Goal: Task Accomplishment & Management: Use online tool/utility

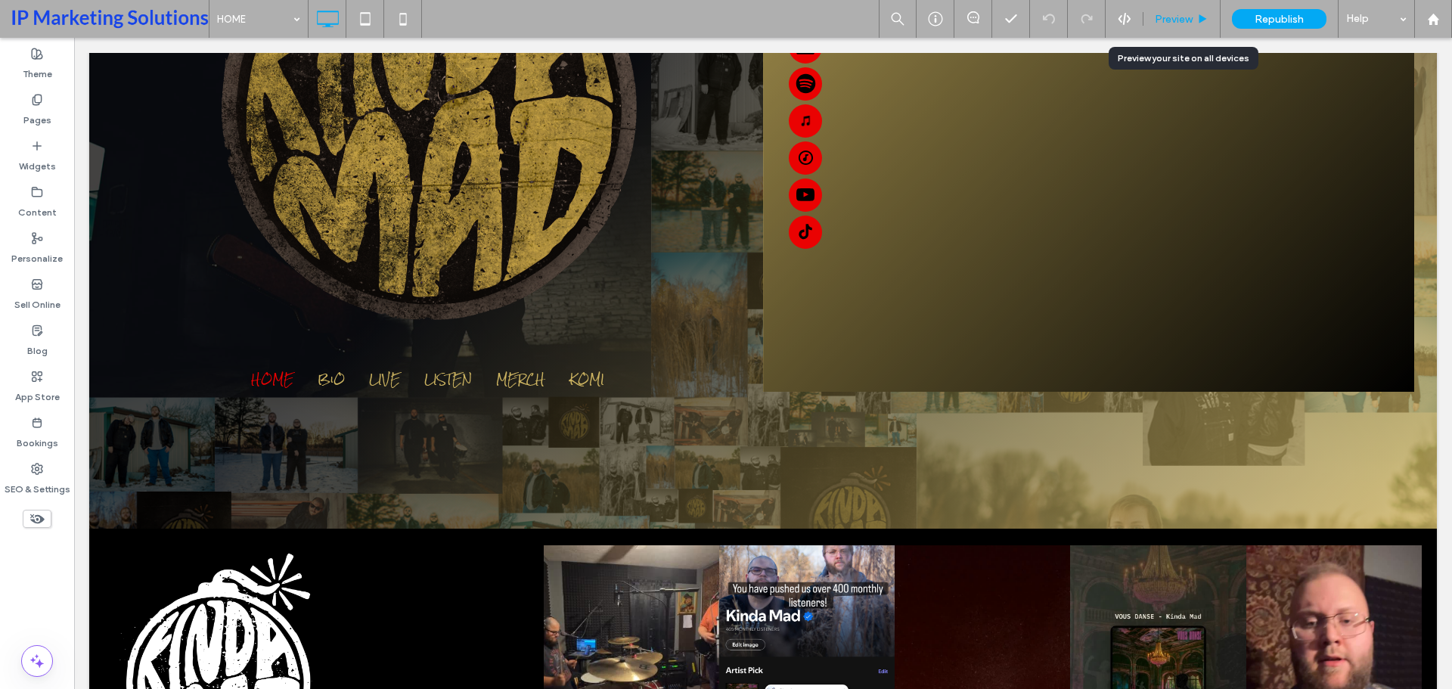
click at [1180, 23] on span "Preview" at bounding box center [1174, 19] width 38 height 13
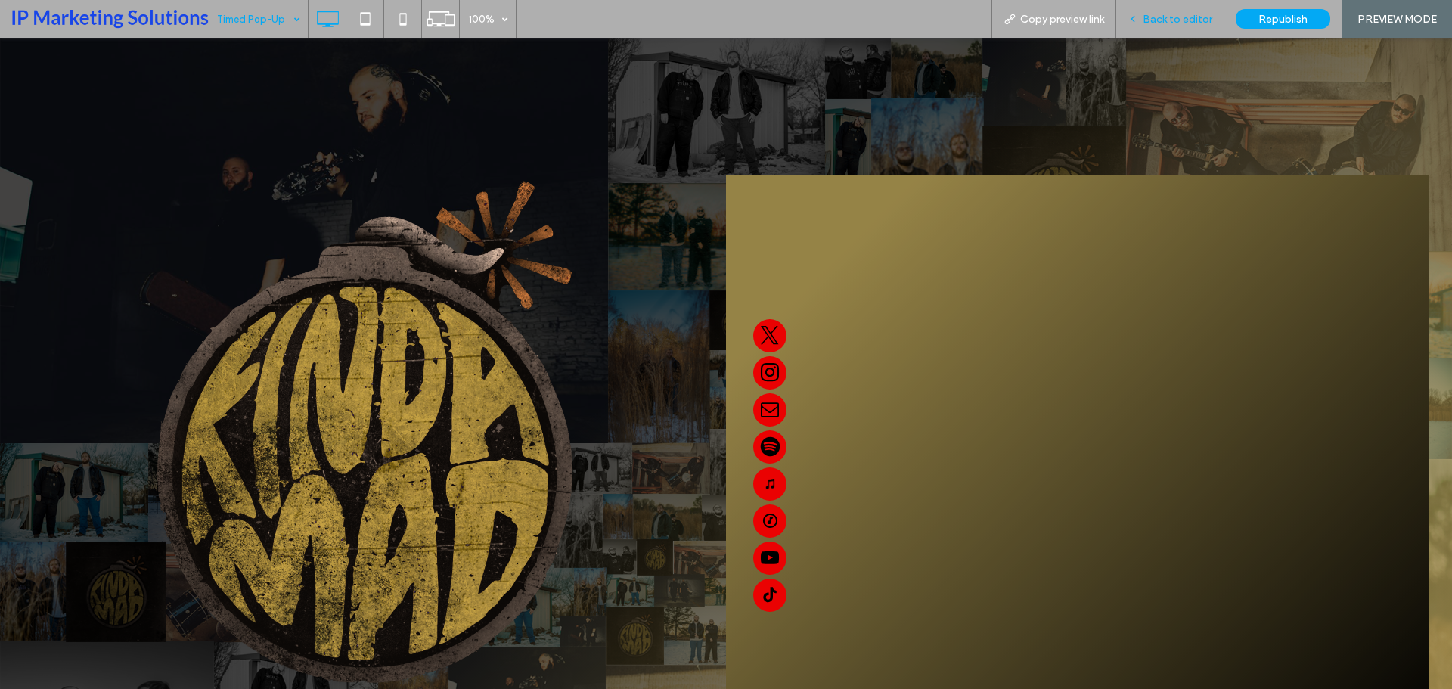
click at [1175, 25] on span "Back to editor" at bounding box center [1178, 19] width 70 height 13
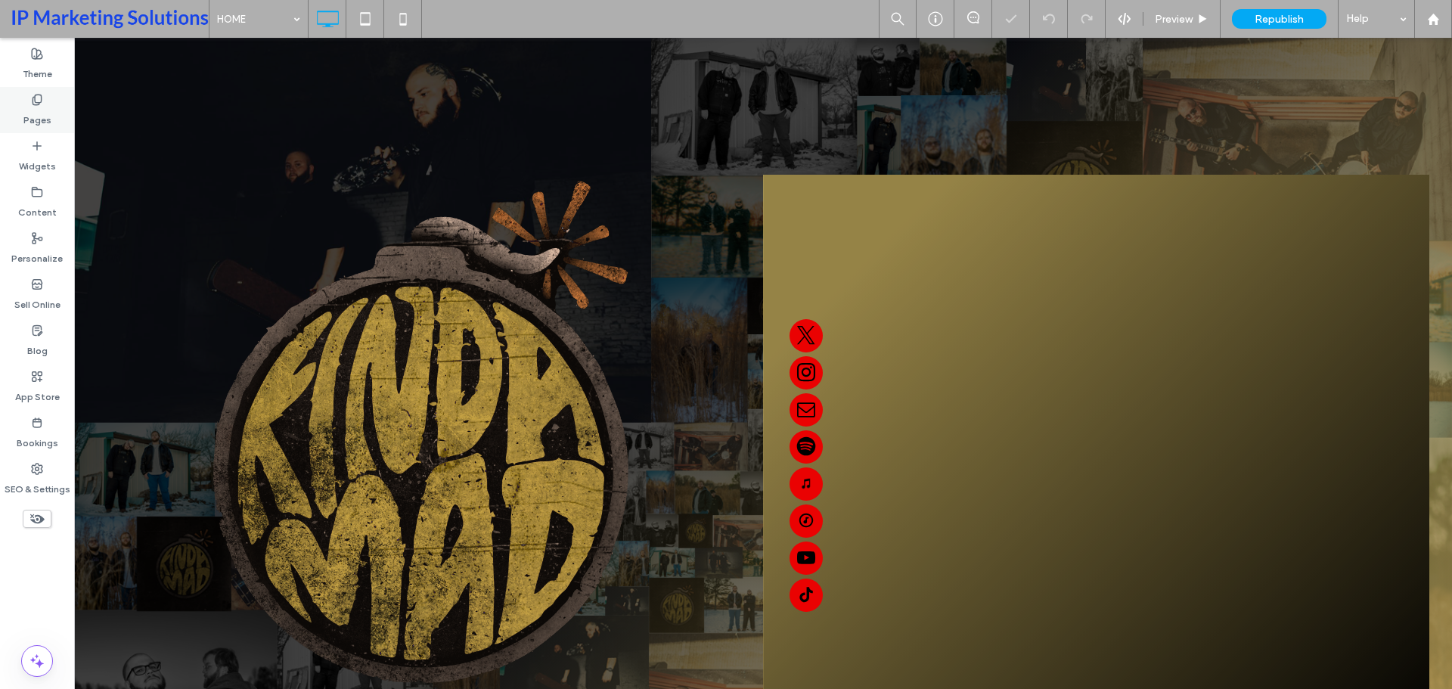
click at [23, 104] on div "Pages" at bounding box center [37, 110] width 74 height 46
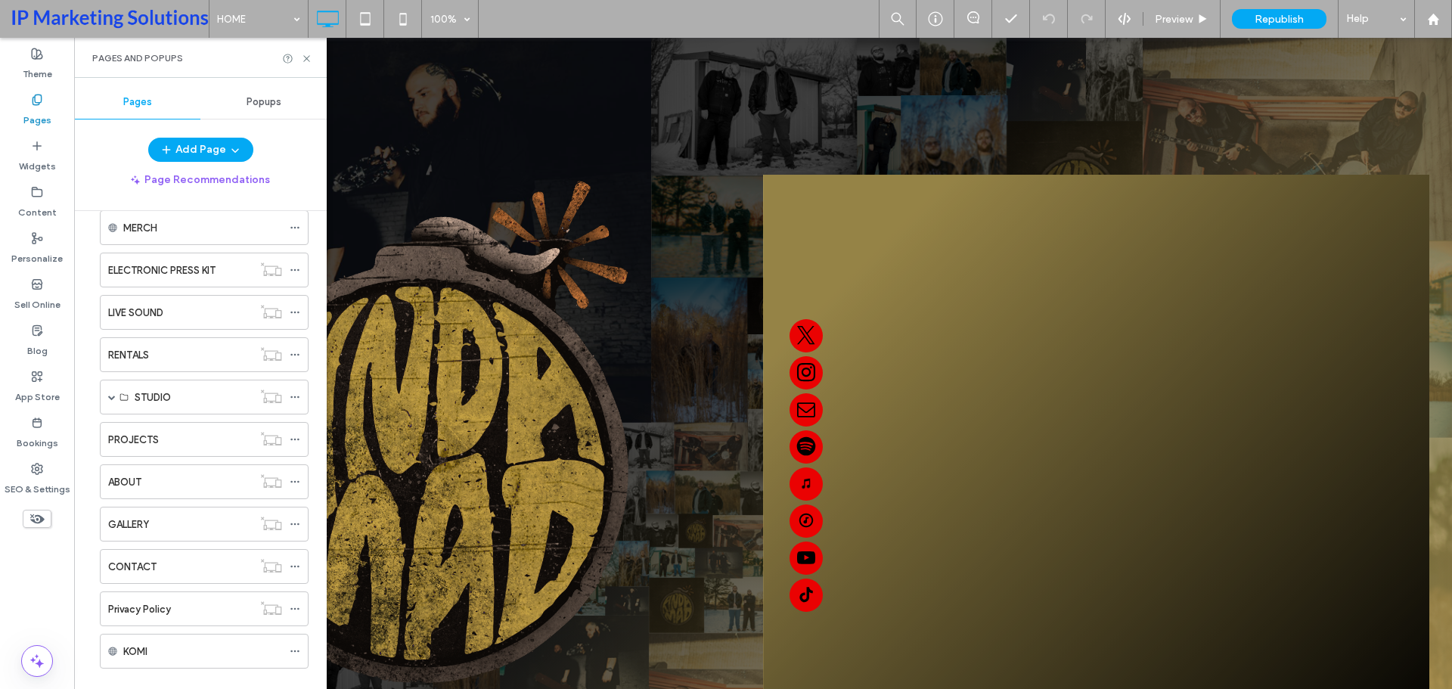
scroll to position [221, 0]
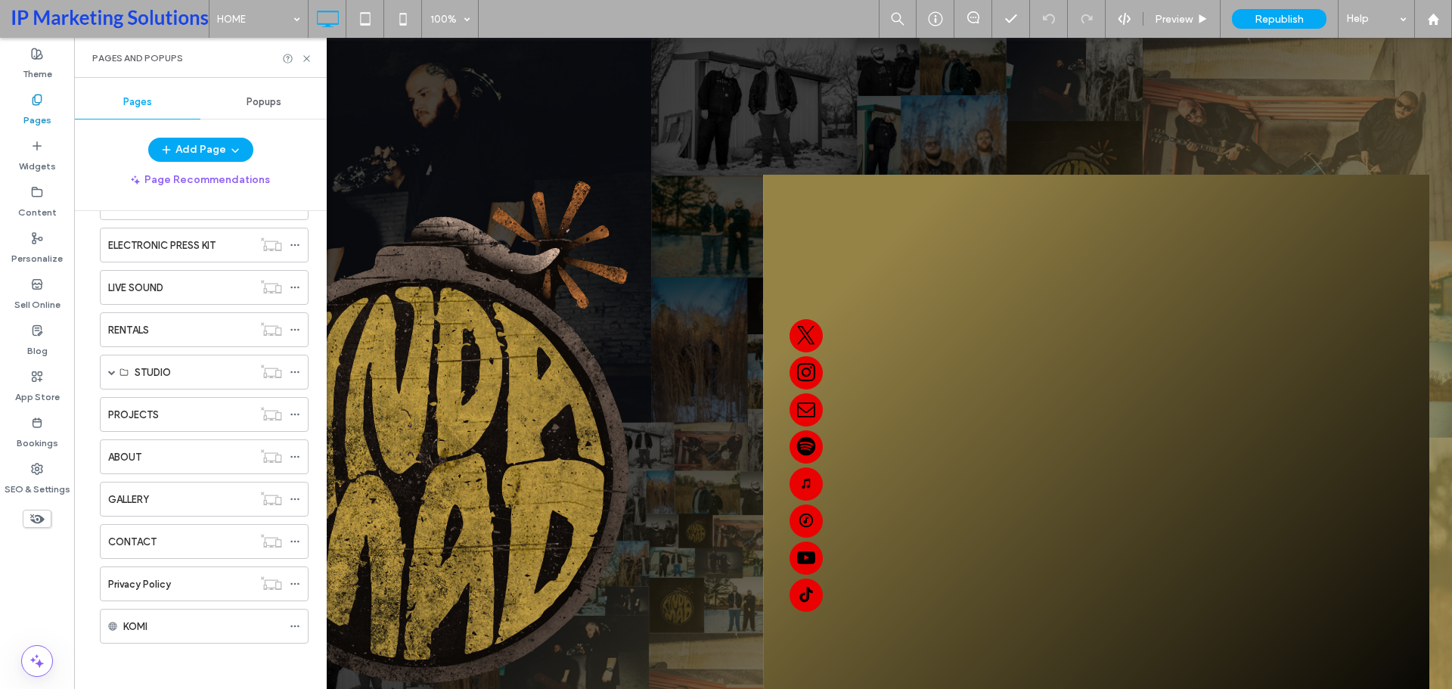
click at [273, 107] on span "Popups" at bounding box center [264, 102] width 35 height 12
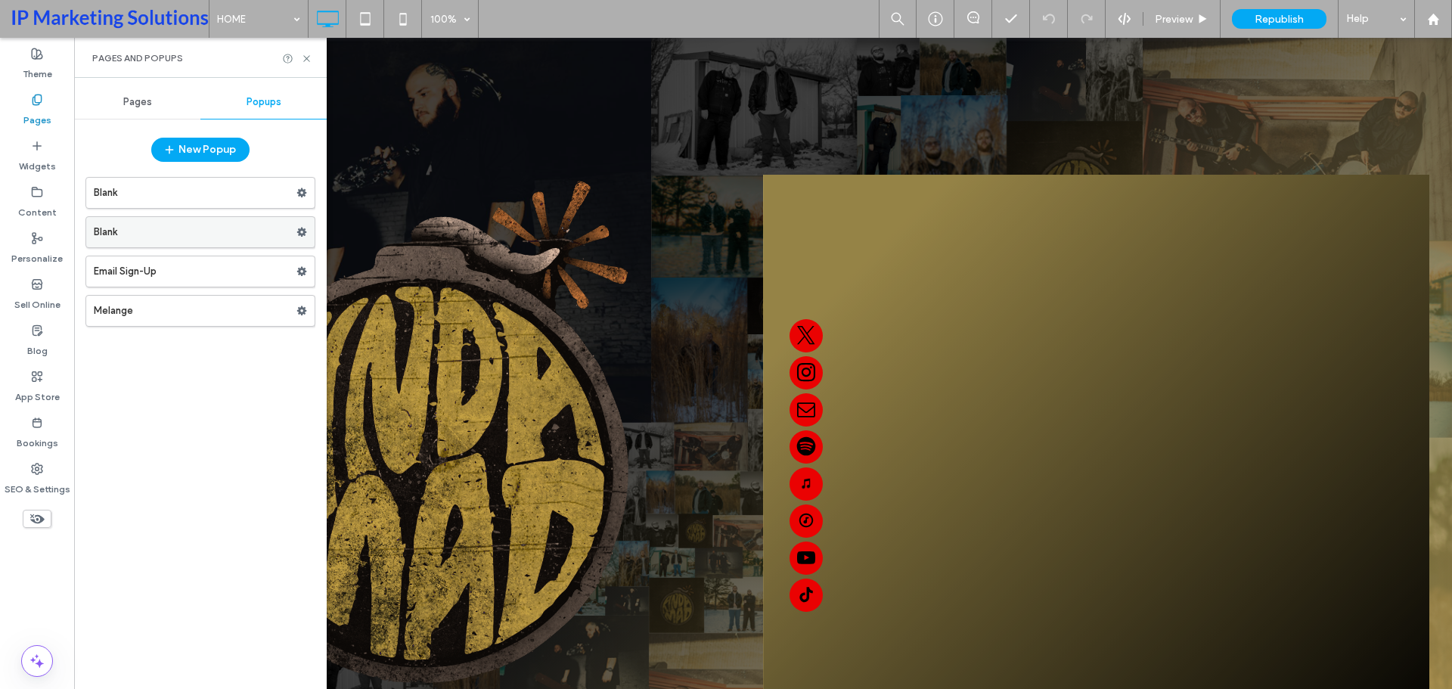
click at [222, 228] on label "Blank" at bounding box center [195, 232] width 203 height 30
click at [217, 189] on label "Blank" at bounding box center [195, 193] width 203 height 30
click at [306, 231] on use at bounding box center [302, 232] width 10 height 9
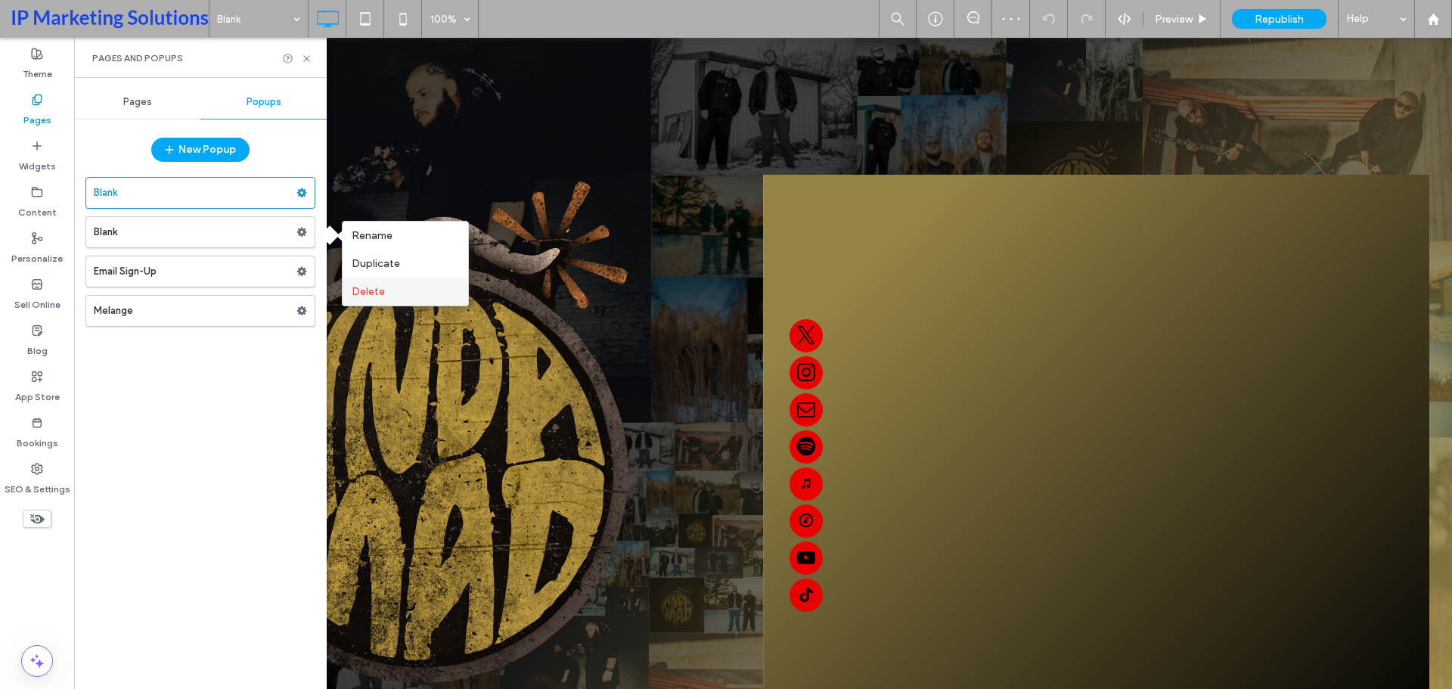
click at [374, 296] on span "Delete" at bounding box center [368, 291] width 33 height 13
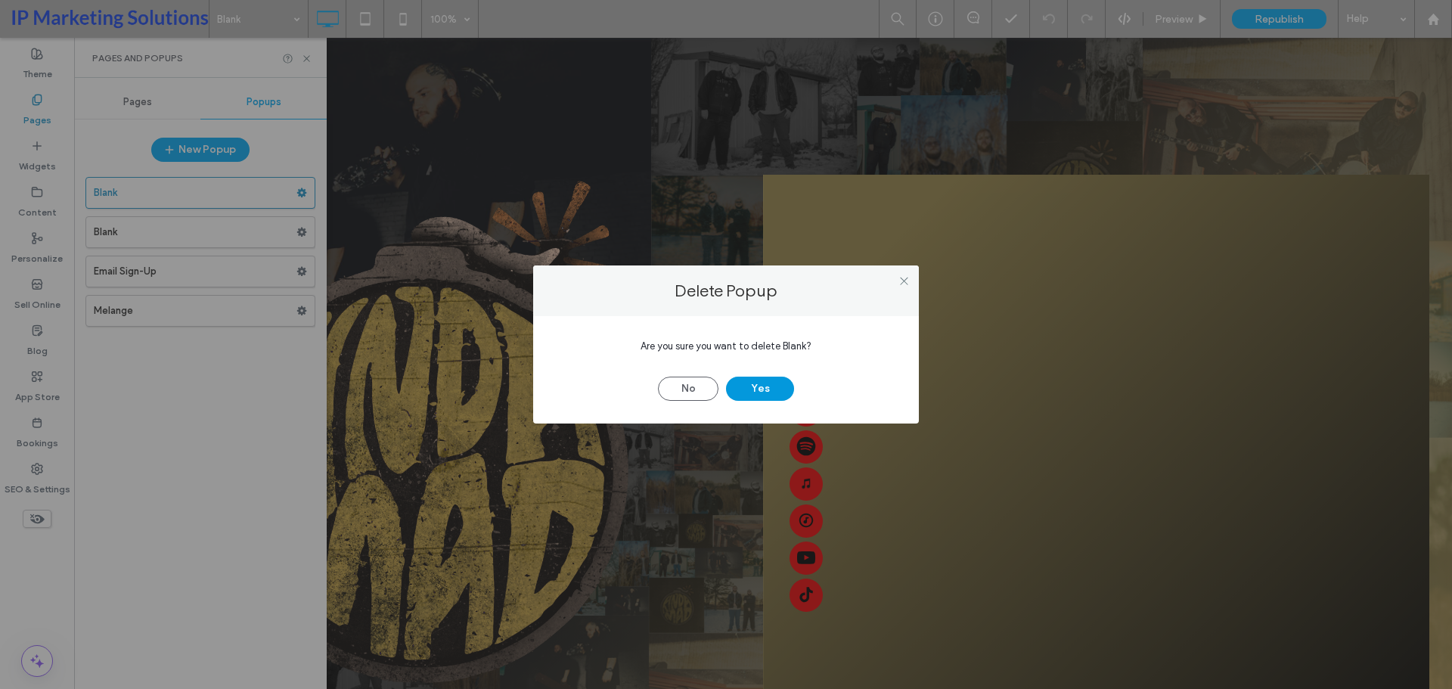
click at [769, 385] on button "Yes" at bounding box center [760, 389] width 68 height 24
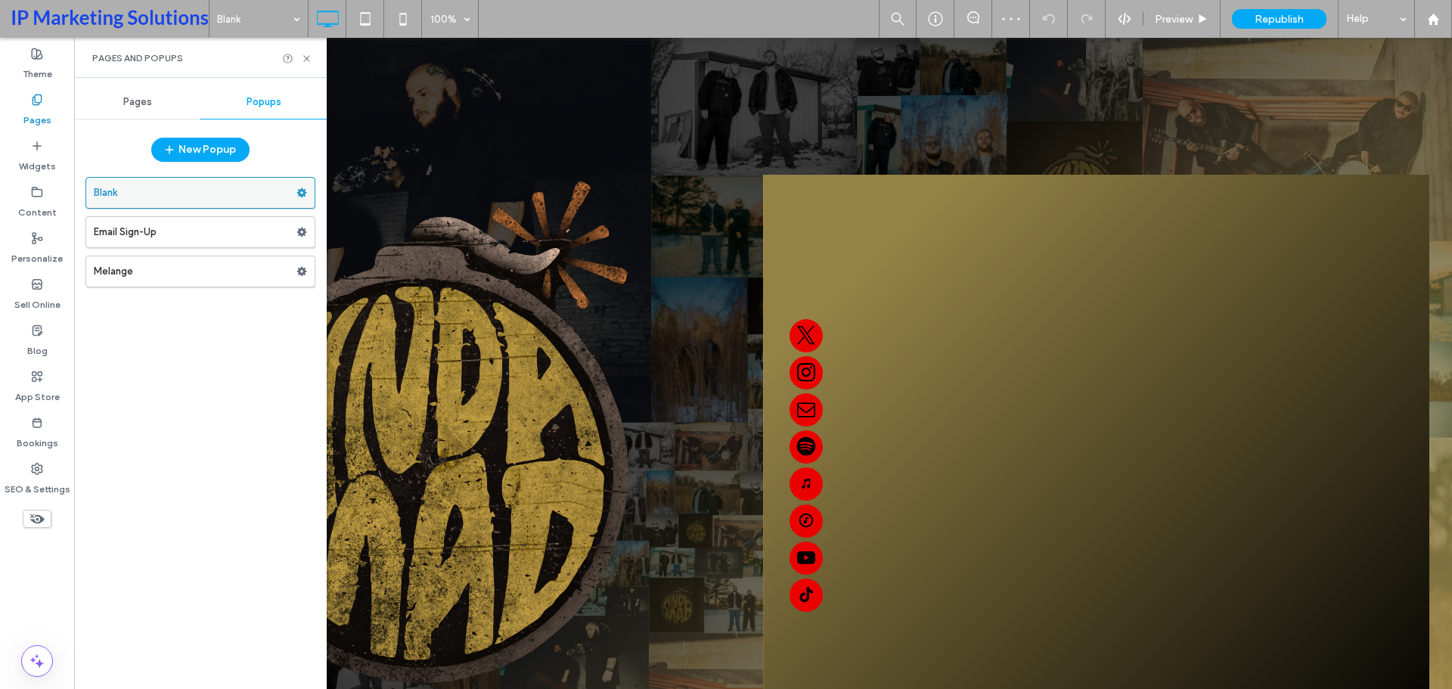
click at [299, 191] on use at bounding box center [302, 192] width 10 height 9
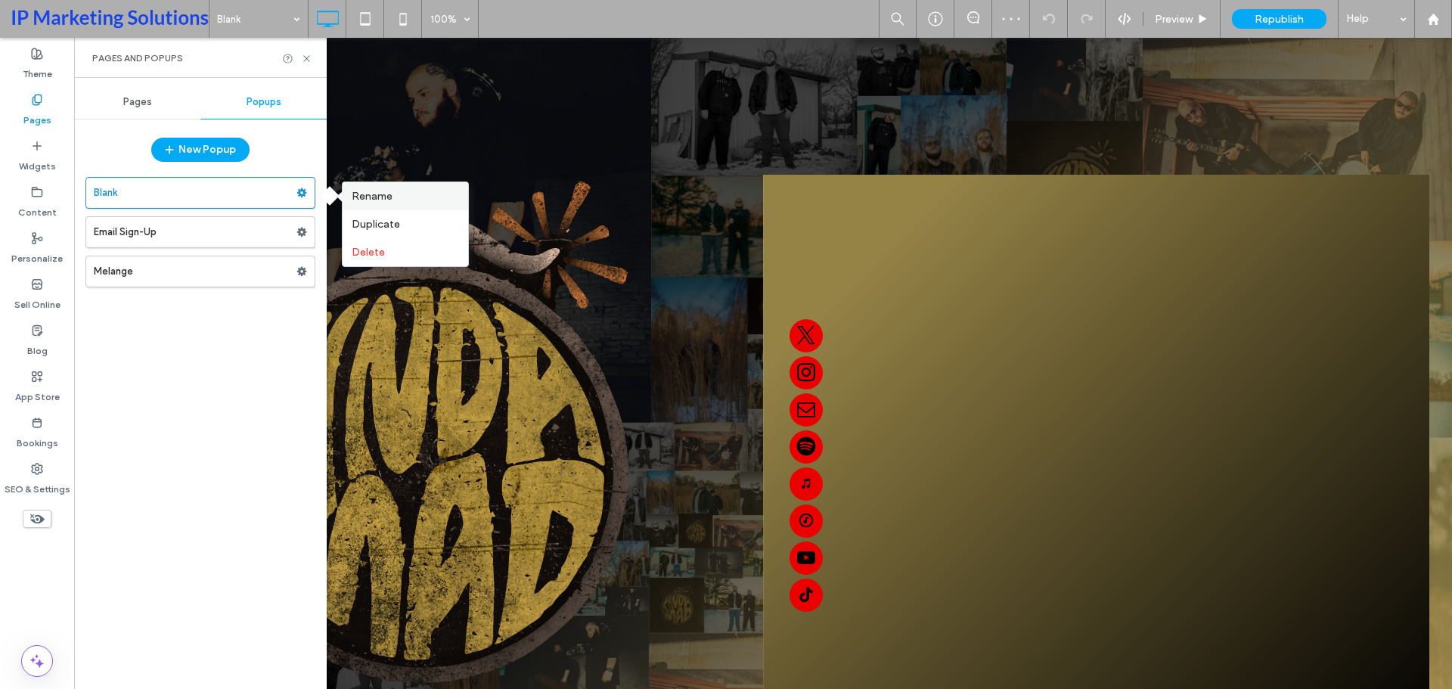
click at [403, 195] on label "Rename" at bounding box center [405, 196] width 107 height 13
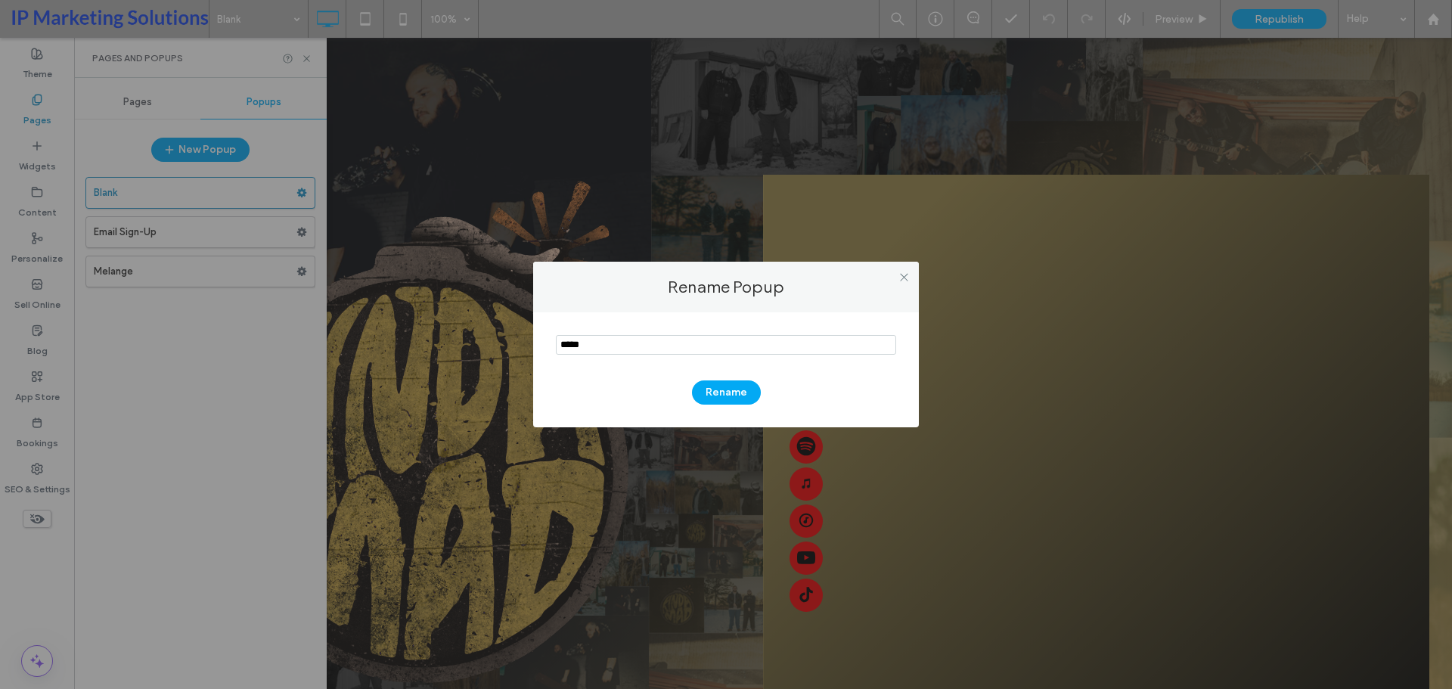
drag, startPoint x: 634, startPoint y: 347, endPoint x: 479, endPoint y: 347, distance: 154.3
click at [479, 347] on div "Rename Popup Rename" at bounding box center [726, 344] width 1452 height 689
type input "*"
type input "**********"
click at [743, 399] on button "Rename" at bounding box center [726, 392] width 69 height 24
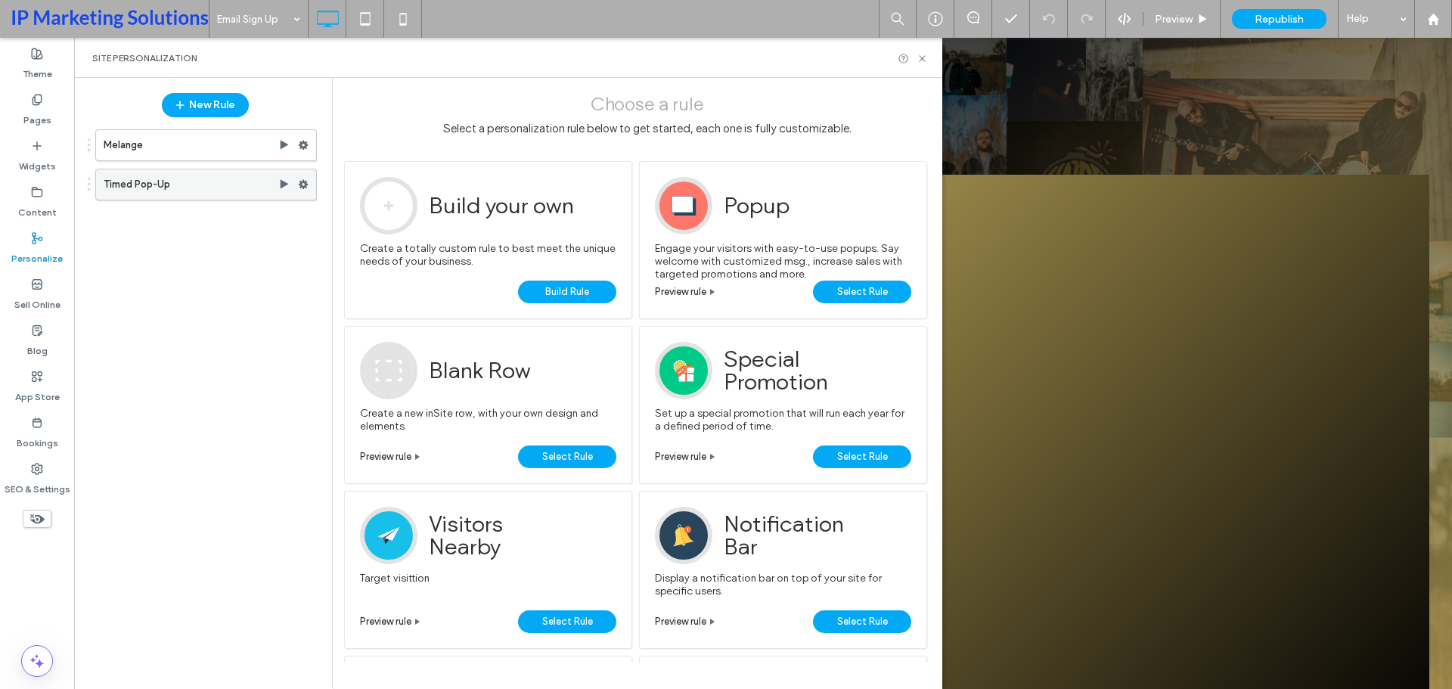
click at [189, 177] on label "Timed Pop-Up" at bounding box center [191, 184] width 175 height 30
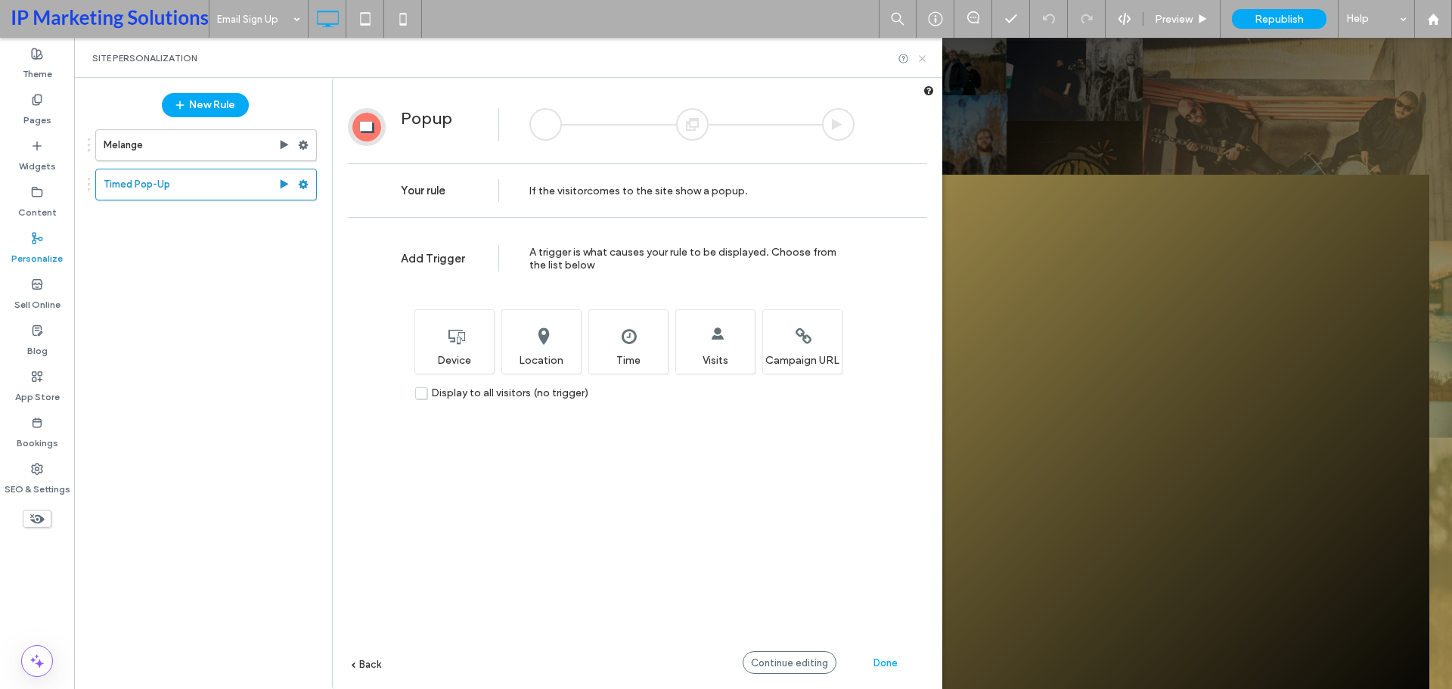
click at [924, 58] on icon at bounding box center [922, 58] width 11 height 11
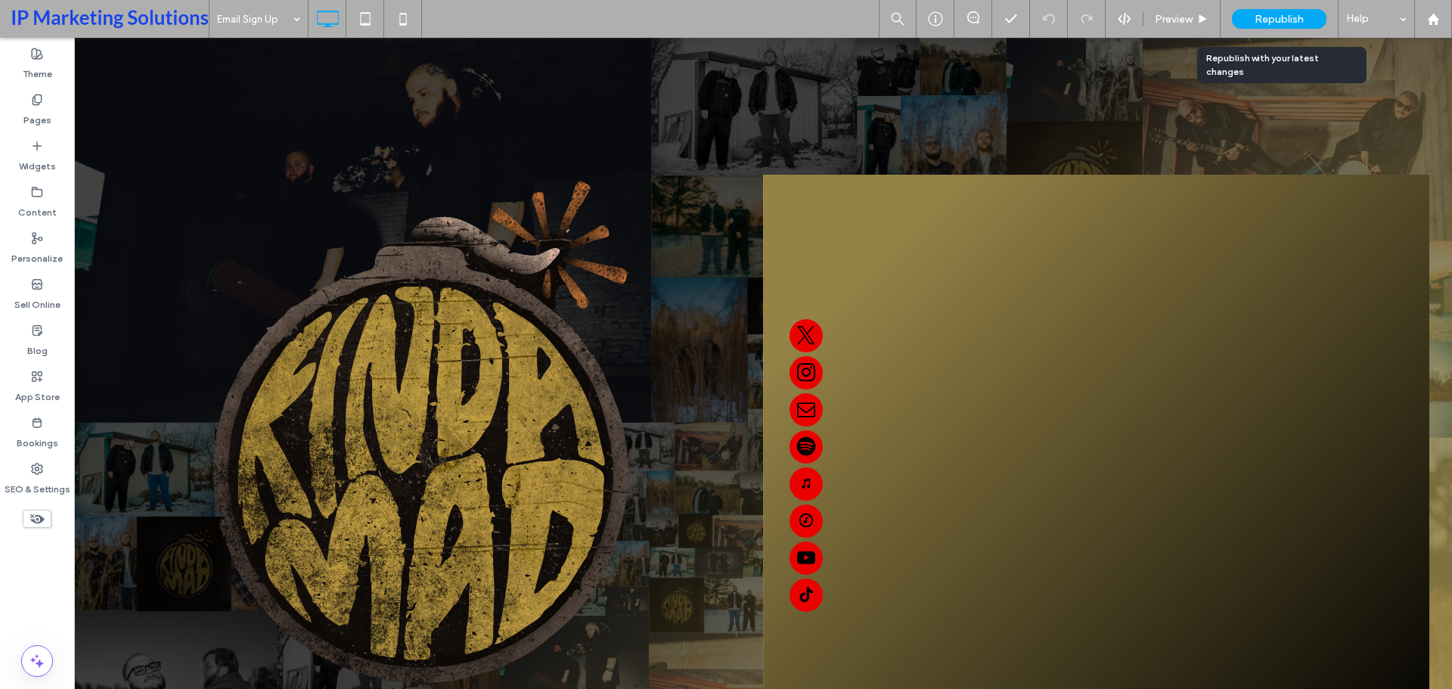
click at [1293, 14] on span "Republish" at bounding box center [1279, 19] width 49 height 13
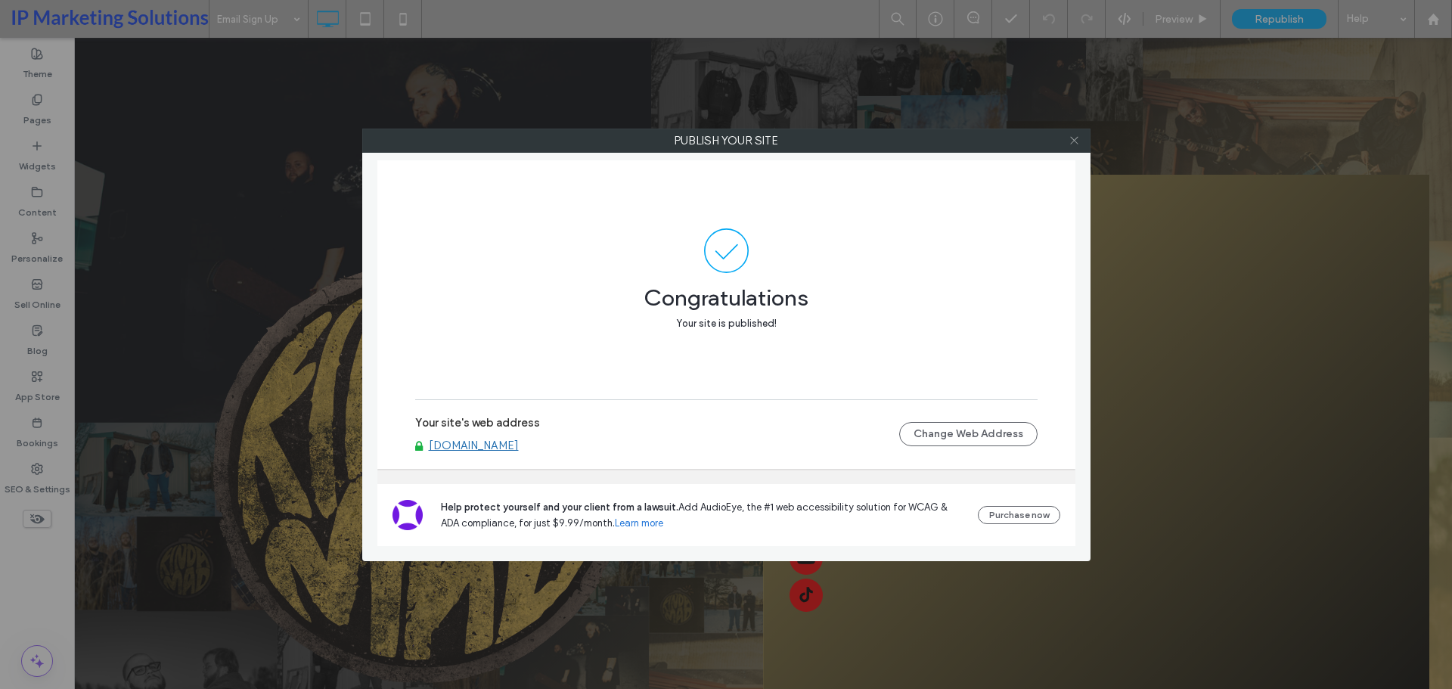
click at [1072, 134] on span at bounding box center [1074, 140] width 11 height 23
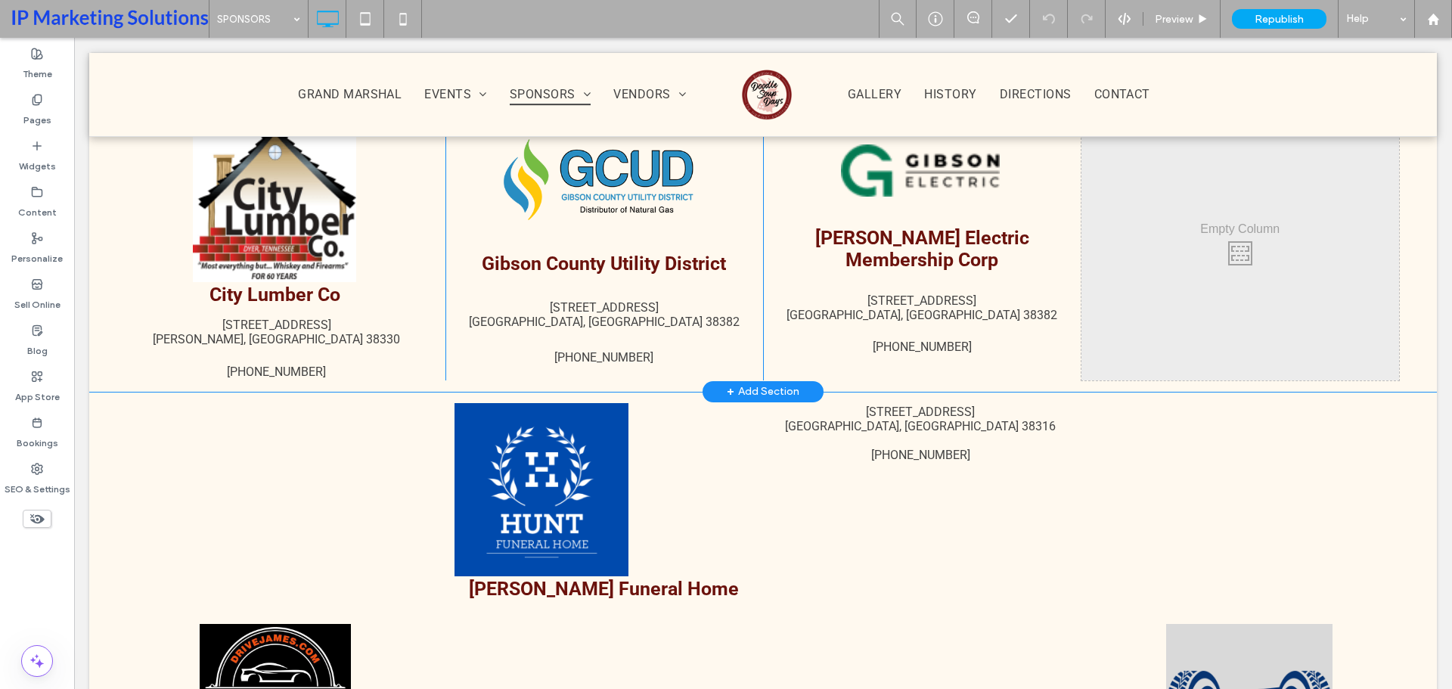
scroll to position [2117, 0]
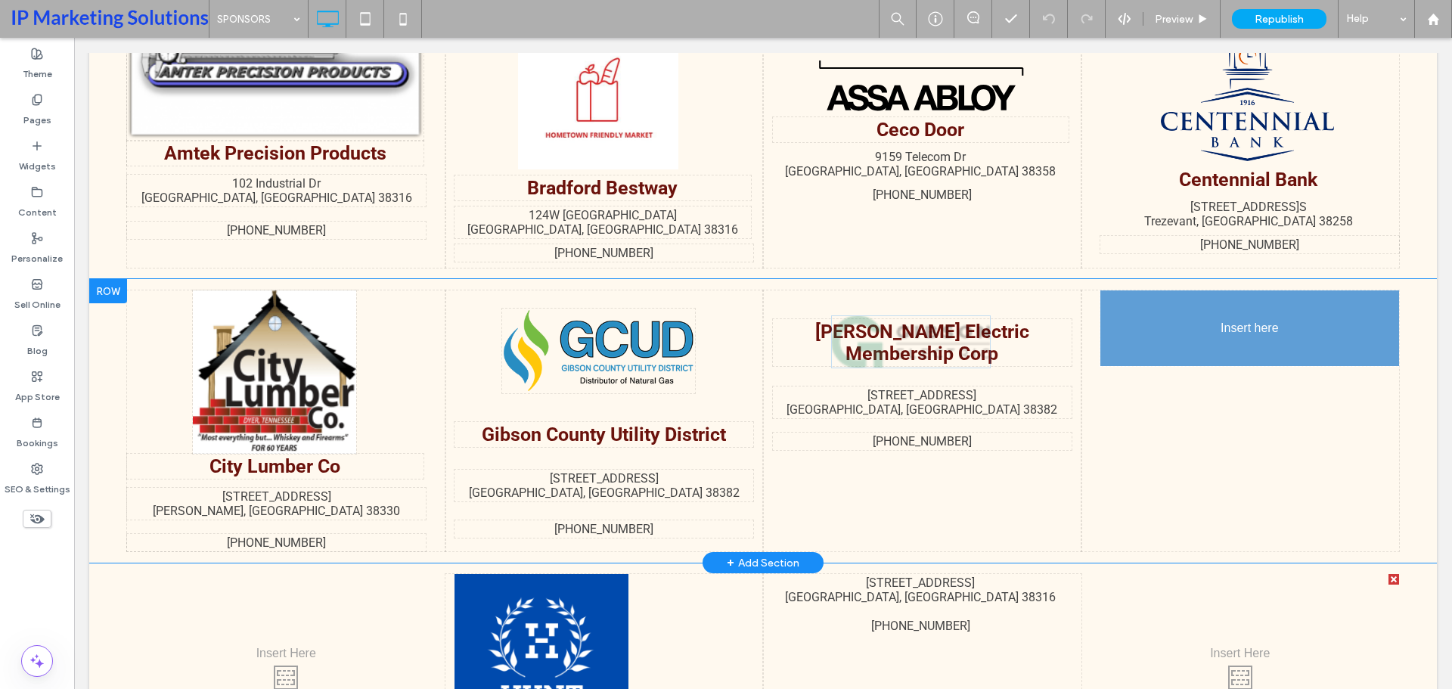
drag, startPoint x: 1252, startPoint y: 237, endPoint x: 1246, endPoint y: 306, distance: 68.3
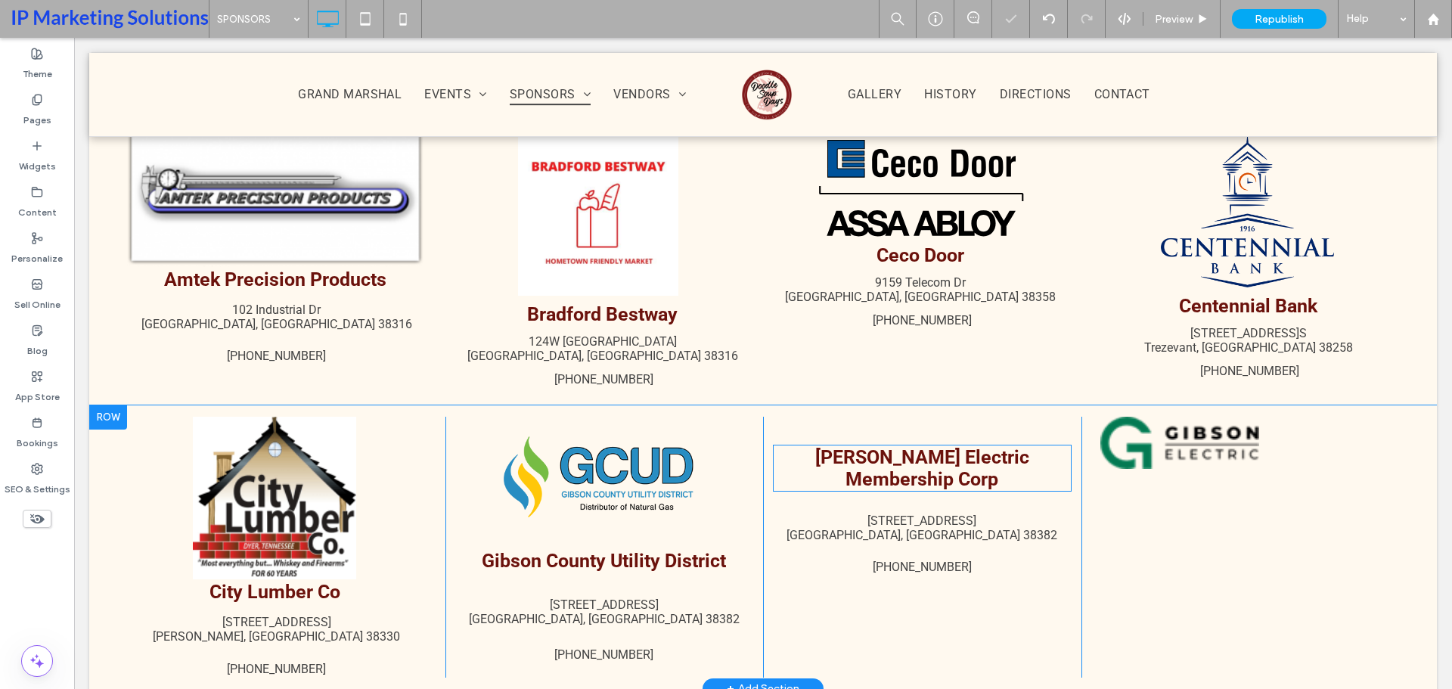
scroll to position [1891, 0]
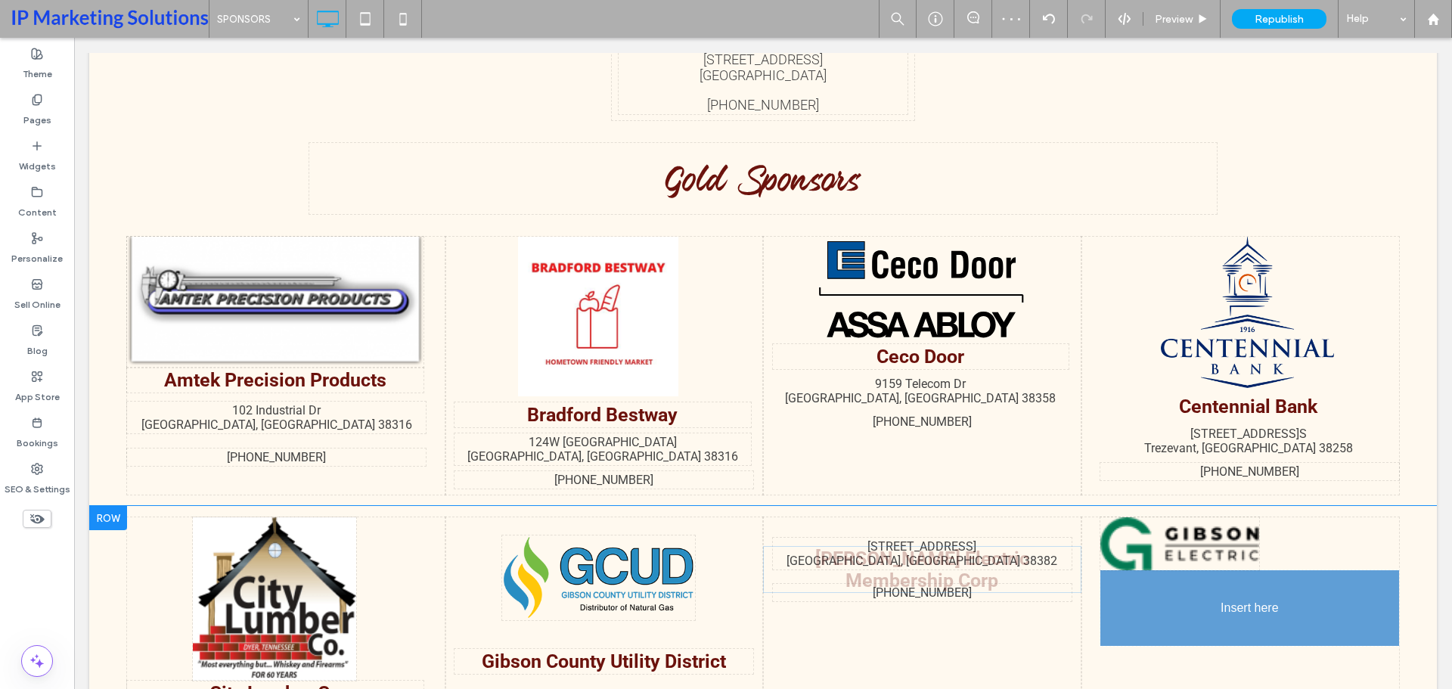
drag, startPoint x: 909, startPoint y: 454, endPoint x: 1205, endPoint y: 603, distance: 331.4
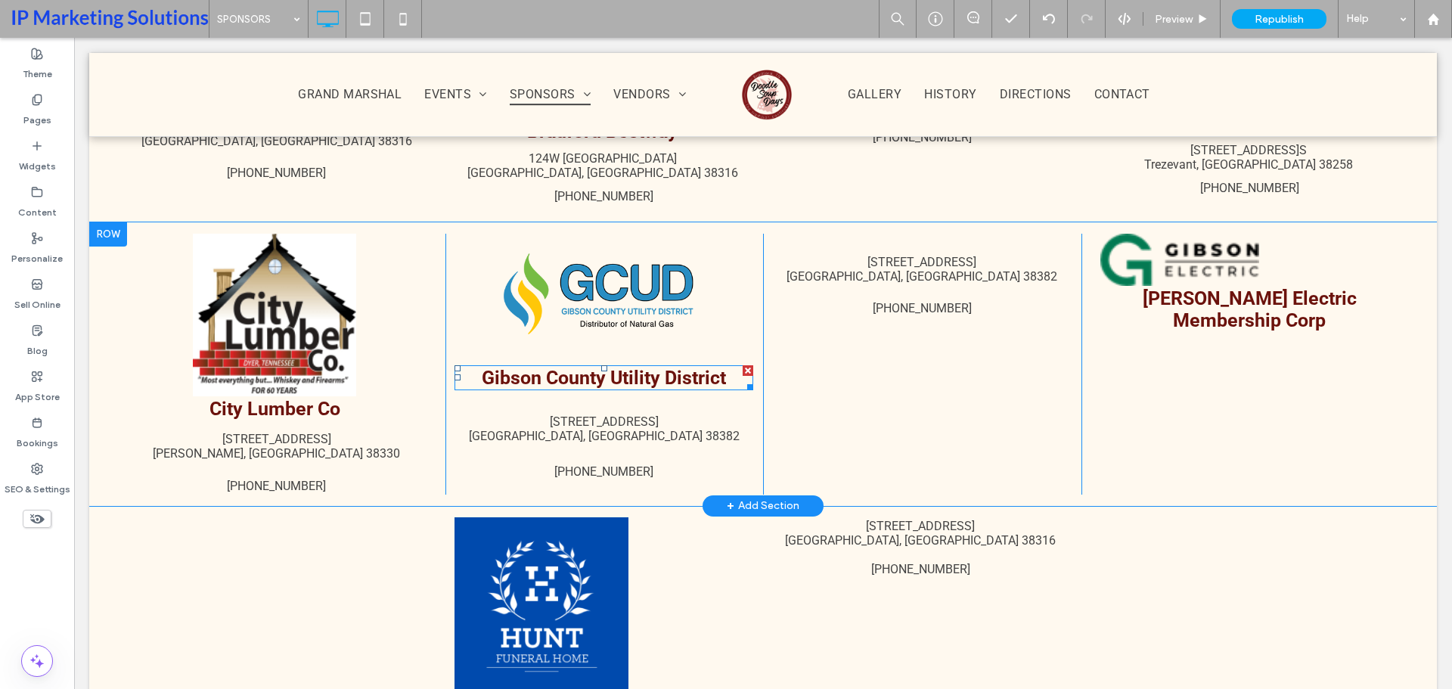
scroll to position [2117, 0]
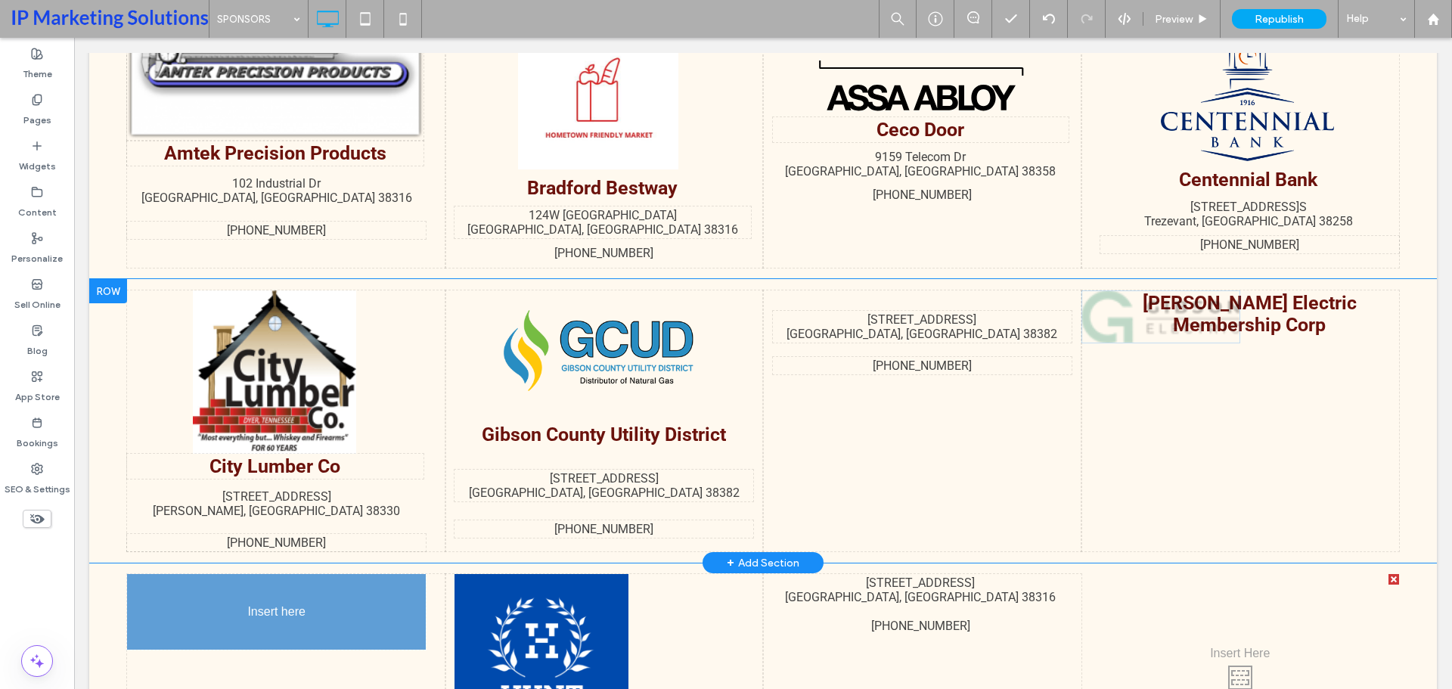
drag, startPoint x: 1180, startPoint y: 206, endPoint x: 321, endPoint y: 634, distance: 959.1
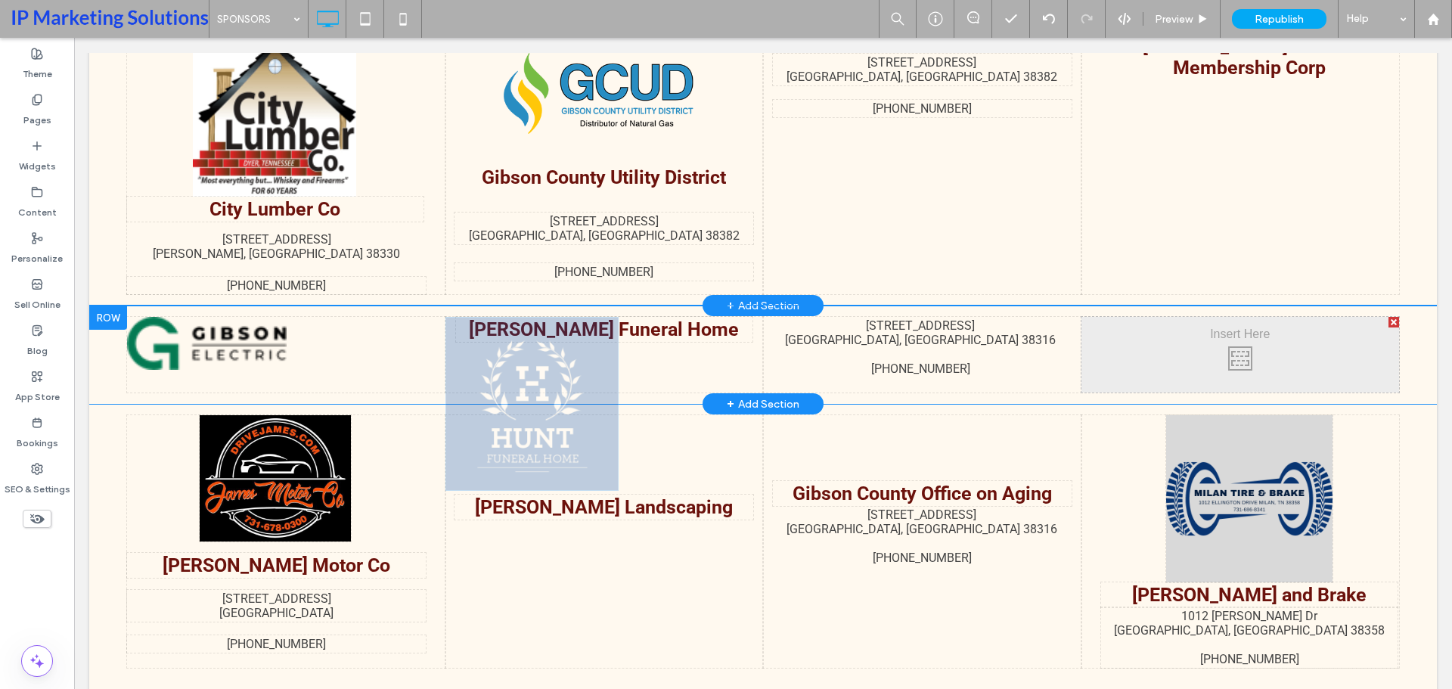
scroll to position [2465, 0]
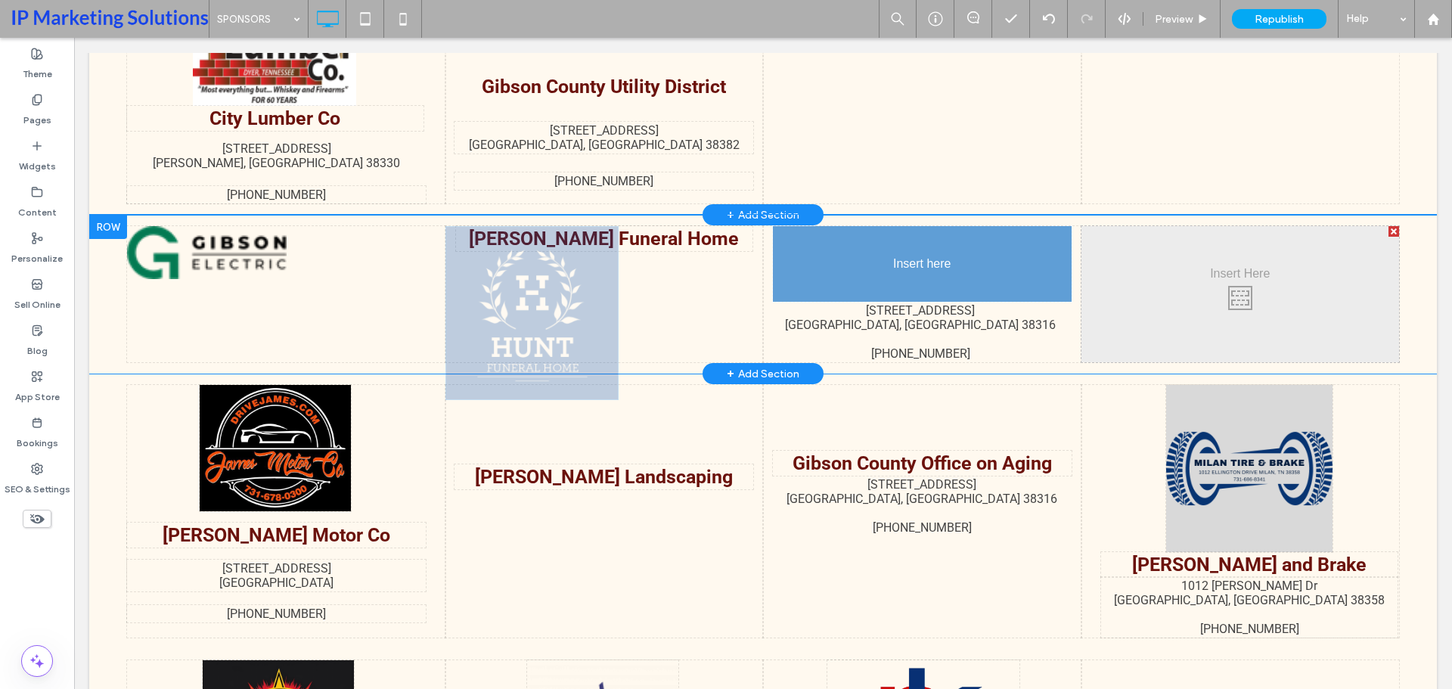
drag, startPoint x: 564, startPoint y: 542, endPoint x: 995, endPoint y: 262, distance: 513.9
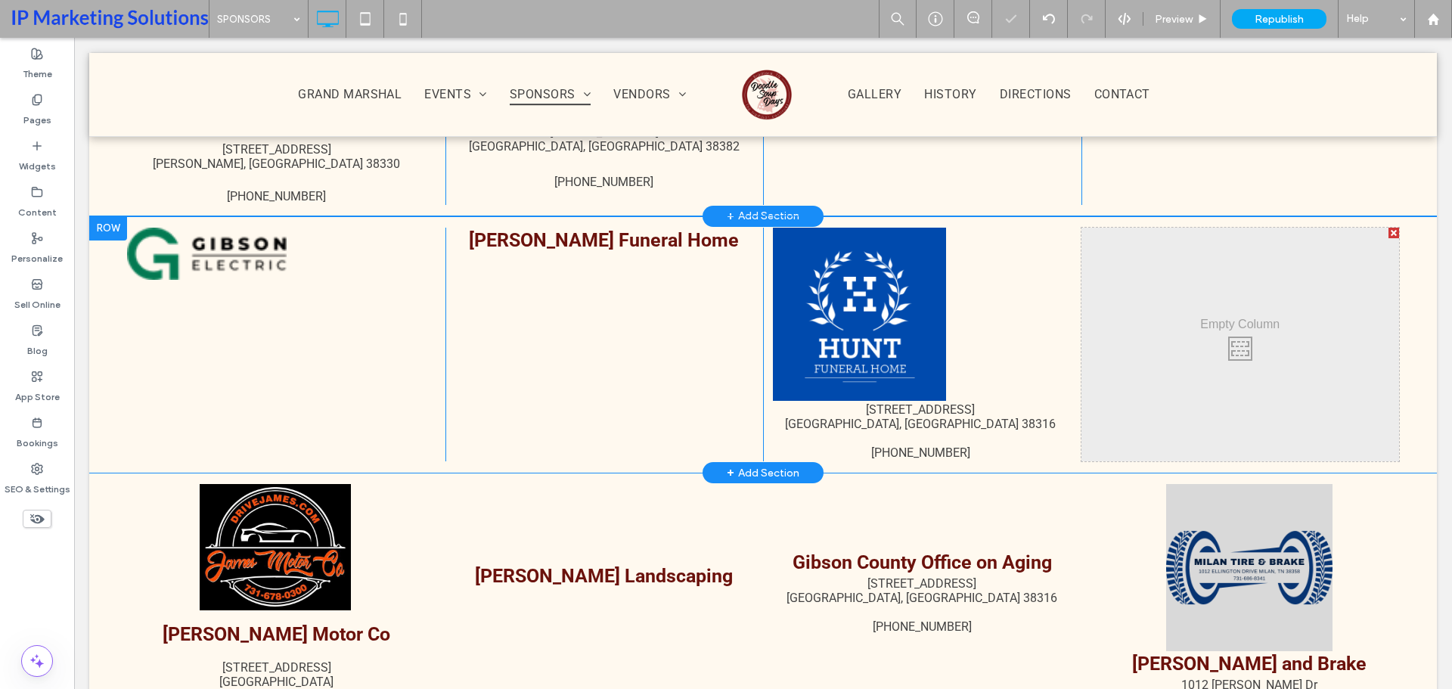
scroll to position [2238, 0]
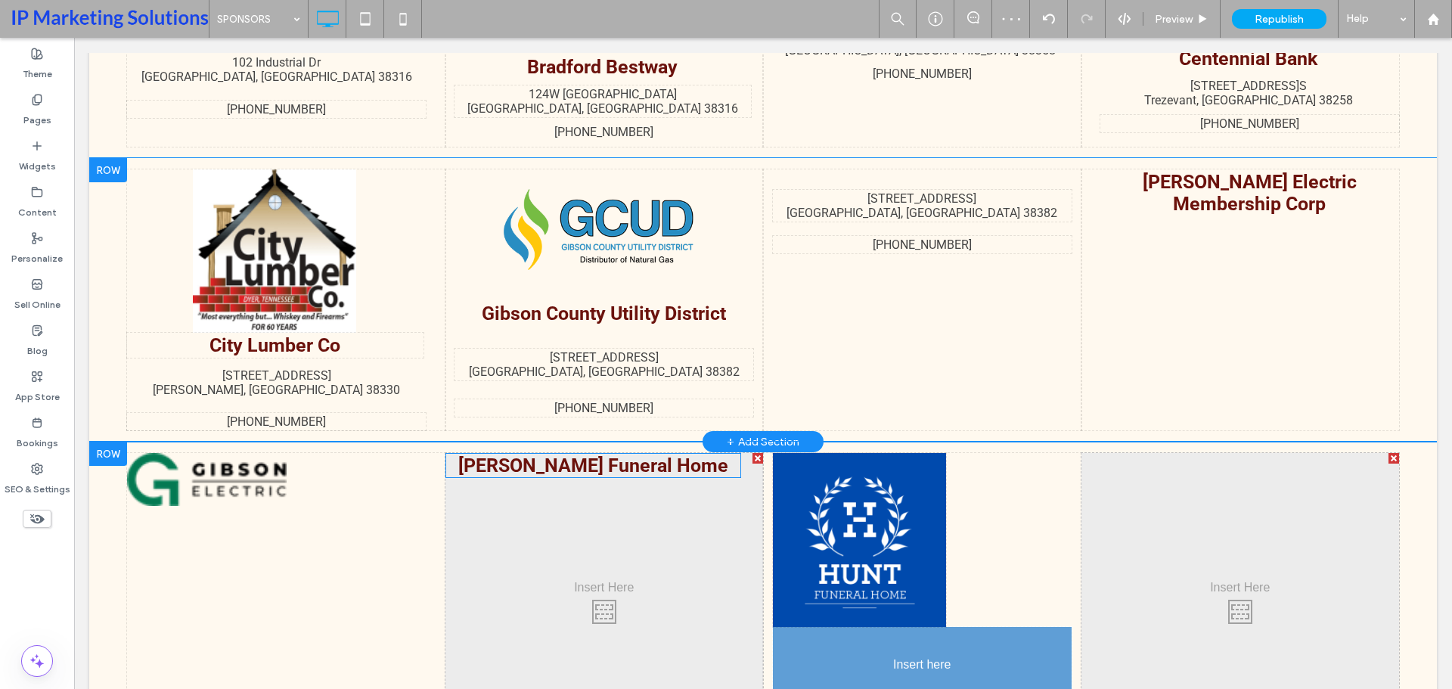
drag, startPoint x: 574, startPoint y: 361, endPoint x: 910, endPoint y: 677, distance: 460.6
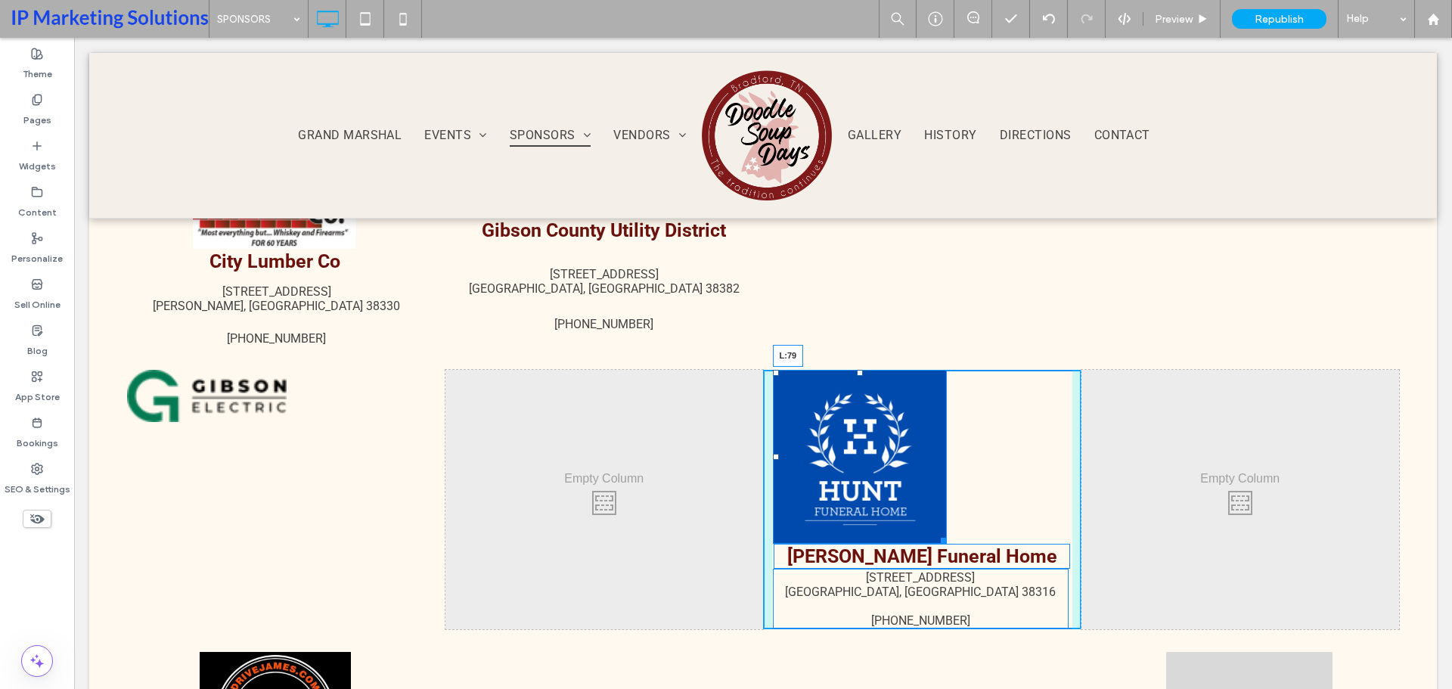
drag, startPoint x: 814, startPoint y: 434, endPoint x: 830, endPoint y: 431, distance: 16.2
click at [779, 454] on div at bounding box center [776, 457] width 6 height 6
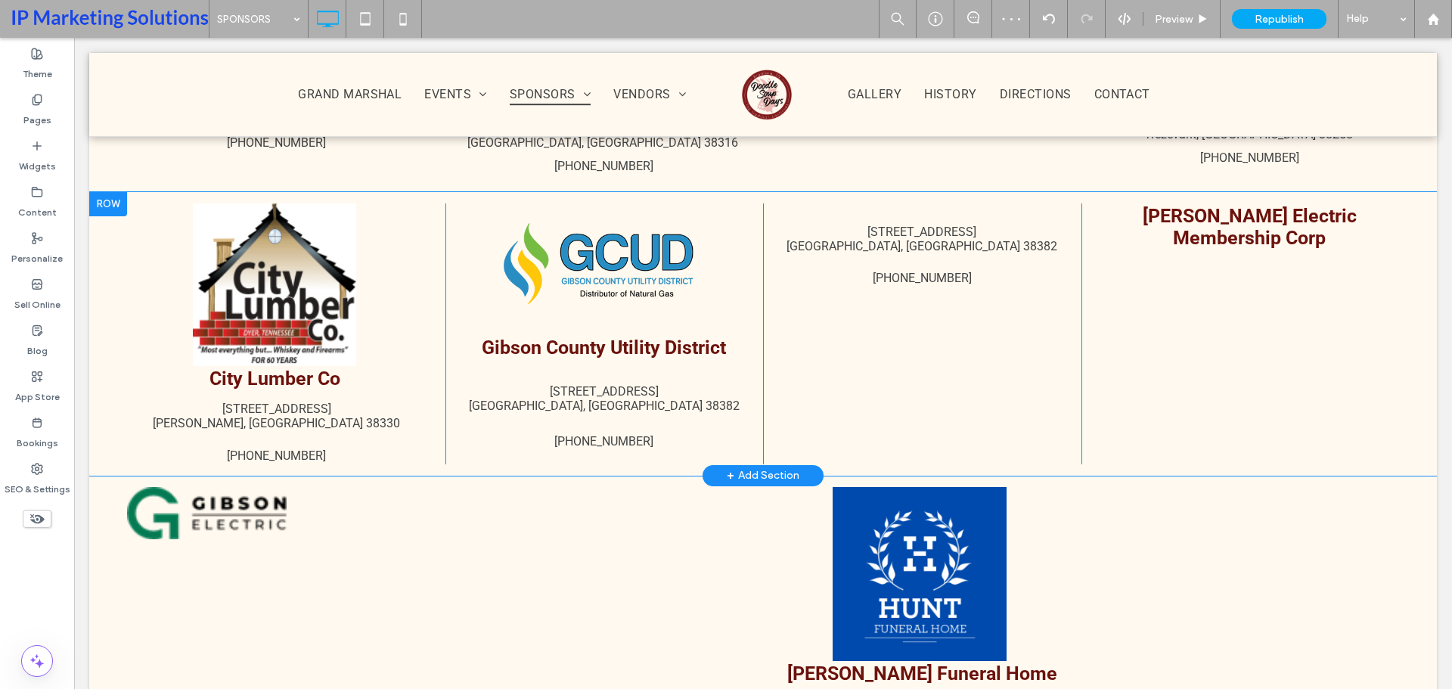
scroll to position [2163, 0]
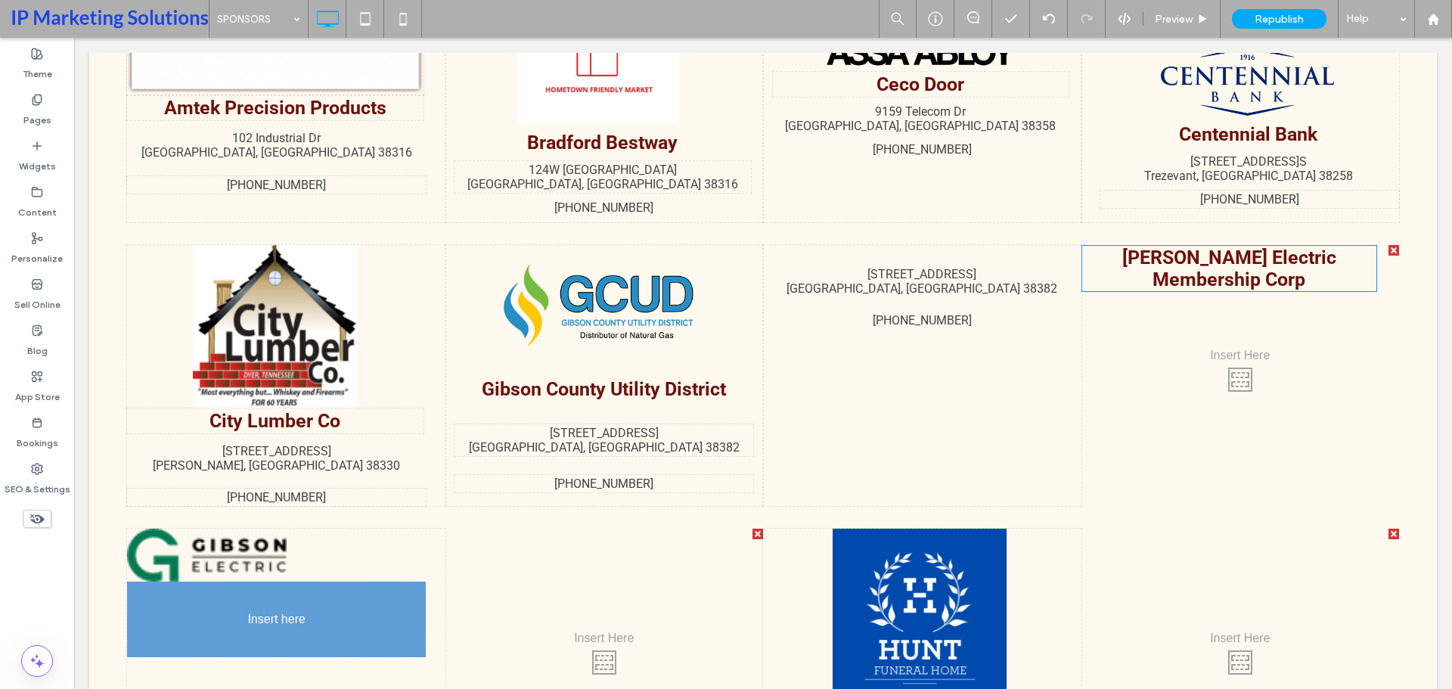
drag, startPoint x: 1234, startPoint y: 154, endPoint x: 175, endPoint y: 600, distance: 1148.6
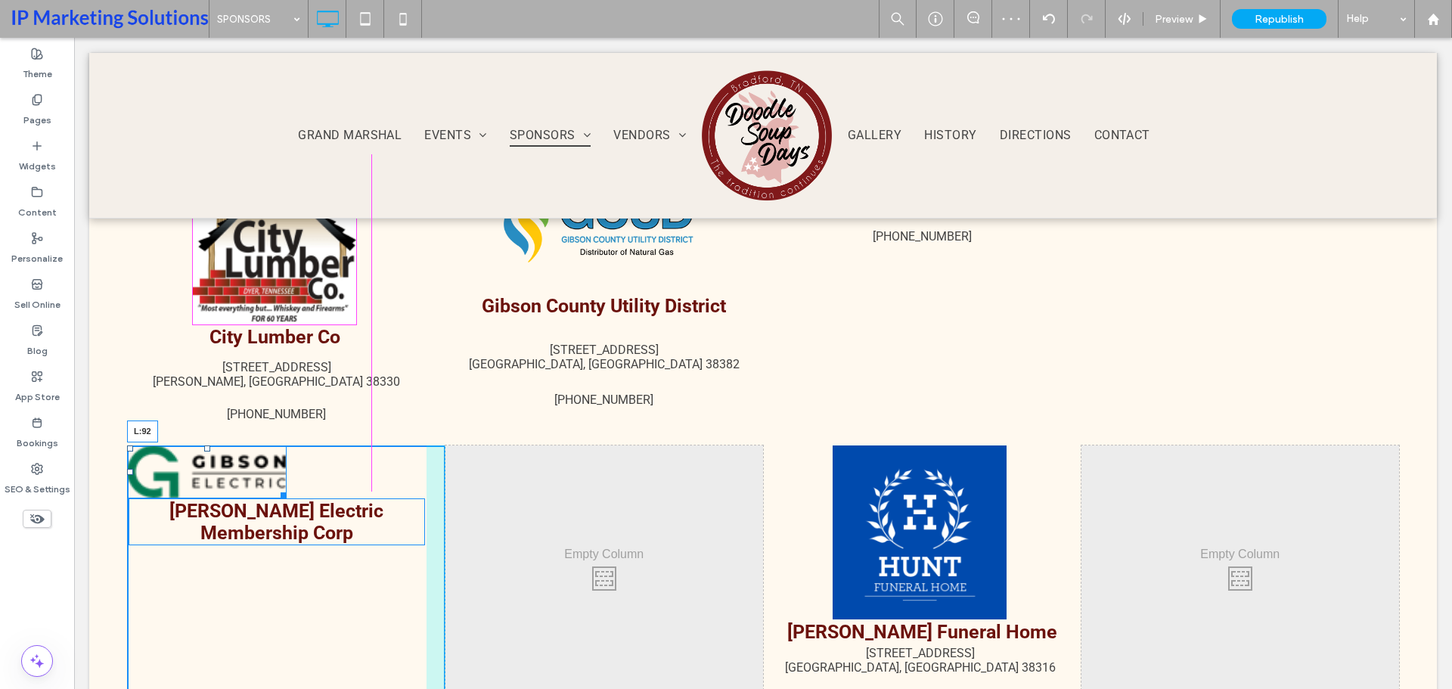
drag, startPoint x: 129, startPoint y: 451, endPoint x: 408, endPoint y: 509, distance: 285.0
click at [200, 454] on div "L:92" at bounding box center [207, 471] width 160 height 53
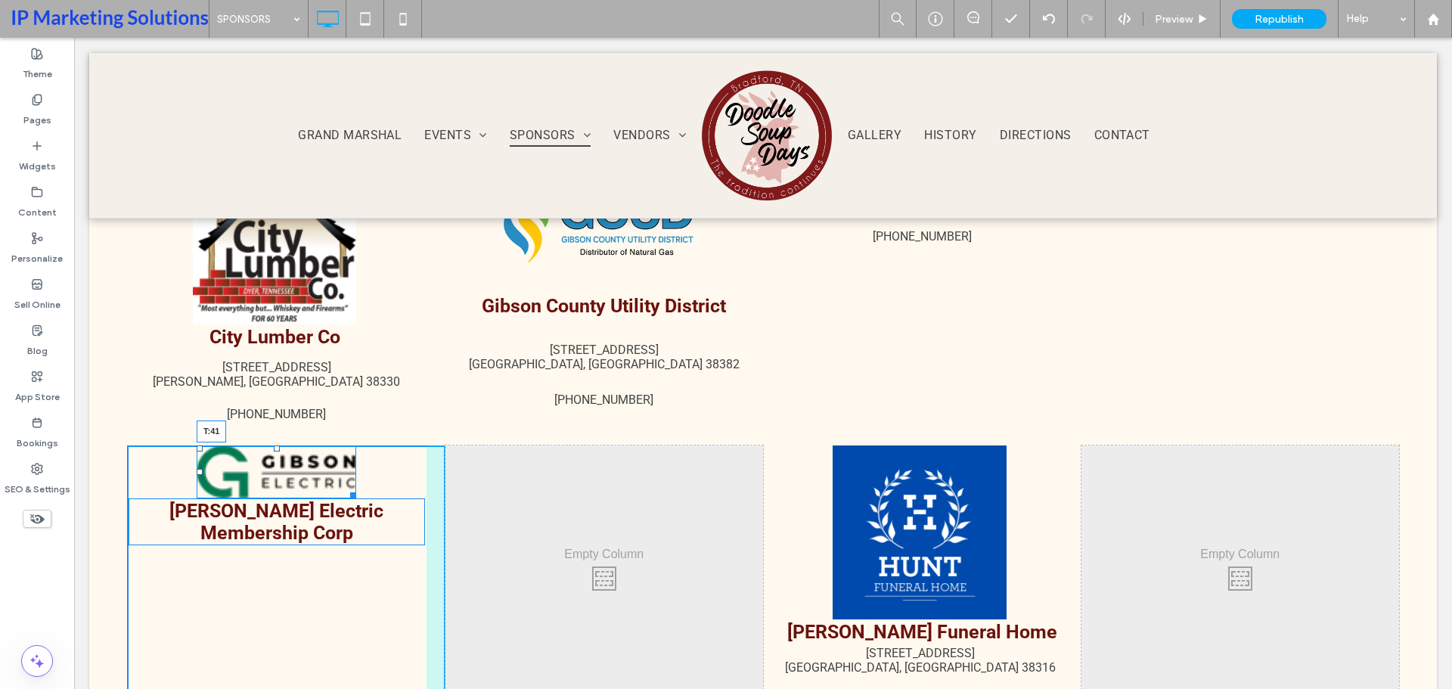
drag, startPoint x: 277, startPoint y: 426, endPoint x: 284, endPoint y: 461, distance: 35.6
click at [284, 461] on div "T:41" at bounding box center [277, 471] width 160 height 53
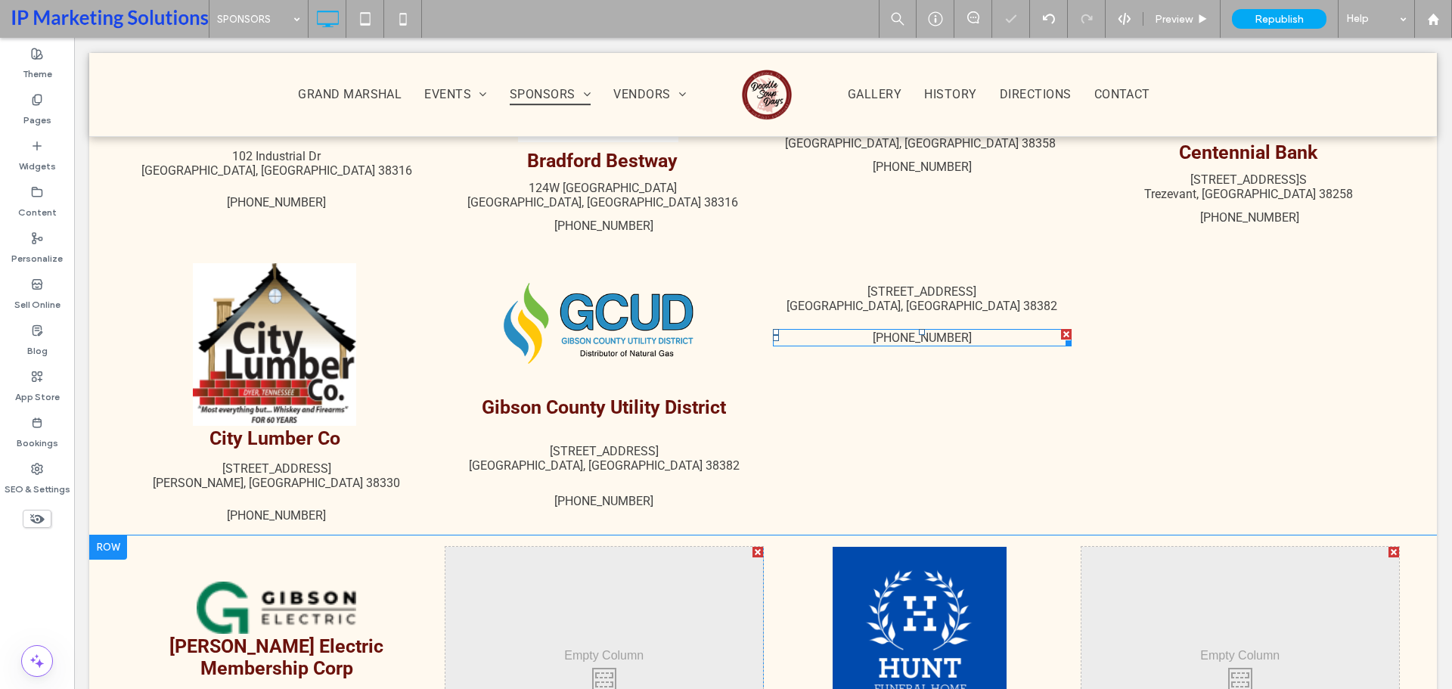
scroll to position [1936, 0]
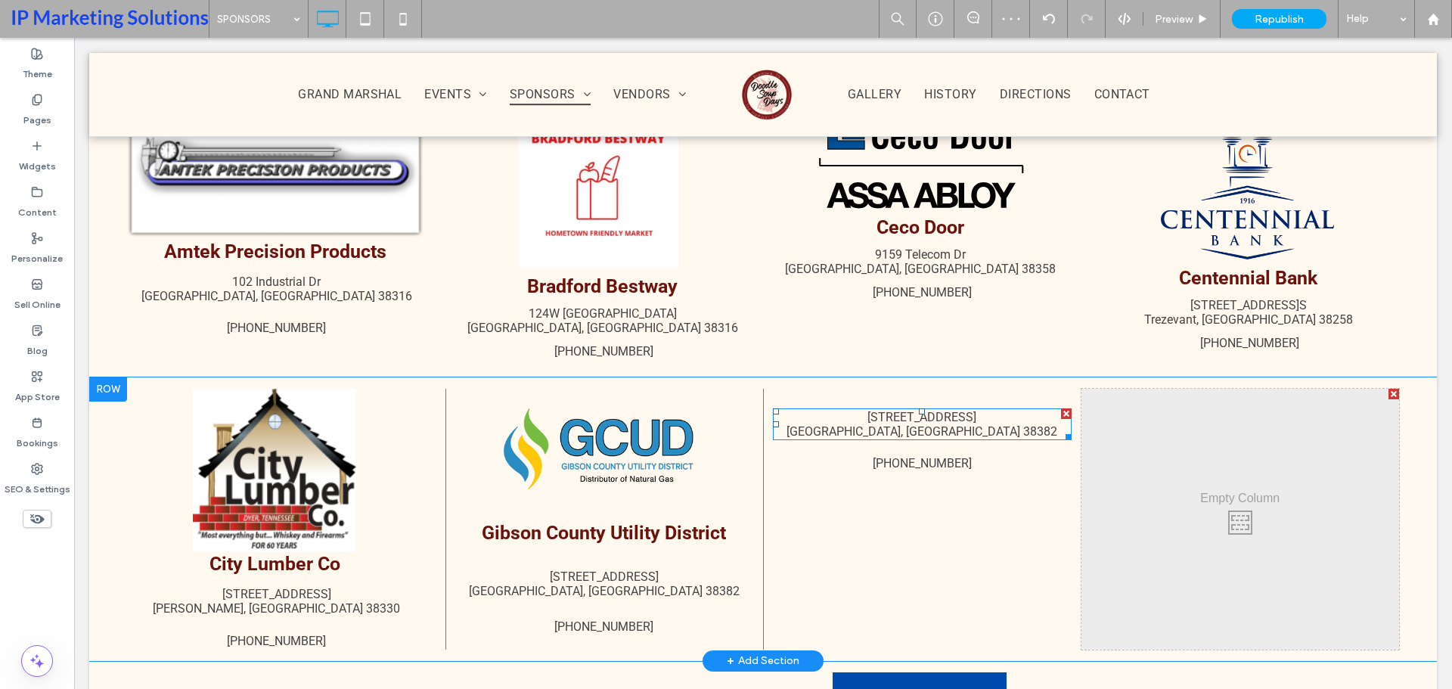
click at [944, 424] on span "Trenton, TN 38382" at bounding box center [921, 431] width 271 height 14
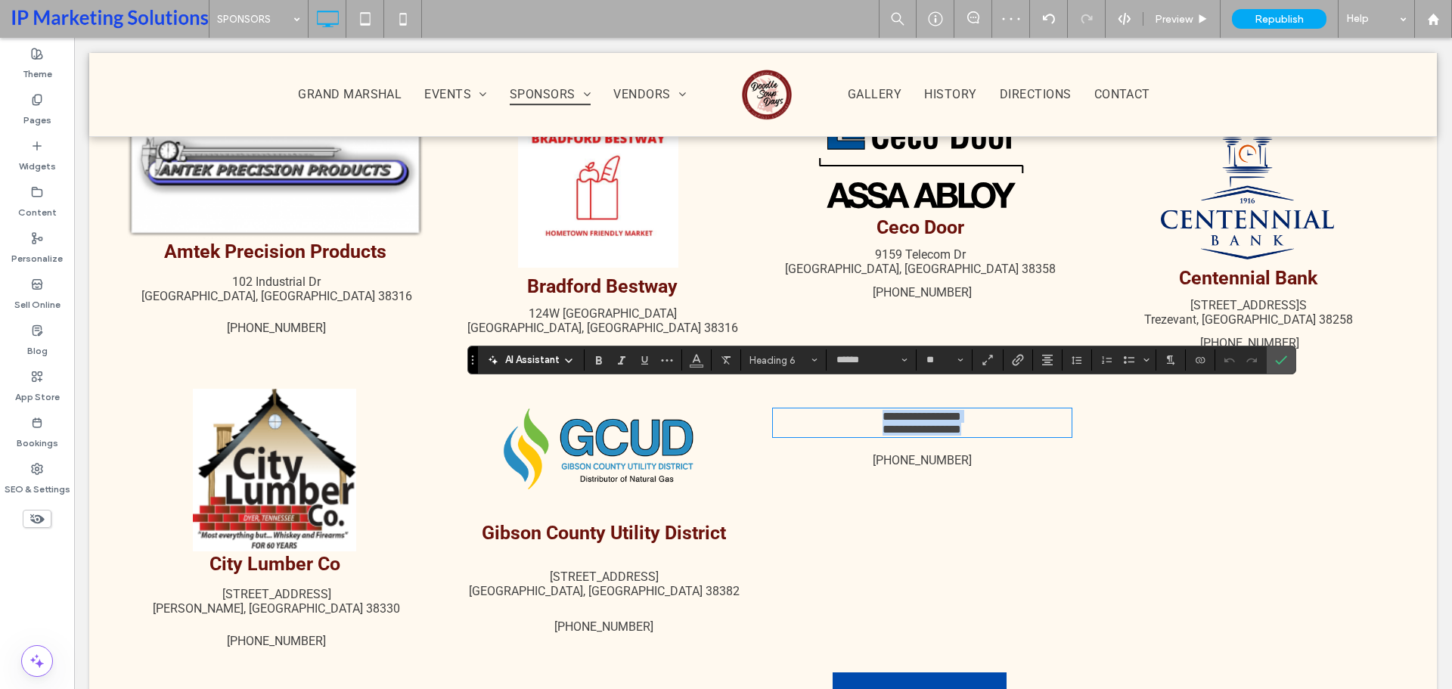
click at [969, 423] on h6 "**********" at bounding box center [922, 429] width 299 height 13
click at [1294, 359] on section at bounding box center [1281, 359] width 29 height 27
drag, startPoint x: 1282, startPoint y: 363, endPoint x: 1163, endPoint y: 329, distance: 123.5
click at [1282, 363] on icon "Confirm" at bounding box center [1281, 360] width 12 height 12
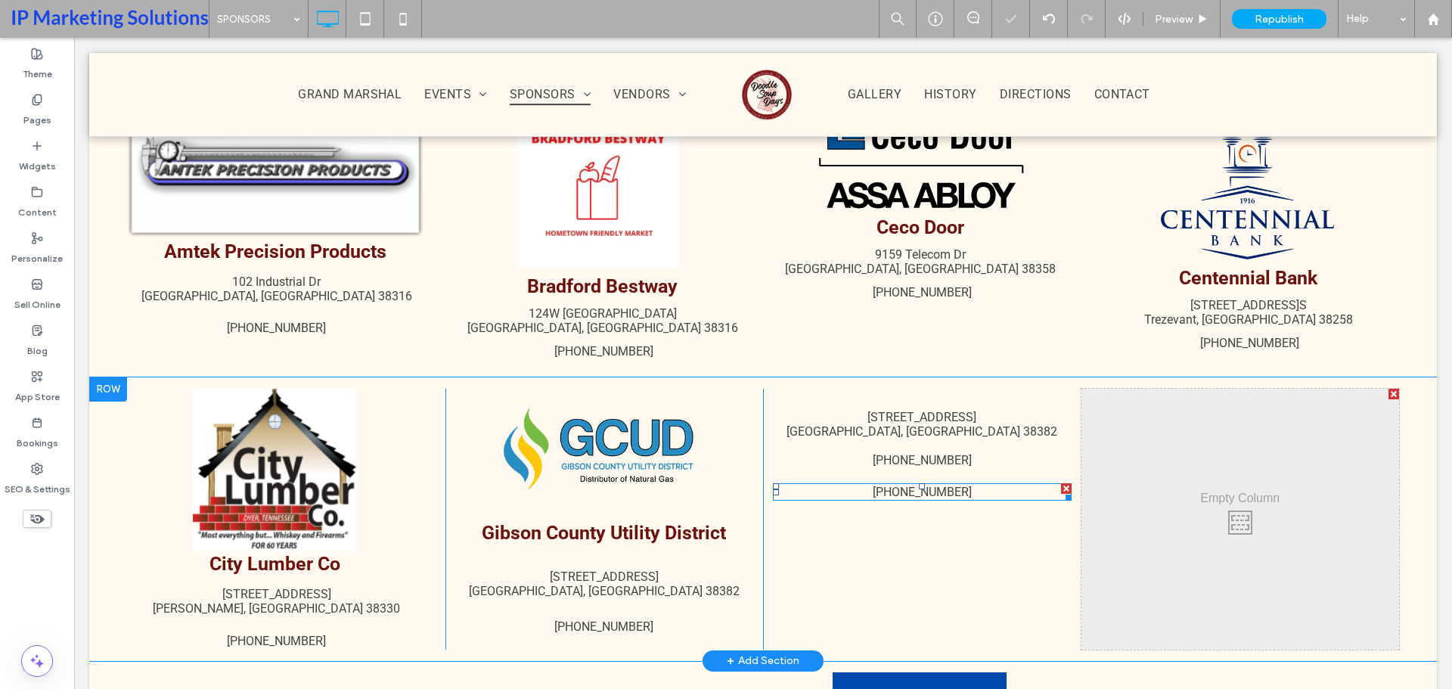
click at [1061, 489] on div at bounding box center [1065, 494] width 11 height 11
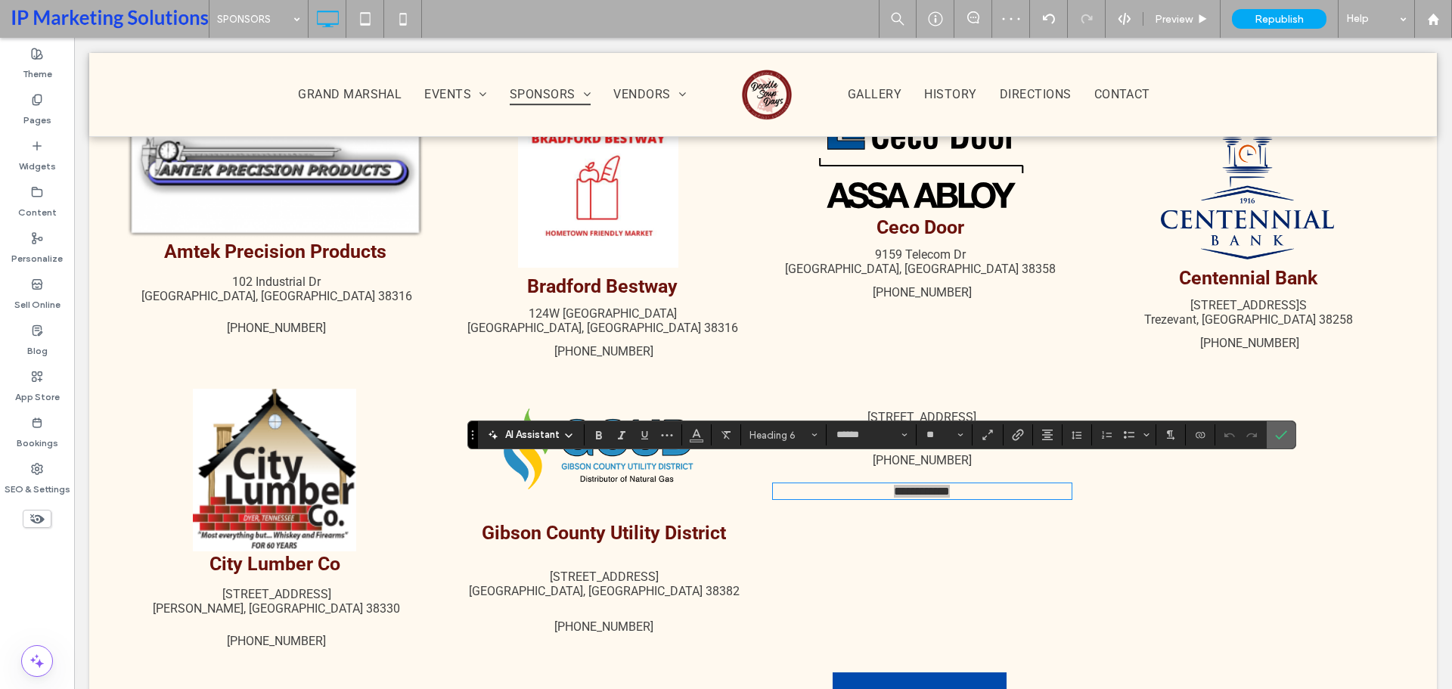
click at [1276, 429] on icon "Confirm" at bounding box center [1281, 435] width 12 height 12
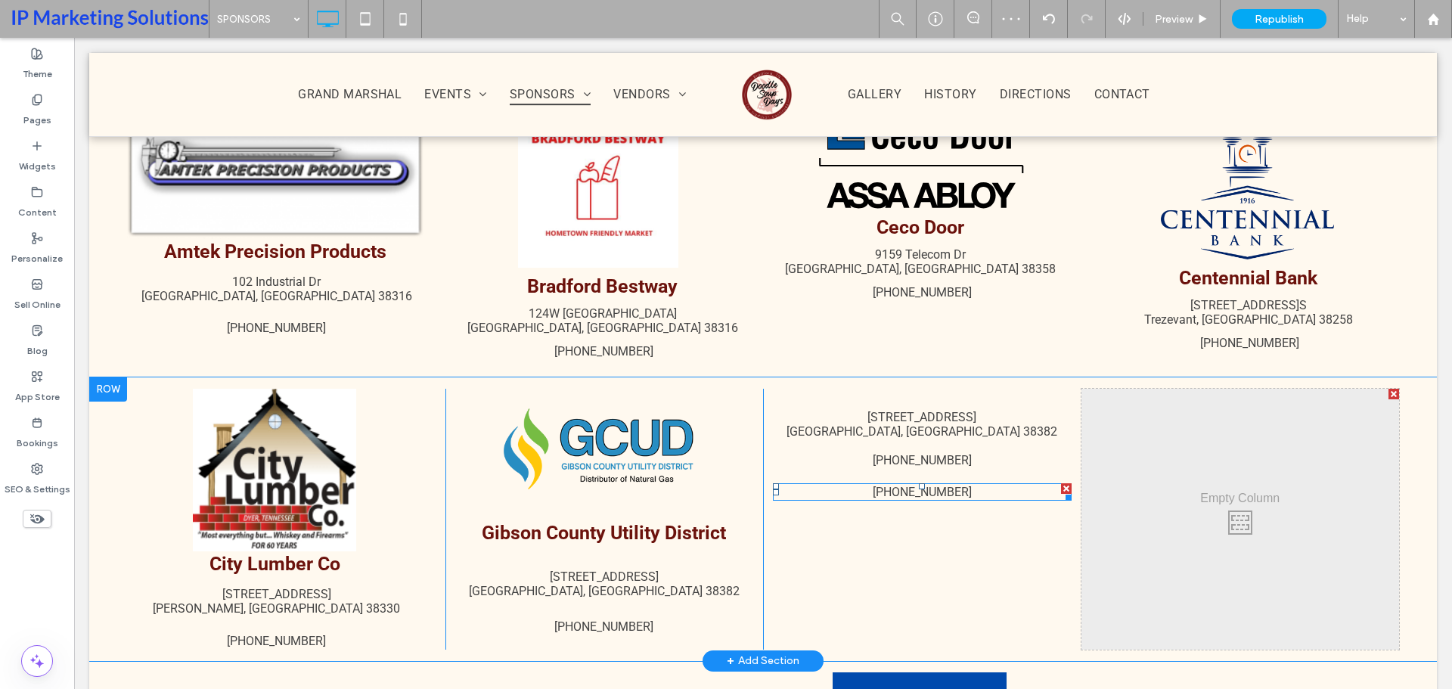
click at [1061, 483] on div at bounding box center [1066, 488] width 11 height 11
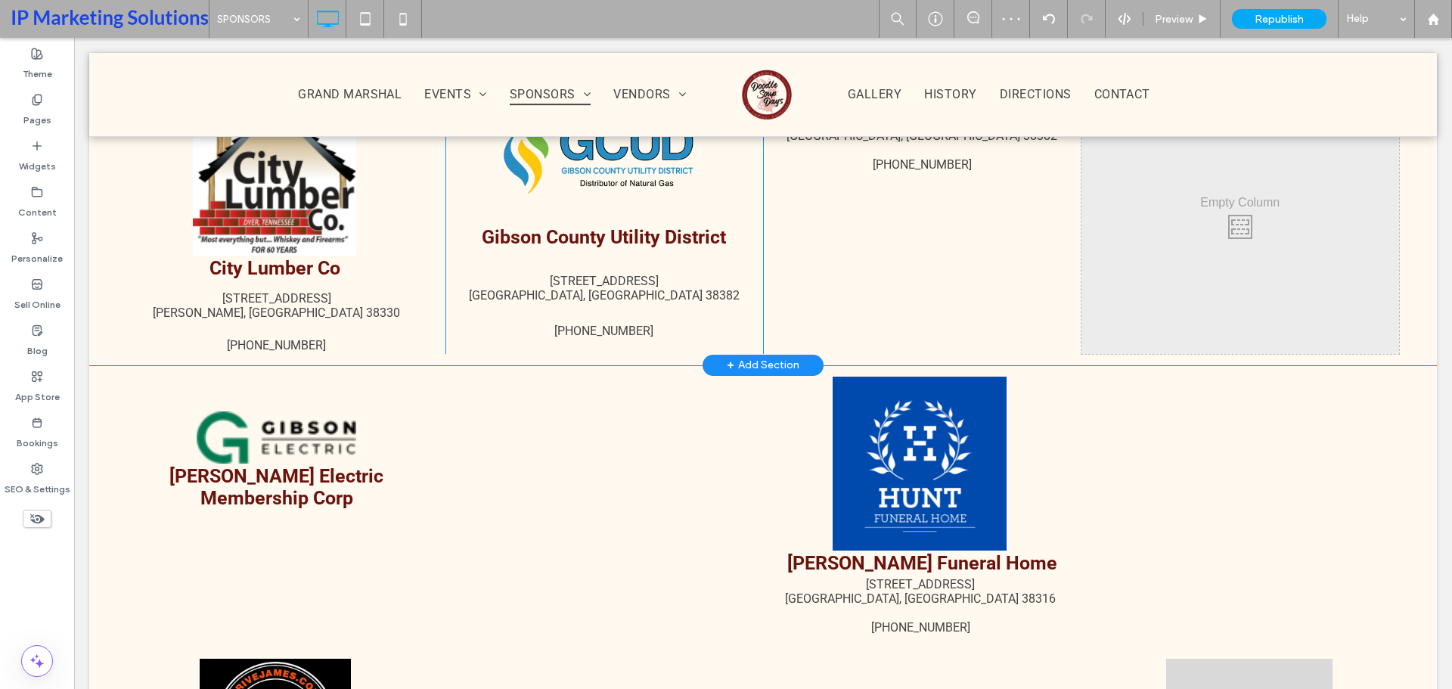
scroll to position [2238, 0]
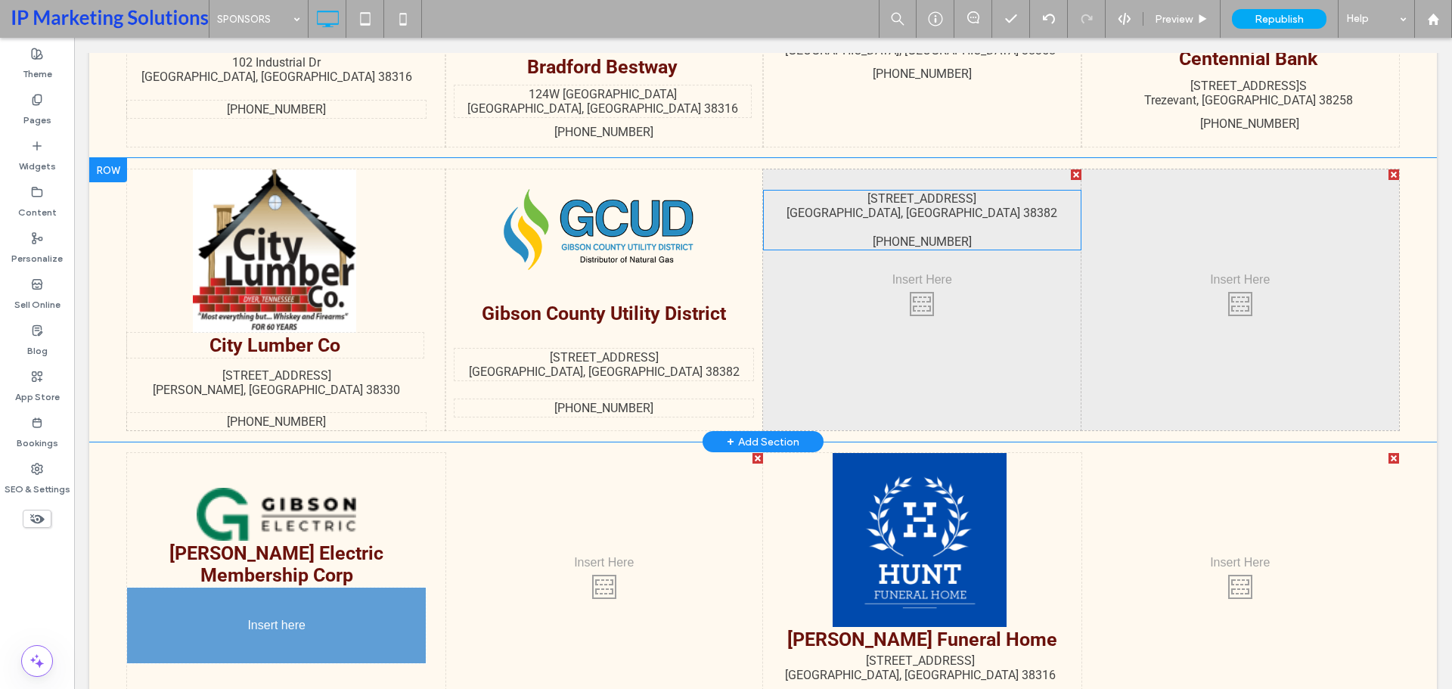
drag, startPoint x: 928, startPoint y: 139, endPoint x: 219, endPoint y: 622, distance: 857.8
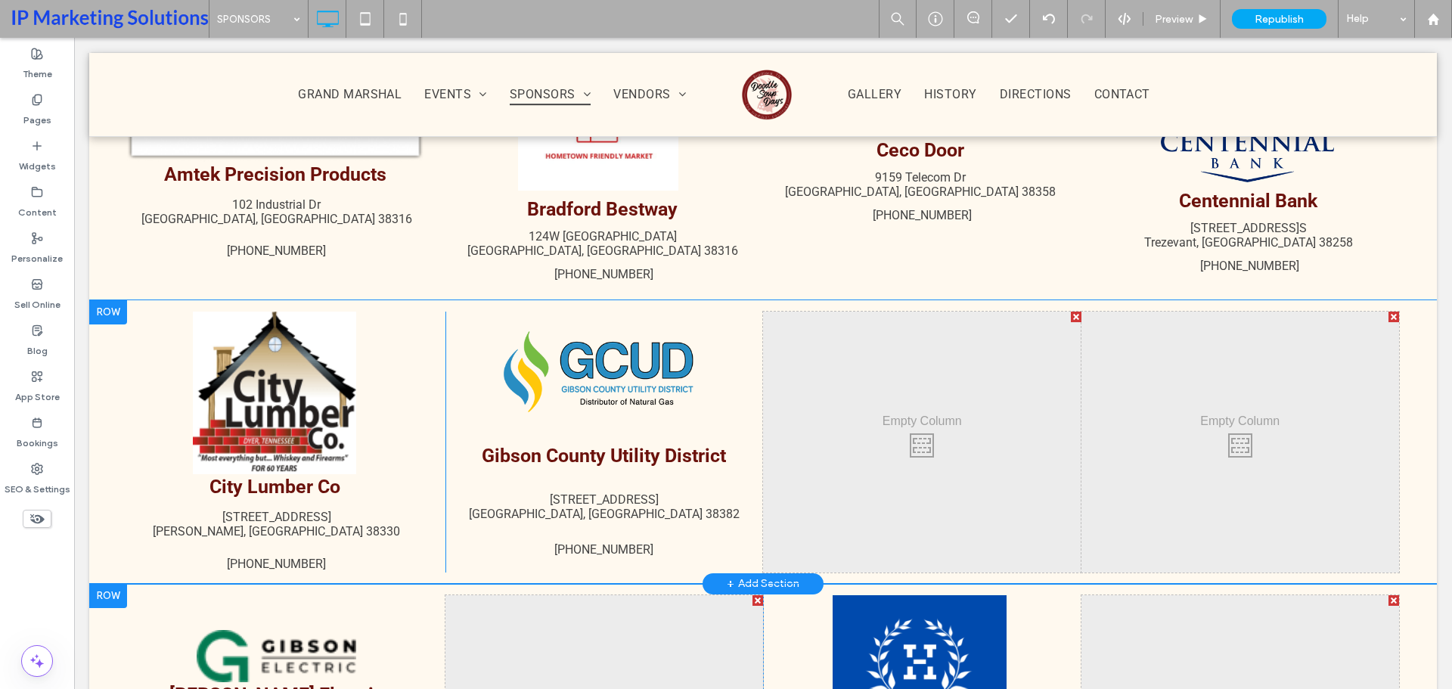
scroll to position [2012, 0]
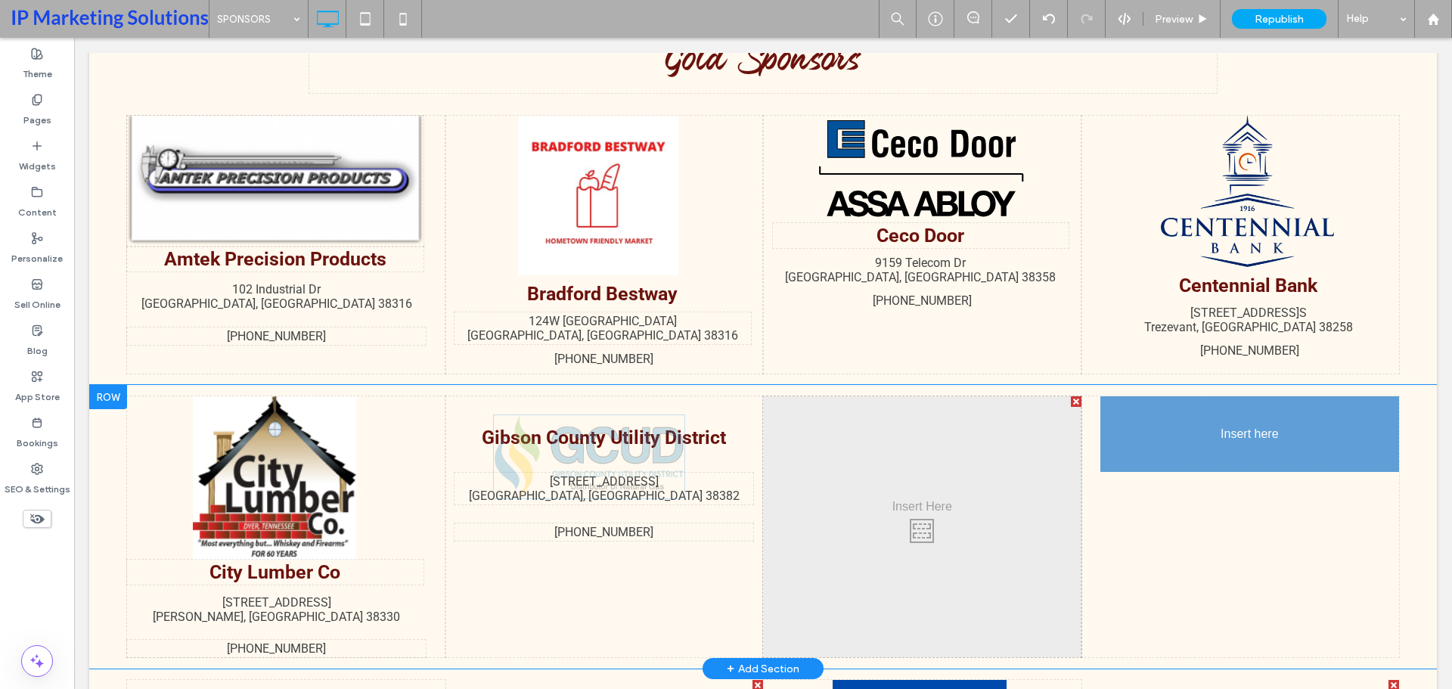
drag, startPoint x: 600, startPoint y: 349, endPoint x: 1331, endPoint y: 466, distance: 740.5
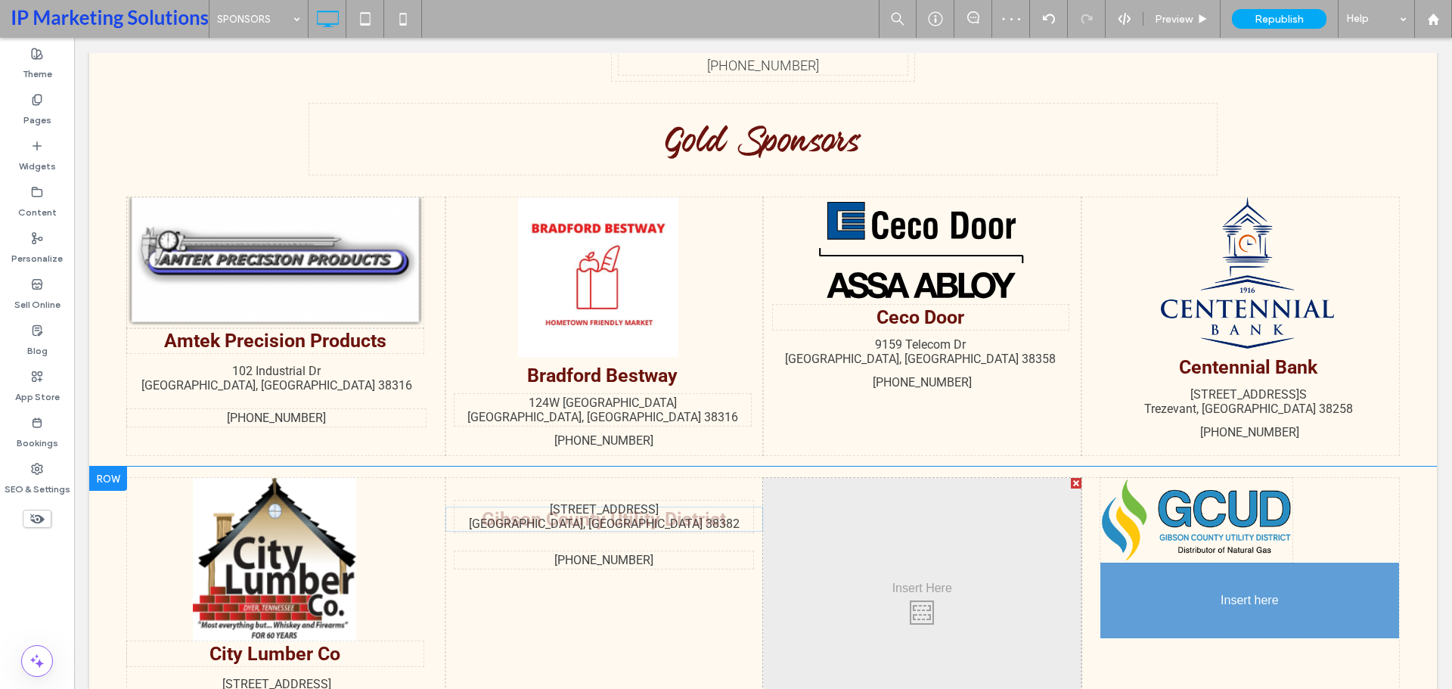
drag, startPoint x: 552, startPoint y: 330, endPoint x: 1223, endPoint y: 599, distance: 722.5
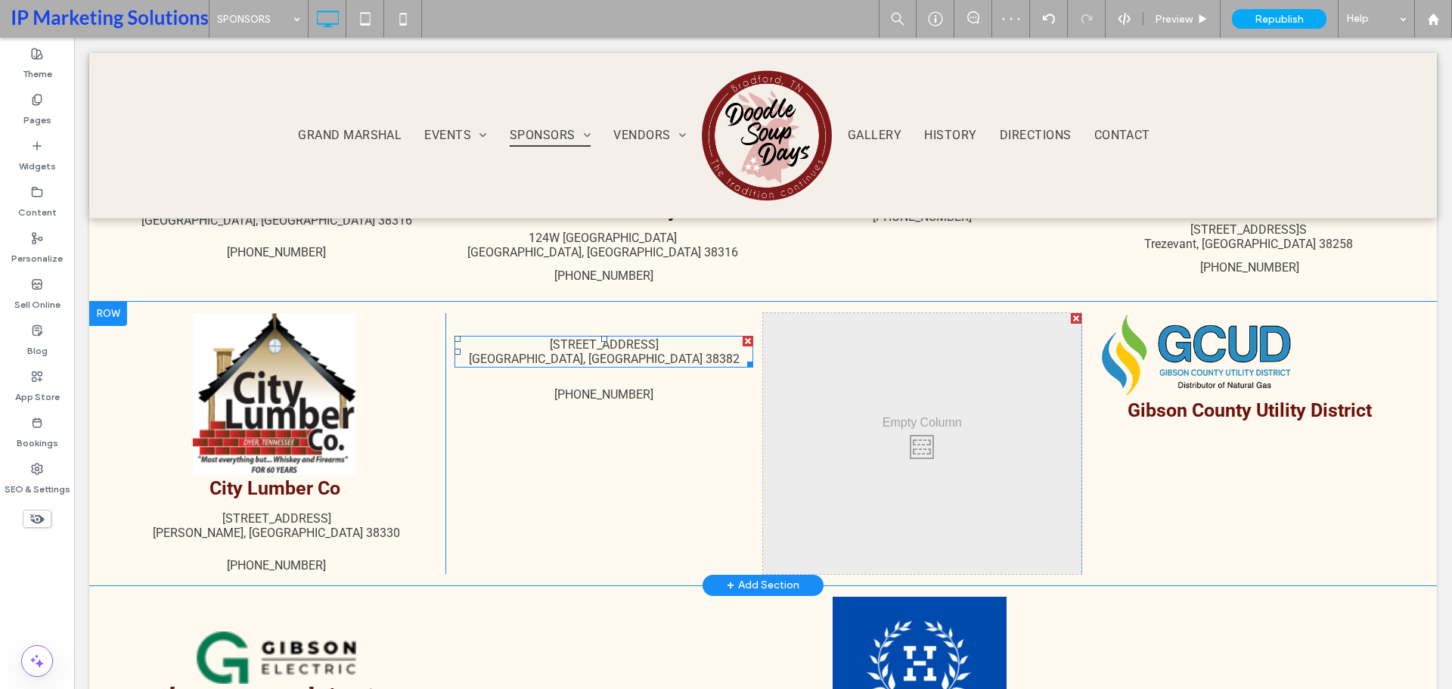
click at [638, 337] on h6 "1300 Hwy 45 Bypass N" at bounding box center [603, 344] width 299 height 14
type input "******"
type input "**"
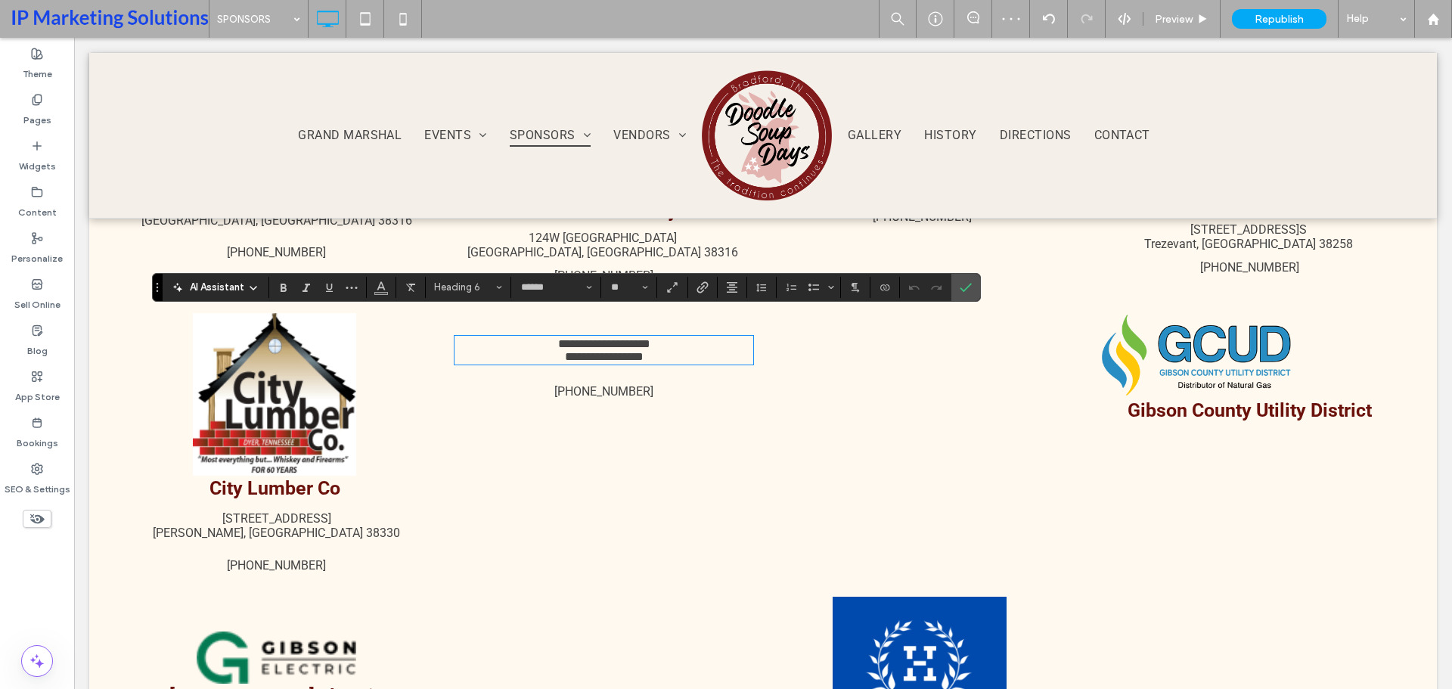
click at [660, 350] on h6 "**********" at bounding box center [603, 356] width 299 height 13
click at [982, 302] on div "**********" at bounding box center [763, 444] width 1348 height 284
click at [966, 289] on icon "Confirm" at bounding box center [966, 287] width 12 height 12
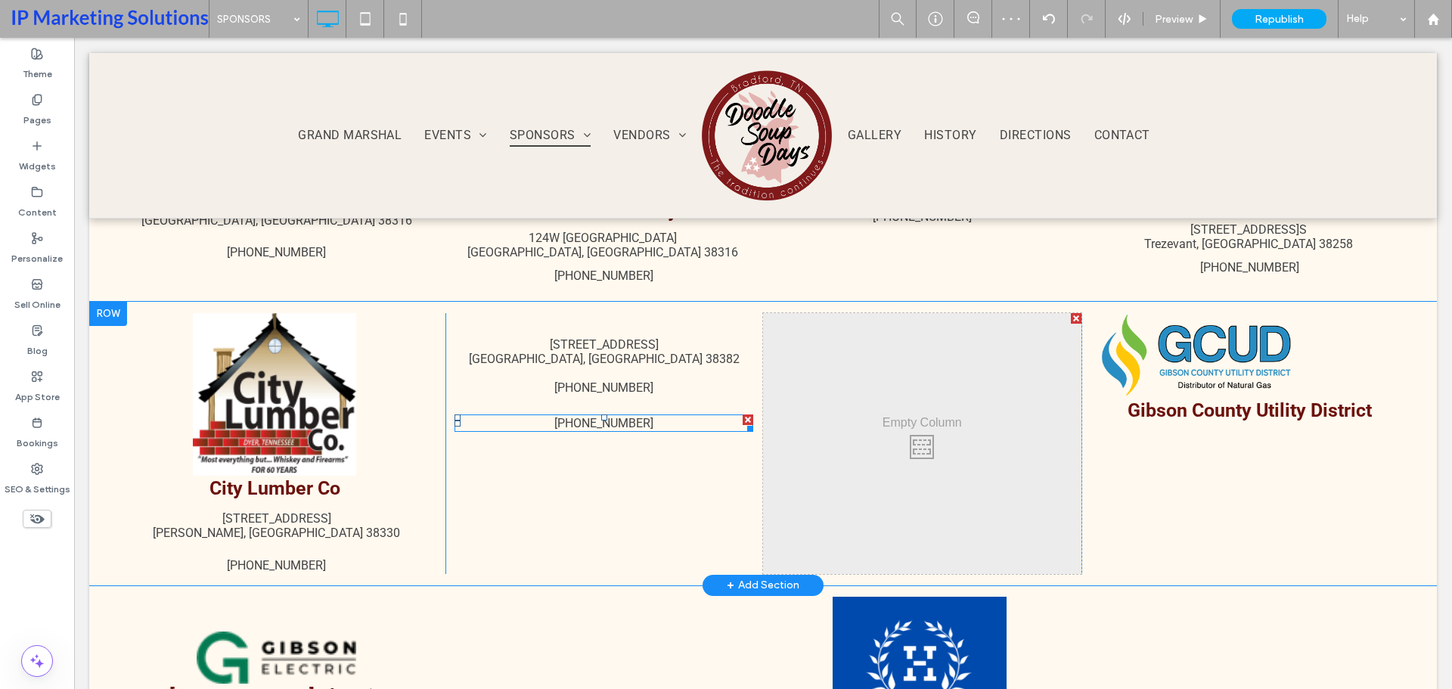
click at [743, 414] on div at bounding box center [748, 419] width 11 height 11
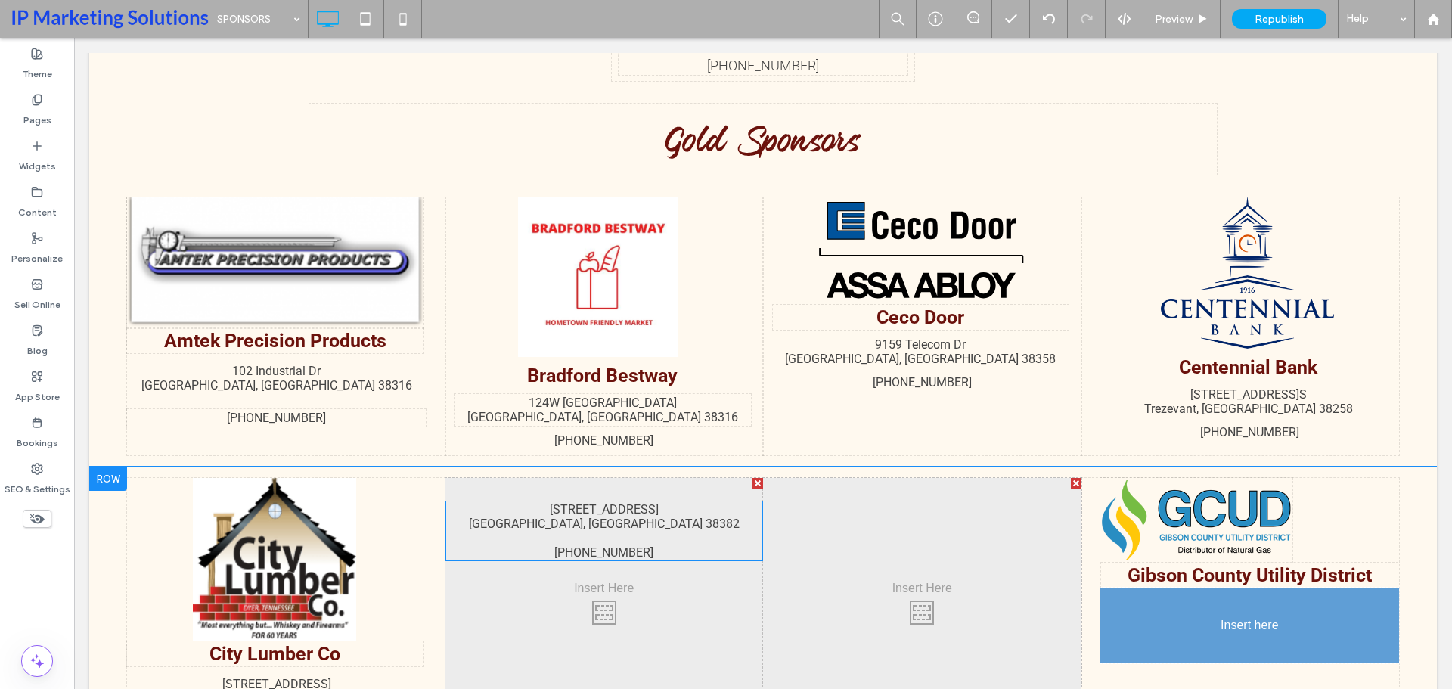
drag, startPoint x: 610, startPoint y: 330, endPoint x: 1254, endPoint y: 663, distance: 724.8
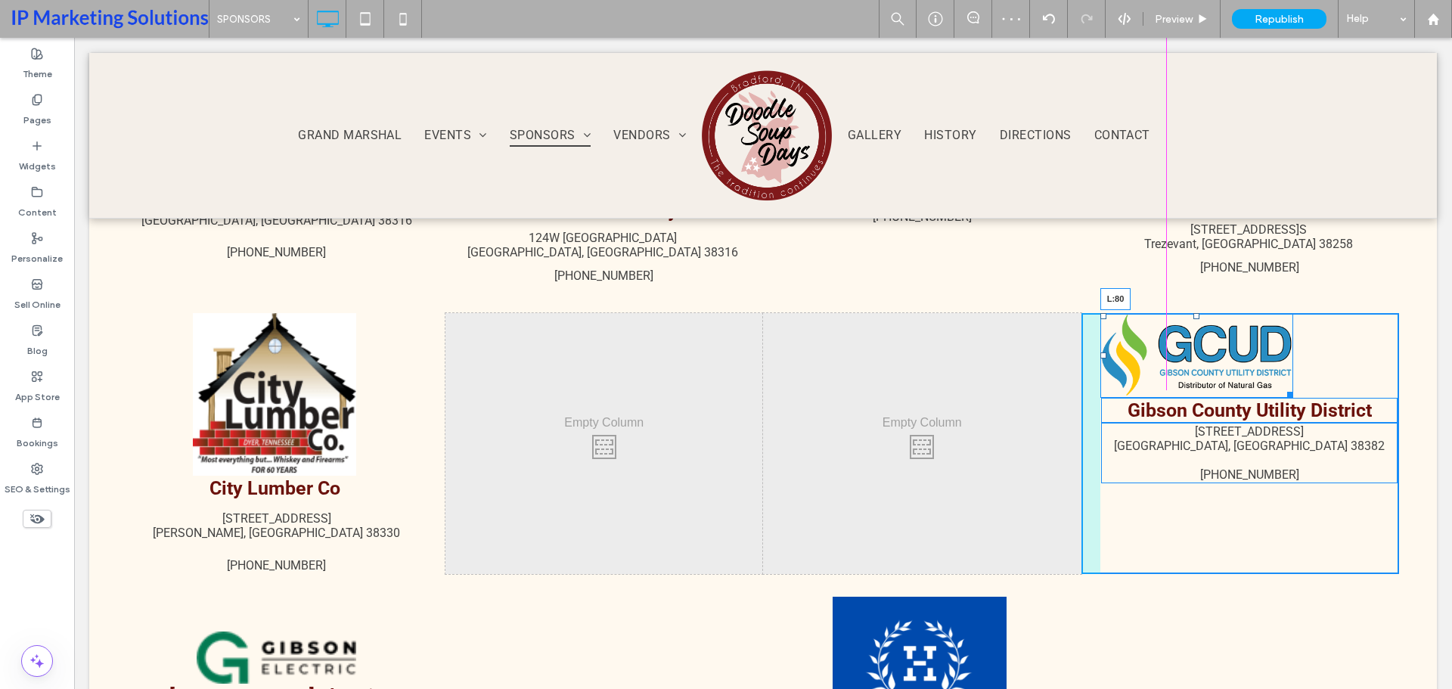
drag, startPoint x: 1095, startPoint y: 333, endPoint x: 1153, endPoint y: 355, distance: 62.0
click at [1153, 355] on div "L:80" at bounding box center [1196, 355] width 193 height 85
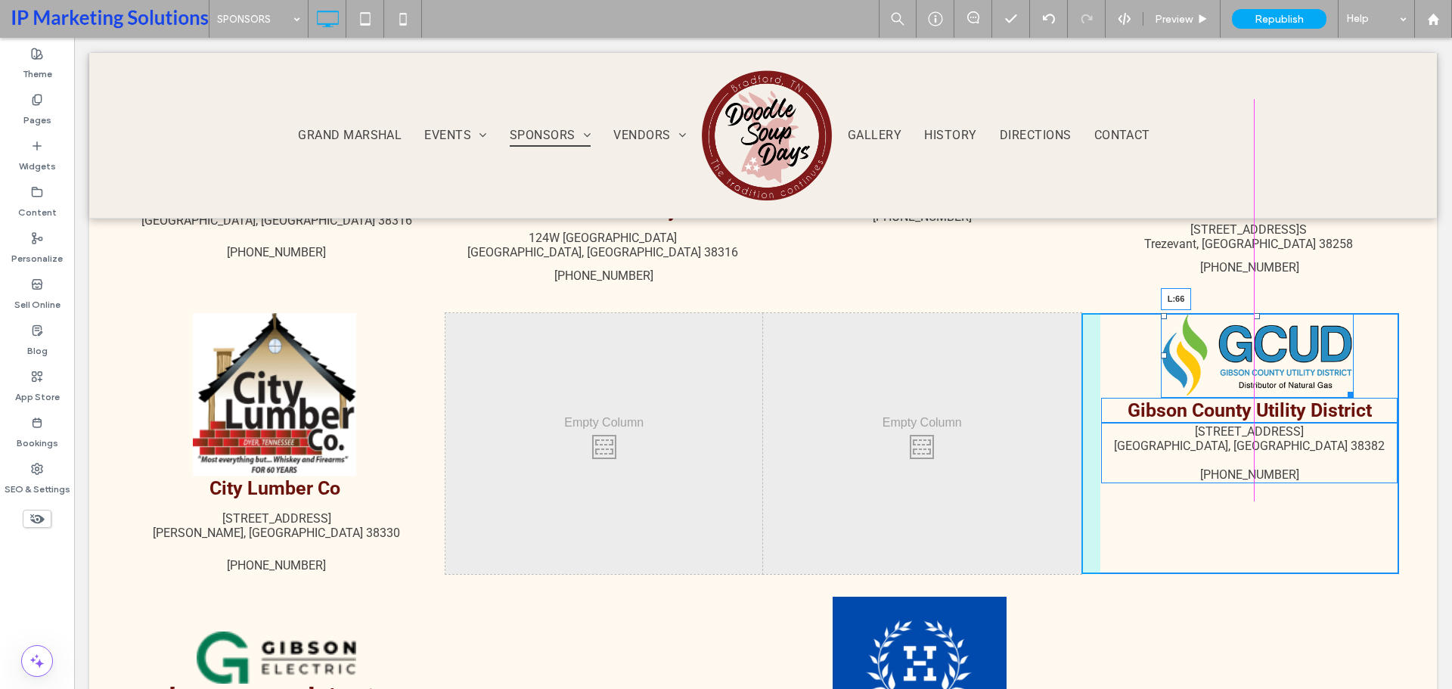
drag, startPoint x: 1155, startPoint y: 330, endPoint x: 1144, endPoint y: 328, distance: 10.8
click at [1161, 328] on div "L:66" at bounding box center [1257, 355] width 193 height 85
drag, startPoint x: 1239, startPoint y: 294, endPoint x: 1302, endPoint y: 394, distance: 118.3
click at [1245, 341] on div "T:62" at bounding box center [1246, 355] width 193 height 85
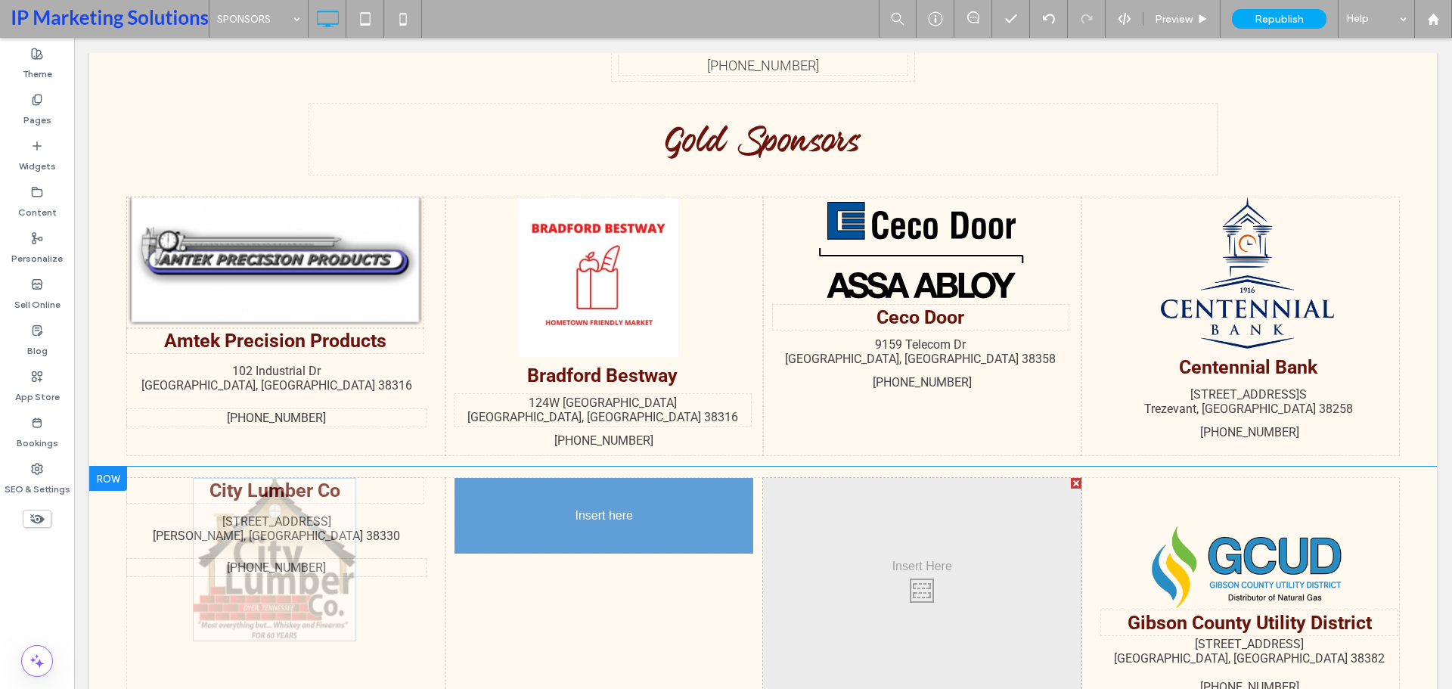
drag, startPoint x: 307, startPoint y: 368, endPoint x: 640, endPoint y: 544, distance: 376.5
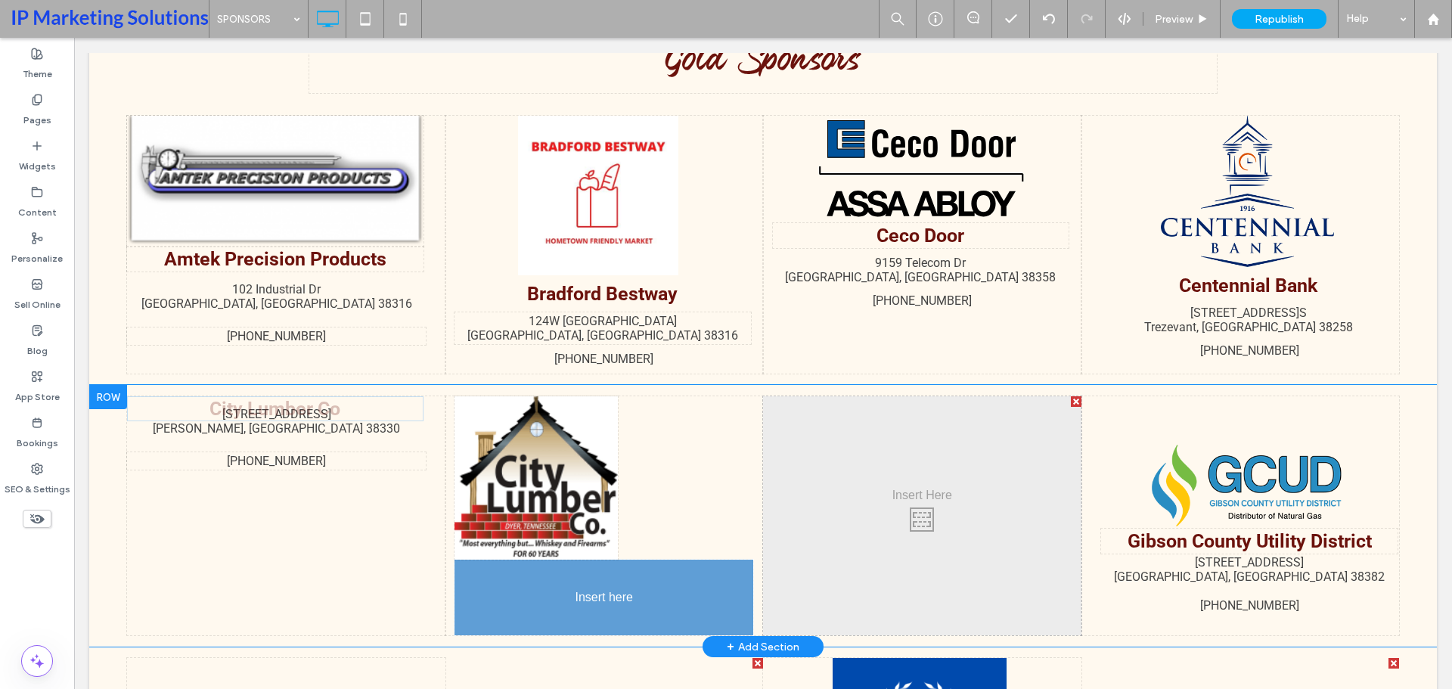
drag, startPoint x: 266, startPoint y: 309, endPoint x: 592, endPoint y: 568, distance: 416.5
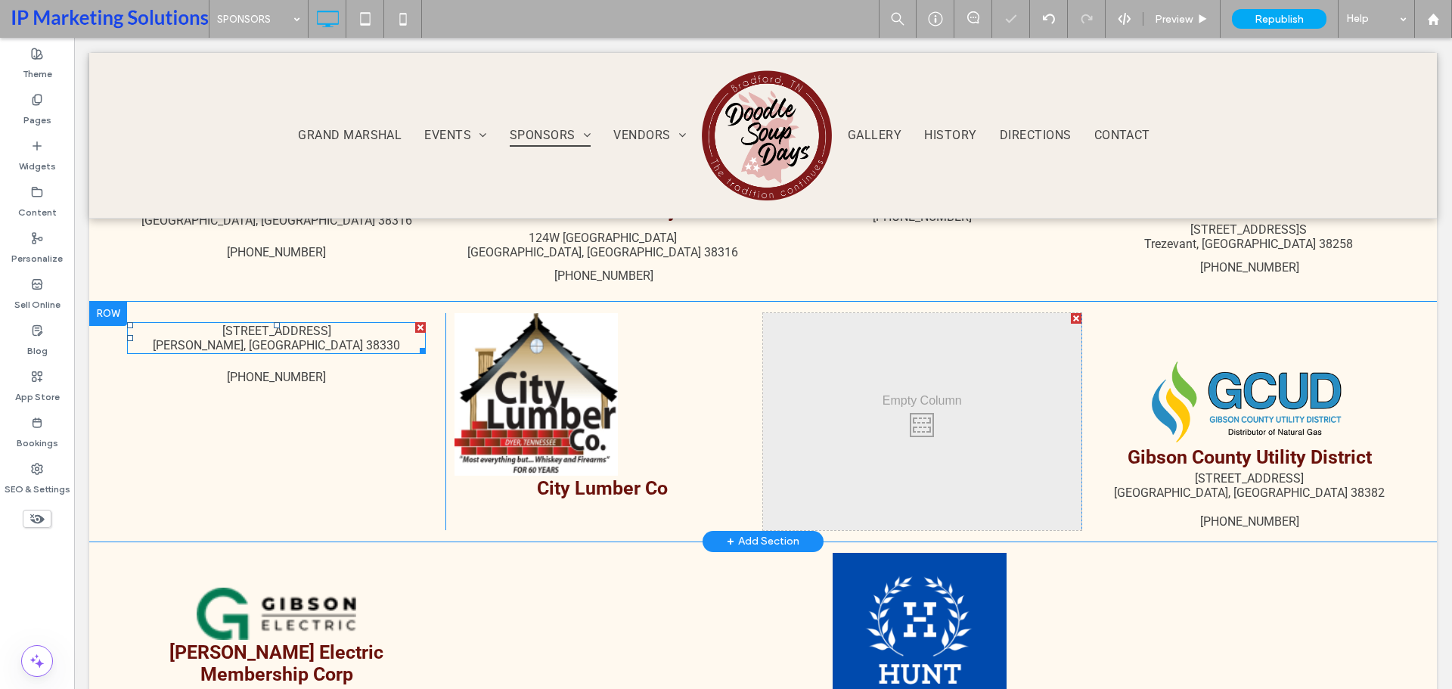
click at [288, 338] on span "Dyer, TN 38330" at bounding box center [276, 345] width 247 height 14
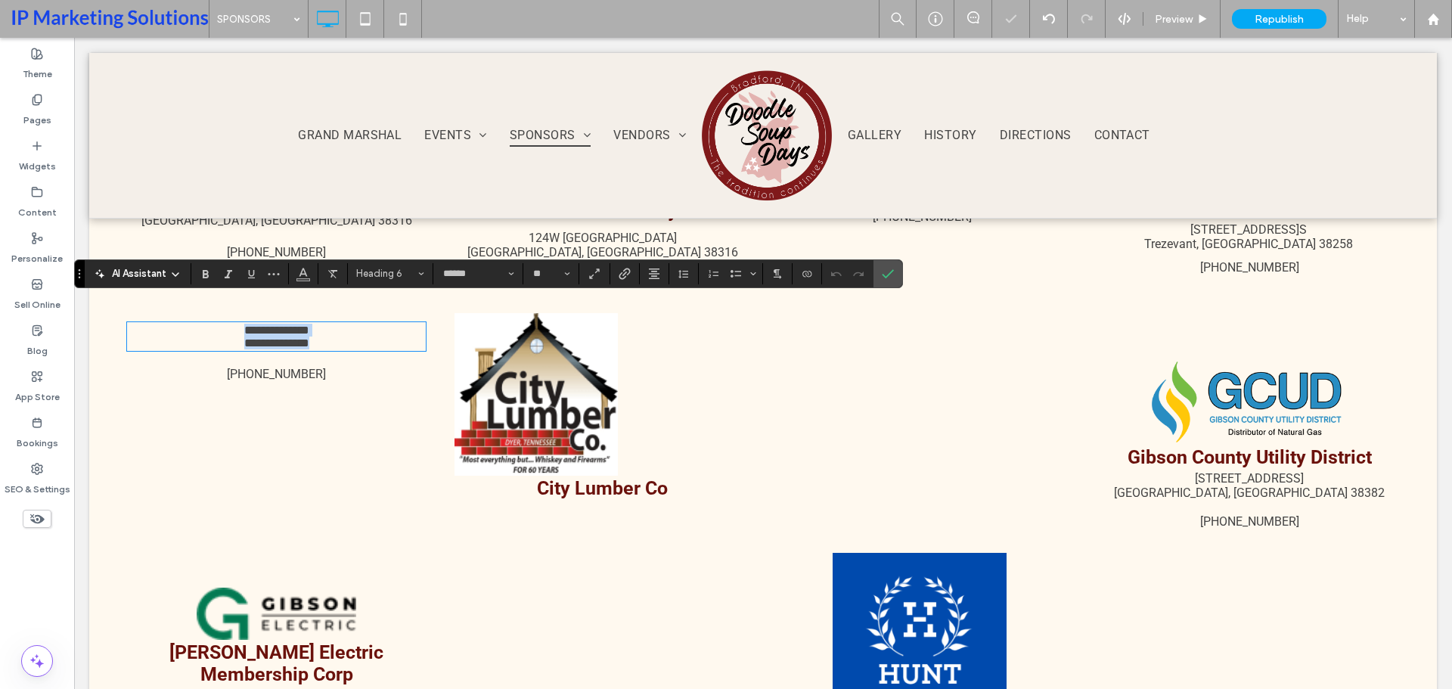
click at [328, 337] on h6 "**********" at bounding box center [276, 343] width 299 height 13
click at [883, 271] on icon "Confirm" at bounding box center [888, 274] width 12 height 12
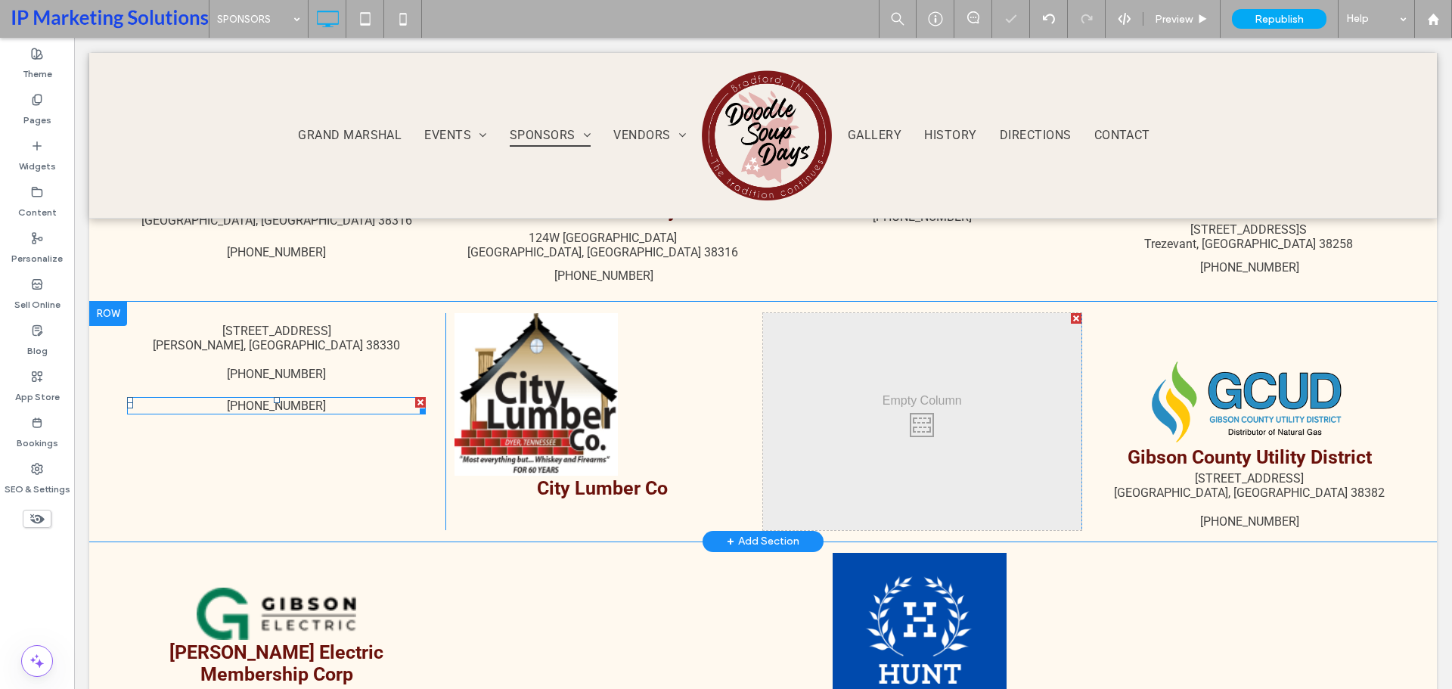
click at [421, 397] on div at bounding box center [420, 402] width 11 height 11
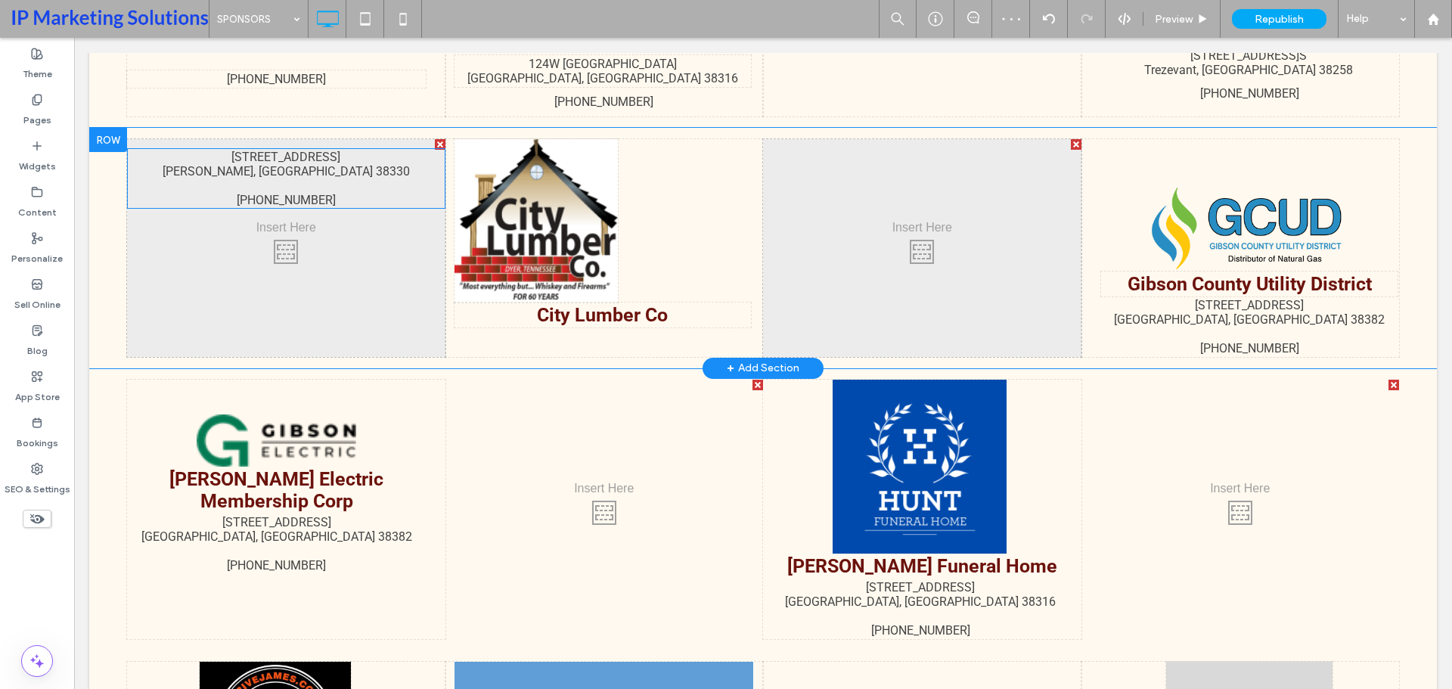
scroll to position [2284, 0]
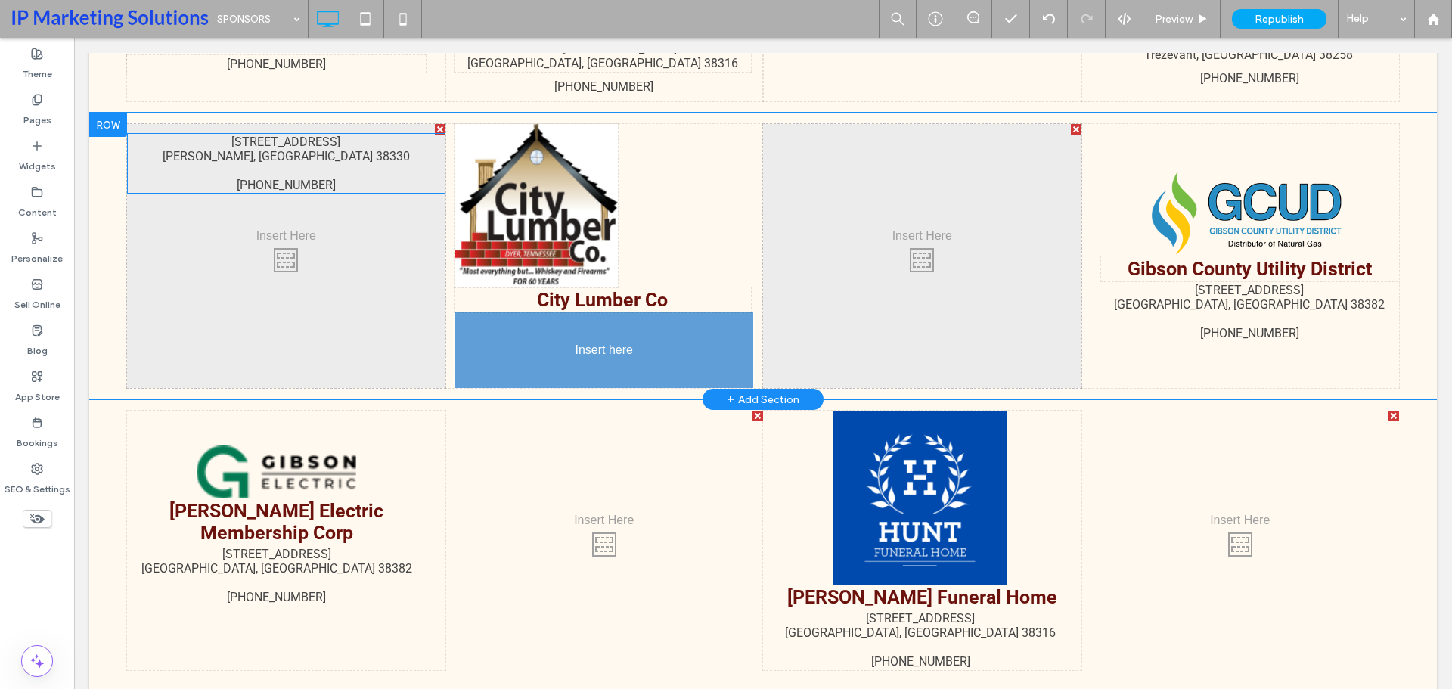
drag, startPoint x: 276, startPoint y: 307, endPoint x: 594, endPoint y: 309, distance: 317.6
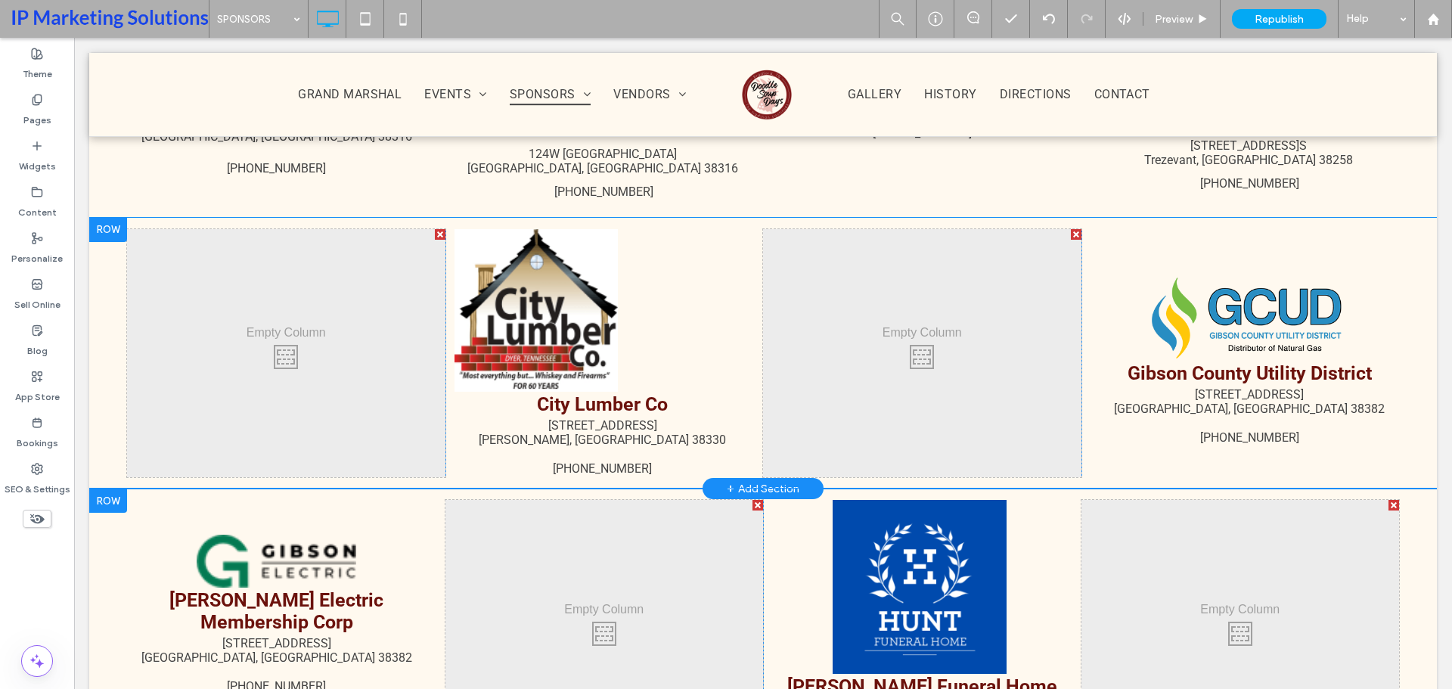
scroll to position [2057, 0]
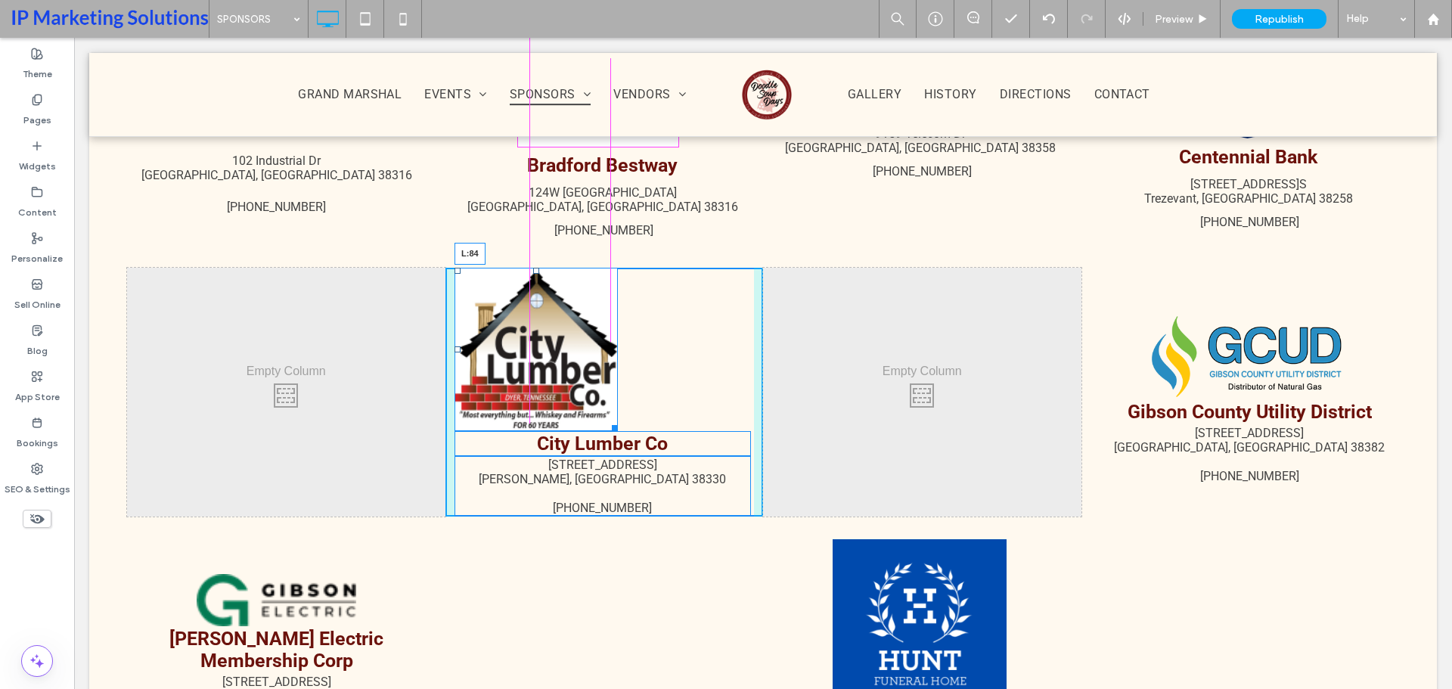
drag, startPoint x: 467, startPoint y: 328, endPoint x: 806, endPoint y: 422, distance: 352.2
click at [514, 330] on div "Click To Paste L:84 City Lumber Co 183 E Maple St Dyer, TN 38330 731-692-2287" at bounding box center [604, 392] width 318 height 249
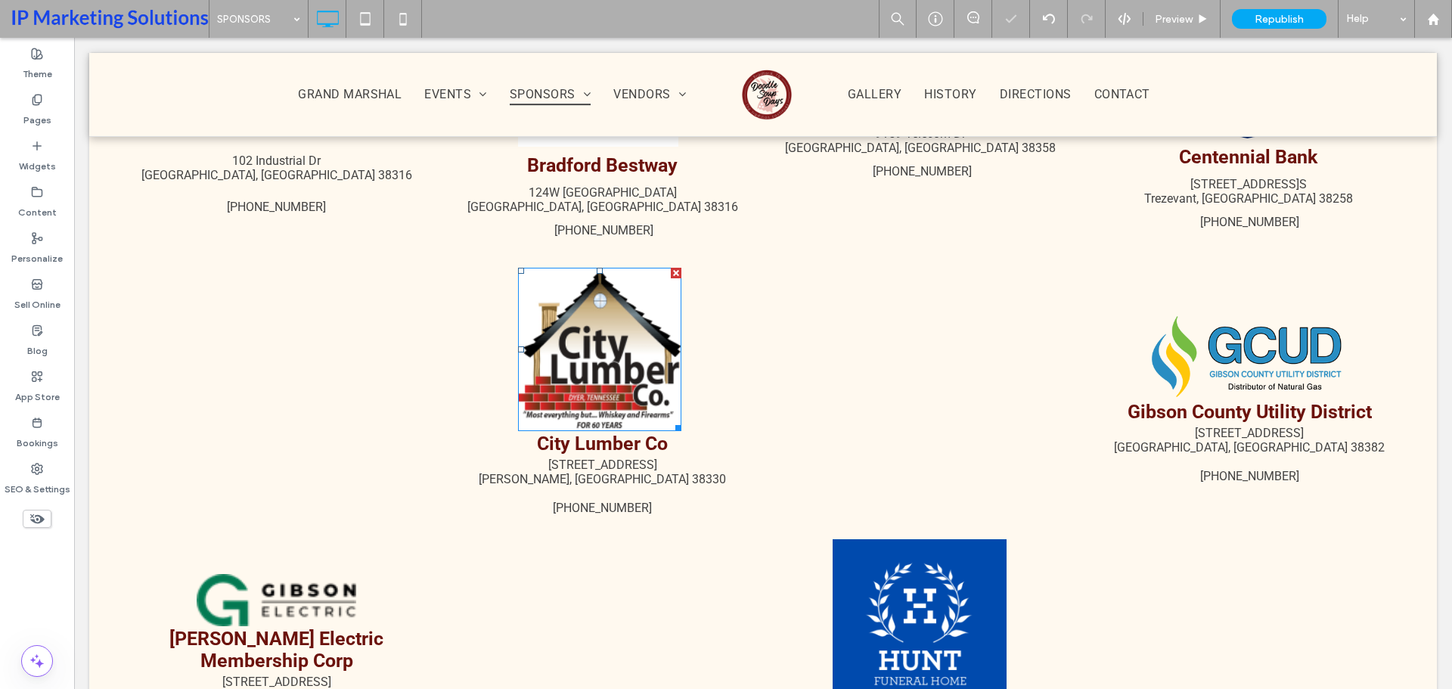
scroll to position [1906, 0]
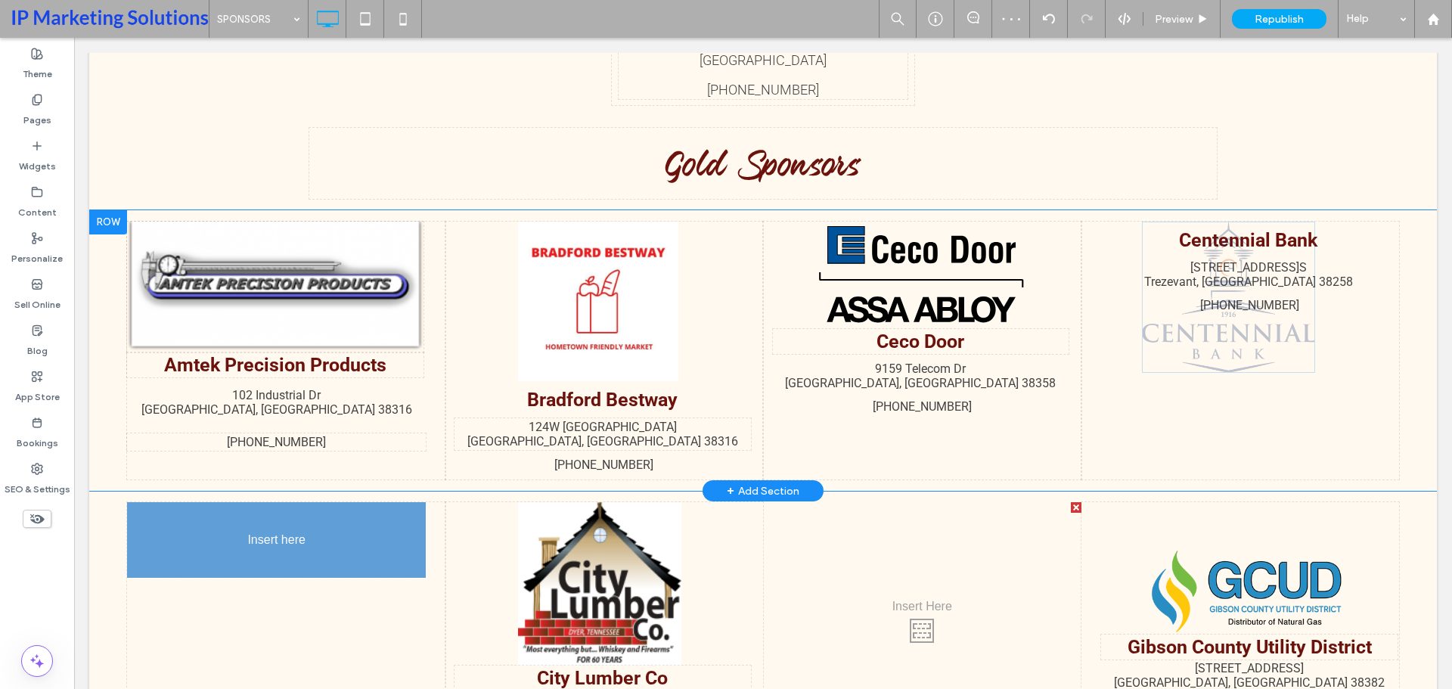
drag, startPoint x: 1263, startPoint y: 221, endPoint x: 286, endPoint y: 565, distance: 1035.8
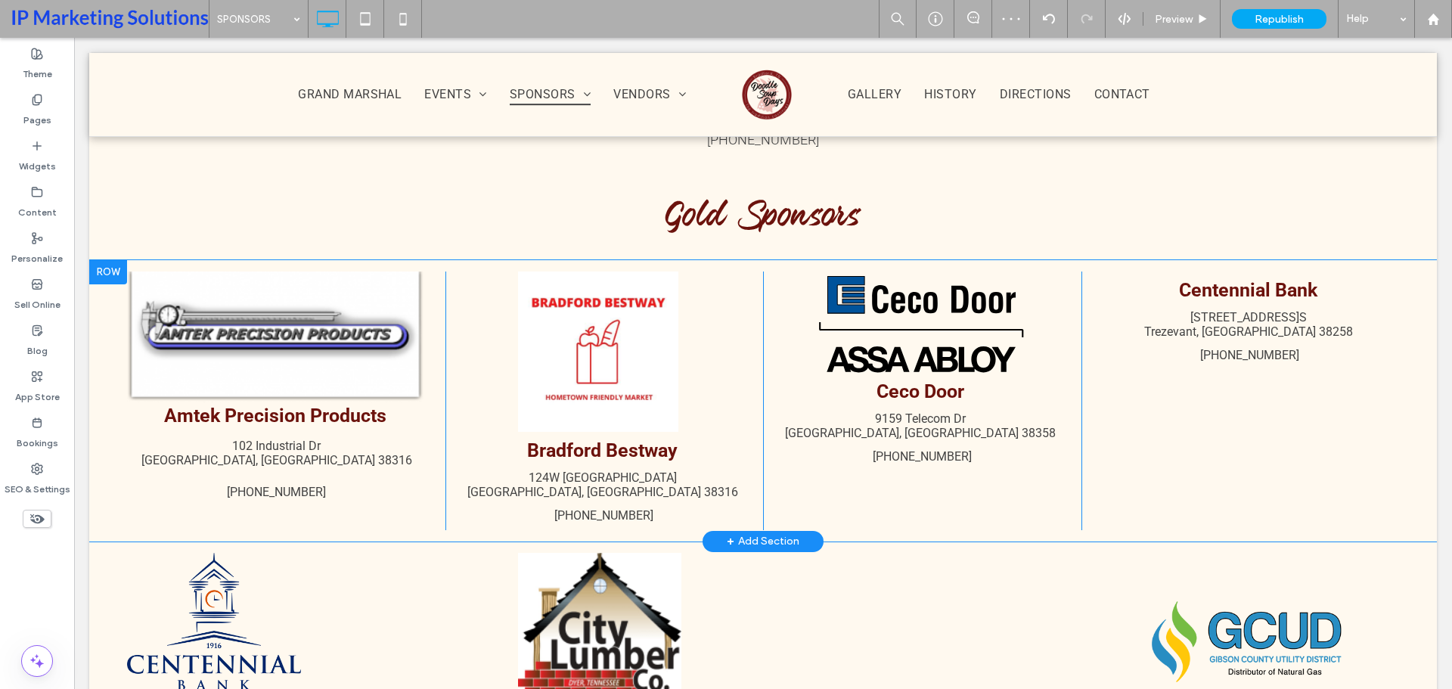
scroll to position [1754, 0]
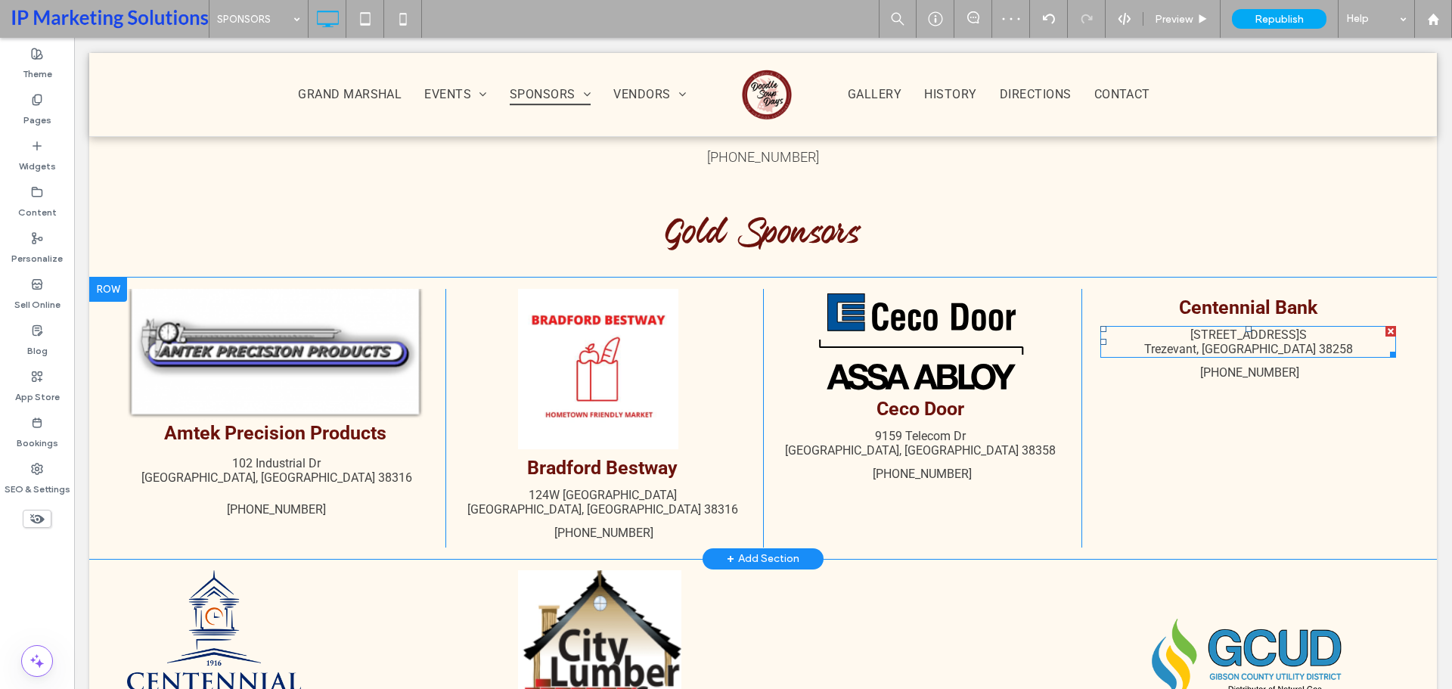
click at [1304, 342] on h6 "Trezevant, TN 38258" at bounding box center [1248, 349] width 296 height 14
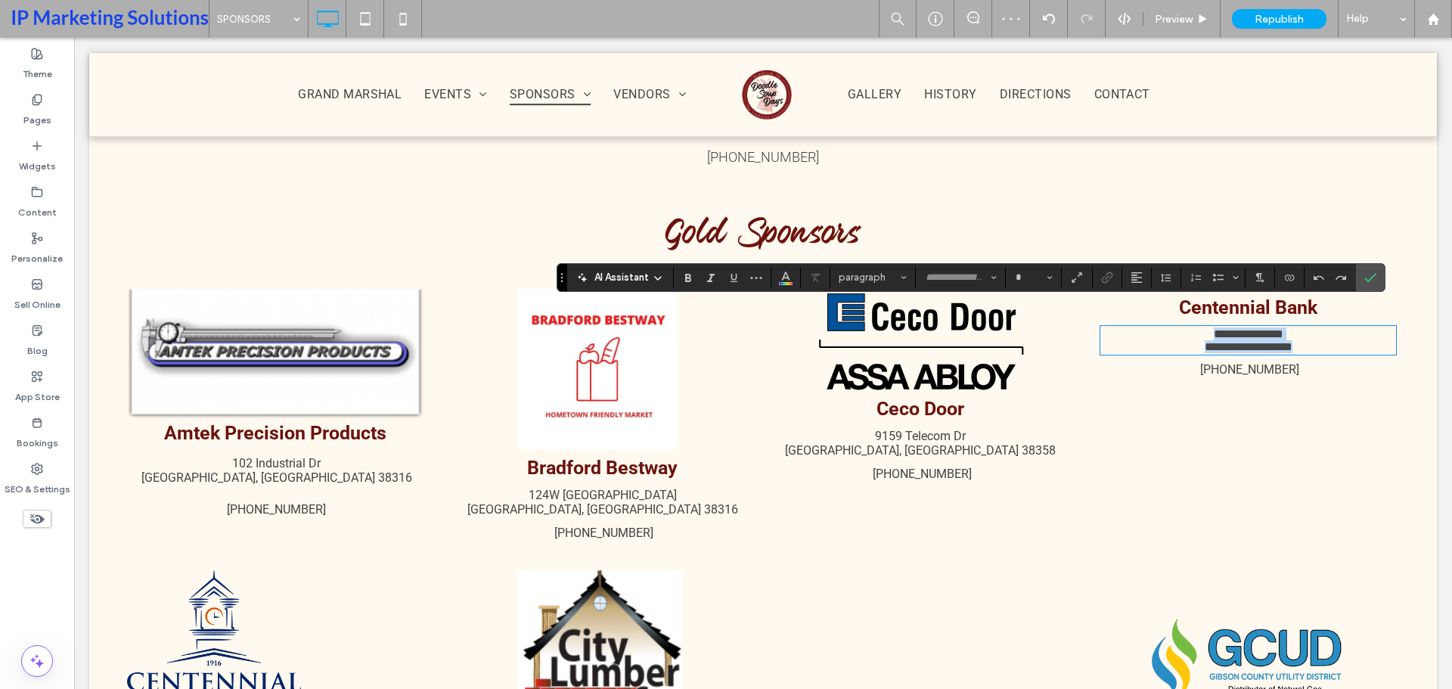
type input "******"
type input "**"
click at [1304, 340] on h6 "**********" at bounding box center [1248, 346] width 296 height 13
drag, startPoint x: 1289, startPoint y: 246, endPoint x: 1369, endPoint y: 265, distance: 82.4
click at [1369, 265] on label "Confirm" at bounding box center [1370, 277] width 23 height 27
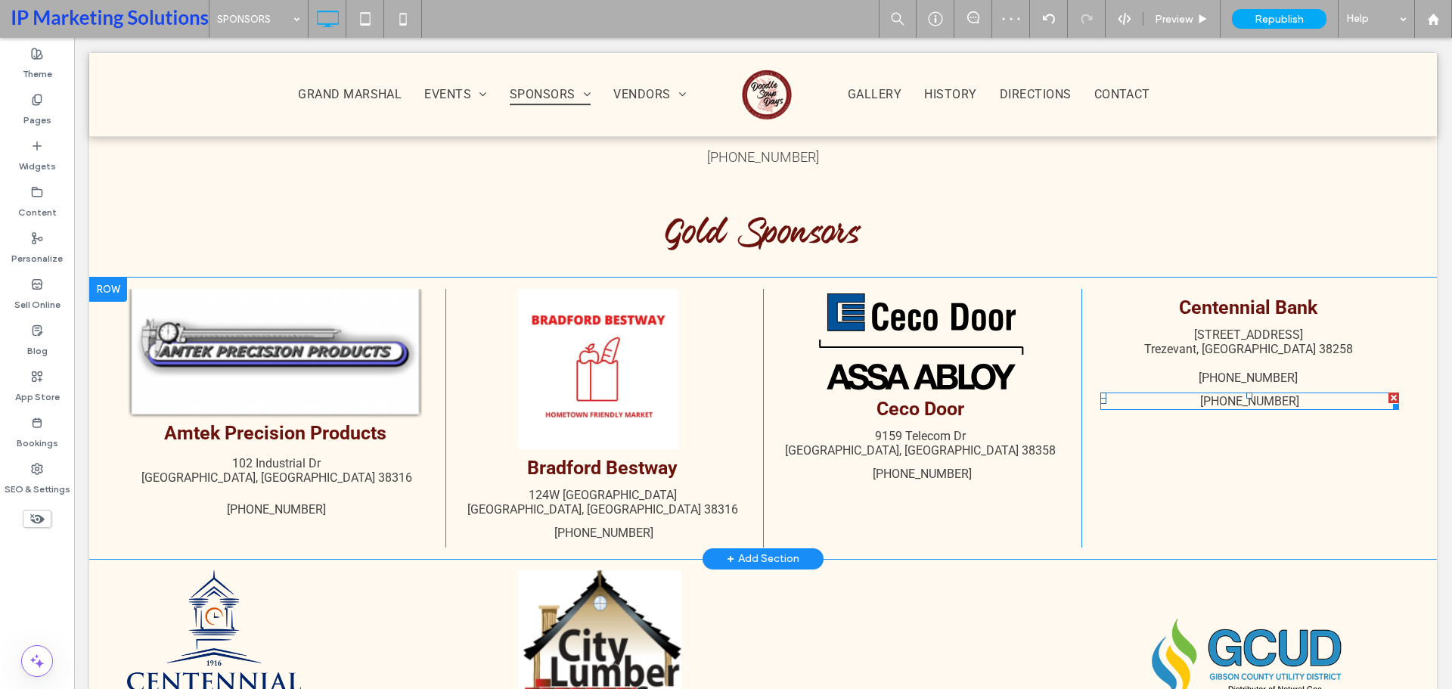
click at [1388, 392] on div at bounding box center [1393, 397] width 11 height 11
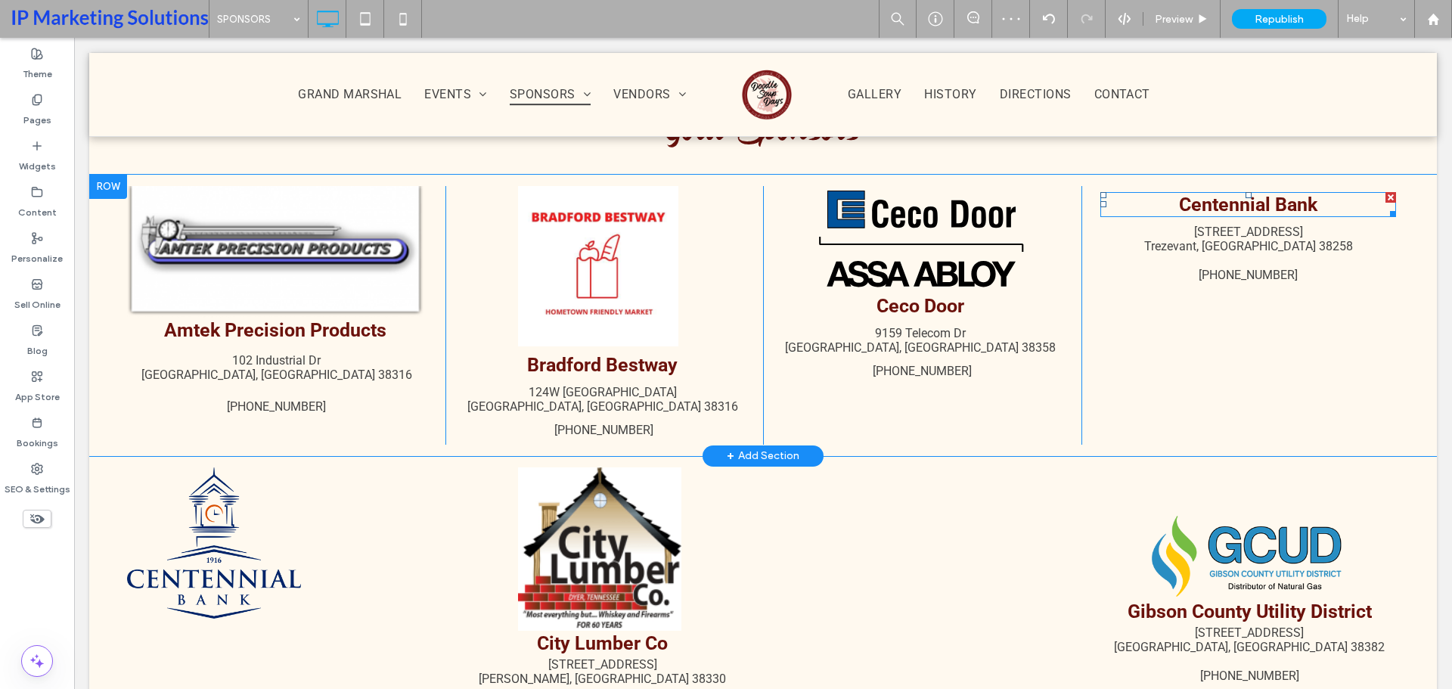
scroll to position [1830, 0]
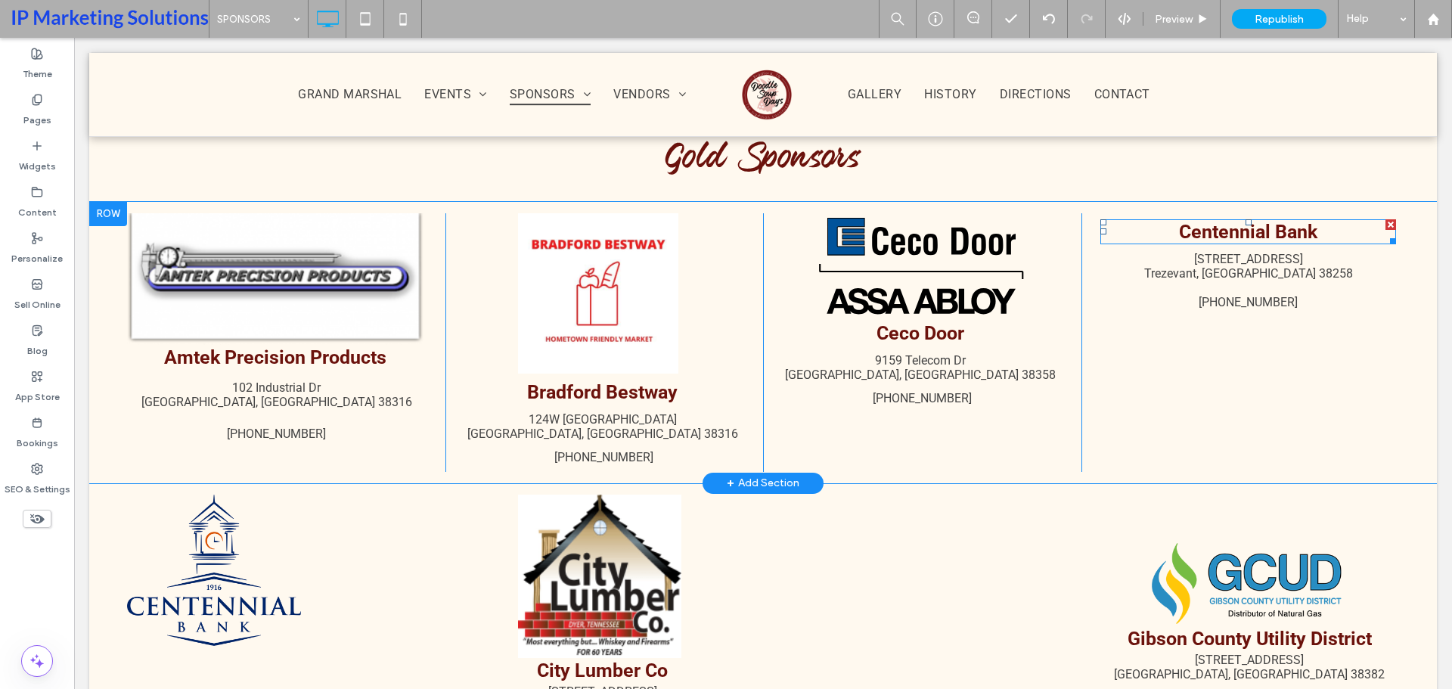
click at [1262, 221] on strong "Centennial Bank" at bounding box center [1248, 232] width 138 height 22
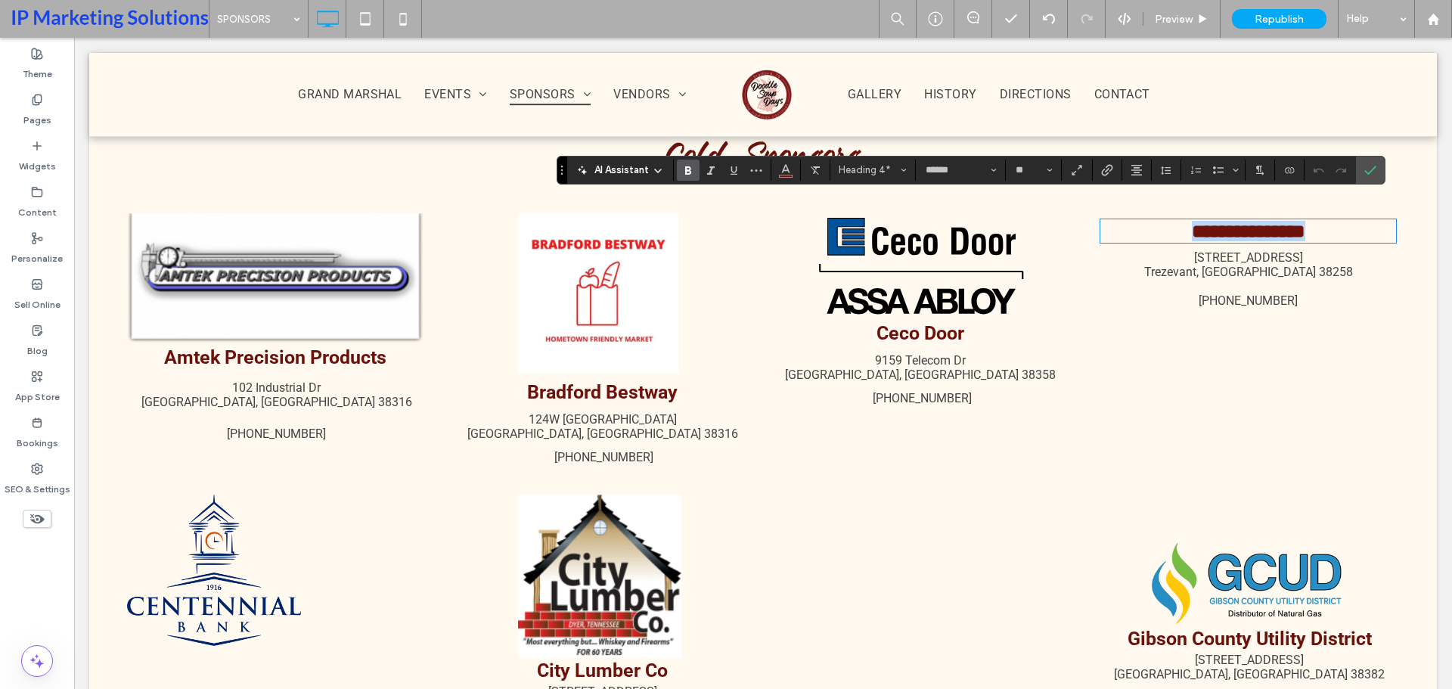
click at [1250, 265] on span "Trezevant, TN 38258" at bounding box center [1248, 272] width 209 height 14
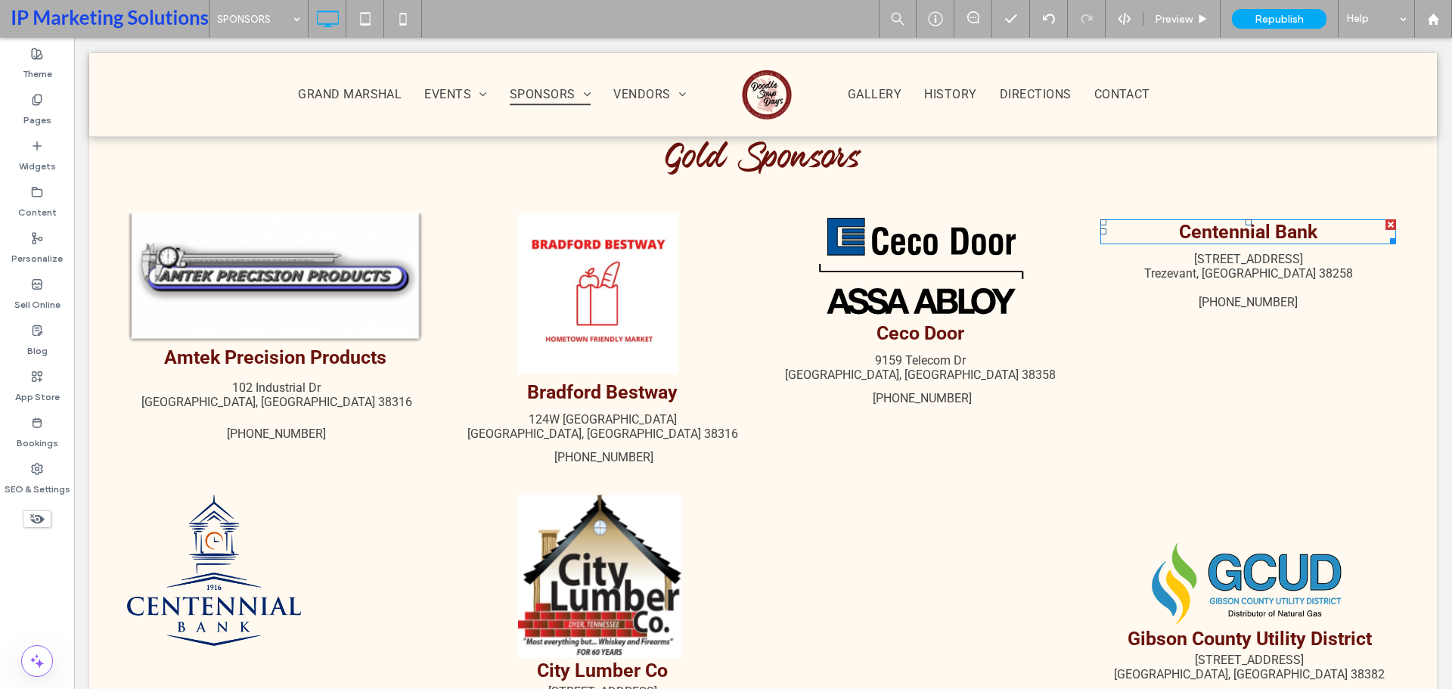
click at [1264, 221] on strong "Centennial Bank" at bounding box center [1248, 232] width 138 height 22
type input "******"
type input "**"
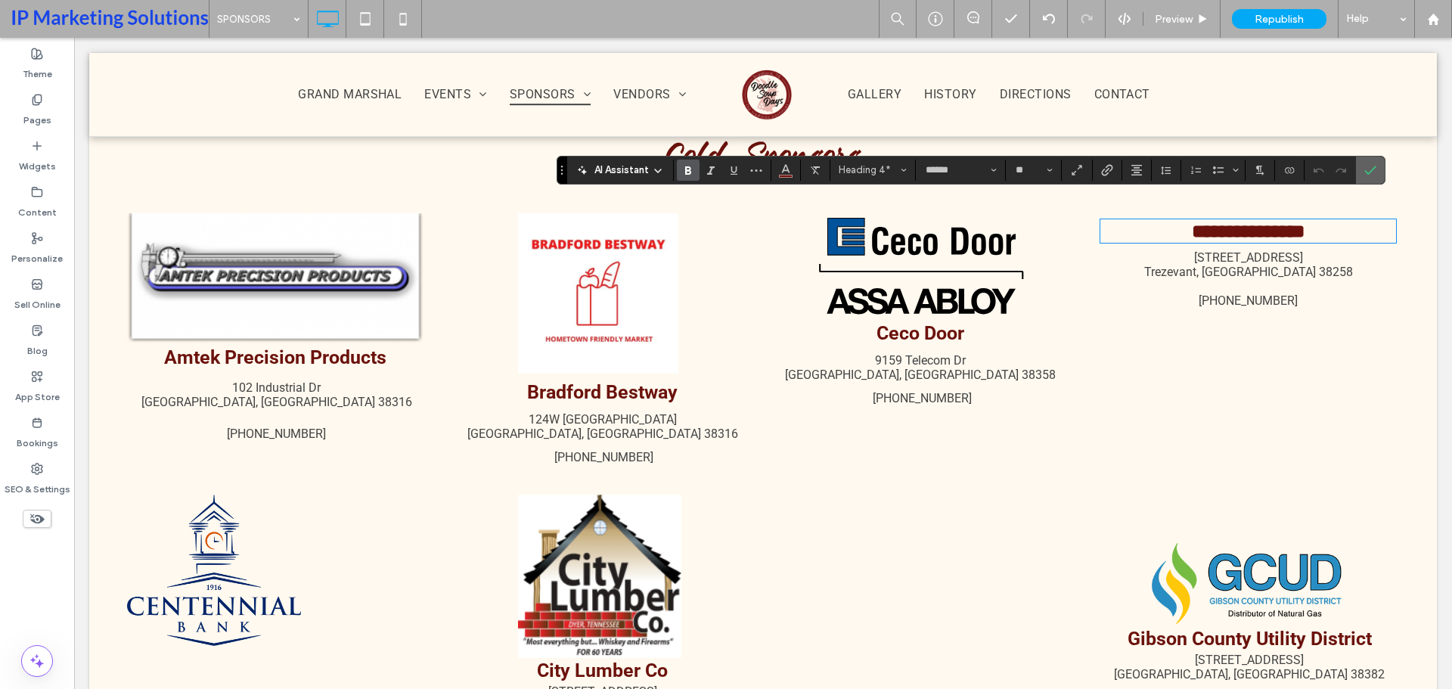
drag, startPoint x: 1376, startPoint y: 172, endPoint x: 1301, endPoint y: 135, distance: 82.5
click at [1376, 172] on icon "Confirm" at bounding box center [1370, 170] width 12 height 12
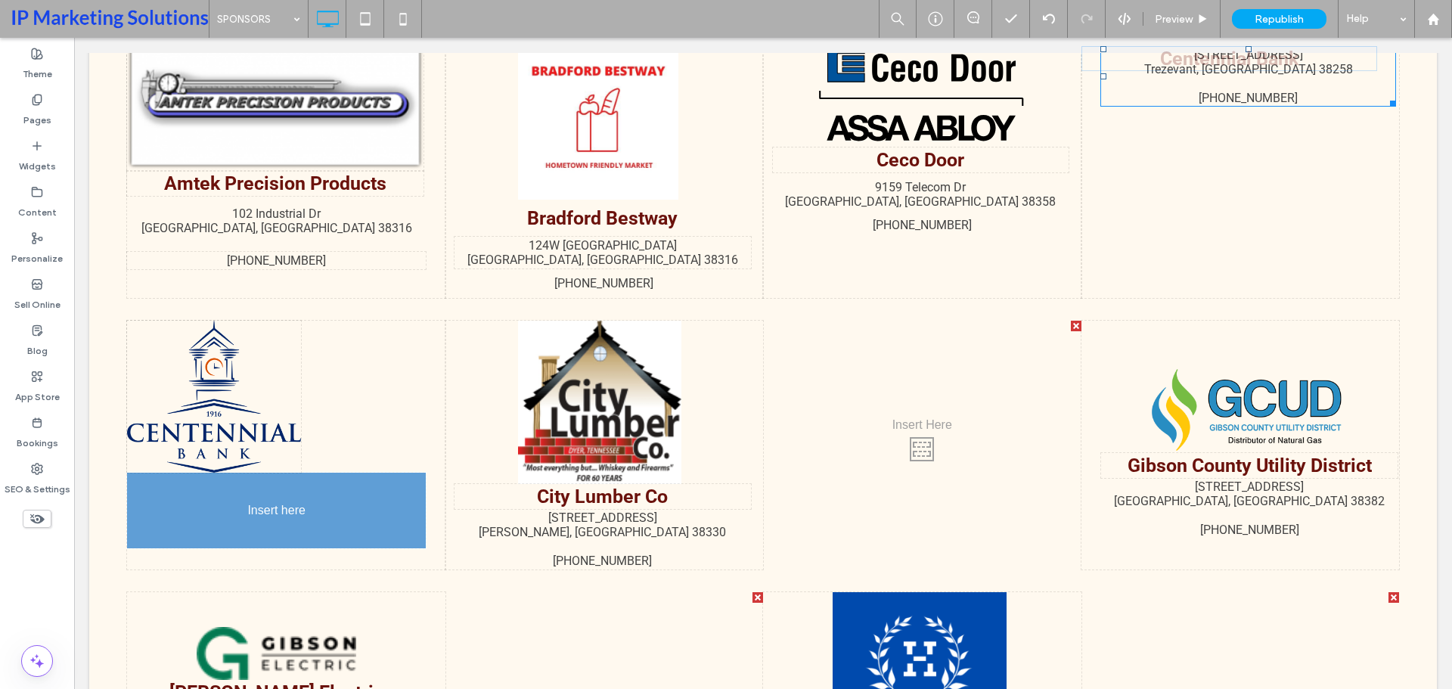
scroll to position [2132, 0]
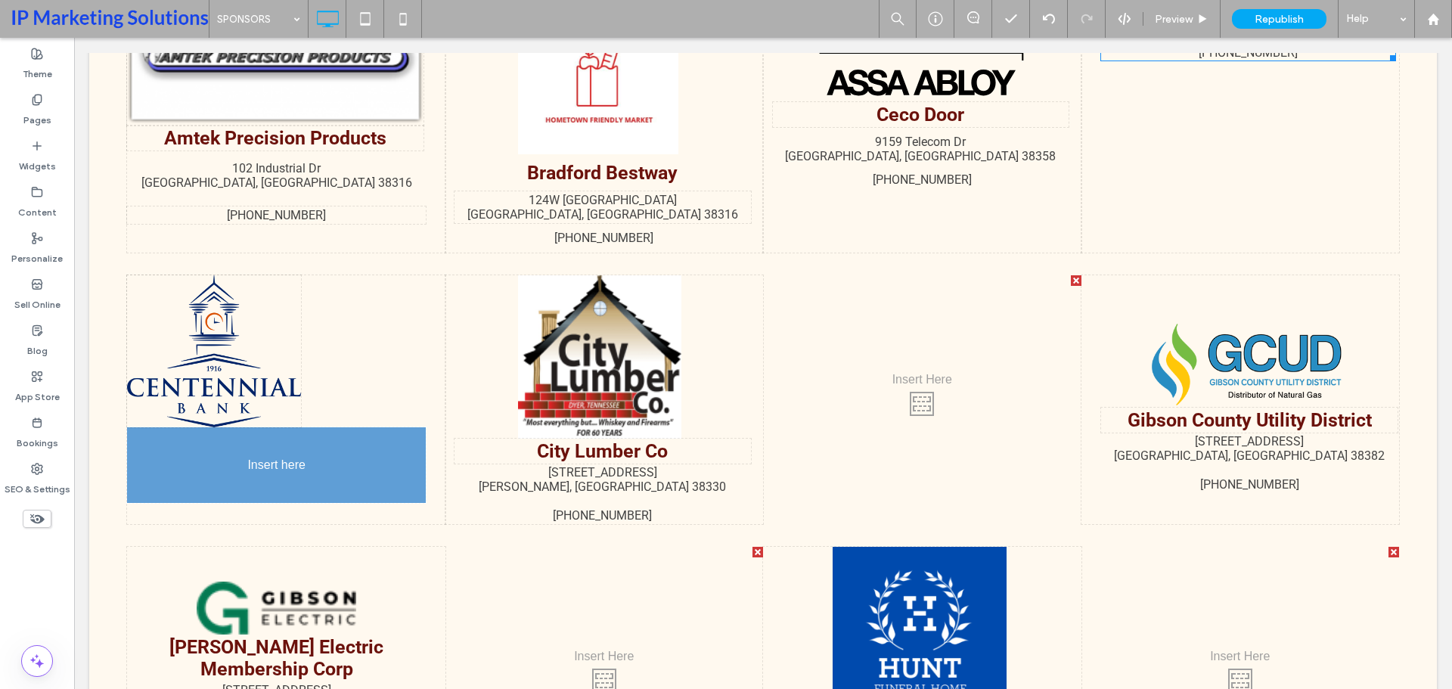
drag, startPoint x: 1284, startPoint y: 203, endPoint x: 326, endPoint y: 461, distance: 992.2
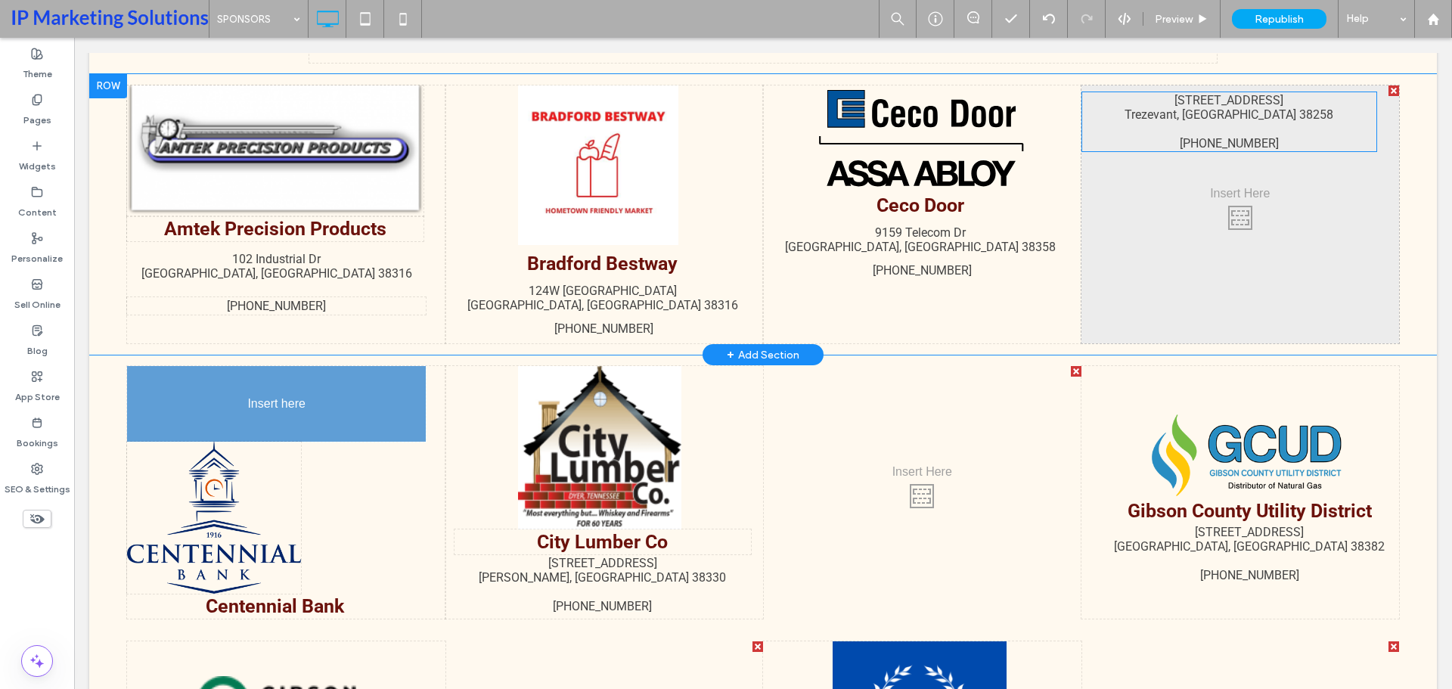
scroll to position [2072, 0]
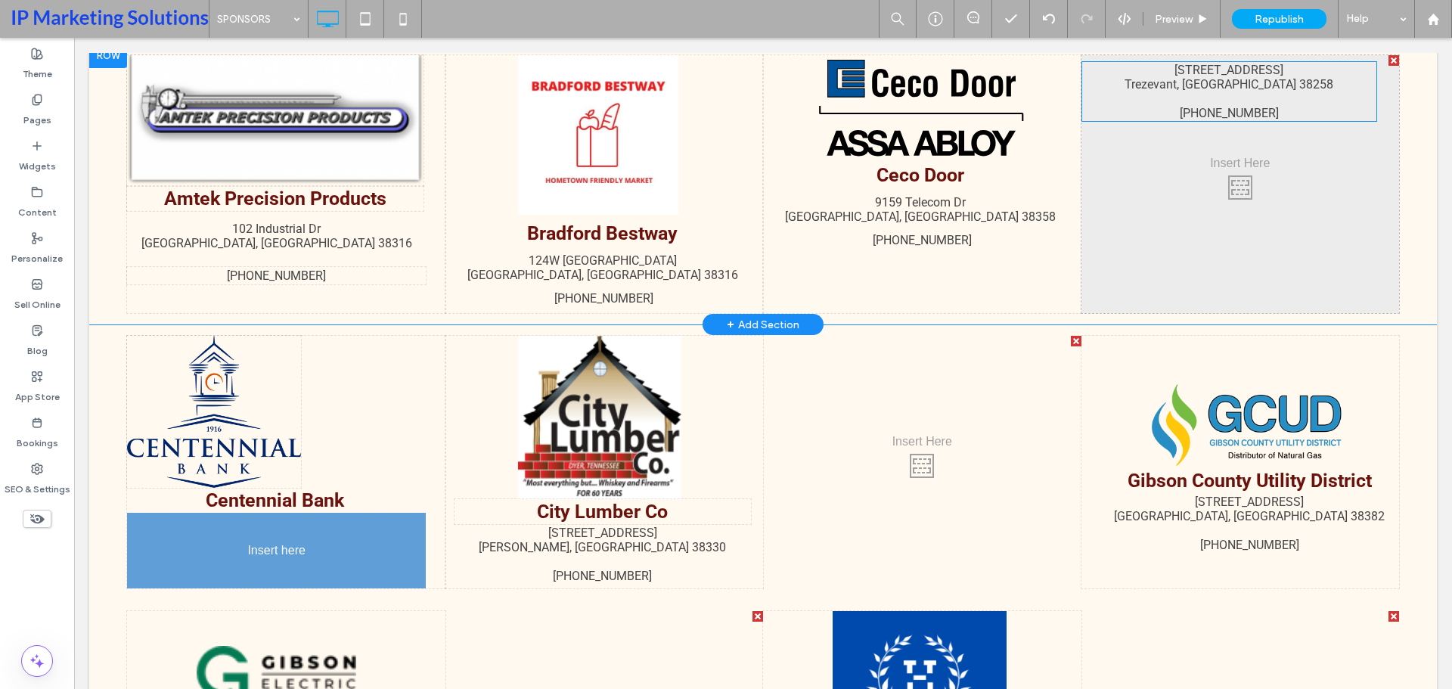
drag, startPoint x: 1272, startPoint y: 216, endPoint x: 380, endPoint y: 550, distance: 952.2
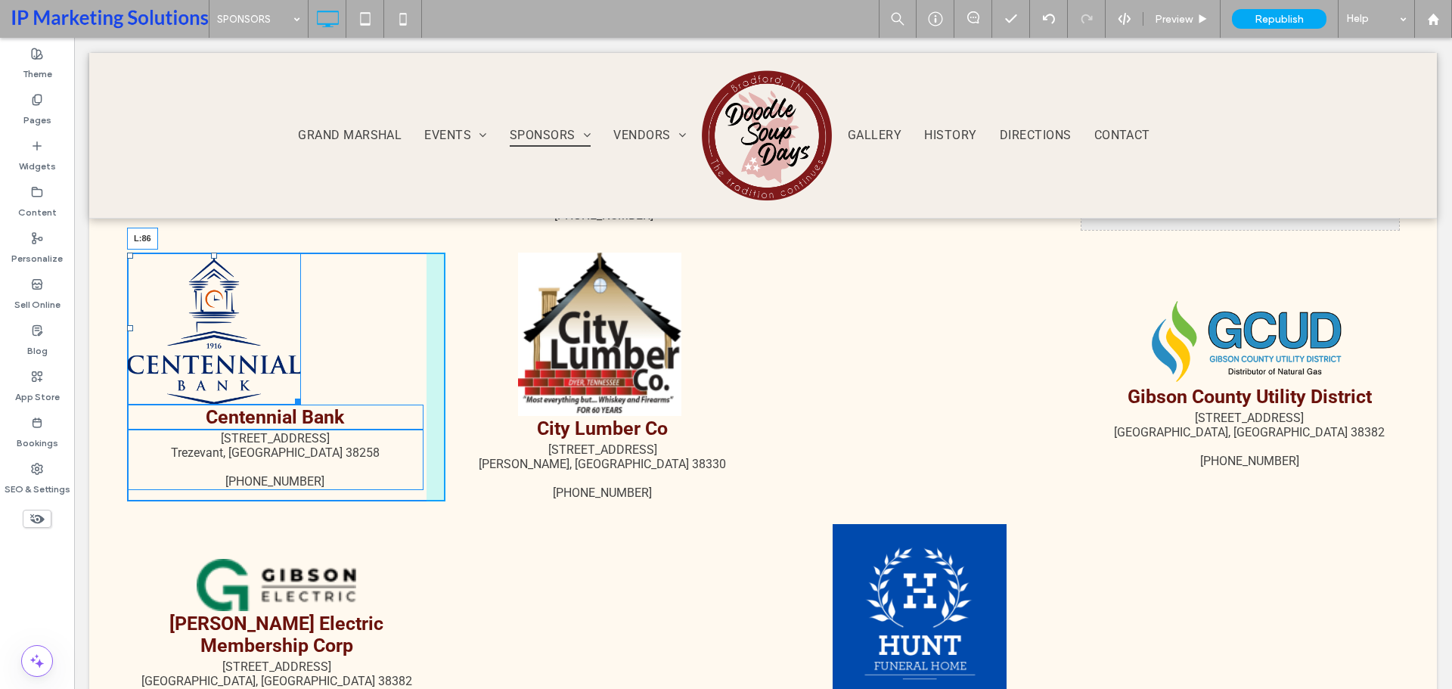
drag, startPoint x: 130, startPoint y: 308, endPoint x: 269, endPoint y: 356, distance: 147.3
click at [195, 318] on div "L:86" at bounding box center [214, 329] width 174 height 152
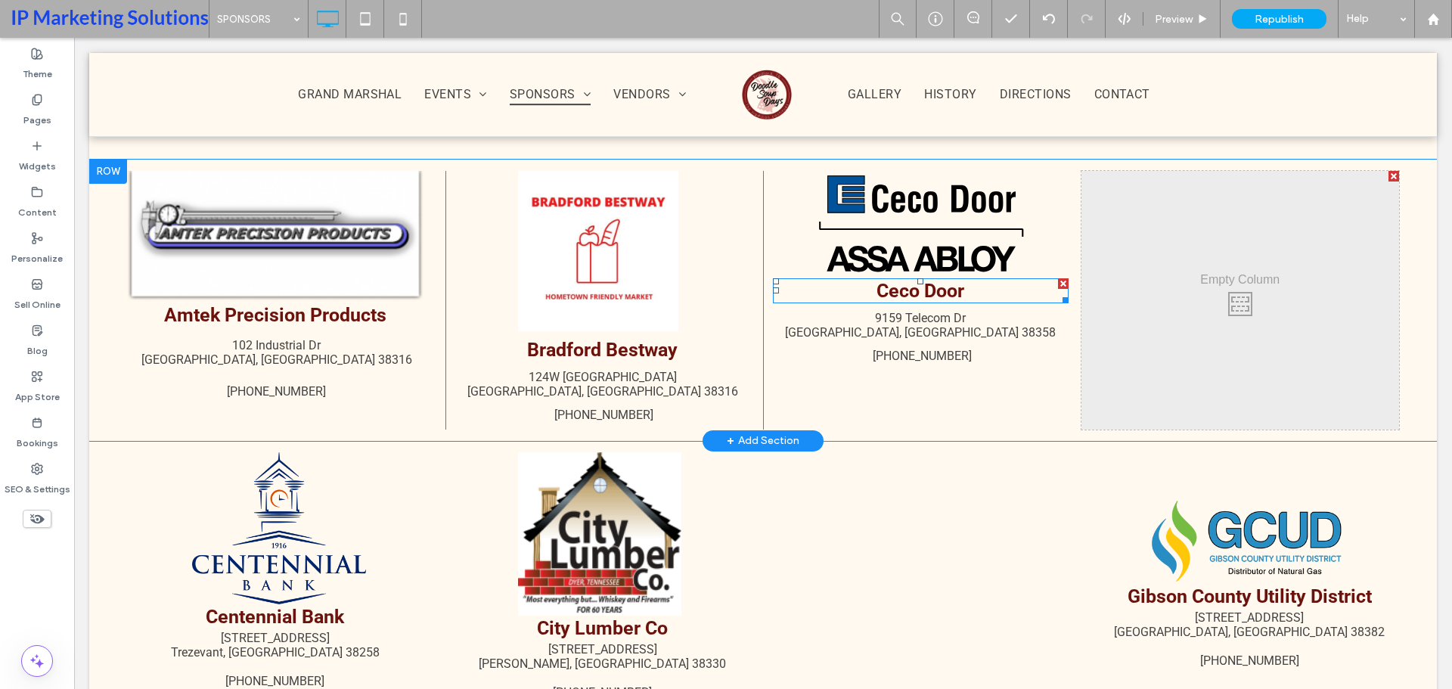
scroll to position [1845, 0]
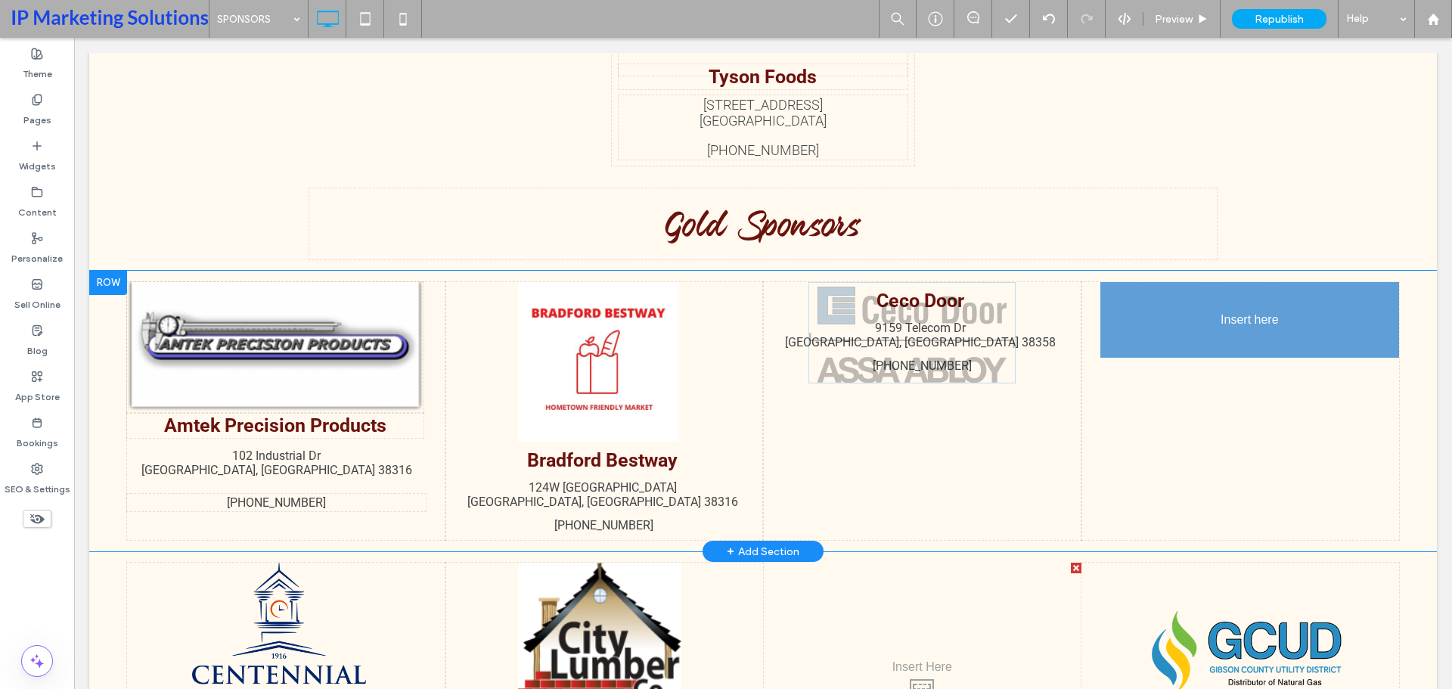
drag, startPoint x: 926, startPoint y: 212, endPoint x: 1247, endPoint y: 308, distance: 335.4
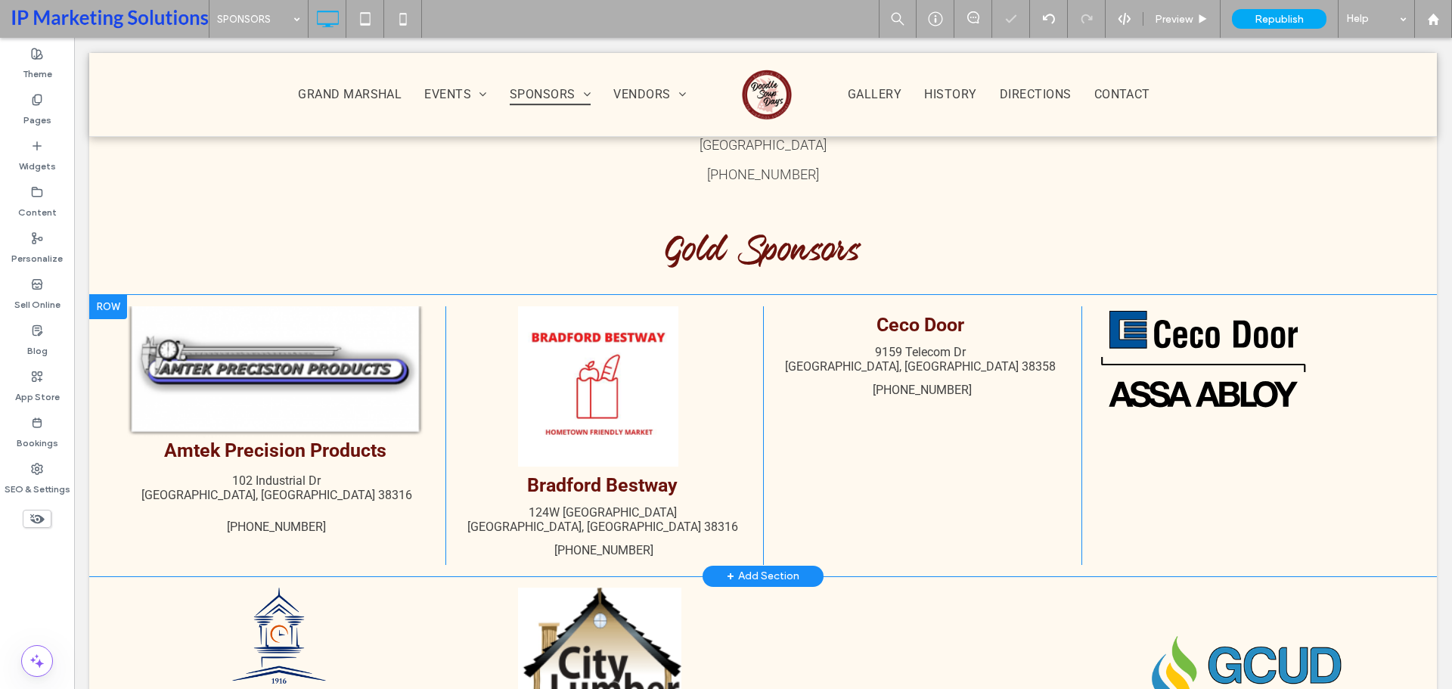
scroll to position [1618, 0]
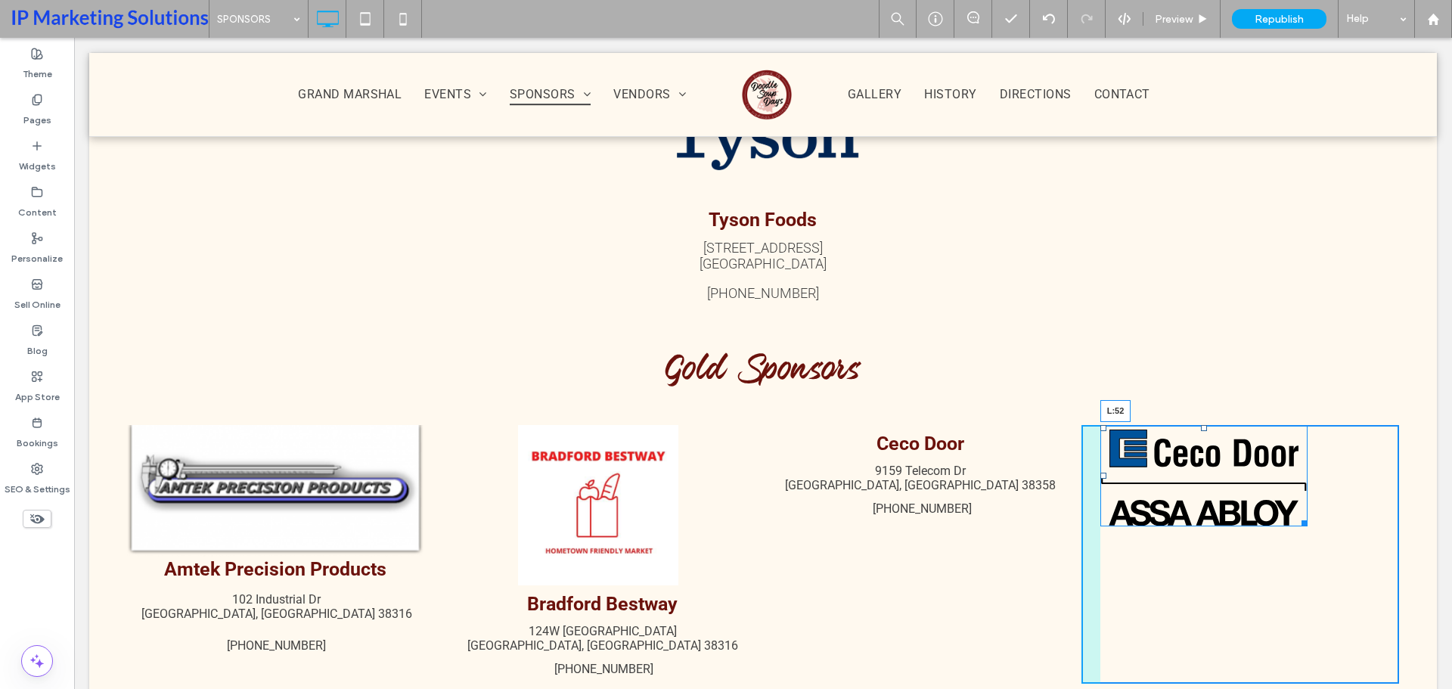
drag, startPoint x: 1095, startPoint y: 450, endPoint x: 1134, endPoint y: 461, distance: 40.7
click at [1134, 461] on div "L:52" at bounding box center [1203, 475] width 207 height 101
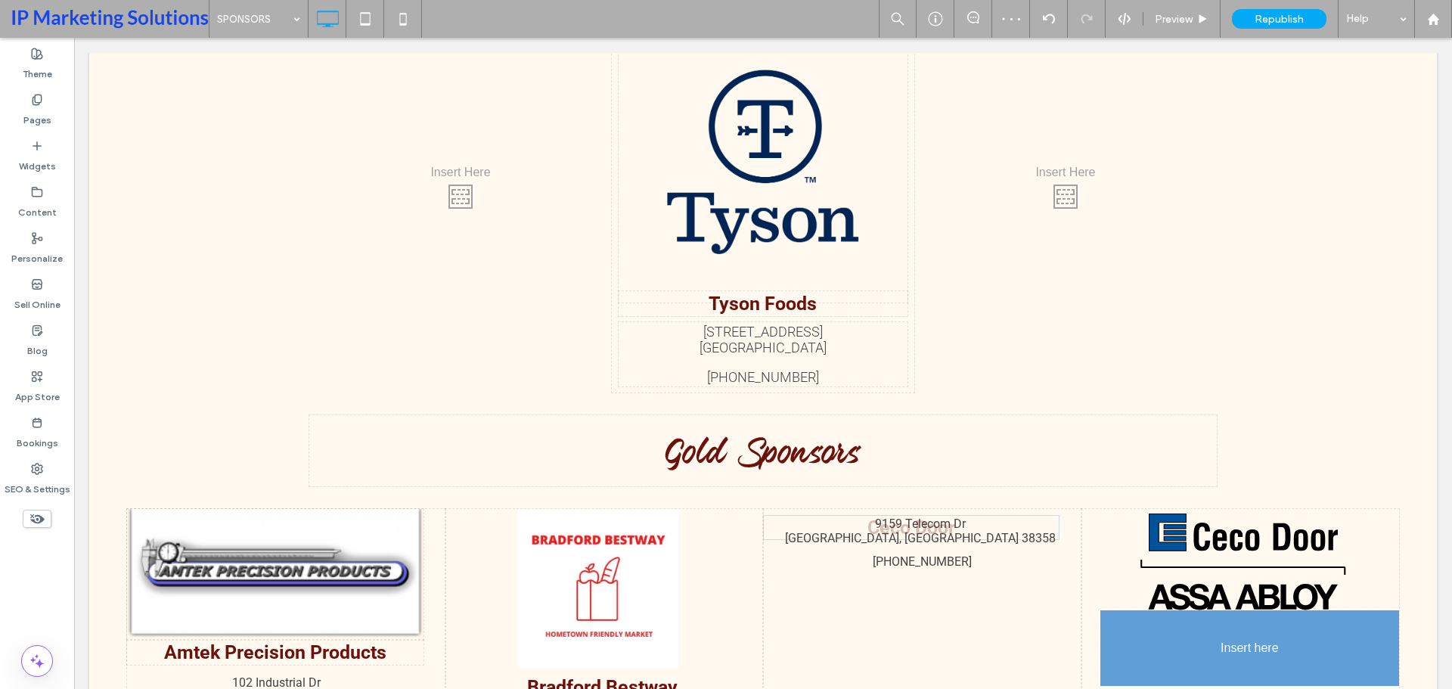
drag, startPoint x: 921, startPoint y: 423, endPoint x: 1264, endPoint y: 668, distance: 421.8
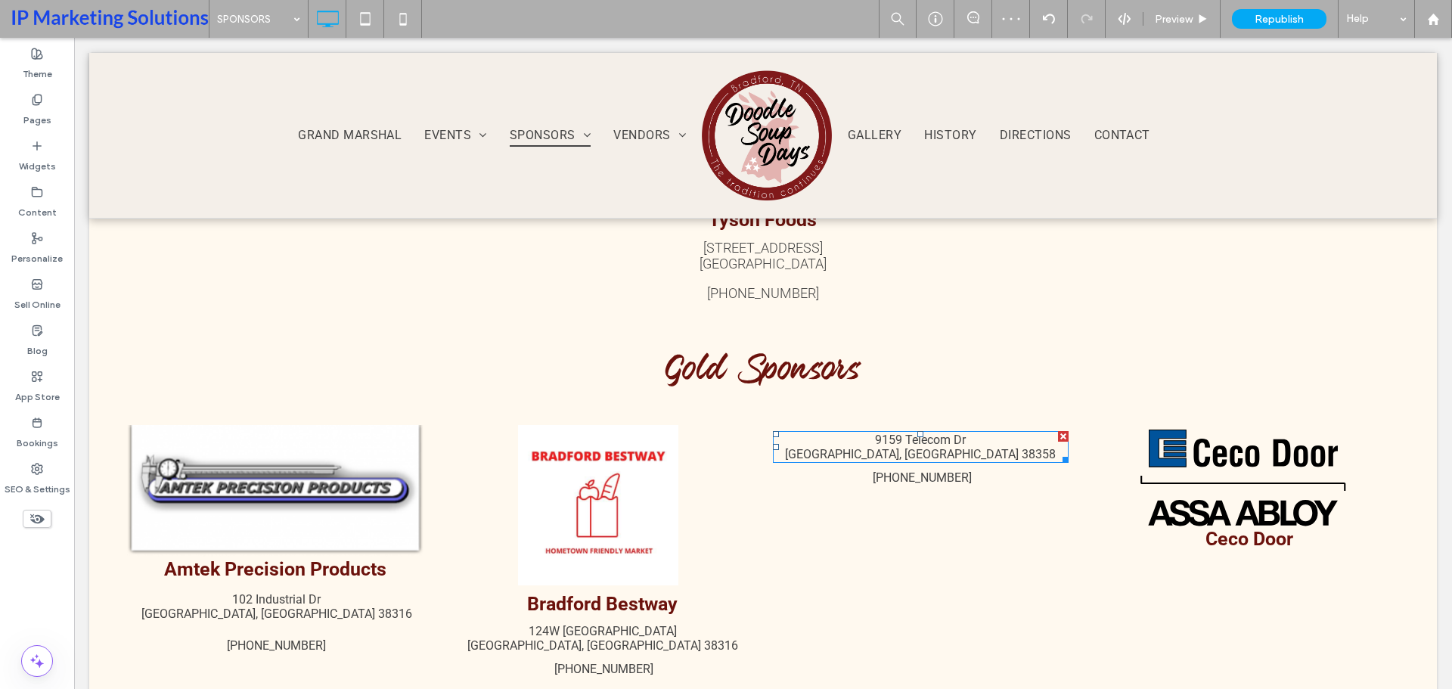
click at [963, 433] on h6 "91 59 Telecom Dr" at bounding box center [921, 440] width 296 height 14
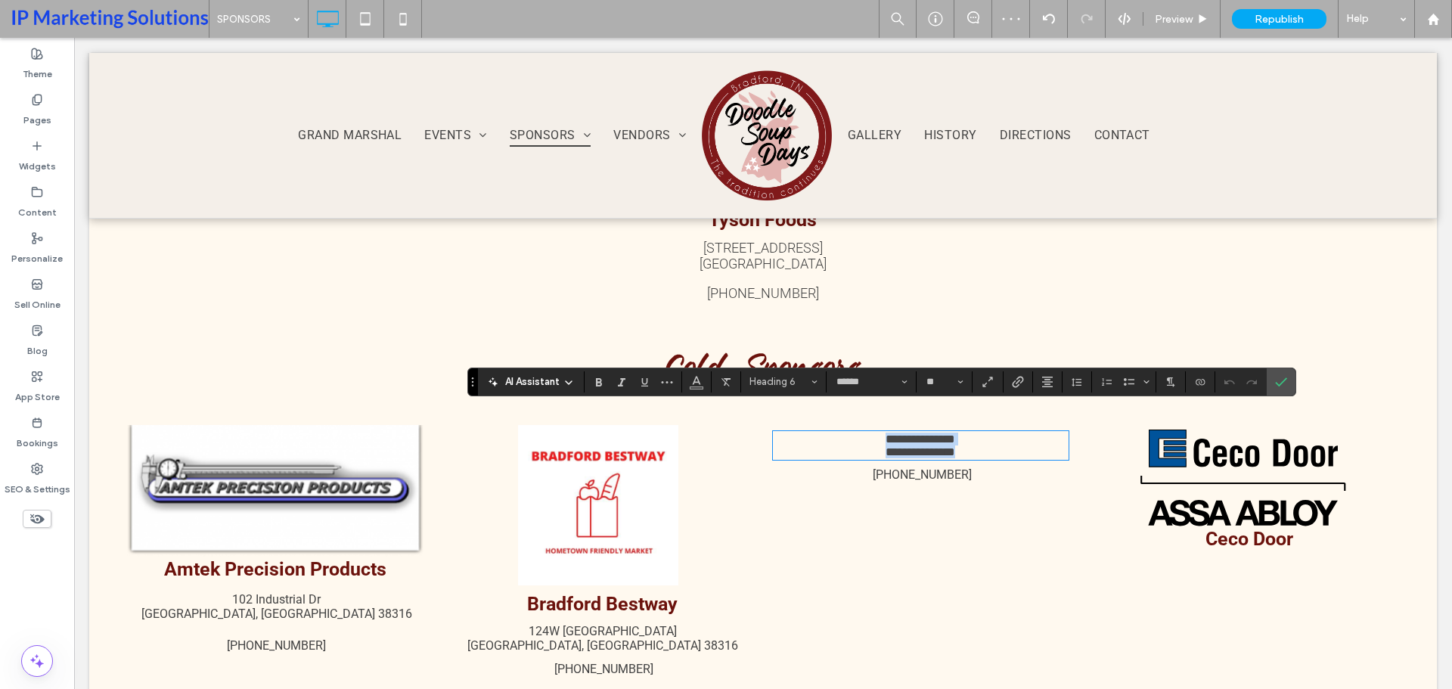
click at [970, 445] on h6 "**********" at bounding box center [921, 451] width 296 height 13
click at [1292, 382] on section at bounding box center [1281, 381] width 29 height 27
click at [1275, 376] on icon "Confirm" at bounding box center [1281, 382] width 12 height 12
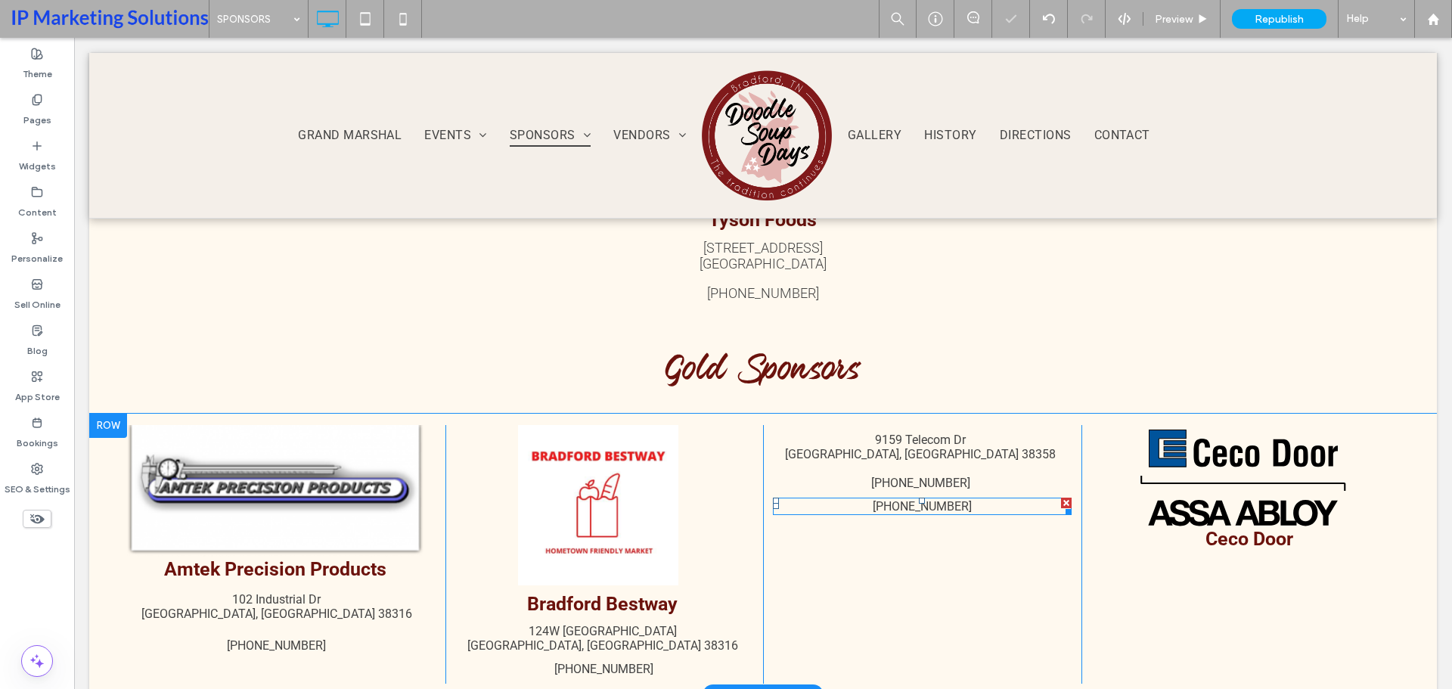
click at [1061, 498] on div at bounding box center [1066, 503] width 11 height 11
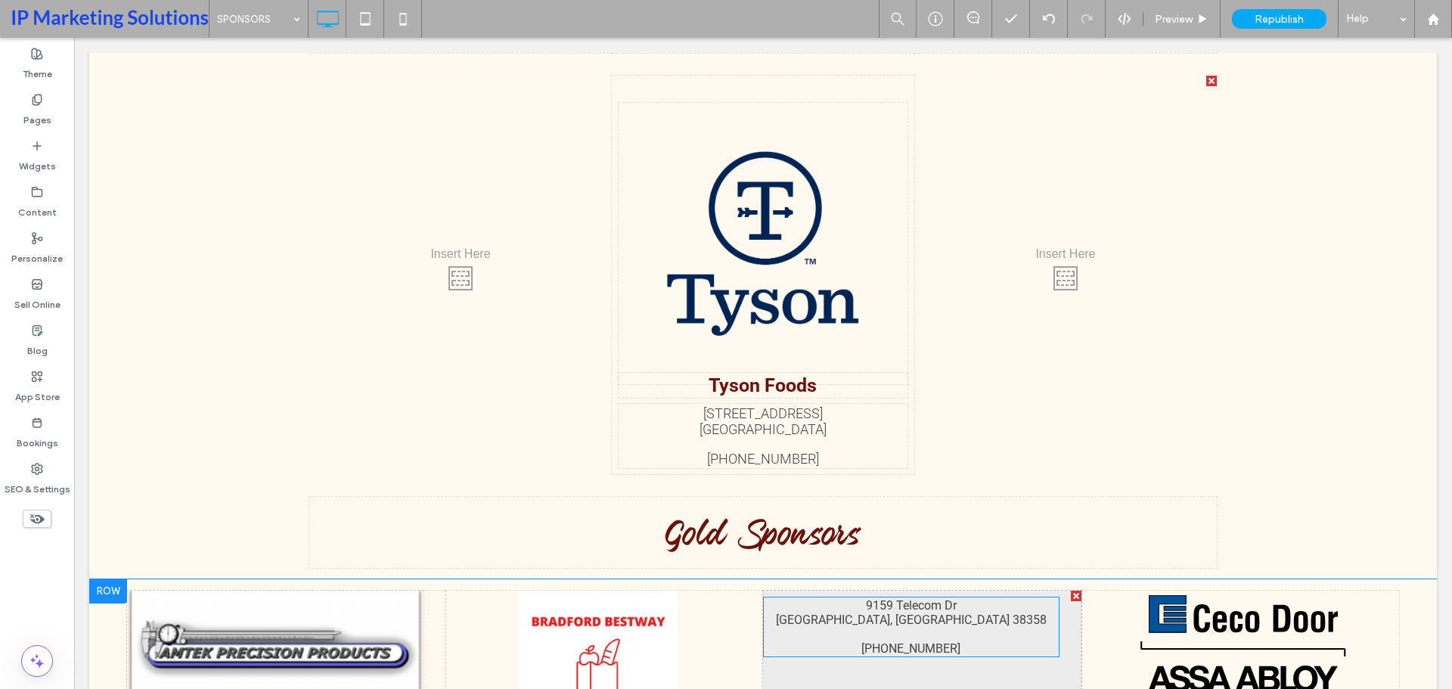
drag, startPoint x: 925, startPoint y: 428, endPoint x: 1300, endPoint y: 699, distance: 463.0
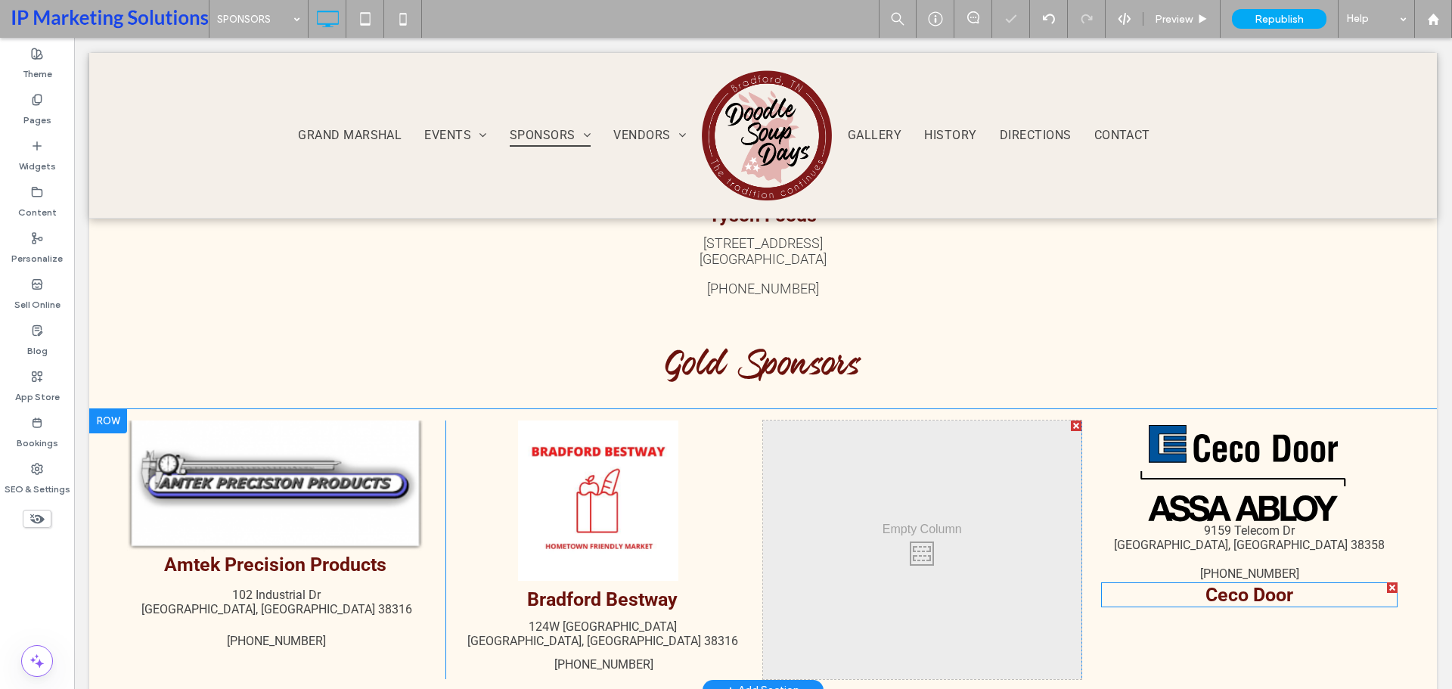
scroll to position [1770, 0]
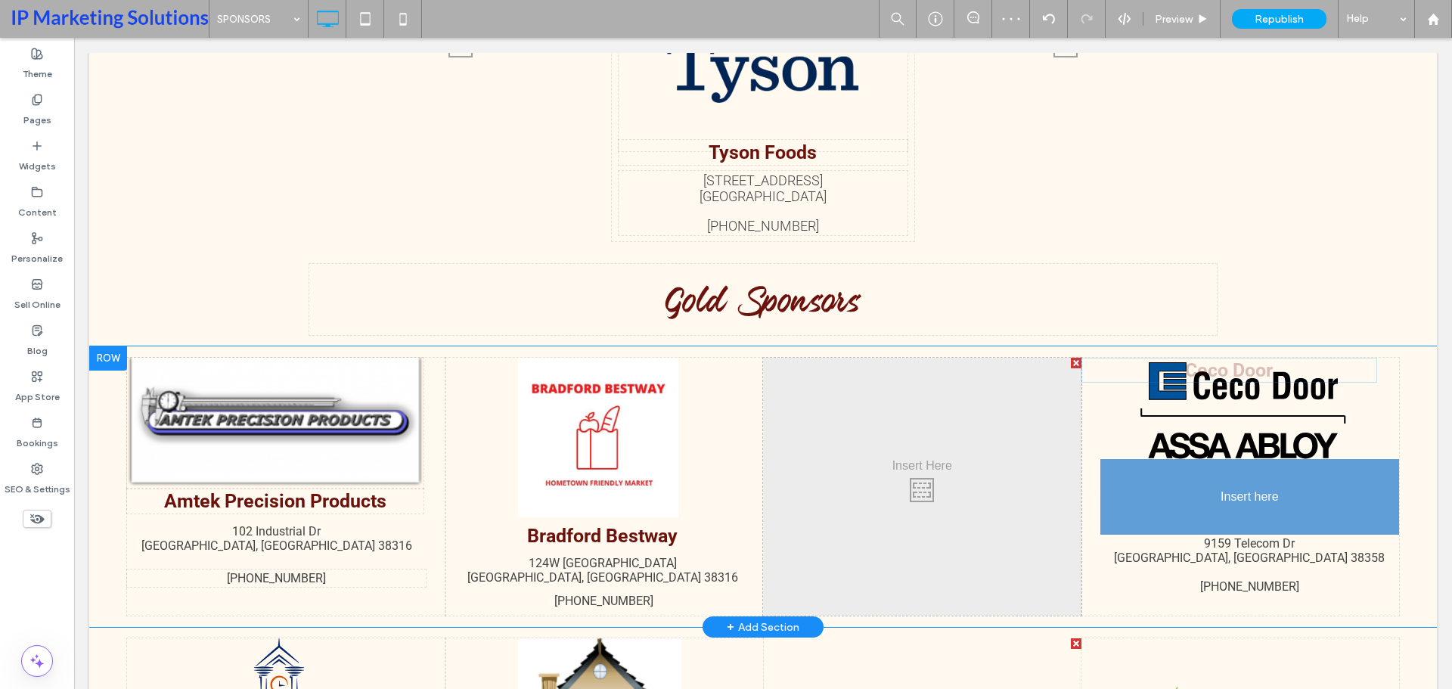
drag, startPoint x: 1249, startPoint y: 428, endPoint x: 1206, endPoint y: 473, distance: 62.0
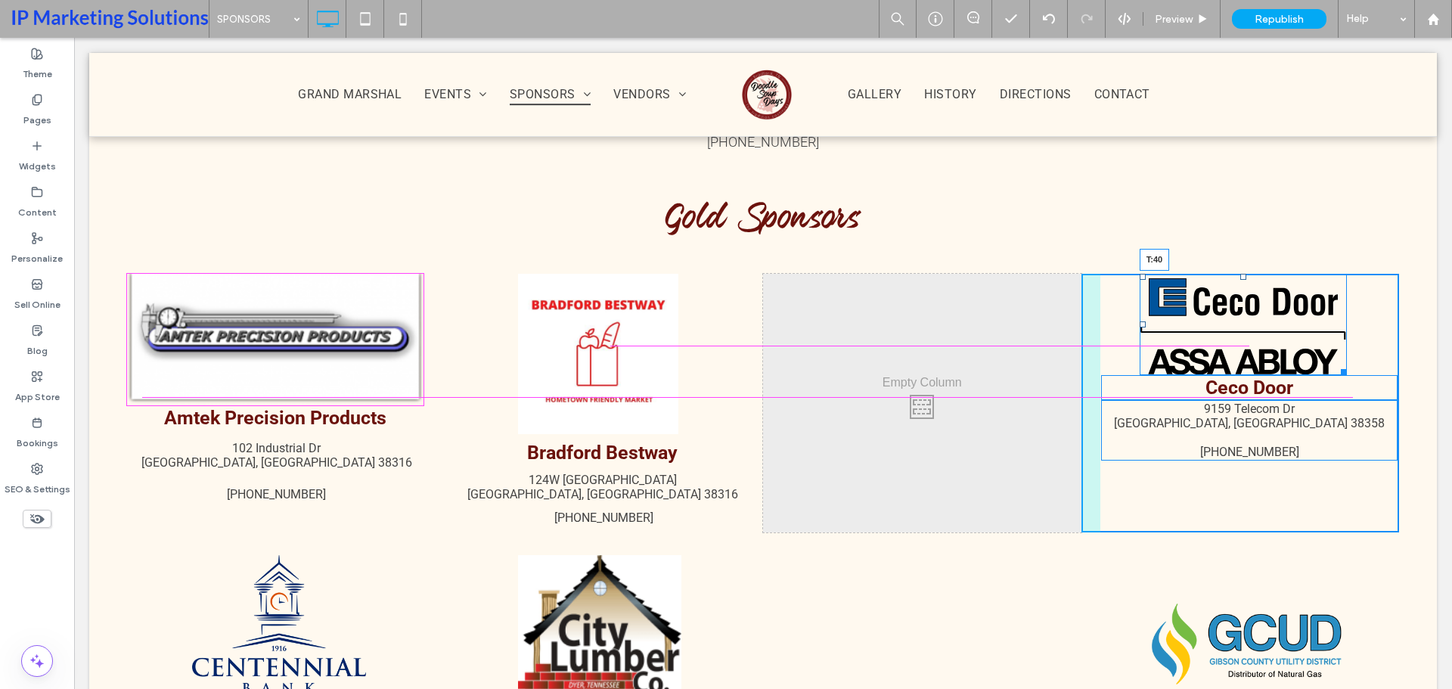
drag, startPoint x: 1234, startPoint y: 253, endPoint x: 1307, endPoint y: 324, distance: 102.1
click at [1239, 283] on div "T:40" at bounding box center [1243, 324] width 207 height 101
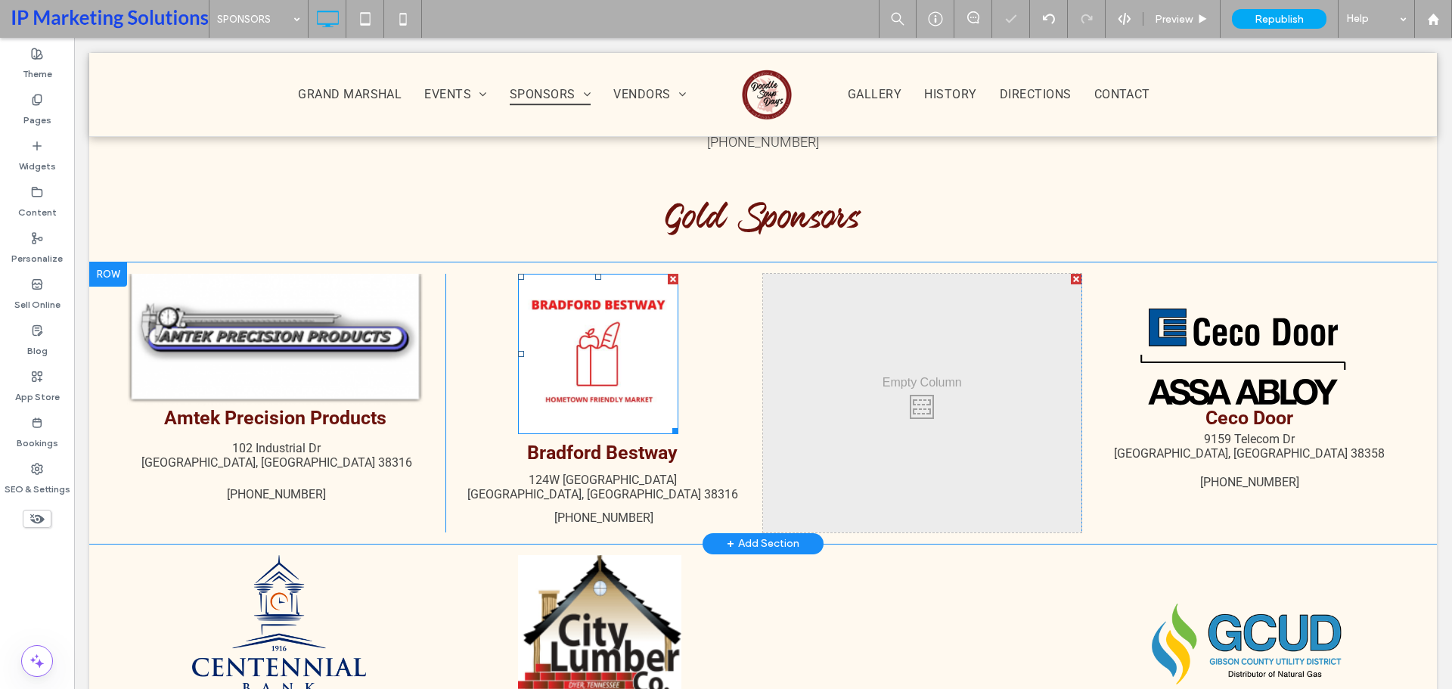
drag, startPoint x: 590, startPoint y: 327, endPoint x: 600, endPoint y: 331, distance: 11.5
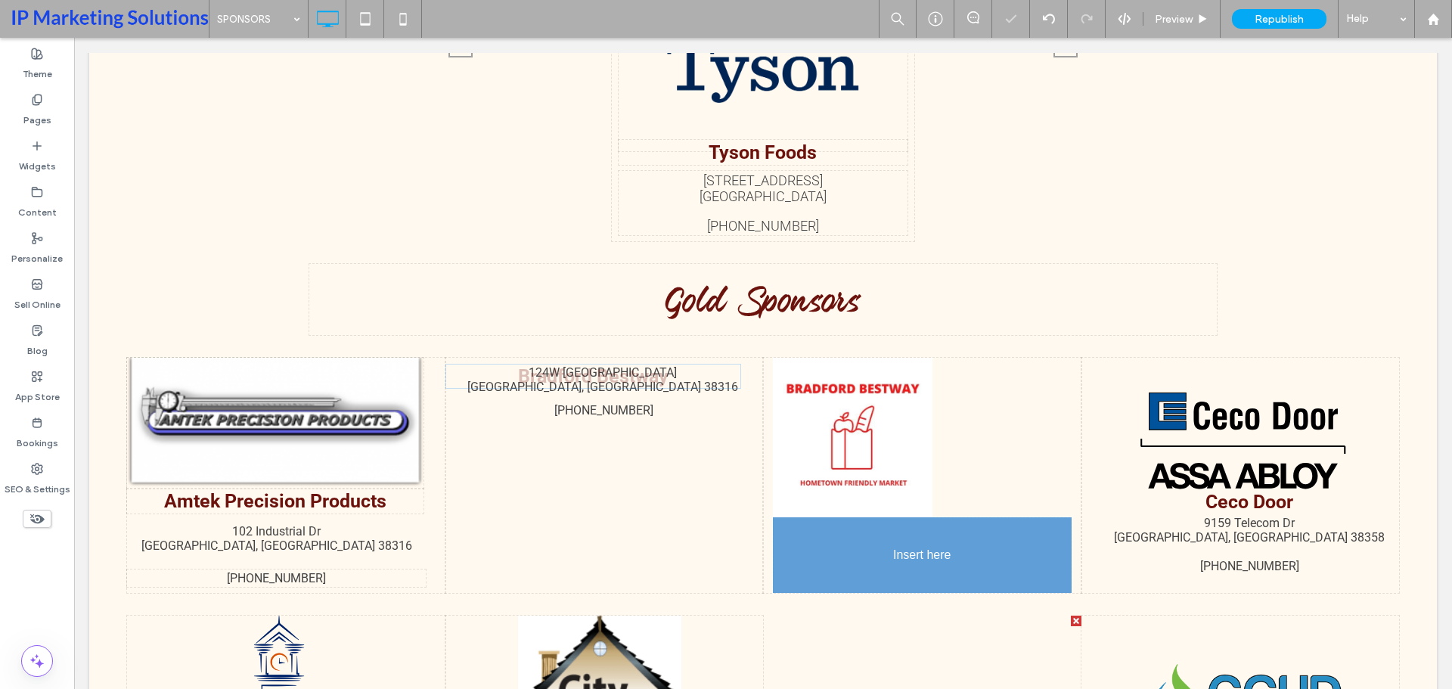
scroll to position [1807, 0]
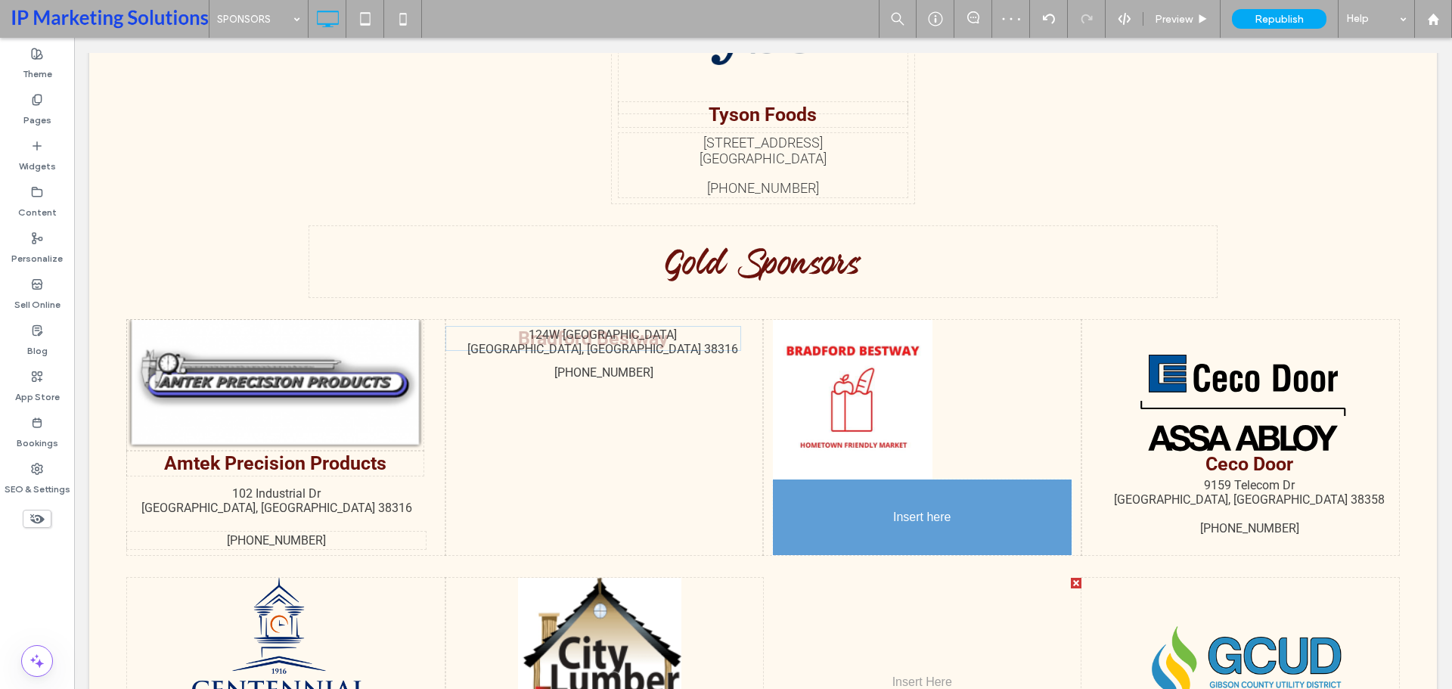
drag, startPoint x: 609, startPoint y: 263, endPoint x: 849, endPoint y: 482, distance: 325.5
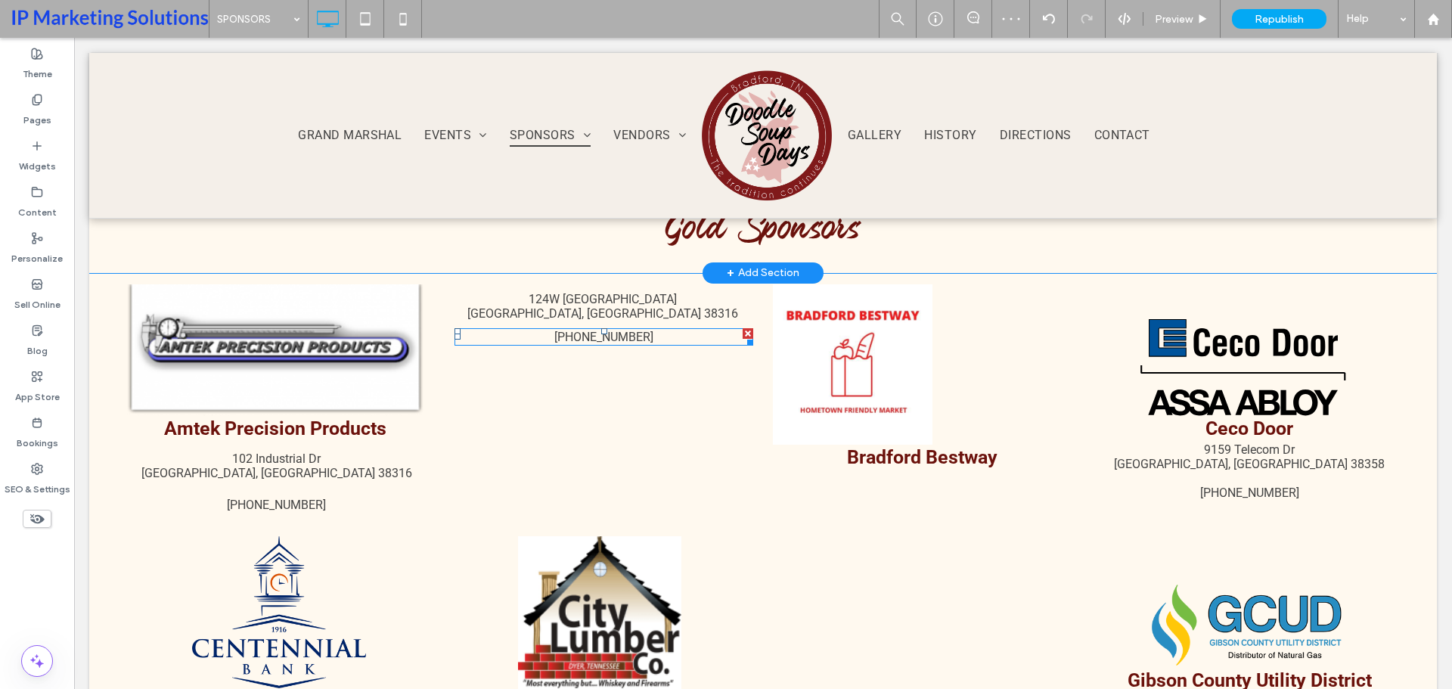
scroll to position [1732, 0]
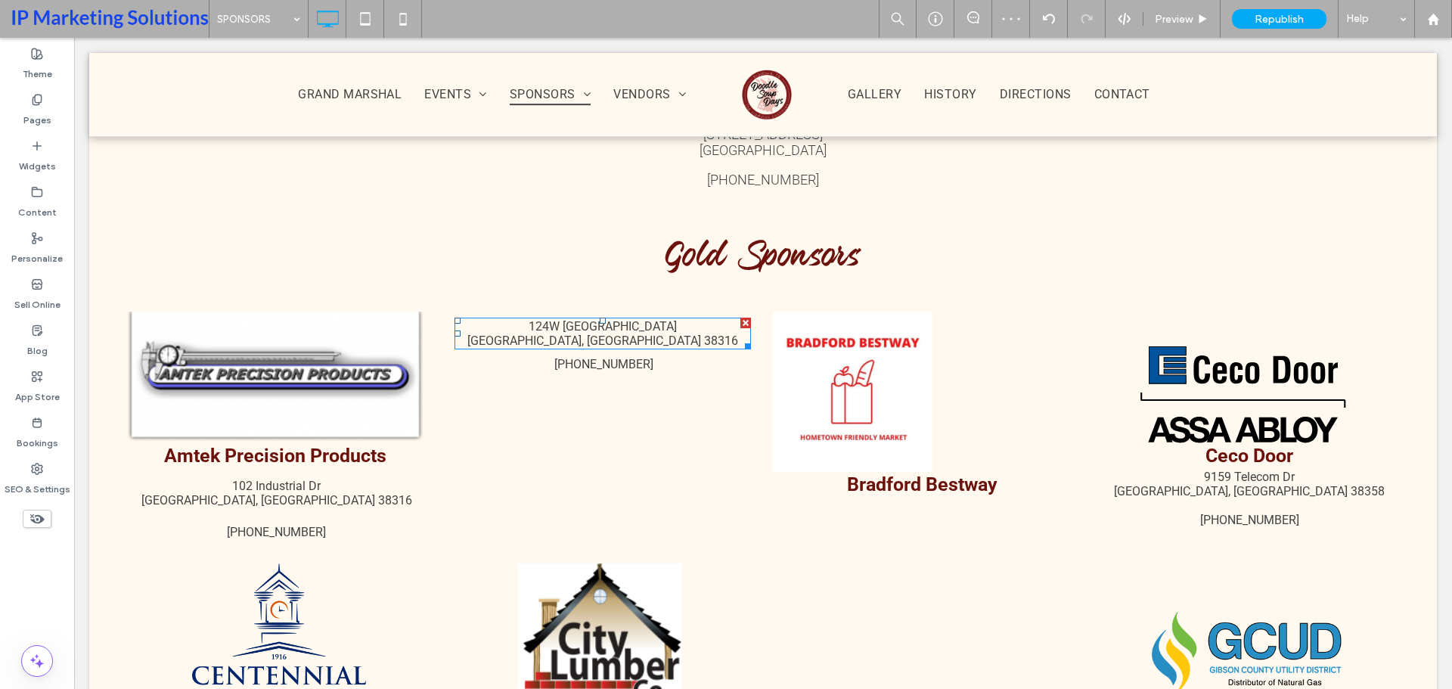
click at [649, 333] on span "Bradford, TN 38316" at bounding box center [602, 340] width 271 height 14
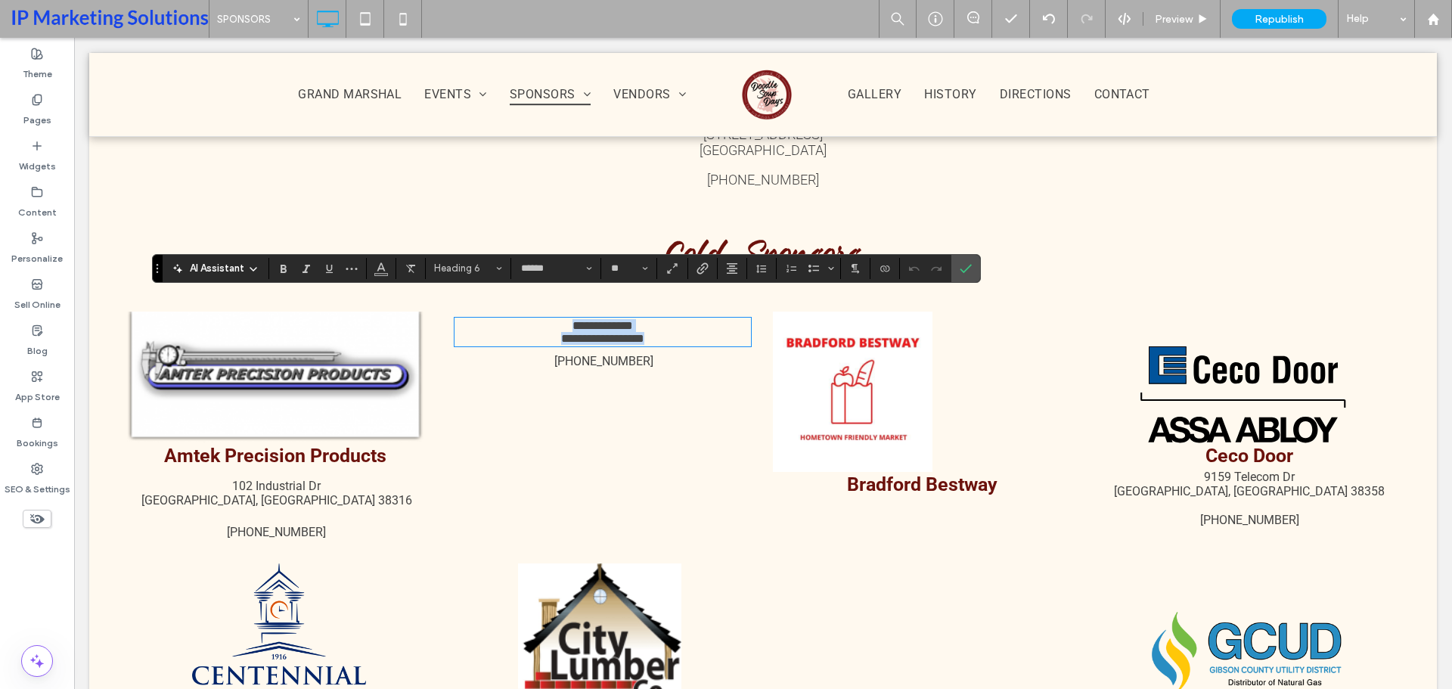
click at [656, 332] on h6 "**********" at bounding box center [602, 338] width 296 height 13
click at [960, 271] on icon "Confirm" at bounding box center [966, 268] width 12 height 12
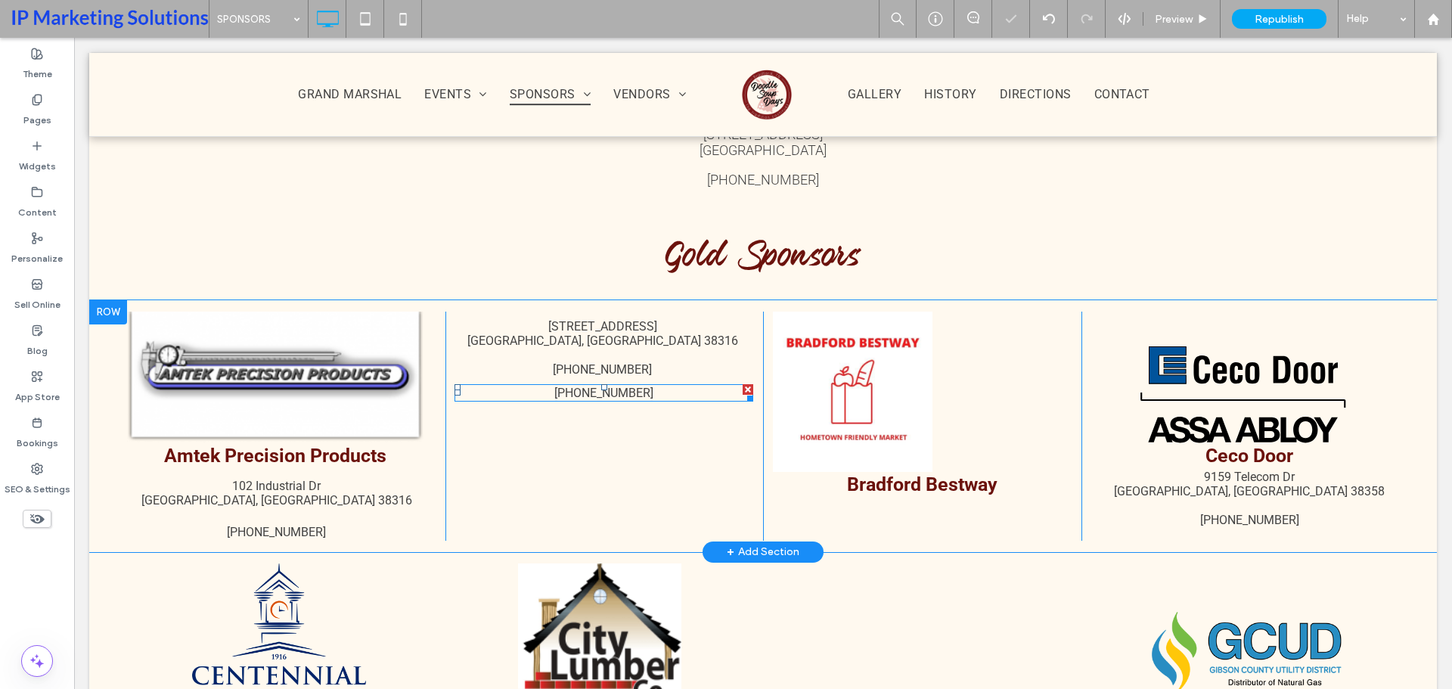
click at [743, 384] on div at bounding box center [748, 389] width 11 height 11
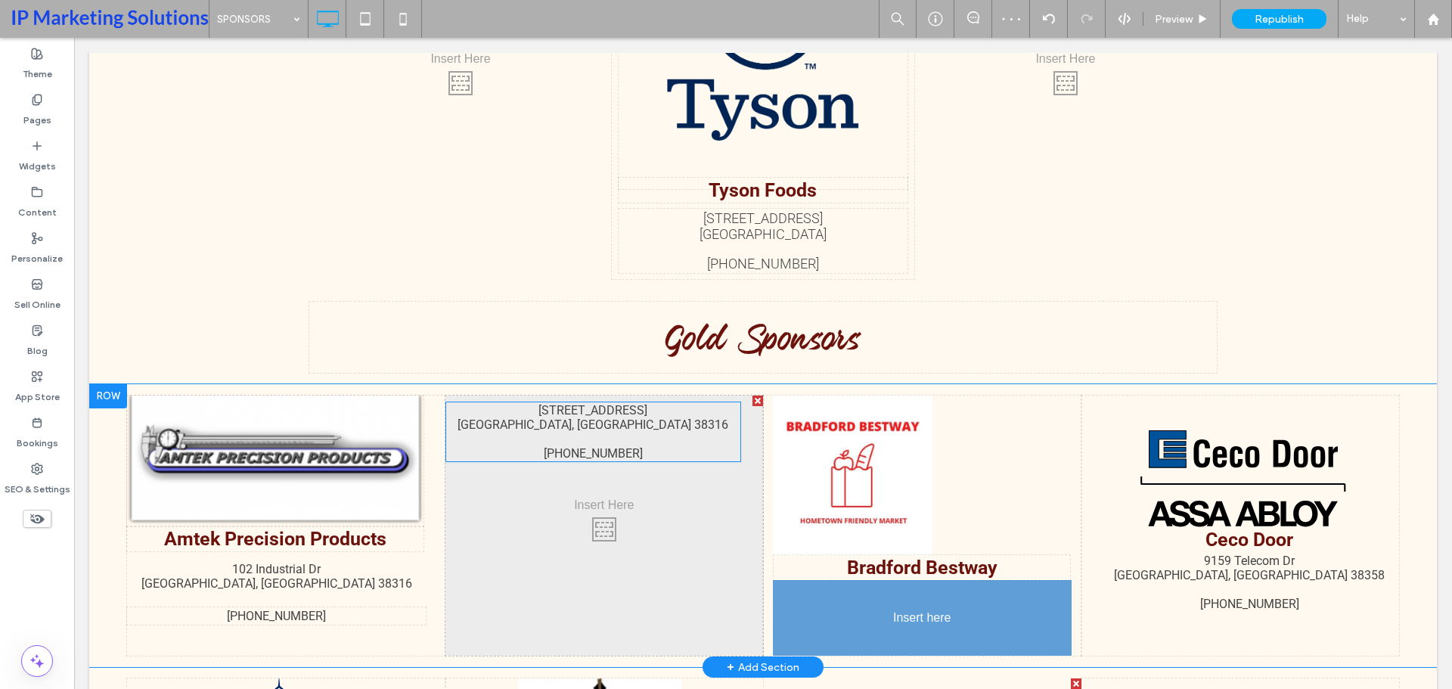
drag, startPoint x: 613, startPoint y: 311, endPoint x: 935, endPoint y: 634, distance: 457.2
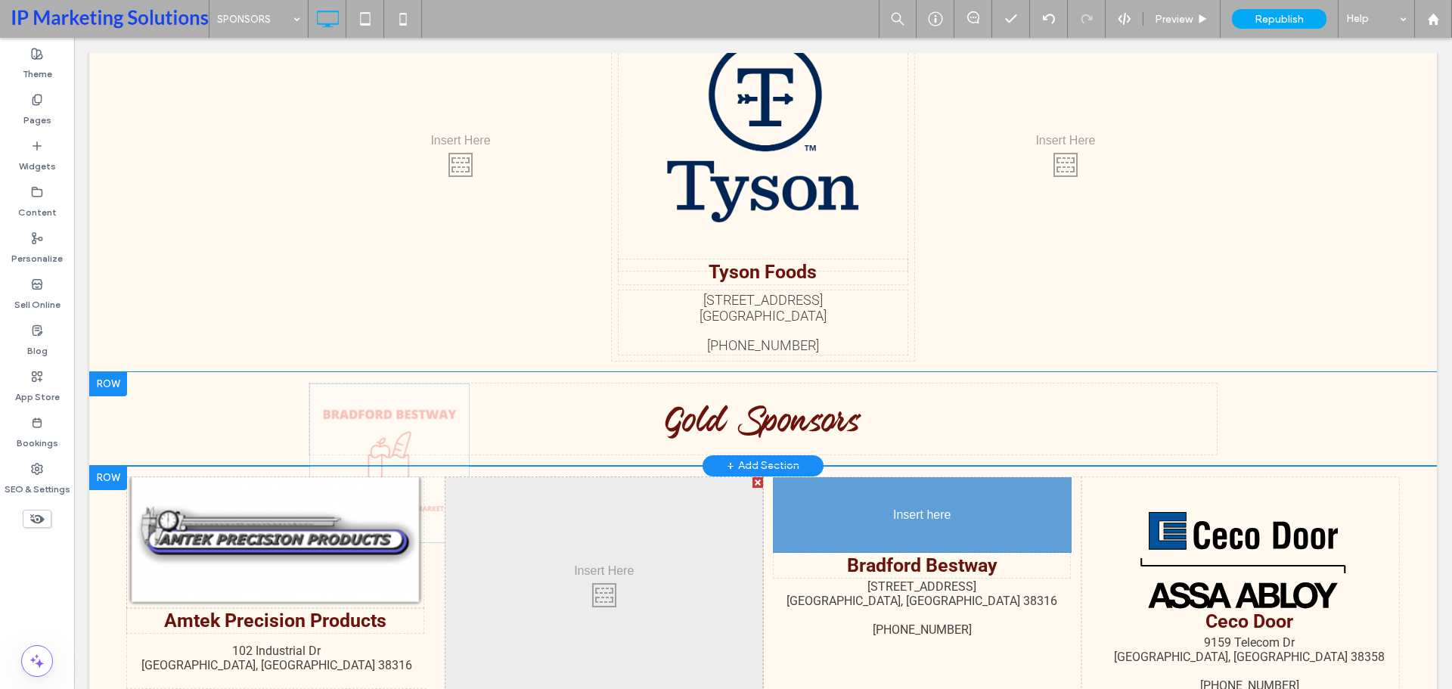
drag, startPoint x: 401, startPoint y: 276, endPoint x: 909, endPoint y: 465, distance: 542.2
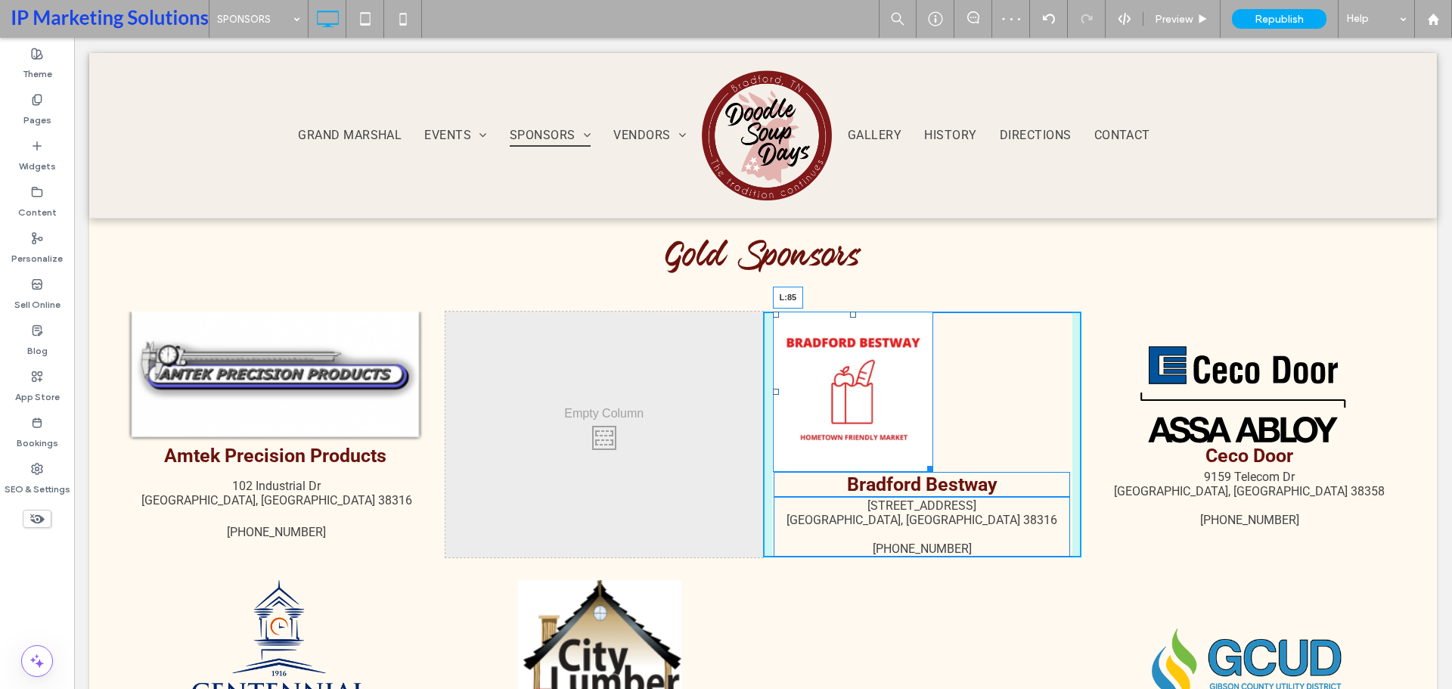
drag, startPoint x: 771, startPoint y: 369, endPoint x: 835, endPoint y: 383, distance: 65.9
click at [835, 383] on div "L:85" at bounding box center [853, 392] width 160 height 160
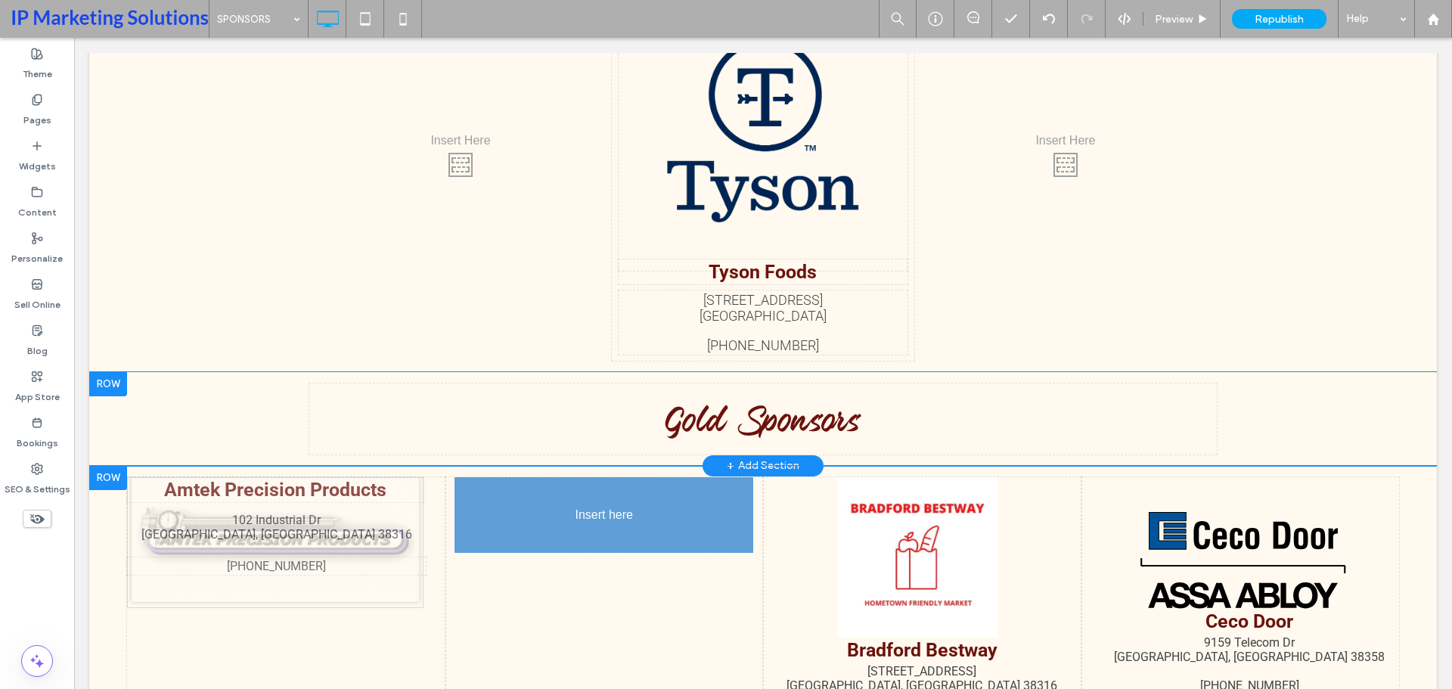
drag, startPoint x: 257, startPoint y: 343, endPoint x: 502, endPoint y: 526, distance: 305.4
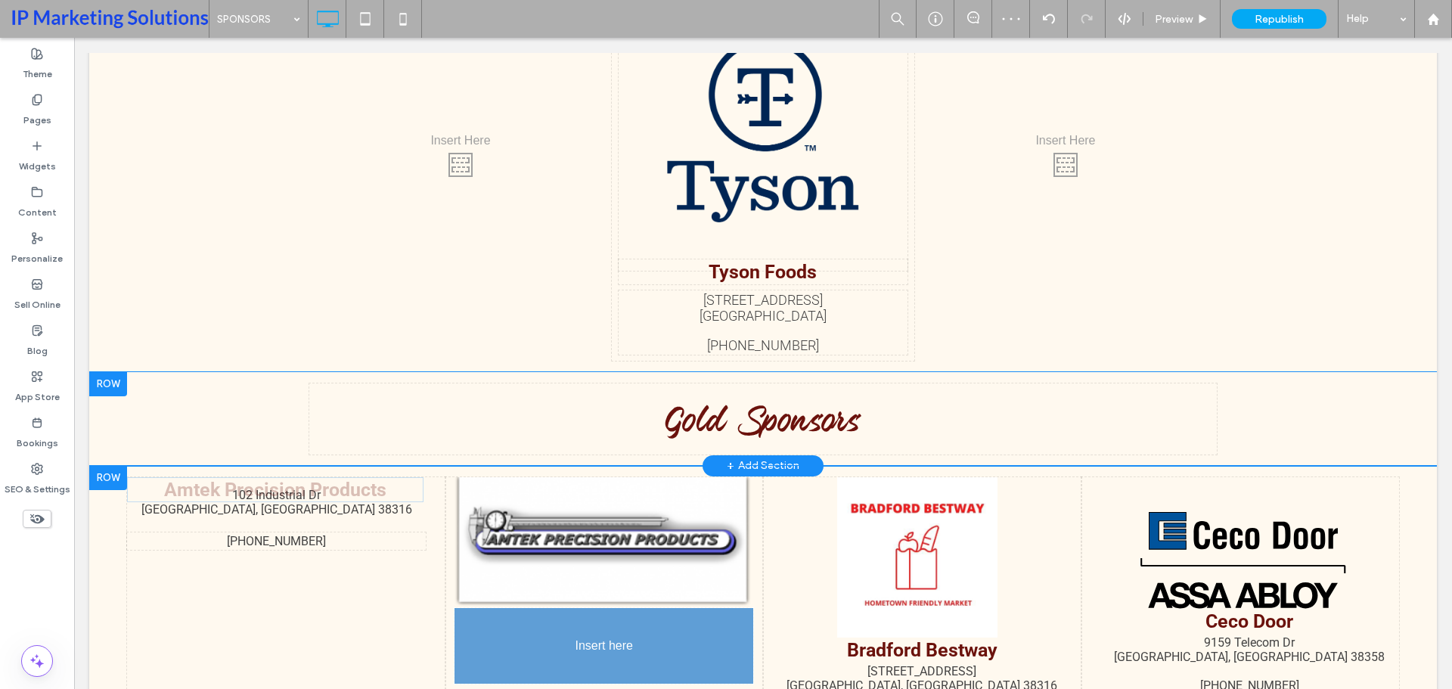
drag, startPoint x: 306, startPoint y: 302, endPoint x: 626, endPoint y: 619, distance: 450.8
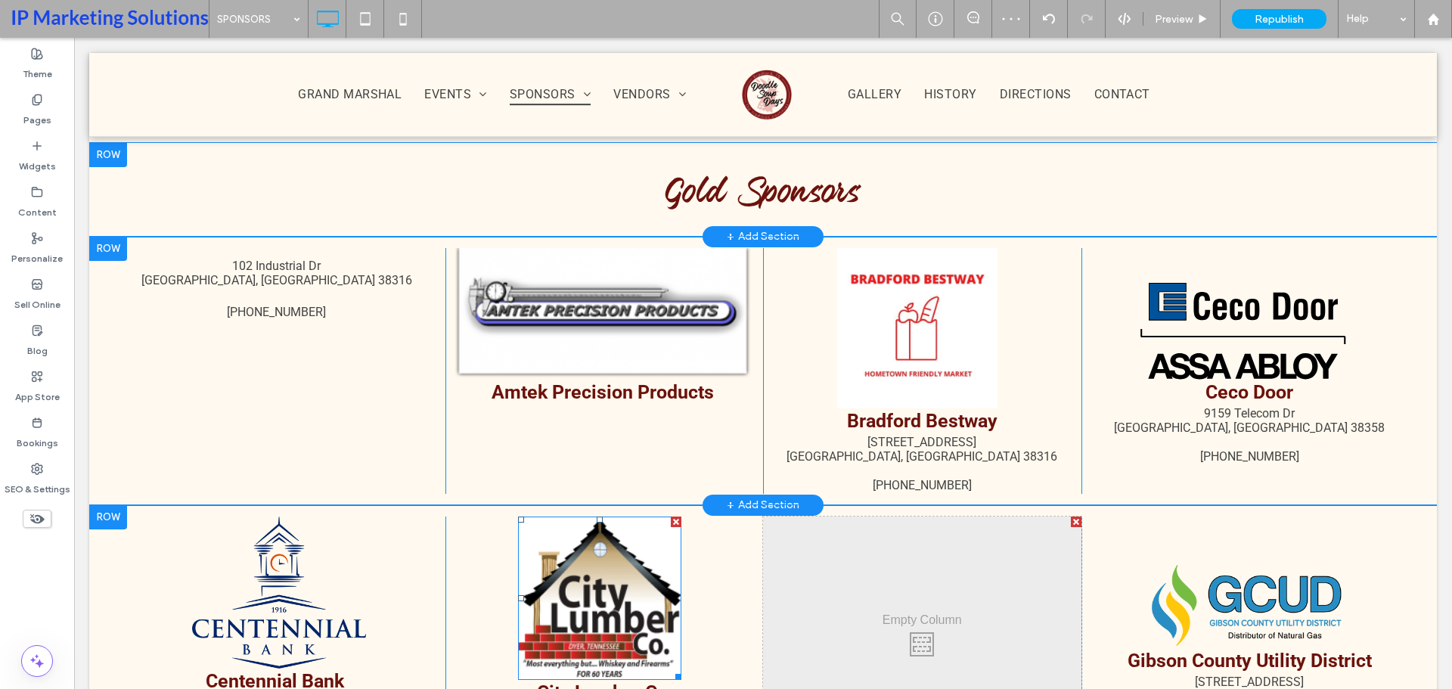
scroll to position [1883, 0]
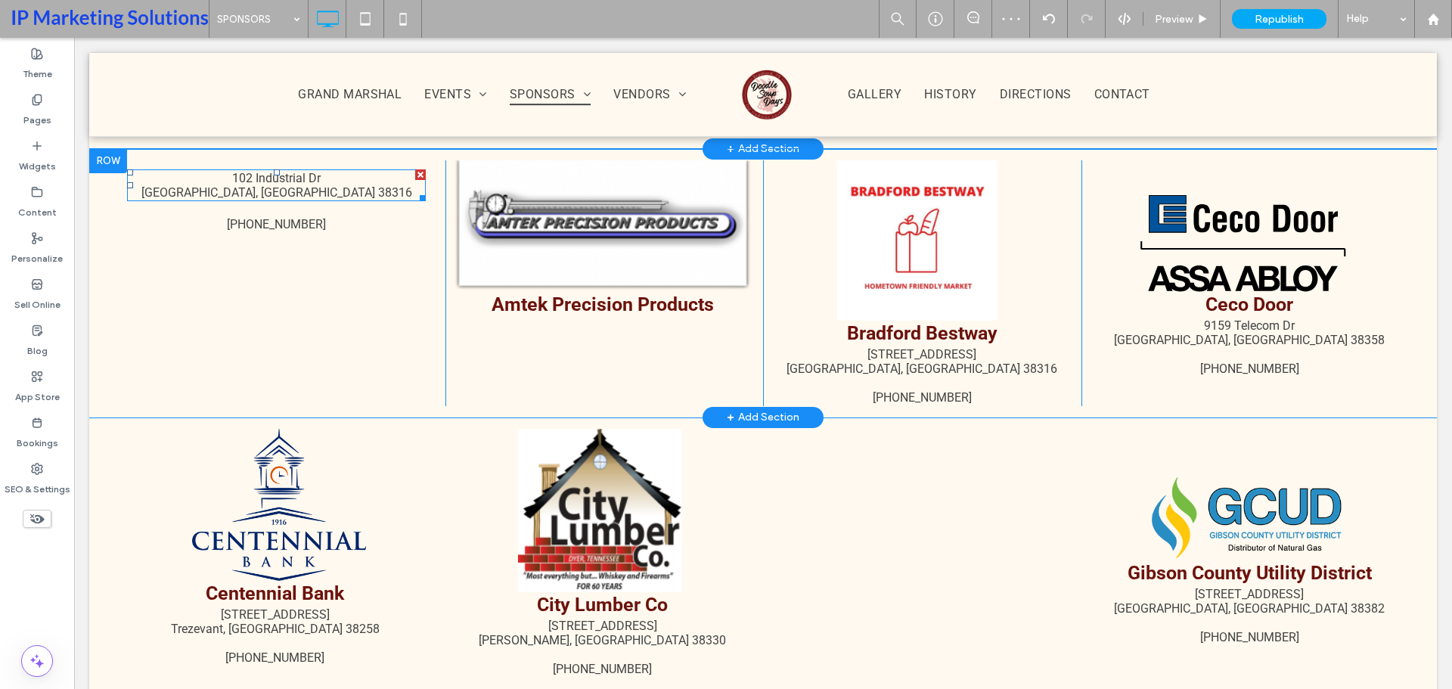
click at [252, 171] on h6 "102 Industrial Dr" at bounding box center [276, 178] width 299 height 14
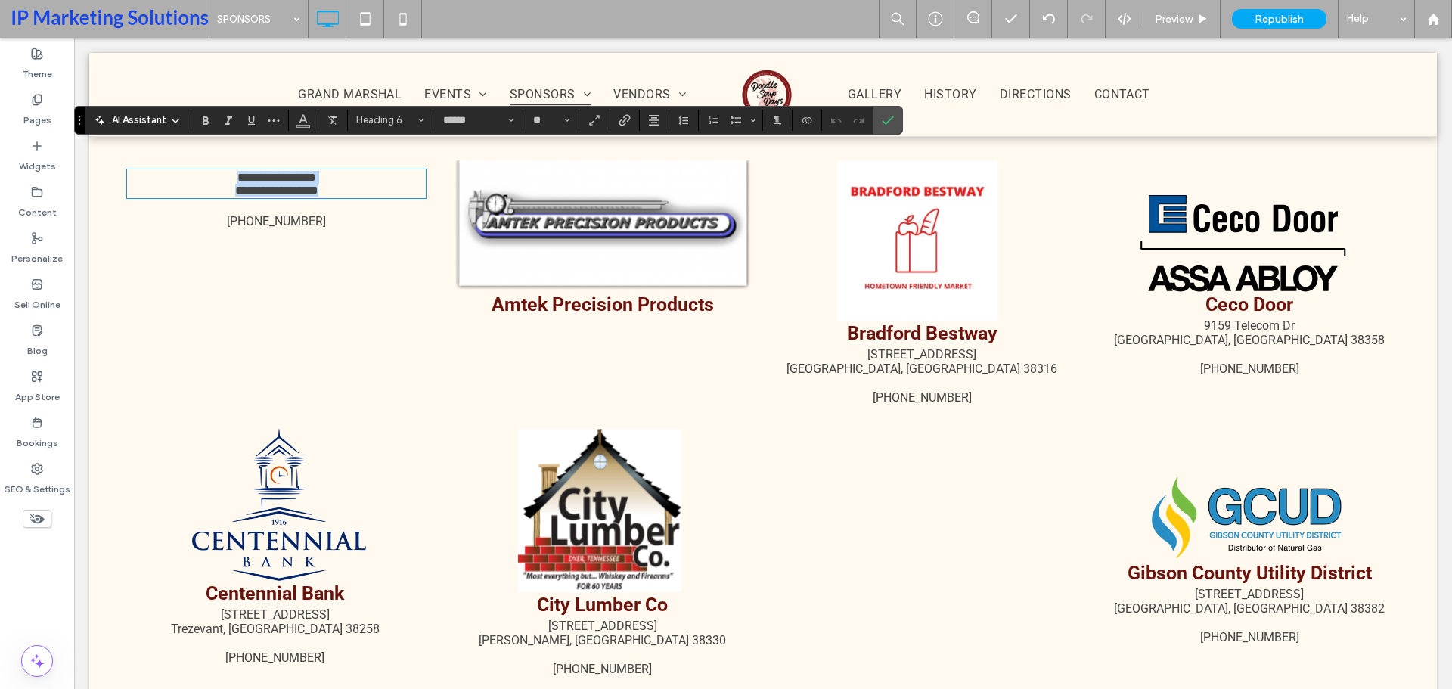
click at [342, 184] on h6 "**********" at bounding box center [276, 190] width 299 height 13
click at [882, 128] on span "Confirm" at bounding box center [885, 120] width 7 height 27
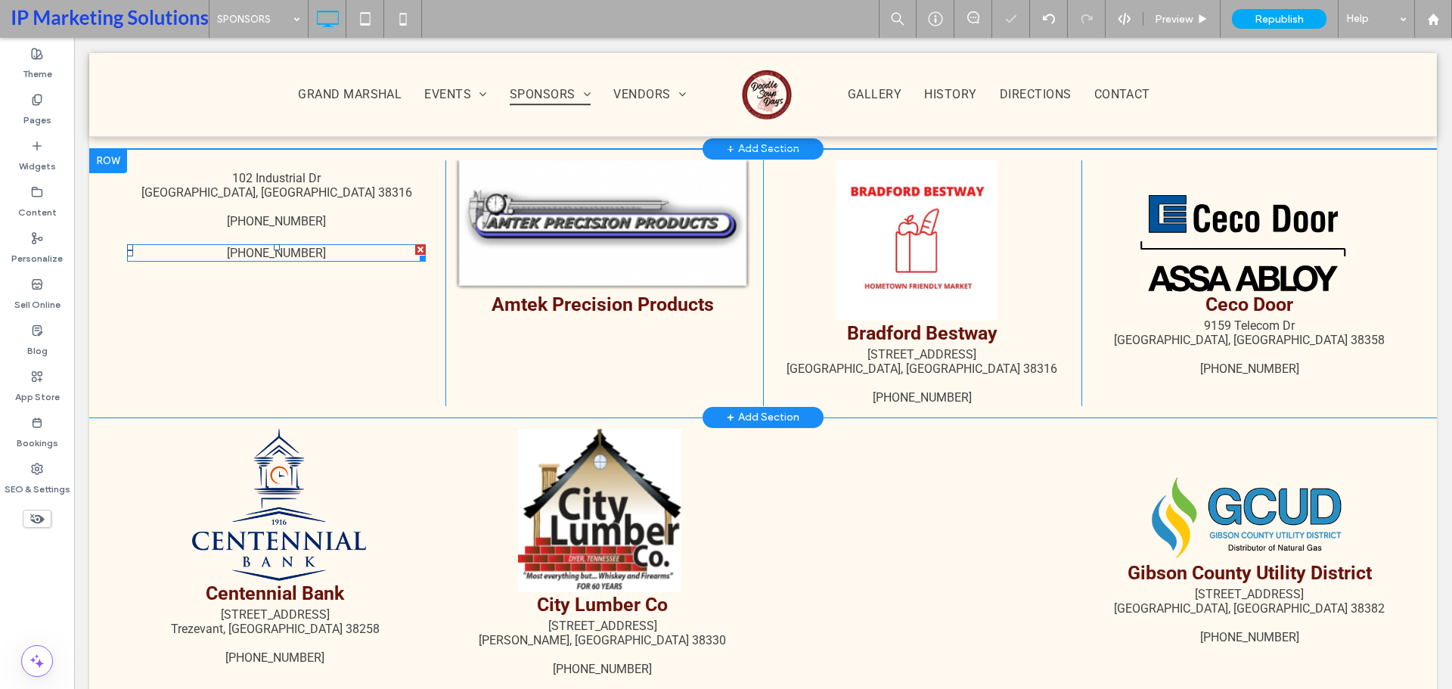
click at [418, 244] on div at bounding box center [420, 249] width 11 height 11
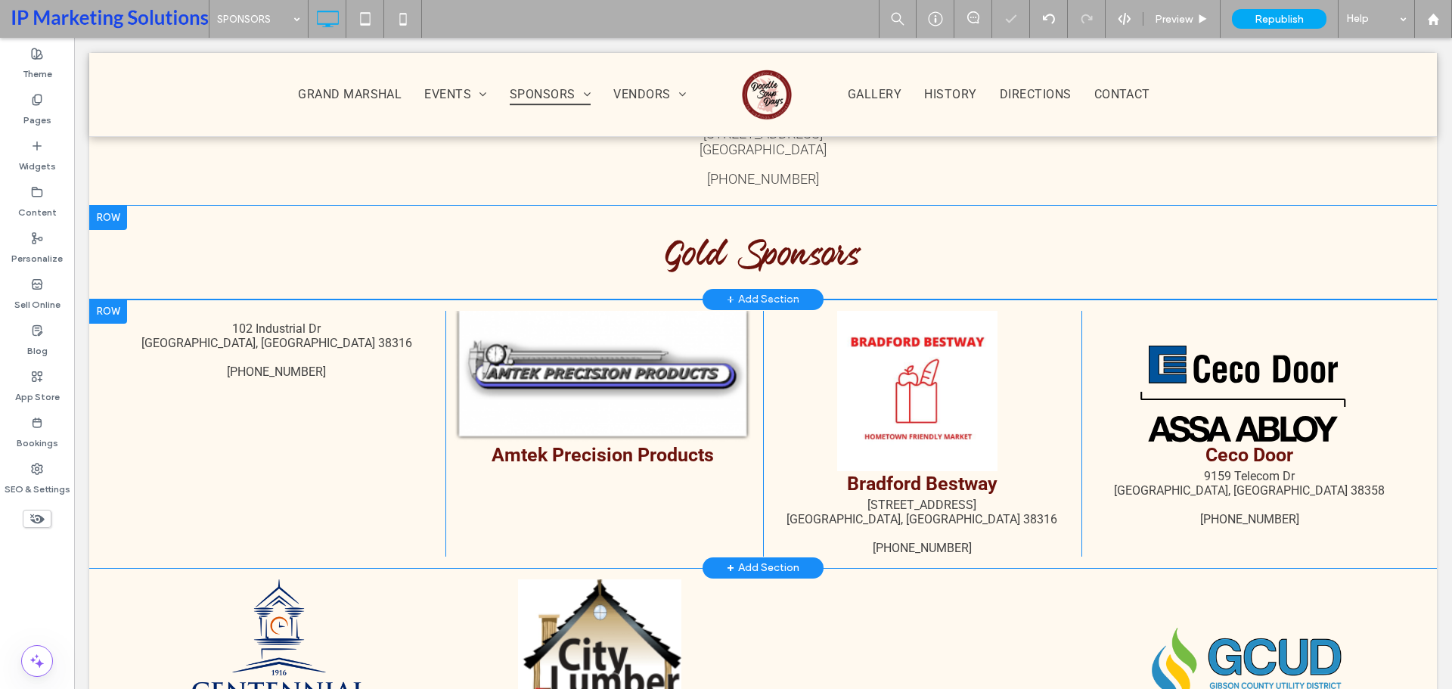
scroll to position [1732, 0]
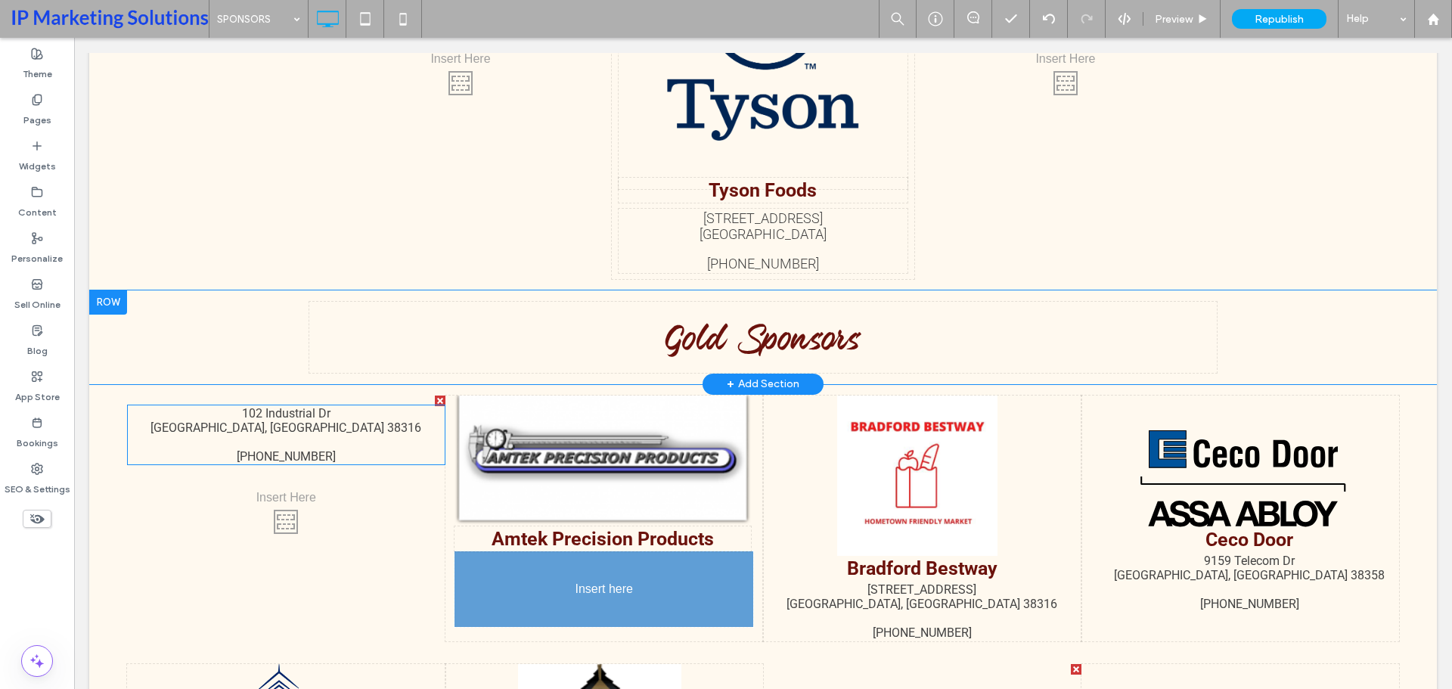
drag, startPoint x: 280, startPoint y: 315, endPoint x: 676, endPoint y: 603, distance: 489.9
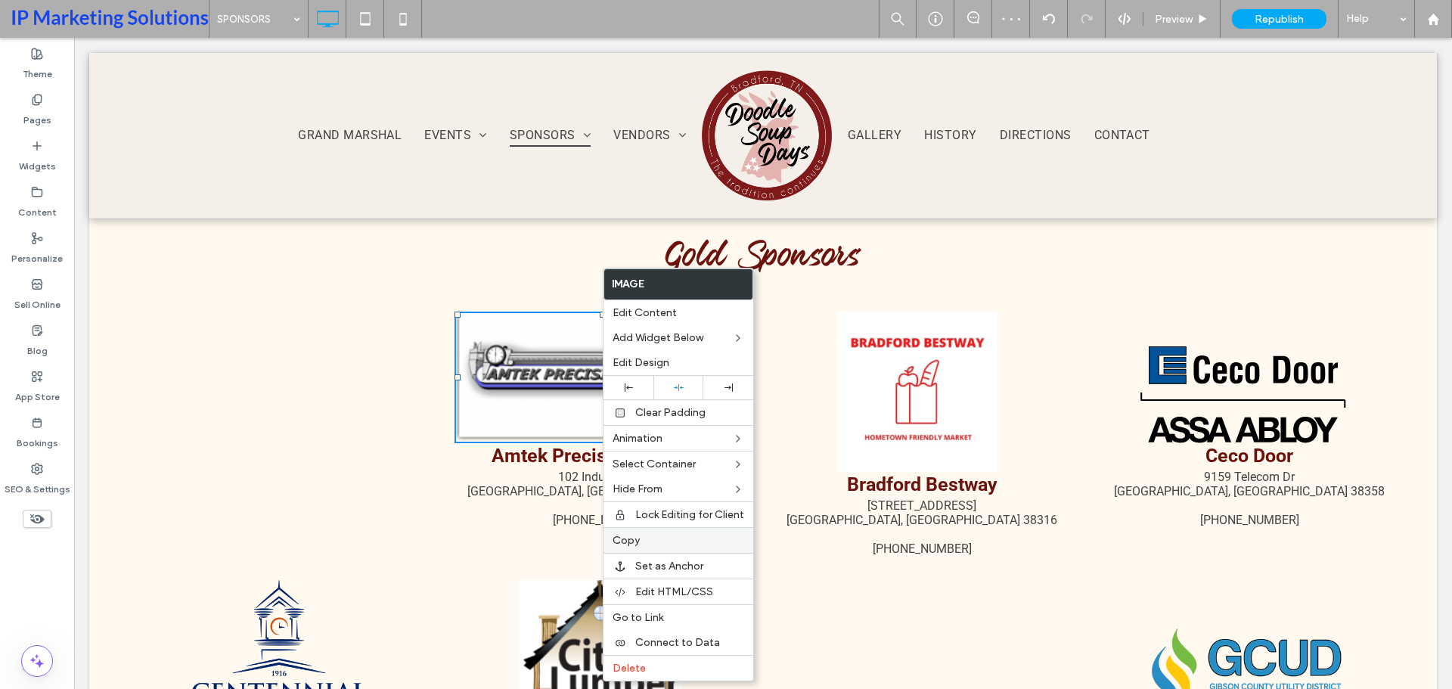
click at [679, 543] on label "Copy" at bounding box center [679, 540] width 132 height 13
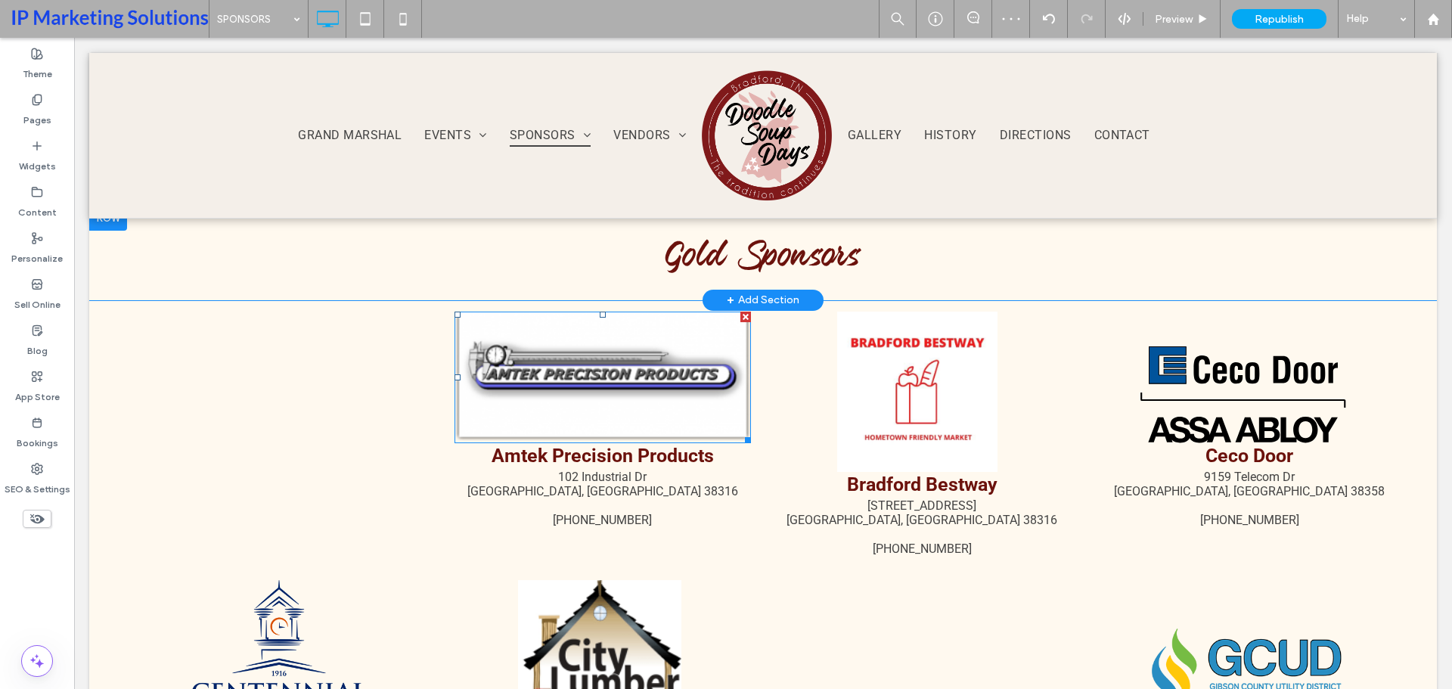
click at [284, 433] on icon at bounding box center [286, 445] width 24 height 24
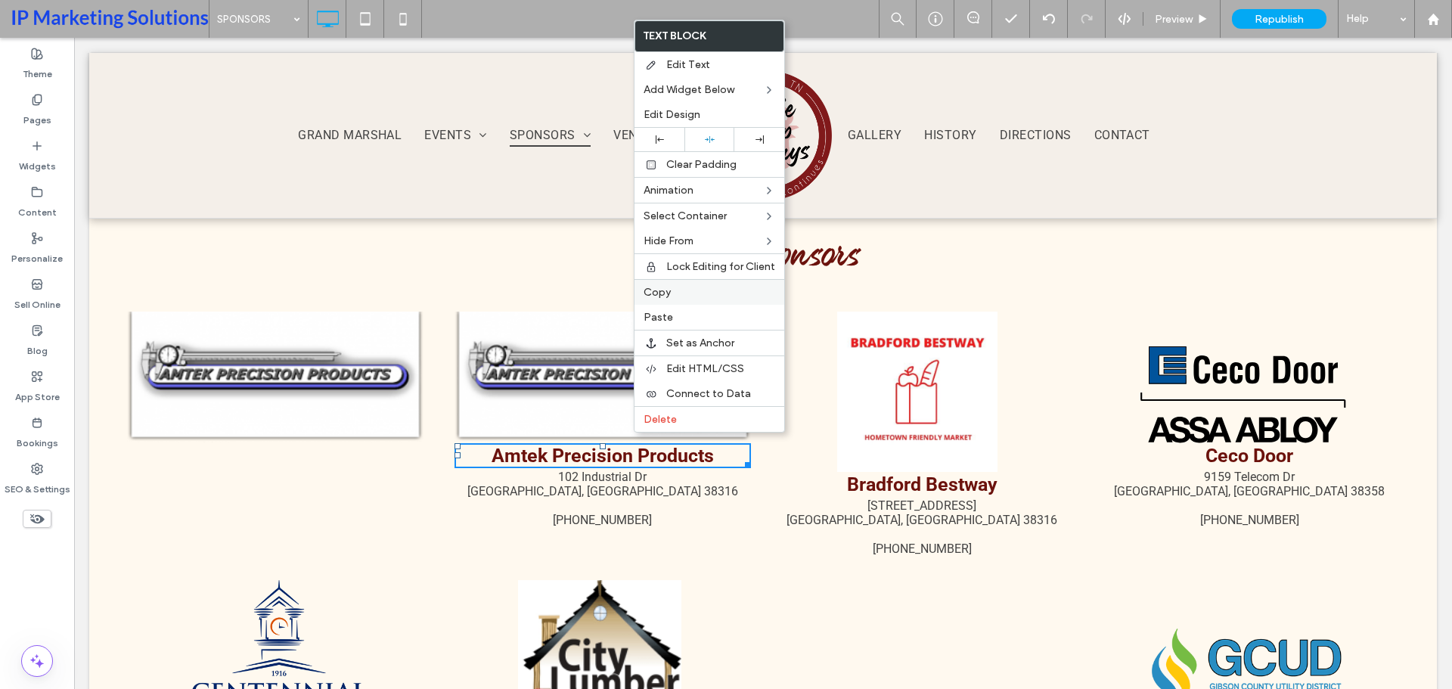
click at [653, 287] on span "Copy" at bounding box center [657, 292] width 27 height 13
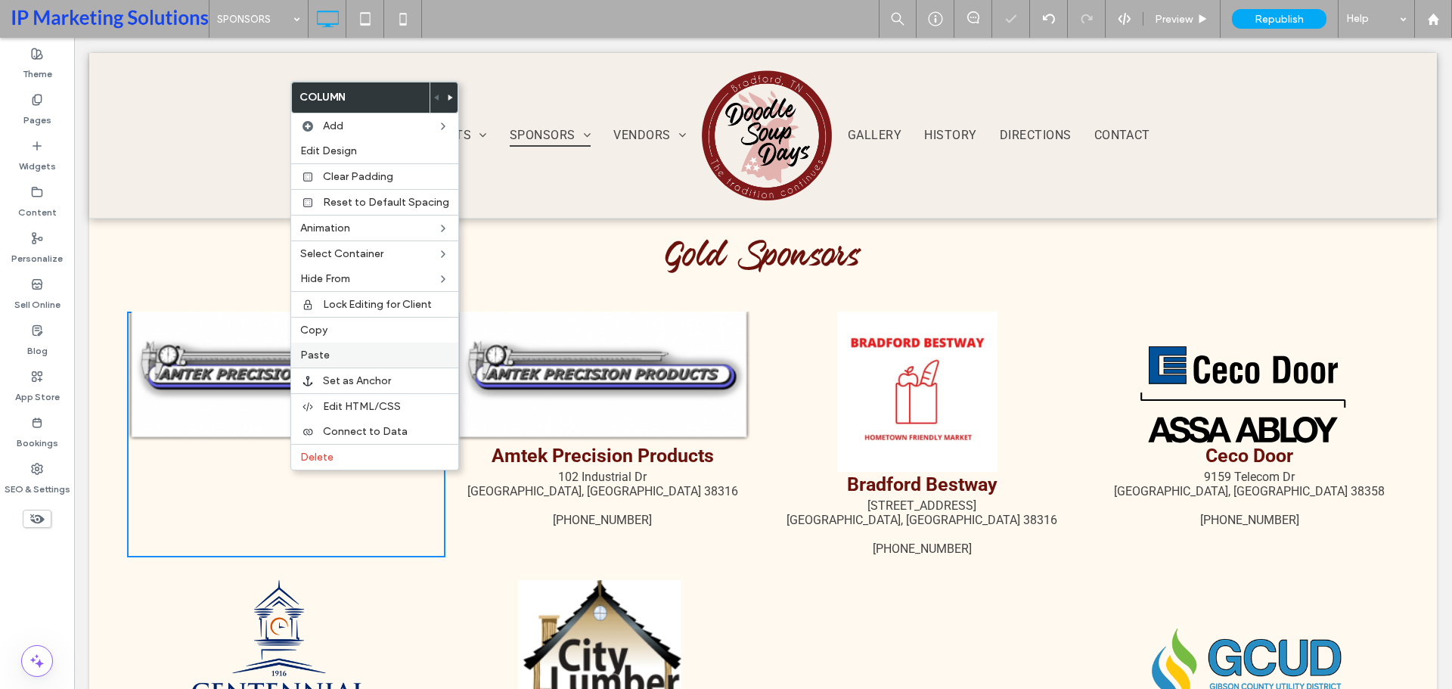
click at [343, 351] on label "Paste" at bounding box center [374, 355] width 149 height 13
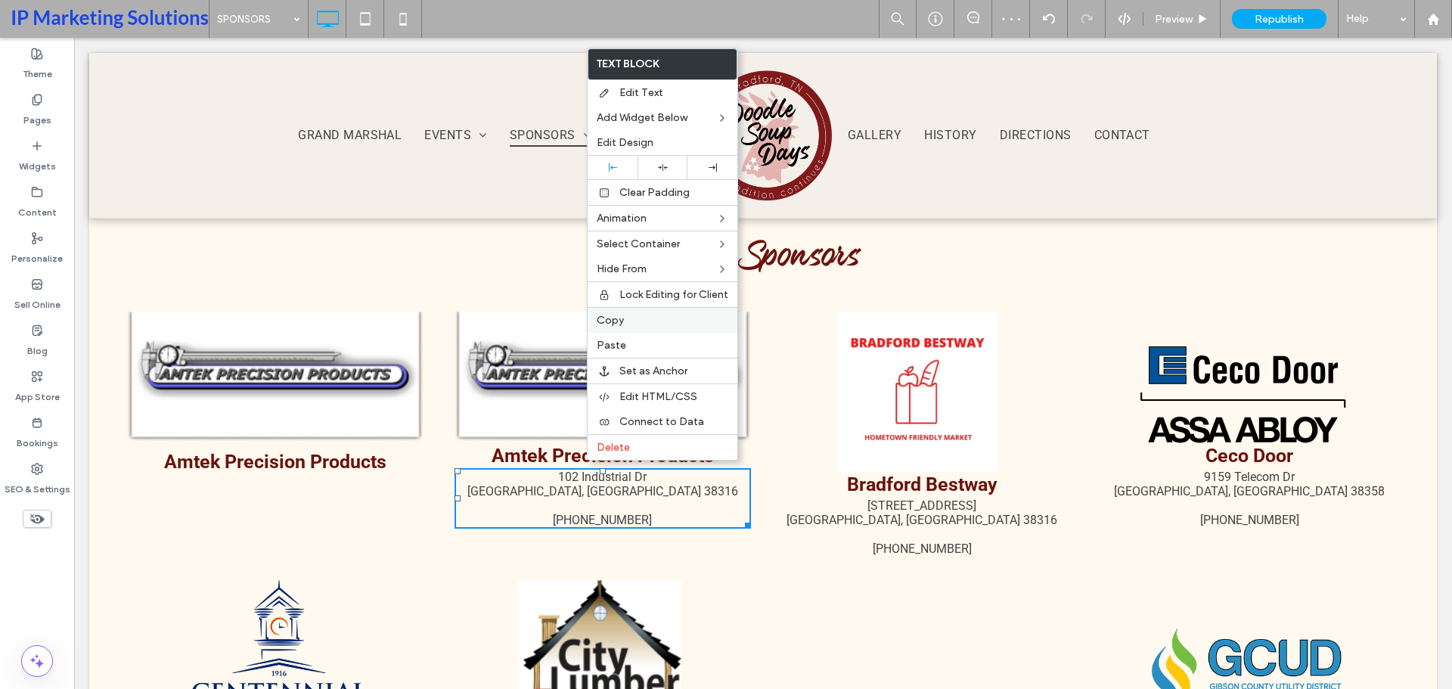
click at [637, 315] on label "Copy" at bounding box center [663, 320] width 132 height 13
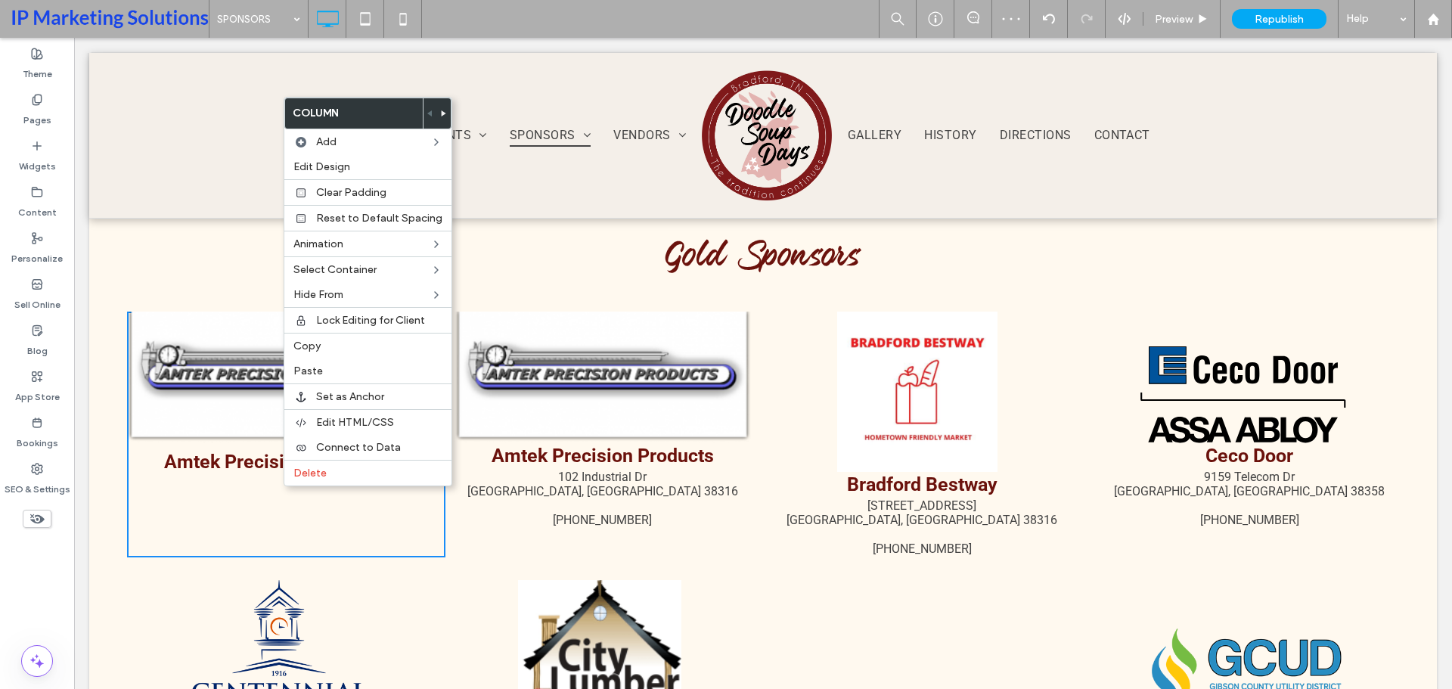
click at [282, 486] on div "Click To Paste Amtek Precision Products" at bounding box center [286, 435] width 318 height 246
click at [345, 372] on label "Paste" at bounding box center [367, 370] width 149 height 13
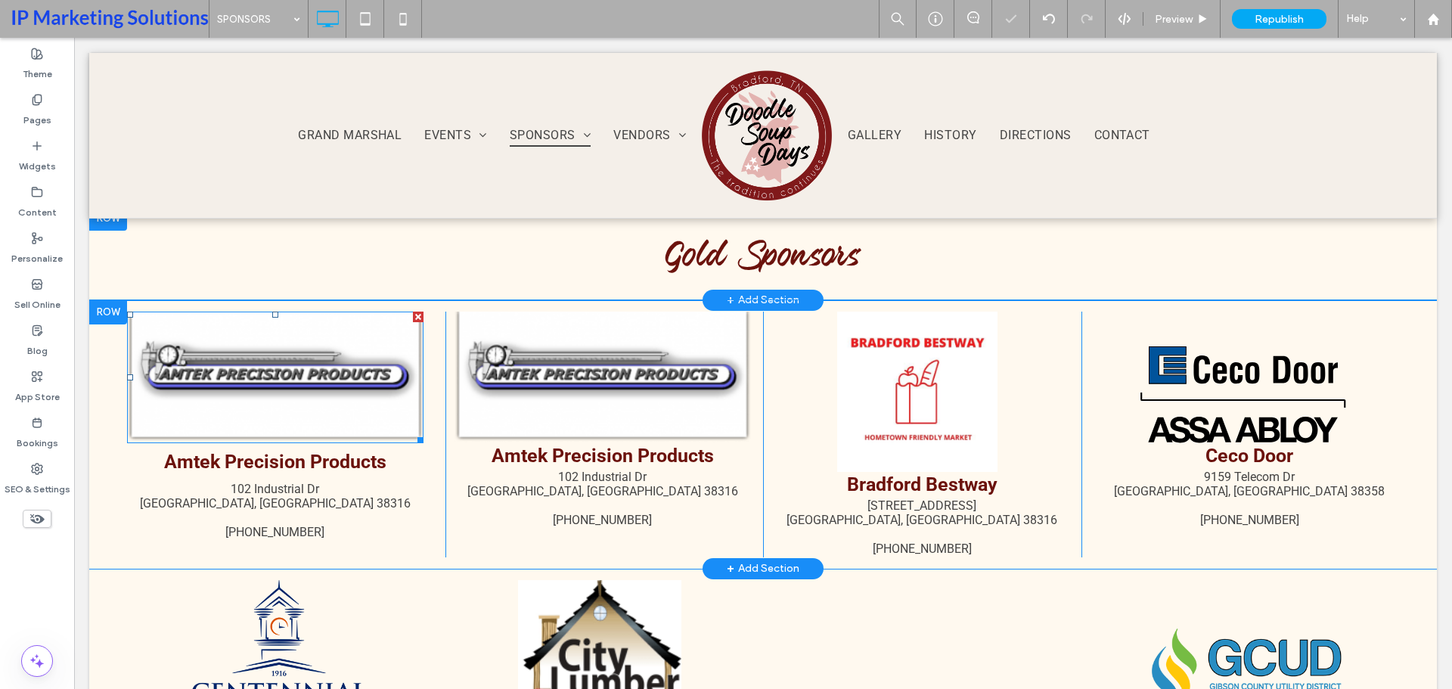
click at [309, 345] on img at bounding box center [275, 378] width 296 height 132
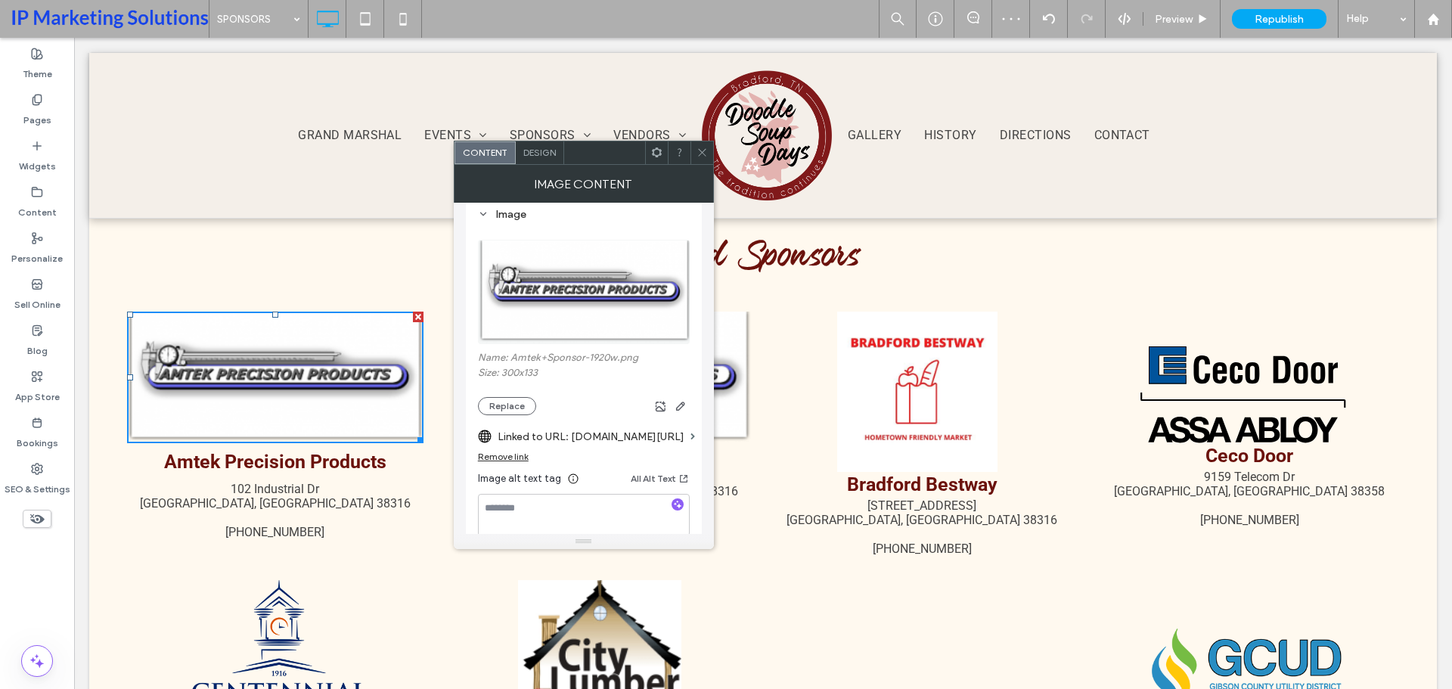
scroll to position [151, 0]
click at [505, 403] on button "Replace" at bounding box center [507, 404] width 58 height 18
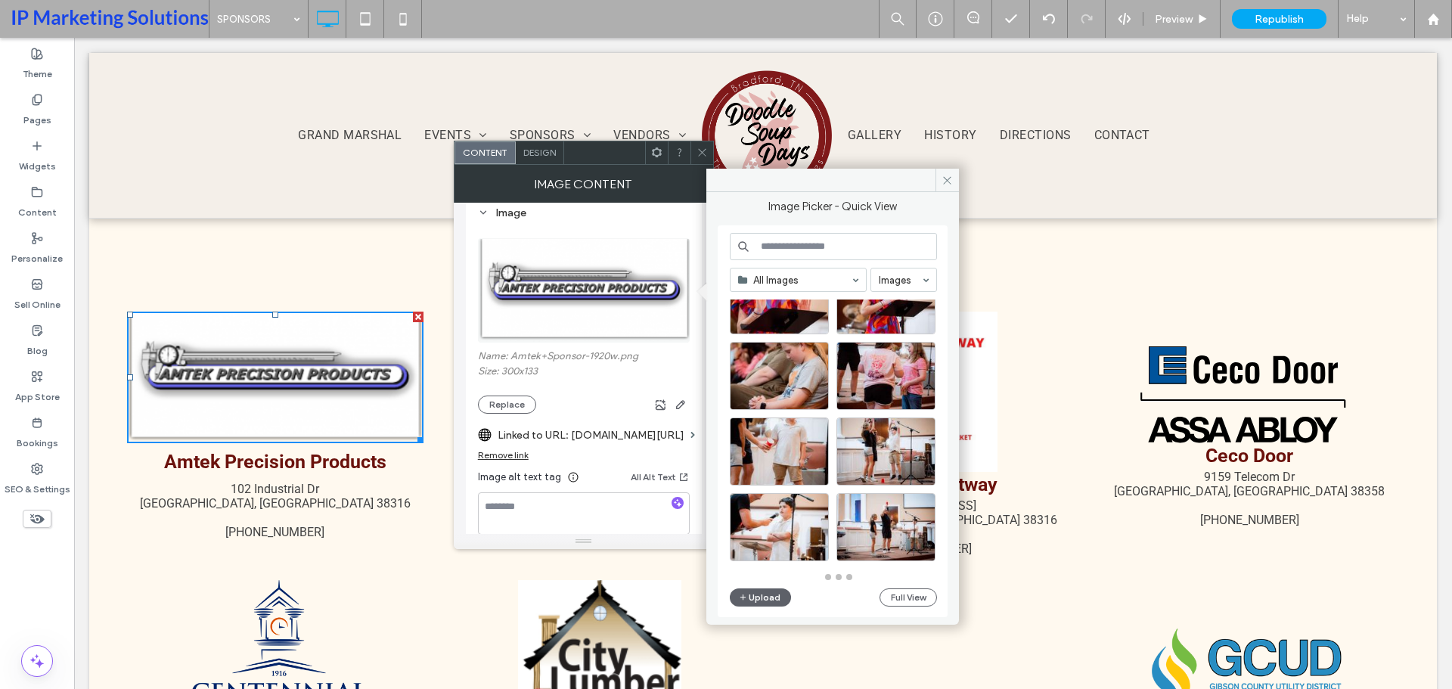
scroll to position [663, 0]
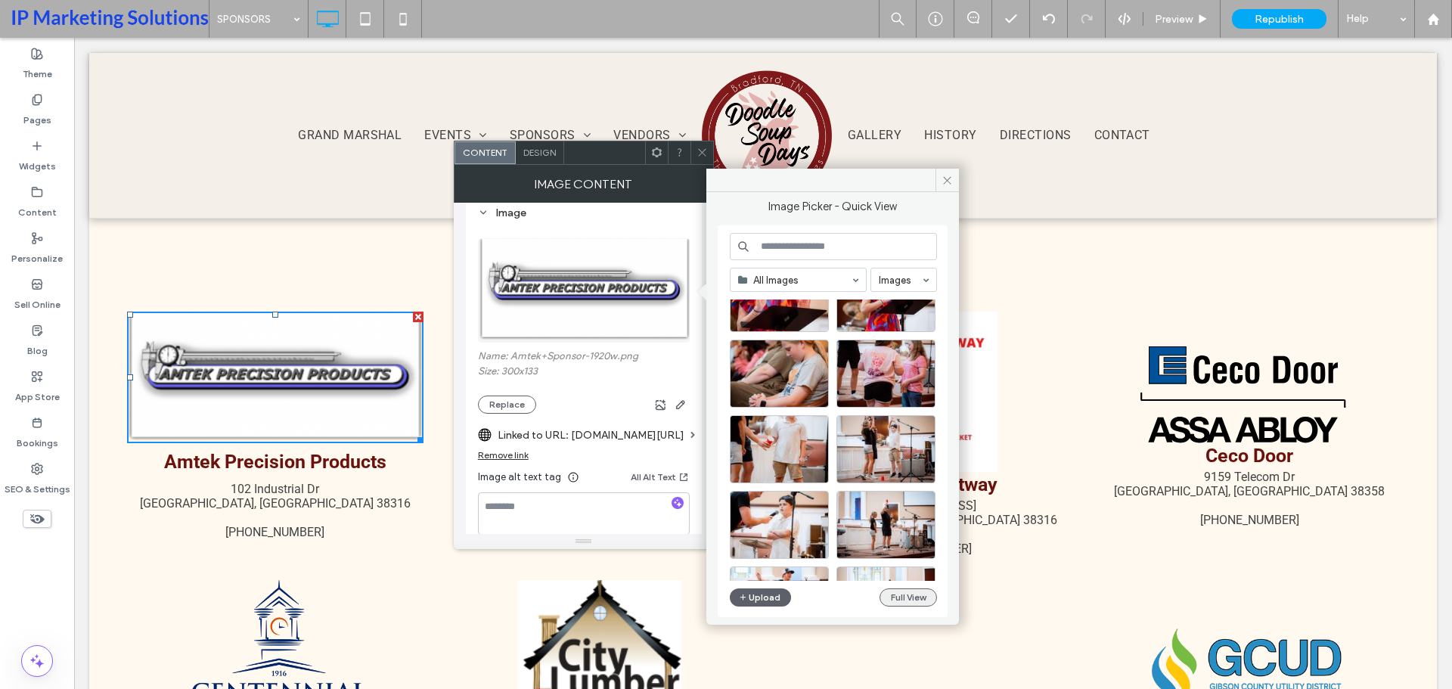
drag, startPoint x: 906, startPoint y: 594, endPoint x: 914, endPoint y: 592, distance: 8.6
click at [914, 592] on button "Full View" at bounding box center [907, 597] width 57 height 18
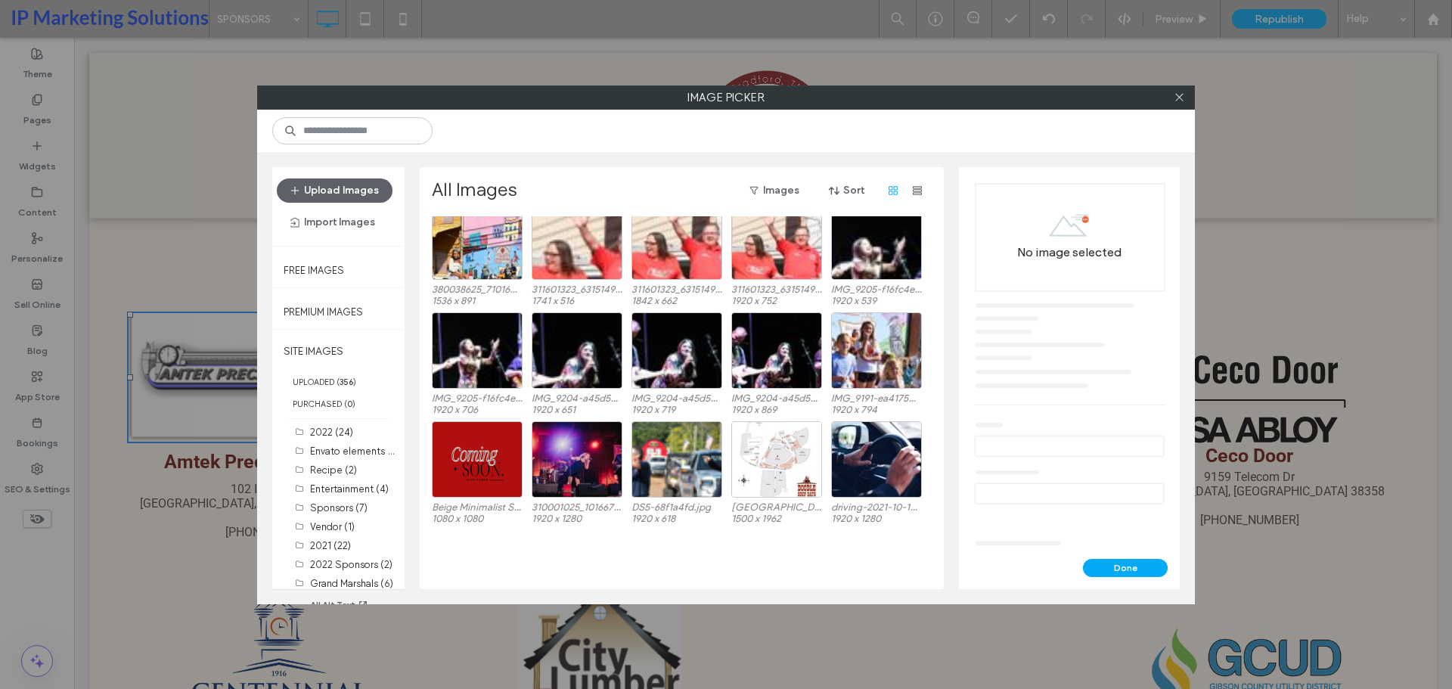
scroll to position [516, 0]
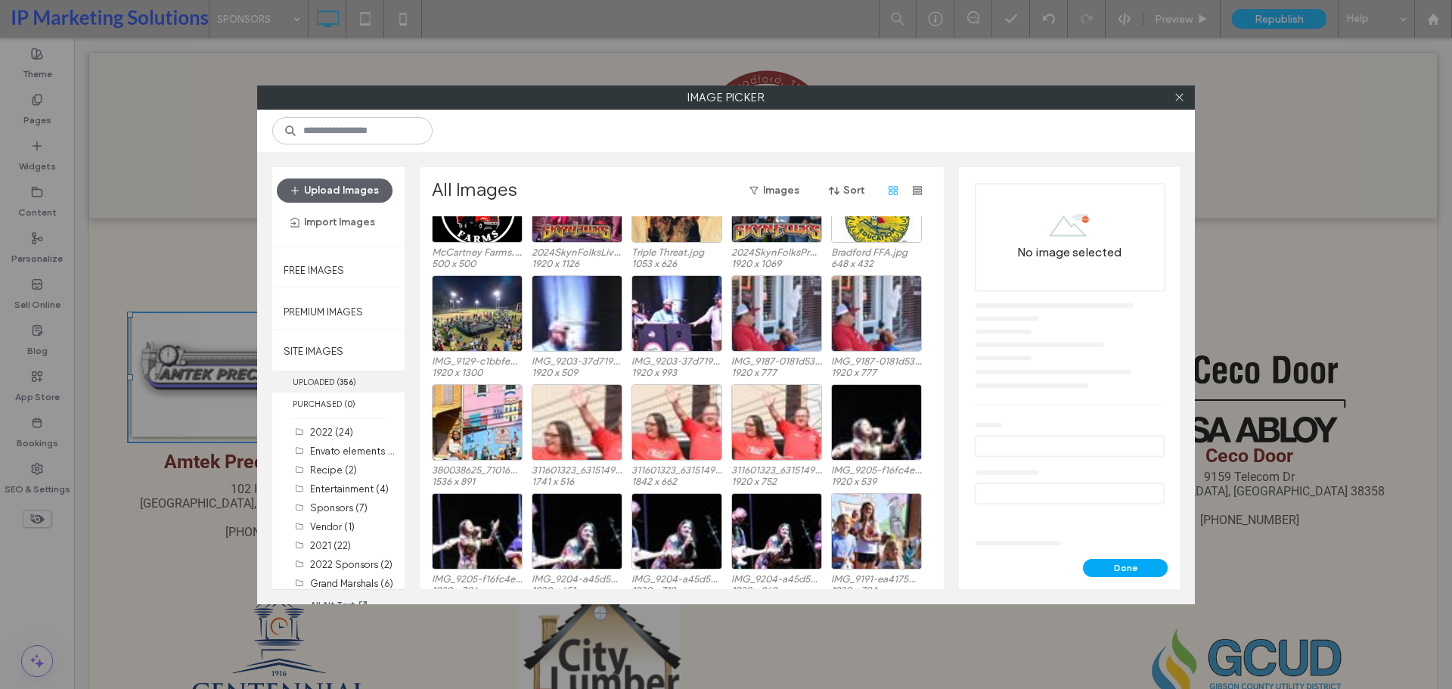
click at [348, 389] on label "UPLOADED ( 356 )" at bounding box center [338, 382] width 132 height 22
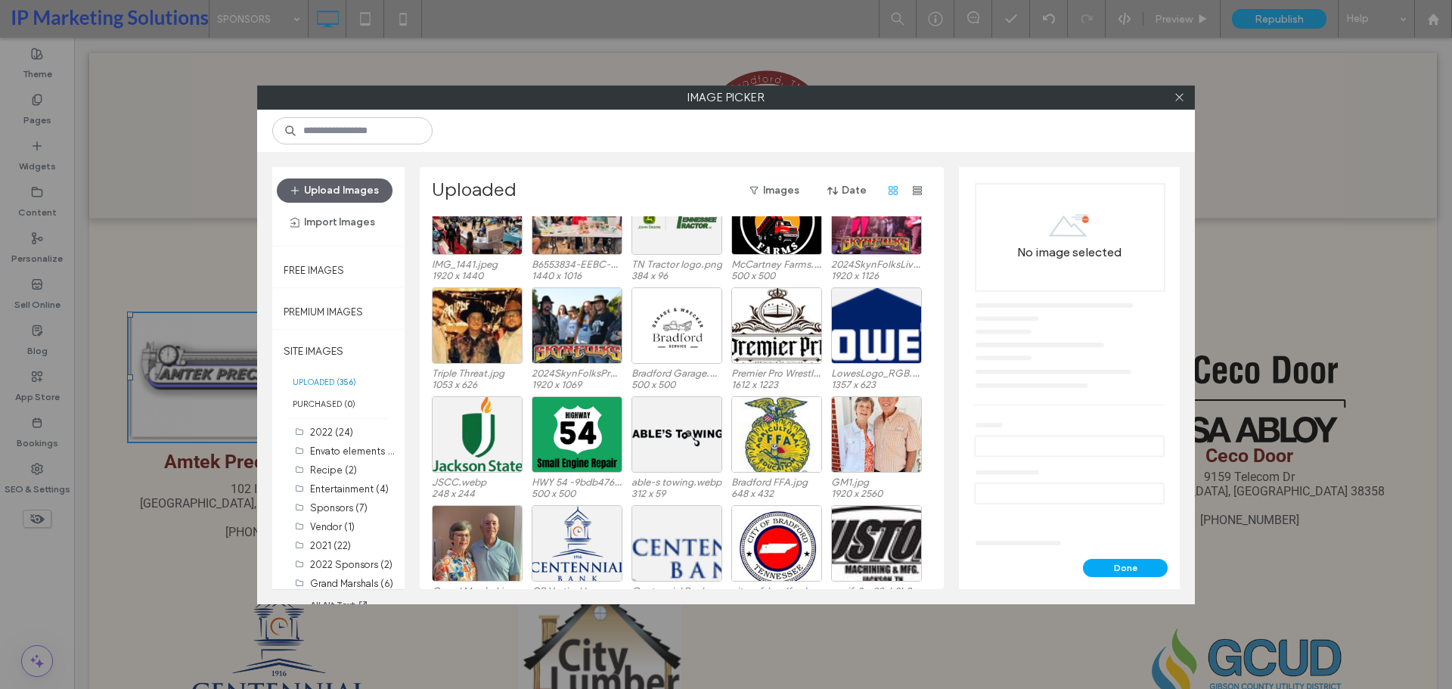
scroll to position [1454, 0]
click at [672, 423] on div "Select" at bounding box center [676, 433] width 91 height 76
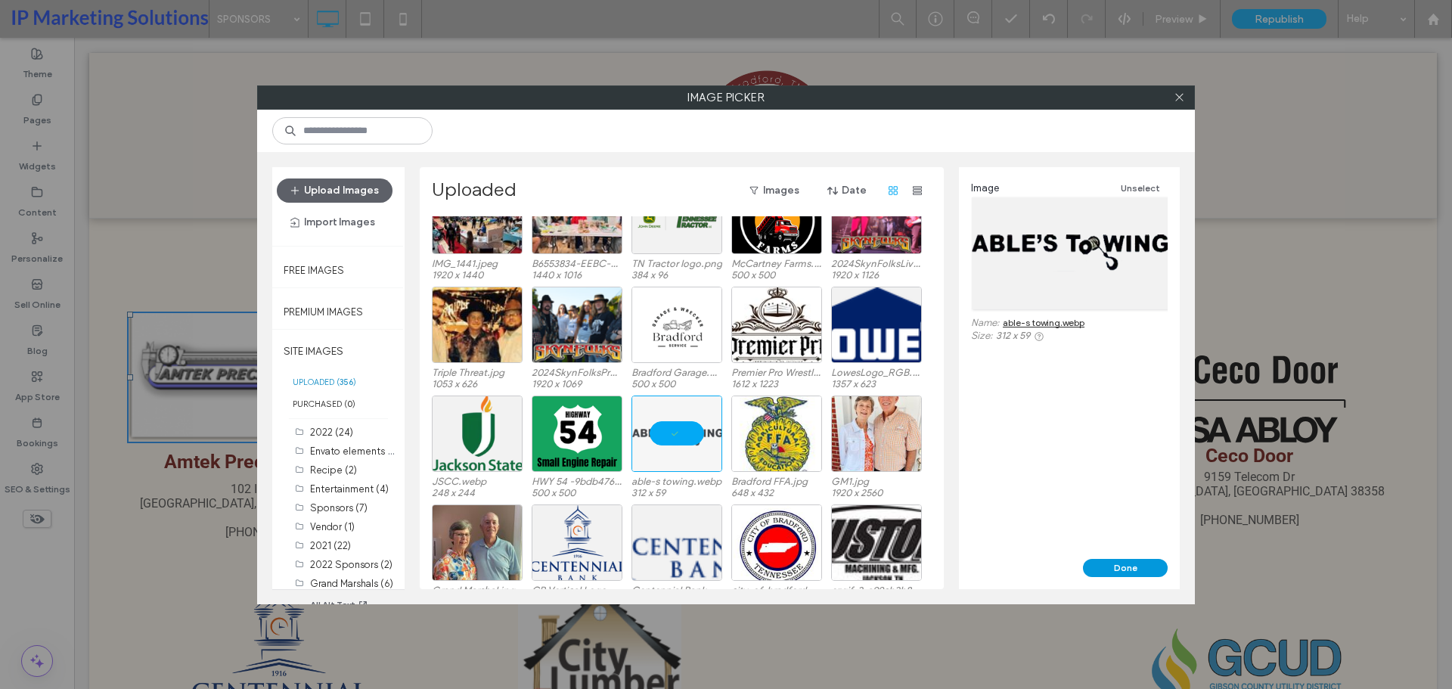
click at [1139, 564] on button "Done" at bounding box center [1125, 568] width 85 height 18
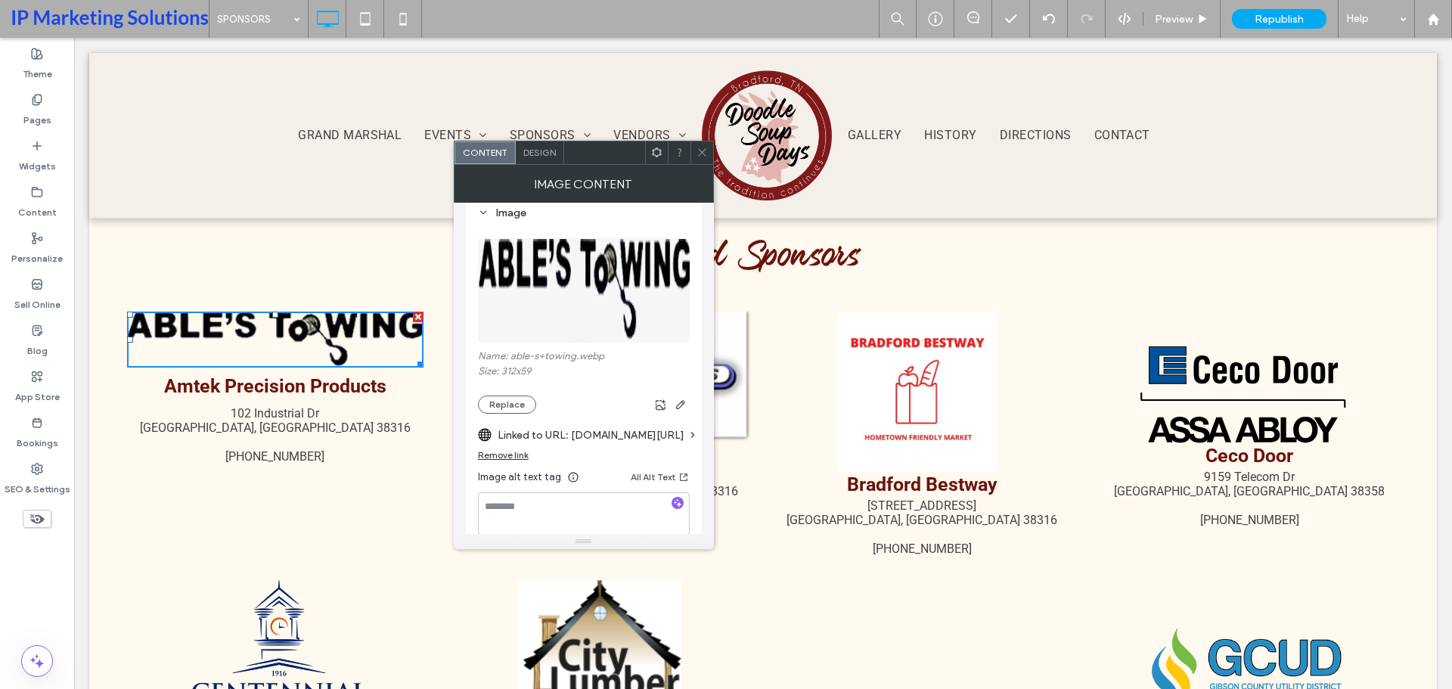
scroll to position [227, 0]
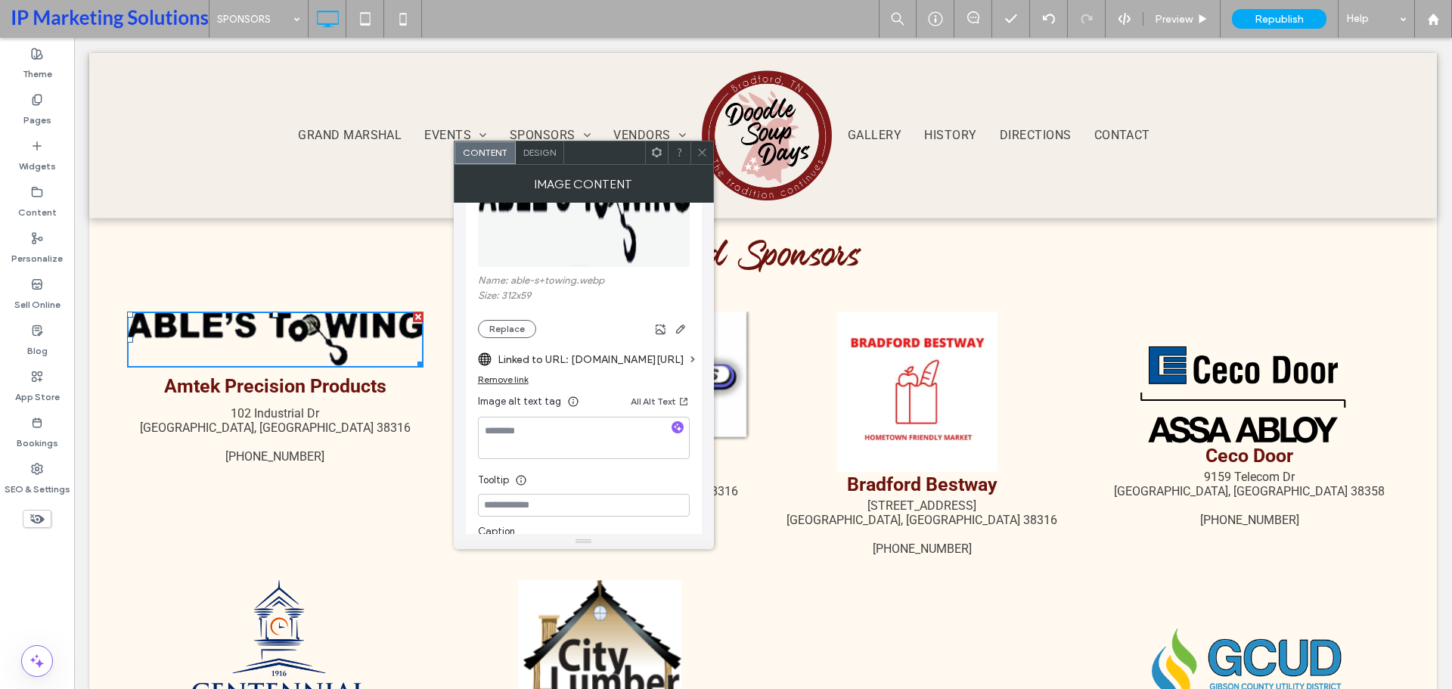
click at [517, 380] on div "Remove link" at bounding box center [503, 379] width 51 height 11
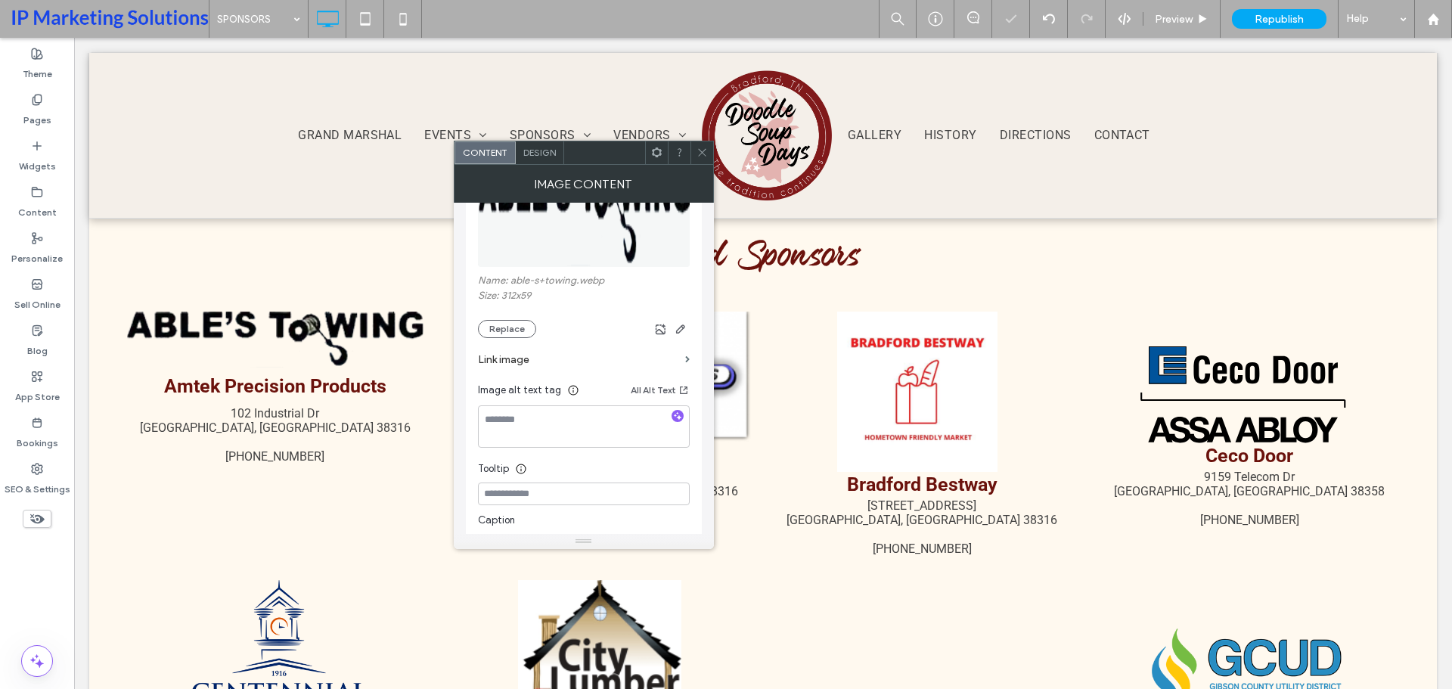
click at [523, 356] on label "Link image" at bounding box center [578, 360] width 201 height 28
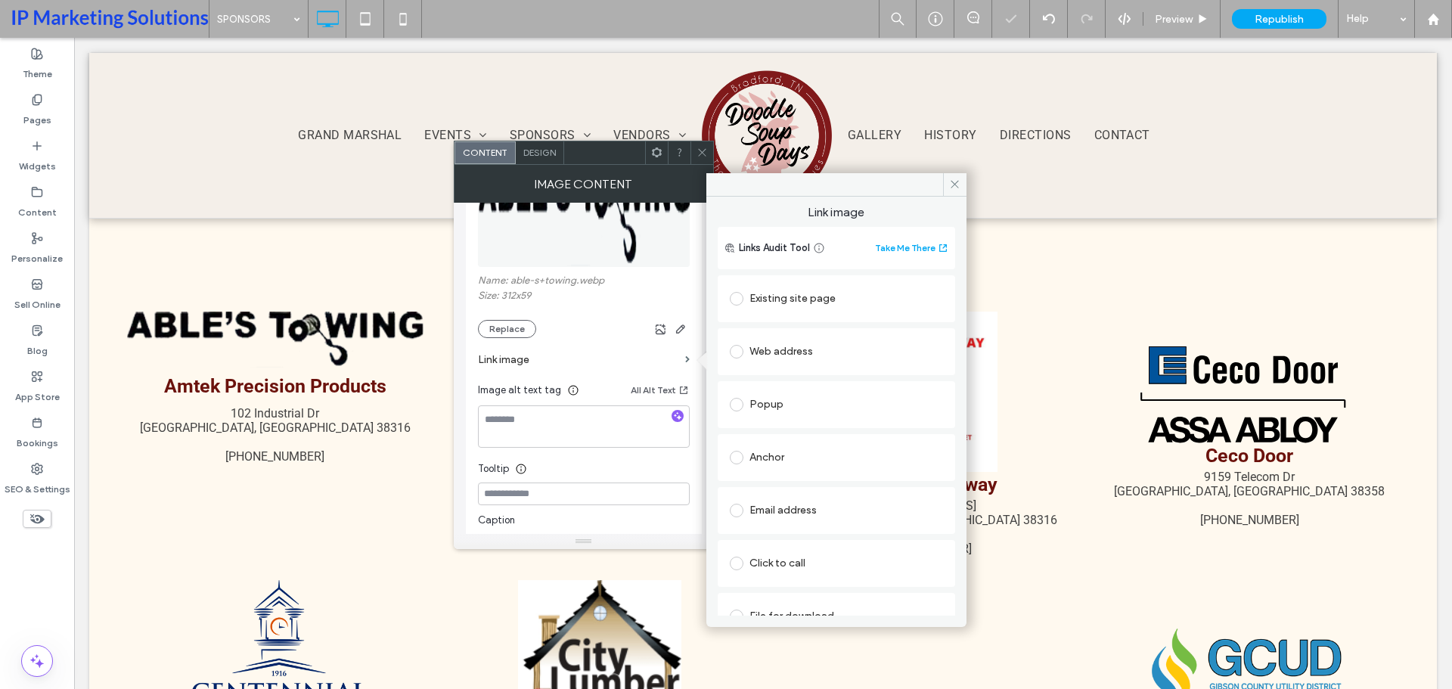
click at [836, 302] on div "Existing site page" at bounding box center [836, 299] width 213 height 24
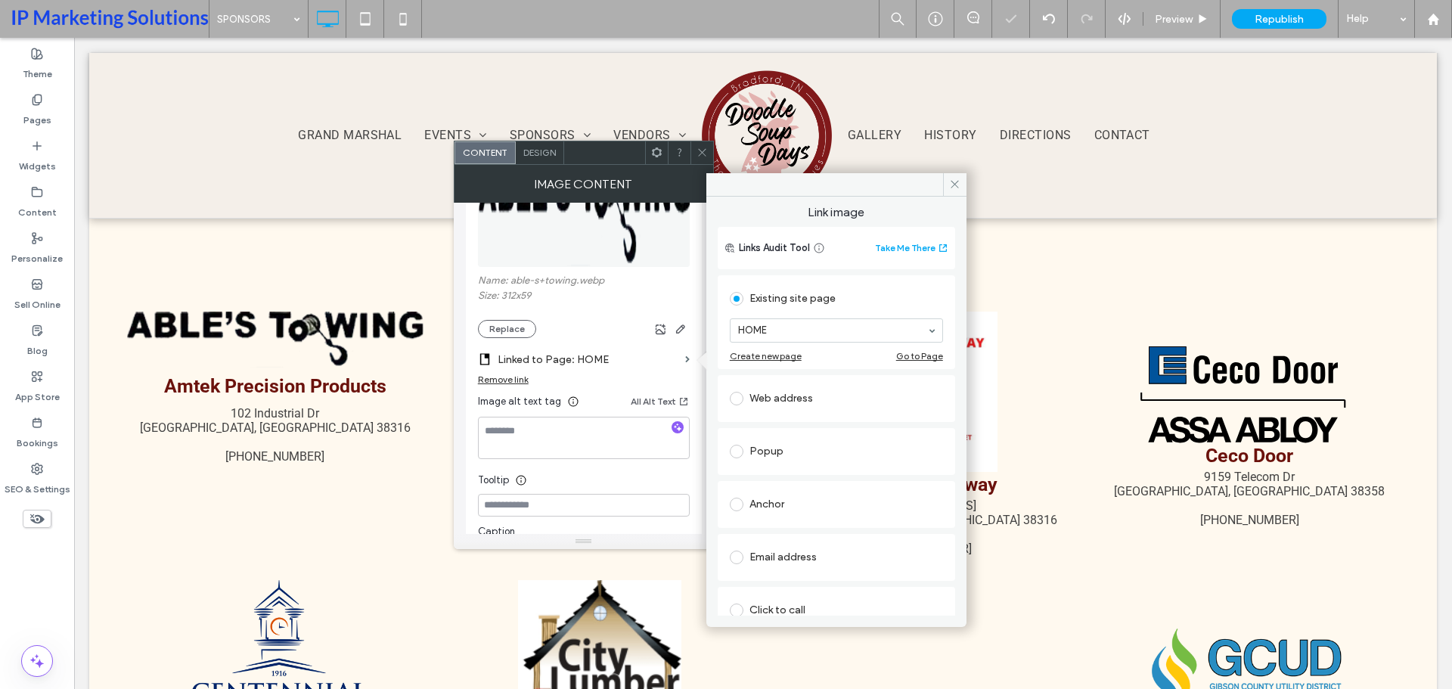
click at [793, 395] on div "Web address" at bounding box center [836, 398] width 213 height 24
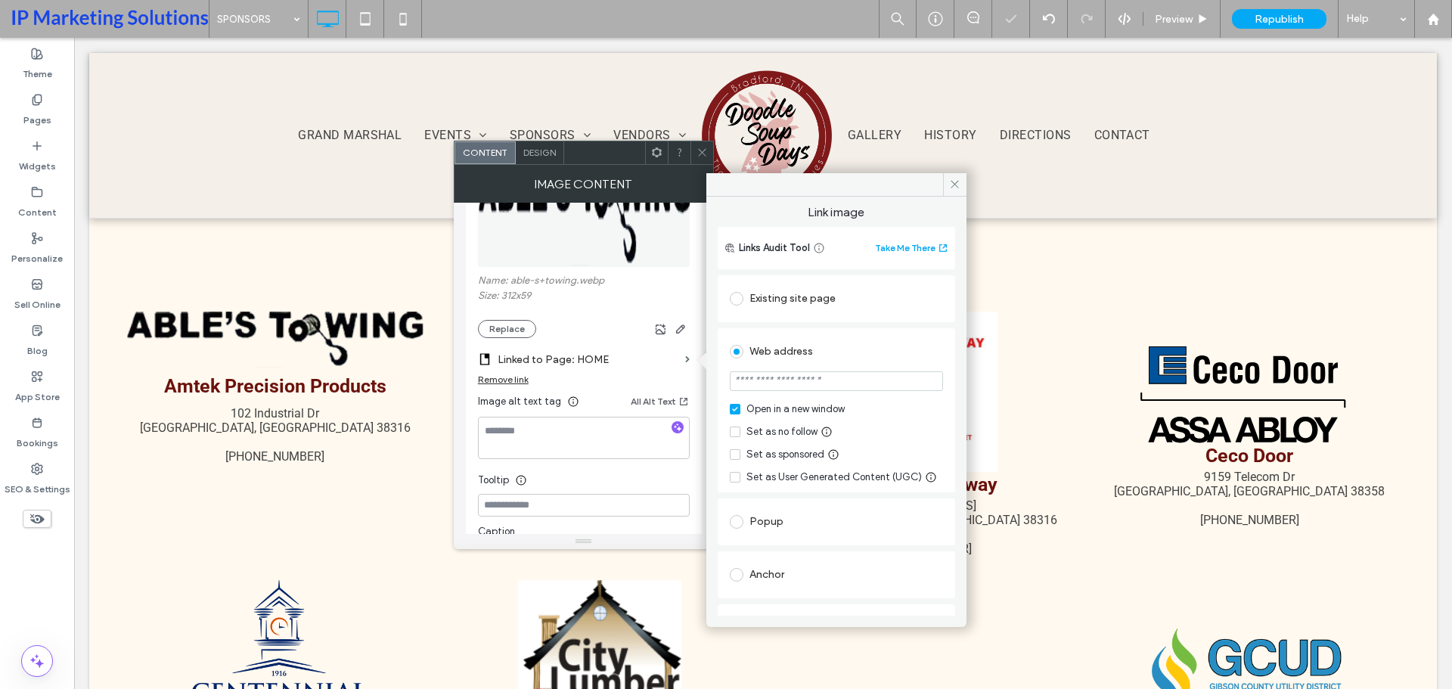
click at [821, 383] on input "url" at bounding box center [836, 381] width 213 height 20
paste input "**********"
type input "**********"
click at [889, 341] on div "Web address" at bounding box center [836, 352] width 213 height 24
drag, startPoint x: 951, startPoint y: 181, endPoint x: 687, endPoint y: 256, distance: 274.1
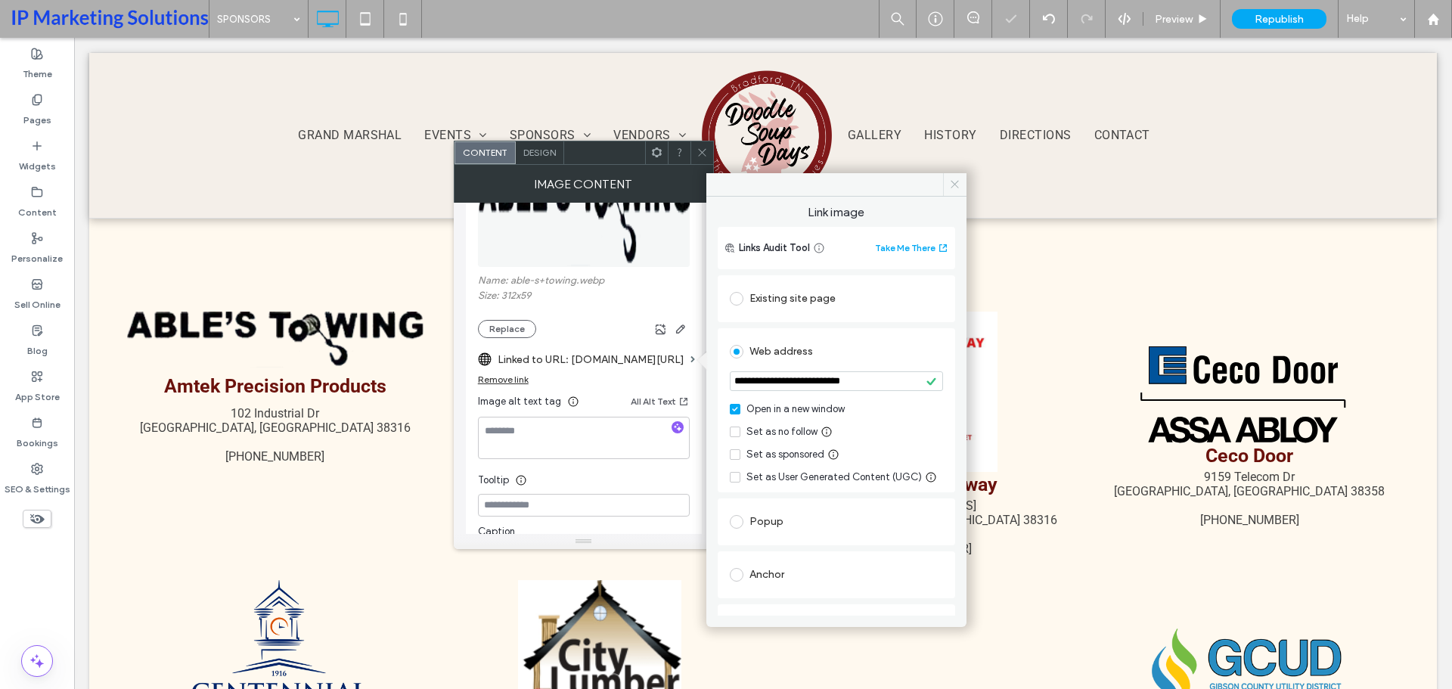
click at [951, 181] on icon at bounding box center [954, 183] width 11 height 11
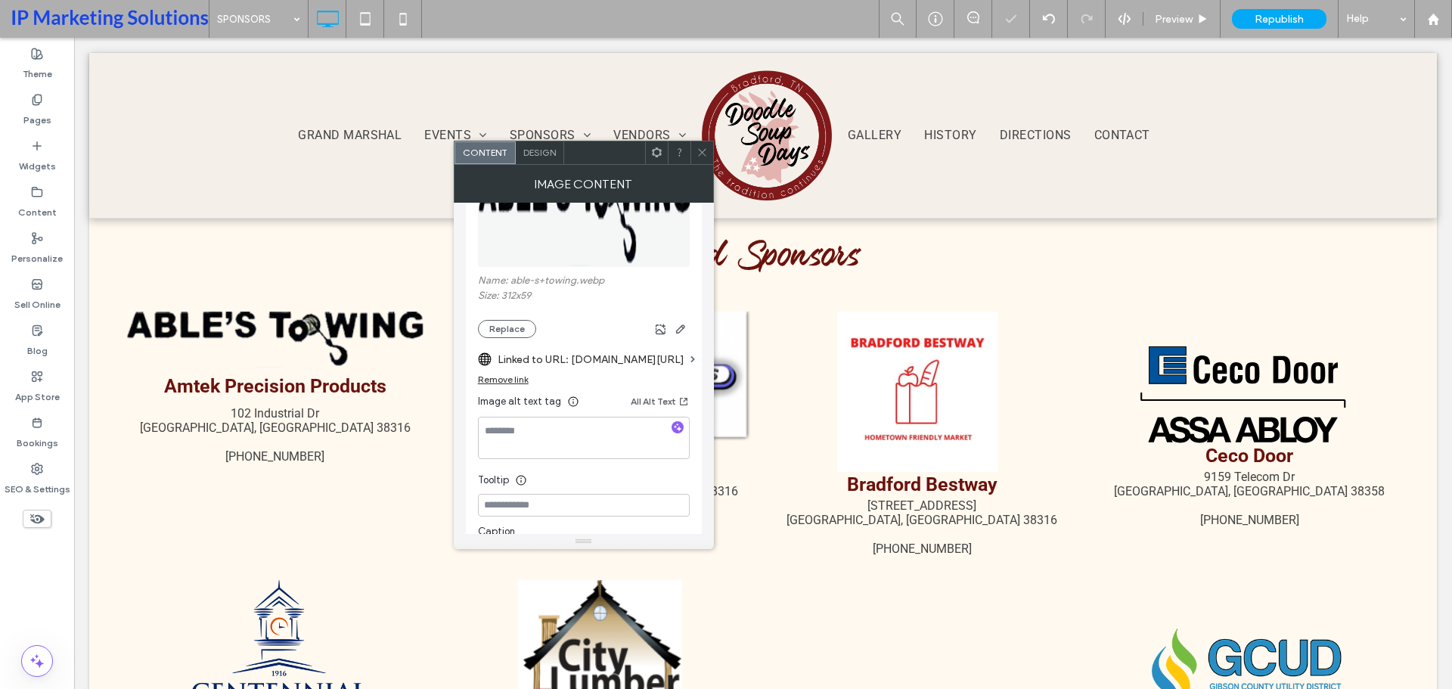
click at [706, 154] on icon at bounding box center [701, 152] width 11 height 11
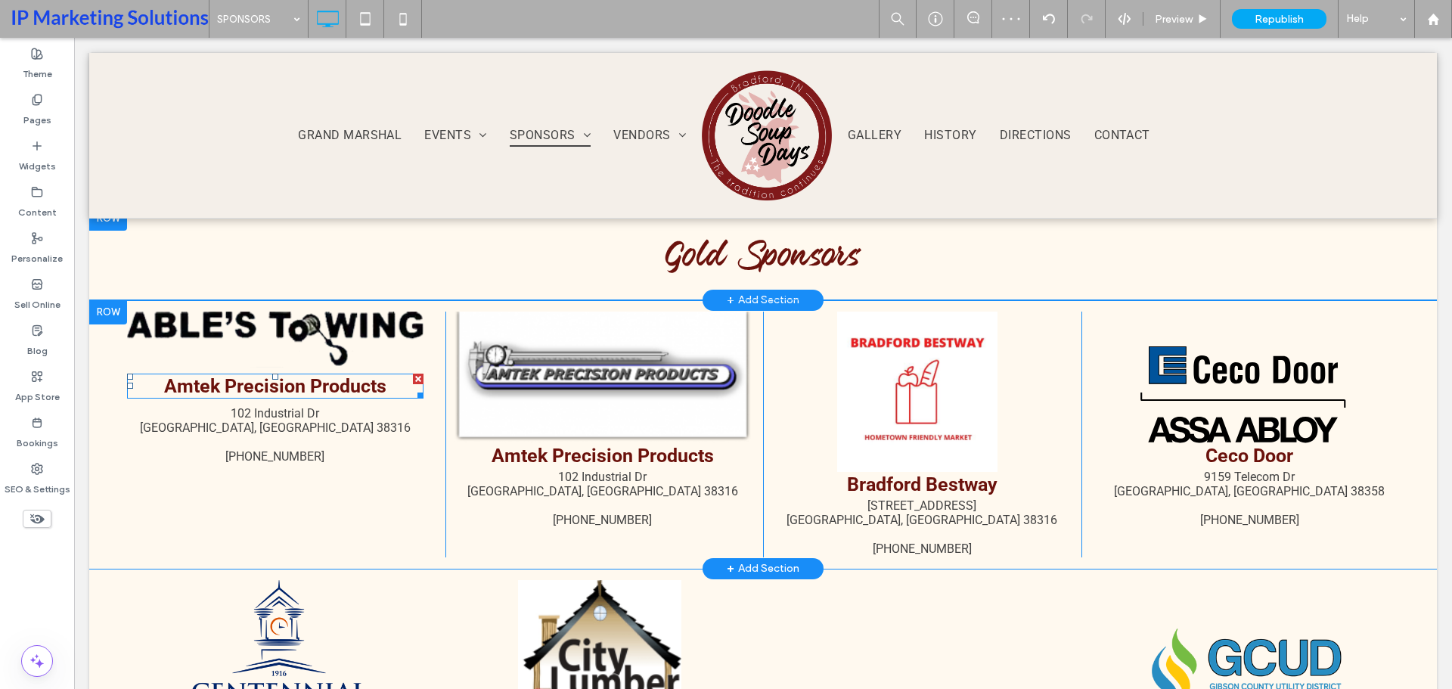
click at [272, 375] on strong "Amtek Precision Products" at bounding box center [275, 386] width 222 height 22
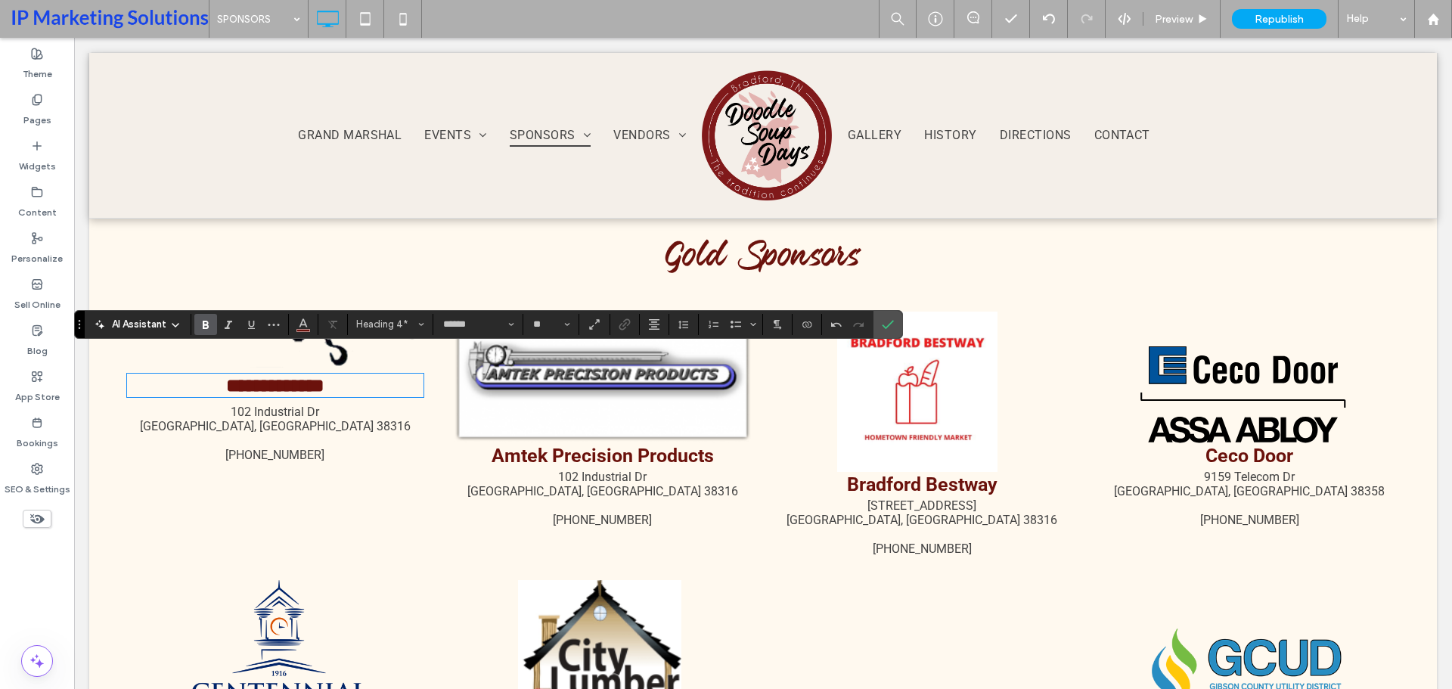
click at [290, 405] on span "102 Industrial Dr" at bounding box center [275, 412] width 88 height 14
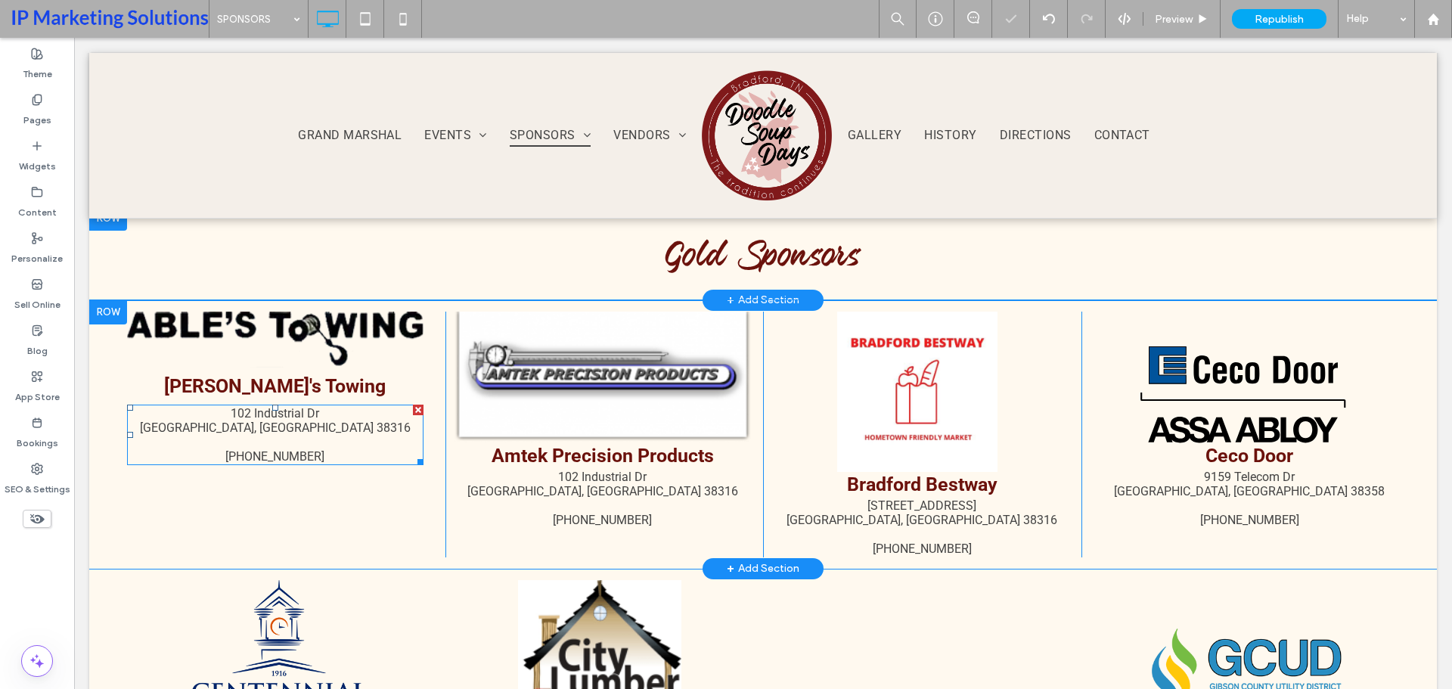
click at [290, 420] on span "Bradford, TN 38316" at bounding box center [275, 427] width 271 height 14
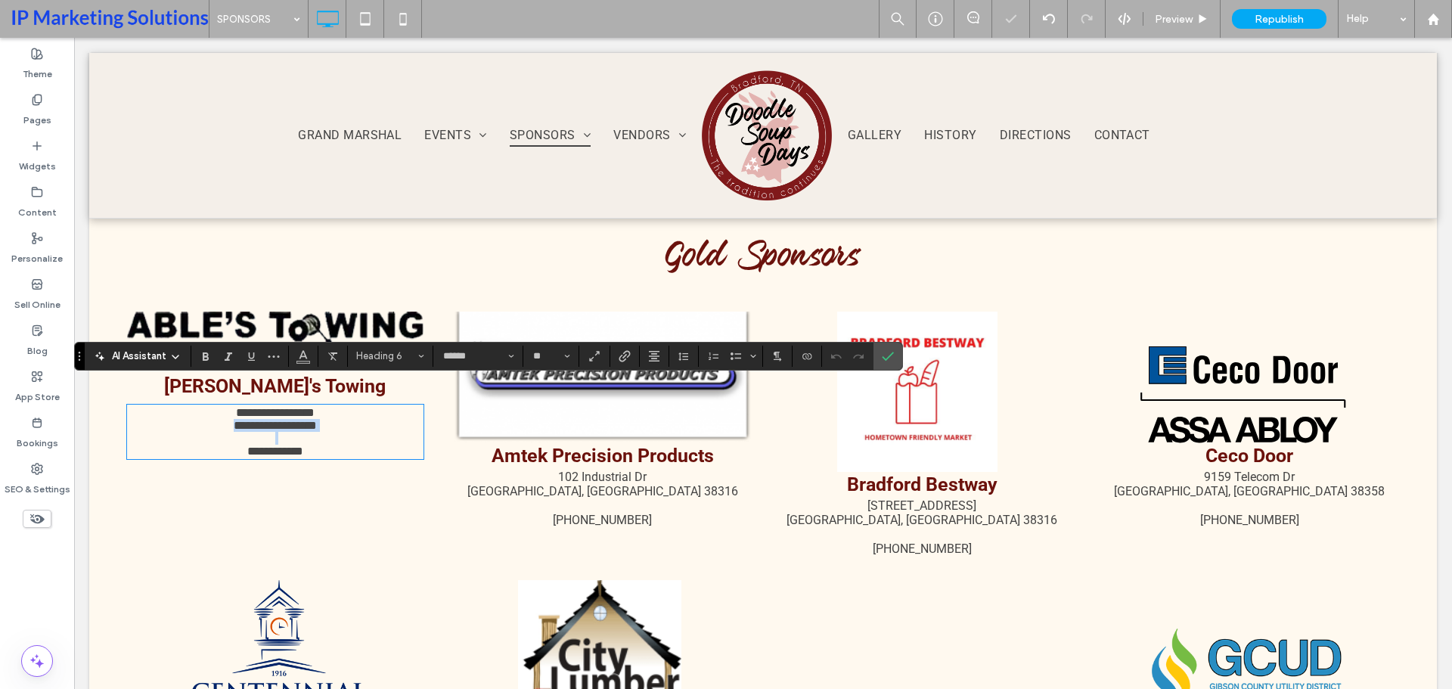
click at [290, 420] on span "**********" at bounding box center [275, 425] width 83 height 11
drag, startPoint x: 318, startPoint y: 436, endPoint x: 186, endPoint y: 387, distance: 140.2
click at [186, 406] on div "**********" at bounding box center [275, 431] width 296 height 51
drag, startPoint x: 231, startPoint y: 388, endPoint x: 344, endPoint y: 434, distance: 121.8
click at [344, 434] on div "**********" at bounding box center [275, 431] width 296 height 51
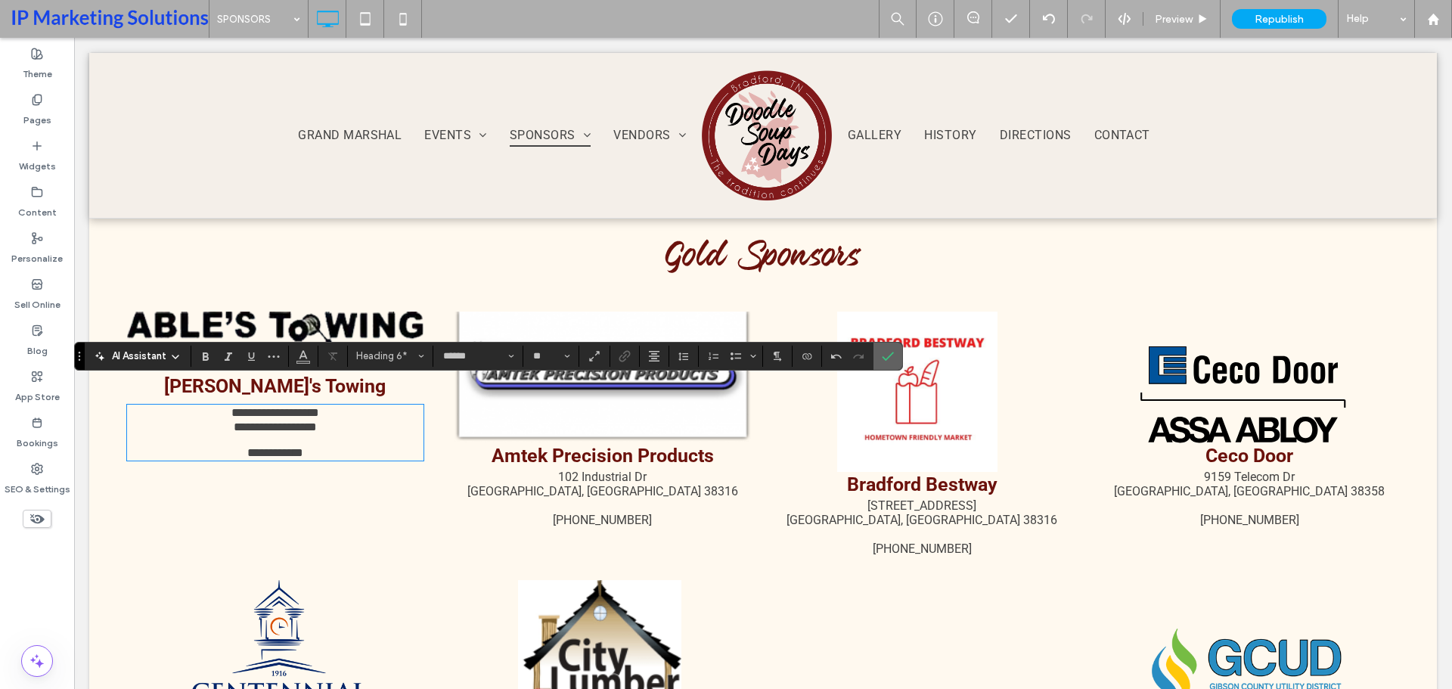
click at [882, 350] on label "Confirm" at bounding box center [887, 356] width 23 height 27
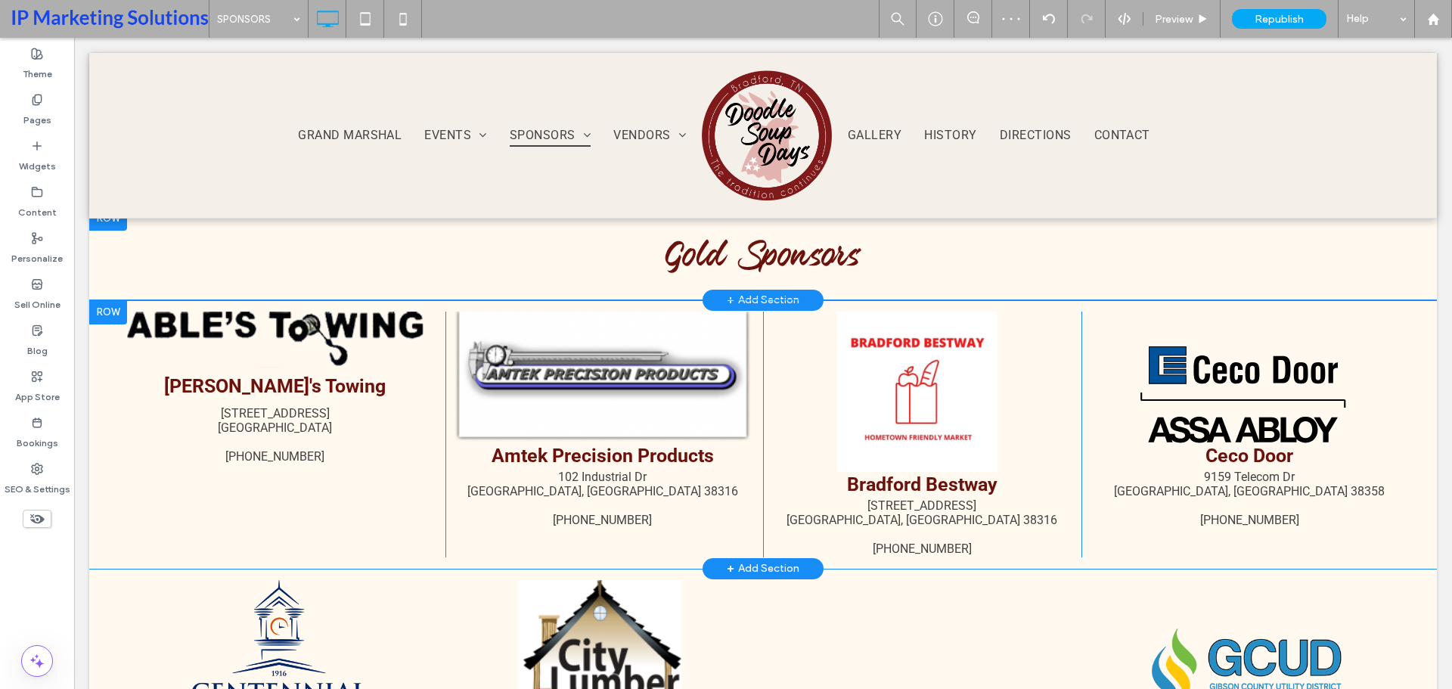
click at [313, 312] on img at bounding box center [275, 340] width 296 height 56
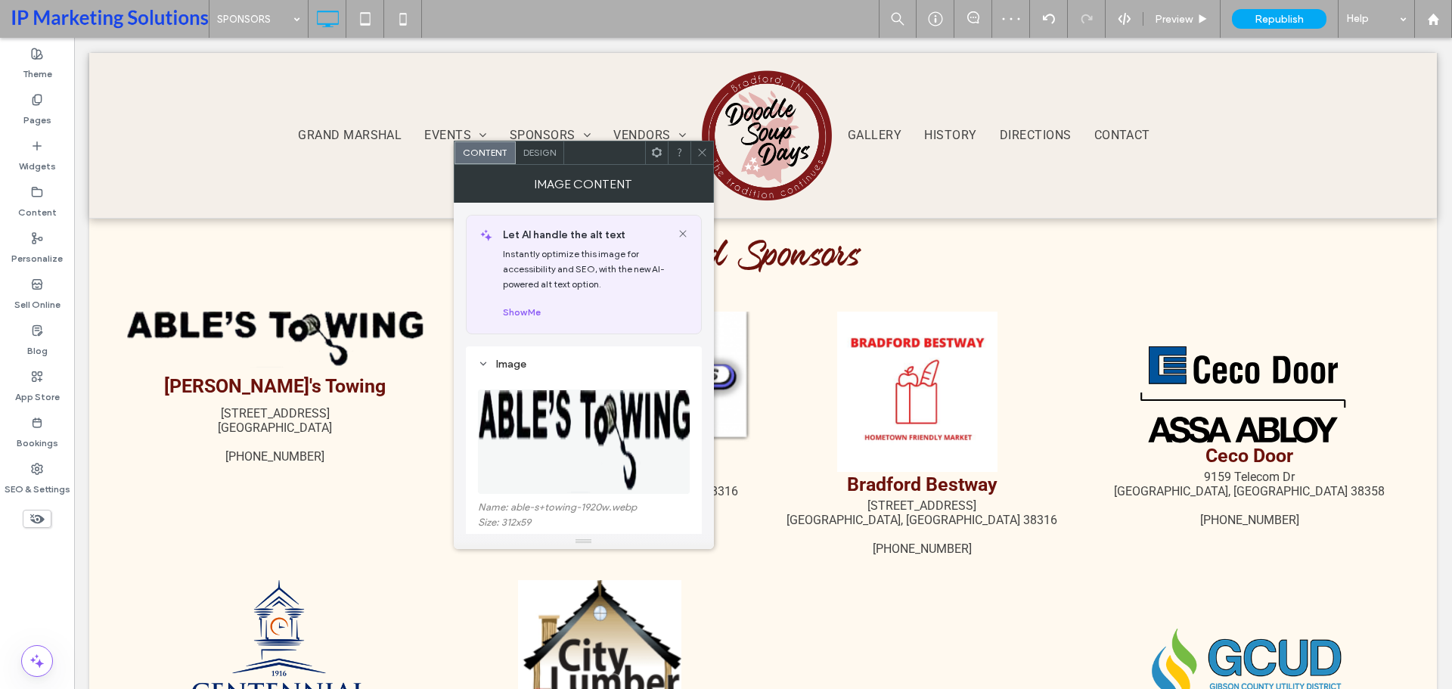
click at [763, 387] on div "Click To Paste Bradford Bestway 124 W Main St Bradford, TN 38316 731-742-2300" at bounding box center [922, 435] width 318 height 246
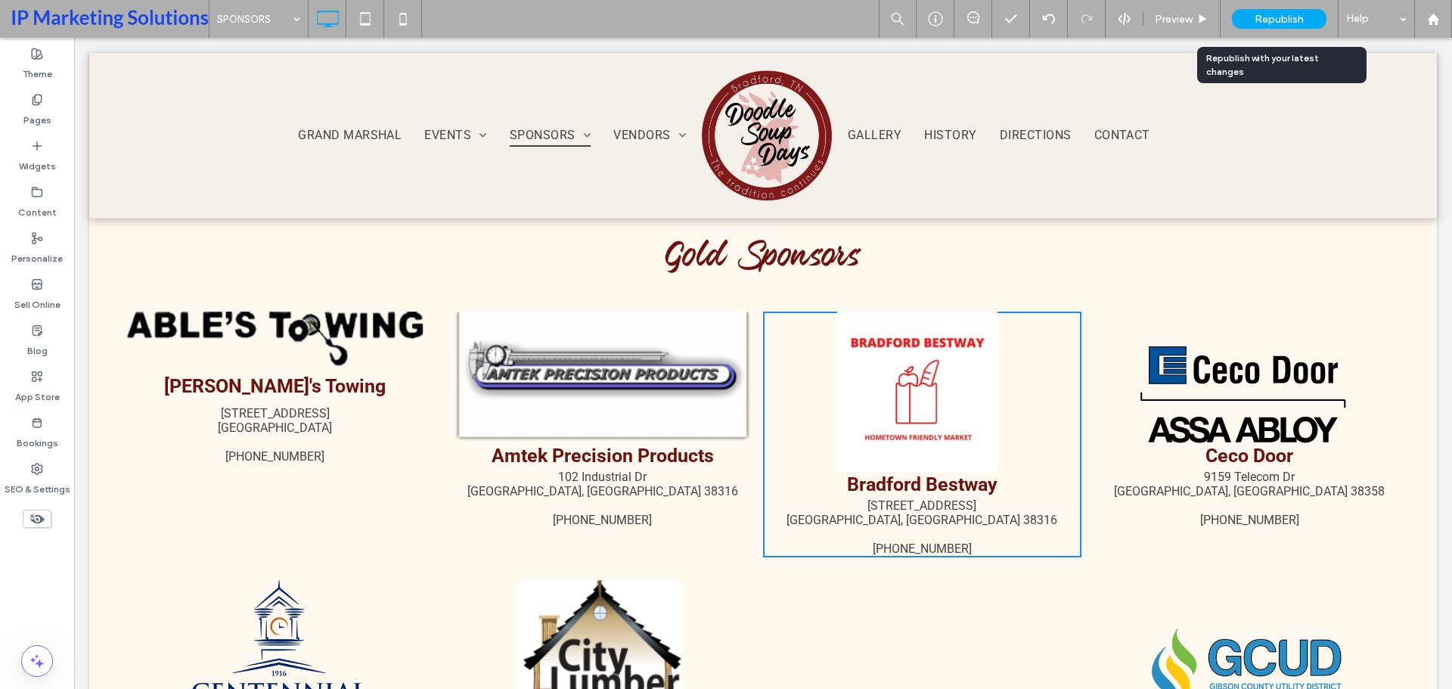
click at [1291, 11] on div "Republish" at bounding box center [1279, 19] width 95 height 20
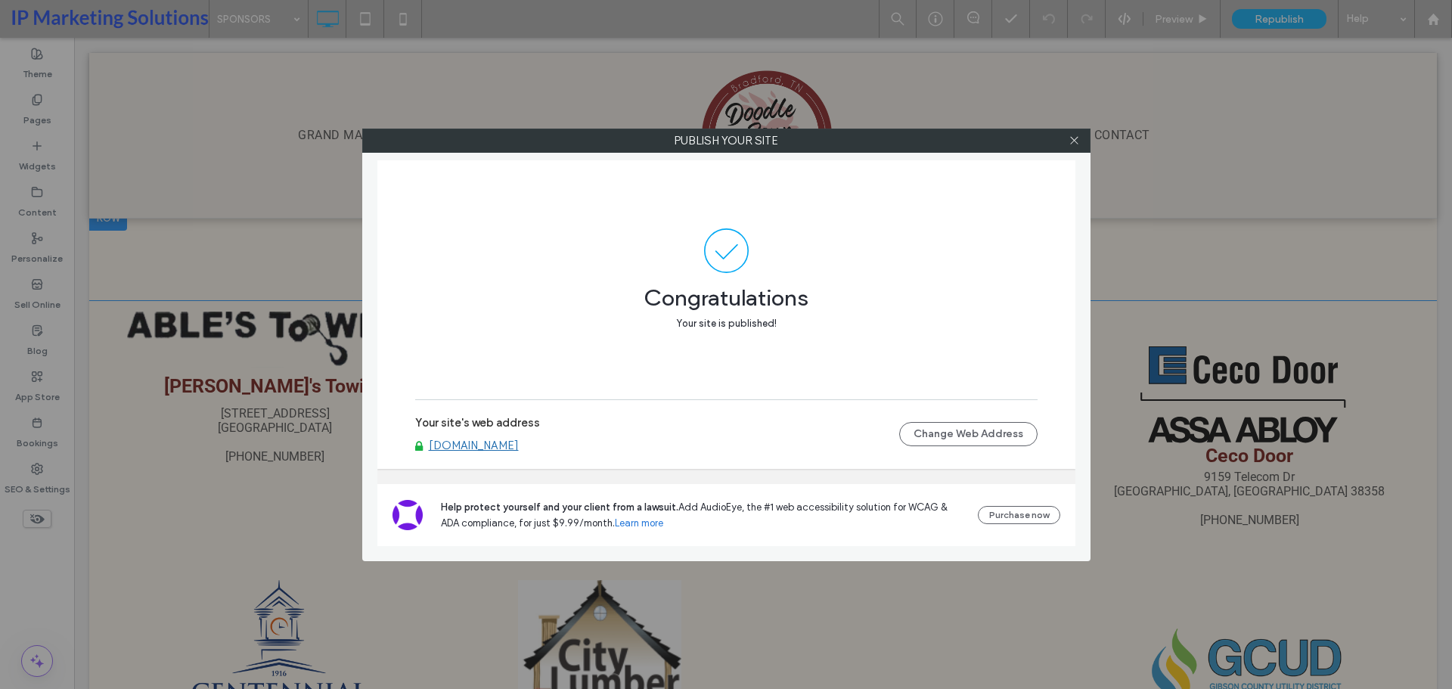
click at [1088, 137] on label "Publish your site" at bounding box center [726, 140] width 727 height 23
click at [1076, 141] on icon at bounding box center [1074, 140] width 11 height 11
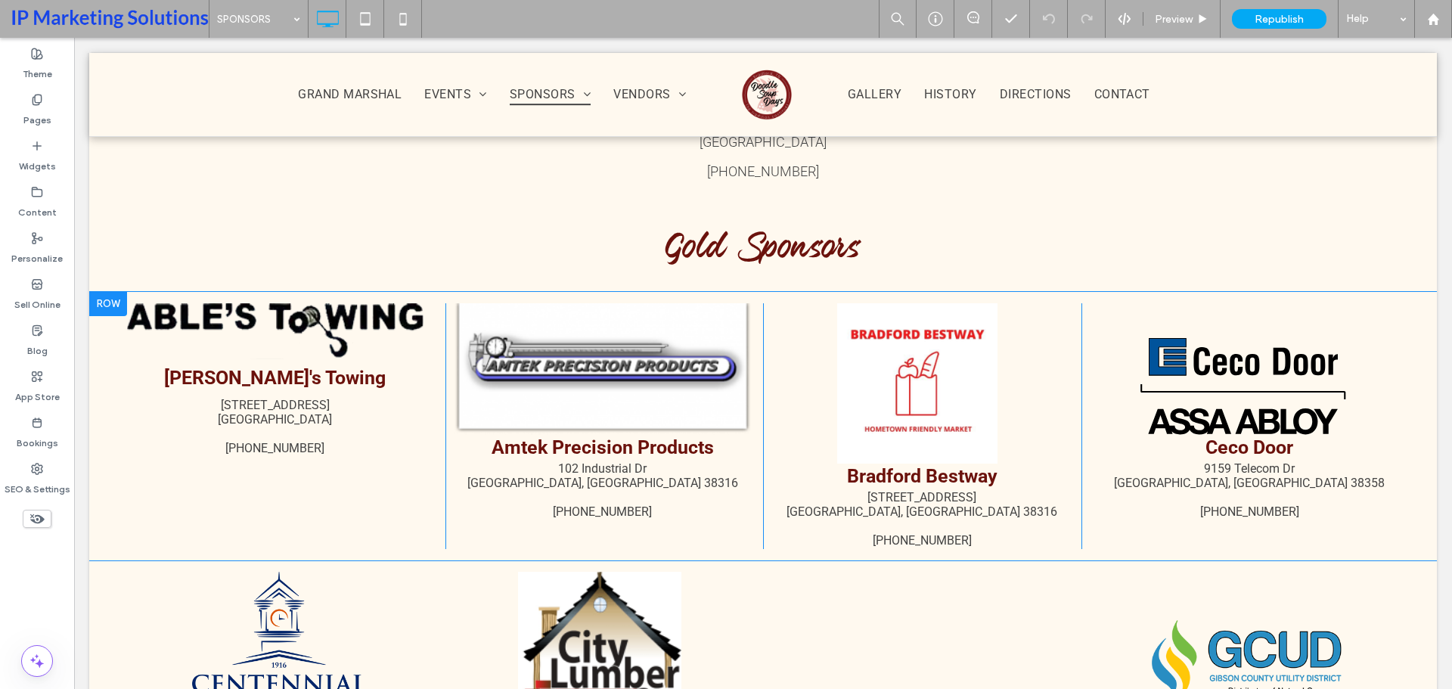
scroll to position [1739, 0]
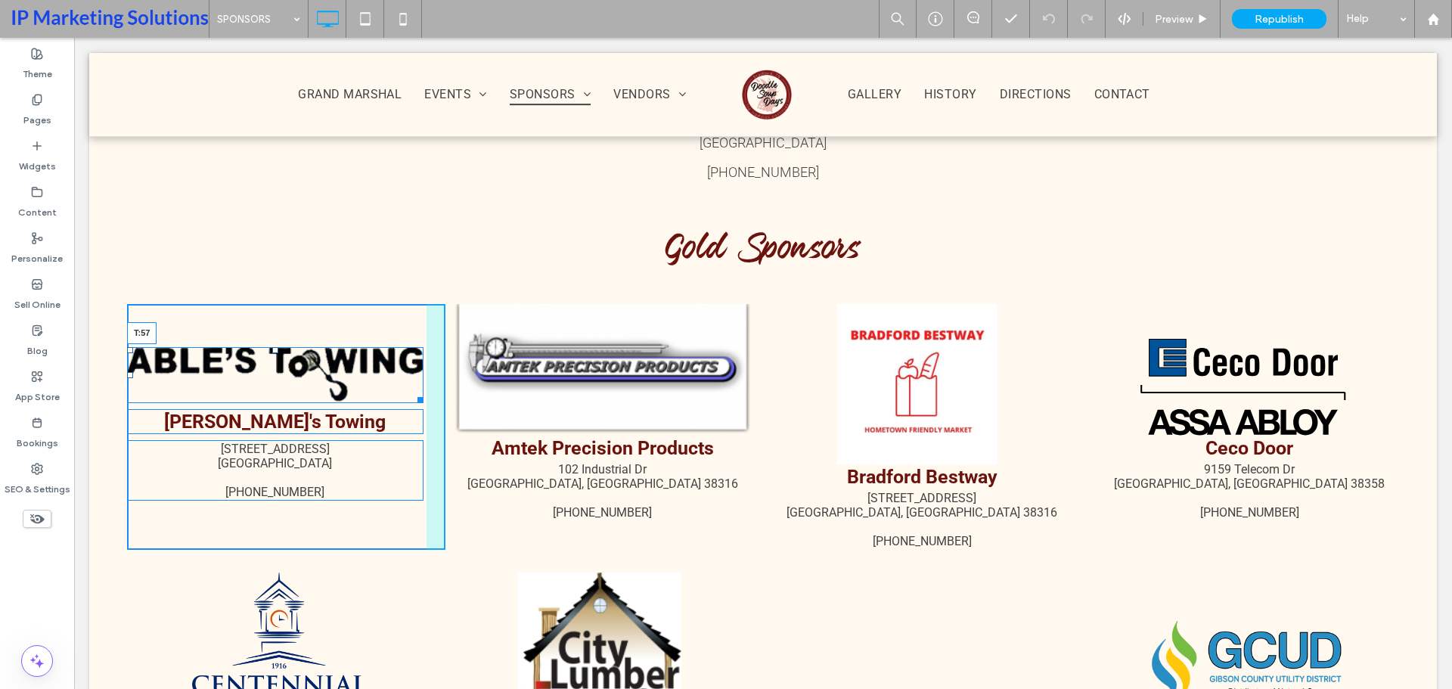
drag, startPoint x: 274, startPoint y: 282, endPoint x: 280, endPoint y: 325, distance: 43.5
click at [280, 347] on div "T:57" at bounding box center [275, 375] width 296 height 56
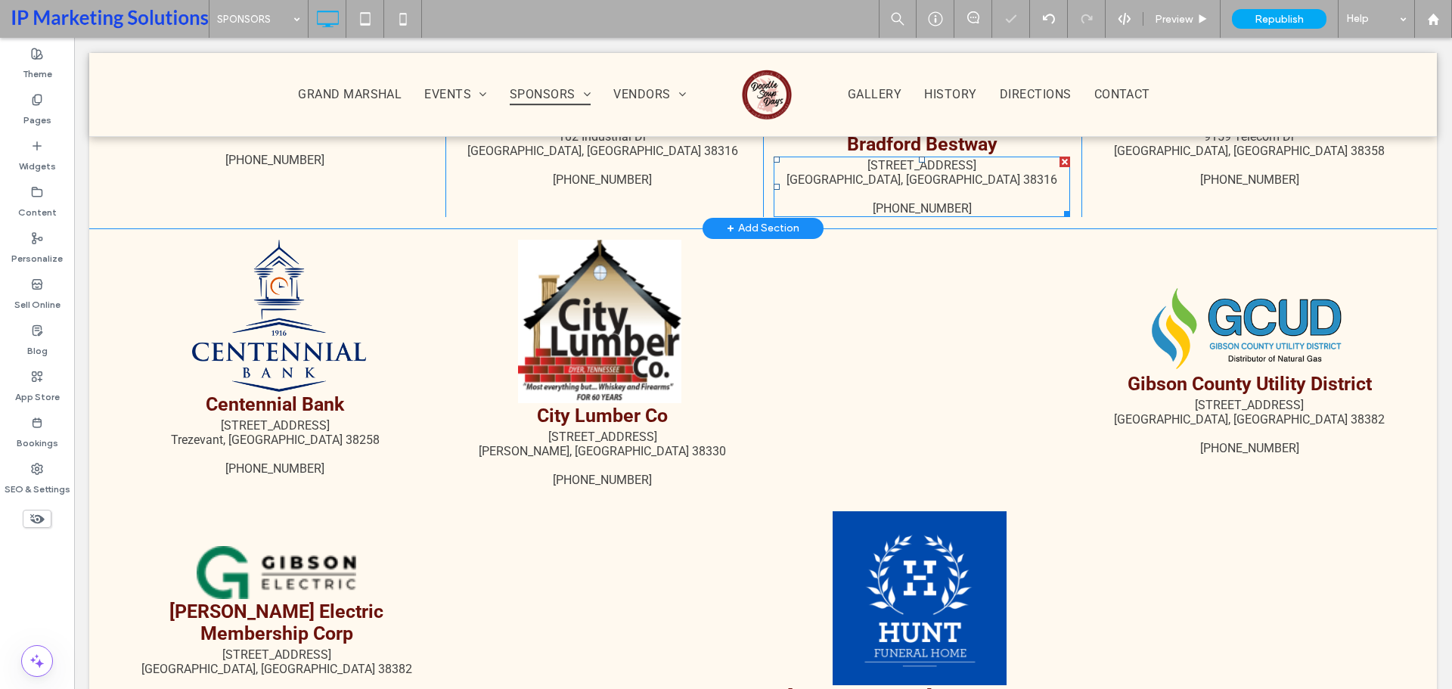
scroll to position [2117, 0]
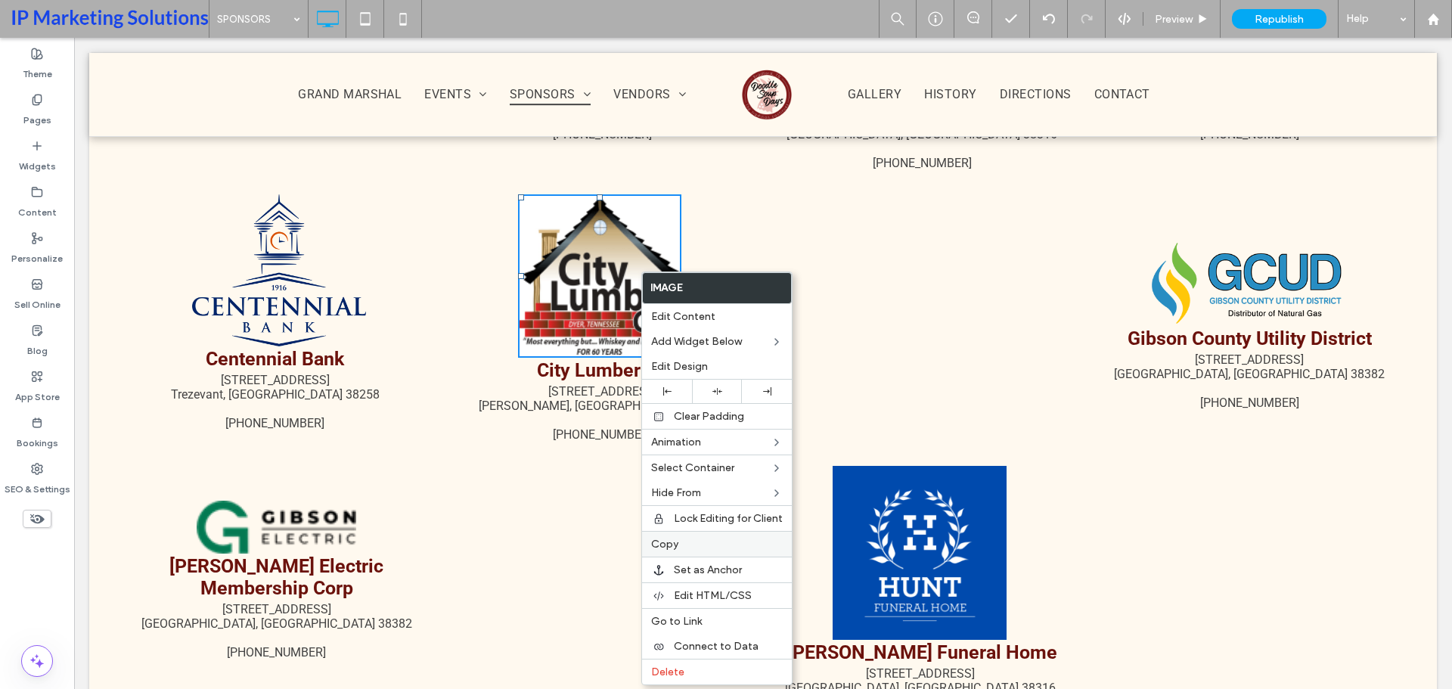
click at [715, 545] on label "Copy" at bounding box center [717, 544] width 132 height 13
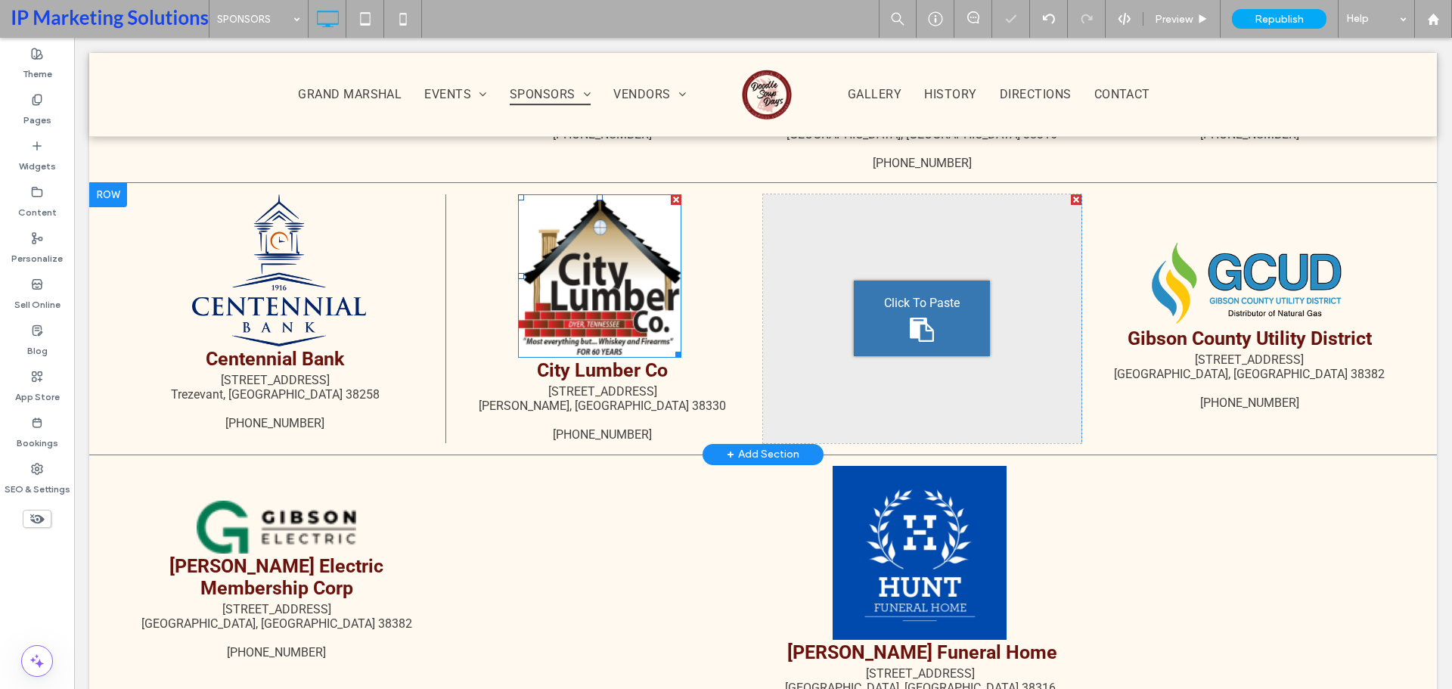
click at [887, 296] on span "Click To Paste" at bounding box center [922, 303] width 76 height 14
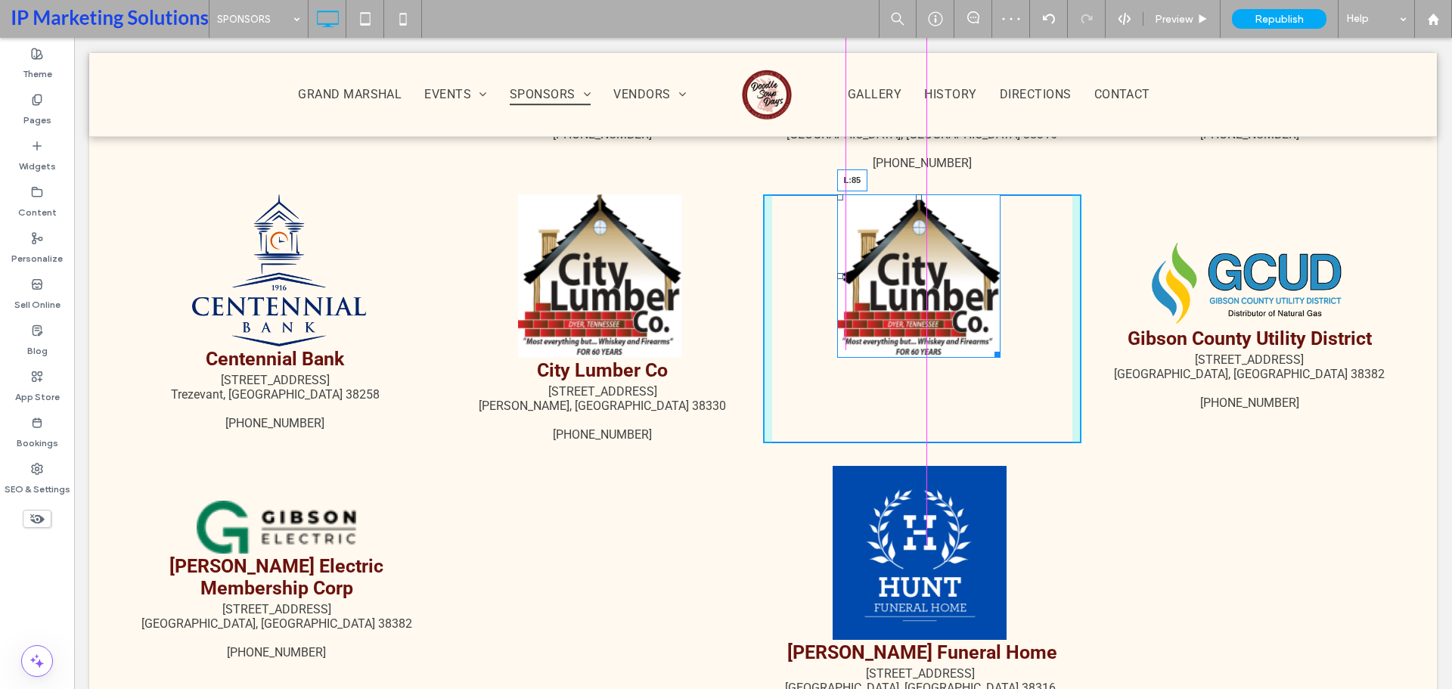
drag, startPoint x: 788, startPoint y: 253, endPoint x: 909, endPoint y: 294, distance: 127.7
click at [837, 256] on div "L:85" at bounding box center [918, 275] width 163 height 163
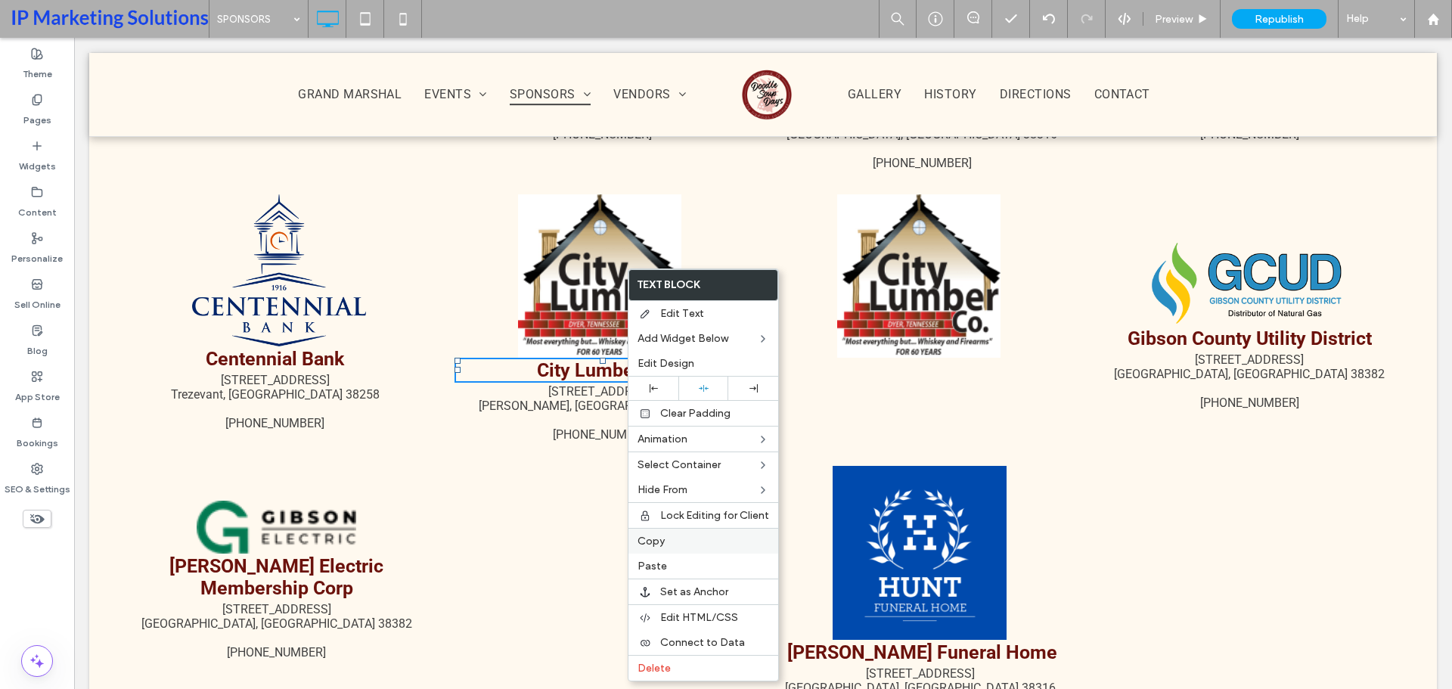
click at [720, 535] on label "Copy" at bounding box center [703, 541] width 132 height 13
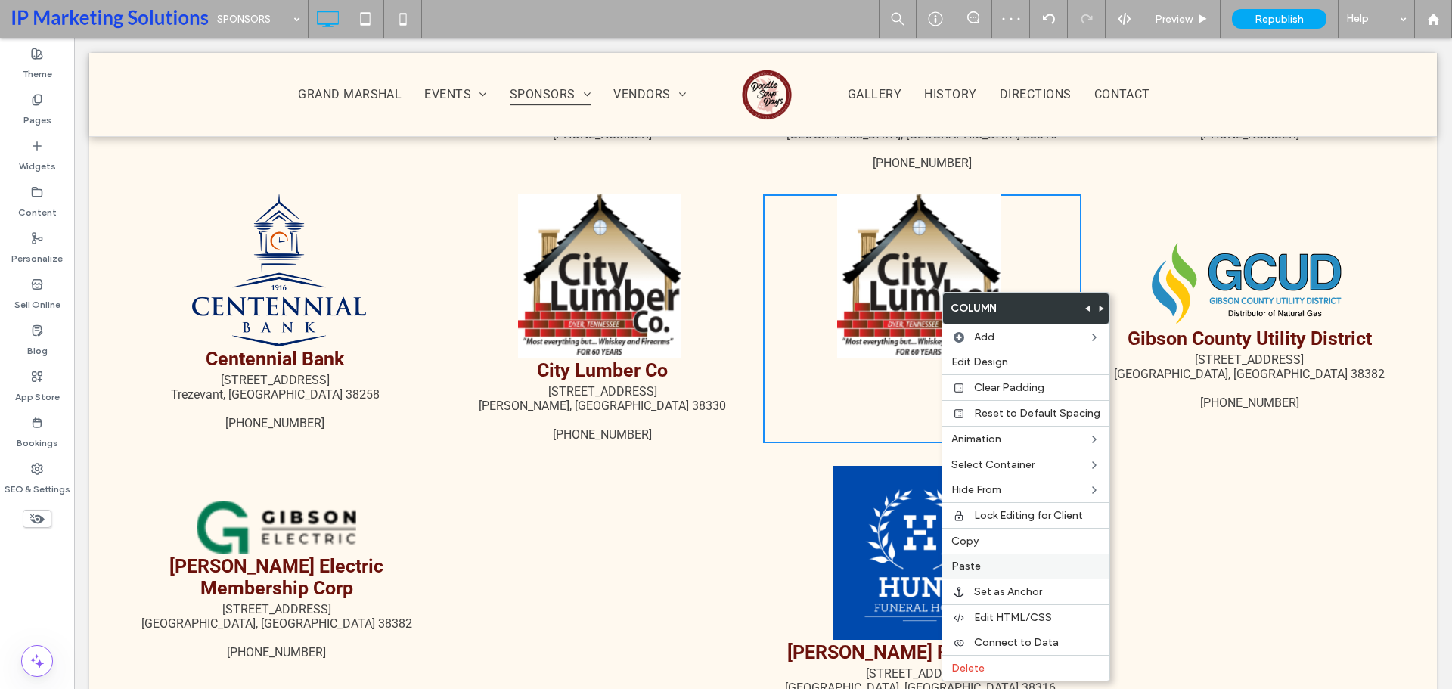
click at [1003, 562] on label "Paste" at bounding box center [1025, 566] width 149 height 13
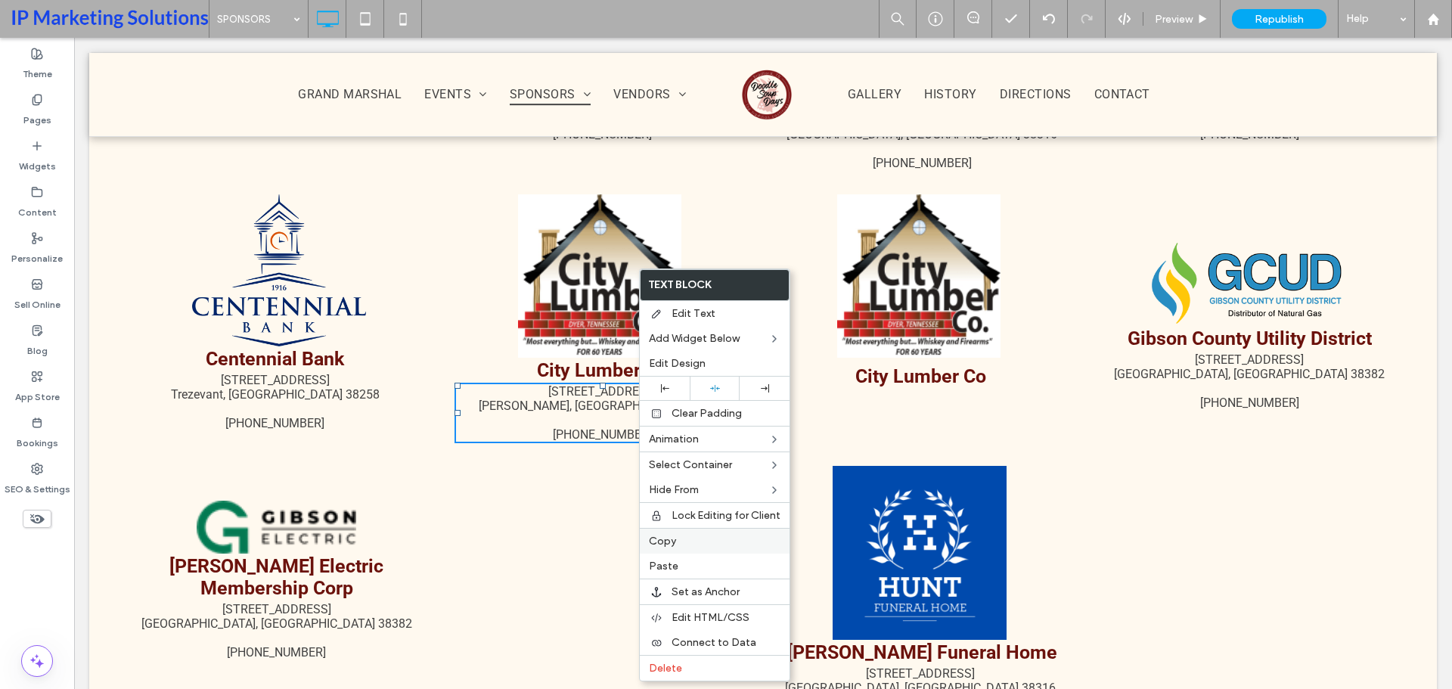
click at [690, 541] on label "Copy" at bounding box center [715, 541] width 132 height 13
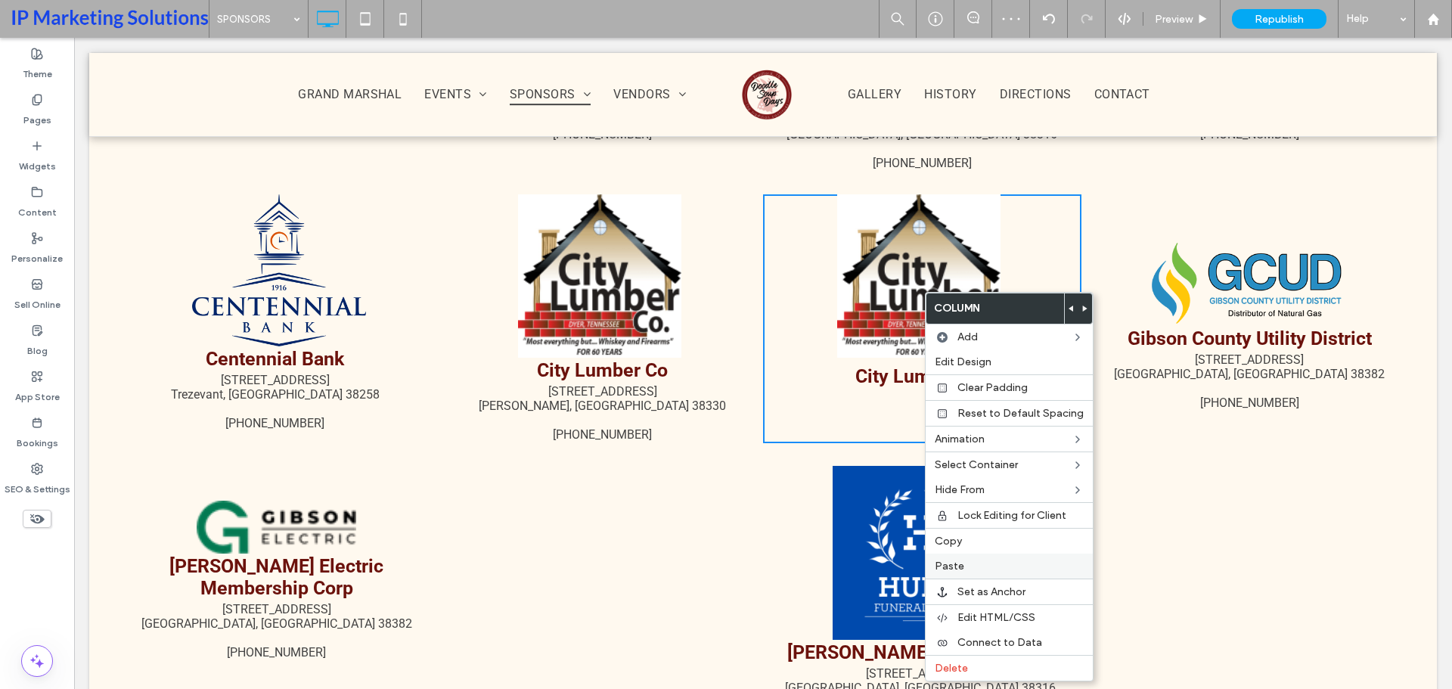
click at [978, 563] on label "Paste" at bounding box center [1009, 566] width 149 height 13
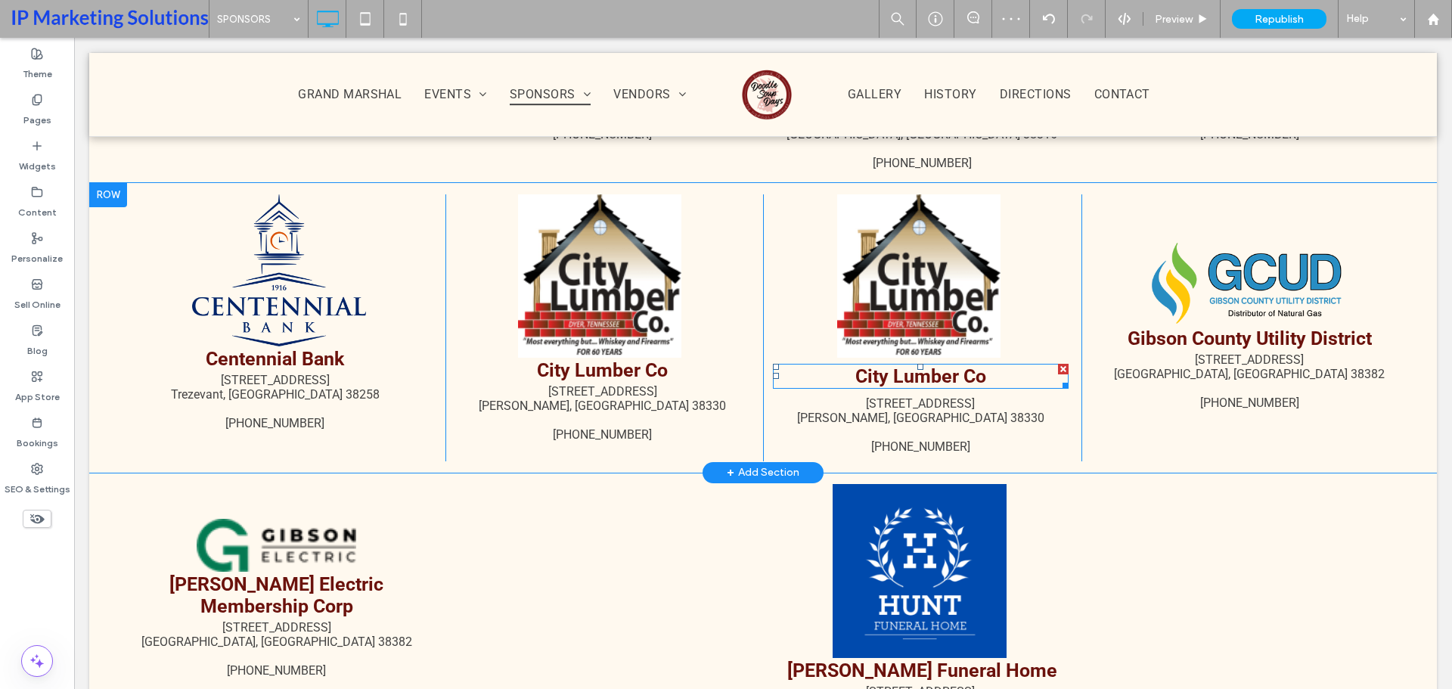
click at [935, 365] on strong "City Lumber Co" at bounding box center [920, 376] width 131 height 22
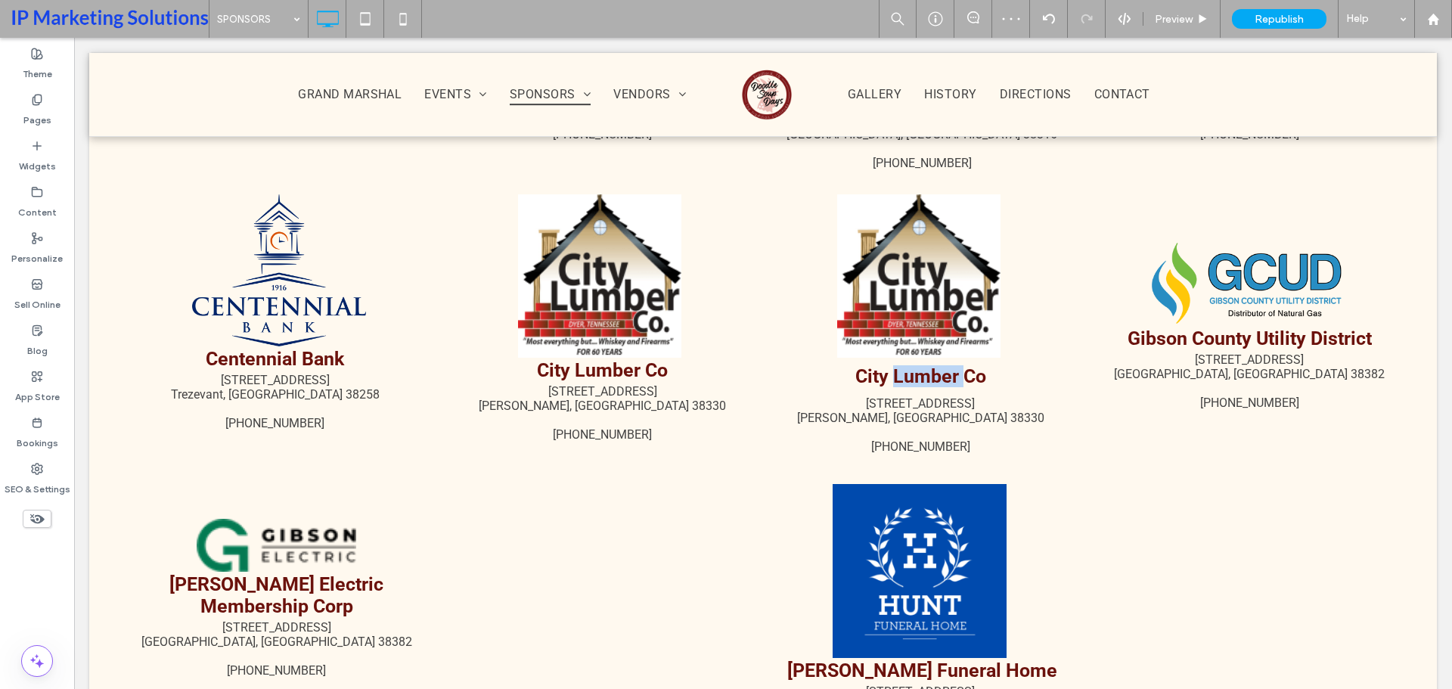
click at [935, 365] on strong "City Lumber Co" at bounding box center [920, 376] width 131 height 22
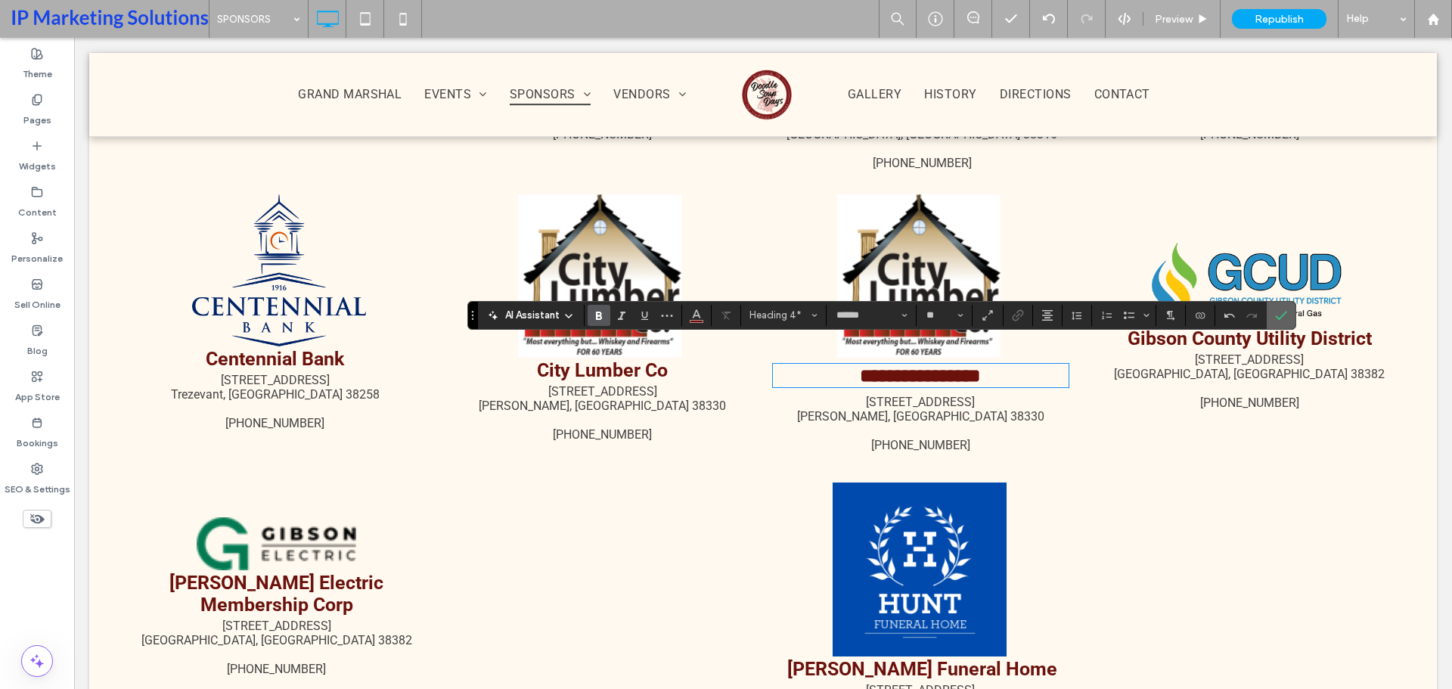
click at [1286, 307] on span "Confirm" at bounding box center [1281, 315] width 12 height 26
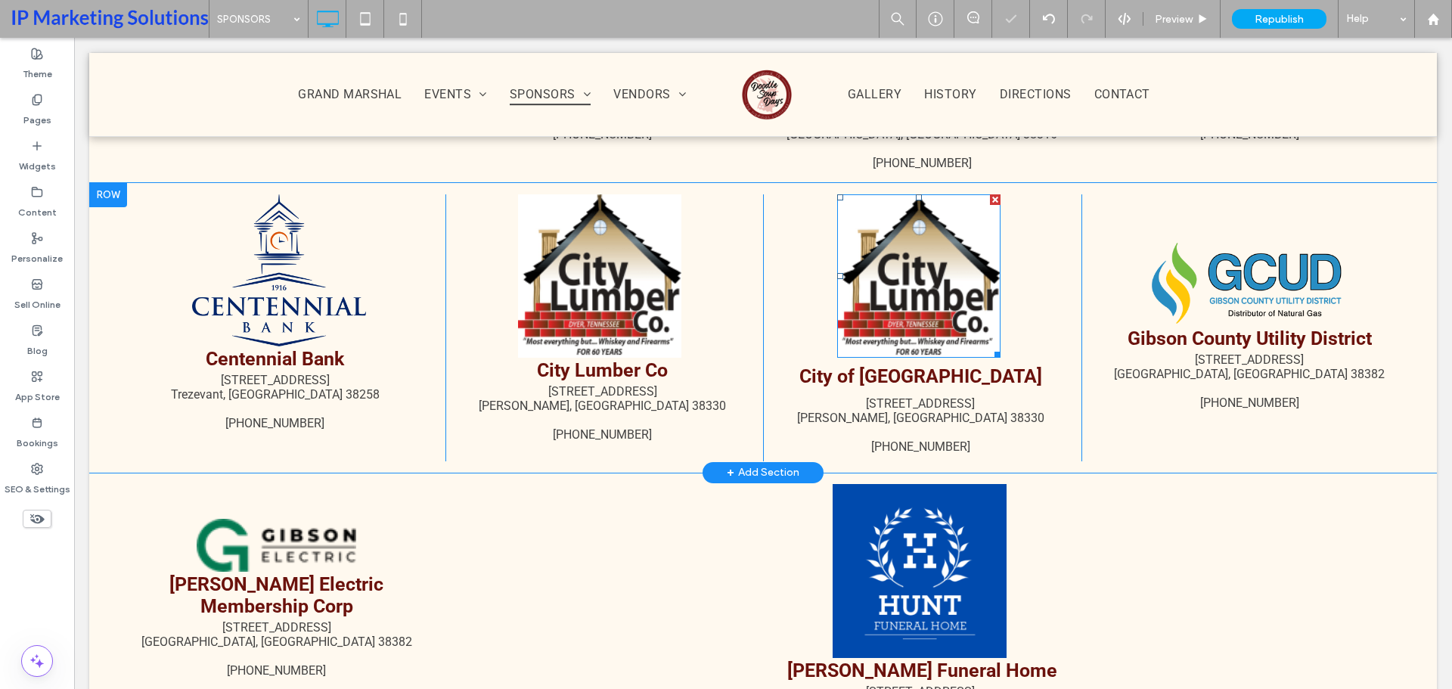
click at [943, 288] on img at bounding box center [918, 275] width 163 height 163
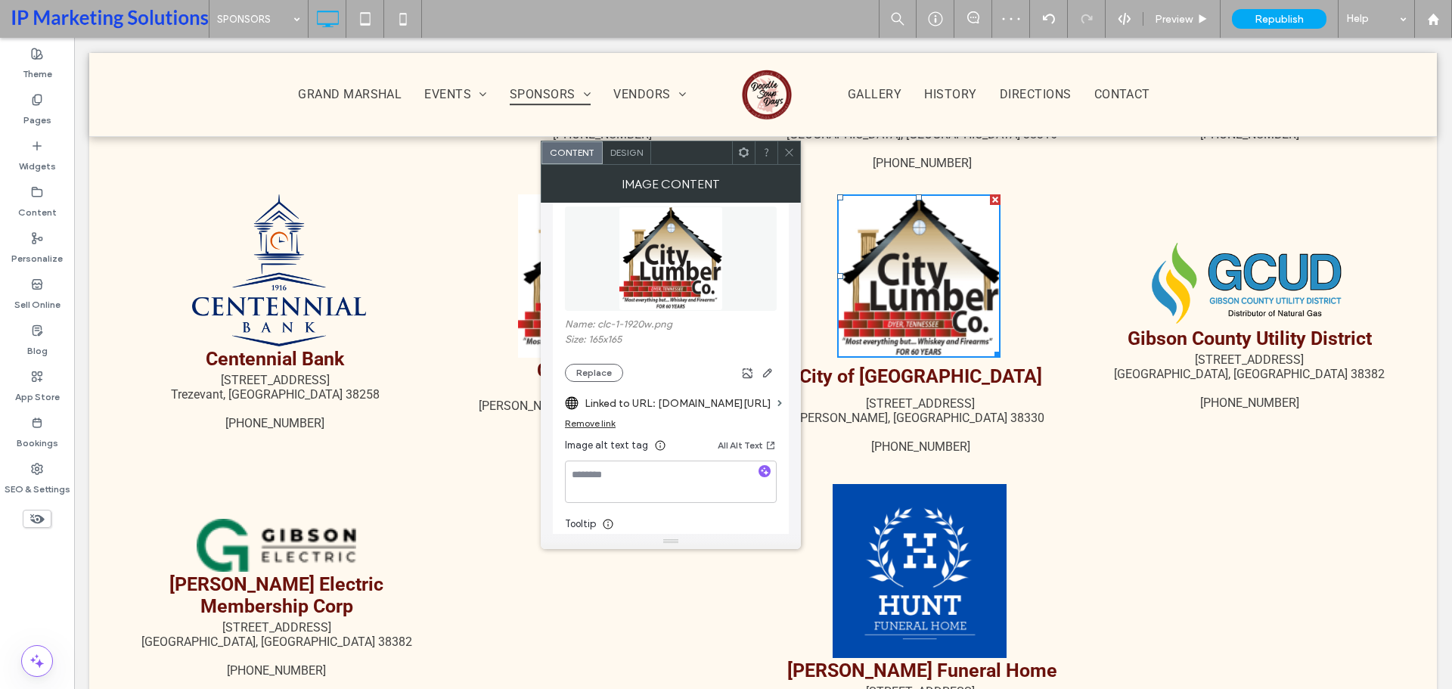
scroll to position [302, 0]
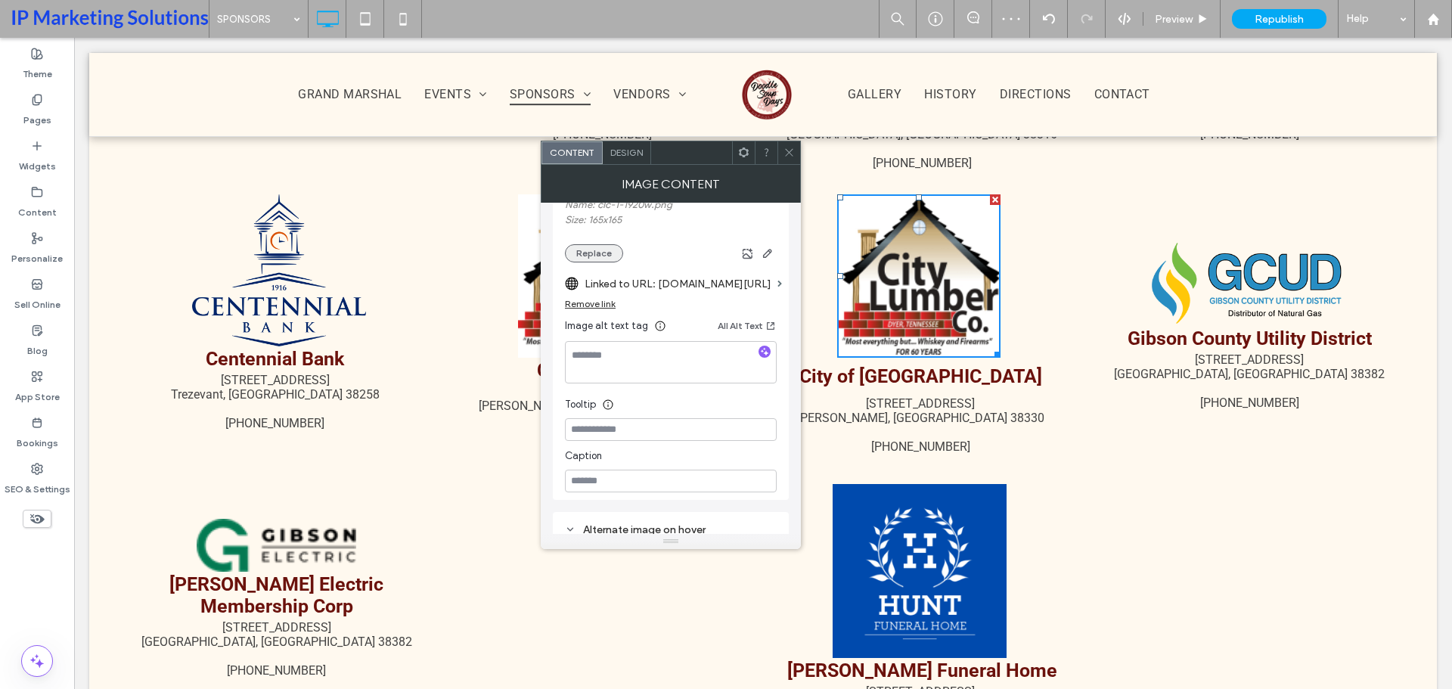
click at [602, 255] on button "Replace" at bounding box center [594, 253] width 58 height 18
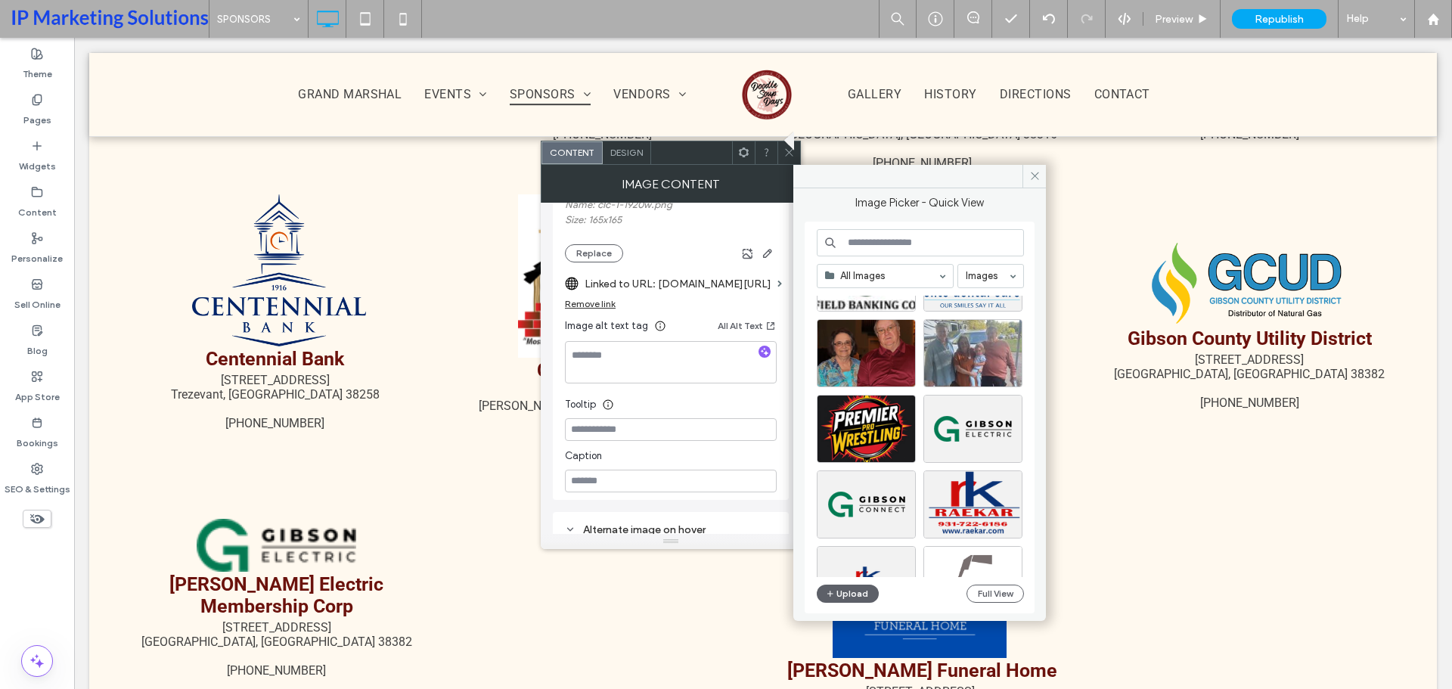
scroll to position [76, 0]
click at [1008, 590] on button "Full View" at bounding box center [994, 594] width 57 height 18
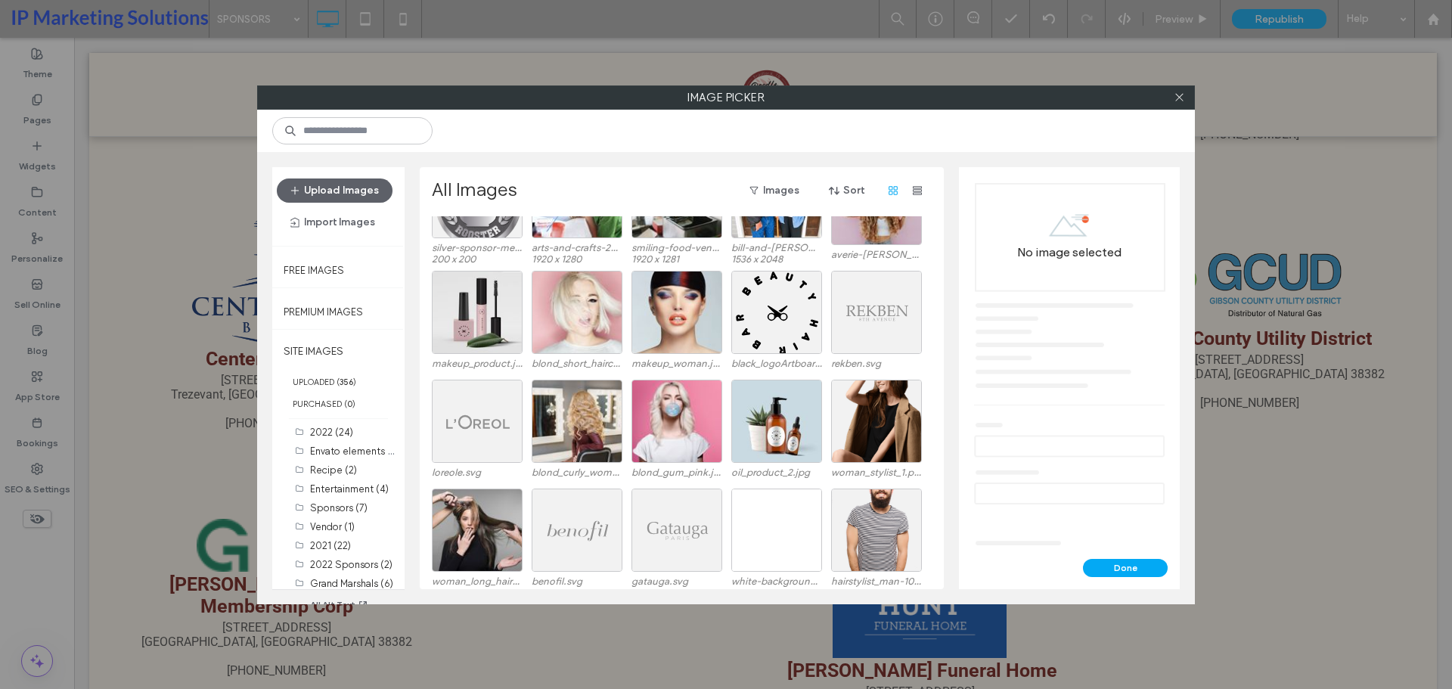
scroll to position [1182, 0]
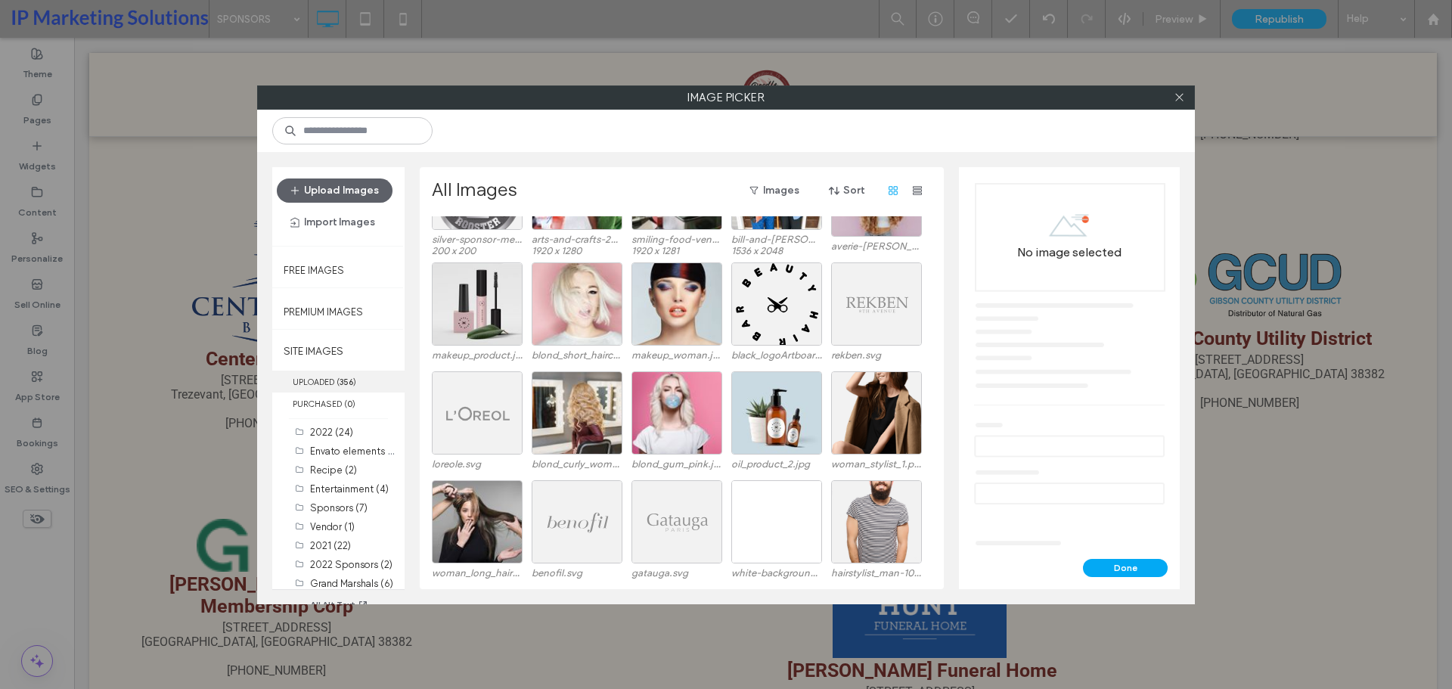
click at [343, 375] on label "UPLOADED ( 356 )" at bounding box center [338, 382] width 132 height 22
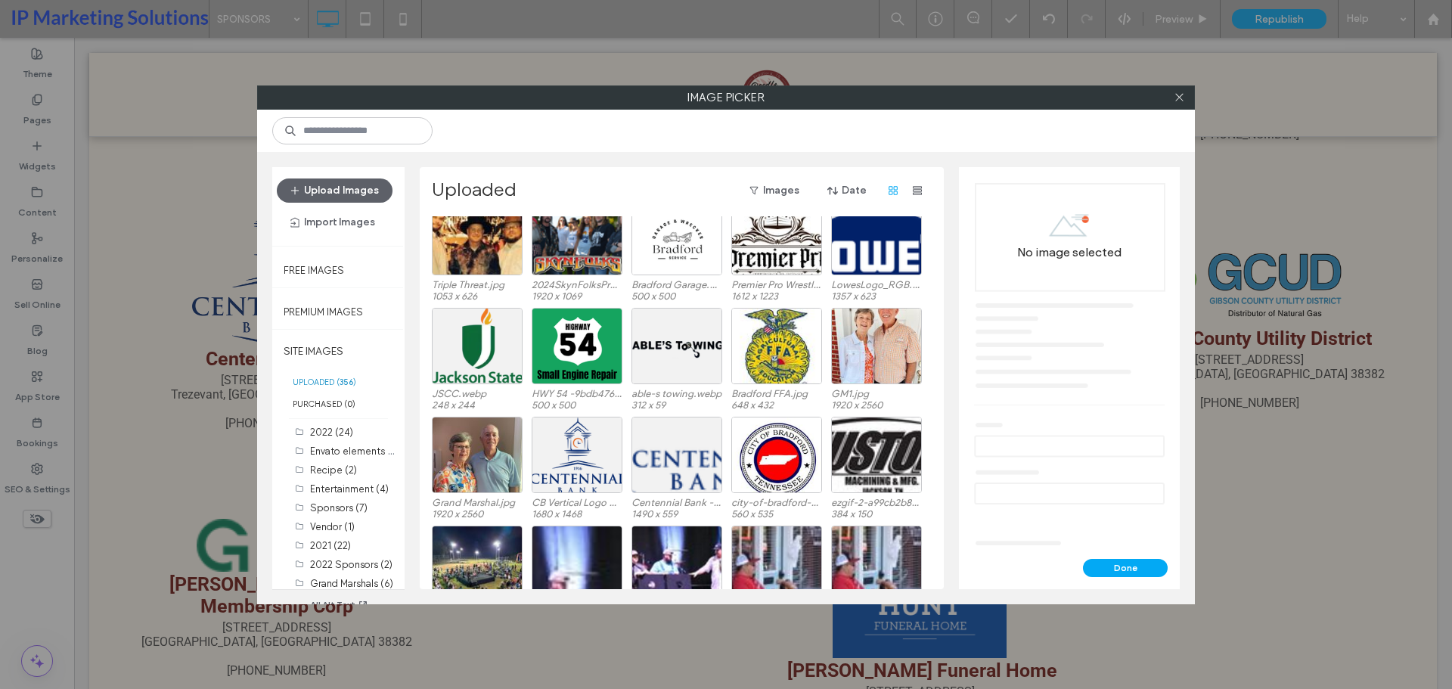
scroll to position [1605, 0]
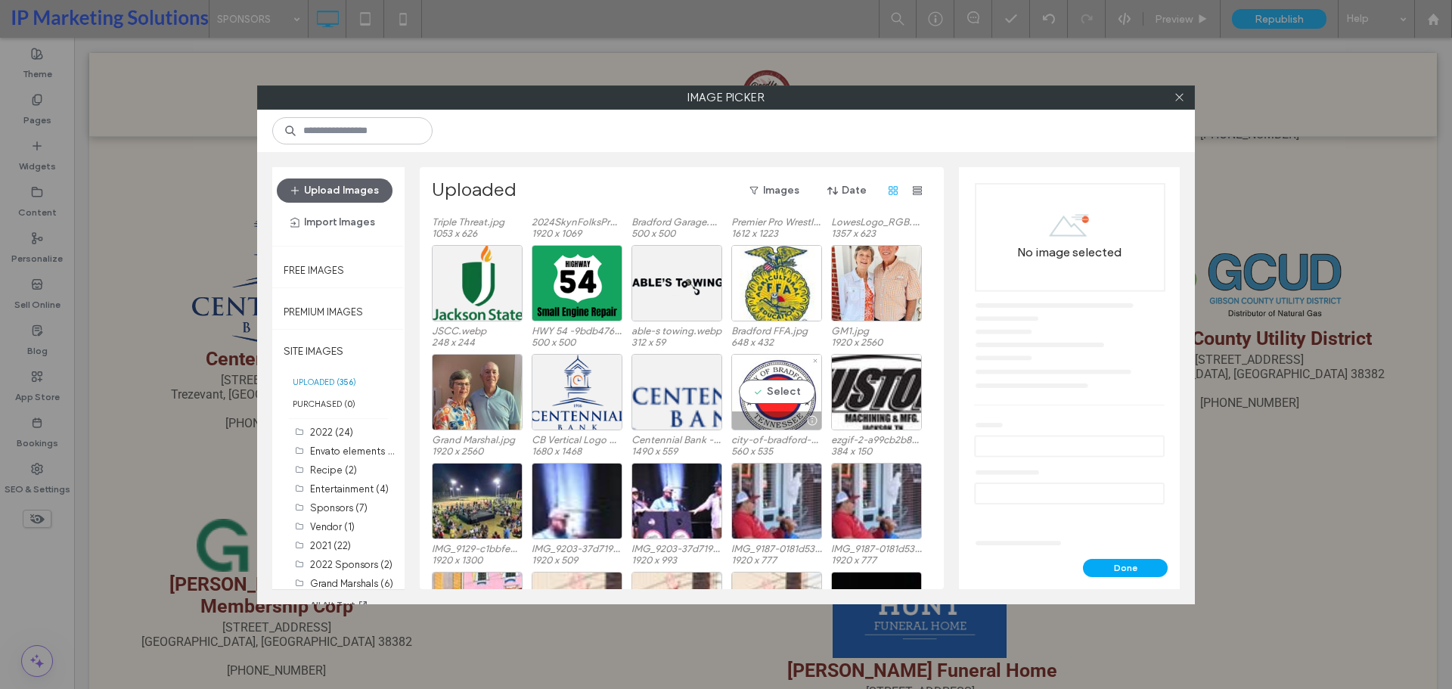
click at [788, 394] on div "Select" at bounding box center [776, 392] width 91 height 76
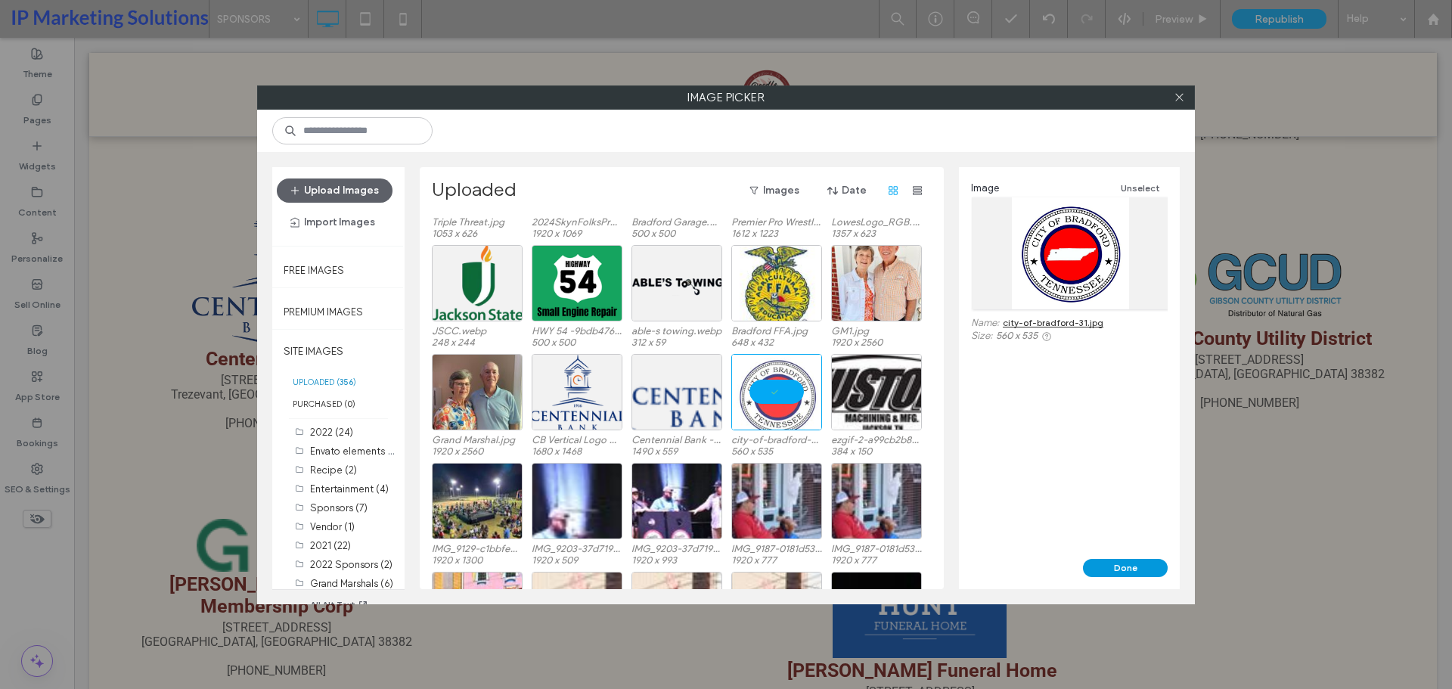
click at [1133, 571] on button "Done" at bounding box center [1125, 568] width 85 height 18
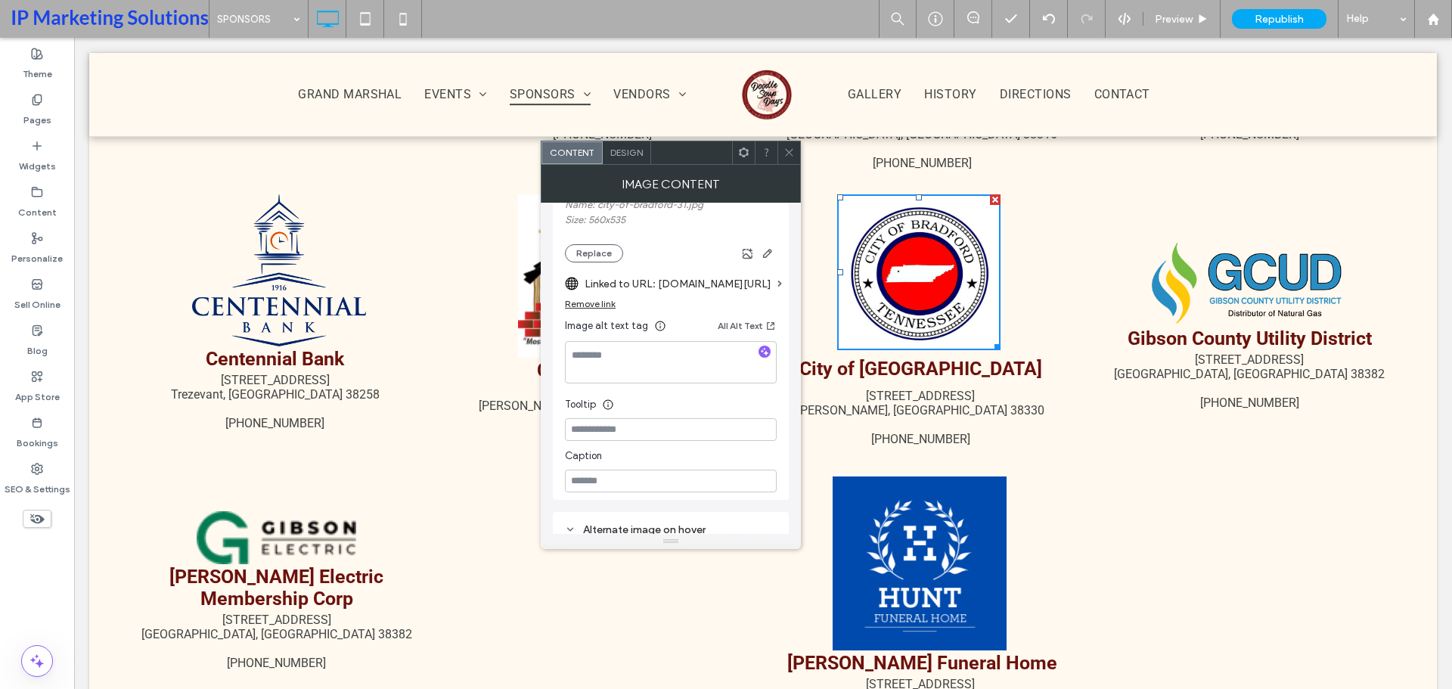
click at [608, 298] on div "Remove link" at bounding box center [590, 303] width 51 height 11
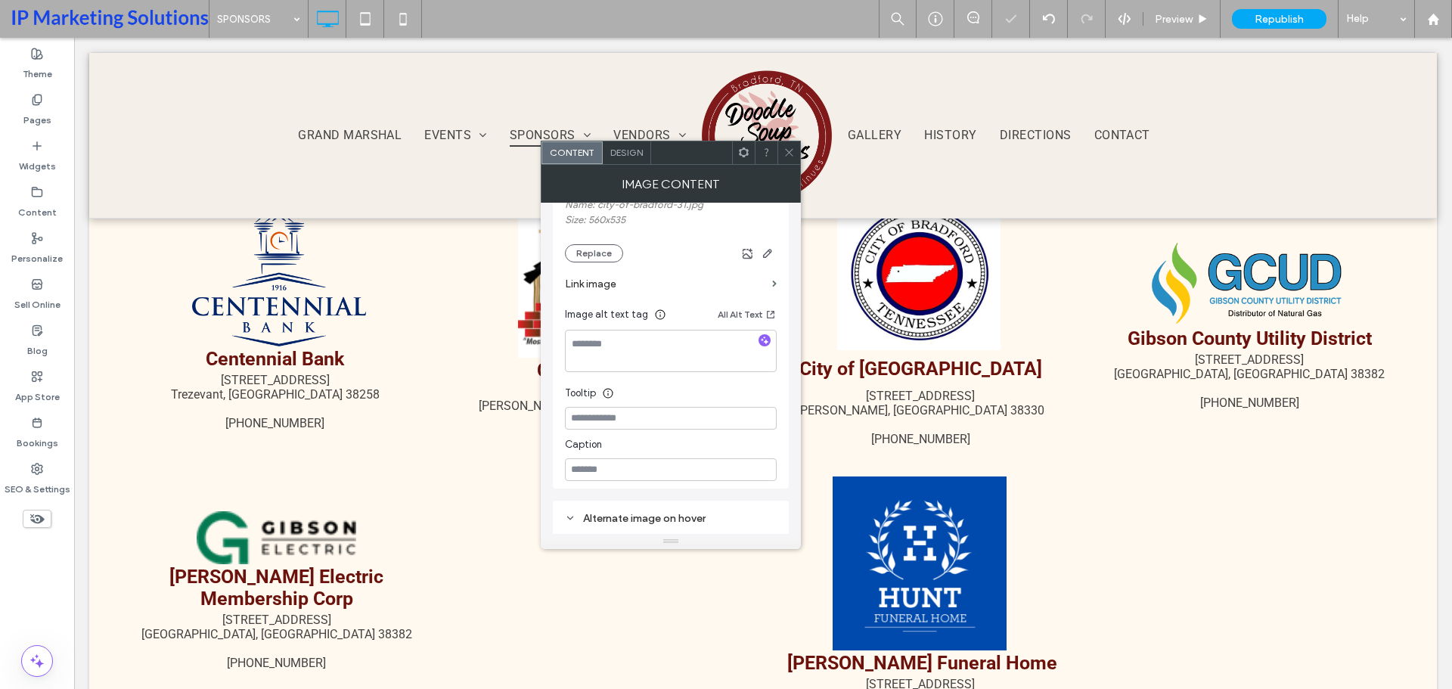
click at [656, 280] on label "Link image" at bounding box center [665, 284] width 201 height 28
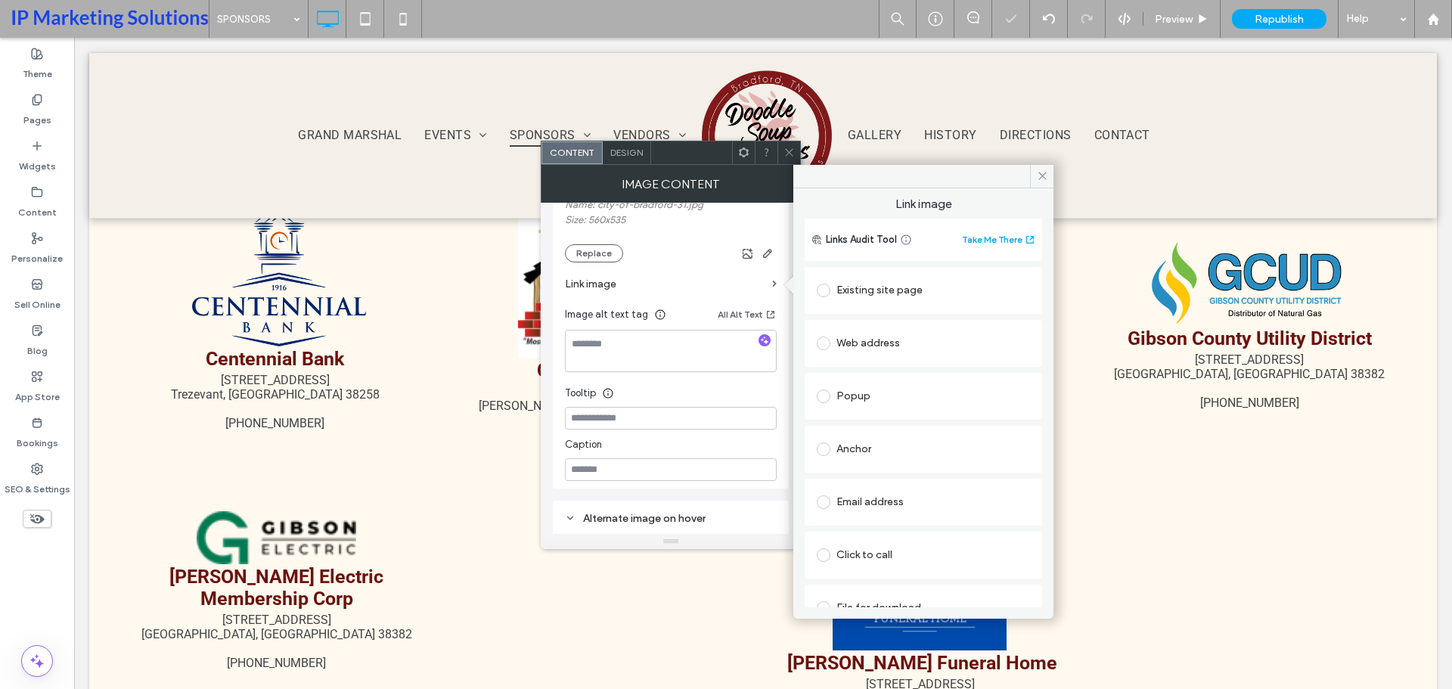
click at [897, 294] on div "Existing site page" at bounding box center [923, 290] width 213 height 24
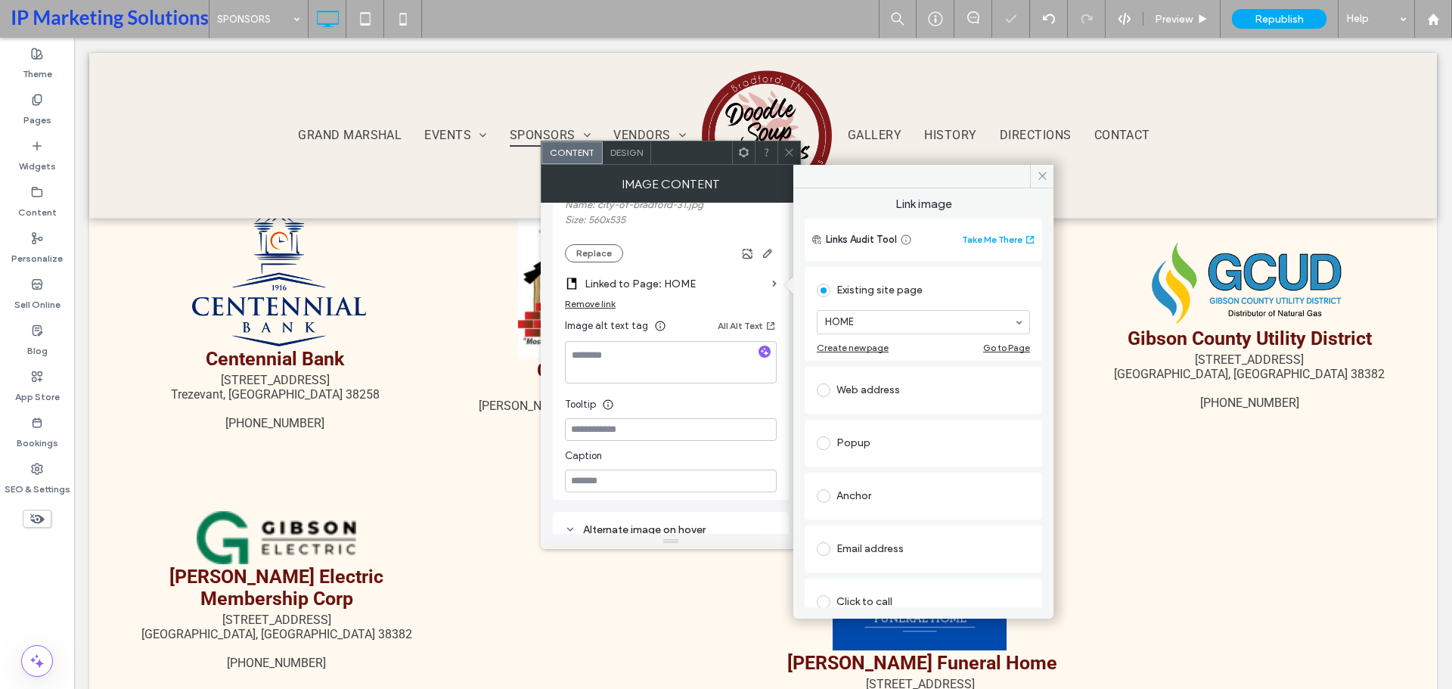
click at [889, 386] on div "Web address" at bounding box center [923, 390] width 213 height 24
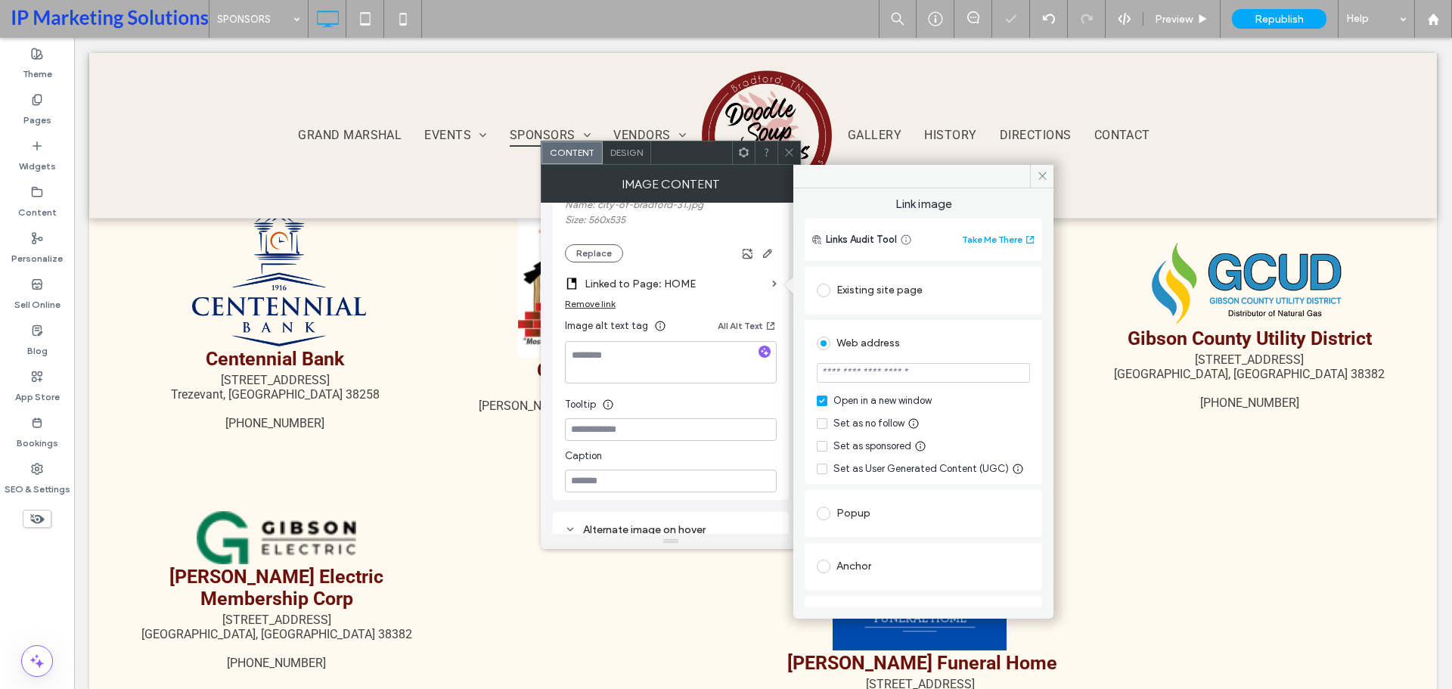
click at [890, 373] on input "url" at bounding box center [923, 373] width 213 height 20
paste input "**********"
type input "**********"
click at [1038, 175] on icon at bounding box center [1042, 175] width 11 height 11
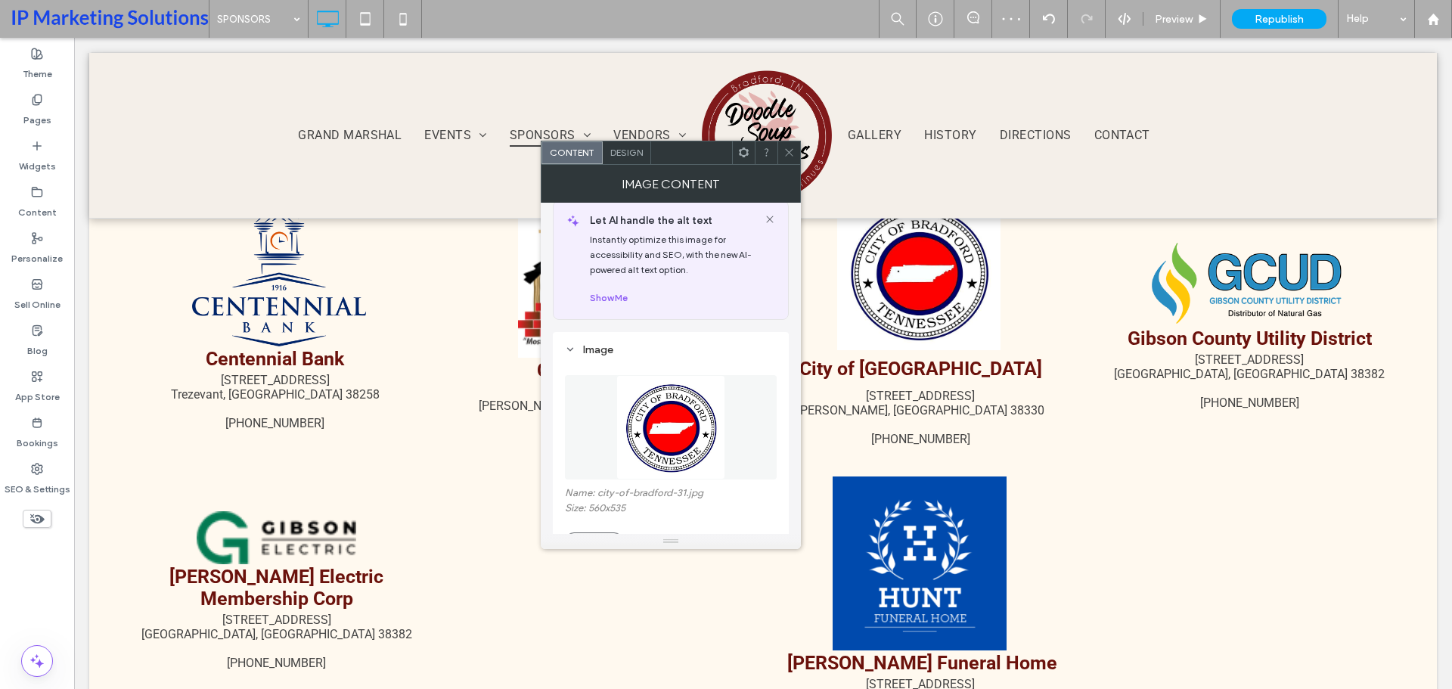
scroll to position [0, 0]
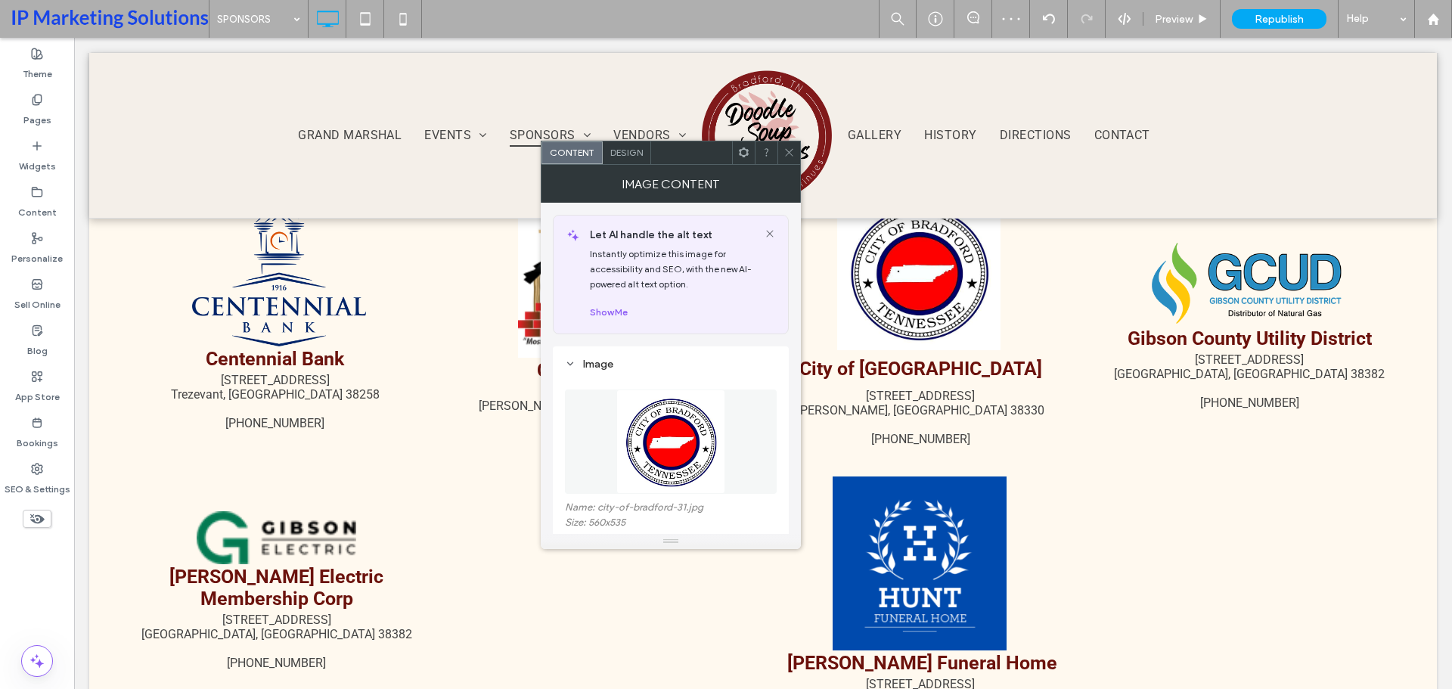
click at [793, 147] on icon at bounding box center [788, 152] width 11 height 11
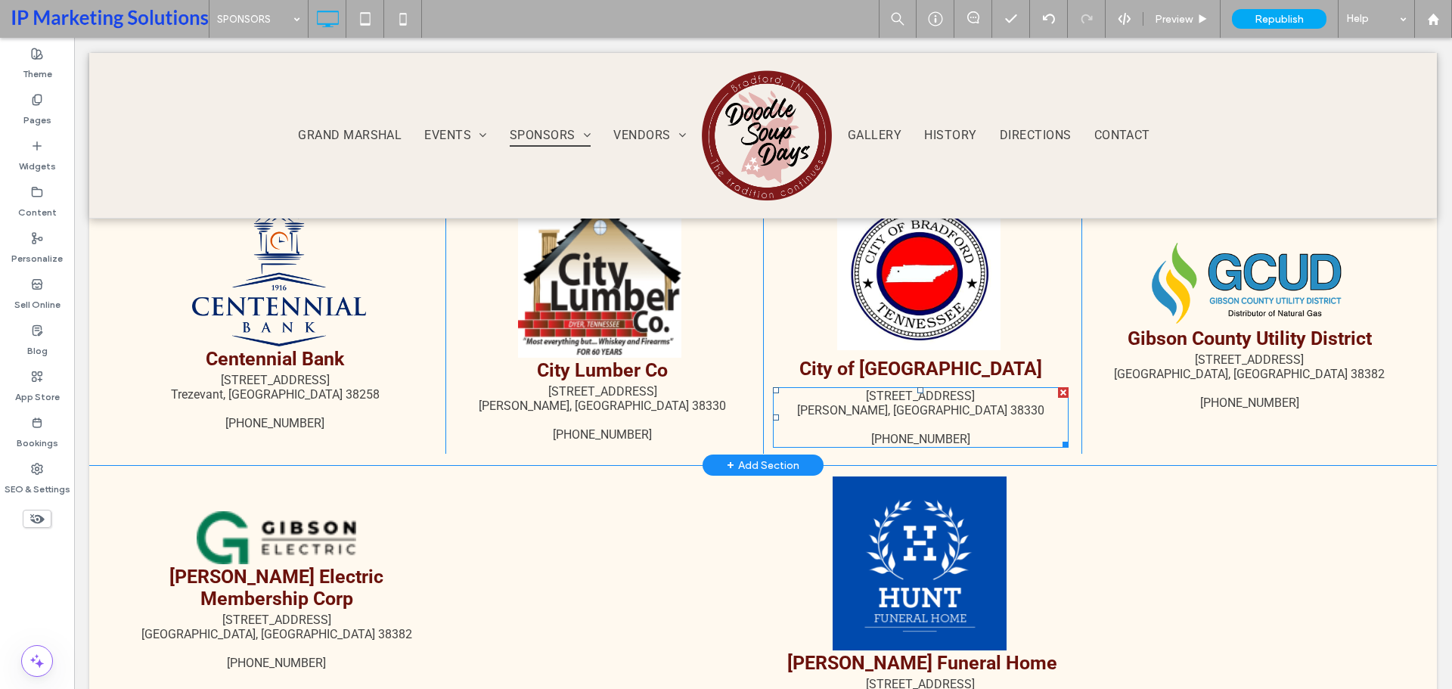
click at [944, 403] on span "Dyer, TN 38330" at bounding box center [920, 410] width 247 height 14
type input "******"
type input "**"
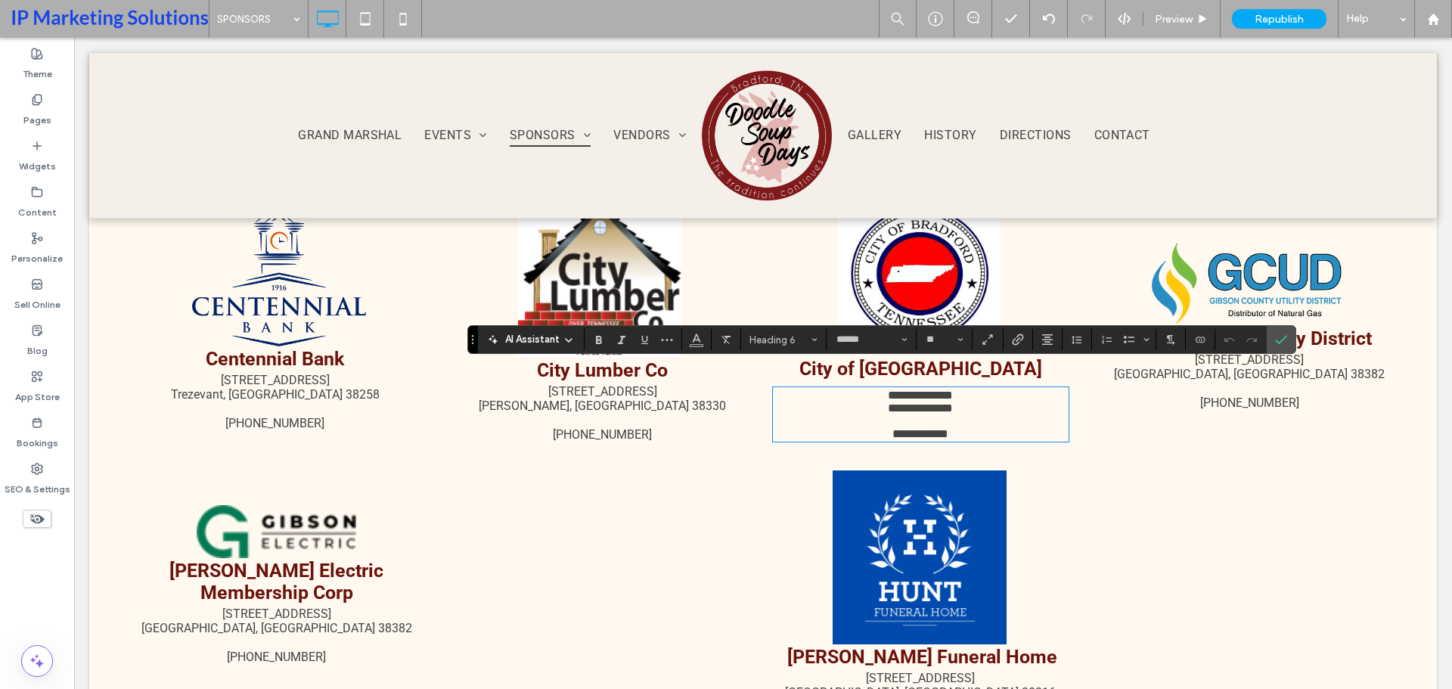
click at [953, 389] on span "**********" at bounding box center [920, 394] width 65 height 11
drag, startPoint x: 961, startPoint y: 389, endPoint x: 935, endPoint y: 399, distance: 27.3
click at [922, 402] on h6 "**********" at bounding box center [921, 408] width 296 height 13
drag, startPoint x: 960, startPoint y: 420, endPoint x: 825, endPoint y: 360, distance: 147.3
click at [825, 360] on div "**********" at bounding box center [922, 320] width 318 height 253
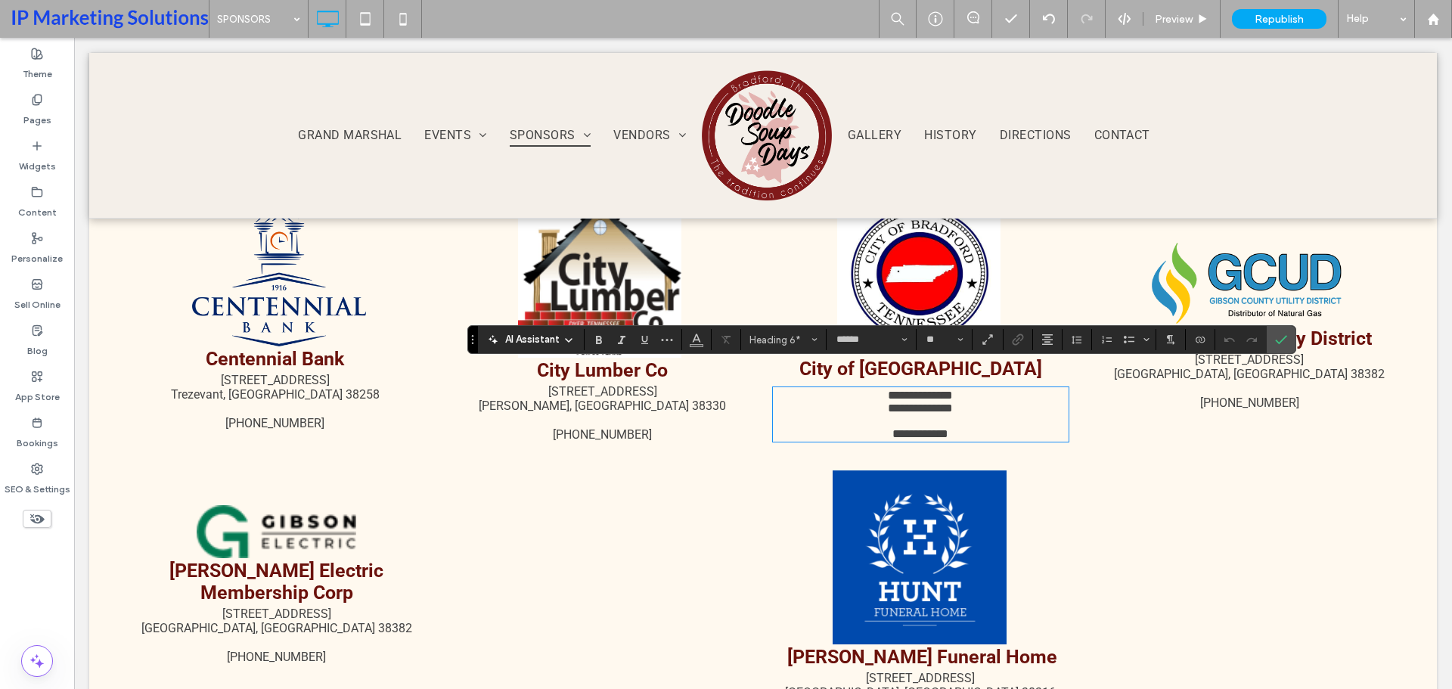
click at [982, 427] on h6 "**********" at bounding box center [921, 433] width 296 height 13
click at [944, 428] on span "**********" at bounding box center [920, 433] width 56 height 11
drag, startPoint x: 956, startPoint y: 389, endPoint x: 874, endPoint y: 380, distance: 82.3
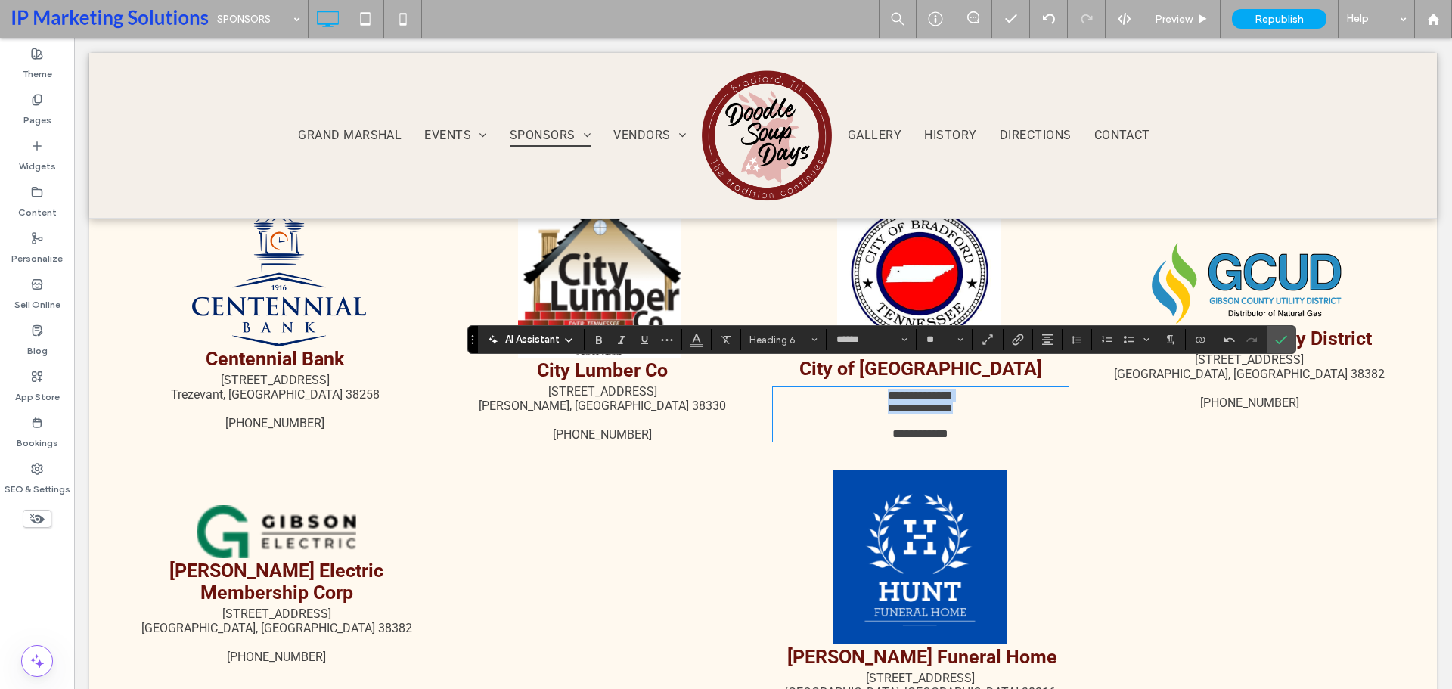
click at [874, 389] on div "**********" at bounding box center [921, 414] width 296 height 51
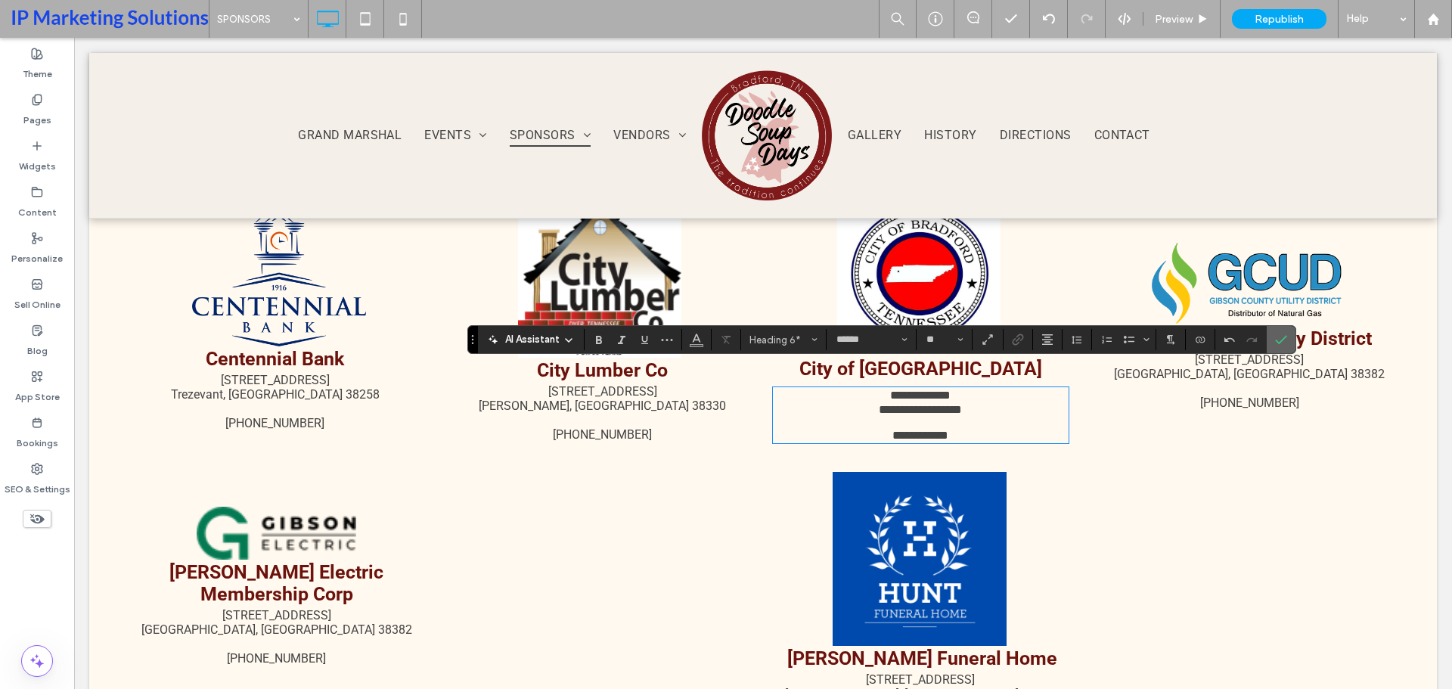
drag, startPoint x: 1199, startPoint y: 296, endPoint x: 1276, endPoint y: 336, distance: 87.3
click at [1276, 336] on icon "Confirm" at bounding box center [1281, 339] width 12 height 12
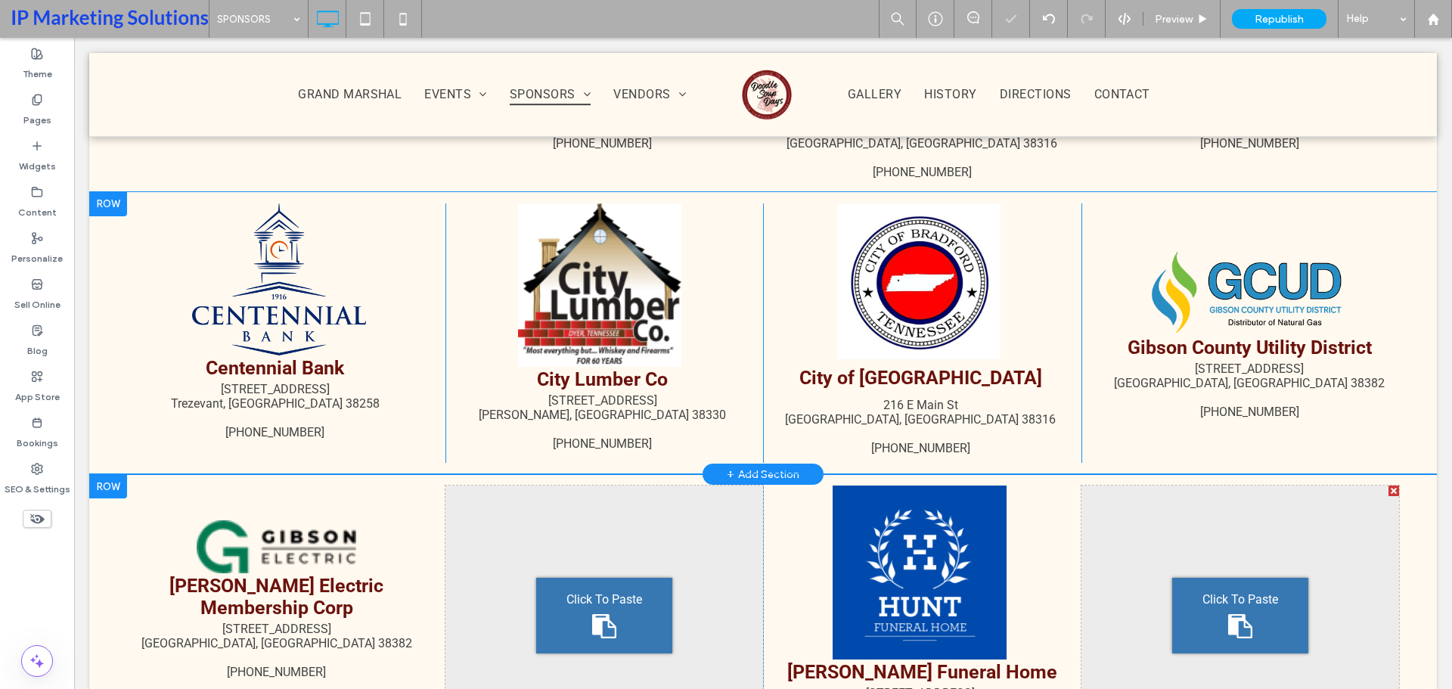
scroll to position [2193, 0]
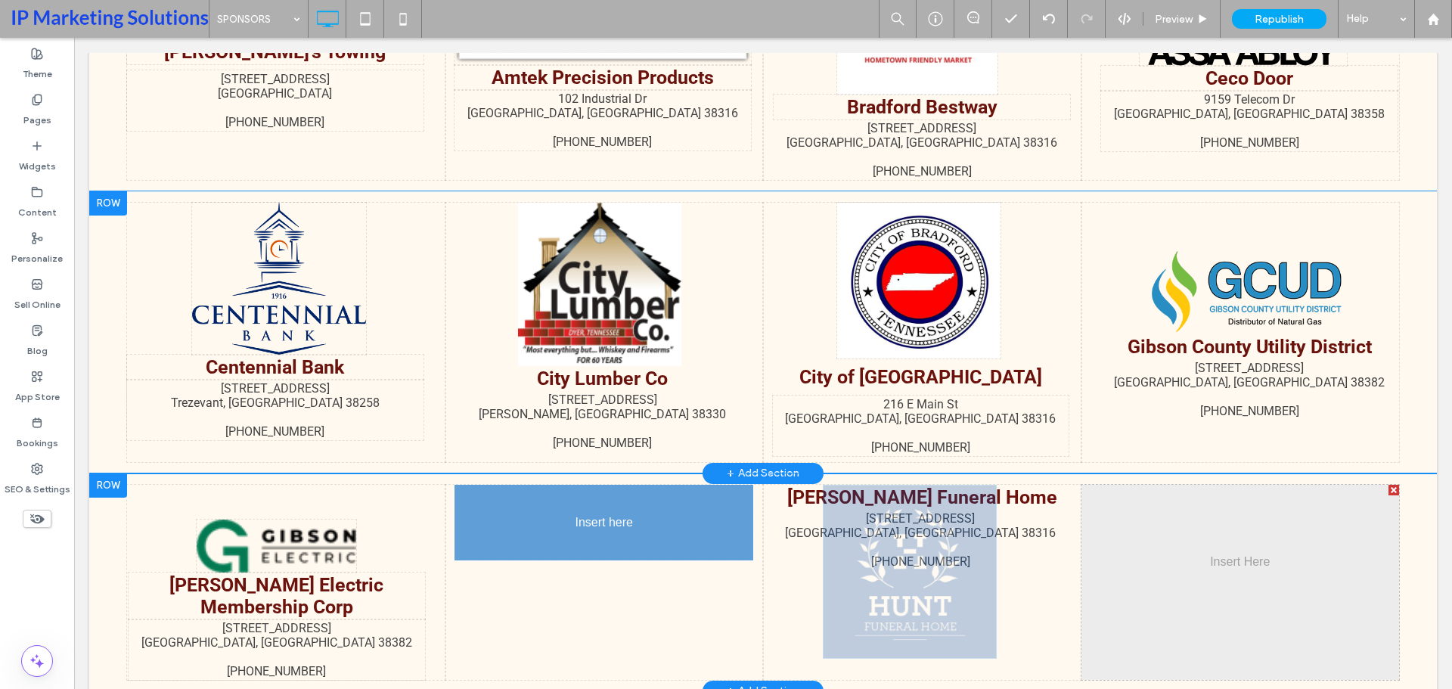
drag, startPoint x: 899, startPoint y: 479, endPoint x: 567, endPoint y: 551, distance: 339.5
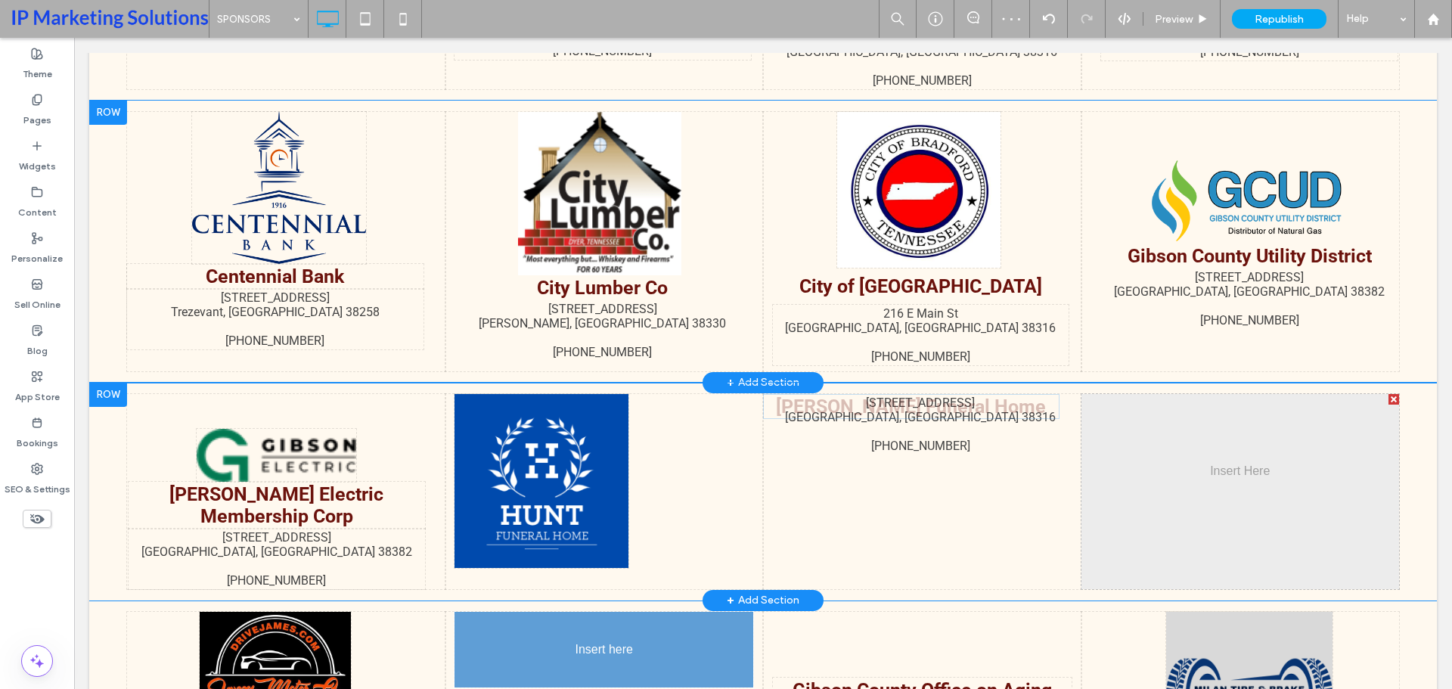
scroll to position [2359, 0]
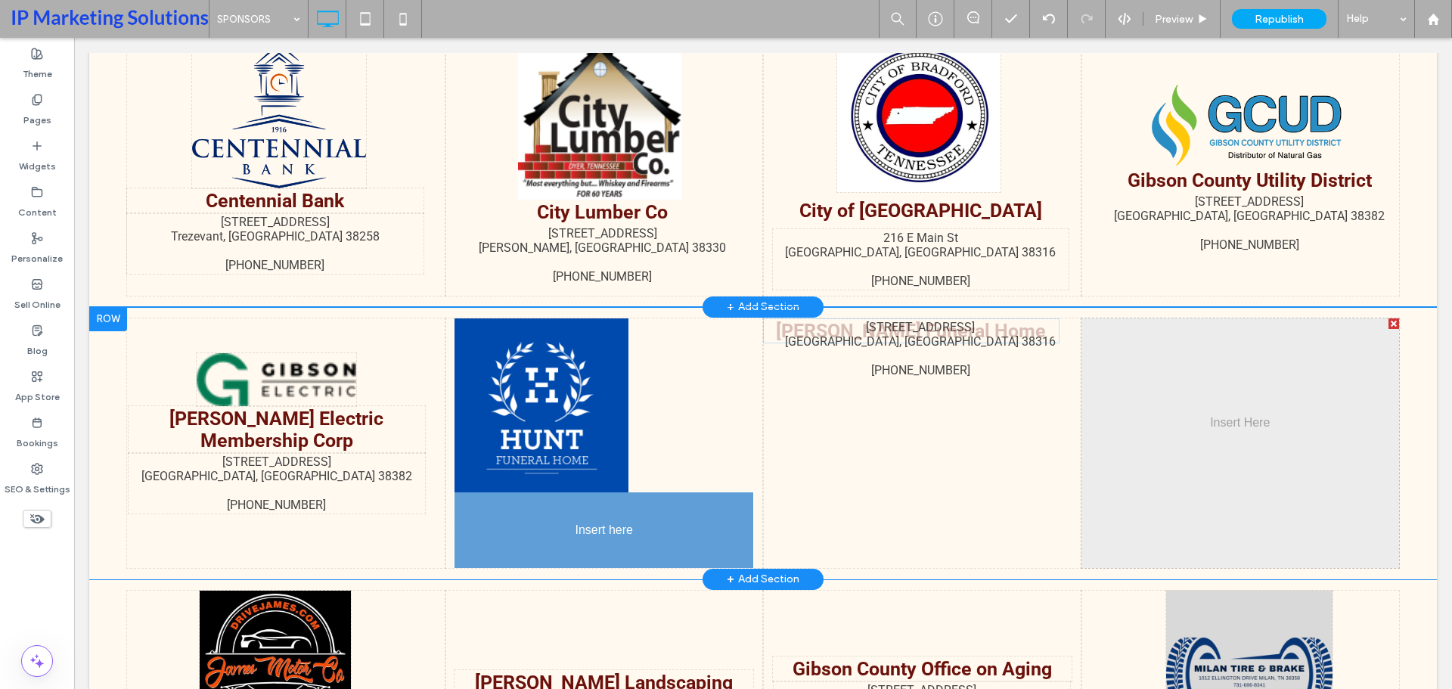
drag, startPoint x: 928, startPoint y: 397, endPoint x: 528, endPoint y: 501, distance: 413.2
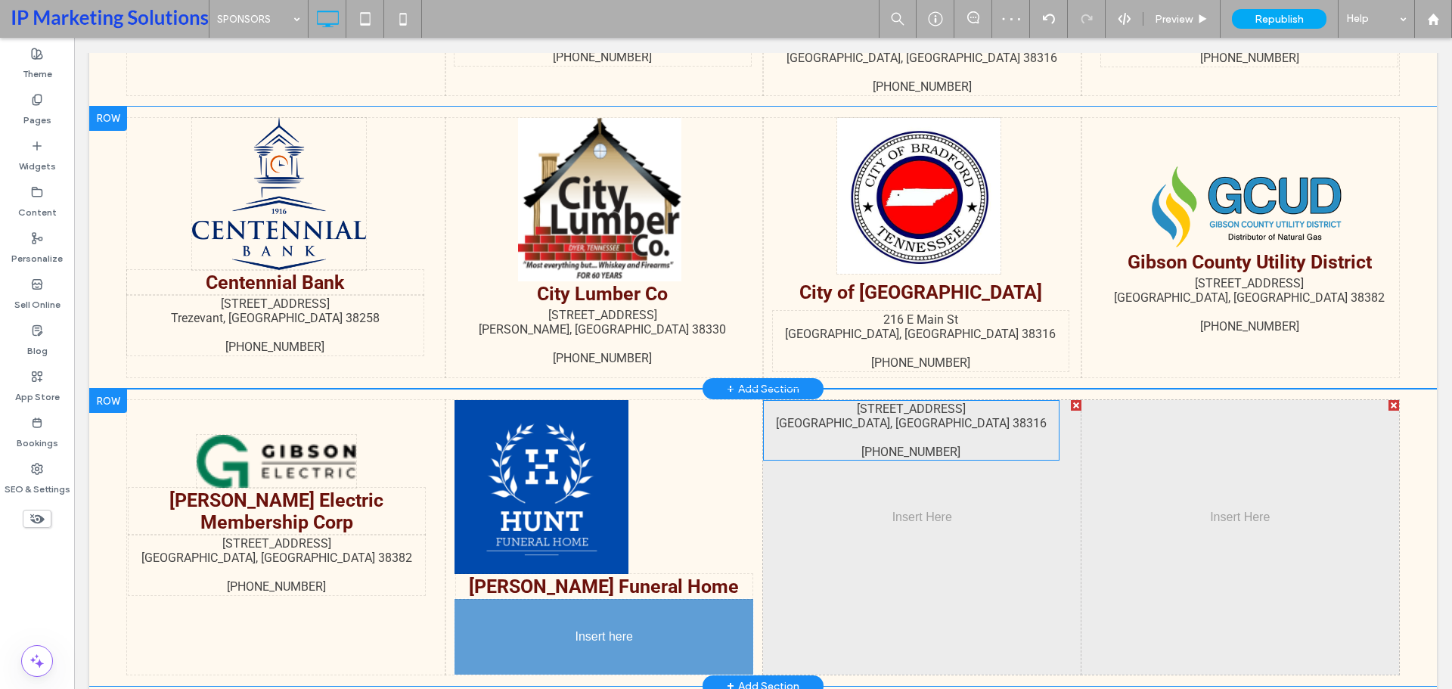
drag, startPoint x: 924, startPoint y: 232, endPoint x: 616, endPoint y: 658, distance: 525.3
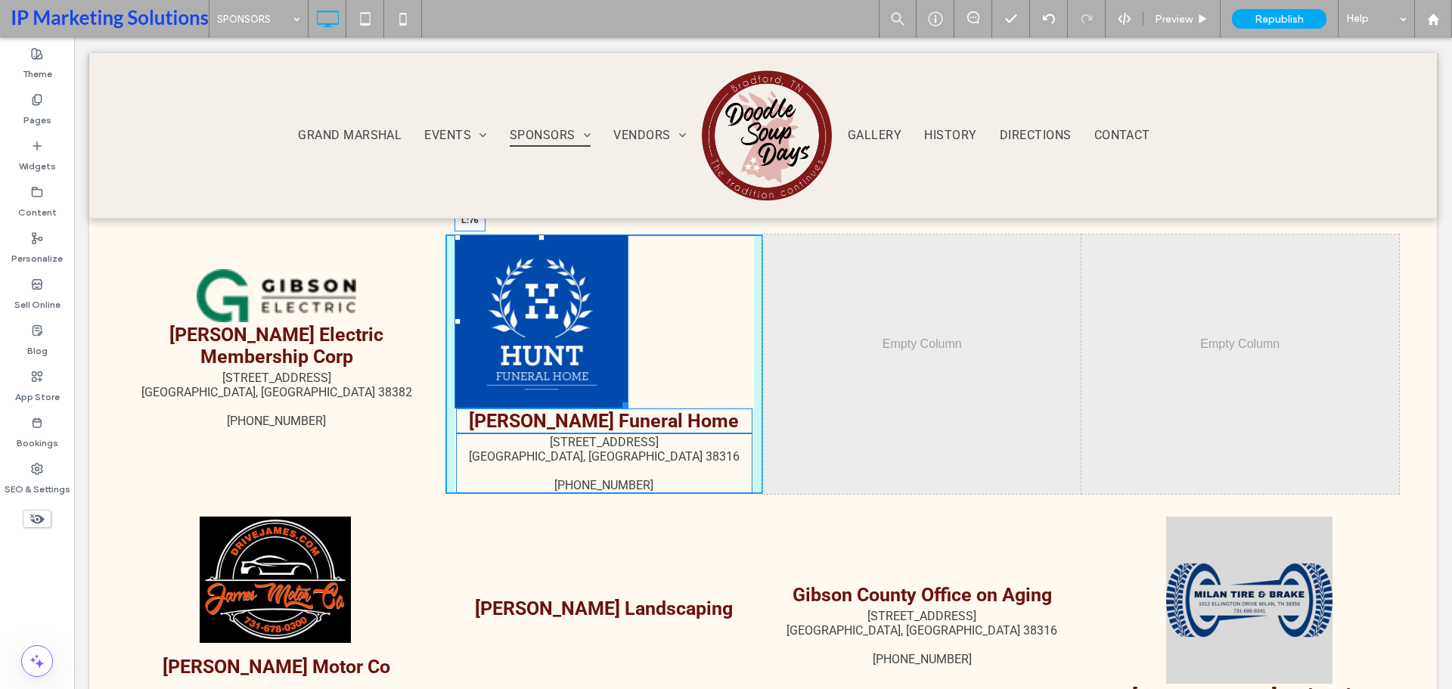
drag, startPoint x: 454, startPoint y: 300, endPoint x: 1049, endPoint y: 439, distance: 610.4
click at [512, 310] on div "L:76" at bounding box center [541, 321] width 174 height 174
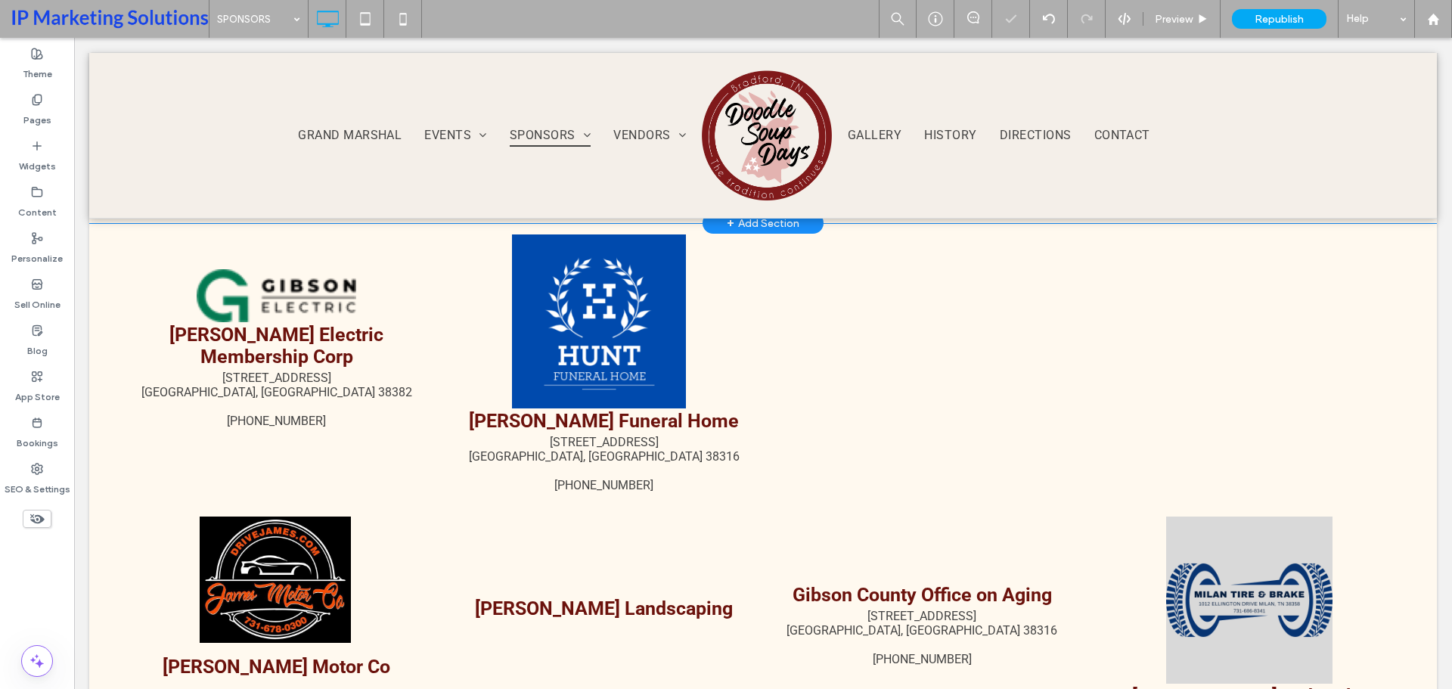
click at [898, 337] on div "Click To Paste" at bounding box center [922, 365] width 136 height 76
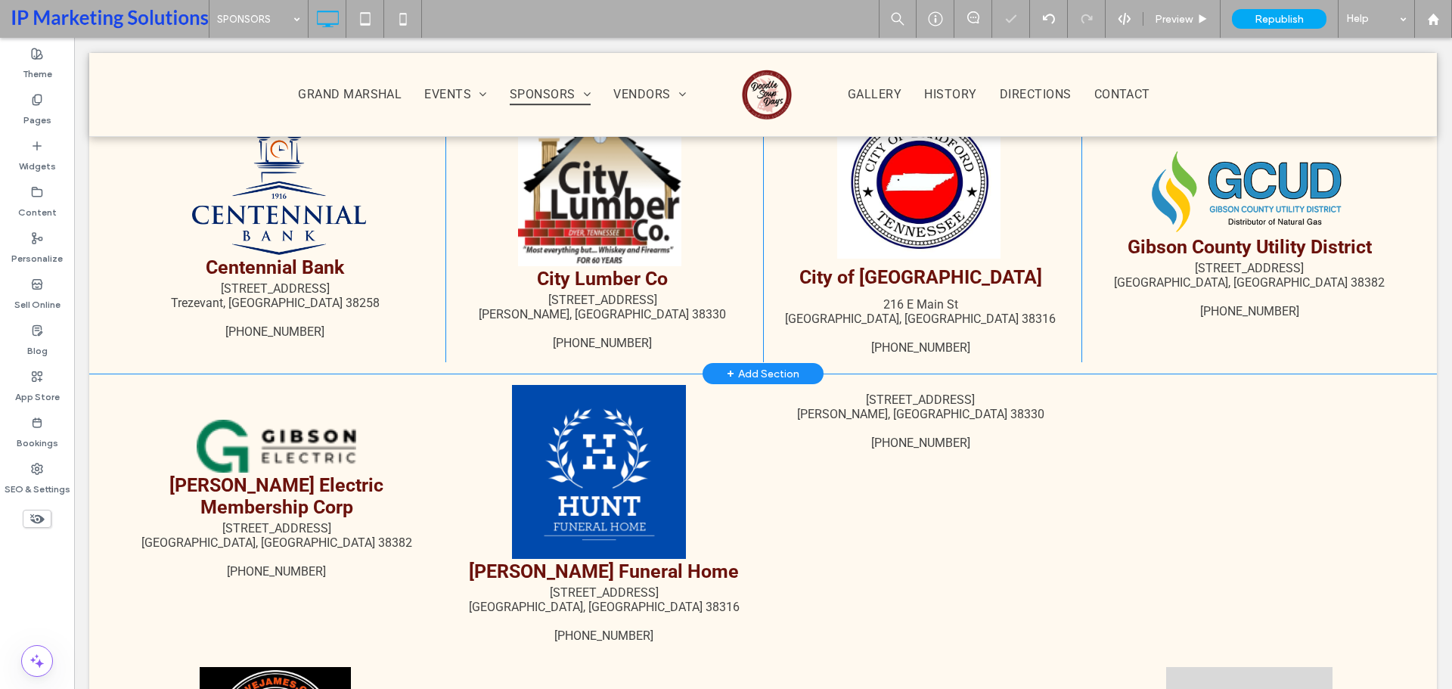
scroll to position [2208, 0]
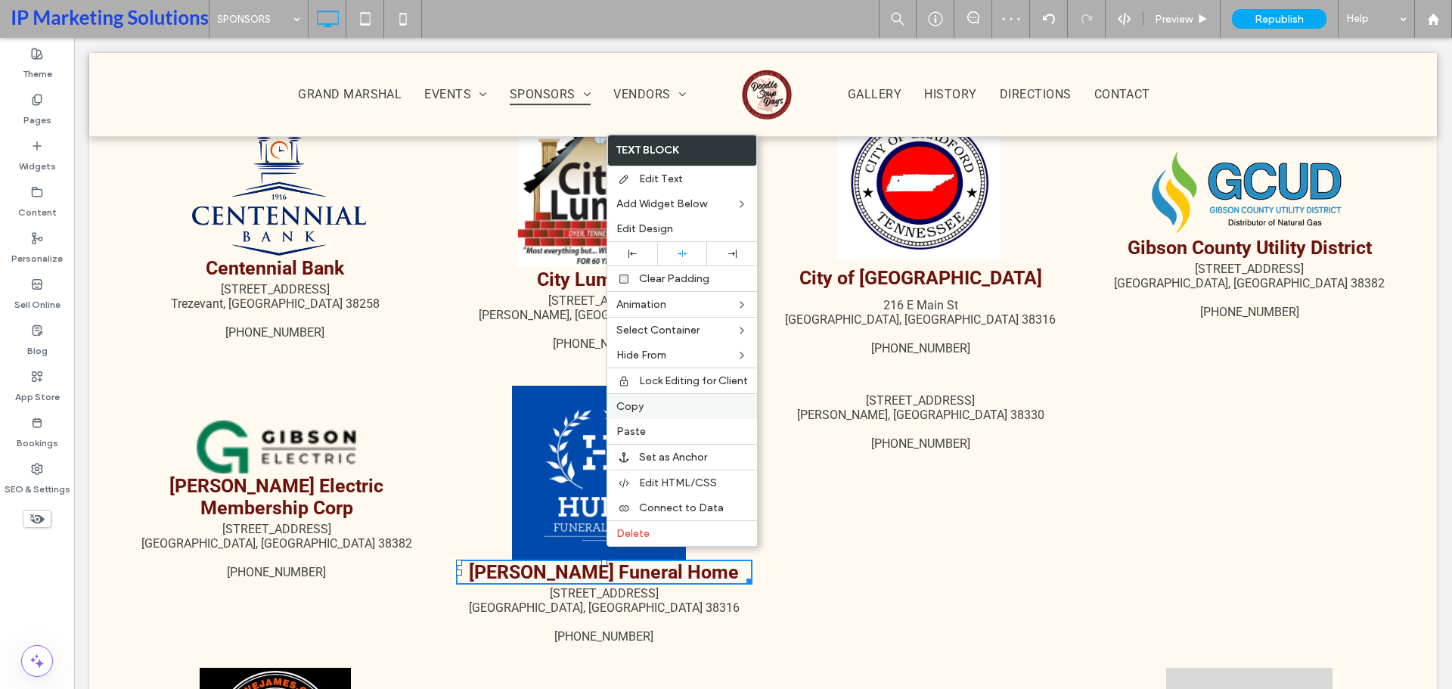
click at [659, 402] on label "Copy" at bounding box center [682, 406] width 132 height 13
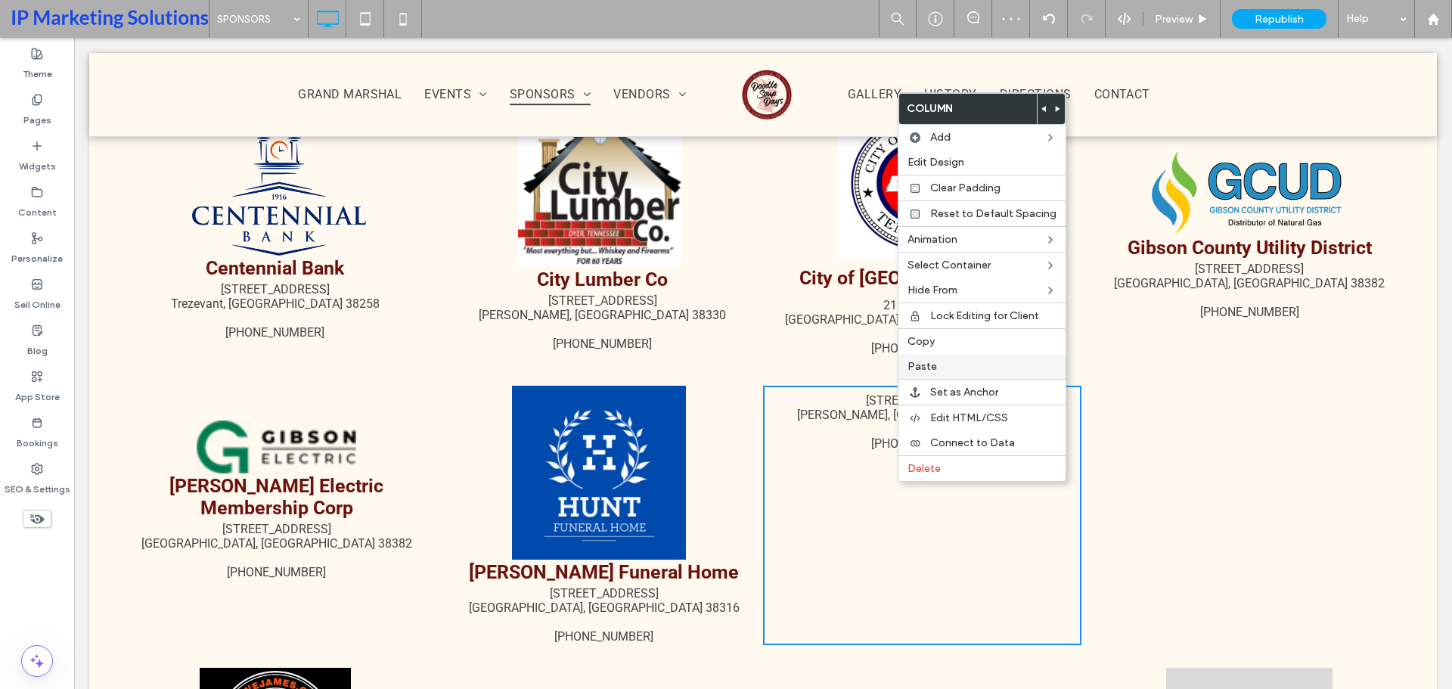
click at [932, 364] on span "Paste" at bounding box center [921, 366] width 29 height 13
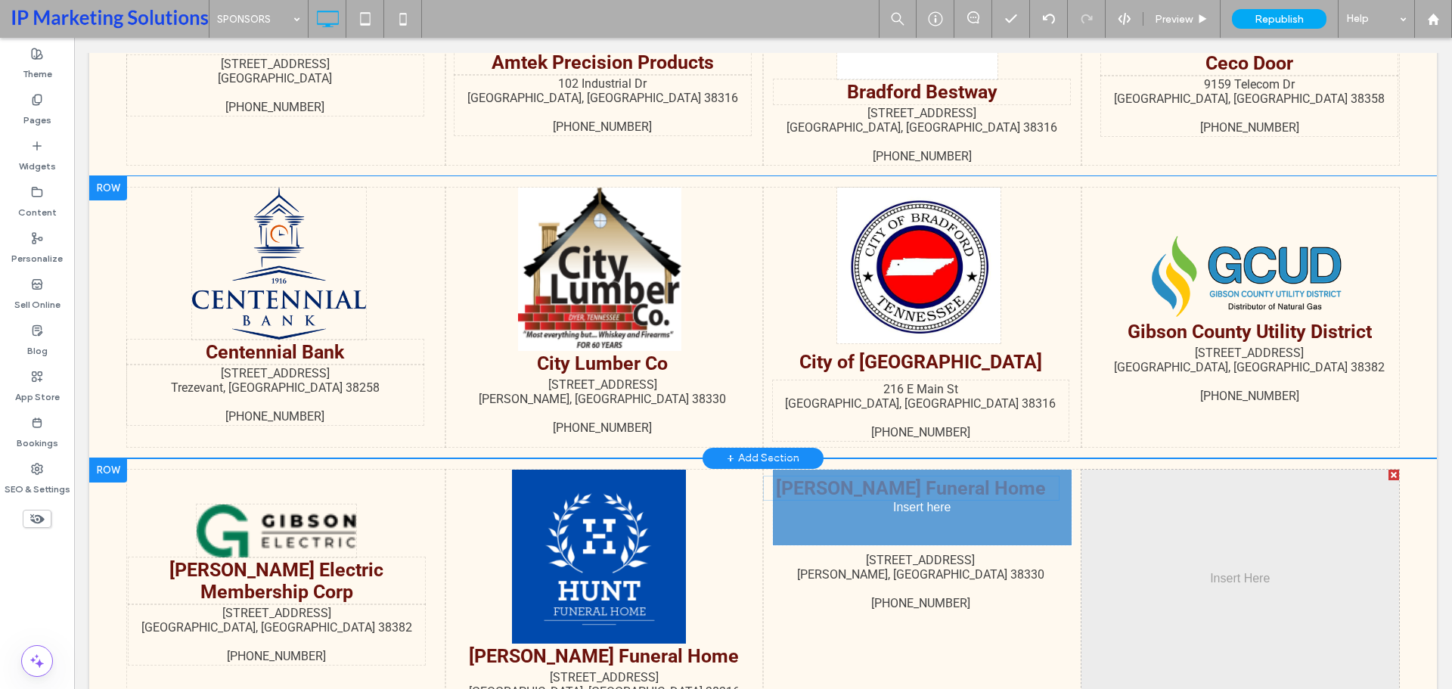
drag, startPoint x: 946, startPoint y: 450, endPoint x: 935, endPoint y: 525, distance: 75.6
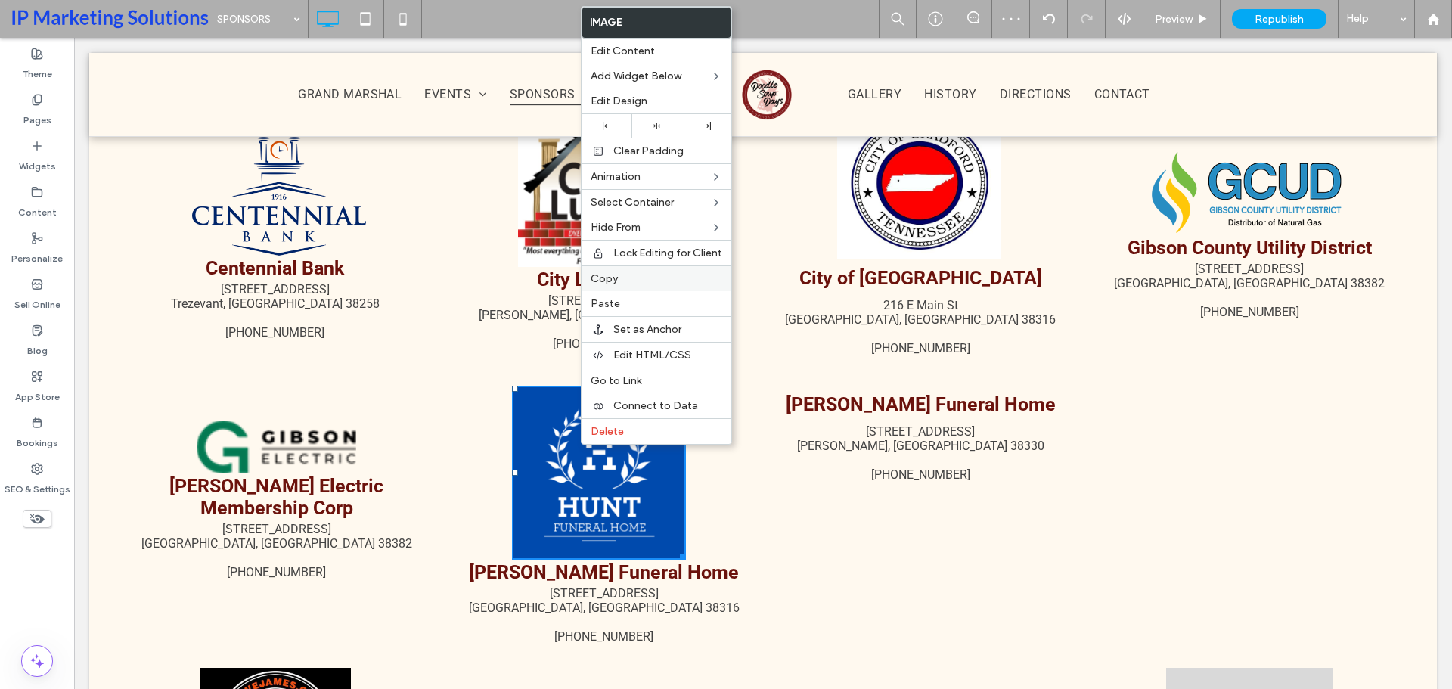
click at [623, 281] on label "Copy" at bounding box center [657, 278] width 132 height 13
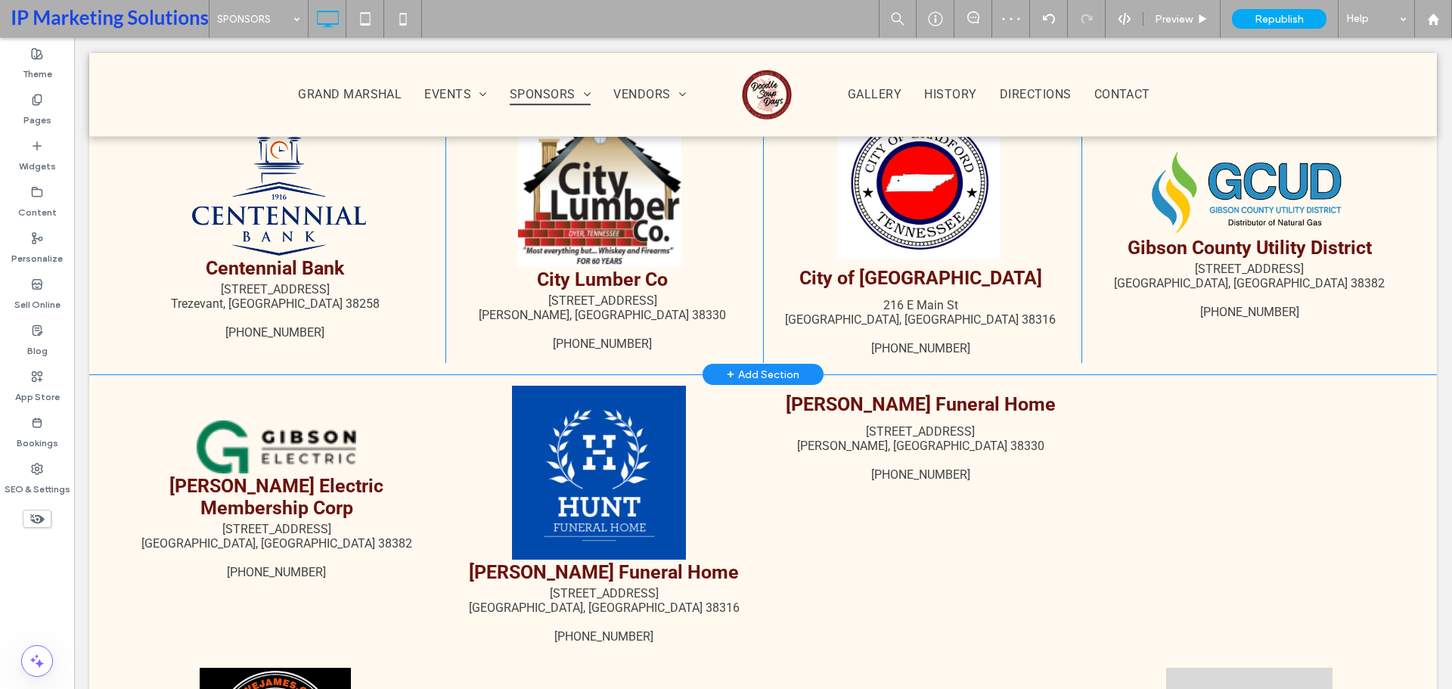
click at [931, 386] on div "Click To Paste Hunt Funeral Home 183 E Maple St Dyer, TN 38330 731-692-2287" at bounding box center [922, 515] width 318 height 259
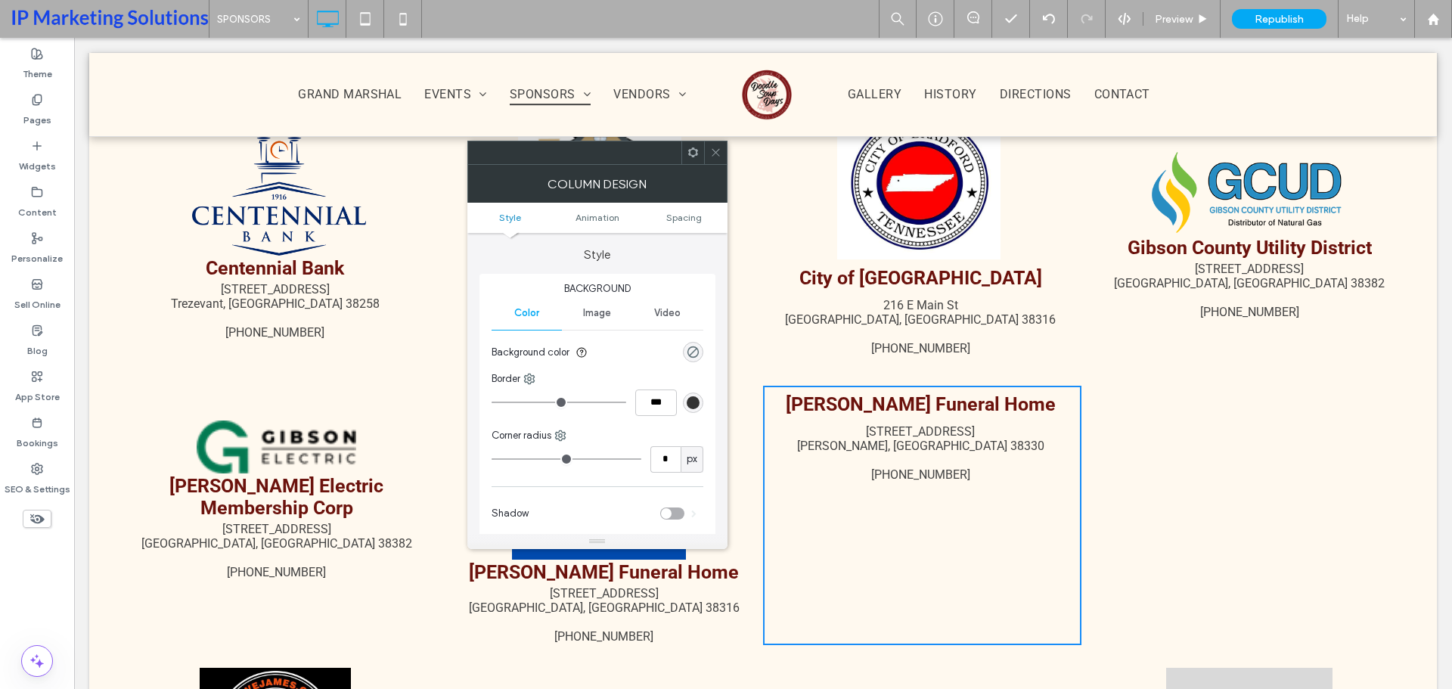
click at [713, 149] on icon at bounding box center [715, 152] width 11 height 11
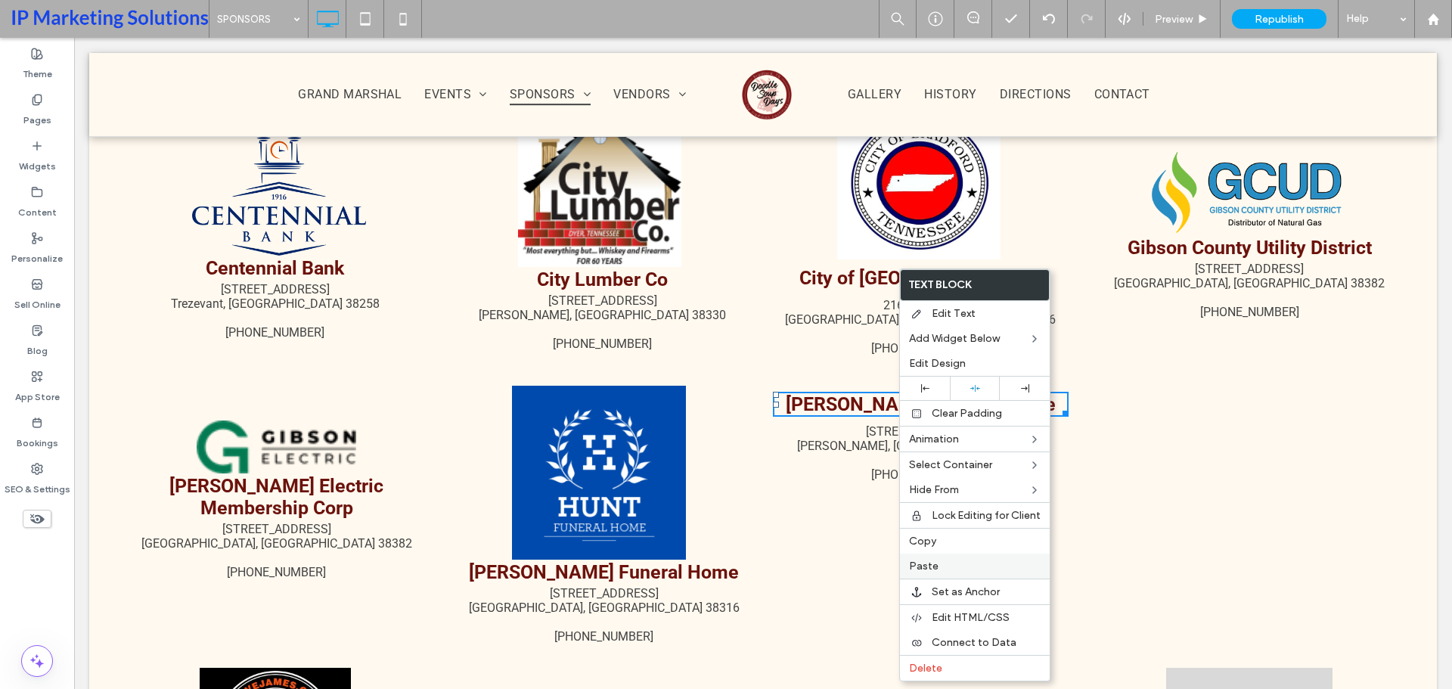
click at [933, 560] on span "Paste" at bounding box center [923, 566] width 29 height 13
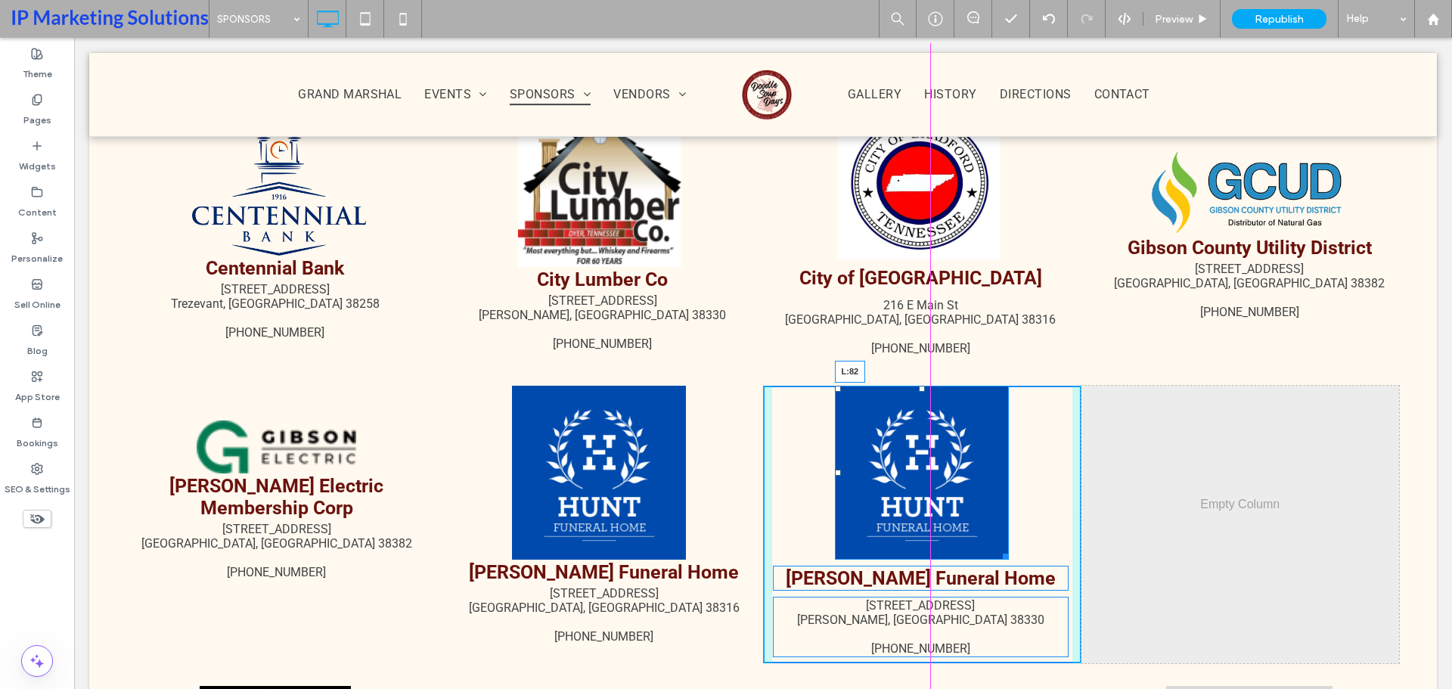
drag, startPoint x: 768, startPoint y: 448, endPoint x: 830, endPoint y: 451, distance: 62.1
click at [835, 470] on div at bounding box center [838, 473] width 6 height 6
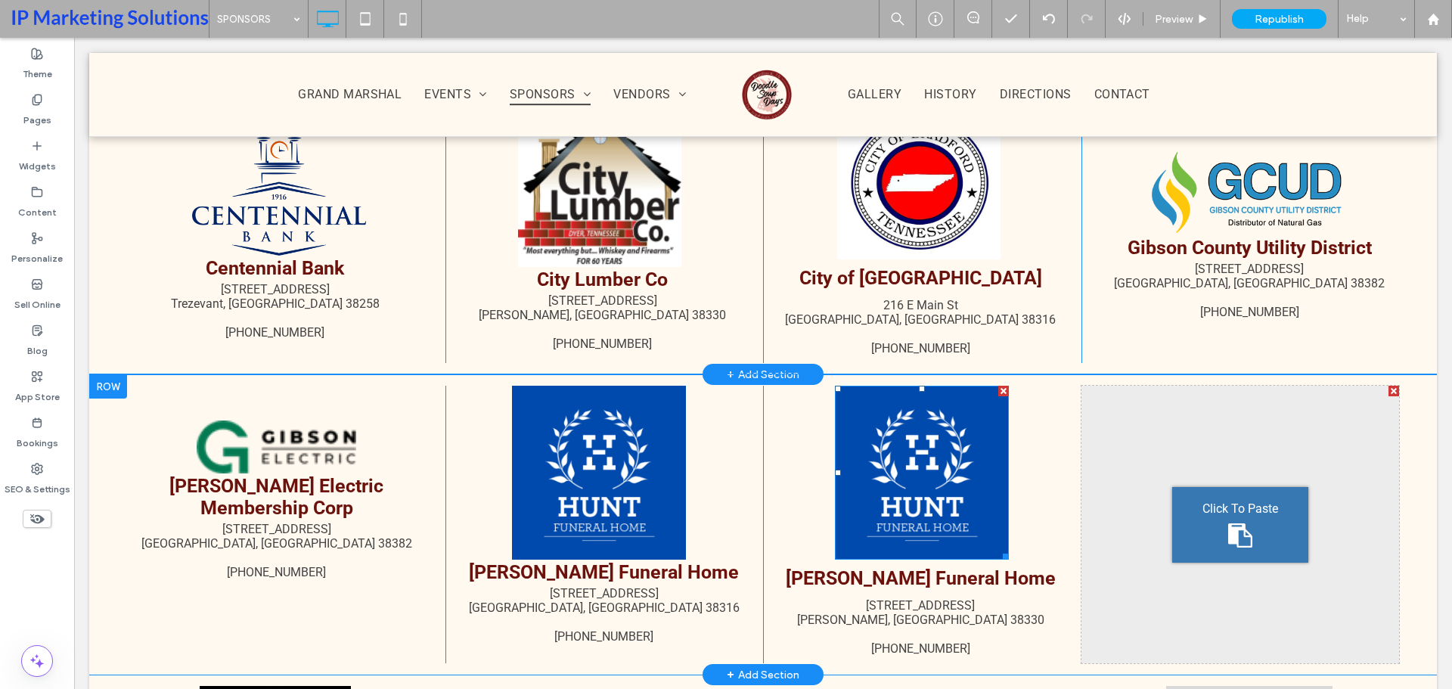
click at [1000, 386] on div at bounding box center [1003, 391] width 11 height 11
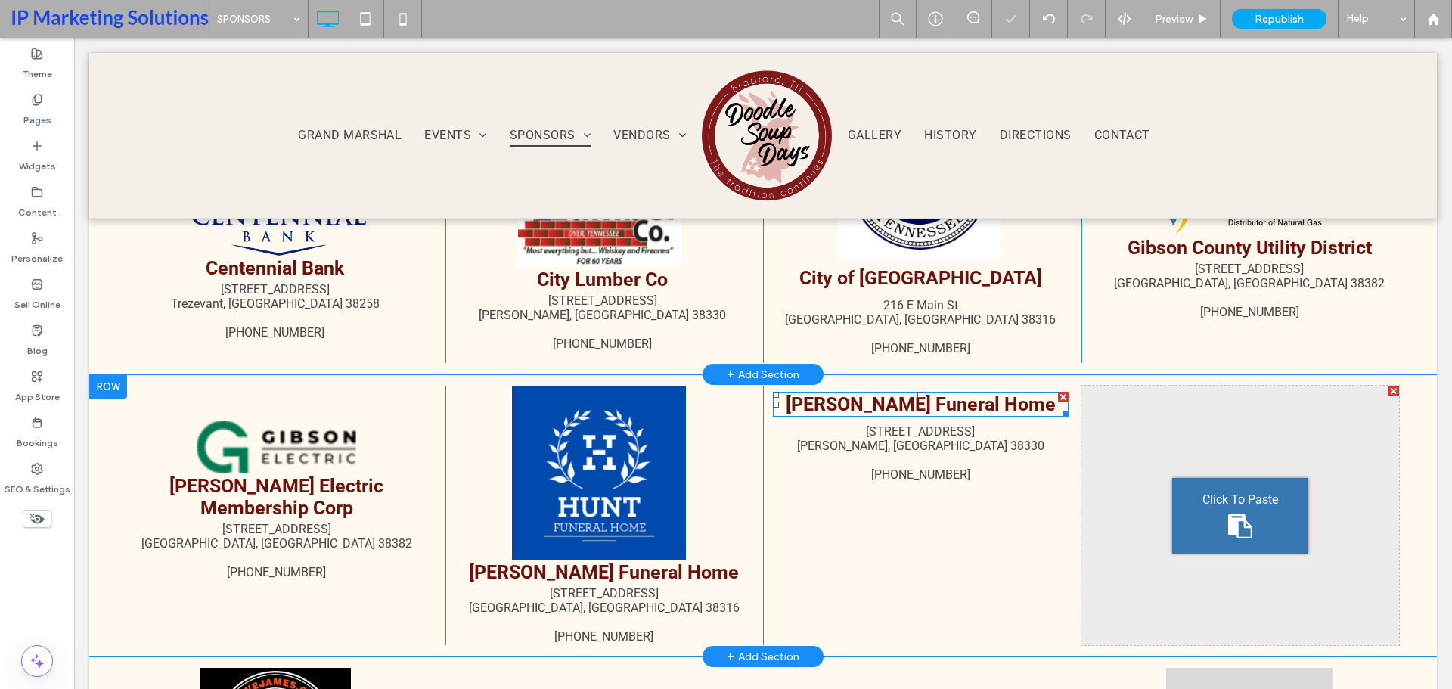
click at [967, 393] on strong "Hunt Funeral Home" at bounding box center [921, 404] width 270 height 22
type input "******"
type input "**"
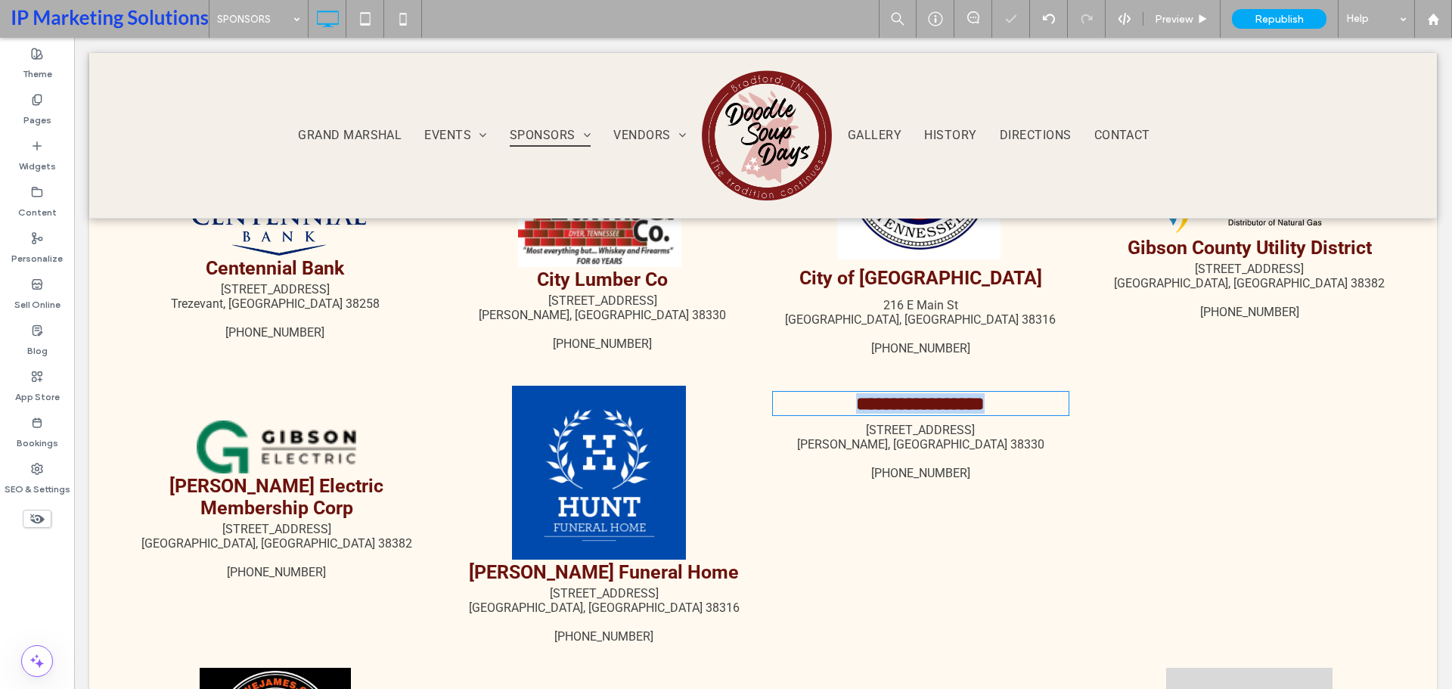
click at [967, 394] on strong "**********" at bounding box center [920, 403] width 129 height 19
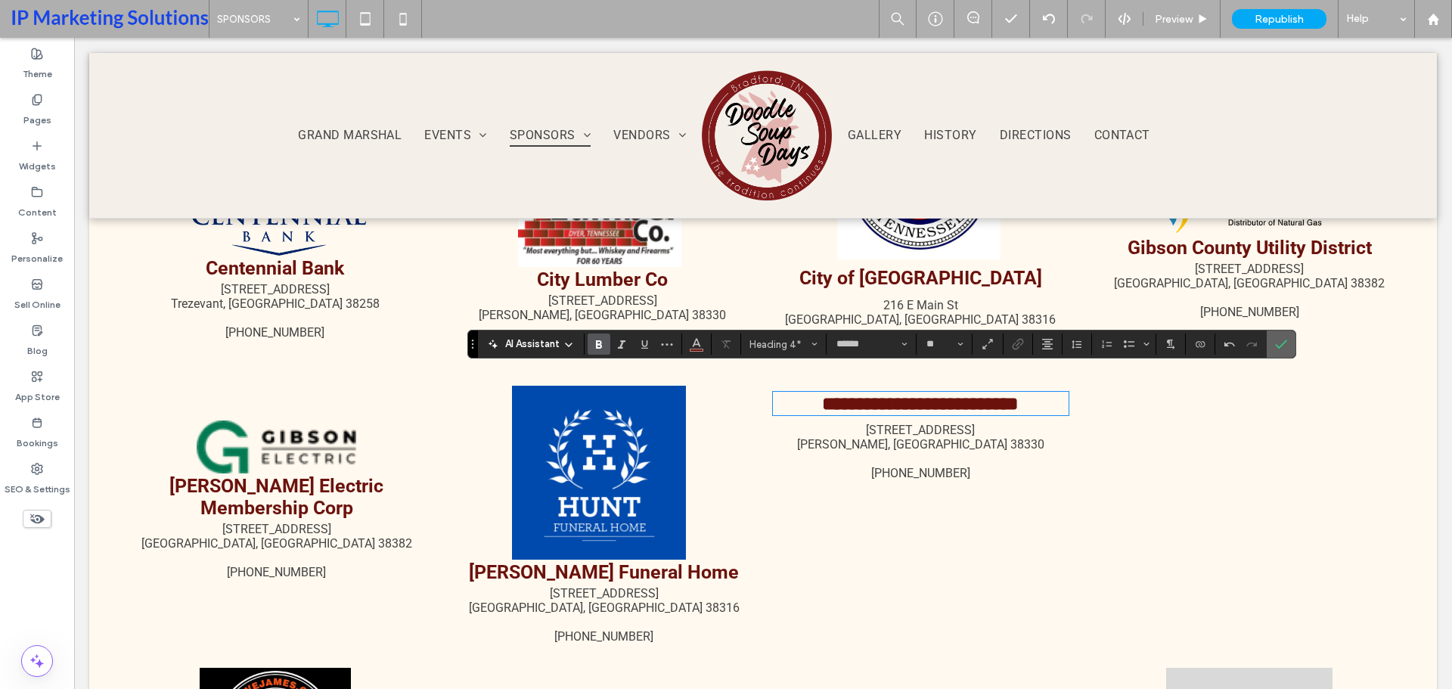
drag, startPoint x: 1285, startPoint y: 352, endPoint x: 775, endPoint y: 402, distance: 512.2
click at [1285, 352] on span "Confirm" at bounding box center [1281, 344] width 12 height 26
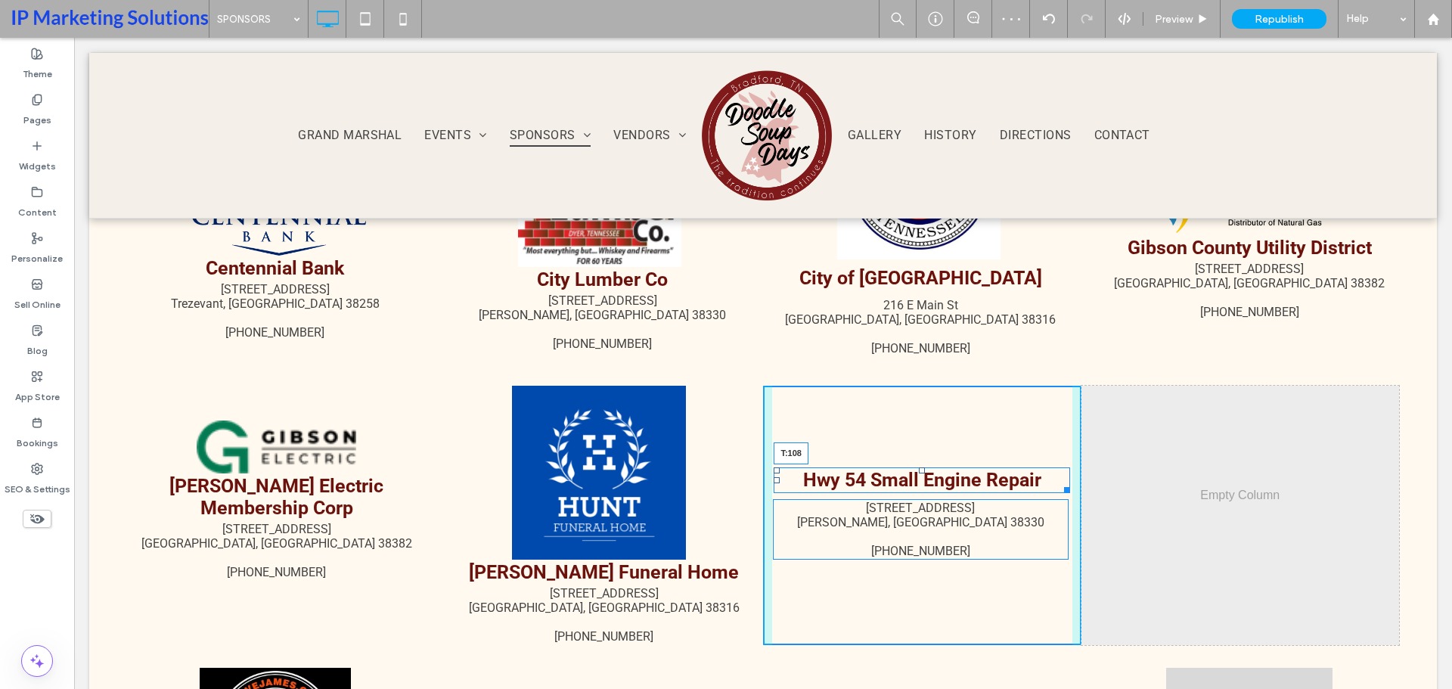
drag, startPoint x: 914, startPoint y: 372, endPoint x: 971, endPoint y: 538, distance: 175.8
click at [924, 467] on div "Hwy 54 Small Engine Repair T:108" at bounding box center [922, 480] width 296 height 26
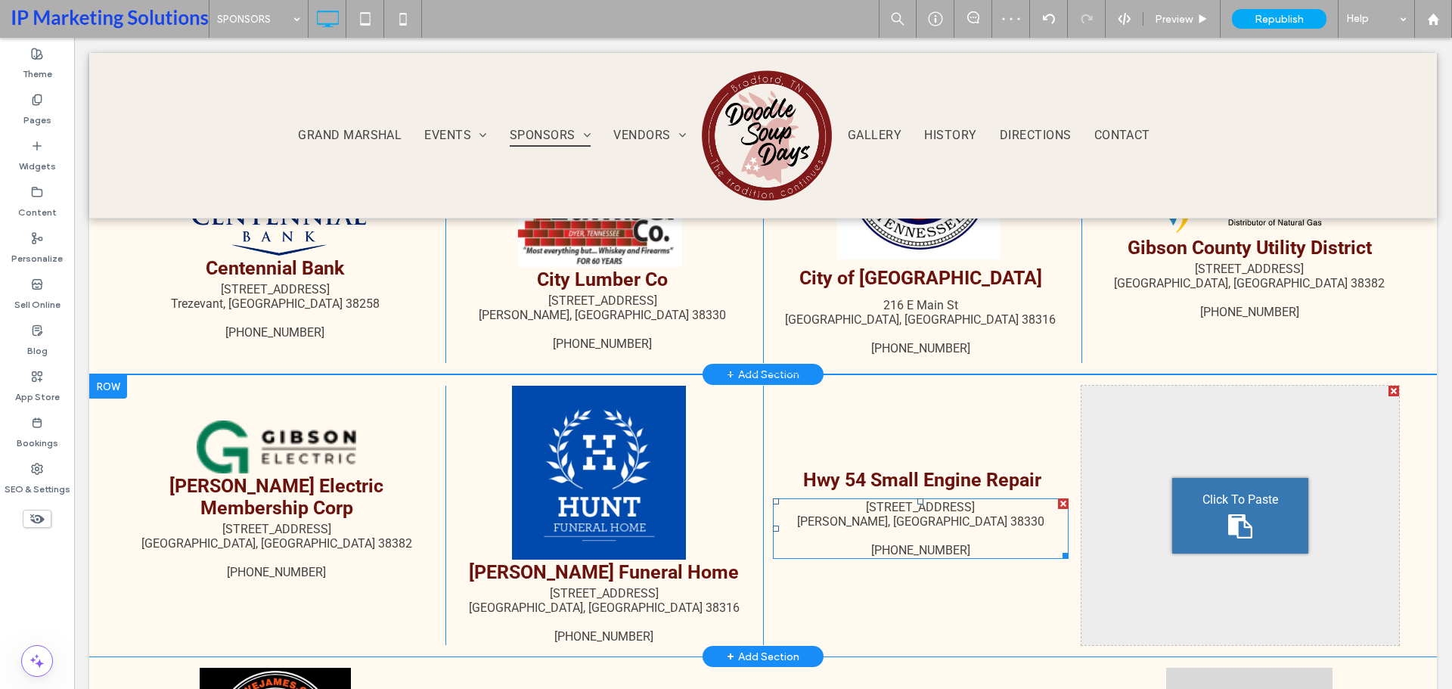
click at [926, 543] on span "731-692-2287" at bounding box center [920, 550] width 99 height 14
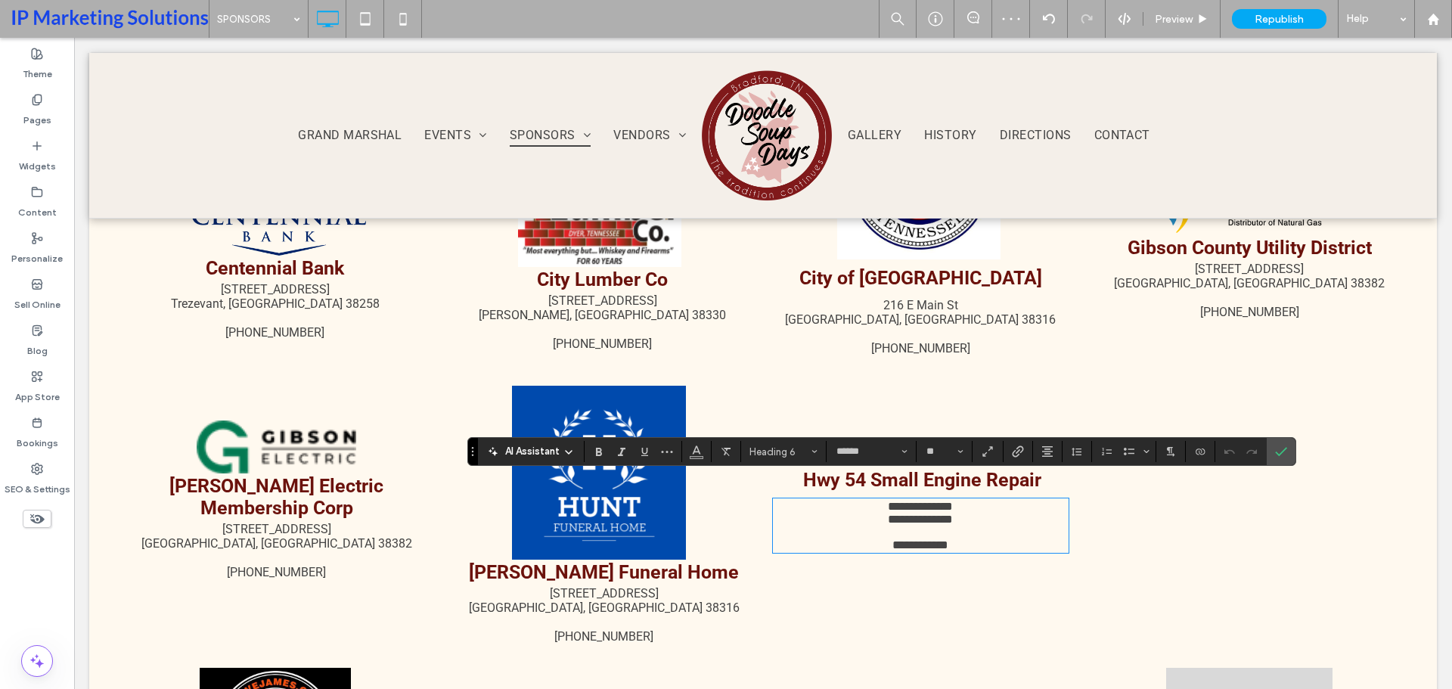
click at [926, 539] on span "**********" at bounding box center [920, 544] width 56 height 11
click at [931, 513] on span "**********" at bounding box center [920, 518] width 65 height 11
click at [961, 513] on h6 "**********" at bounding box center [921, 519] width 296 height 13
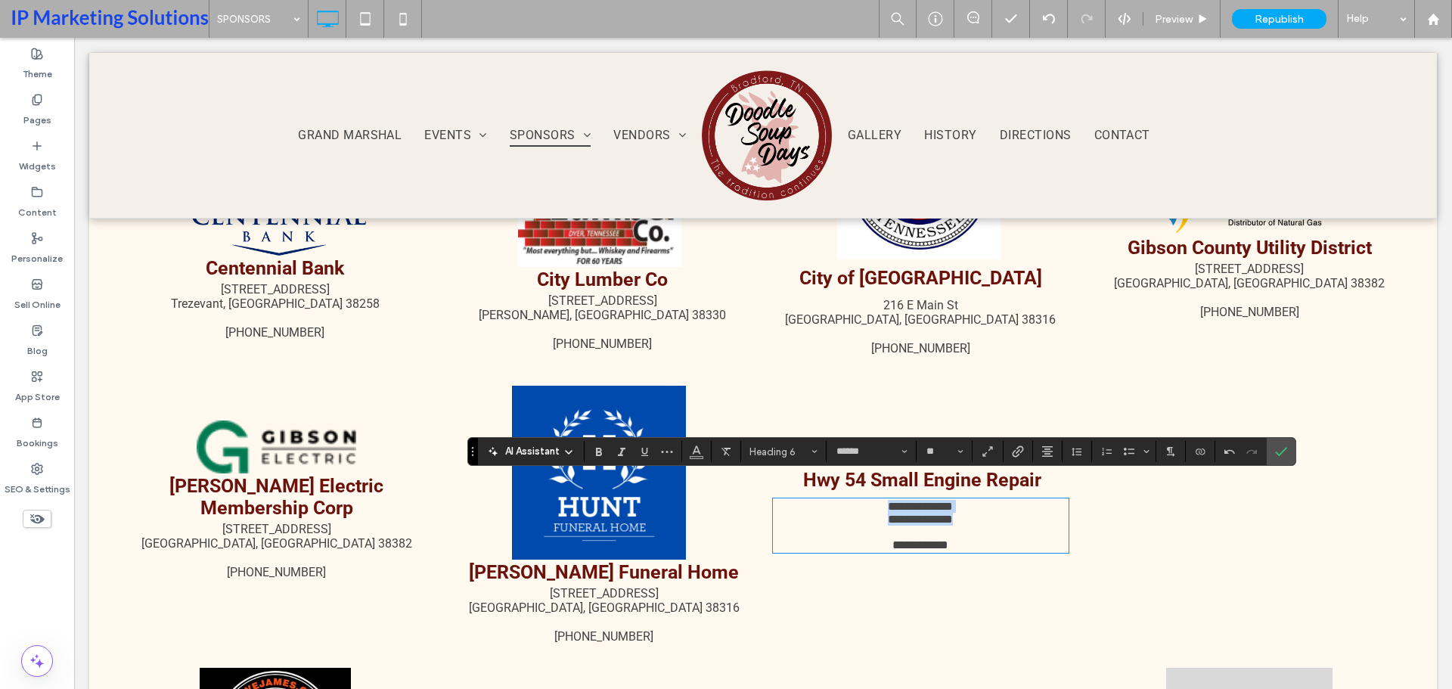
drag, startPoint x: 960, startPoint y: 501, endPoint x: 867, endPoint y: 486, distance: 94.9
click at [867, 500] on div "**********" at bounding box center [921, 525] width 296 height 51
drag, startPoint x: 1211, startPoint y: 412, endPoint x: 1286, endPoint y: 450, distance: 83.9
click at [1286, 450] on icon "Confirm" at bounding box center [1281, 451] width 12 height 12
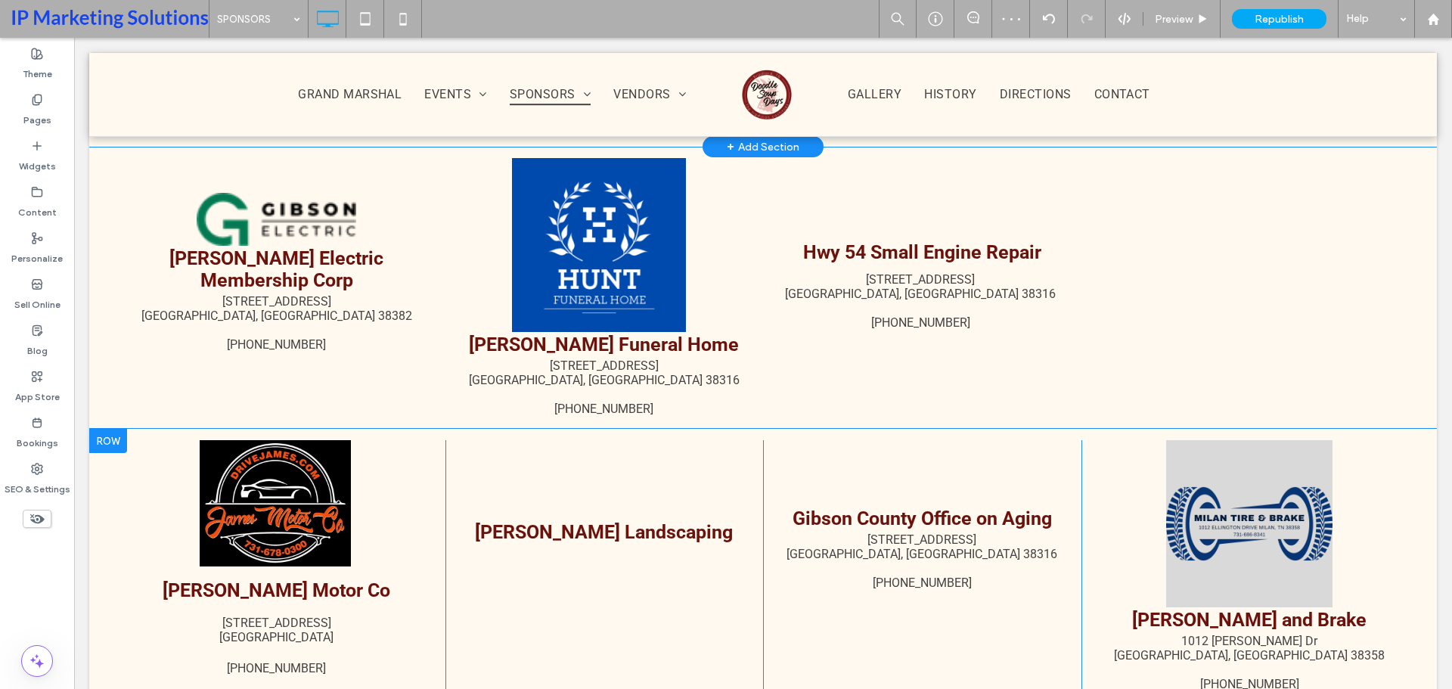
scroll to position [2435, 0]
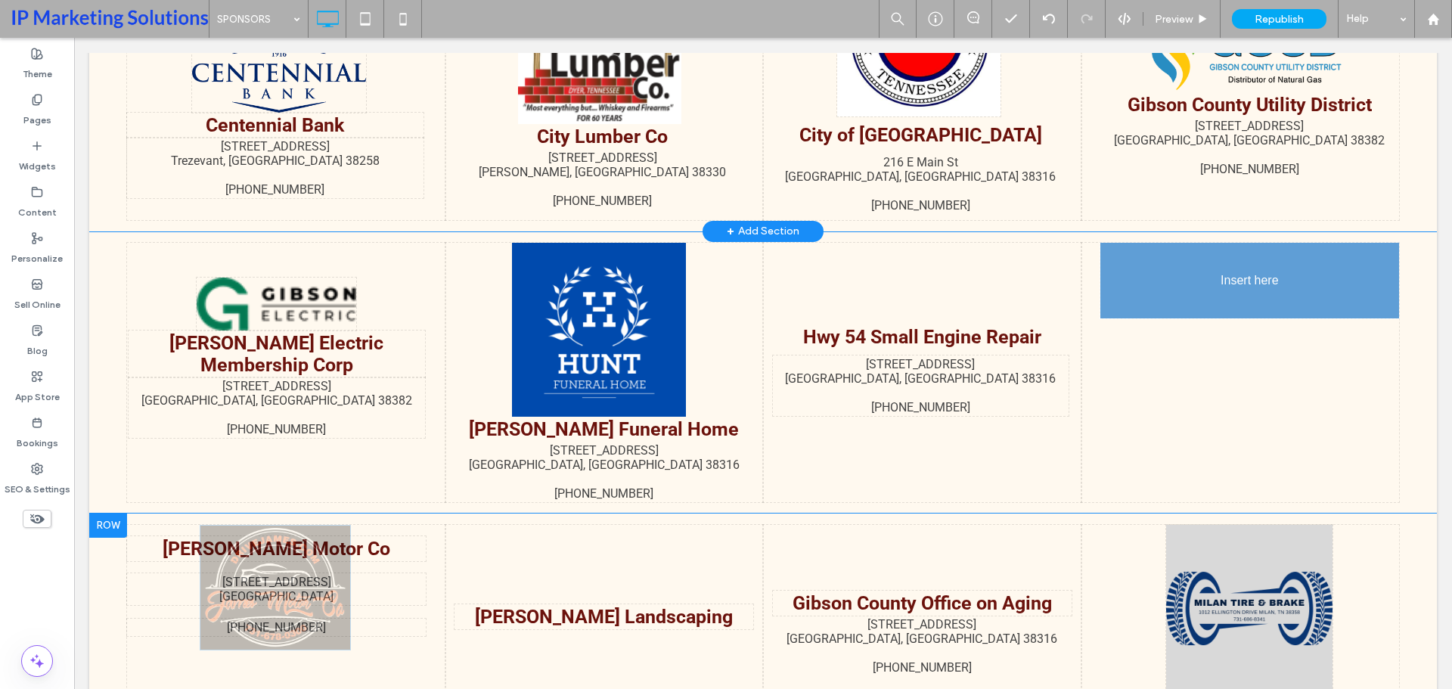
drag, startPoint x: 294, startPoint y: 484, endPoint x: 1242, endPoint y: 278, distance: 970.5
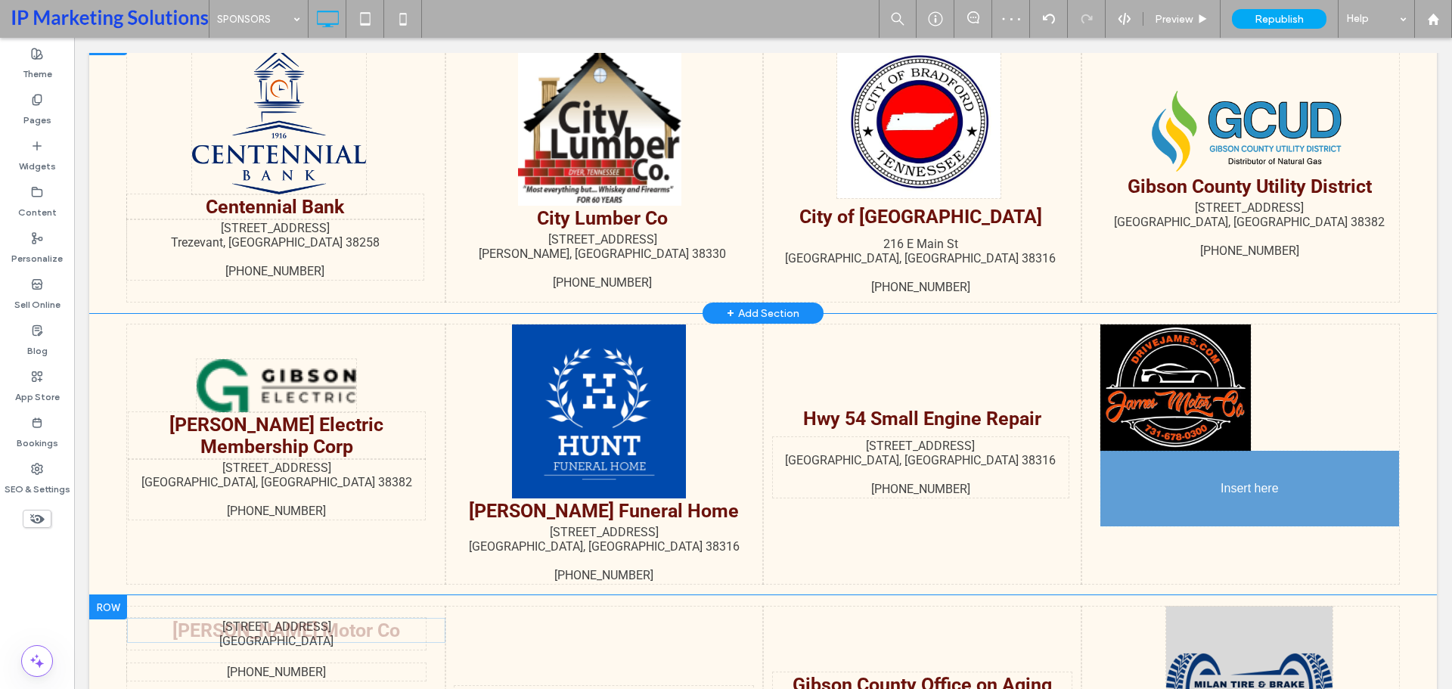
drag, startPoint x: 301, startPoint y: 448, endPoint x: 1196, endPoint y: 448, distance: 895.3
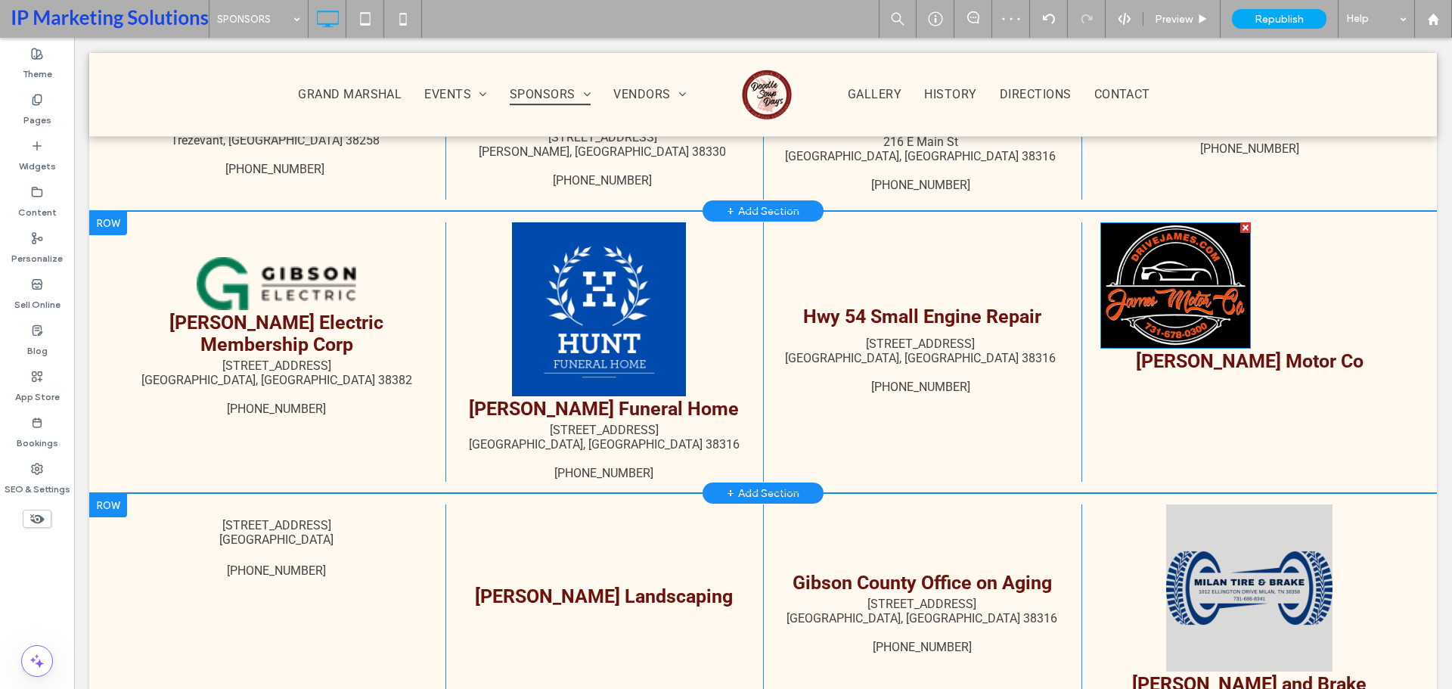
scroll to position [2284, 0]
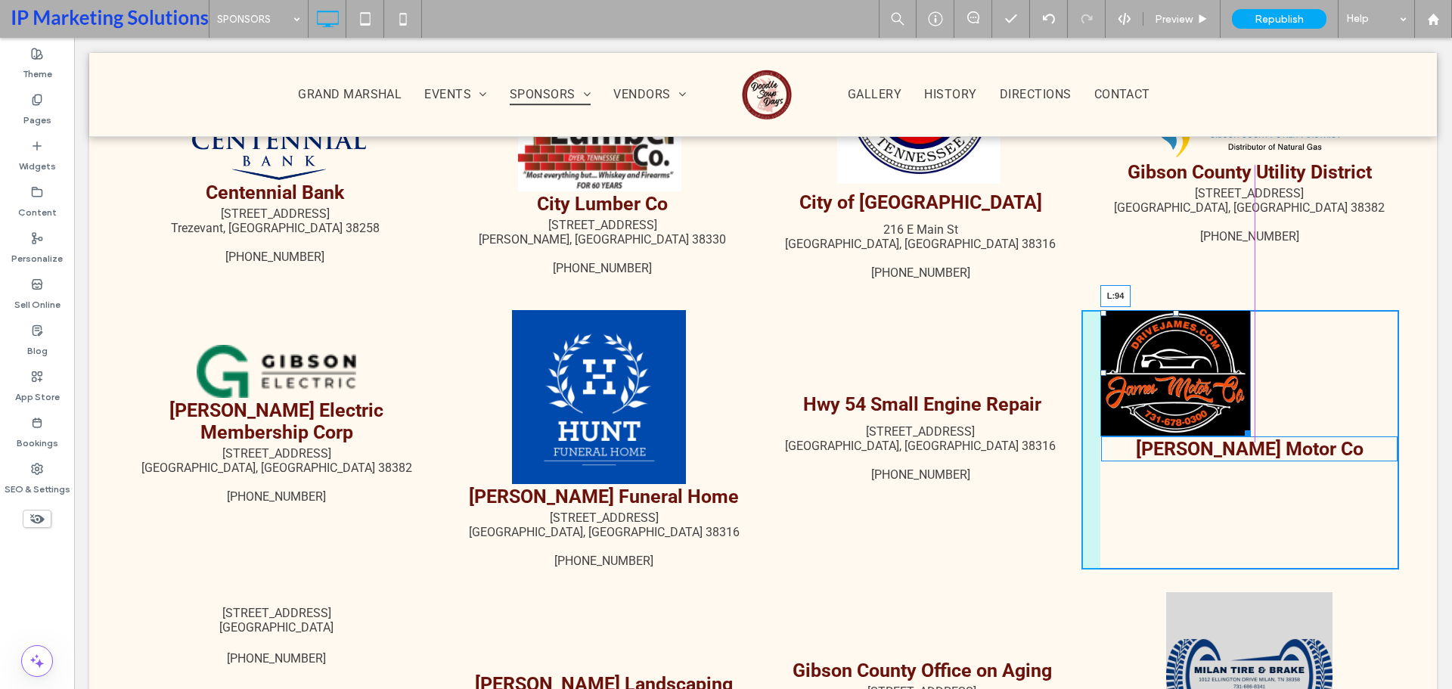
drag, startPoint x: 1093, startPoint y: 354, endPoint x: 1238, endPoint y: 383, distance: 148.0
click at [1164, 345] on div "L:94" at bounding box center [1175, 373] width 151 height 126
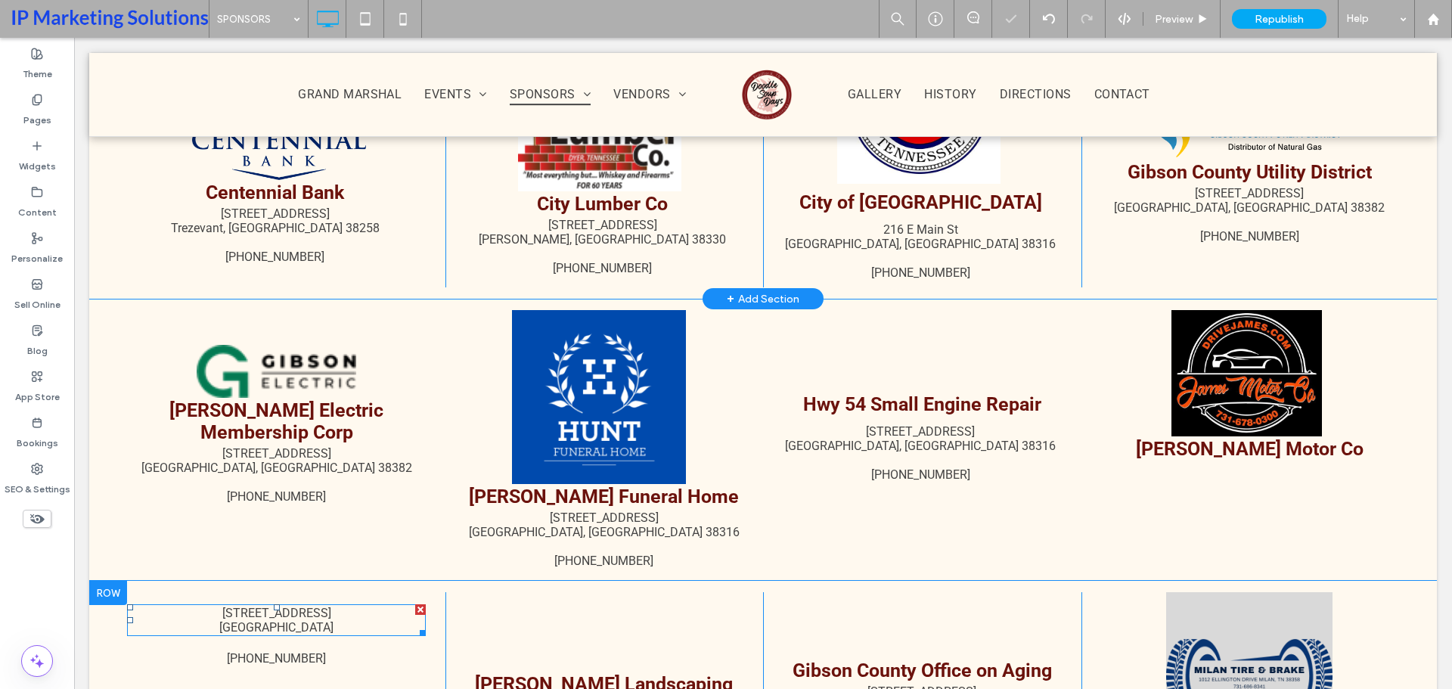
click at [347, 620] on h6 "Greenfield, TN 38230" at bounding box center [276, 627] width 299 height 14
type input "******"
type input "**"
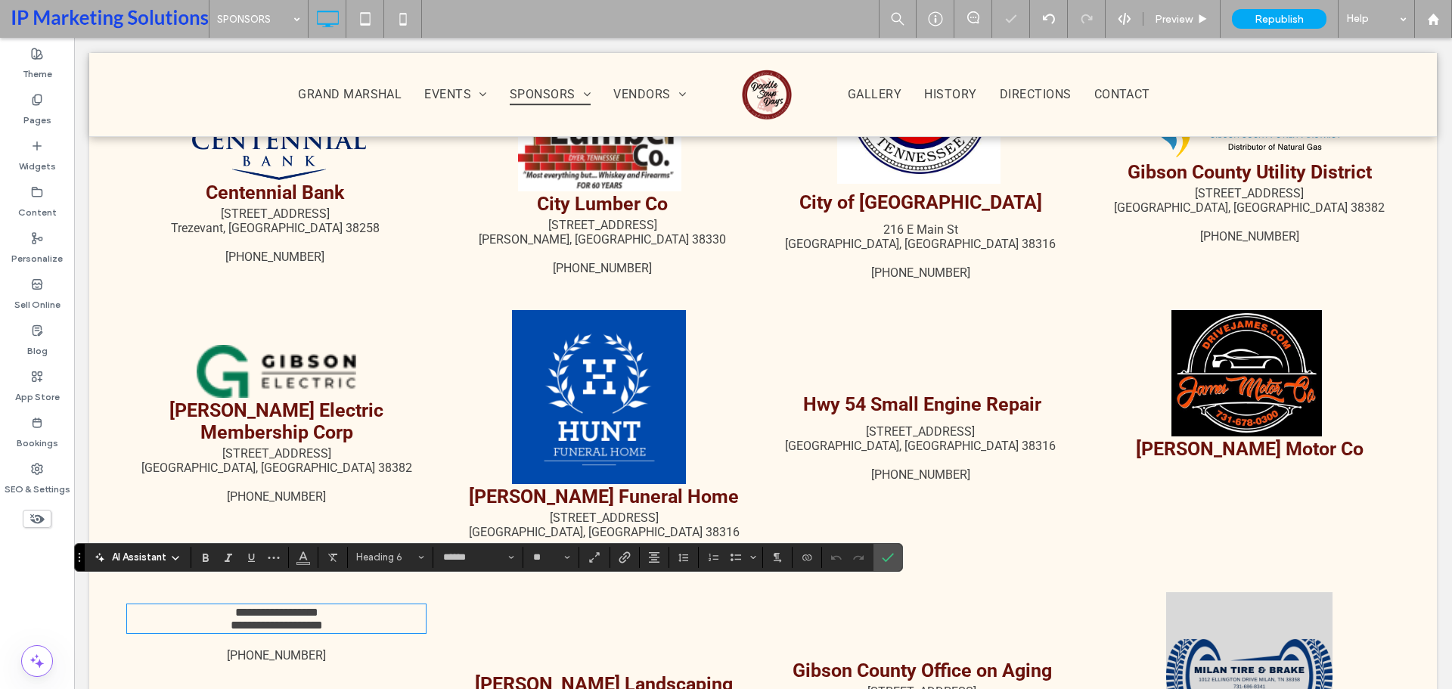
click at [347, 619] on h6 "**********" at bounding box center [276, 625] width 299 height 13
click at [898, 545] on label "Confirm" at bounding box center [887, 557] width 23 height 27
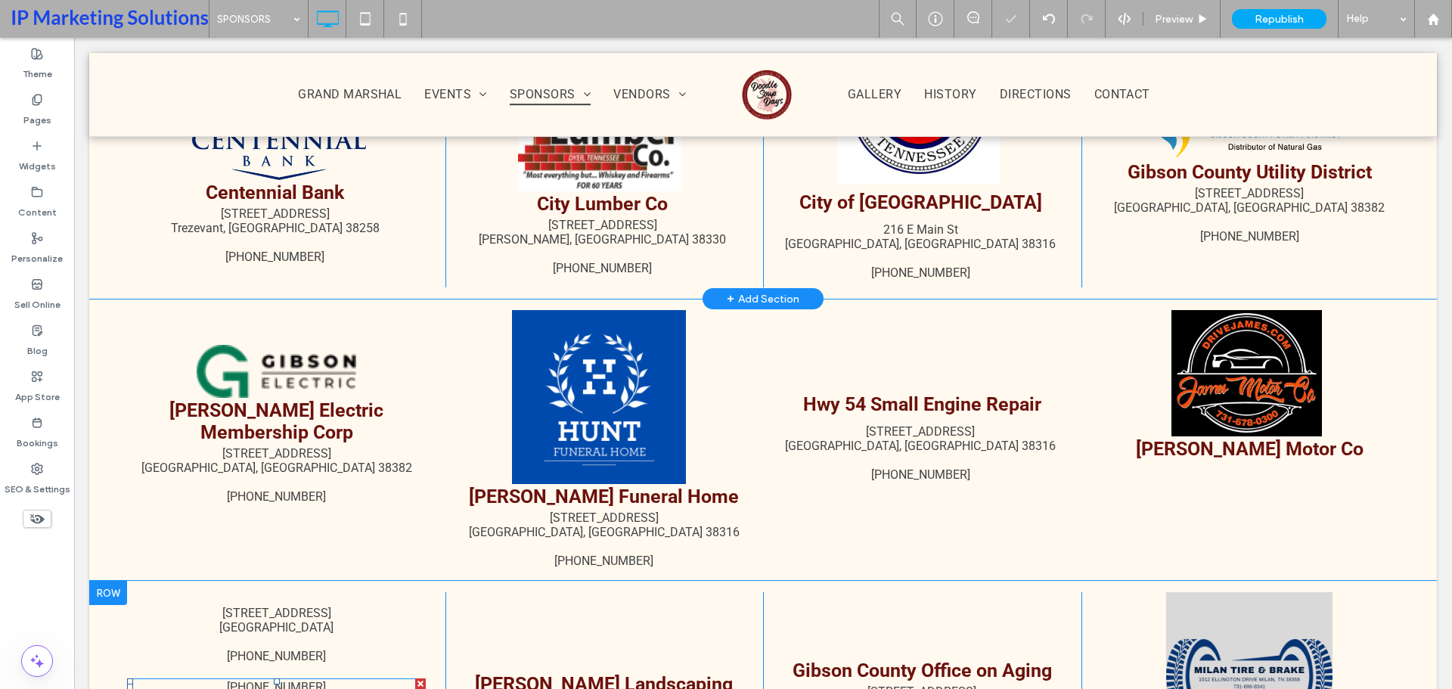
click at [415, 678] on div at bounding box center [420, 683] width 11 height 11
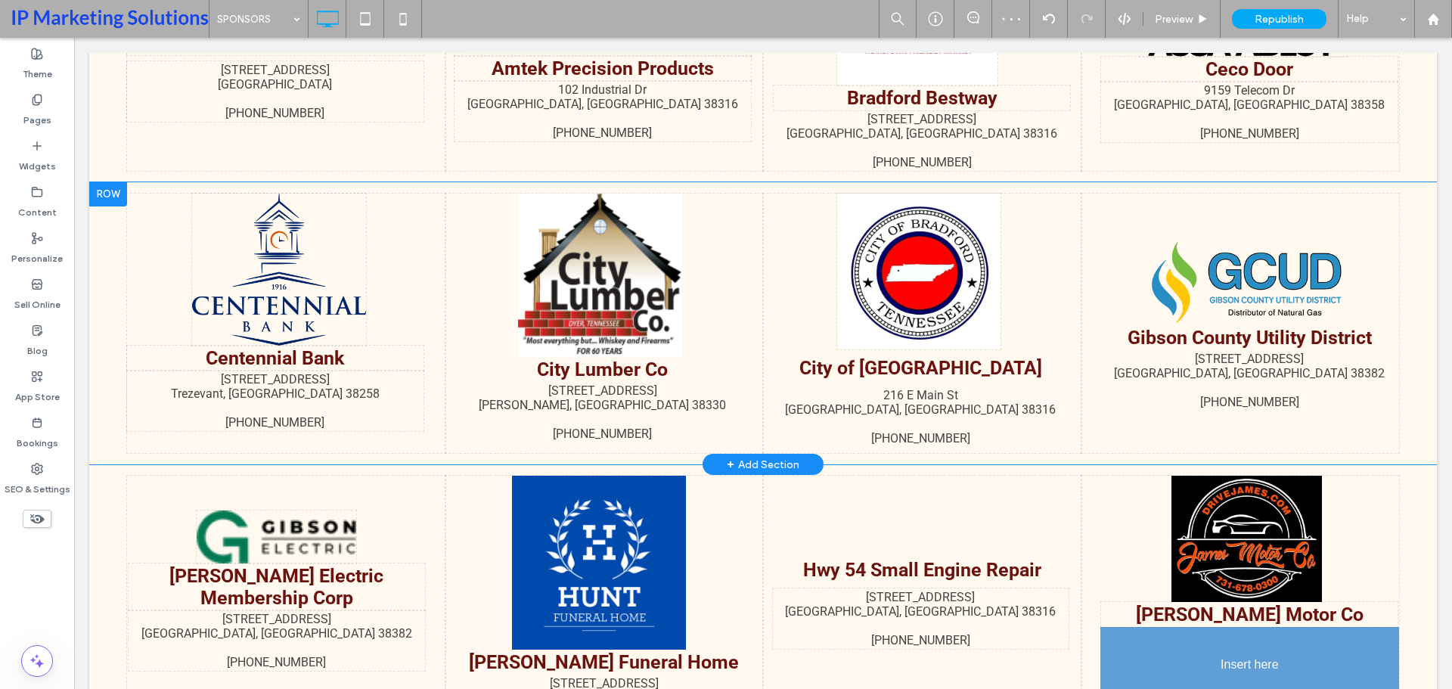
drag, startPoint x: 281, startPoint y: 597, endPoint x: 1212, endPoint y: 644, distance: 932.8
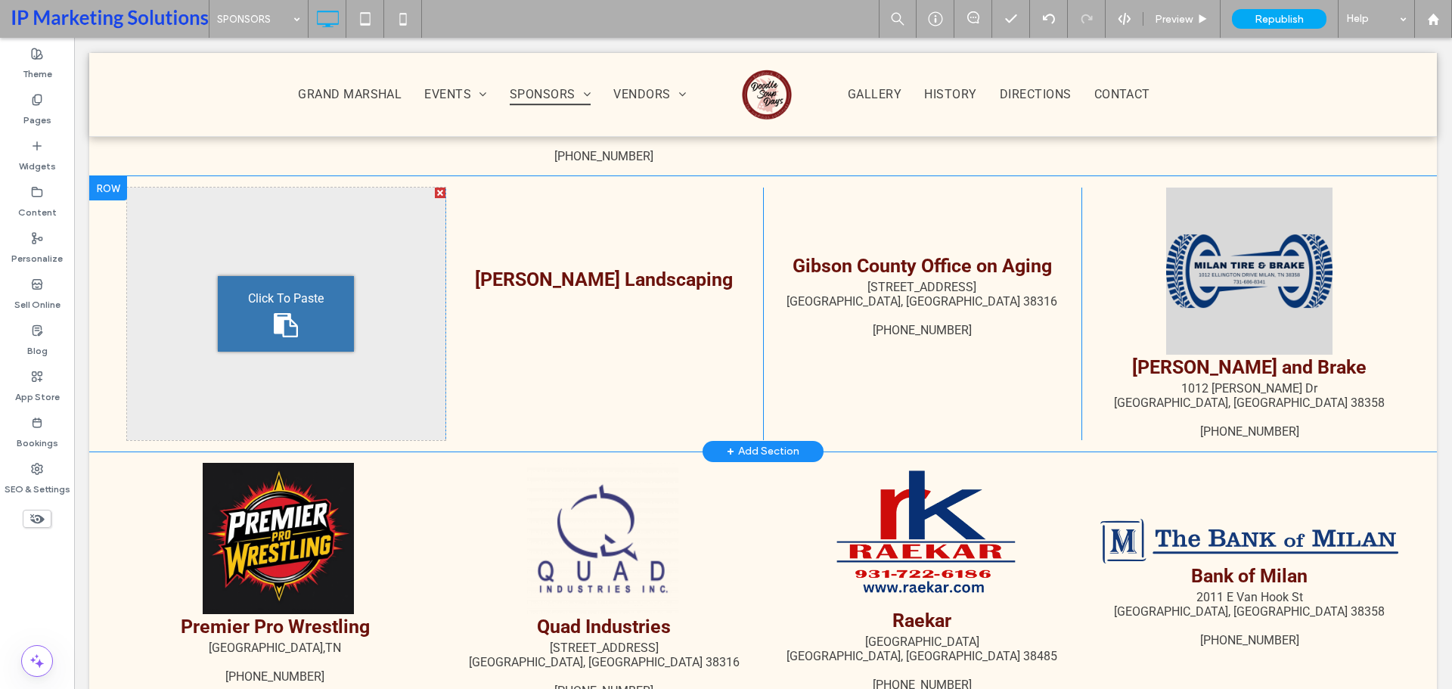
scroll to position [2662, 0]
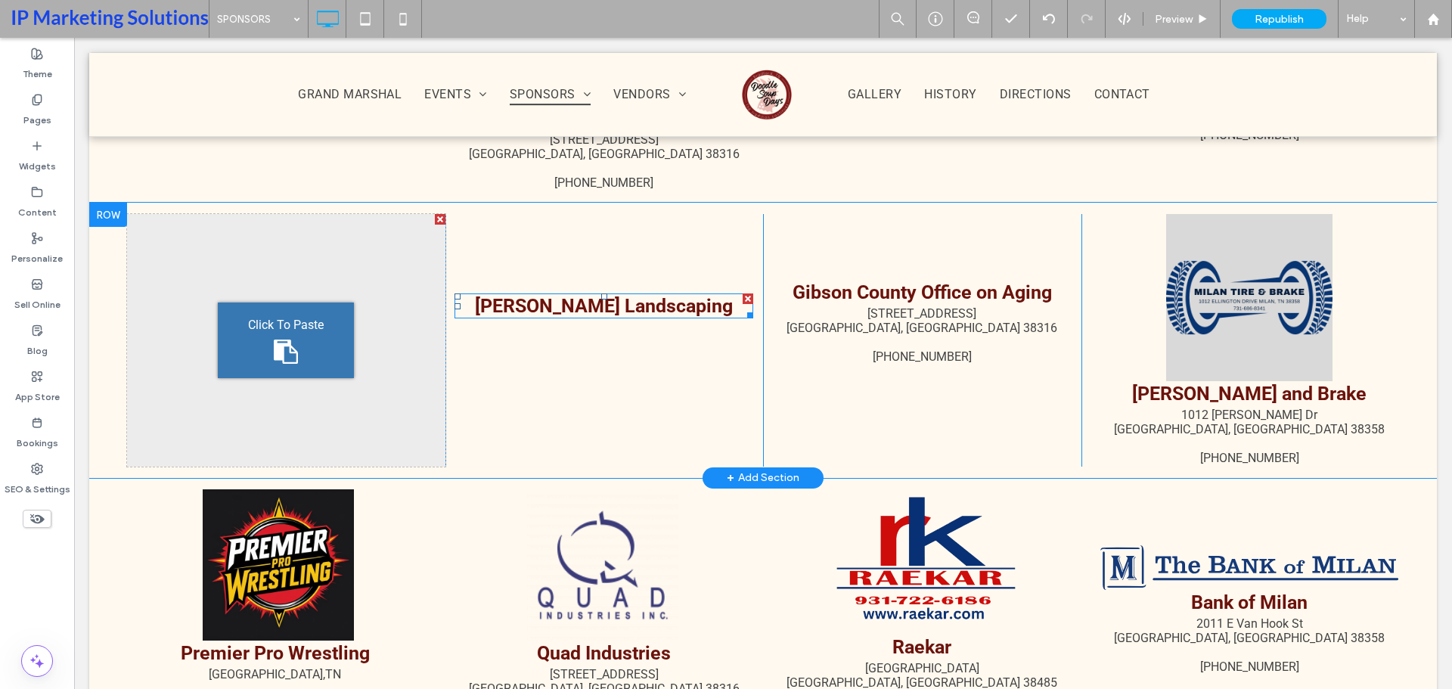
click at [609, 295] on strong "Joseph Cates Landscaping" at bounding box center [604, 306] width 258 height 22
type input "******"
type input "**"
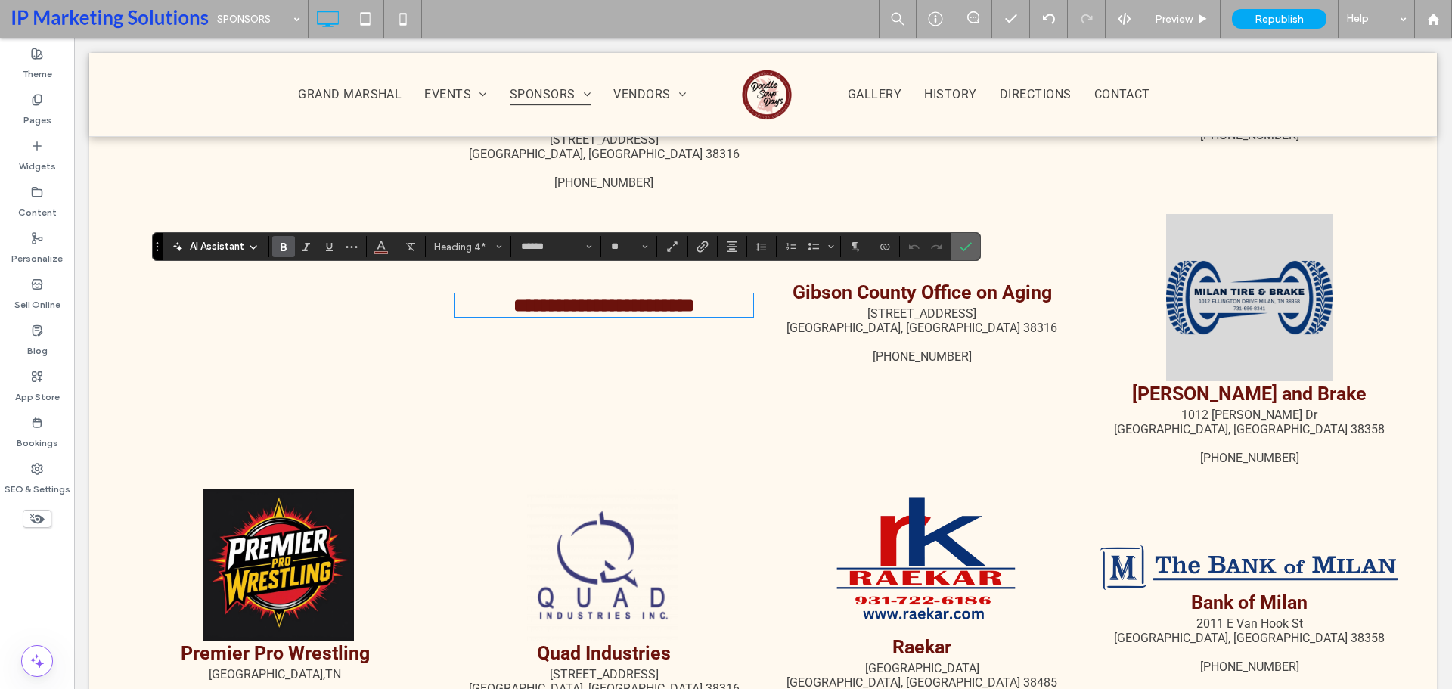
drag, startPoint x: 891, startPoint y: 215, endPoint x: 966, endPoint y: 253, distance: 83.9
click at [966, 253] on icon "Confirm" at bounding box center [966, 246] width 12 height 12
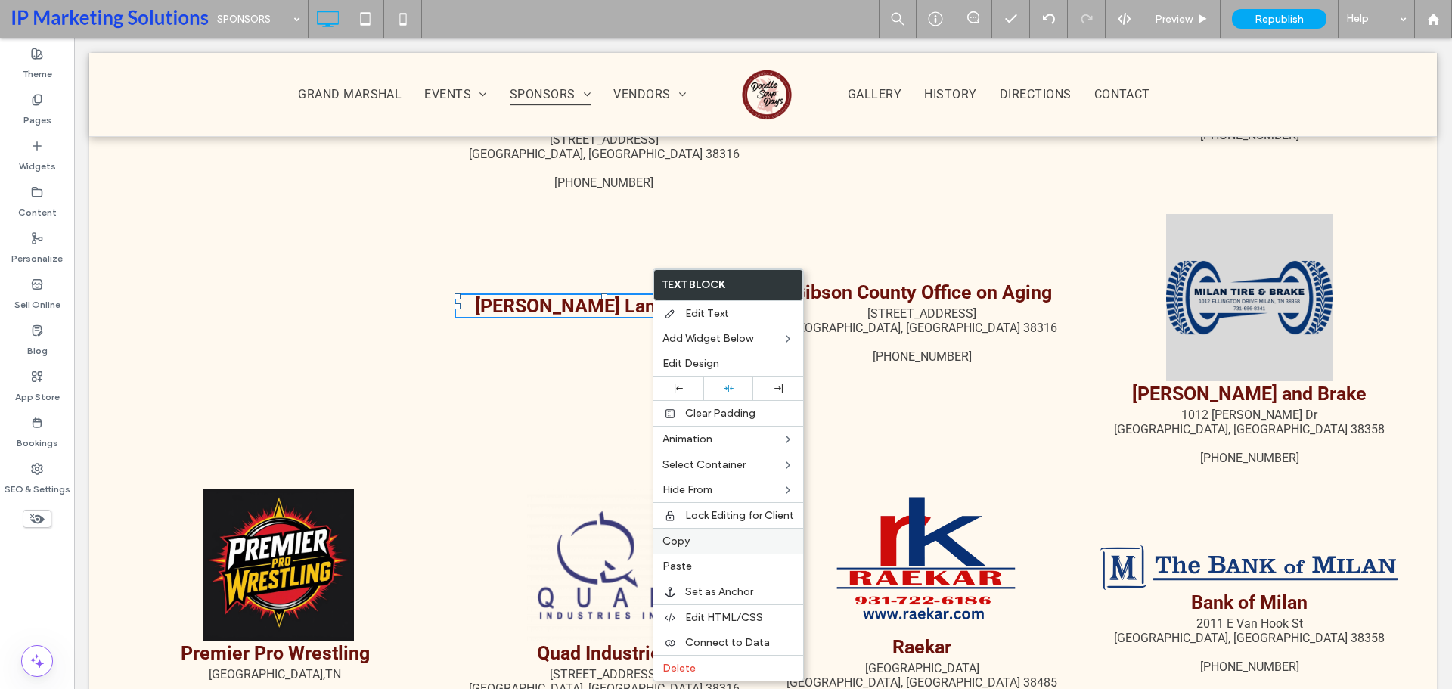
click at [690, 541] on label "Copy" at bounding box center [728, 541] width 132 height 13
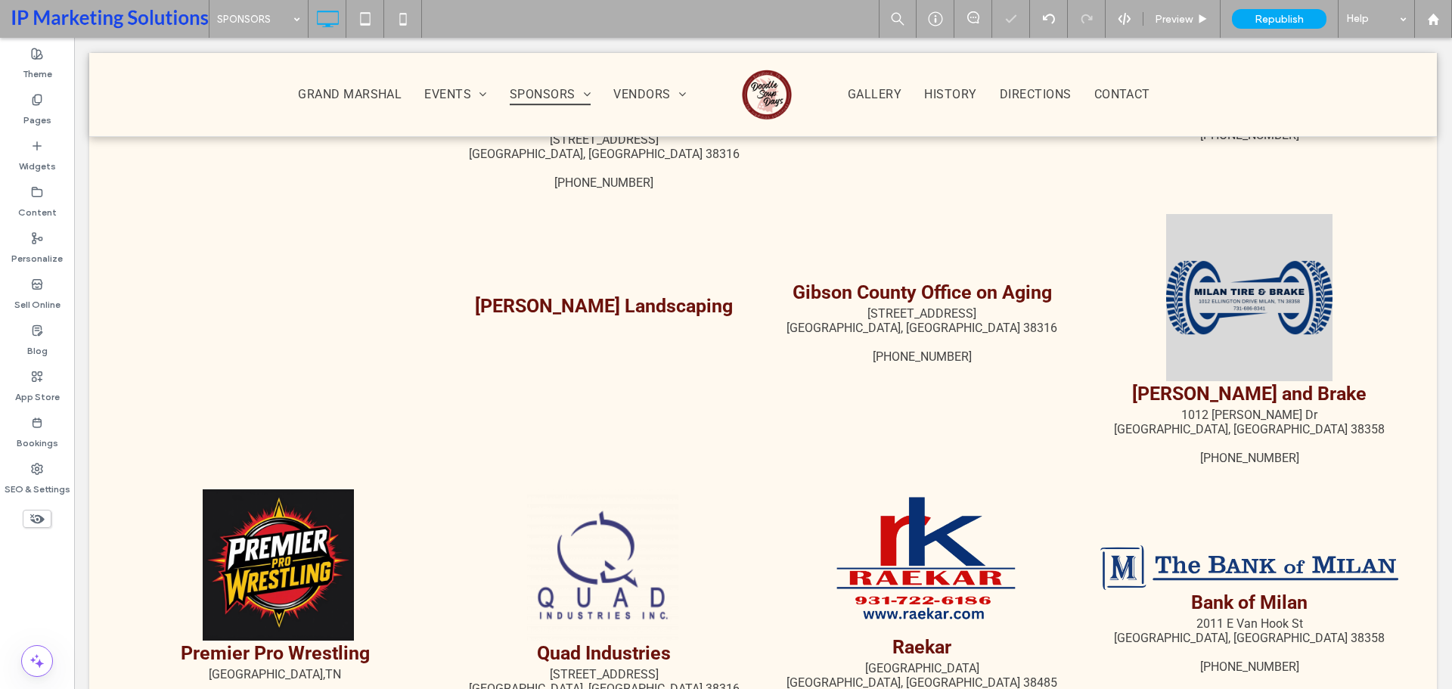
click at [295, 318] on span "Click To Paste" at bounding box center [286, 325] width 76 height 14
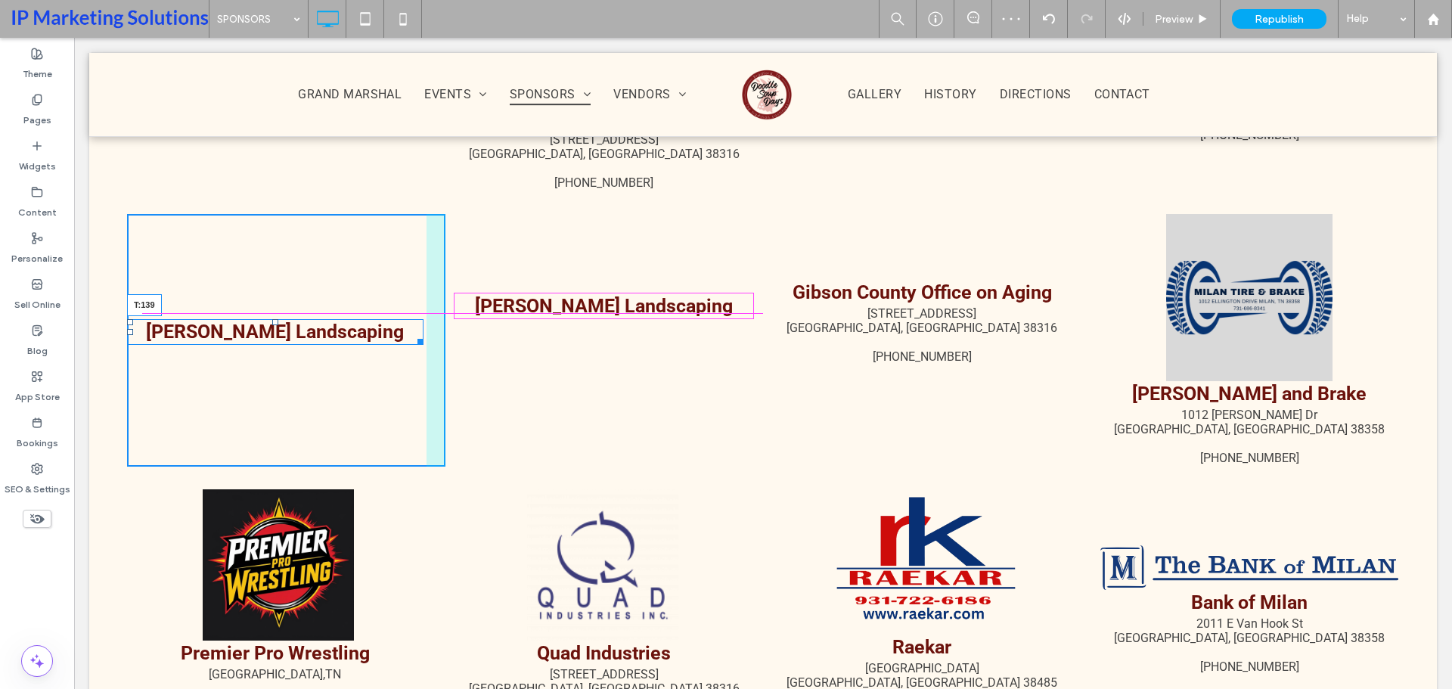
drag, startPoint x: 278, startPoint y: 202, endPoint x: 278, endPoint y: 302, distance: 100.6
click at [278, 319] on div at bounding box center [275, 322] width 6 height 6
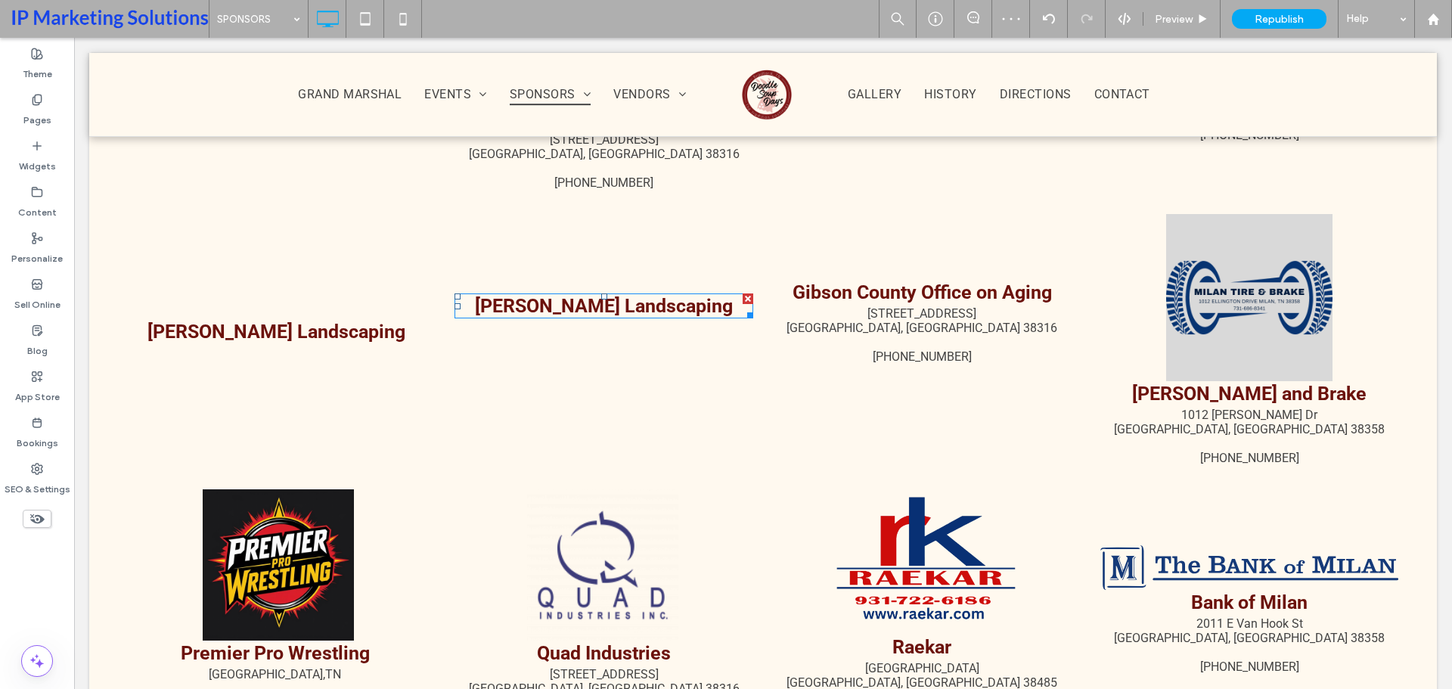
click at [743, 293] on div at bounding box center [748, 298] width 11 height 11
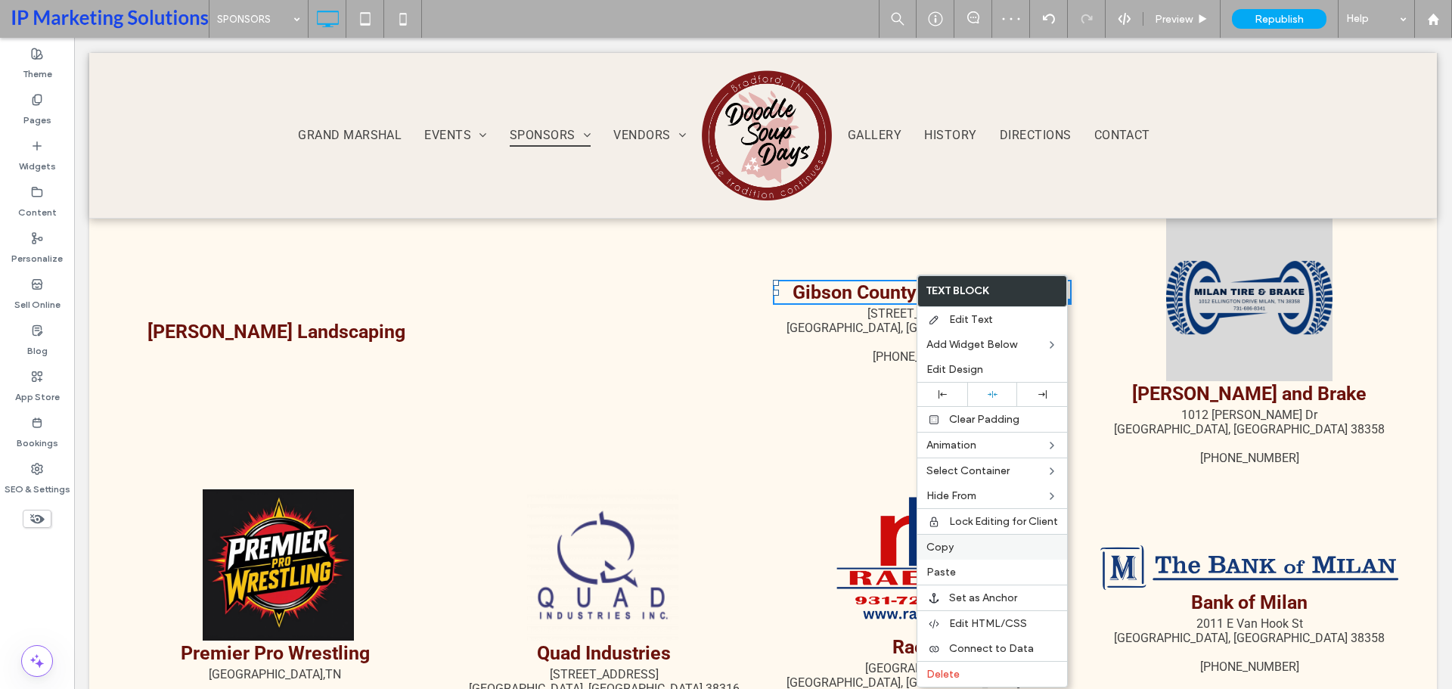
click at [962, 547] on label "Copy" at bounding box center [992, 547] width 132 height 13
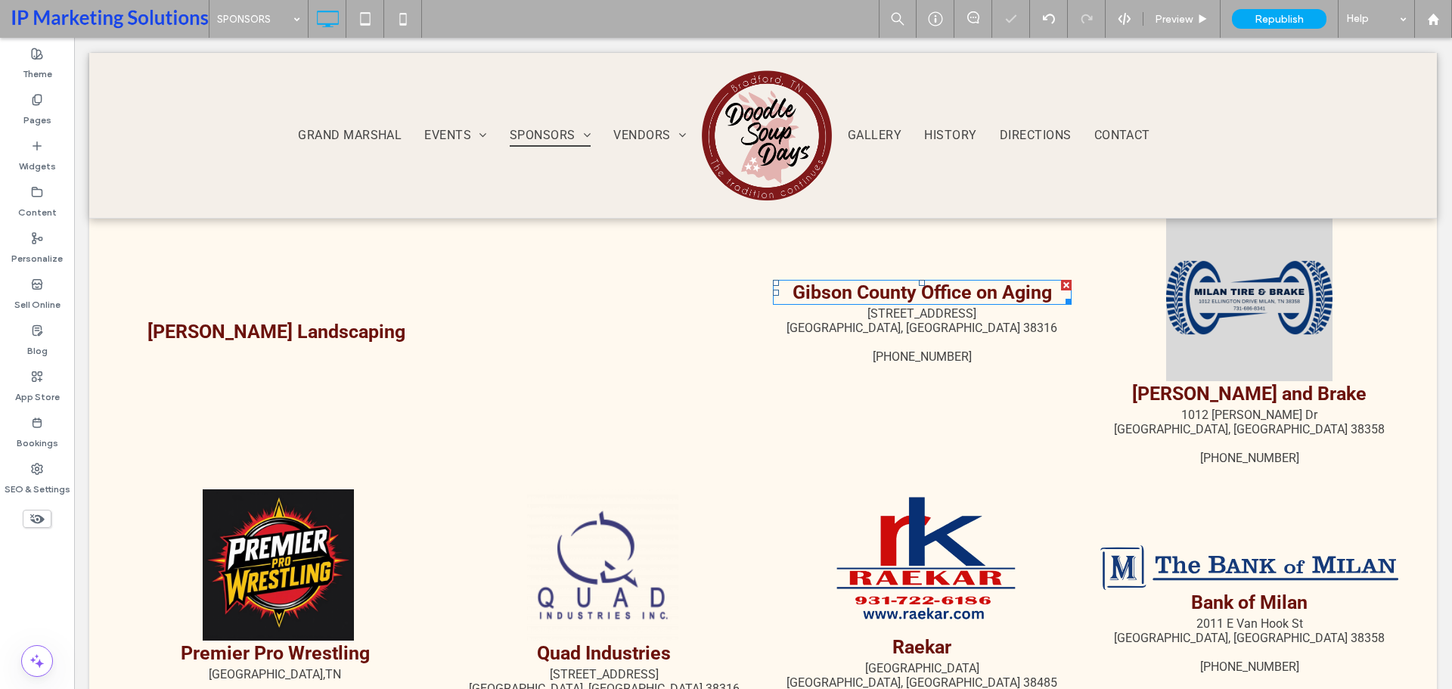
click at [600, 312] on div "Click To Paste" at bounding box center [604, 340] width 136 height 76
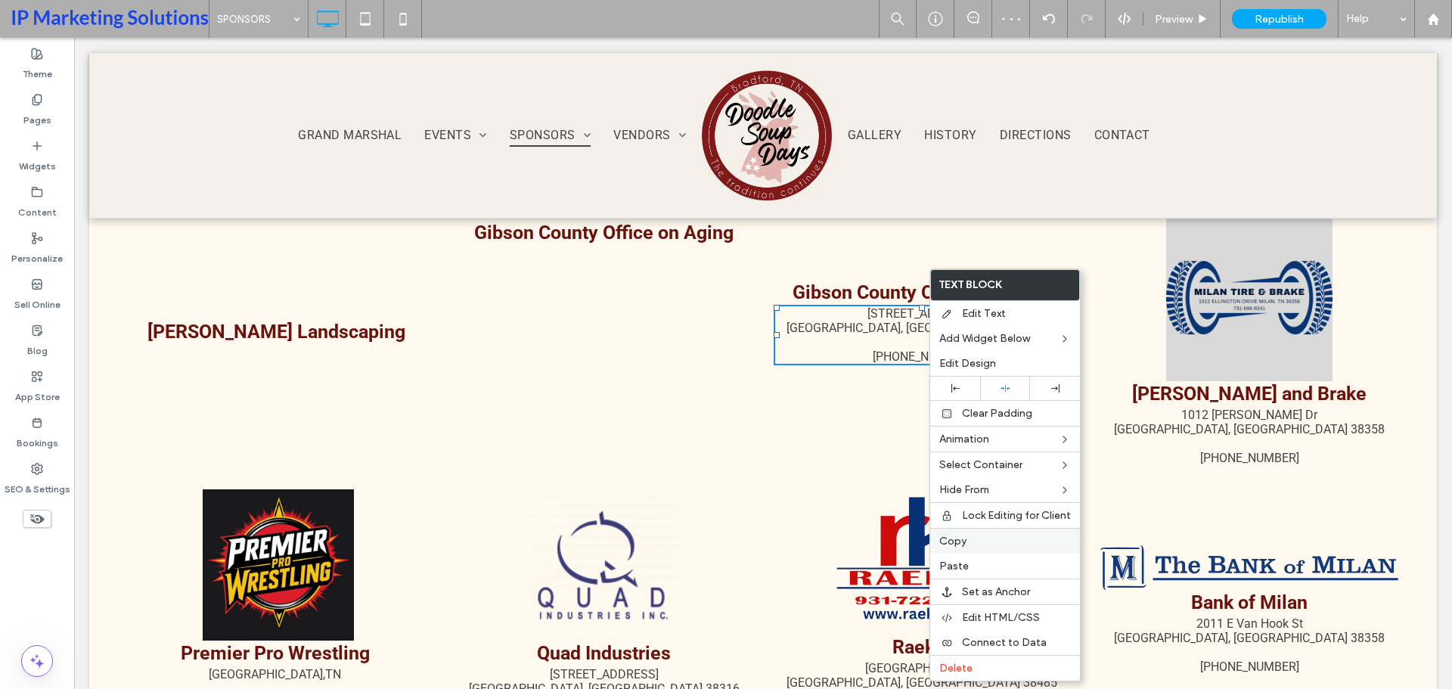
click at [971, 541] on label "Copy" at bounding box center [1005, 541] width 132 height 13
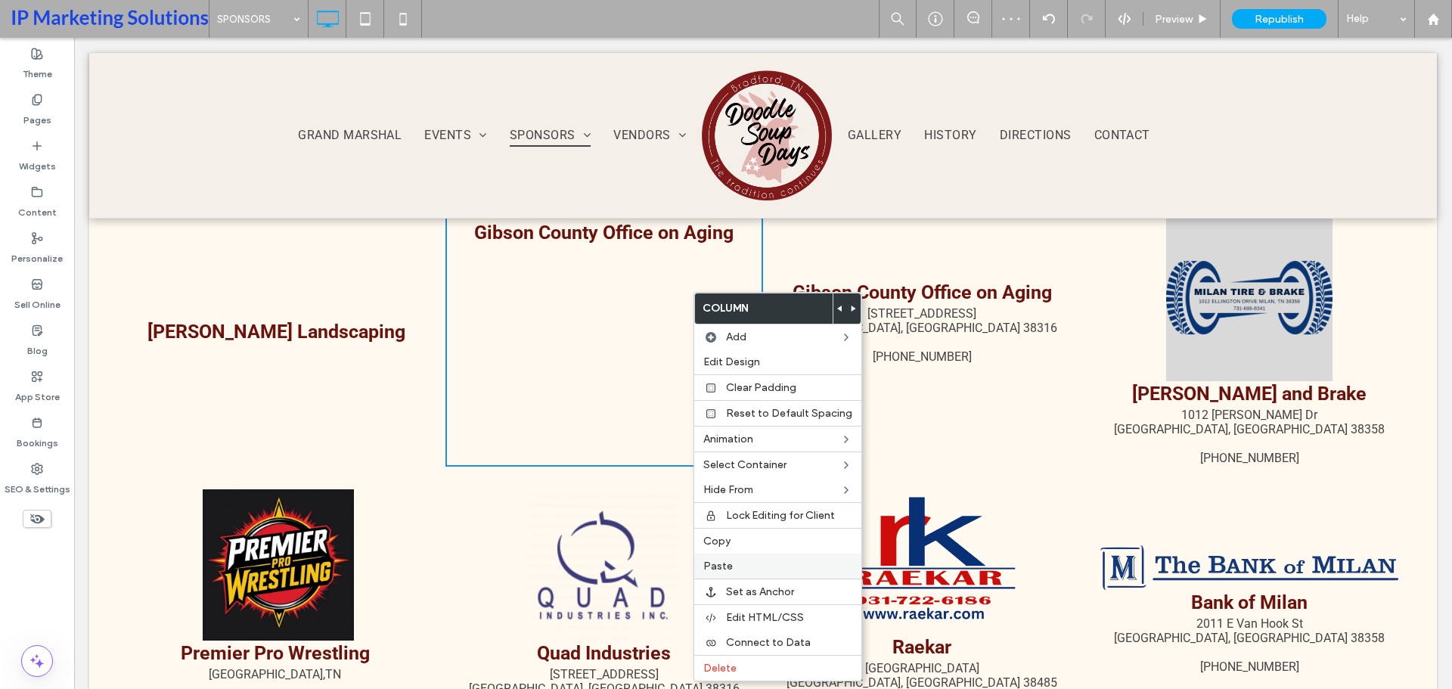
click at [767, 572] on div "Paste" at bounding box center [777, 566] width 167 height 25
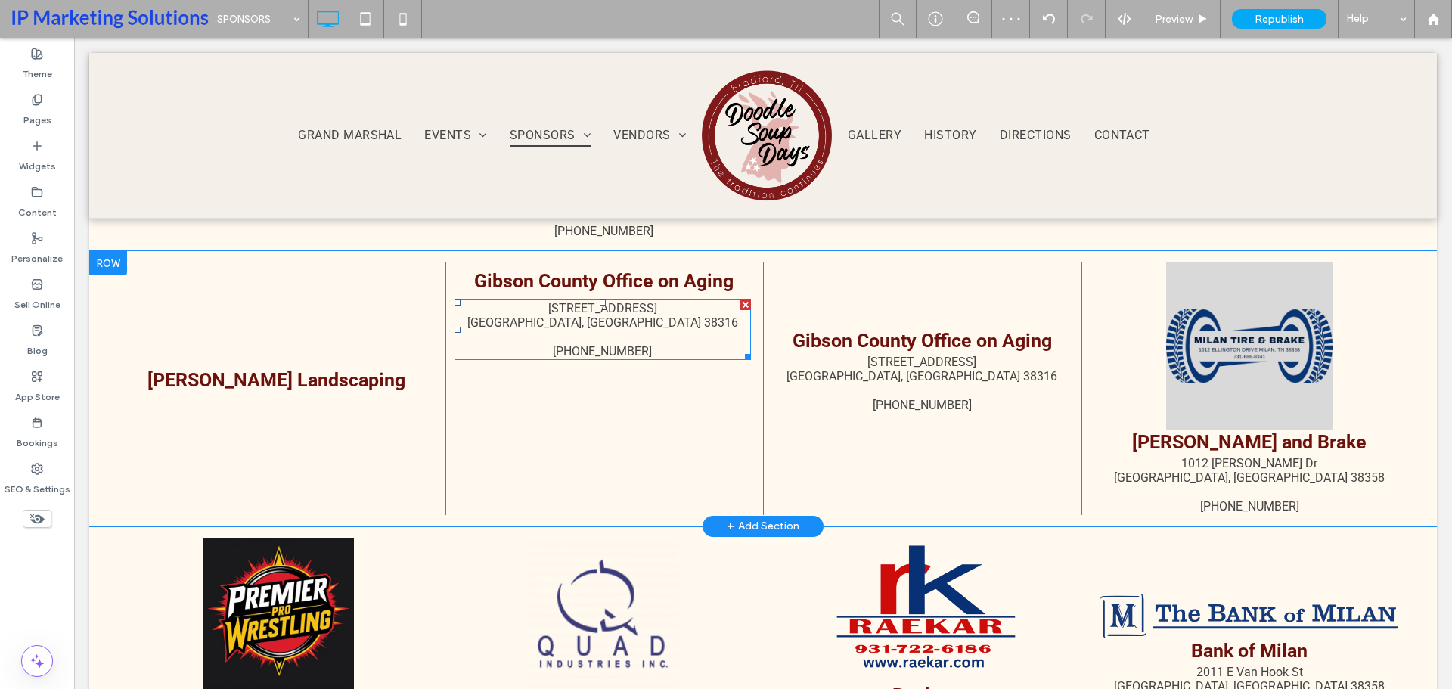
scroll to position [2586, 0]
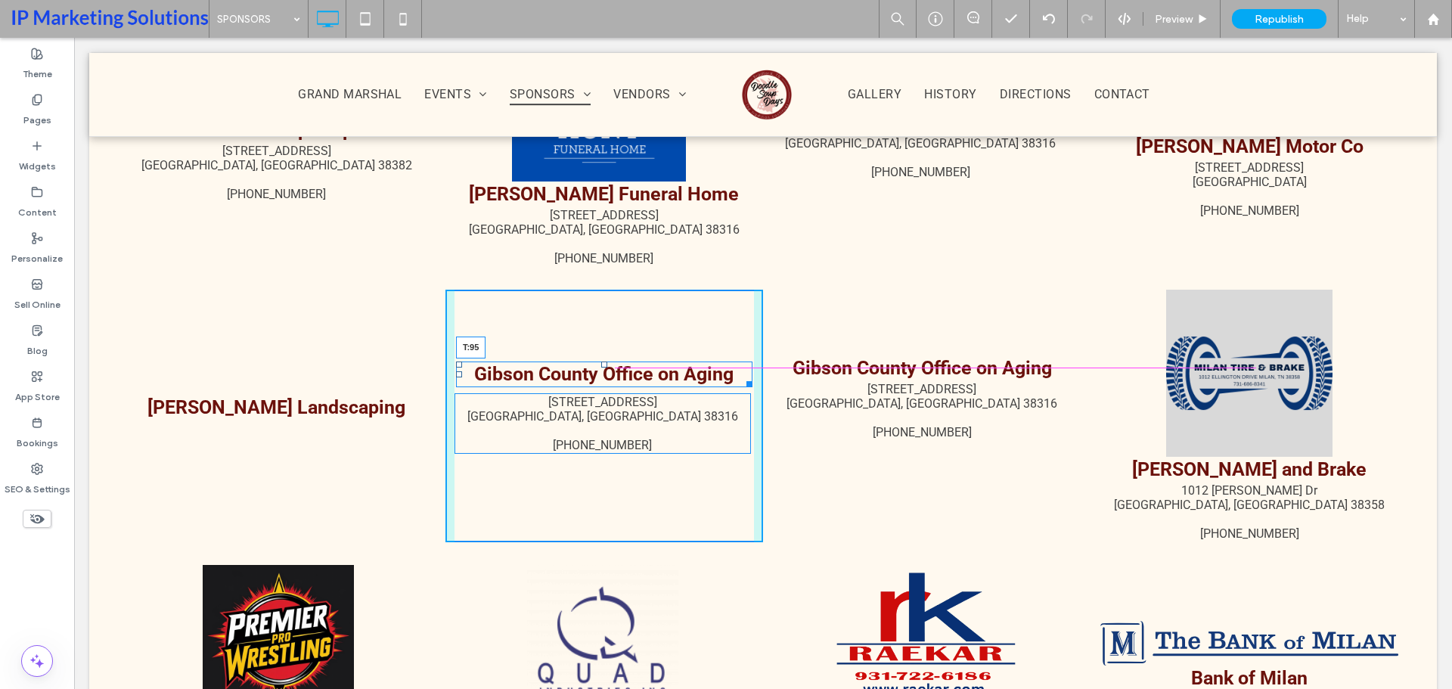
drag, startPoint x: 600, startPoint y: 277, endPoint x: 684, endPoint y: 380, distance: 132.7
click at [605, 361] on div "Gibson County Office on Aging T:95" at bounding box center [604, 374] width 296 height 26
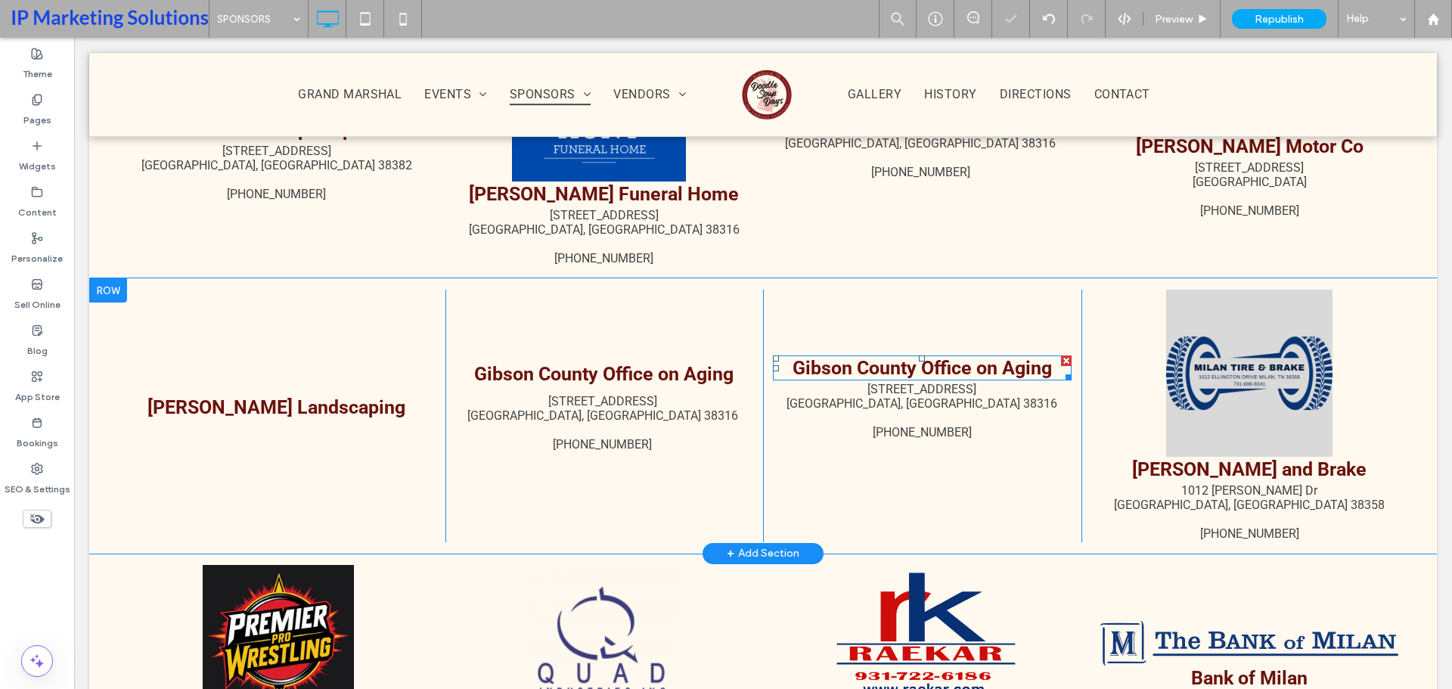
click at [1062, 355] on div at bounding box center [1066, 360] width 11 height 11
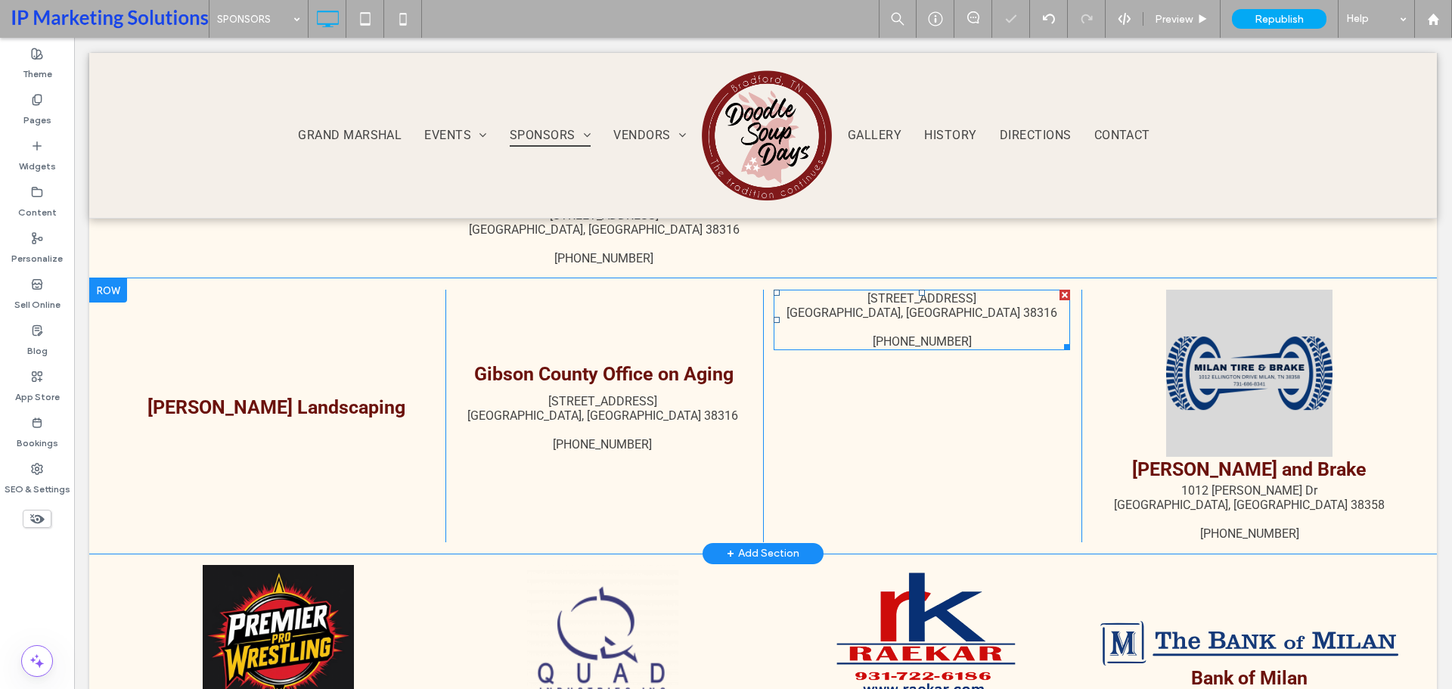
drag, startPoint x: 1055, startPoint y: 272, endPoint x: 1138, endPoint y: 321, distance: 96.6
click at [1059, 290] on div at bounding box center [1064, 295] width 11 height 11
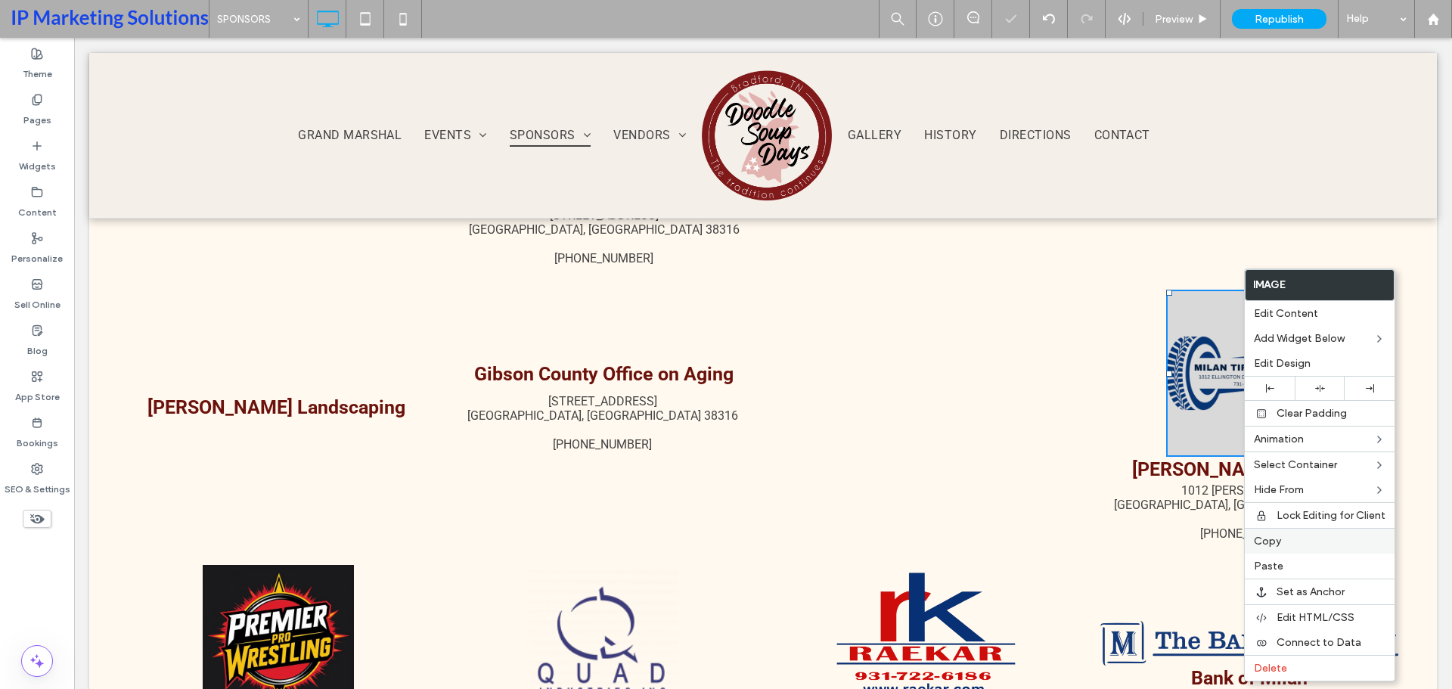
click at [1289, 539] on label "Copy" at bounding box center [1320, 541] width 132 height 13
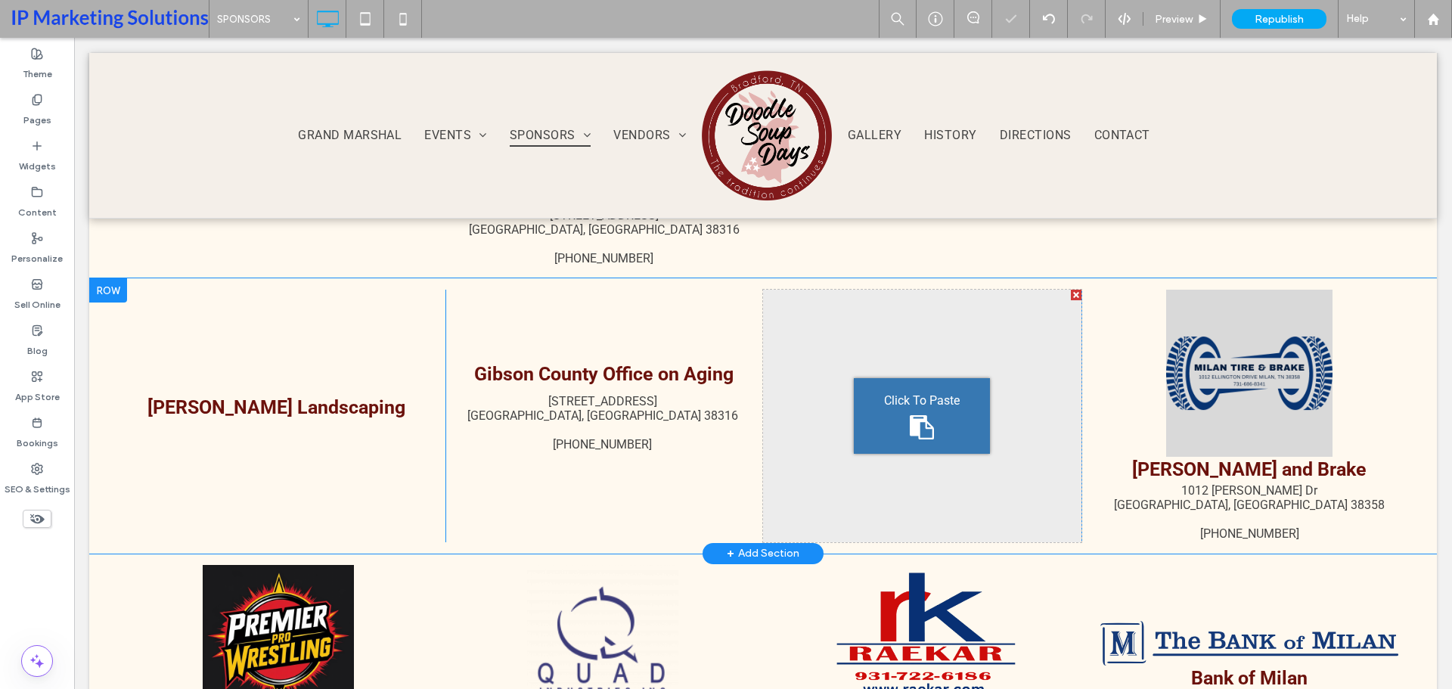
click at [979, 378] on div "Click To Paste" at bounding box center [922, 416] width 136 height 76
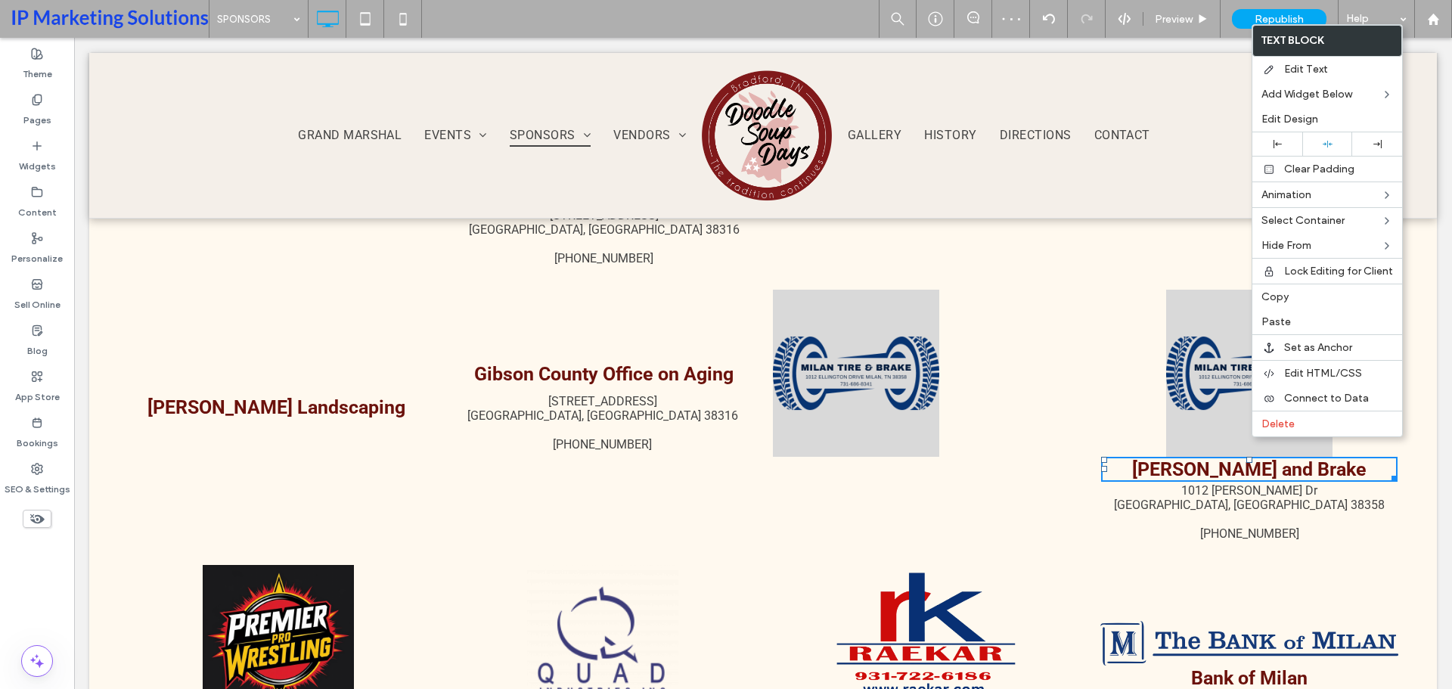
drag, startPoint x: 1299, startPoint y: 302, endPoint x: 1081, endPoint y: 374, distance: 229.3
click at [1296, 302] on label "Copy" at bounding box center [1327, 296] width 132 height 13
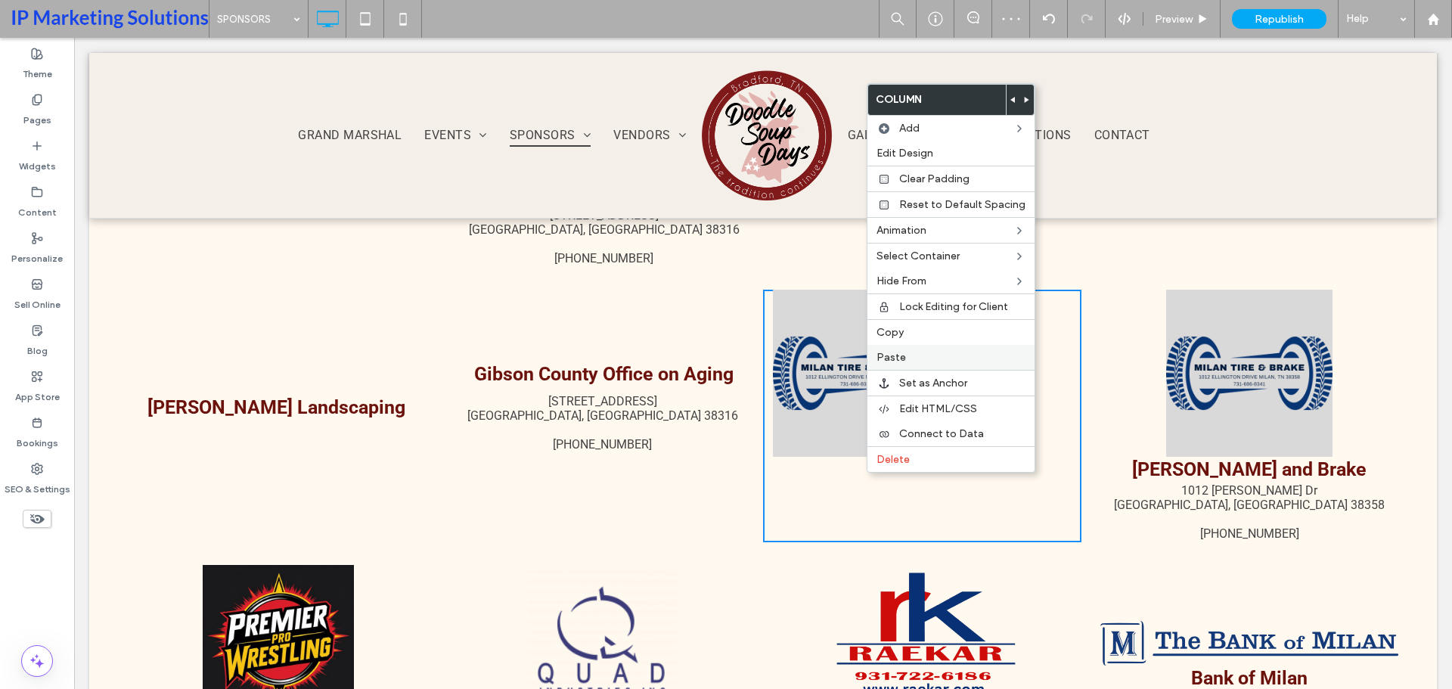
click at [917, 355] on label "Paste" at bounding box center [950, 357] width 149 height 13
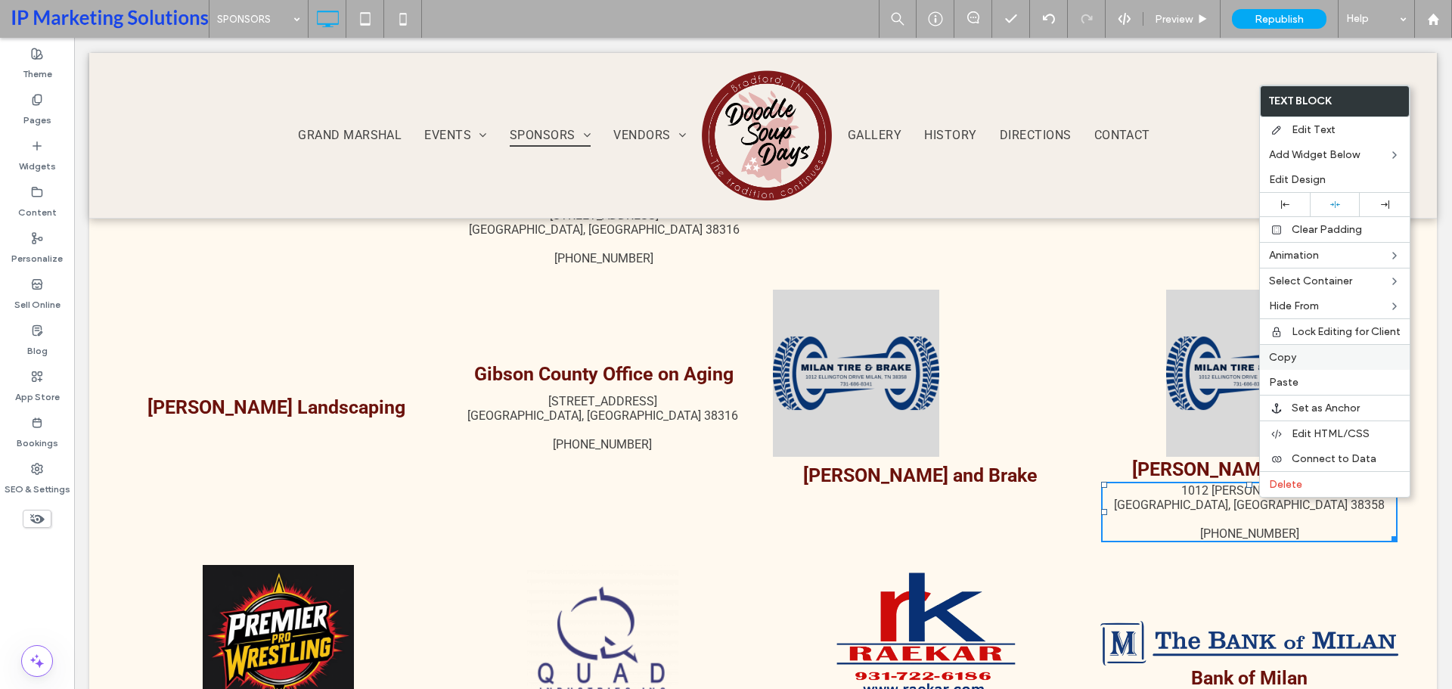
click at [1296, 361] on label "Copy" at bounding box center [1335, 357] width 132 height 13
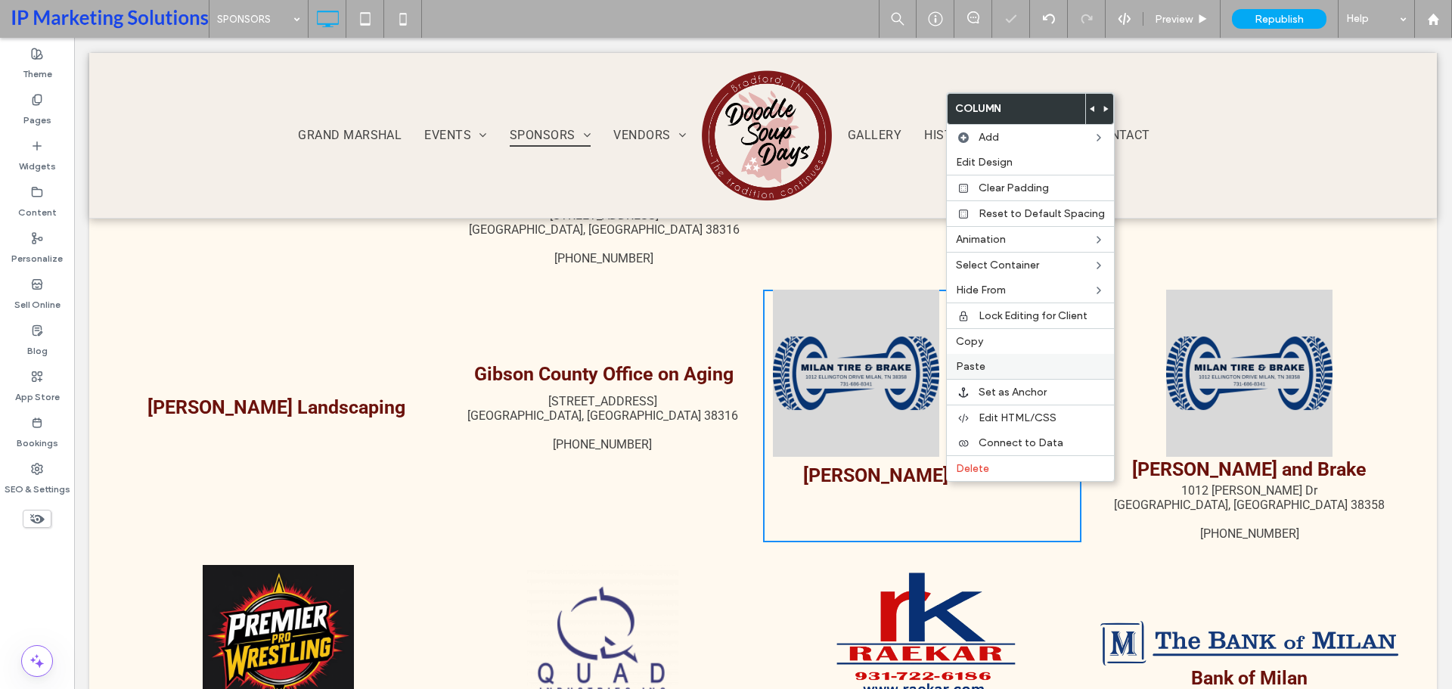
click at [982, 370] on span "Paste" at bounding box center [970, 366] width 29 height 13
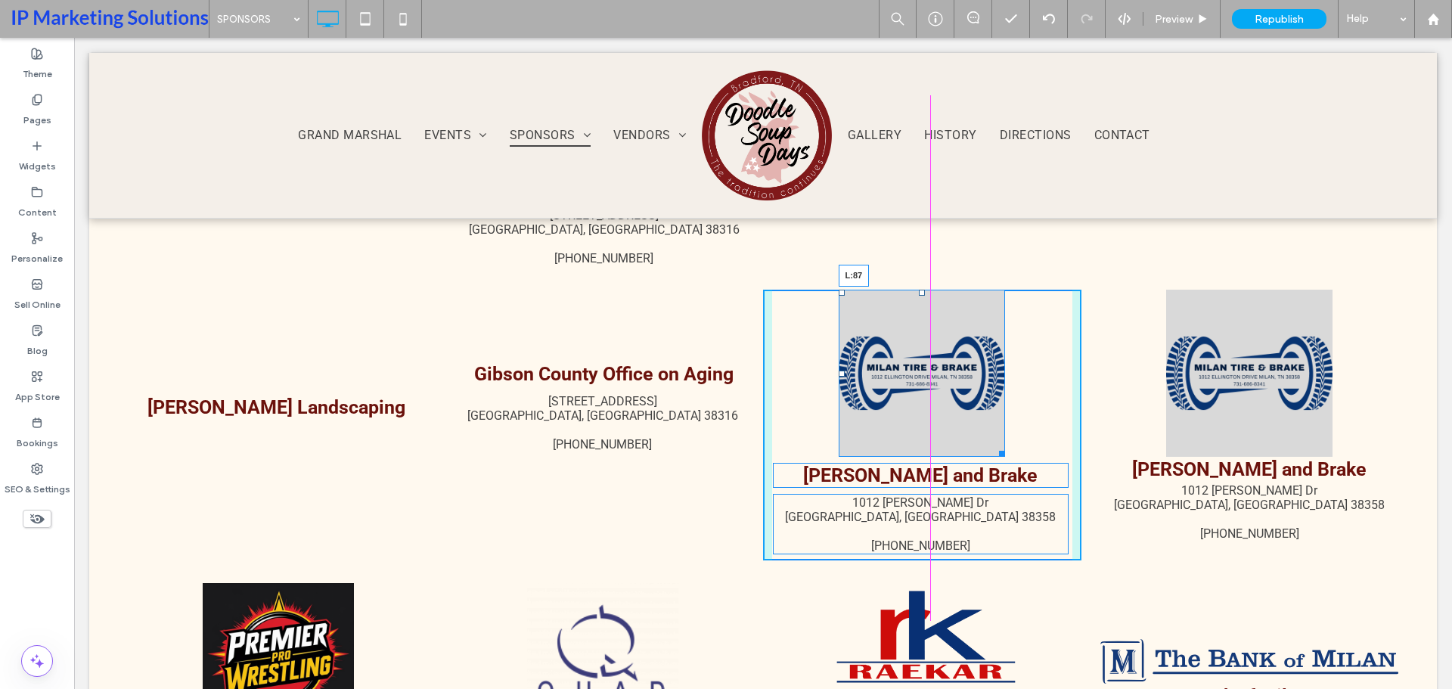
drag, startPoint x: 769, startPoint y: 354, endPoint x: 915, endPoint y: 403, distance: 154.0
click at [839, 363] on div "L:87" at bounding box center [922, 373] width 167 height 167
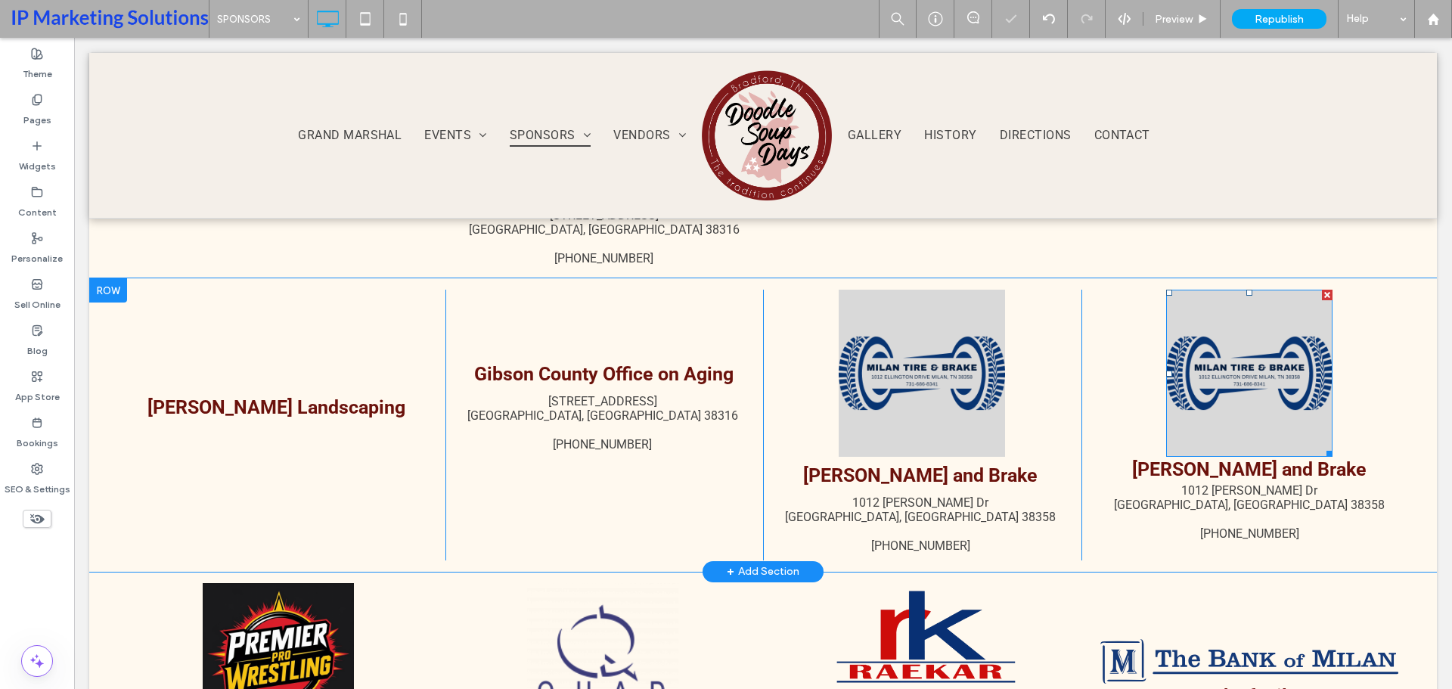
click at [1322, 290] on div at bounding box center [1327, 295] width 11 height 11
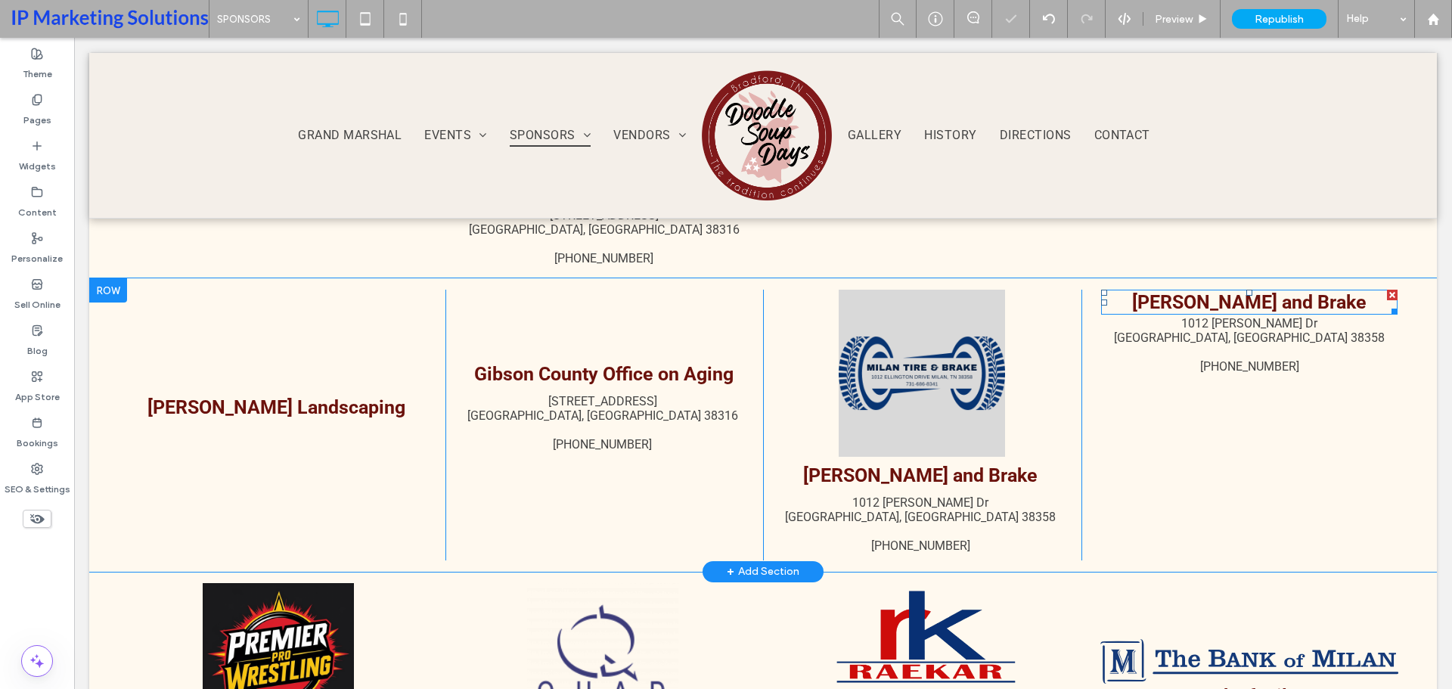
click at [1387, 290] on div at bounding box center [1392, 295] width 11 height 11
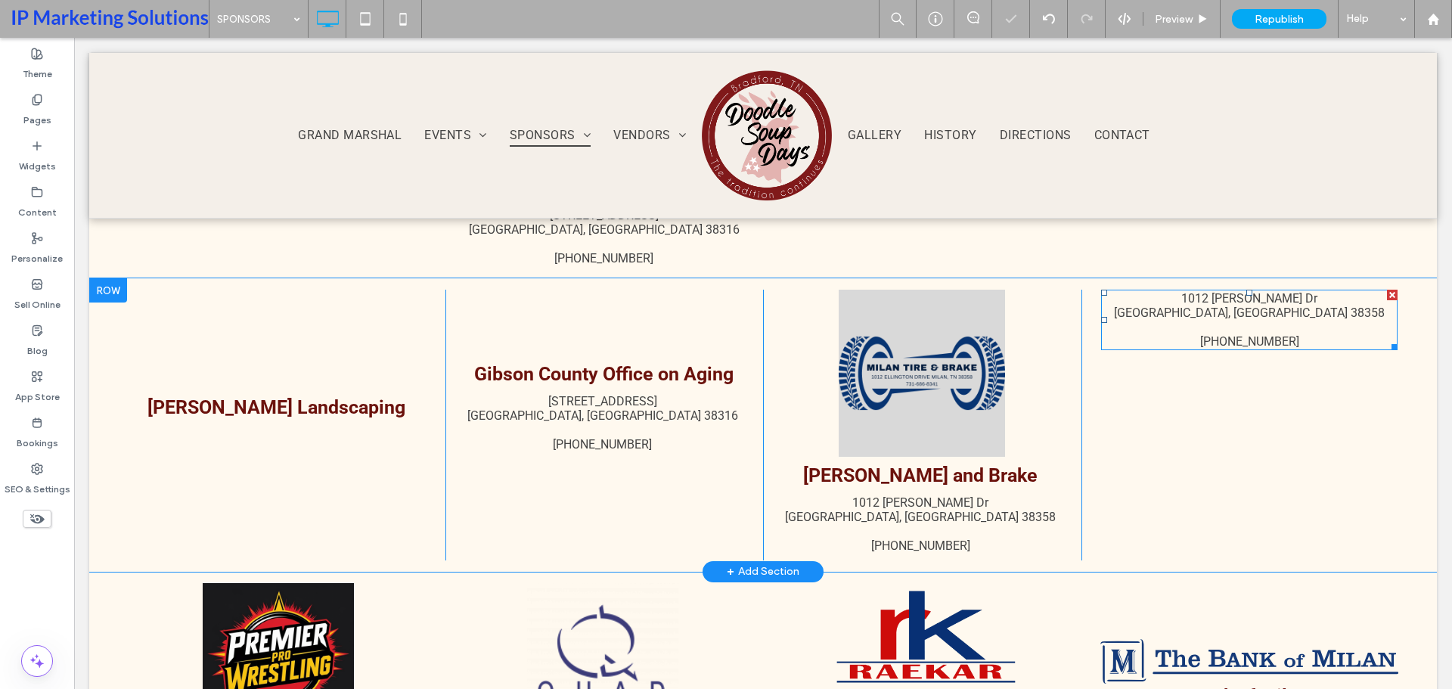
click at [1387, 290] on div at bounding box center [1392, 295] width 11 height 11
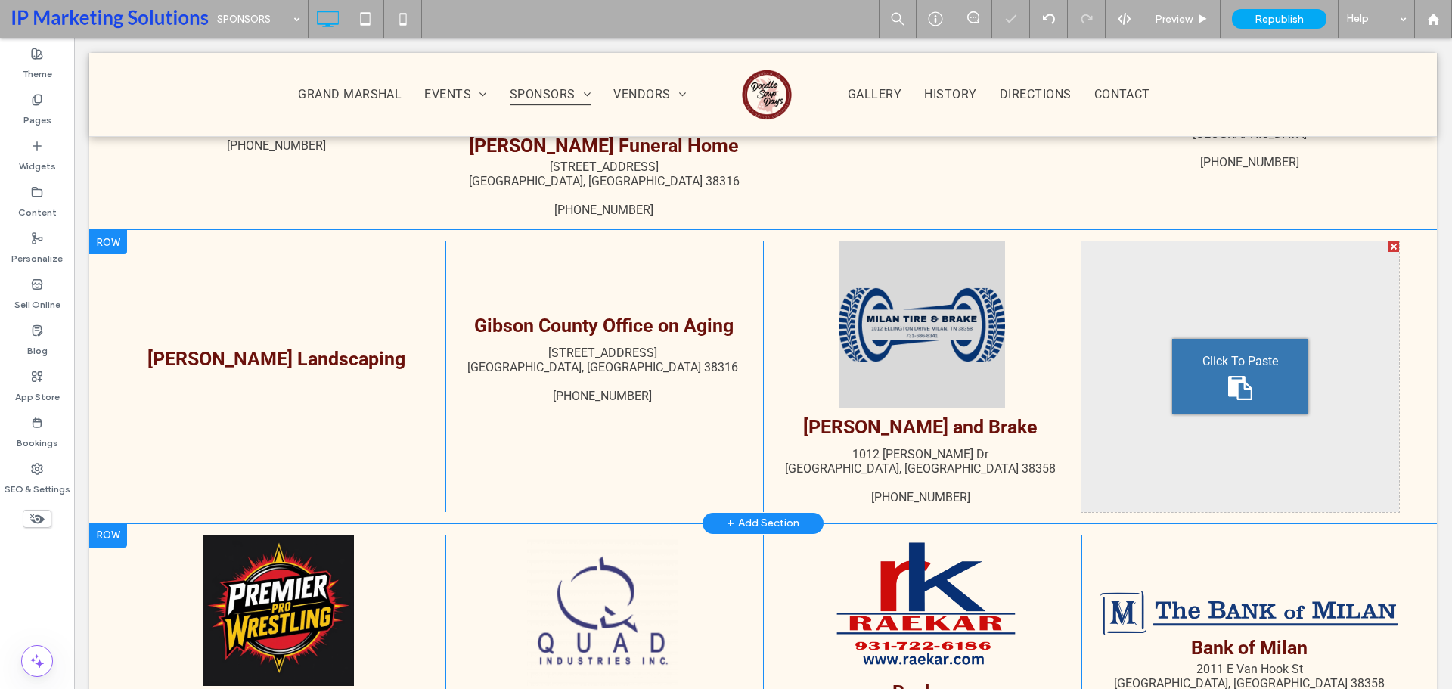
scroll to position [2662, 0]
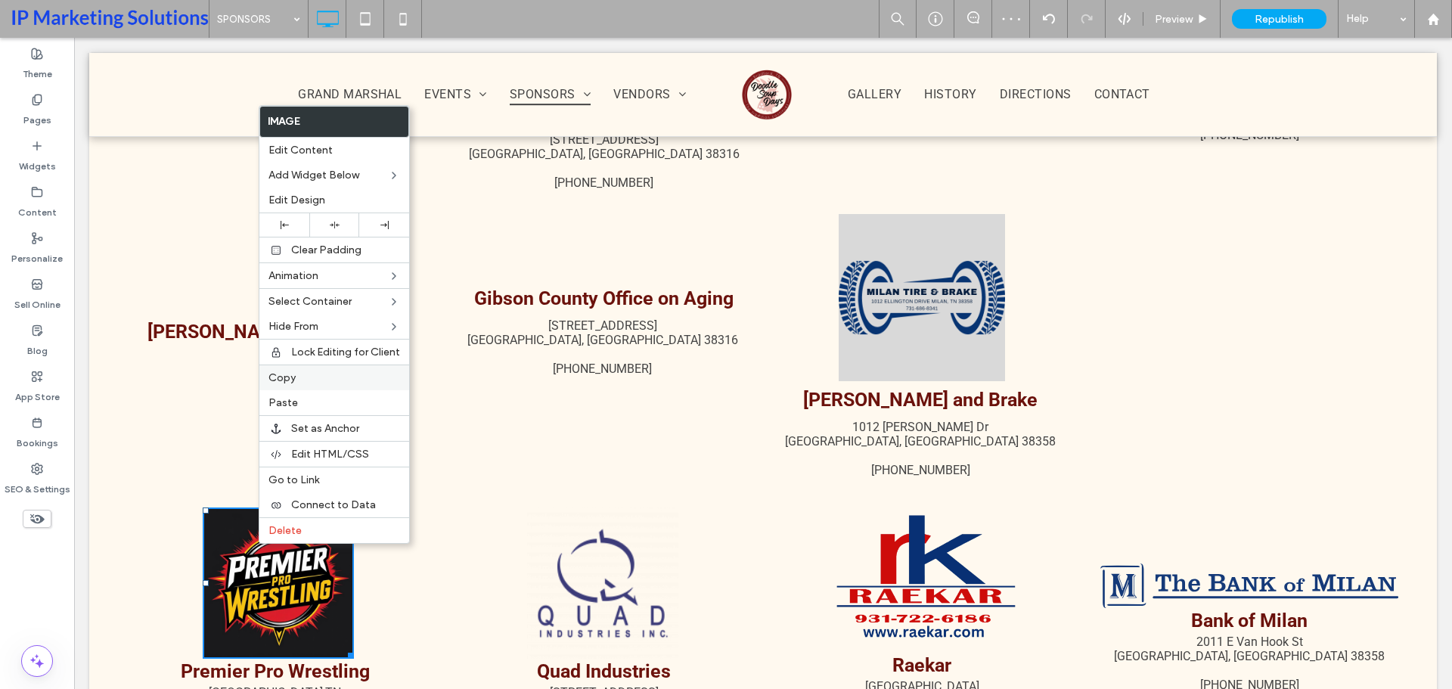
click at [333, 384] on div "Copy" at bounding box center [334, 377] width 150 height 26
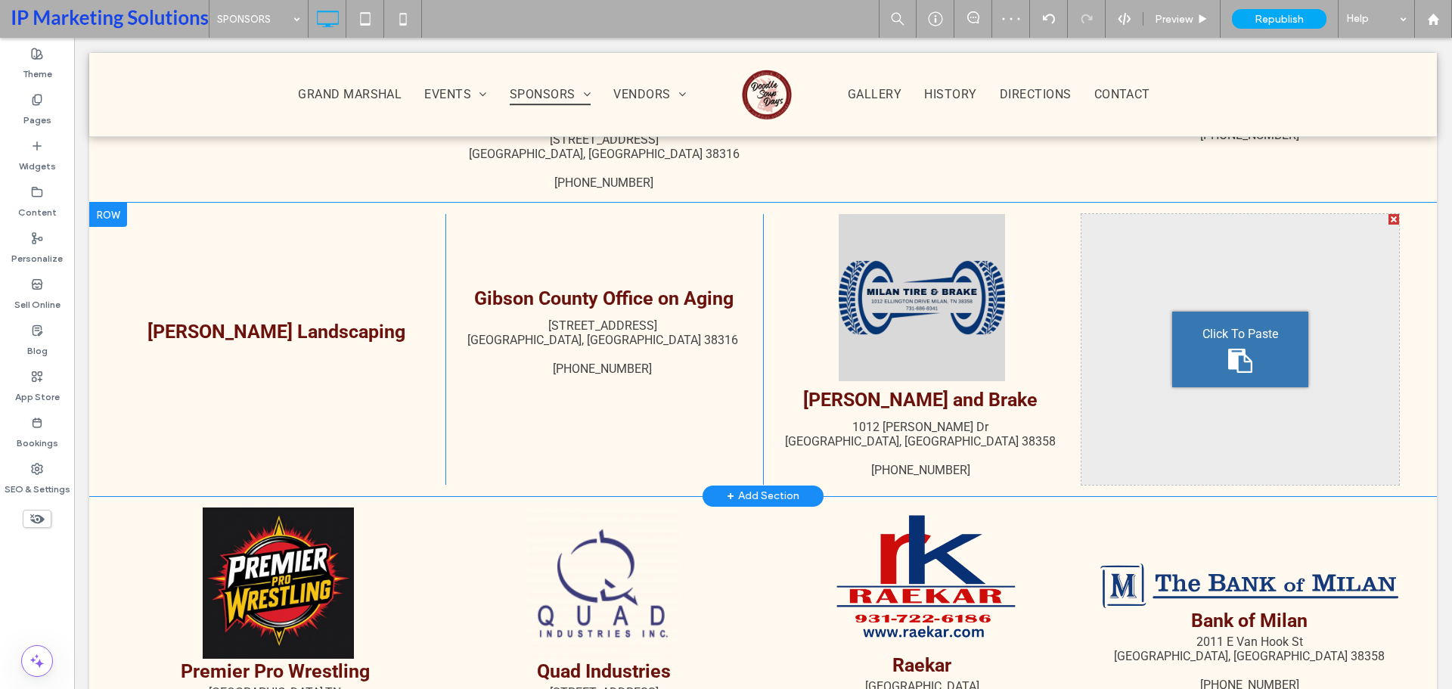
click at [1255, 327] on span "Click To Paste" at bounding box center [1240, 334] width 76 height 14
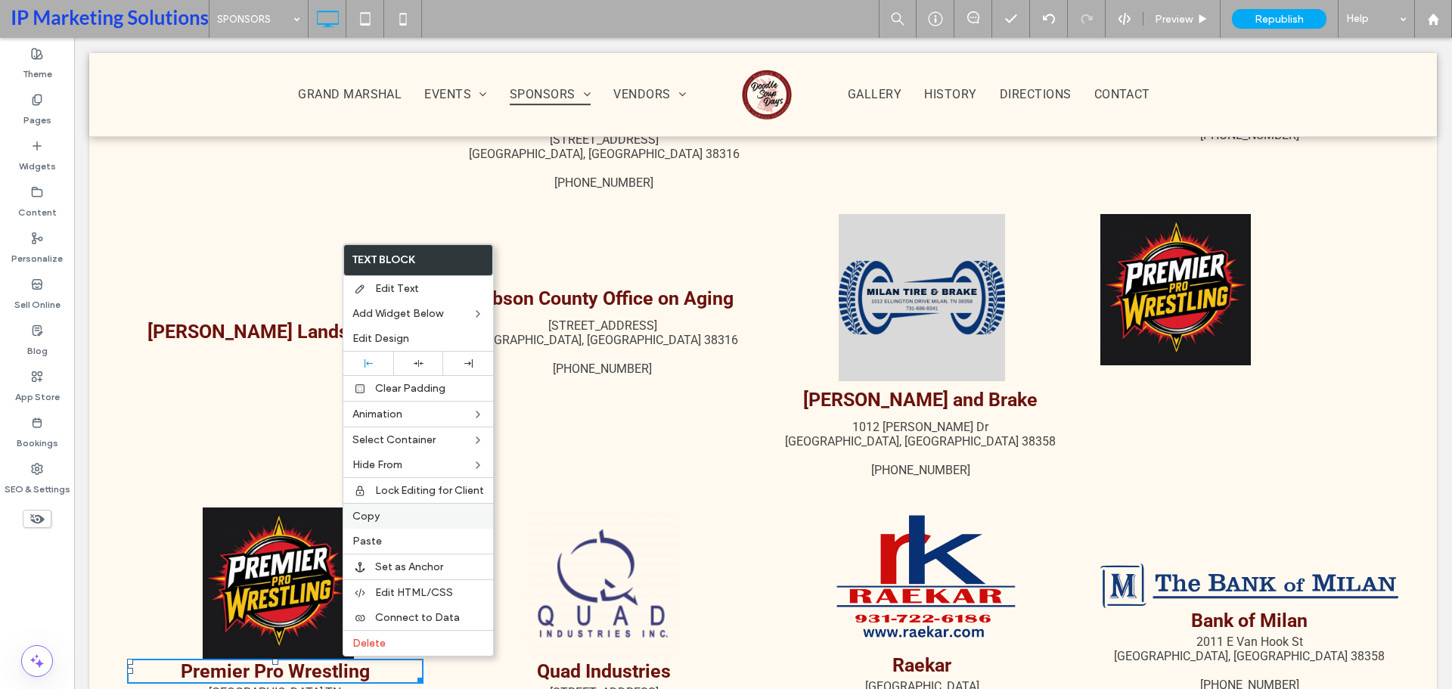
click at [398, 515] on label "Copy" at bounding box center [418, 516] width 132 height 13
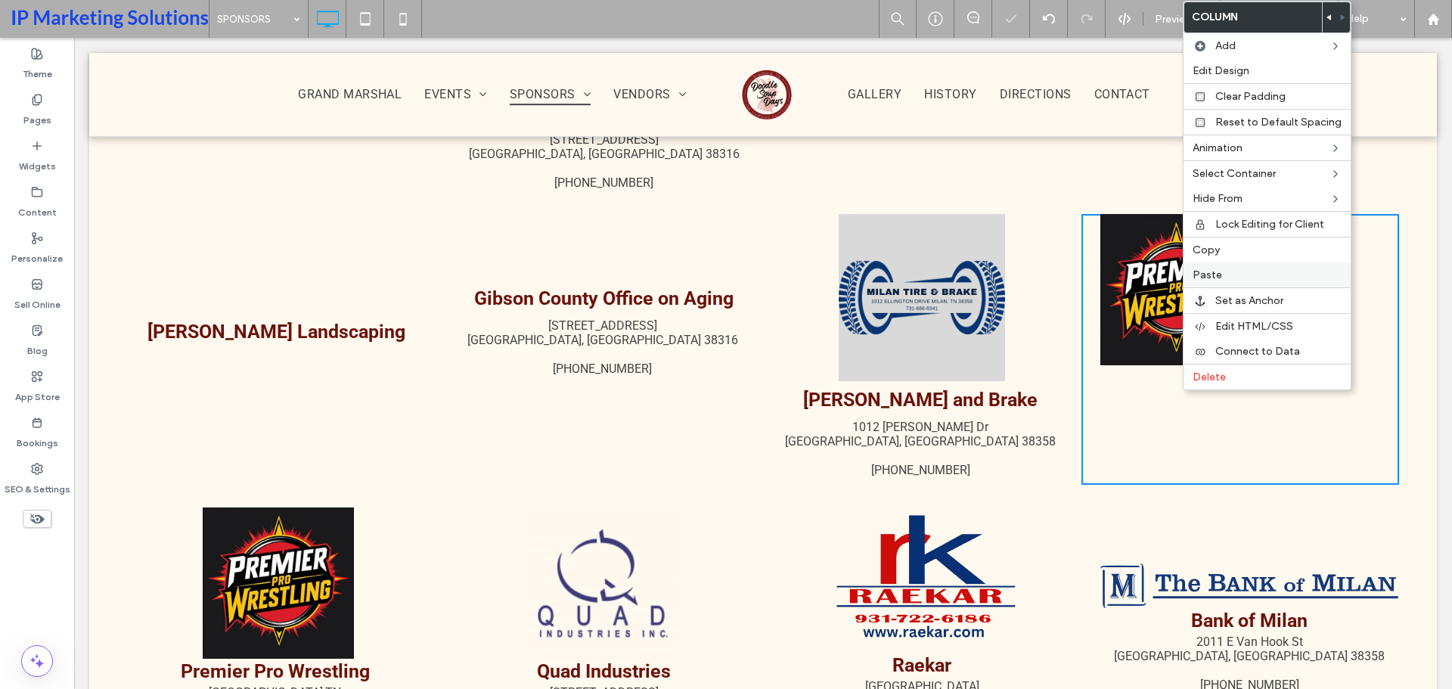
click at [1217, 275] on span "Paste" at bounding box center [1207, 274] width 29 height 13
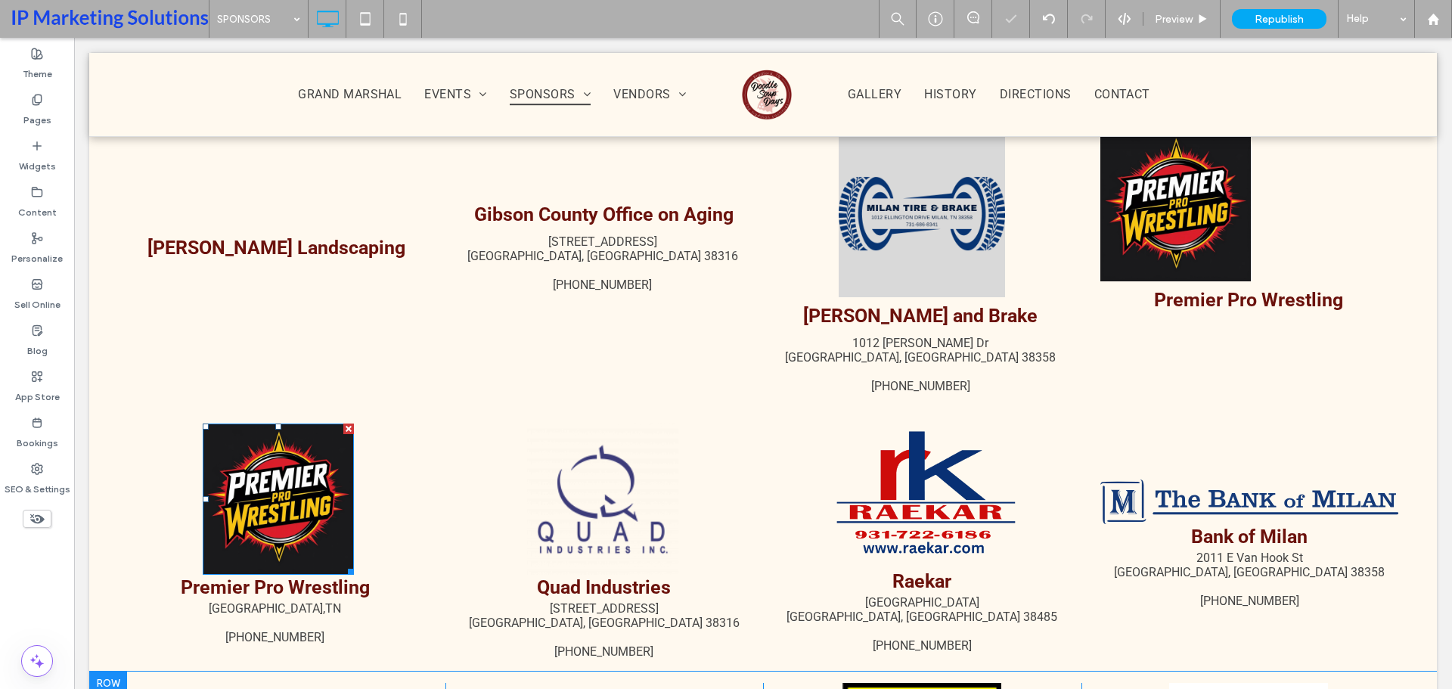
scroll to position [2813, 0]
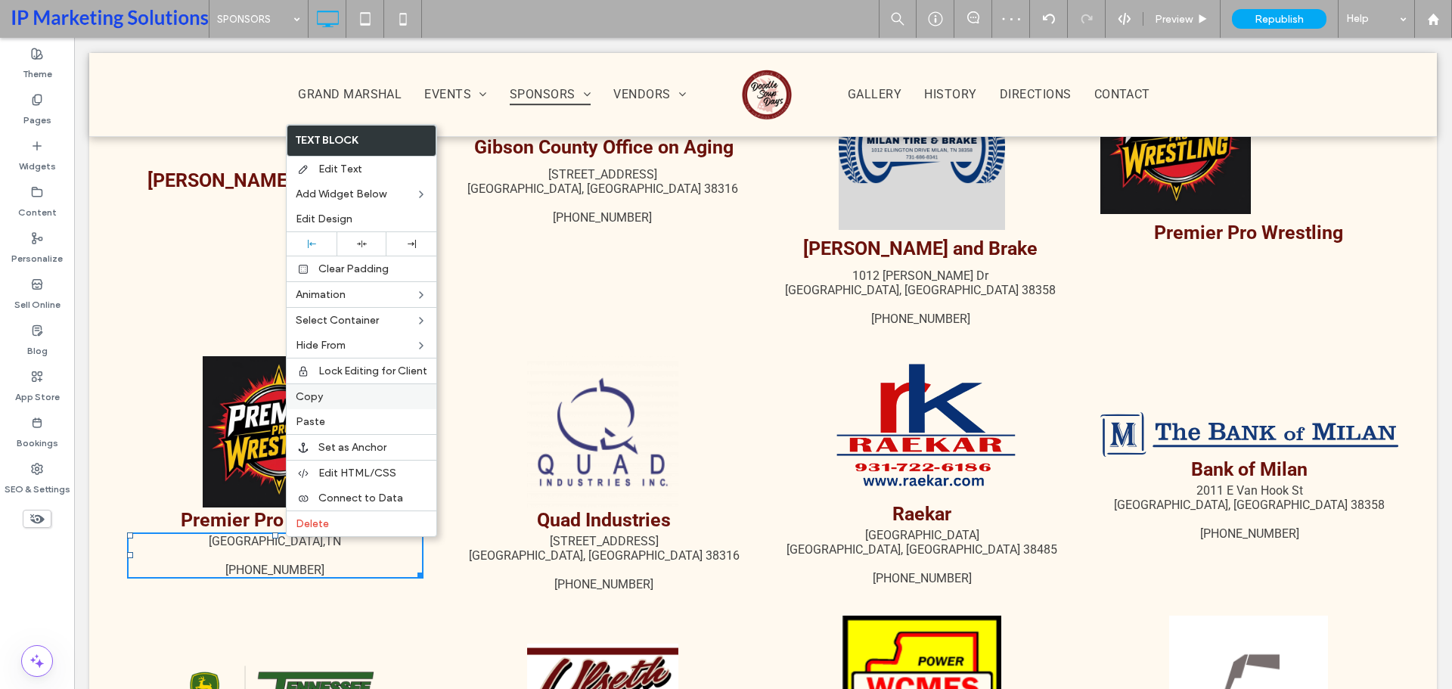
drag, startPoint x: 329, startPoint y: 397, endPoint x: 754, endPoint y: 317, distance: 432.5
click at [330, 397] on label "Copy" at bounding box center [362, 396] width 132 height 13
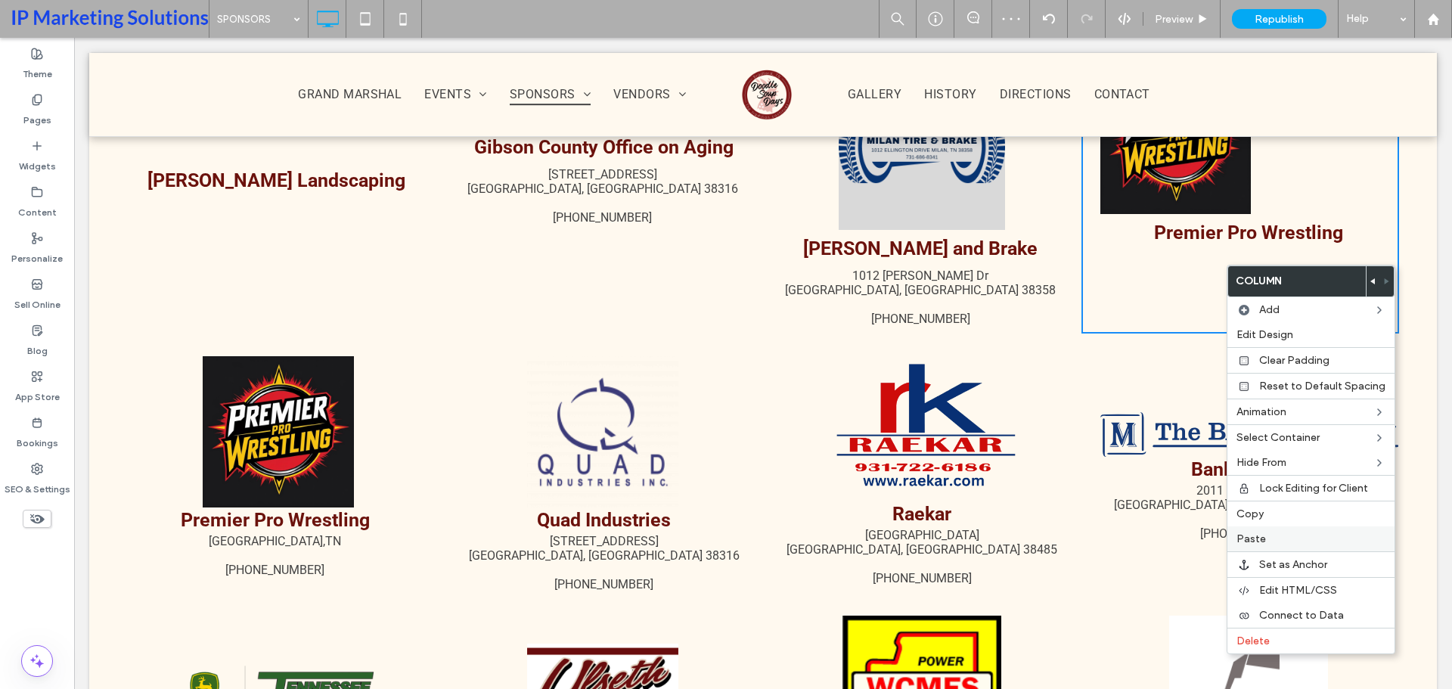
click at [1257, 541] on span "Paste" at bounding box center [1250, 538] width 29 height 13
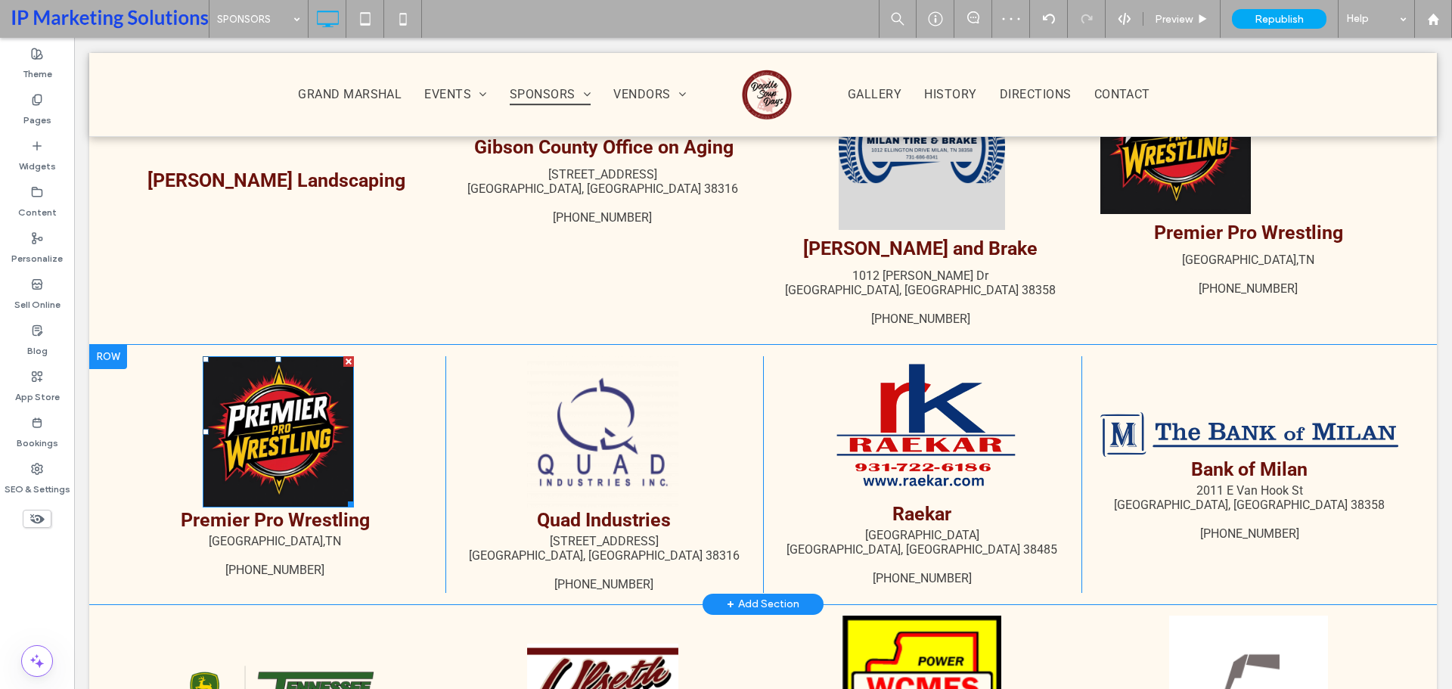
click at [350, 356] on div at bounding box center [348, 361] width 11 height 11
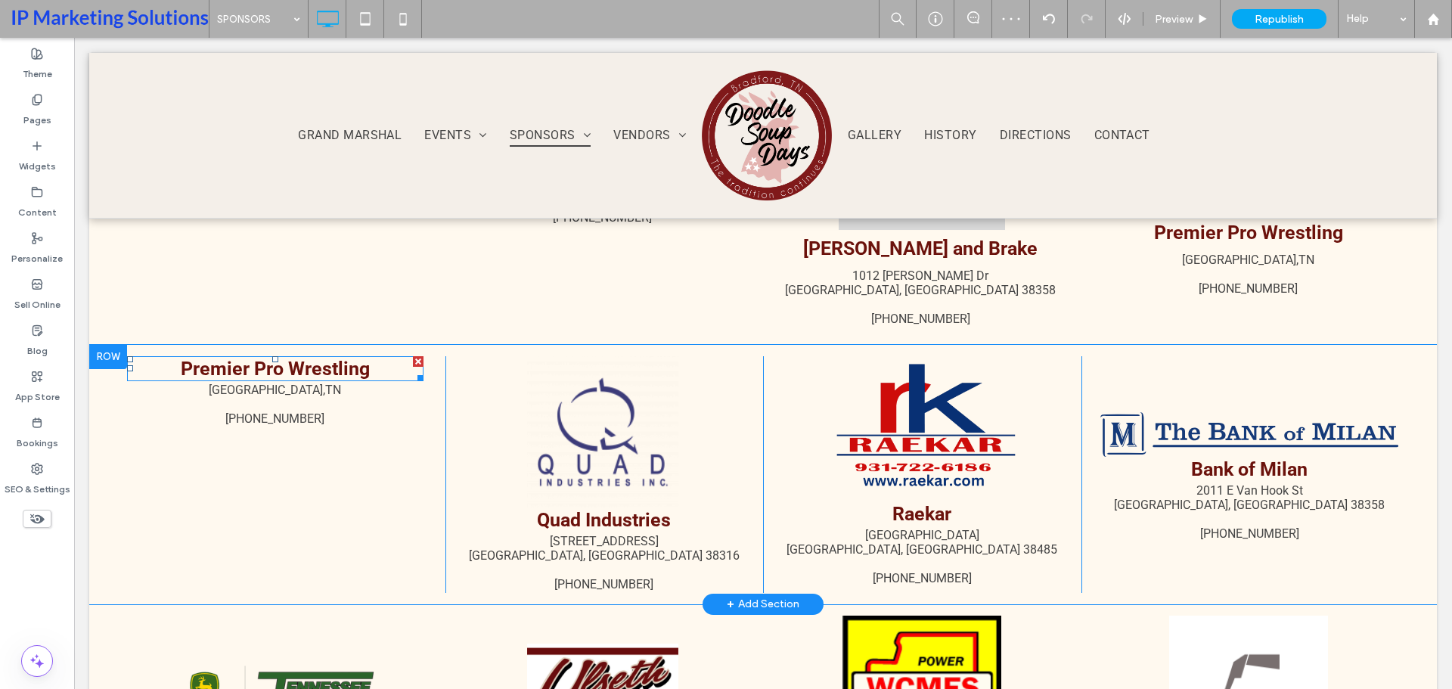
click at [417, 356] on div at bounding box center [418, 361] width 11 height 11
click at [420, 356] on div at bounding box center [418, 361] width 11 height 11
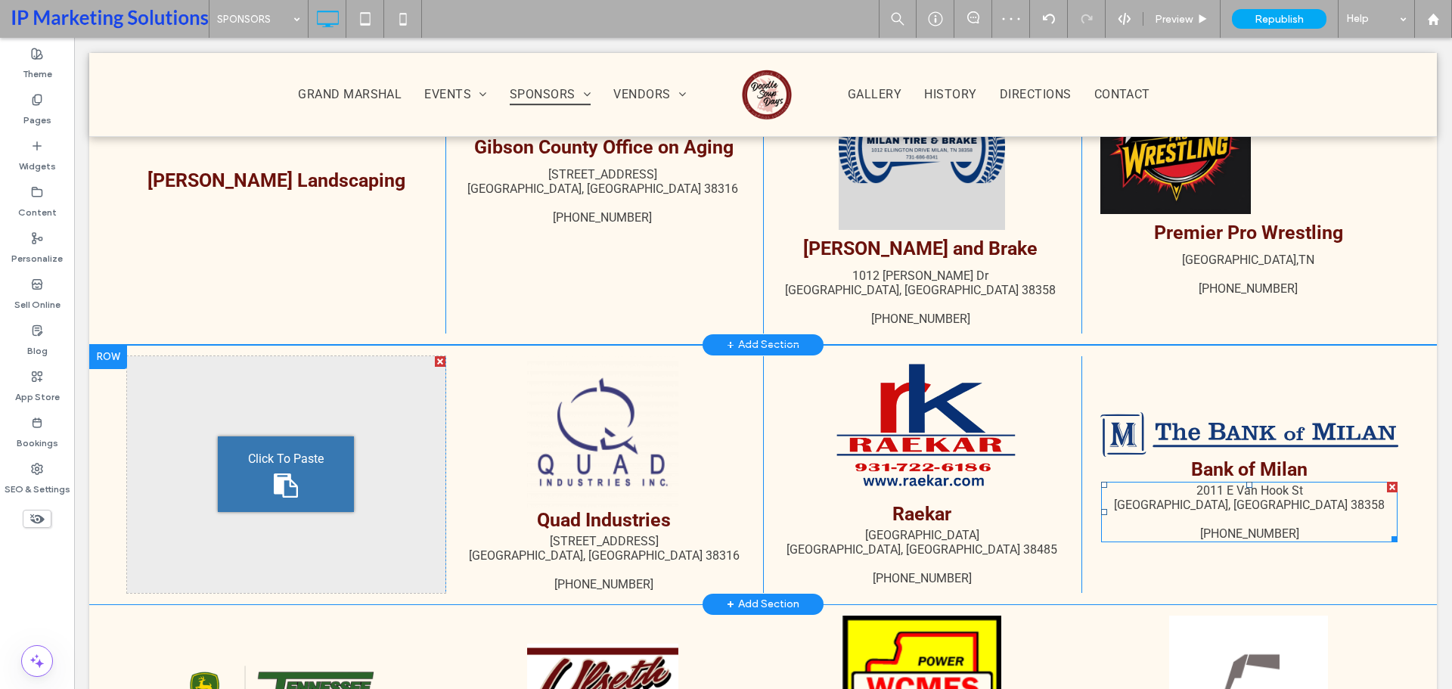
scroll to position [2586, 0]
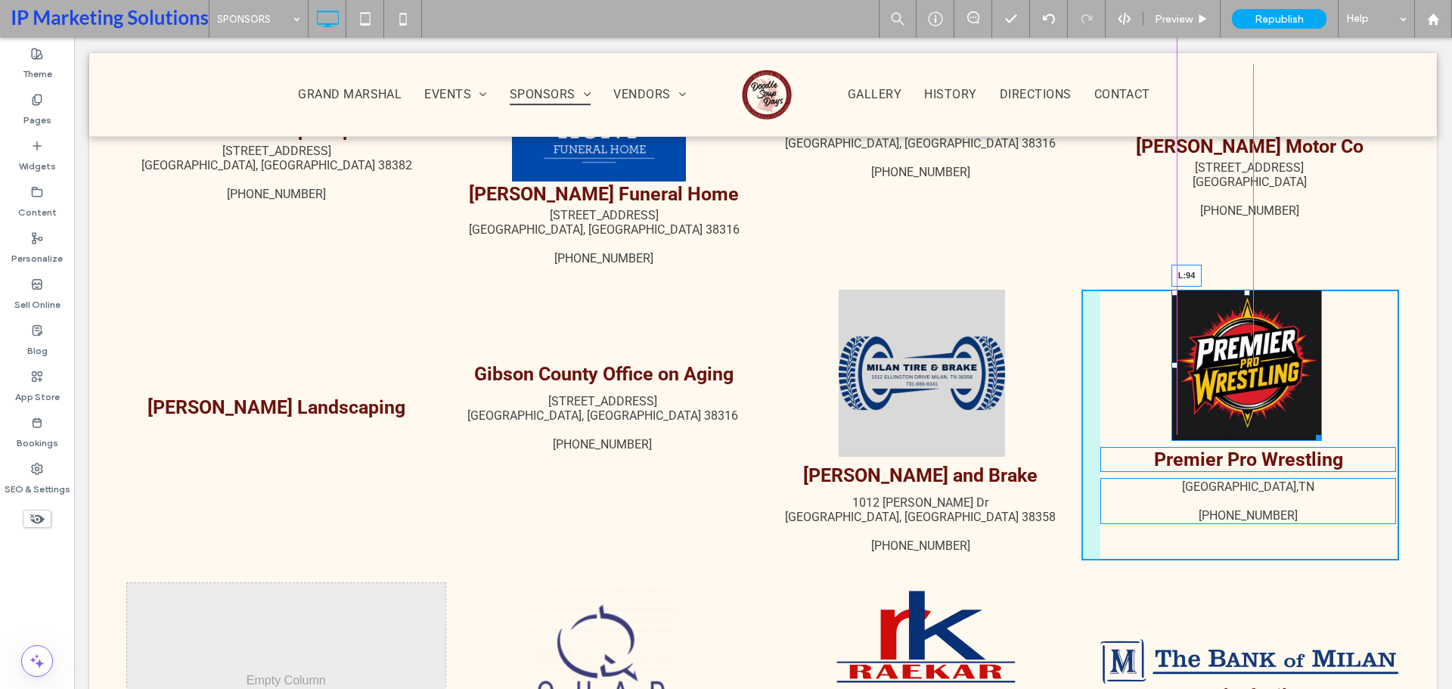
drag, startPoint x: 1094, startPoint y: 346, endPoint x: 1238, endPoint y: 397, distance: 152.6
click at [1171, 359] on div "L:94" at bounding box center [1246, 365] width 151 height 151
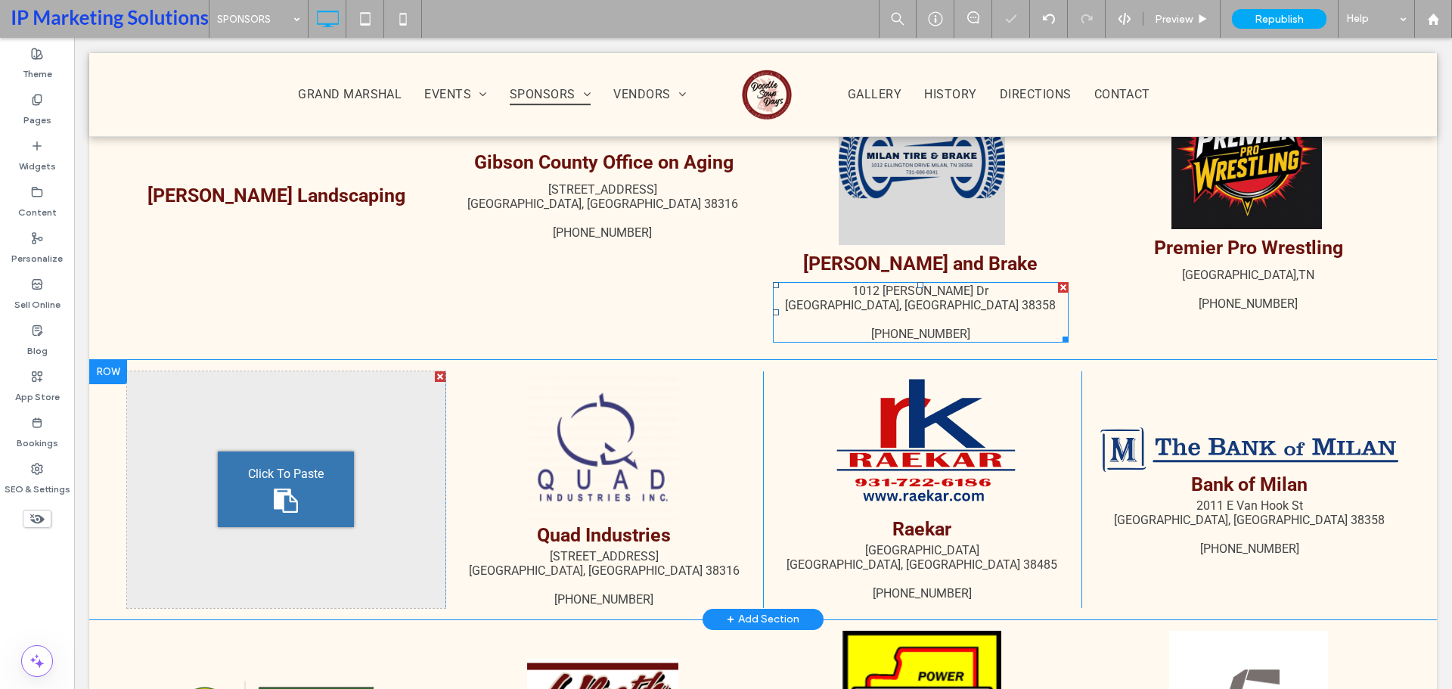
scroll to position [2813, 0]
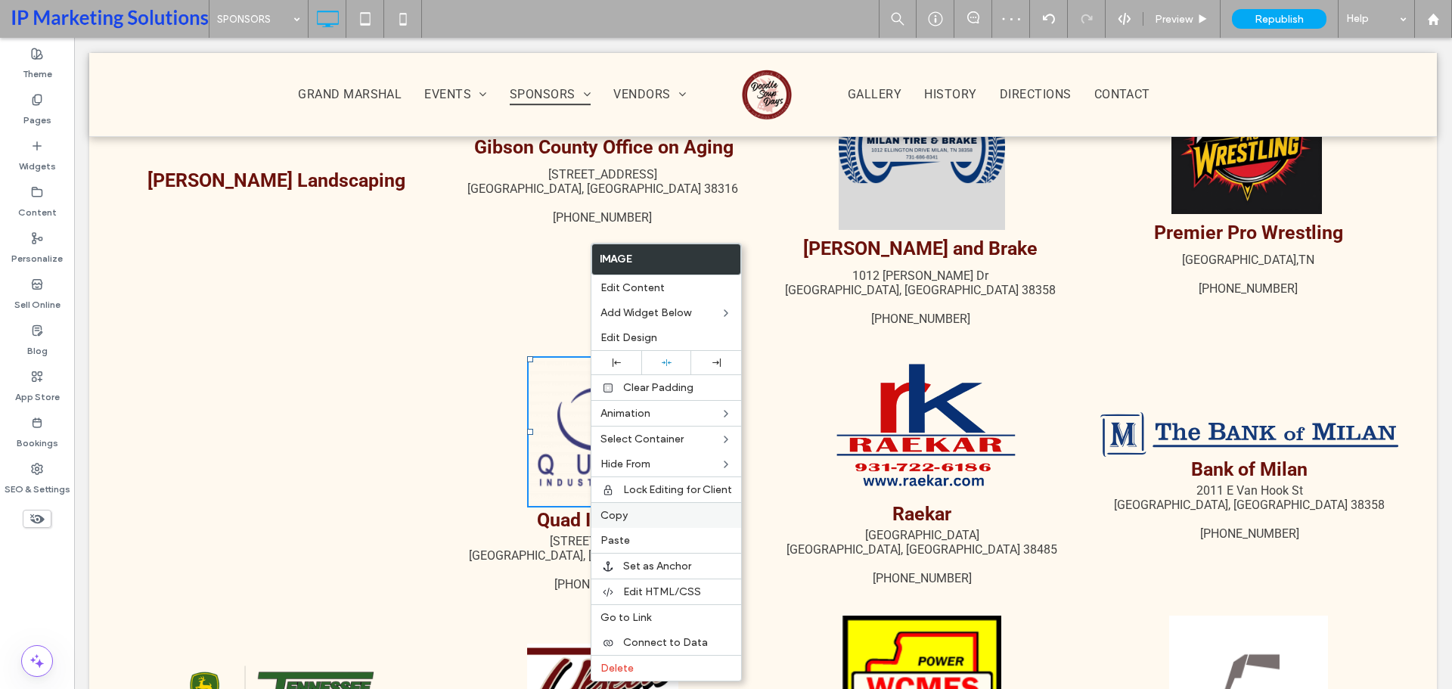
click at [644, 514] on label "Copy" at bounding box center [666, 515] width 132 height 13
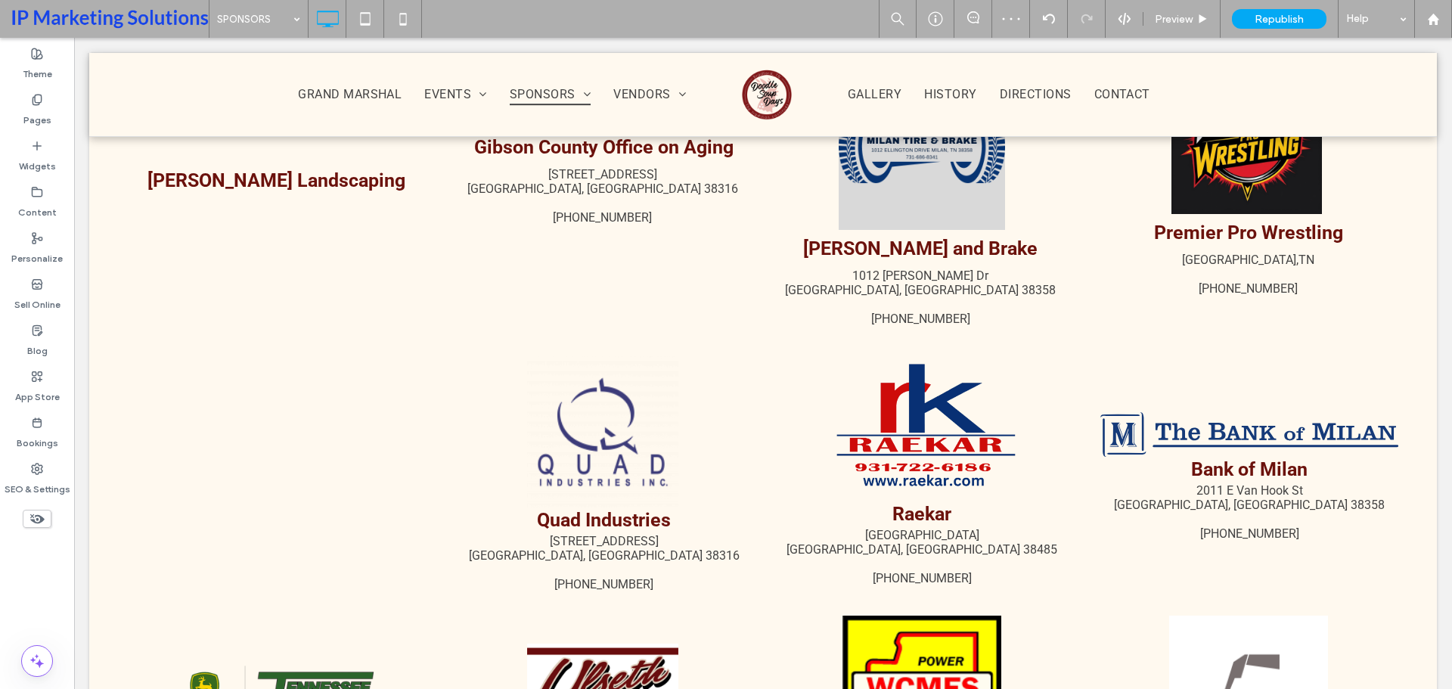
click at [290, 436] on div "Click To Paste" at bounding box center [286, 474] width 136 height 76
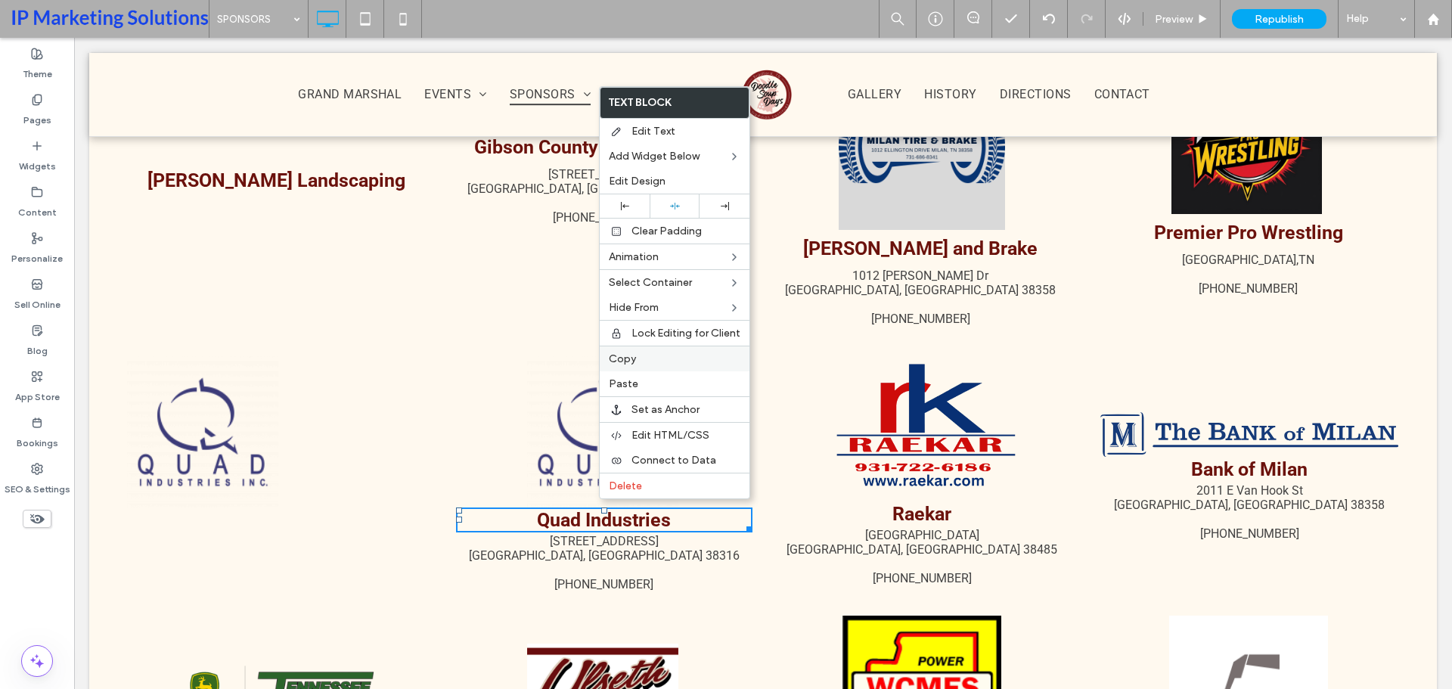
click at [634, 356] on span "Copy" at bounding box center [622, 358] width 27 height 13
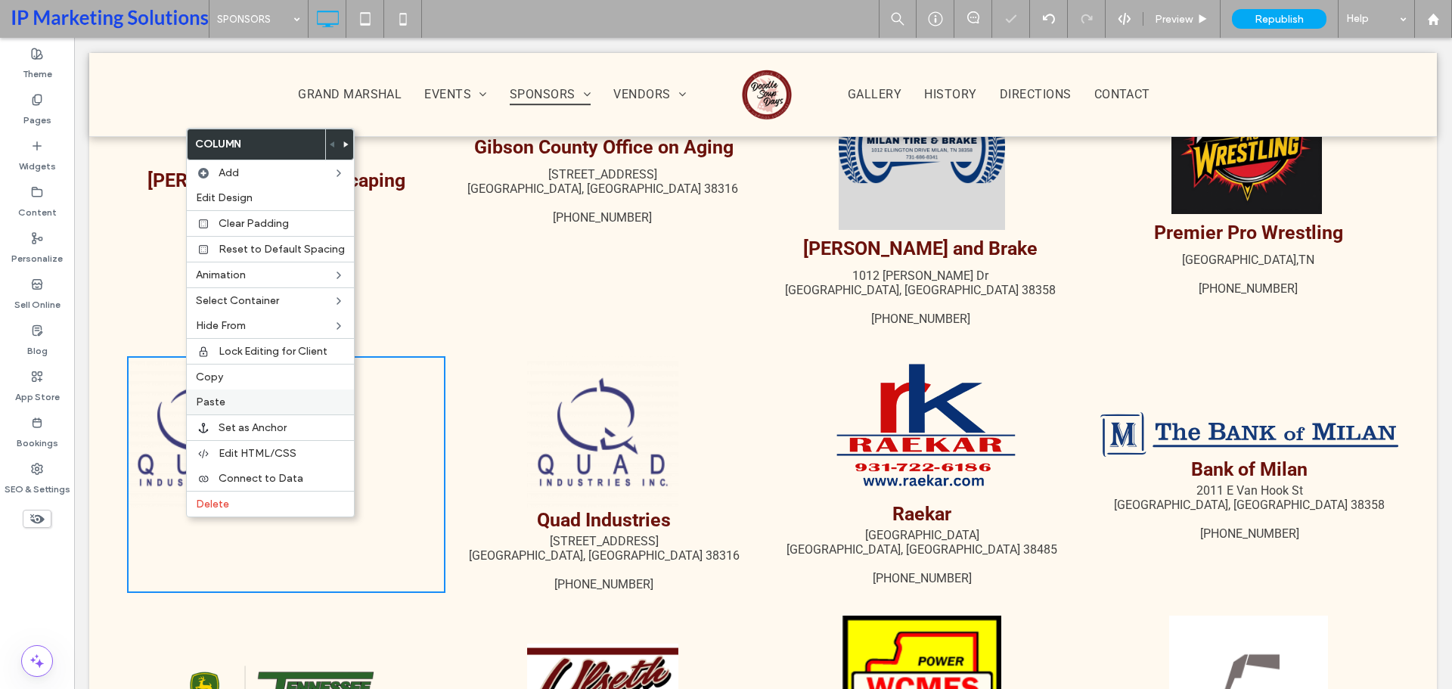
click at [235, 404] on label "Paste" at bounding box center [270, 401] width 149 height 13
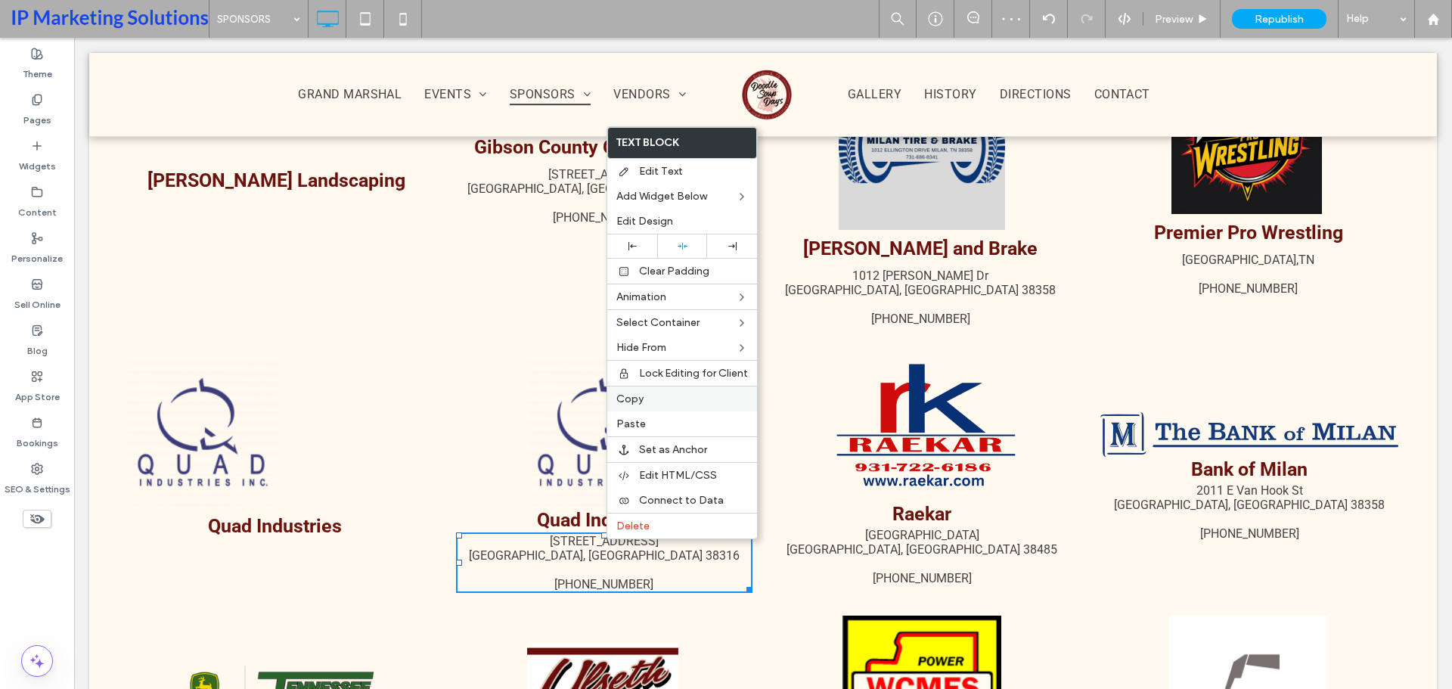
click at [623, 407] on div "Copy" at bounding box center [682, 399] width 150 height 26
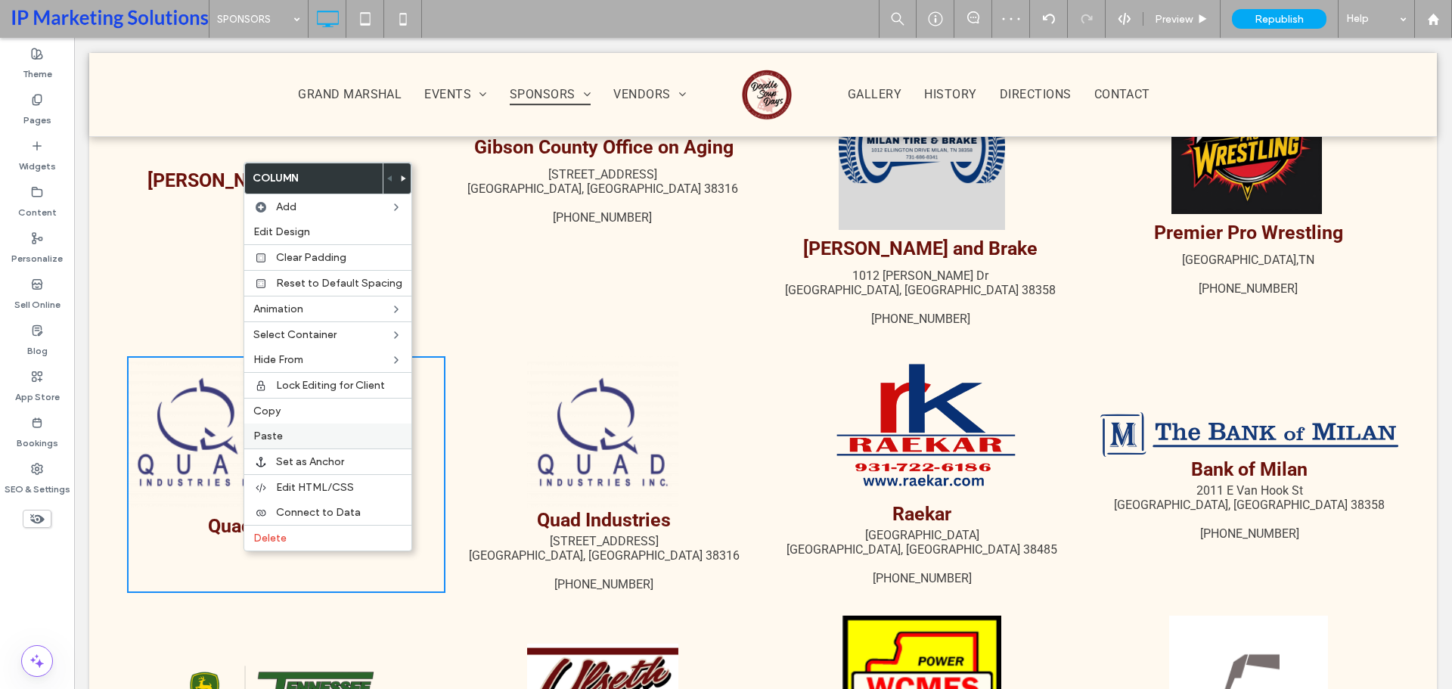
click at [295, 436] on label "Paste" at bounding box center [327, 436] width 149 height 13
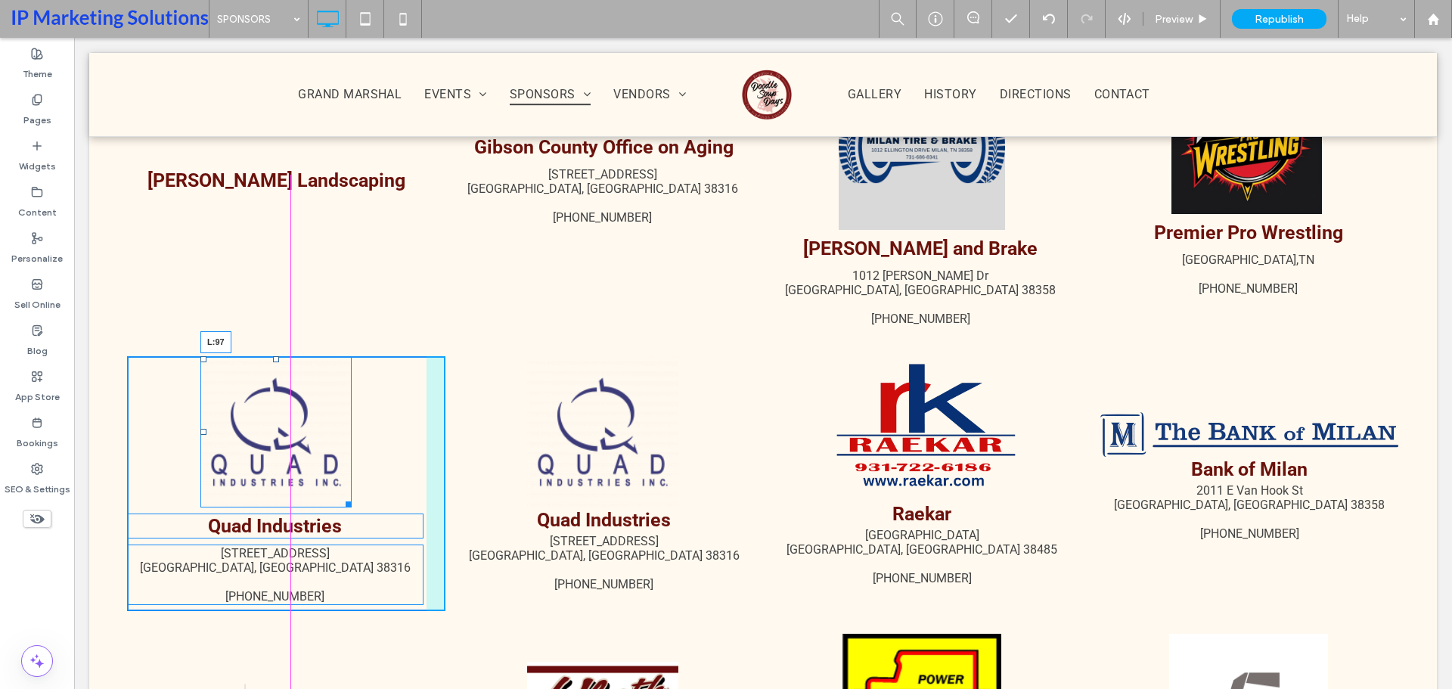
drag, startPoint x: 159, startPoint y: 417, endPoint x: 343, endPoint y: 456, distance: 188.7
click at [204, 419] on div "L:97" at bounding box center [275, 431] width 151 height 151
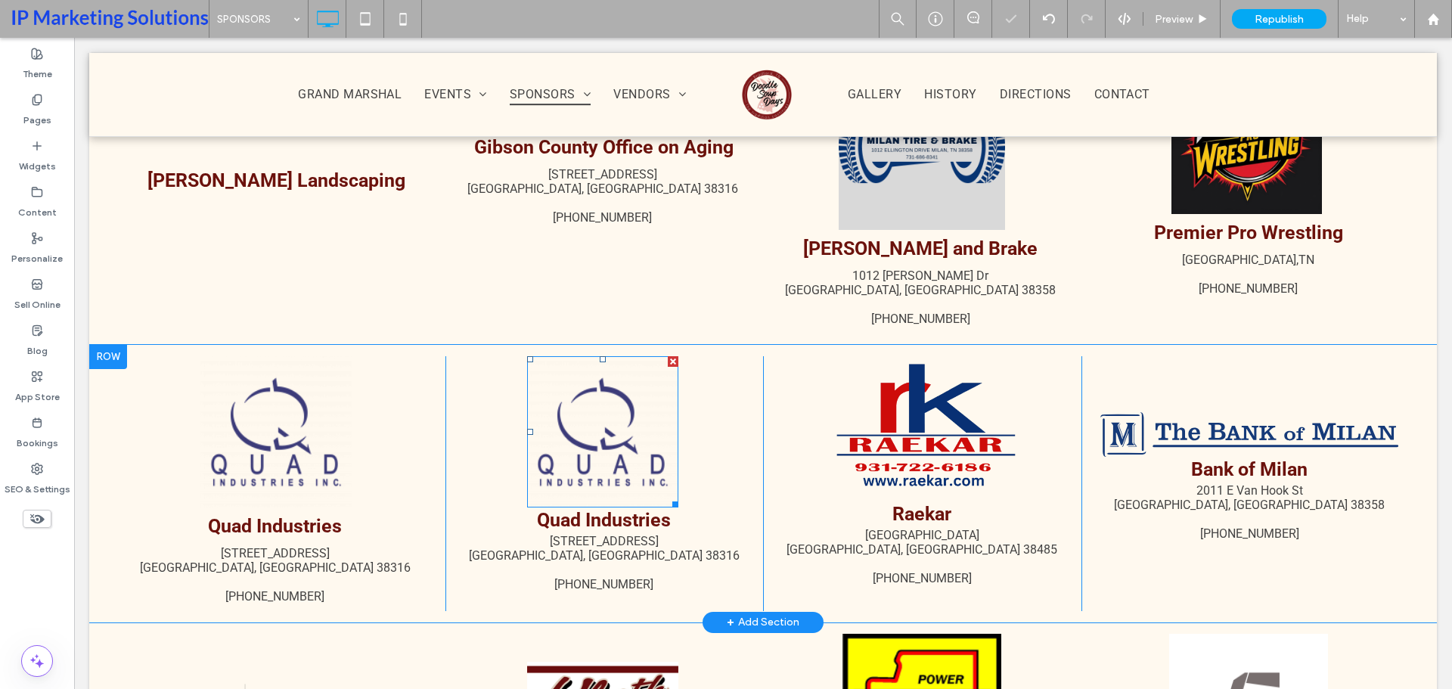
click at [671, 356] on div at bounding box center [673, 361] width 11 height 11
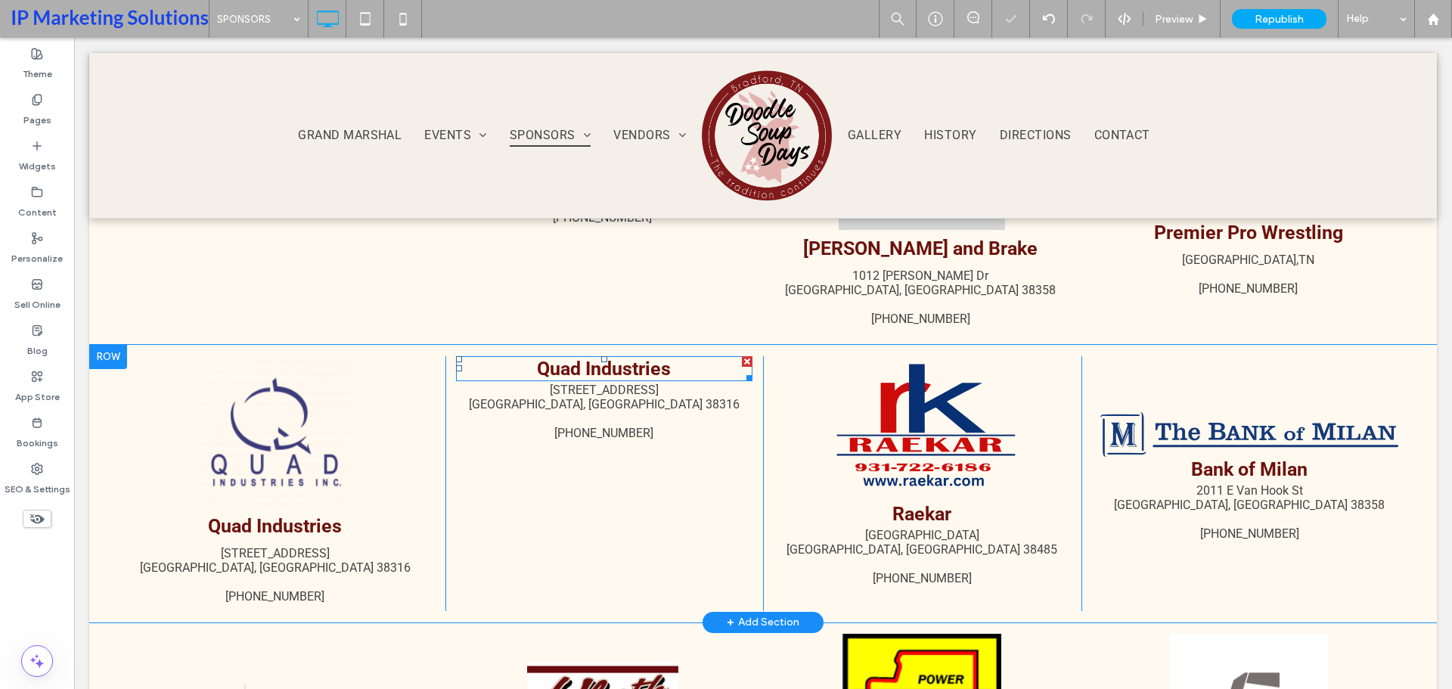
click at [742, 356] on div at bounding box center [747, 361] width 11 height 11
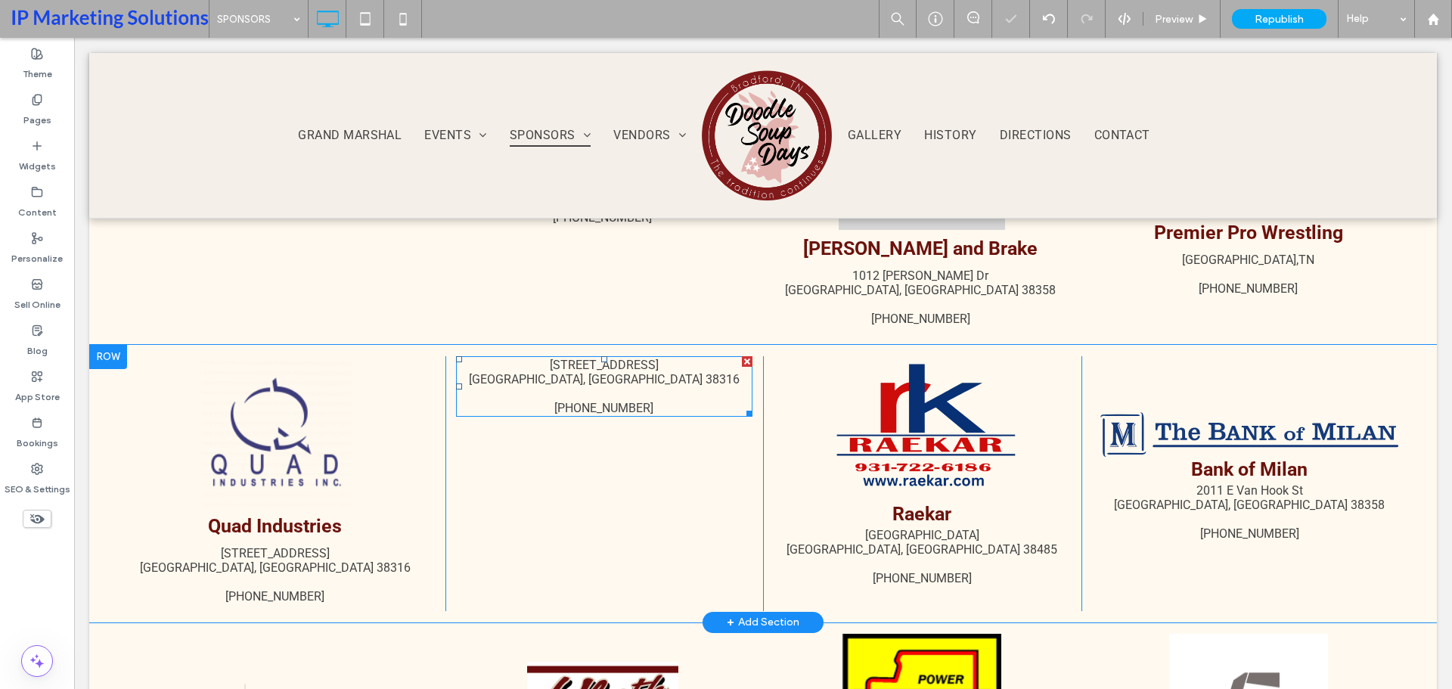
click at [745, 356] on div at bounding box center [747, 361] width 11 height 11
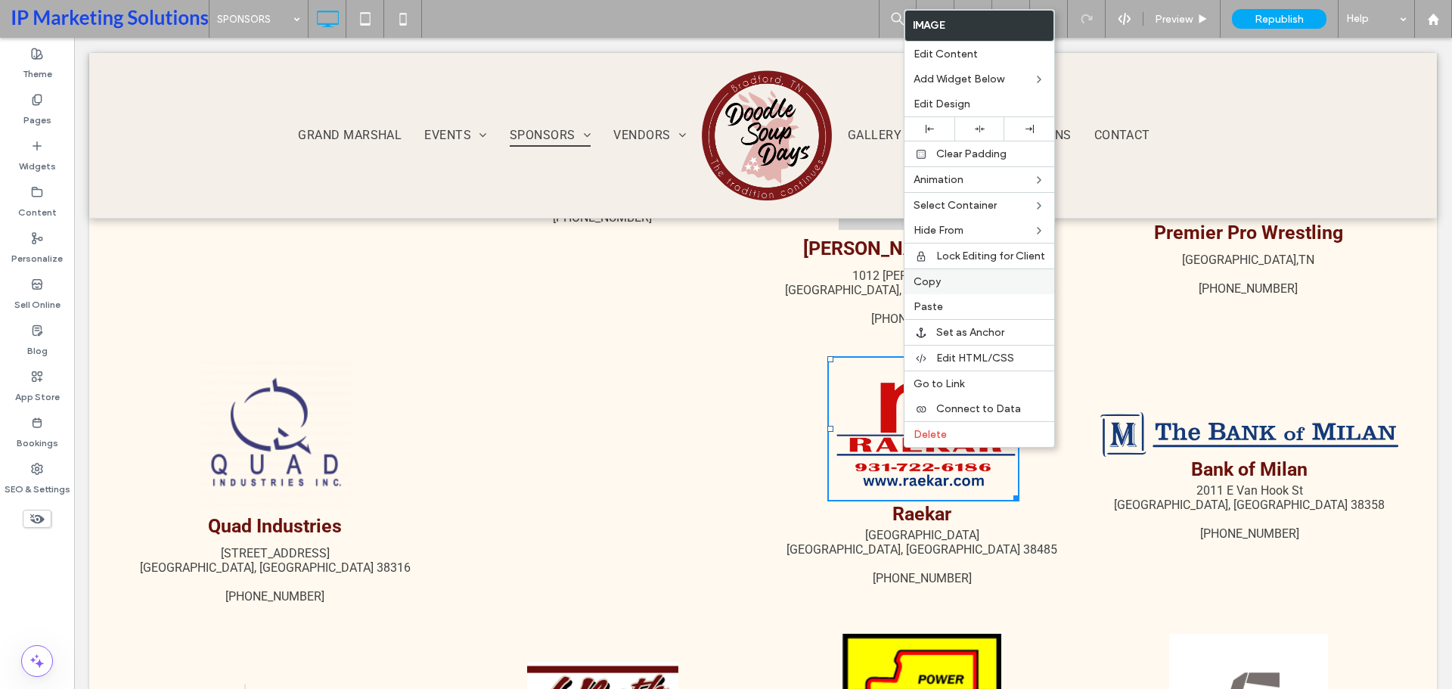
click at [966, 281] on label "Copy" at bounding box center [979, 281] width 132 height 13
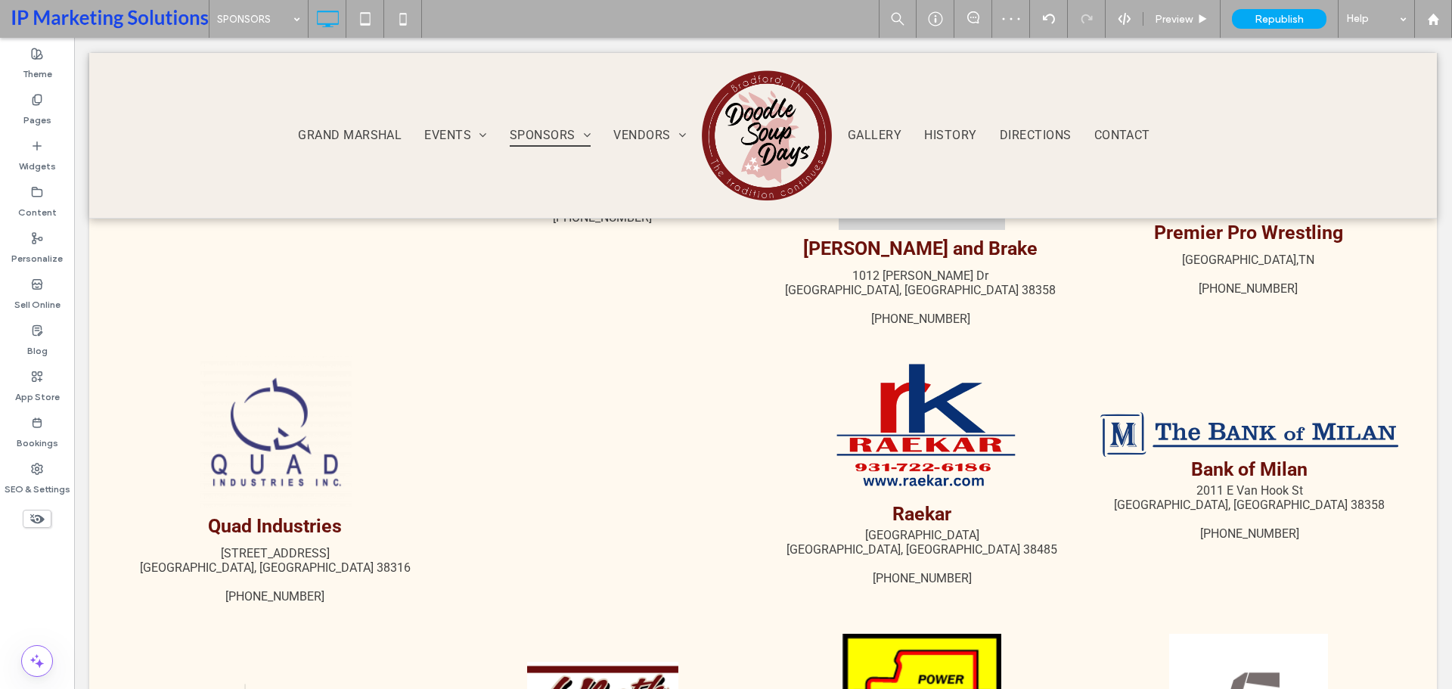
drag, startPoint x: 630, startPoint y: 458, endPoint x: 895, endPoint y: 495, distance: 268.1
click at [630, 458] on div "Click To Paste" at bounding box center [604, 483] width 136 height 76
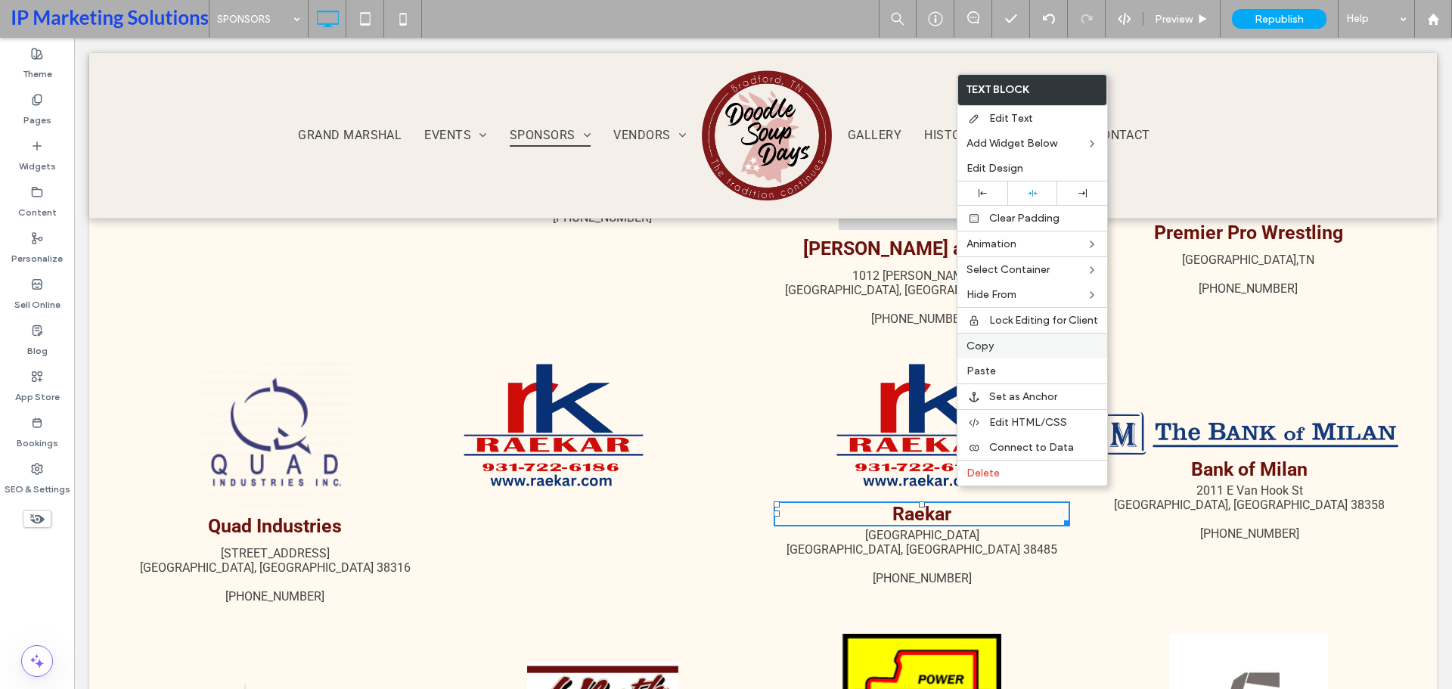
drag, startPoint x: 984, startPoint y: 341, endPoint x: 751, endPoint y: 460, distance: 261.4
click at [982, 341] on span "Copy" at bounding box center [979, 346] width 27 height 13
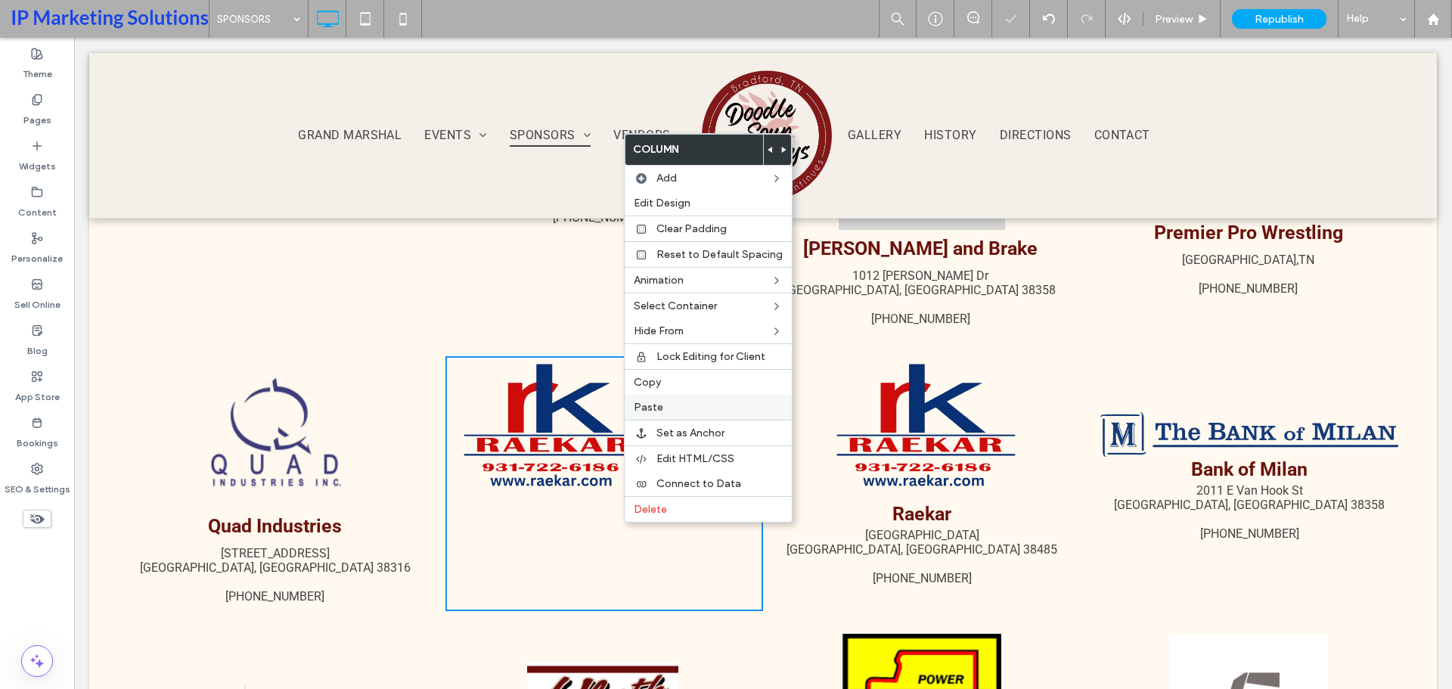
click at [693, 405] on label "Paste" at bounding box center [708, 407] width 149 height 13
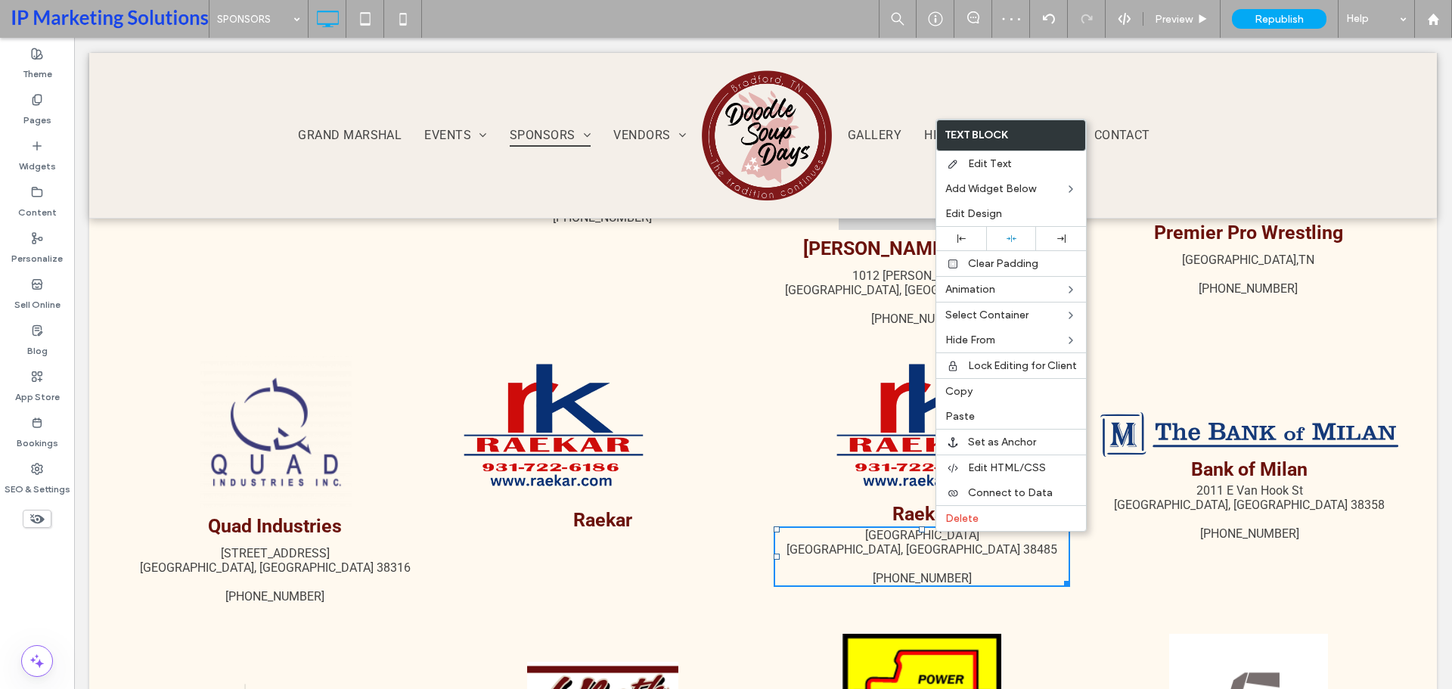
drag, startPoint x: 961, startPoint y: 397, endPoint x: 801, endPoint y: 501, distance: 191.3
click at [960, 398] on div "Copy" at bounding box center [1011, 391] width 150 height 26
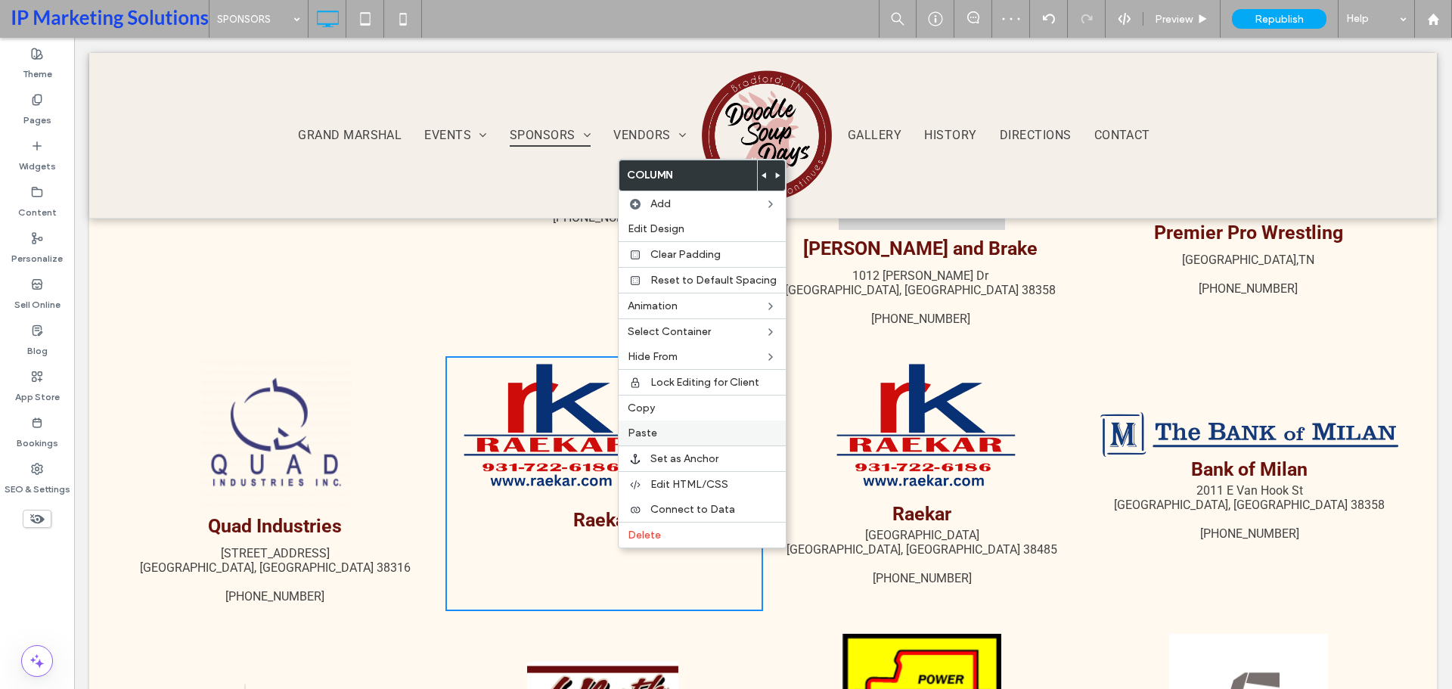
click at [647, 423] on div "Paste" at bounding box center [702, 432] width 167 height 25
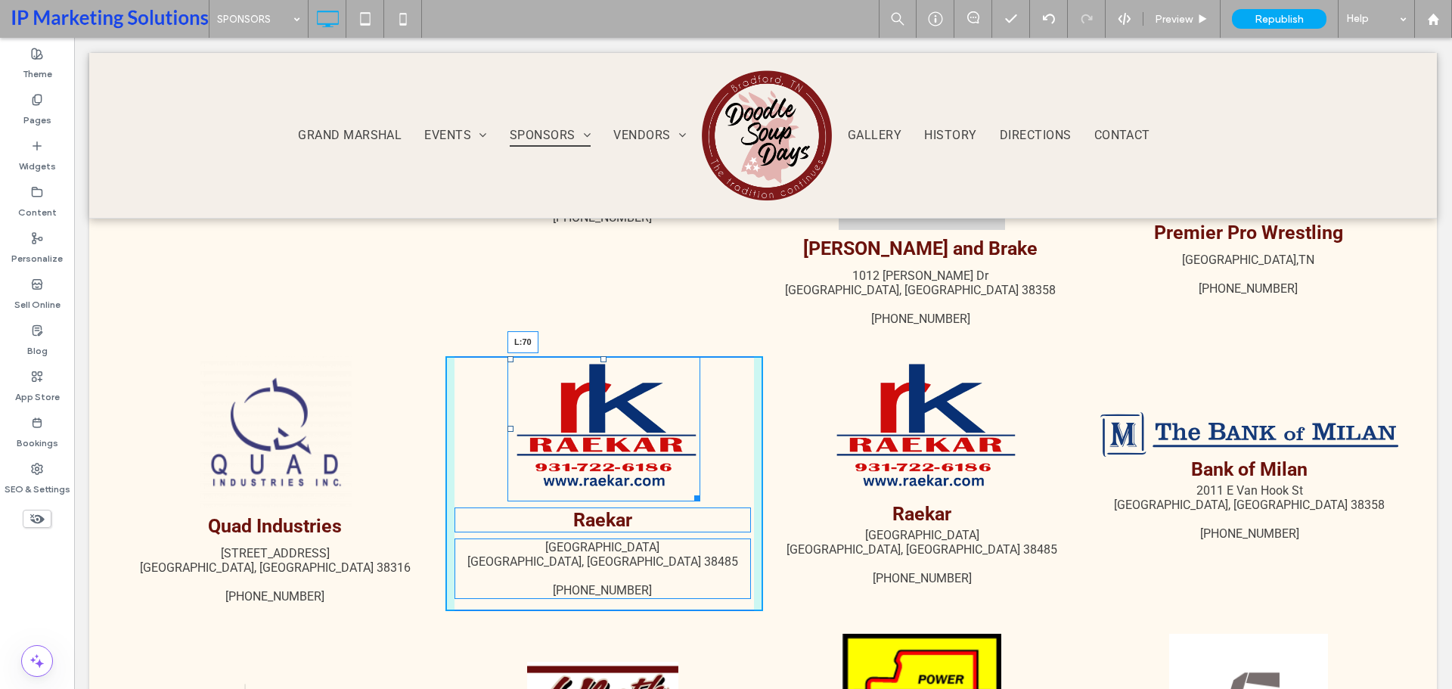
drag, startPoint x: 468, startPoint y: 407, endPoint x: 509, endPoint y: 417, distance: 42.0
click at [509, 417] on div "L:70" at bounding box center [603, 428] width 193 height 145
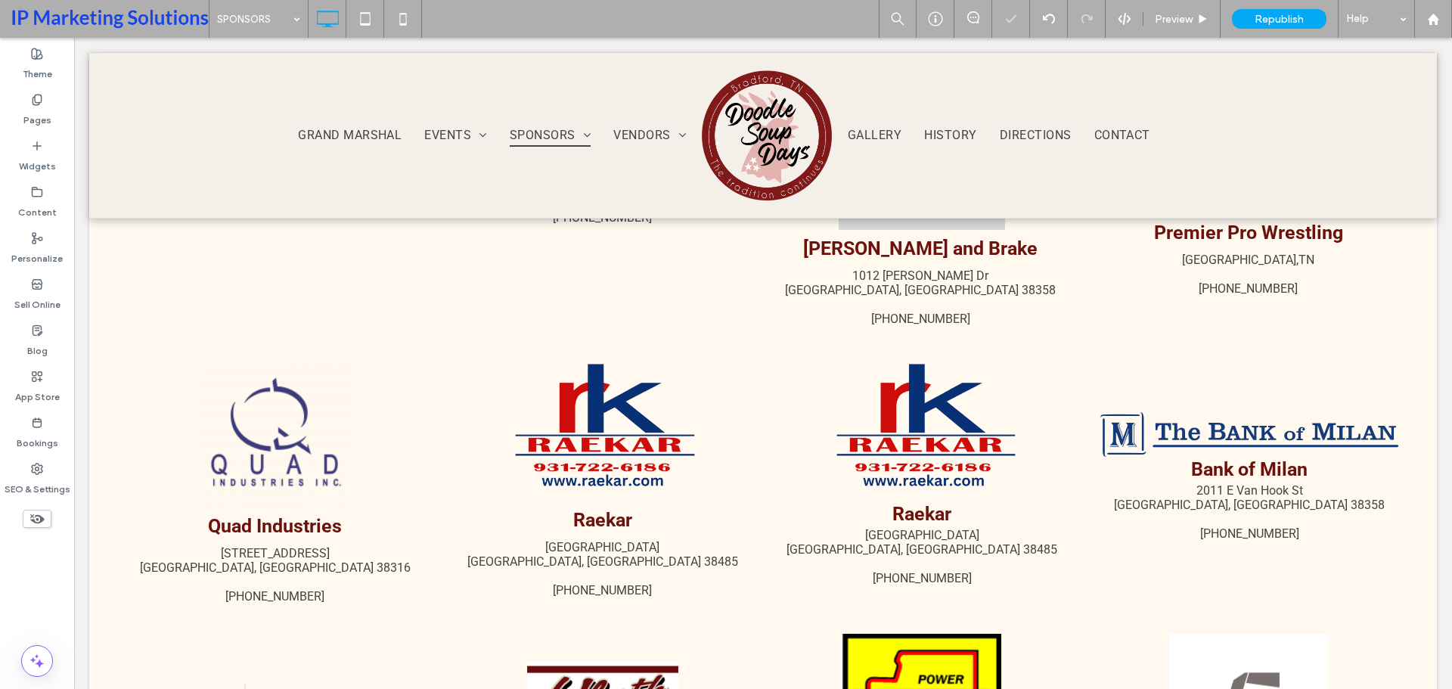
click at [508, 416] on div at bounding box center [726, 344] width 1452 height 689
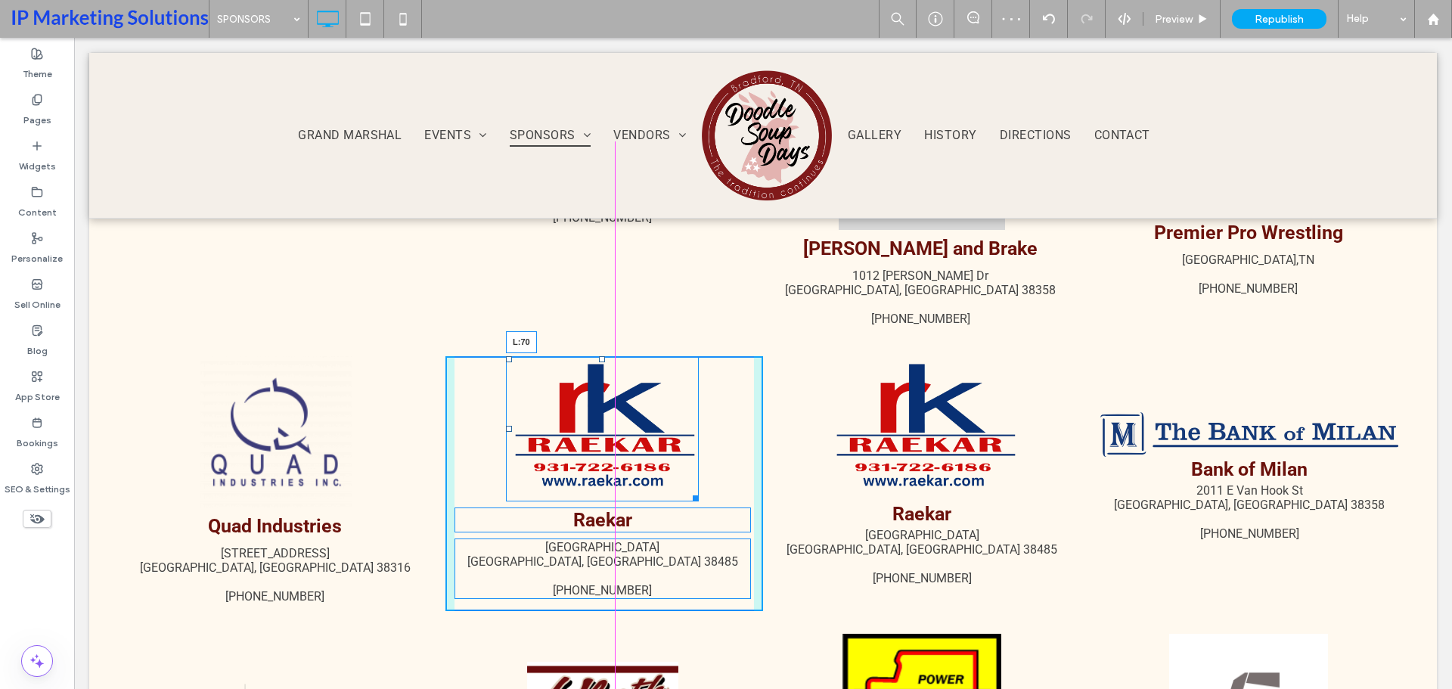
drag, startPoint x: 507, startPoint y: 408, endPoint x: 879, endPoint y: 511, distance: 386.2
click at [508, 426] on div at bounding box center [509, 429] width 6 height 6
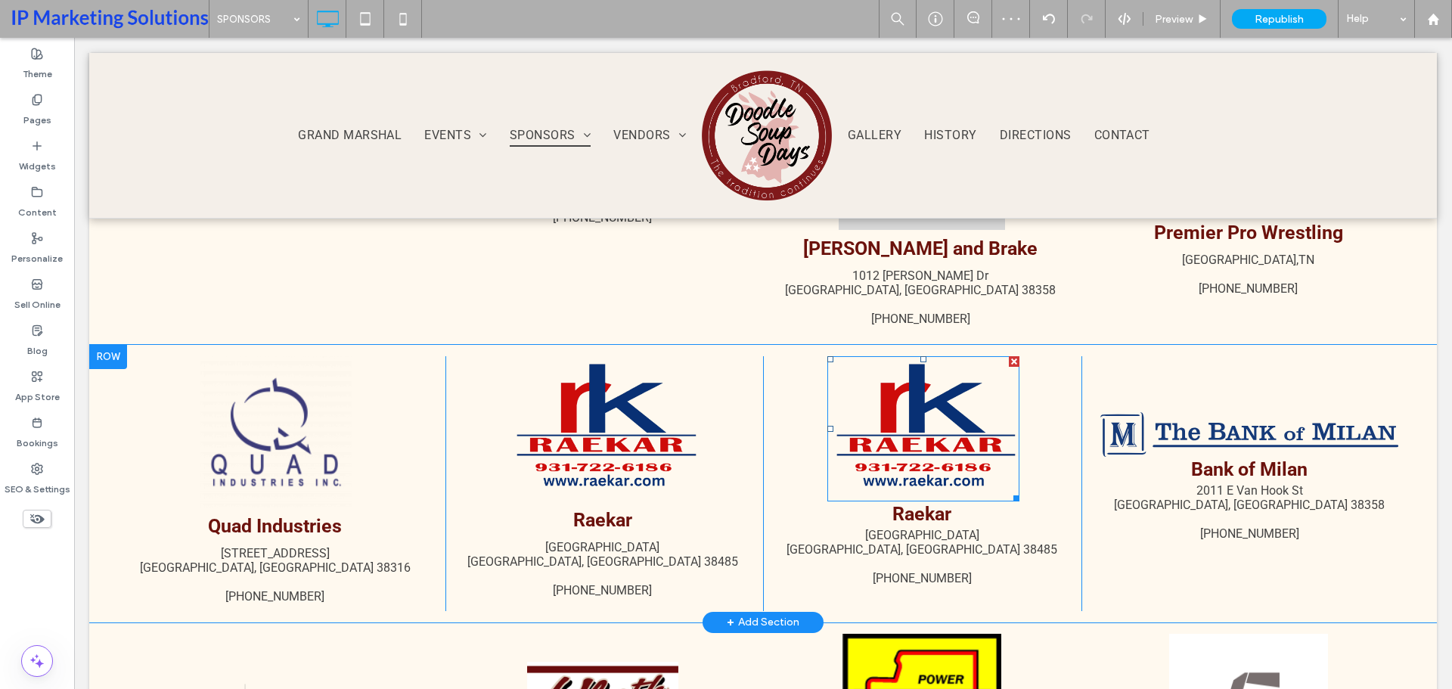
click at [1009, 356] on div at bounding box center [1014, 361] width 11 height 11
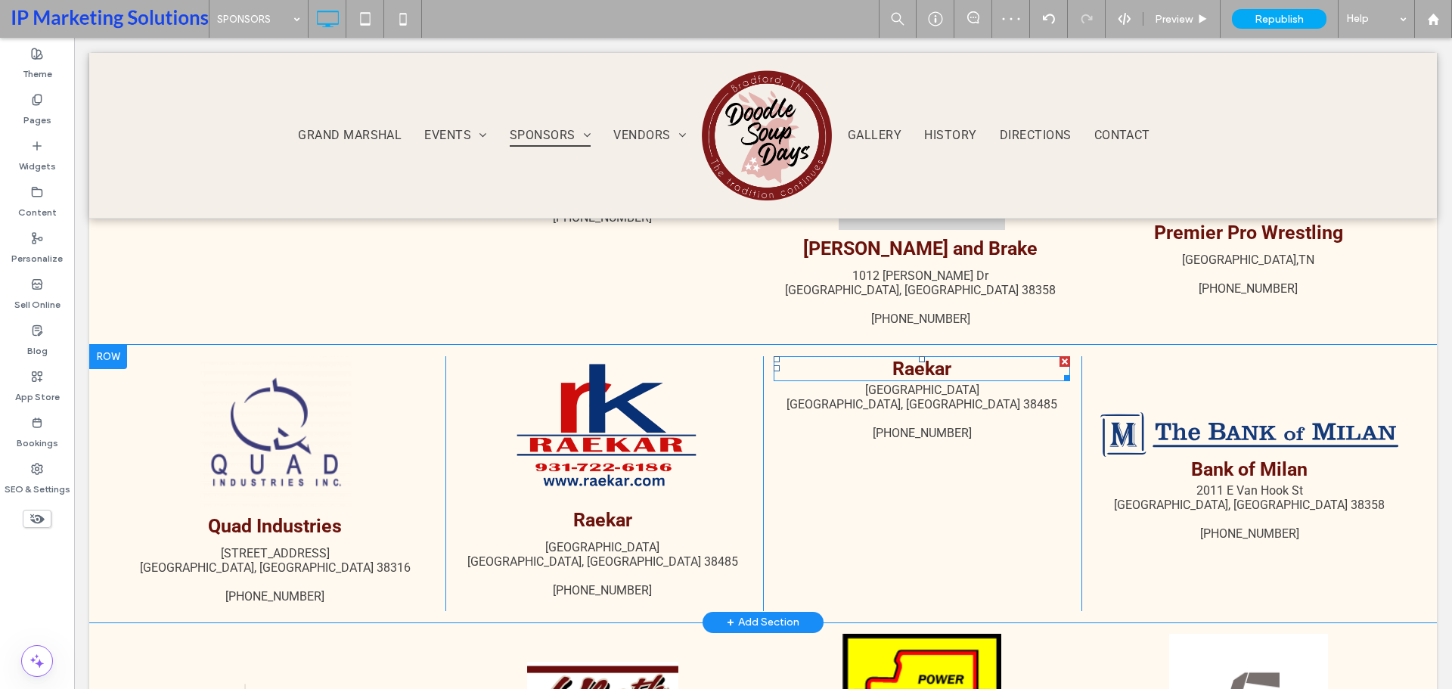
click at [1060, 356] on div at bounding box center [1064, 361] width 11 height 11
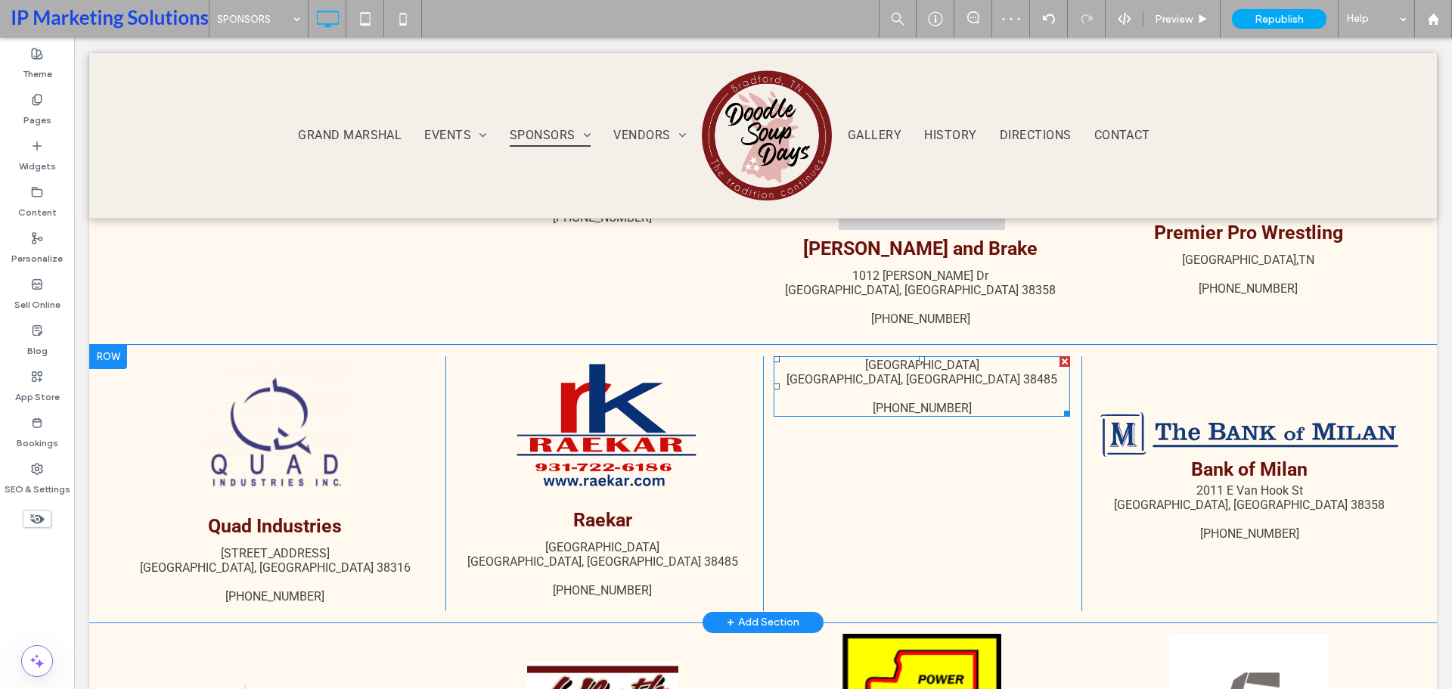
click at [1060, 356] on div at bounding box center [1064, 361] width 11 height 11
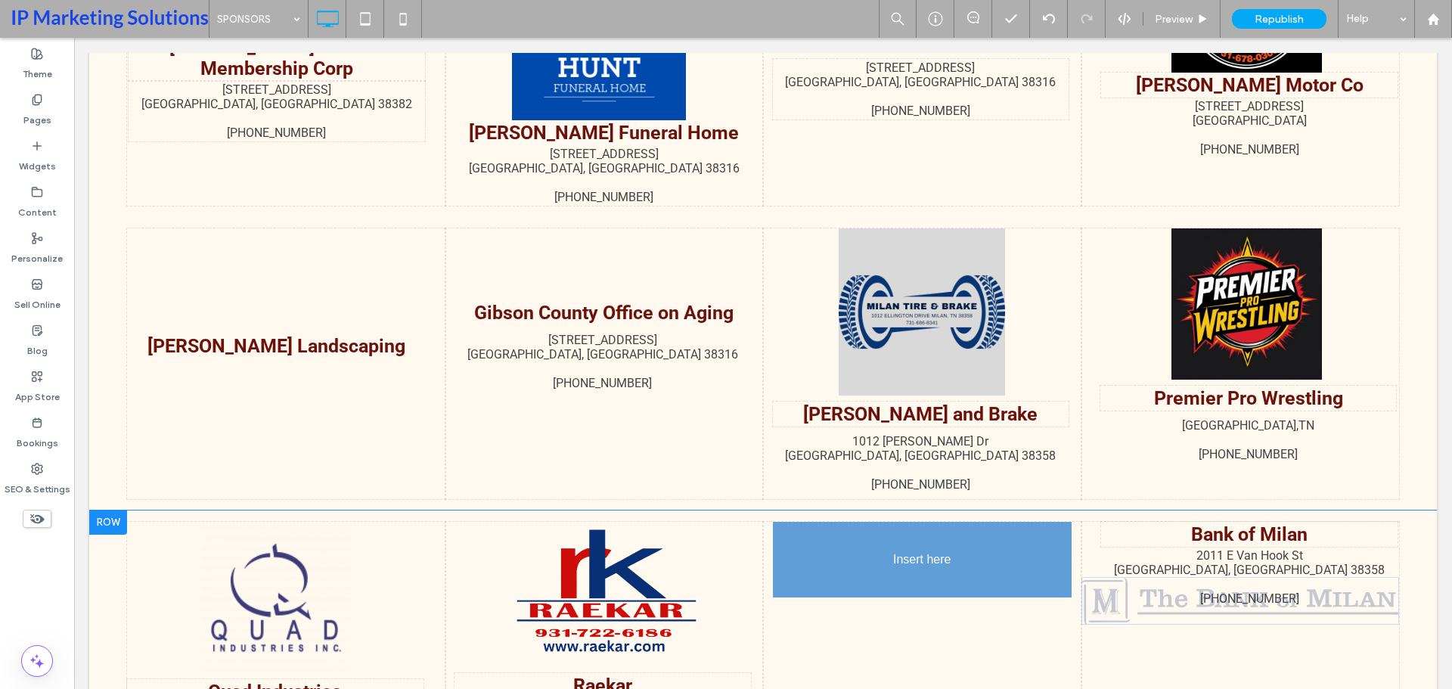
drag, startPoint x: 904, startPoint y: 468, endPoint x: 874, endPoint y: 544, distance: 81.2
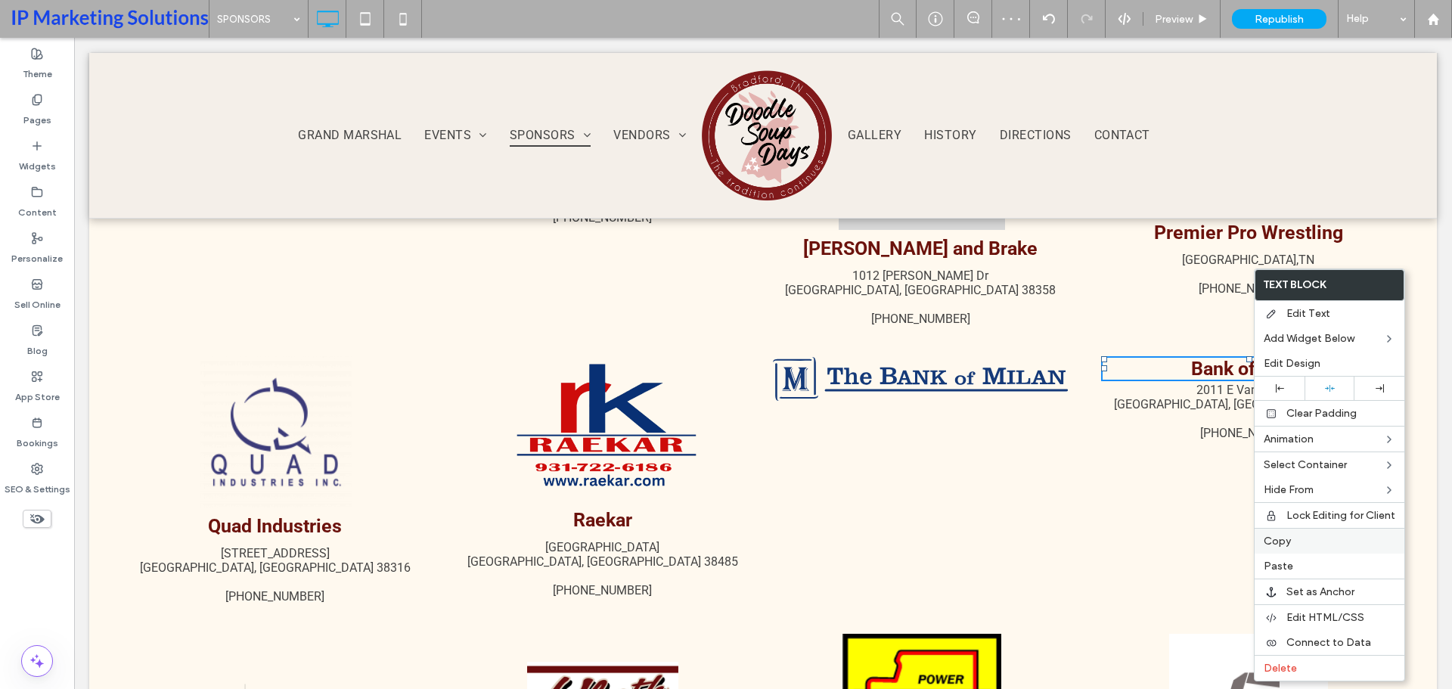
click at [1279, 543] on span "Copy" at bounding box center [1277, 541] width 27 height 13
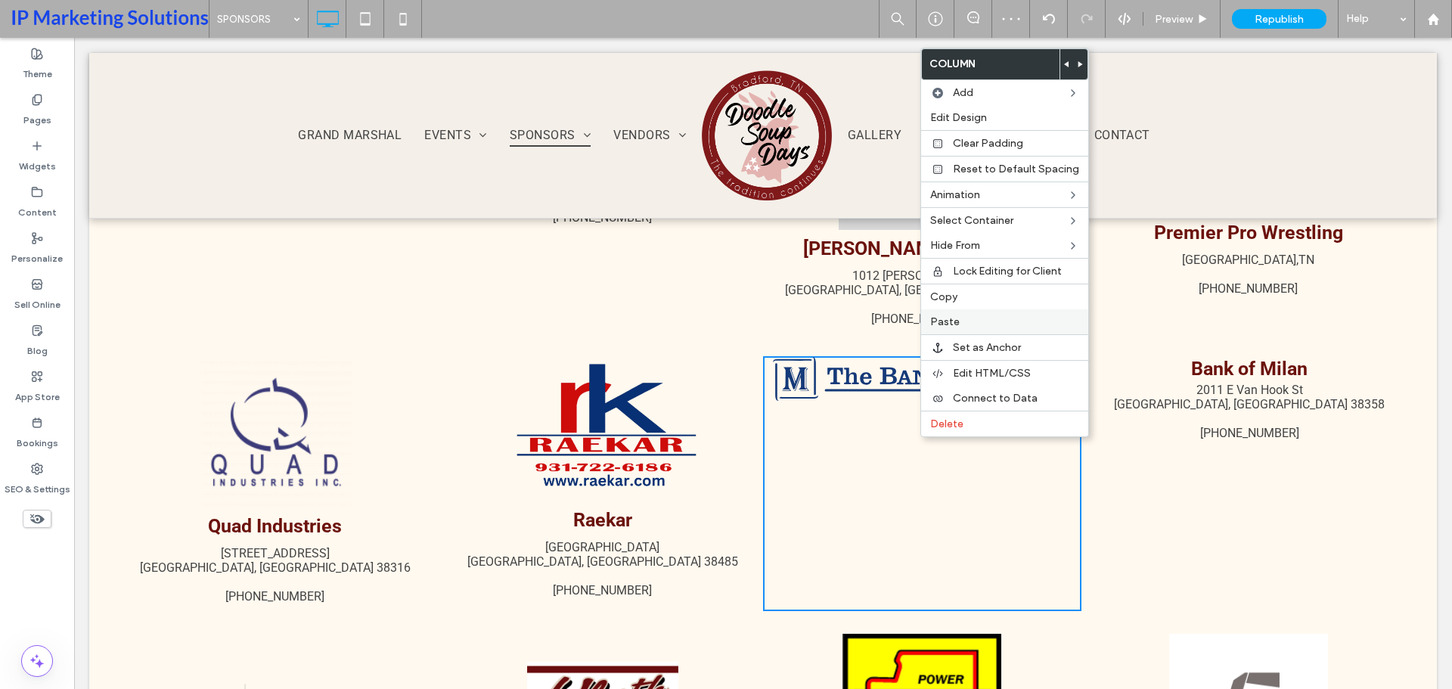
click at [964, 310] on div "Paste" at bounding box center [1004, 321] width 167 height 25
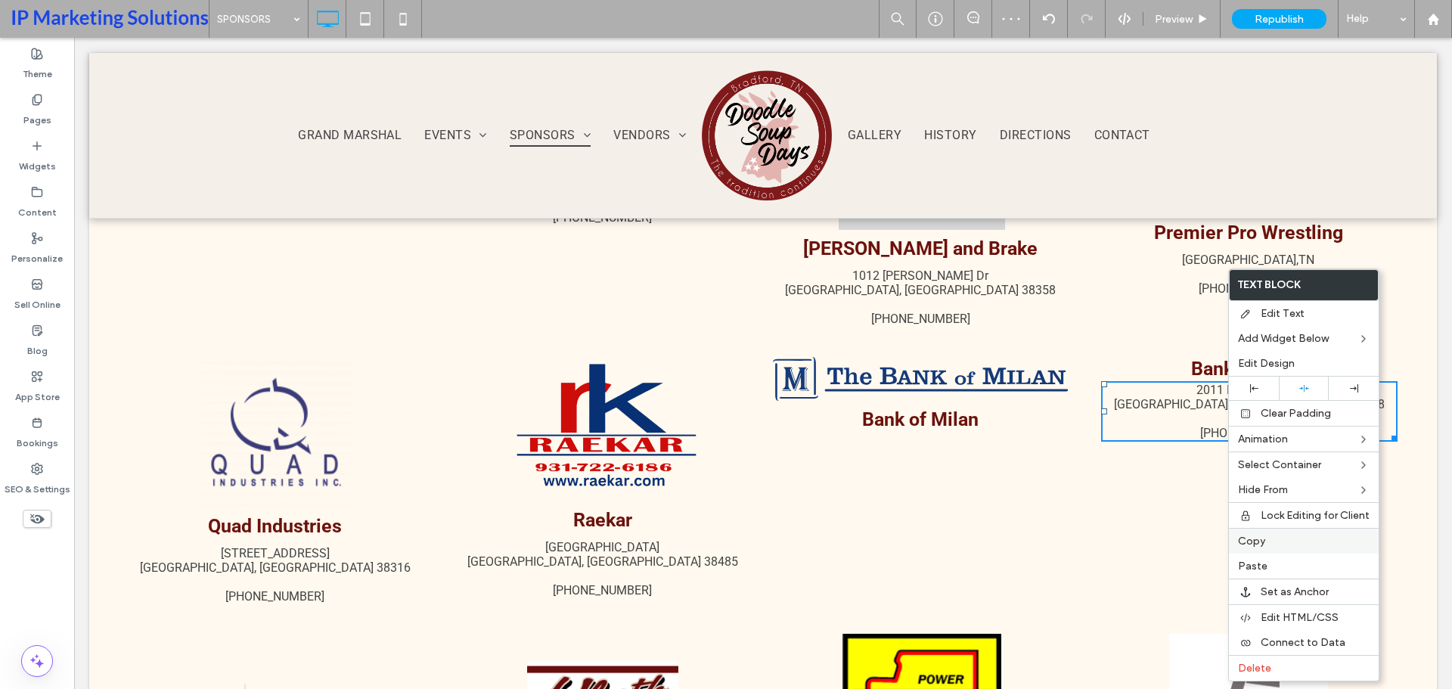
drag, startPoint x: 1286, startPoint y: 540, endPoint x: 885, endPoint y: 524, distance: 401.9
click at [1286, 540] on label "Copy" at bounding box center [1304, 541] width 132 height 13
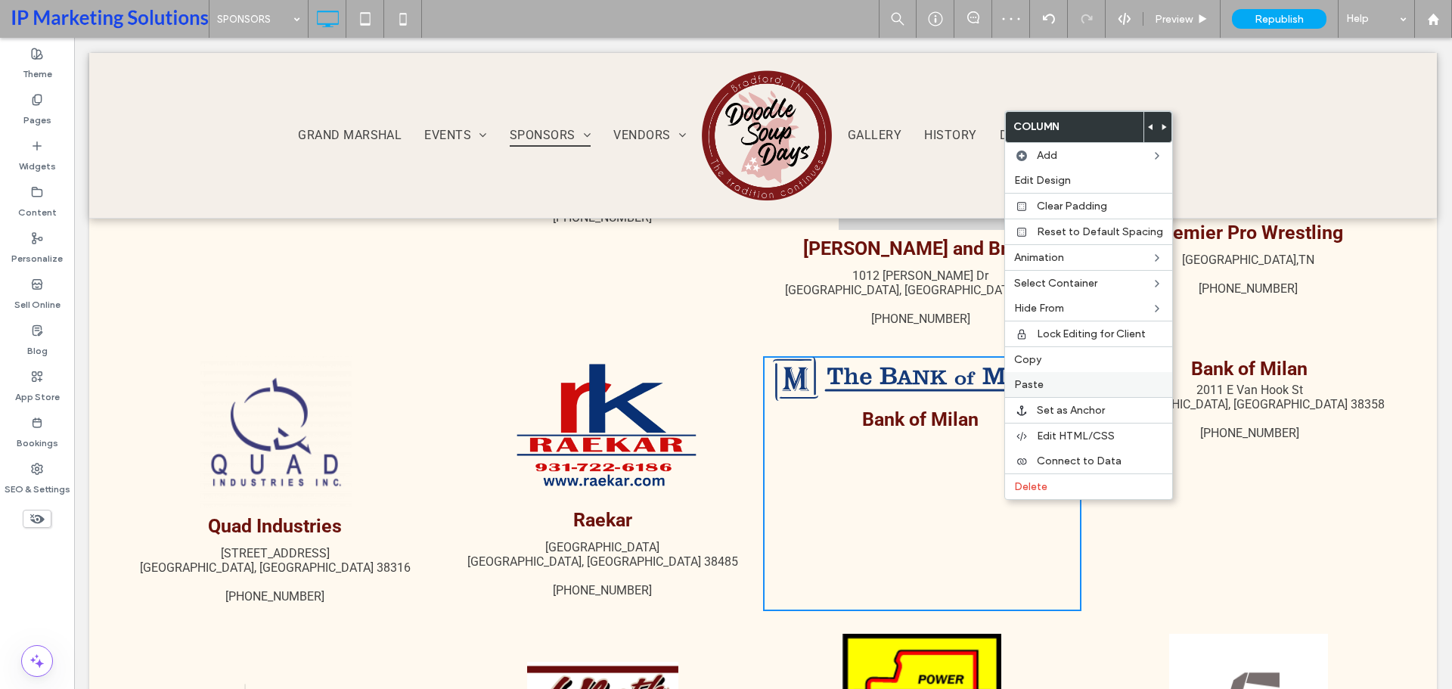
click at [1040, 383] on span "Paste" at bounding box center [1028, 384] width 29 height 13
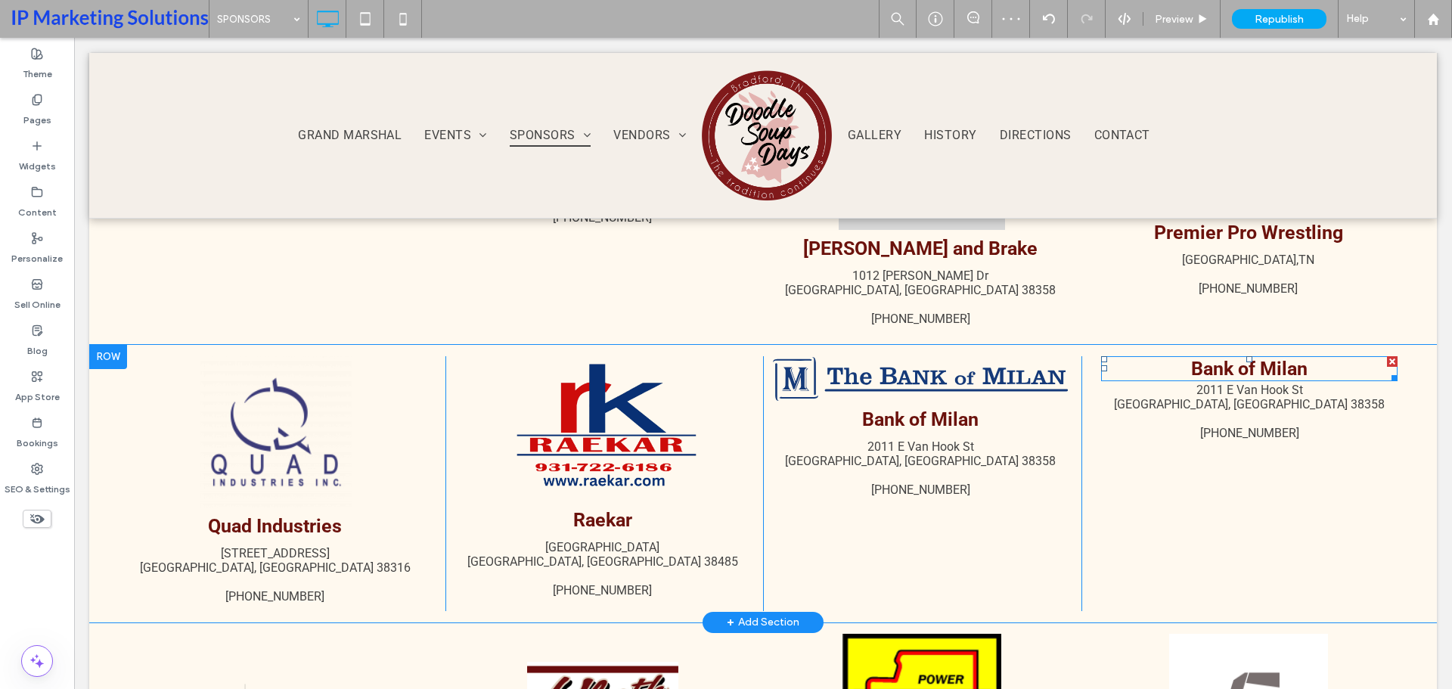
click at [1387, 356] on div at bounding box center [1392, 361] width 11 height 11
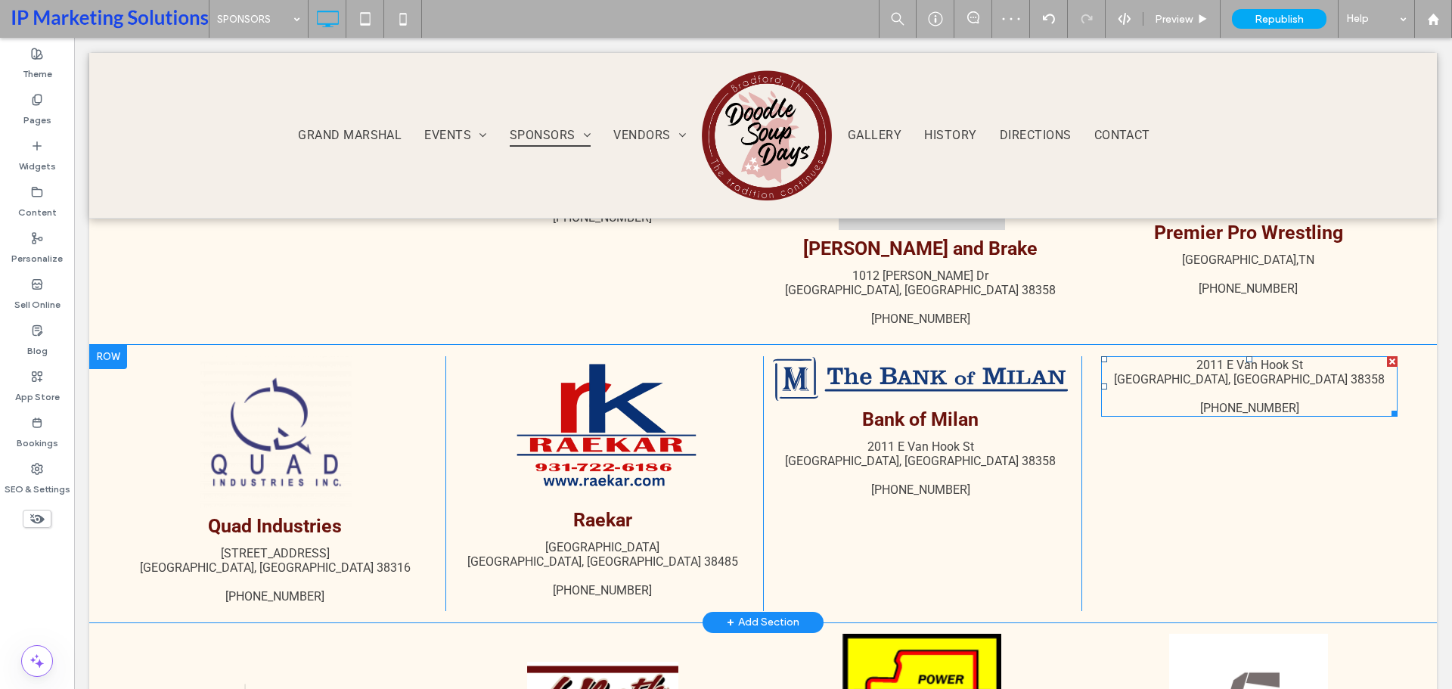
drag, startPoint x: 1382, startPoint y: 337, endPoint x: 1331, endPoint y: 387, distance: 71.7
click at [1387, 356] on div at bounding box center [1392, 361] width 11 height 11
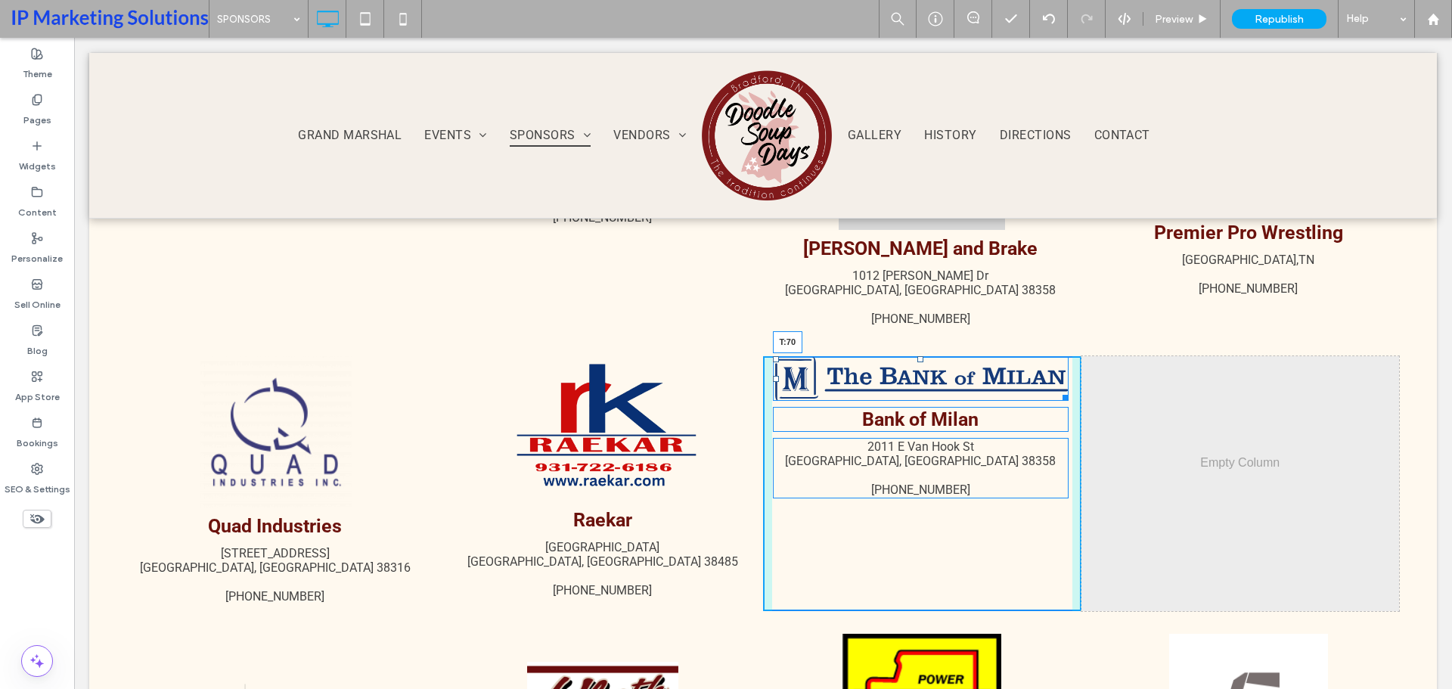
drag, startPoint x: 913, startPoint y: 340, endPoint x: 918, endPoint y: 392, distance: 53.1
click at [918, 392] on div "T:70" at bounding box center [921, 378] width 296 height 45
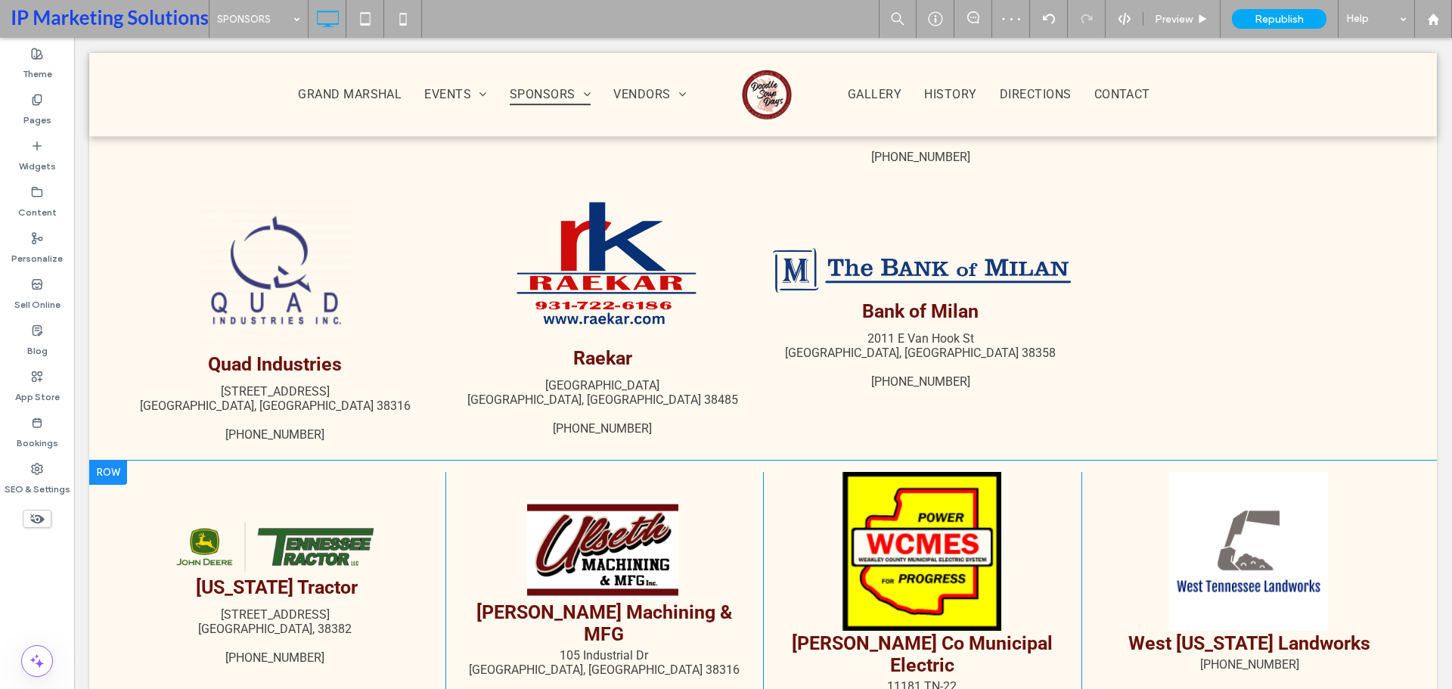
scroll to position [2964, 0]
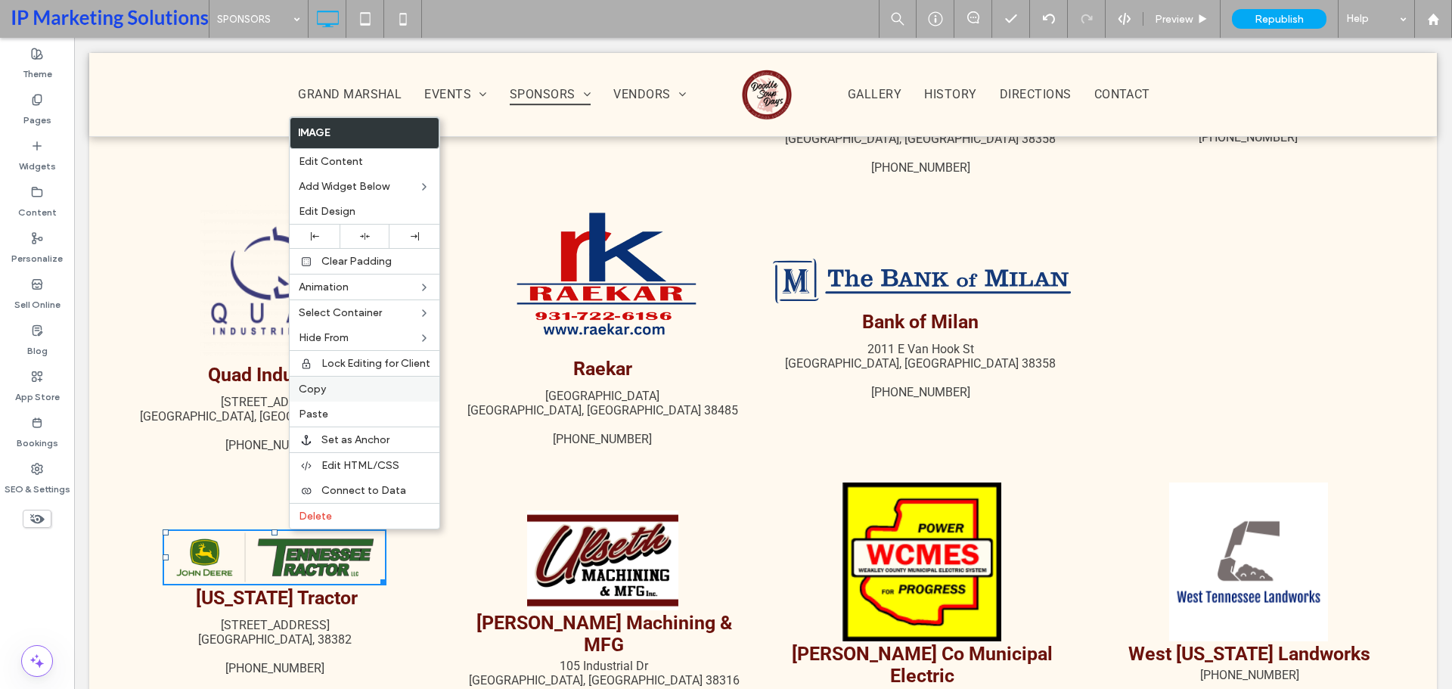
click at [331, 395] on label "Copy" at bounding box center [365, 389] width 132 height 13
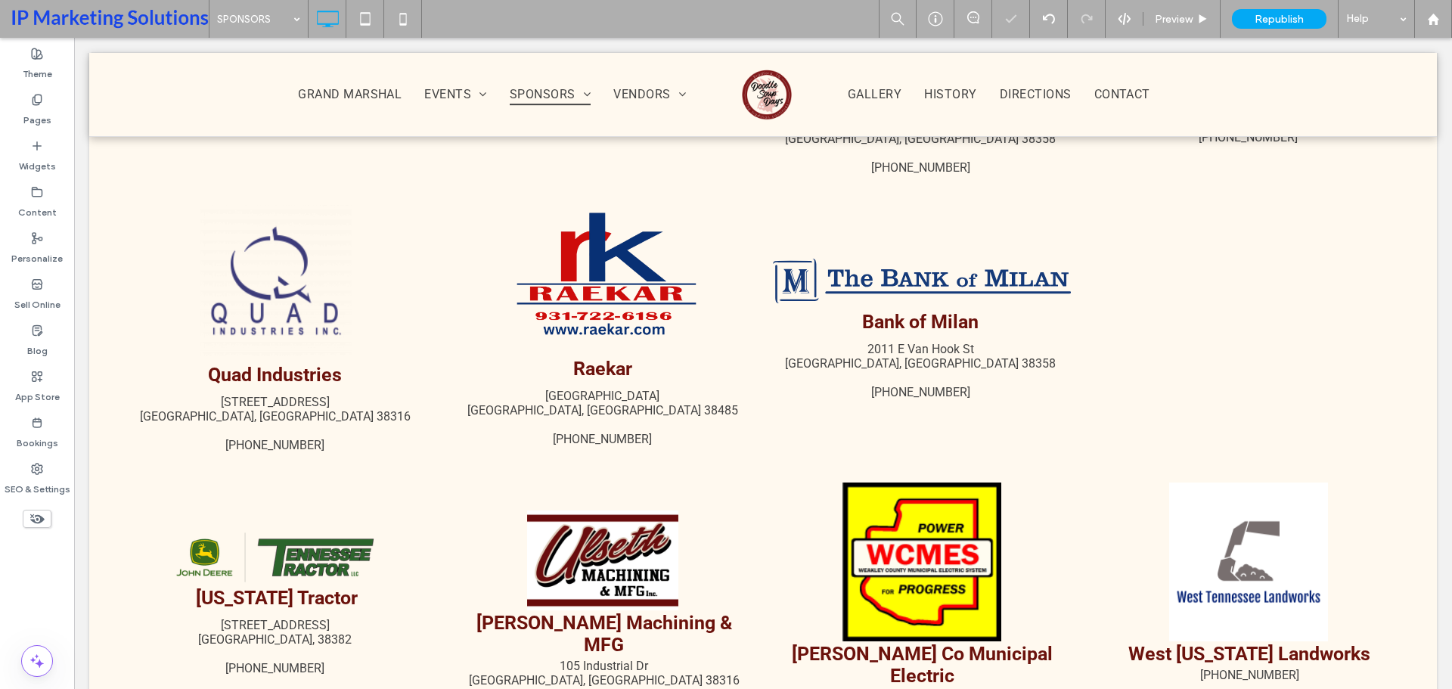
click at [1265, 327] on div "Click To Paste" at bounding box center [1240, 332] width 136 height 76
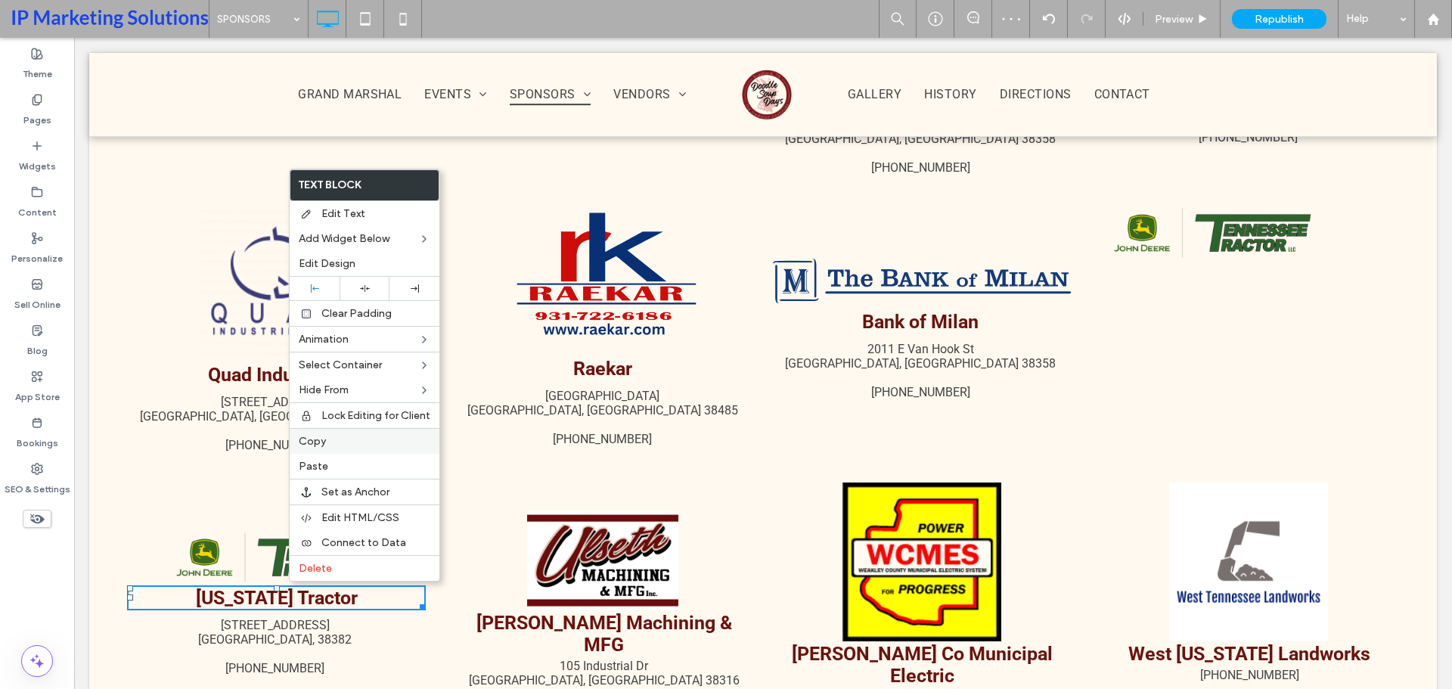
drag, startPoint x: 325, startPoint y: 442, endPoint x: 479, endPoint y: 436, distance: 153.7
click at [325, 442] on span "Copy" at bounding box center [312, 441] width 27 height 13
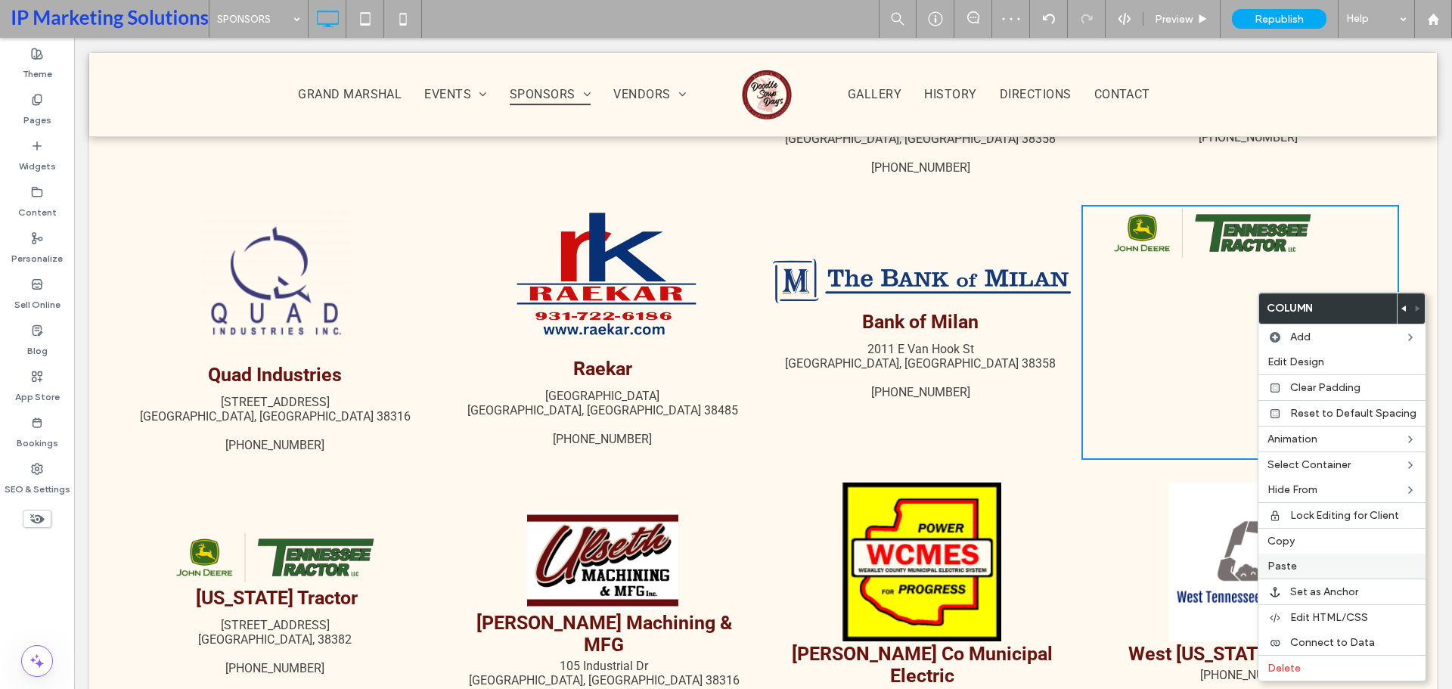
click at [1293, 571] on span "Paste" at bounding box center [1281, 566] width 29 height 13
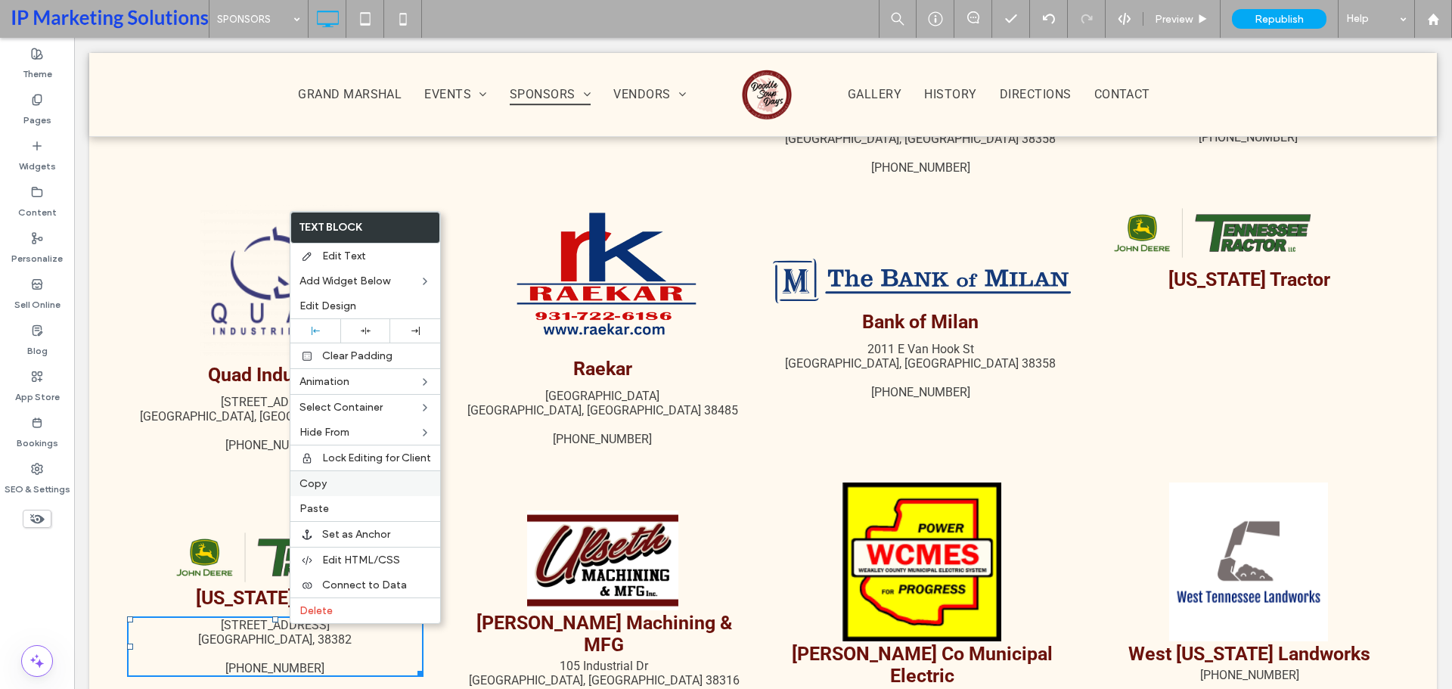
drag, startPoint x: 335, startPoint y: 485, endPoint x: 773, endPoint y: 328, distance: 465.0
click at [335, 485] on label "Copy" at bounding box center [365, 483] width 132 height 13
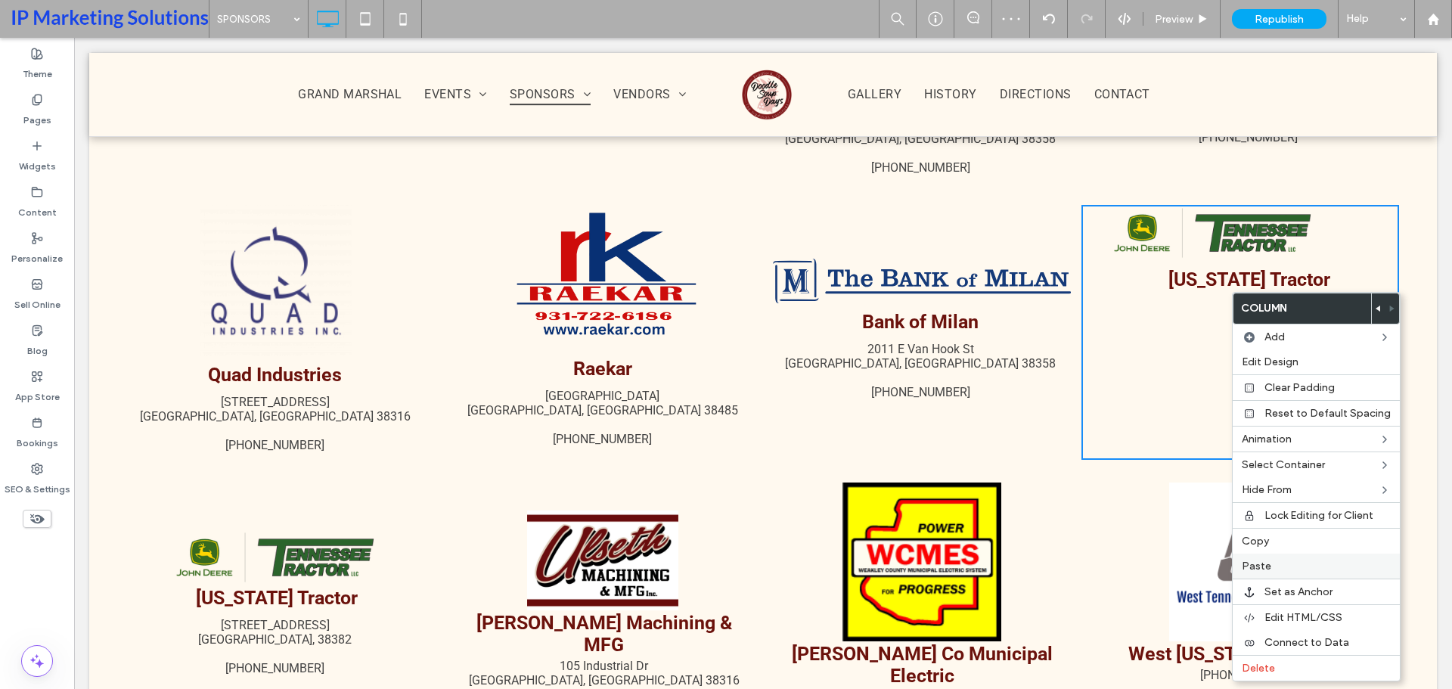
click at [1279, 570] on label "Paste" at bounding box center [1316, 566] width 149 height 13
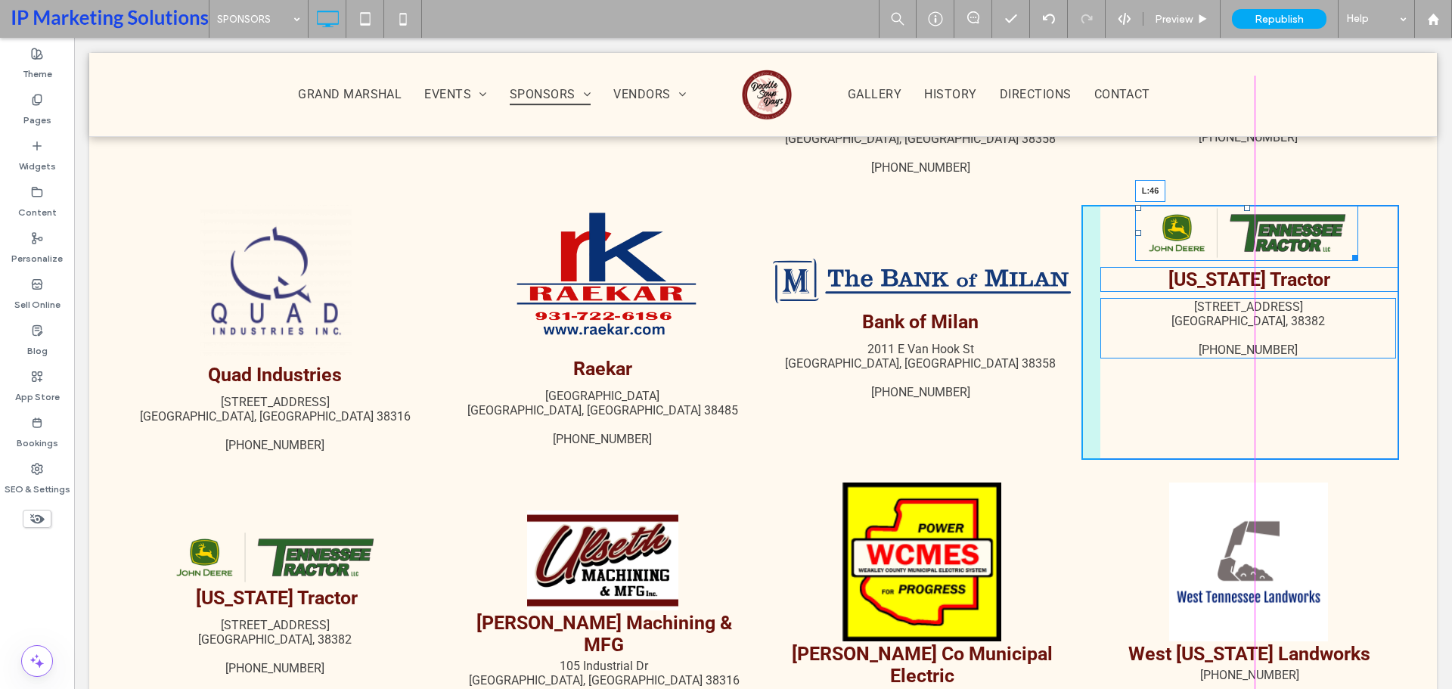
drag, startPoint x: 1093, startPoint y: 212, endPoint x: 1270, endPoint y: 253, distance: 181.6
click at [1135, 223] on div "L:46" at bounding box center [1247, 233] width 224 height 56
drag, startPoint x: 1238, startPoint y: 190, endPoint x: 1314, endPoint y: 281, distance: 118.6
click at [1242, 239] on div "T:65" at bounding box center [1247, 233] width 224 height 56
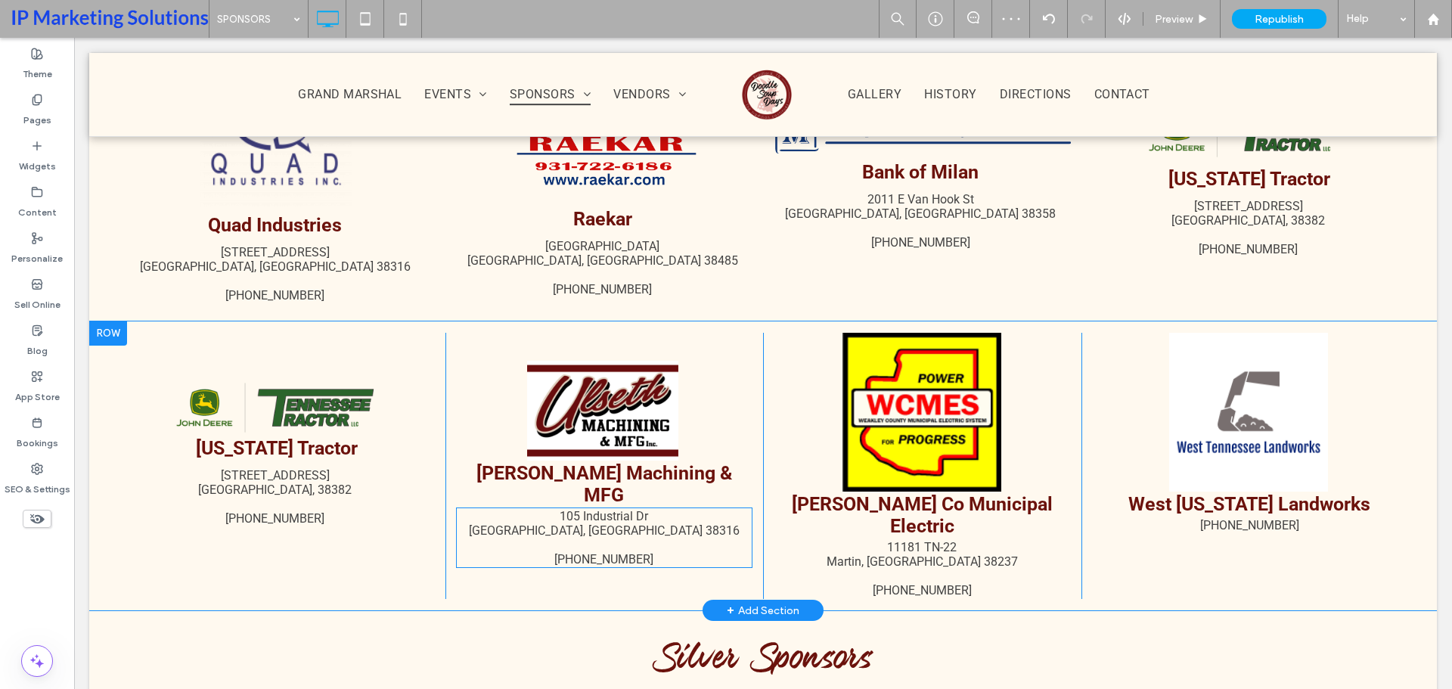
scroll to position [3116, 0]
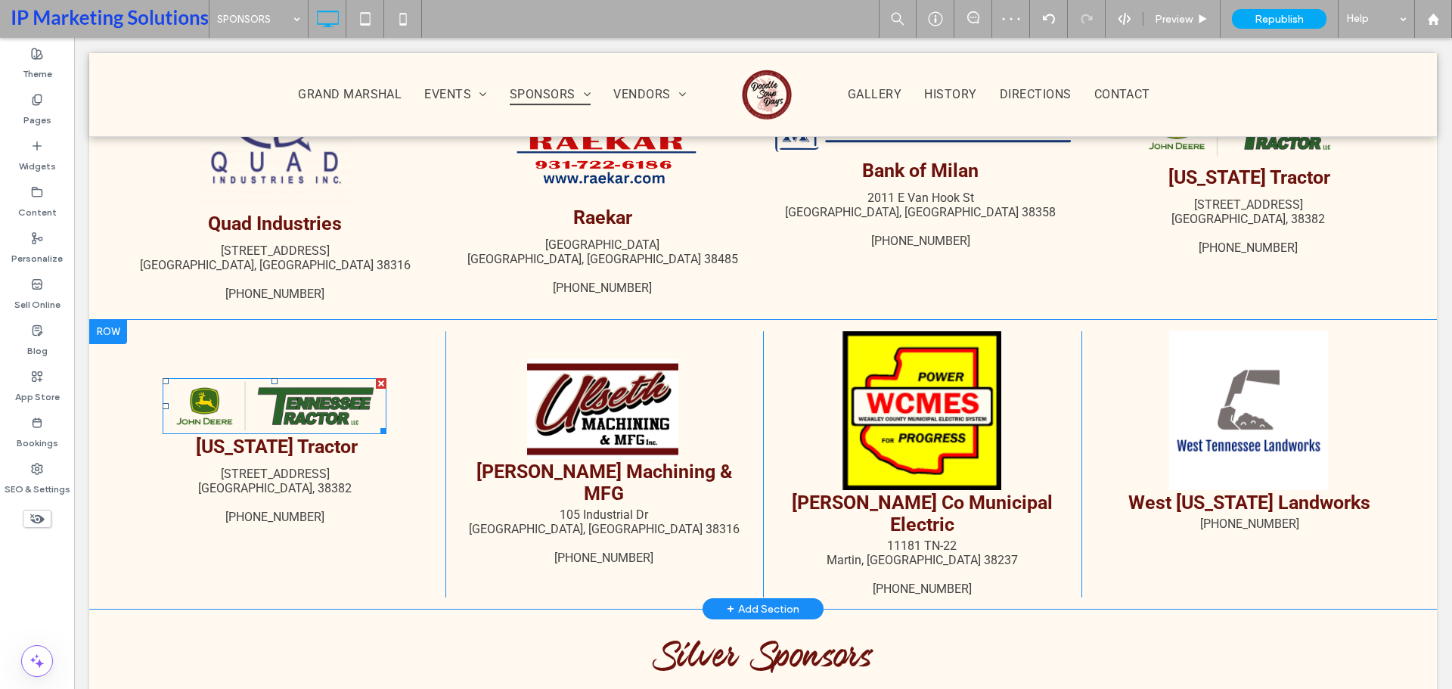
click at [379, 378] on div at bounding box center [381, 383] width 11 height 11
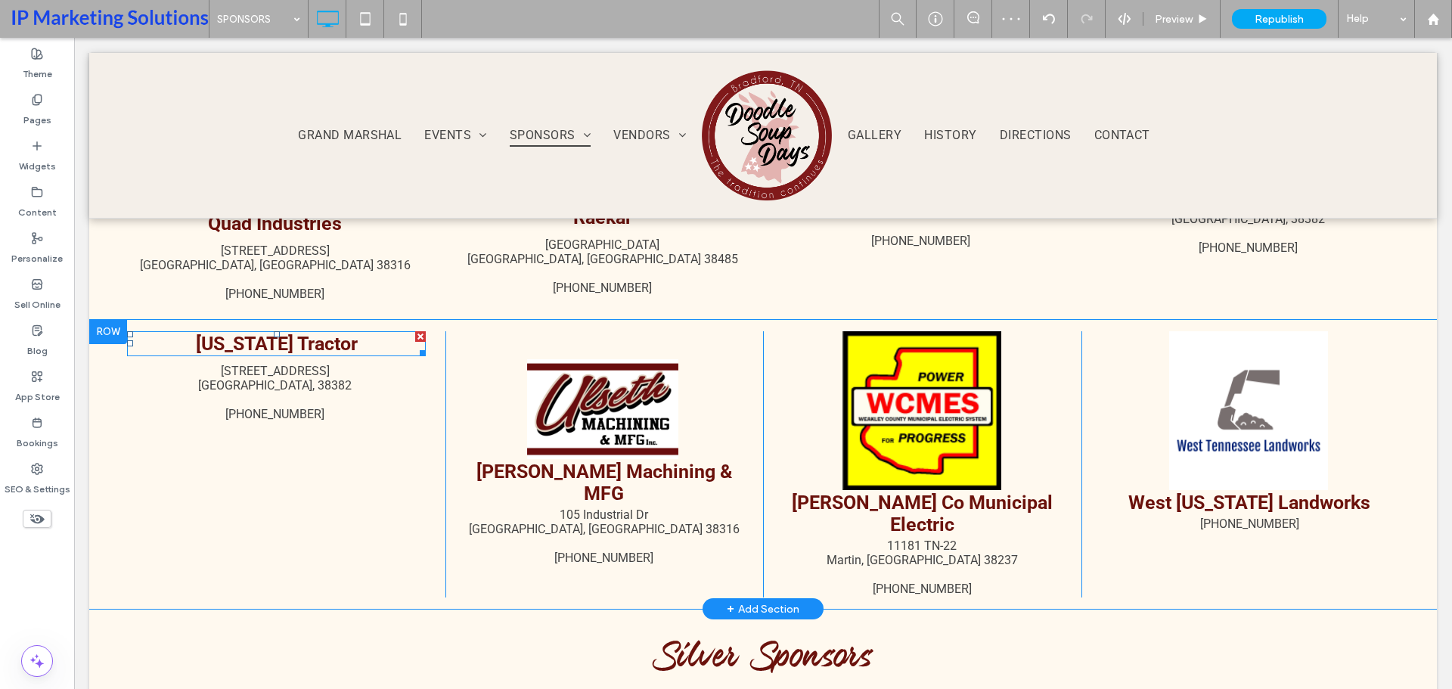
click at [416, 331] on div at bounding box center [420, 336] width 11 height 11
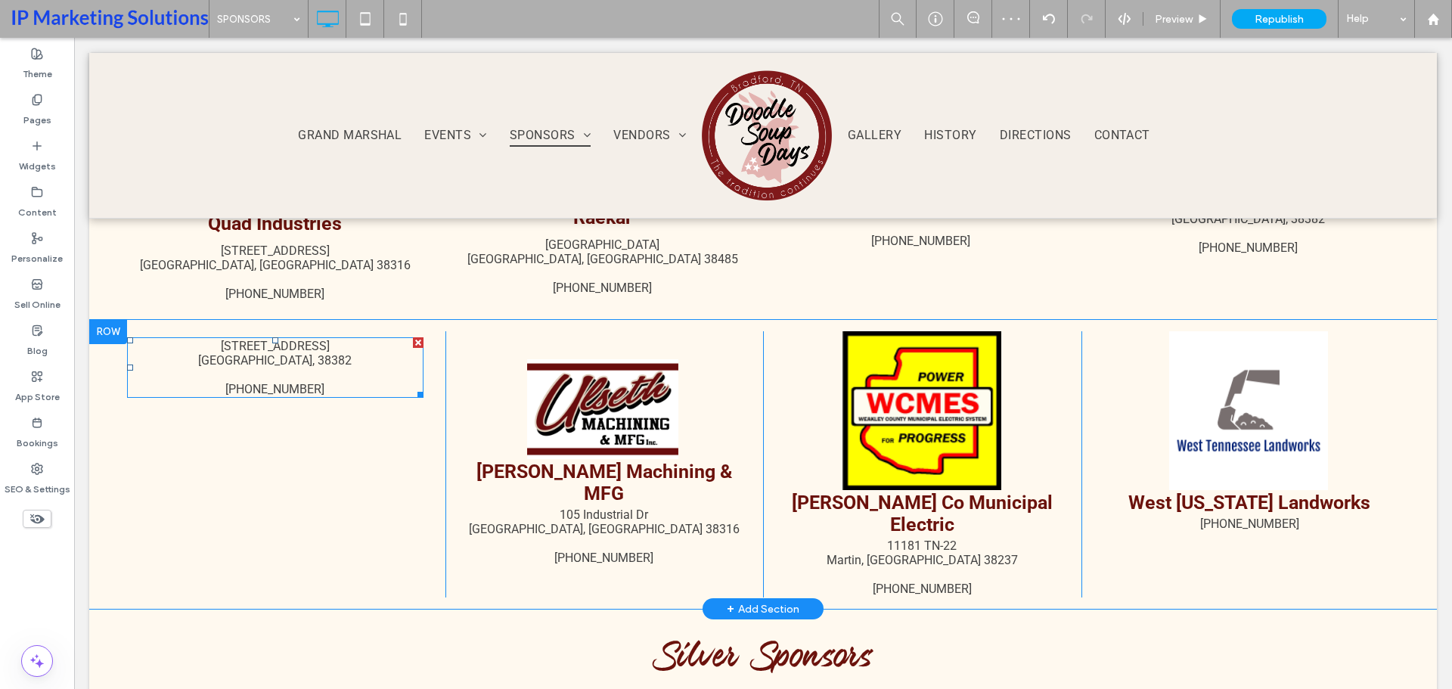
click at [418, 337] on div at bounding box center [418, 342] width 11 height 11
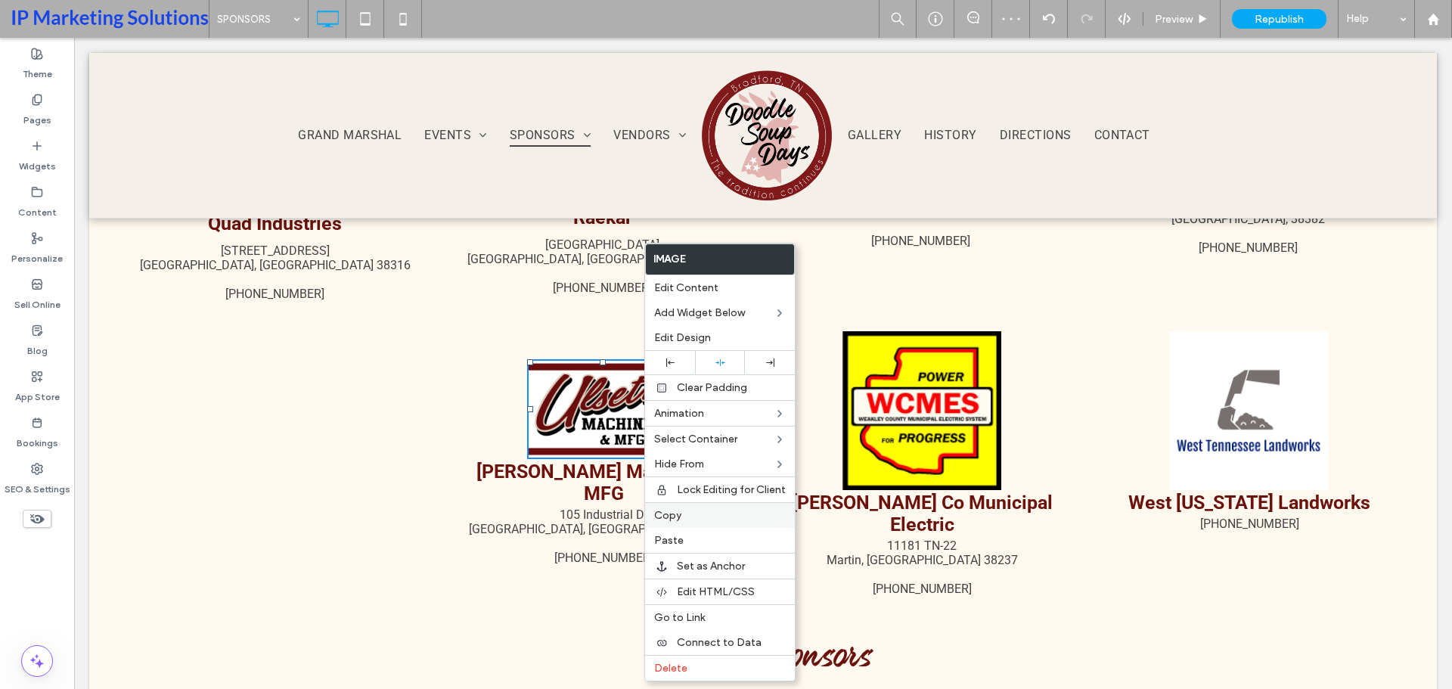
drag, startPoint x: 671, startPoint y: 520, endPoint x: 355, endPoint y: 411, distance: 333.6
click at [671, 520] on span "Copy" at bounding box center [667, 515] width 27 height 13
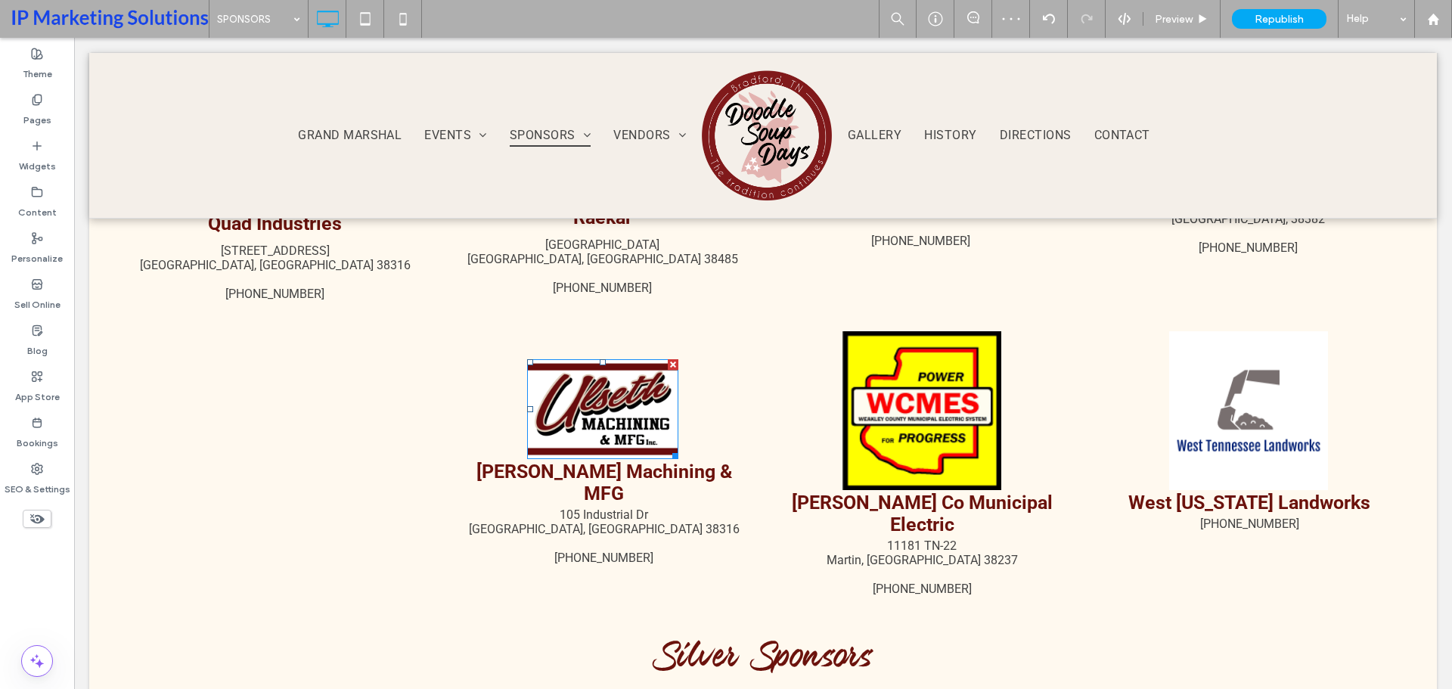
click at [310, 442] on span "Click To Paste" at bounding box center [286, 449] width 76 height 14
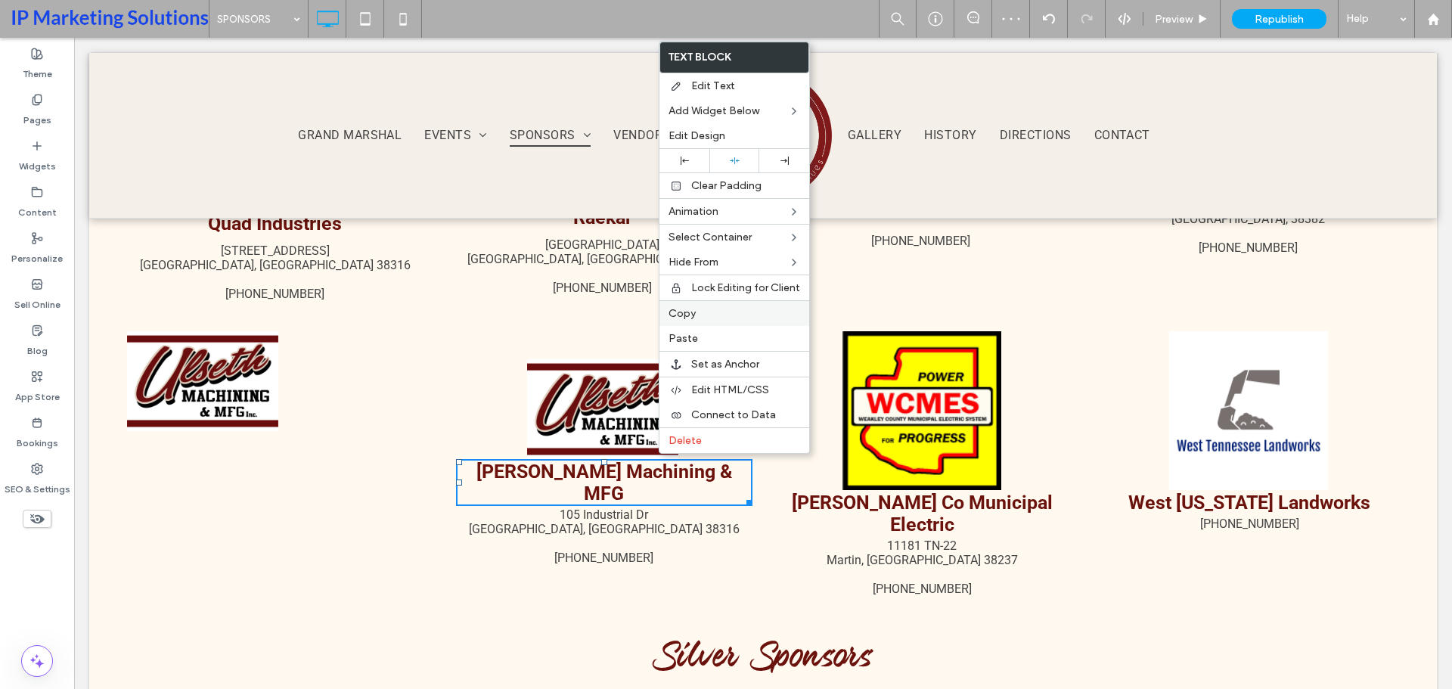
click at [700, 316] on label "Copy" at bounding box center [734, 313] width 132 height 13
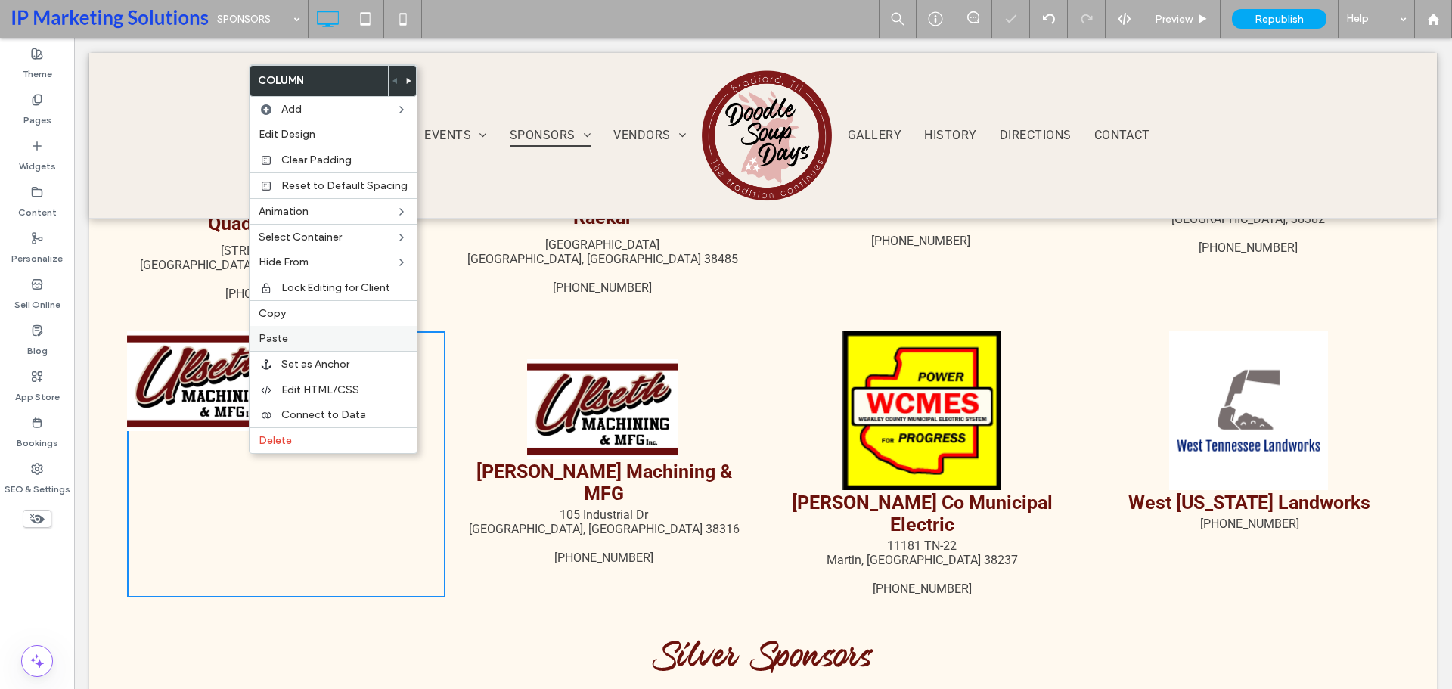
click at [307, 340] on label "Paste" at bounding box center [333, 338] width 149 height 13
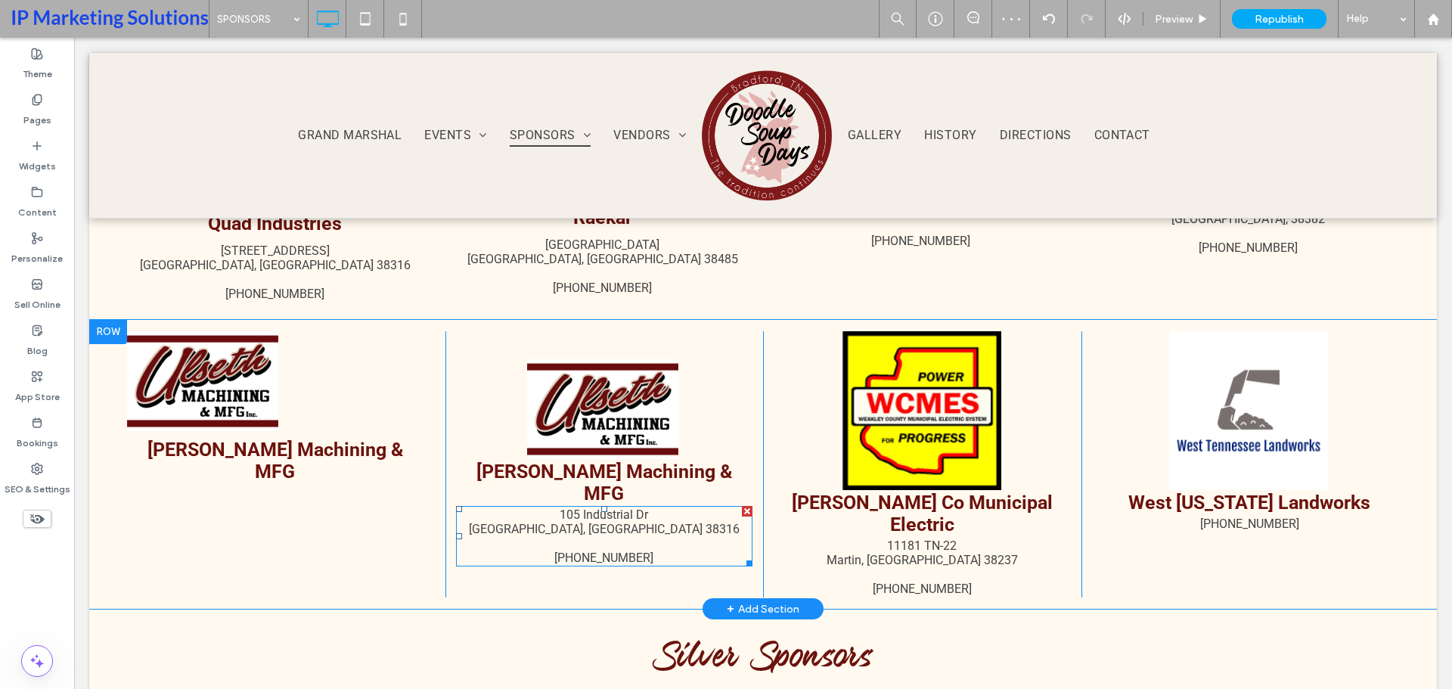
drag, startPoint x: 597, startPoint y: 492, endPoint x: 616, endPoint y: 486, distance: 19.8
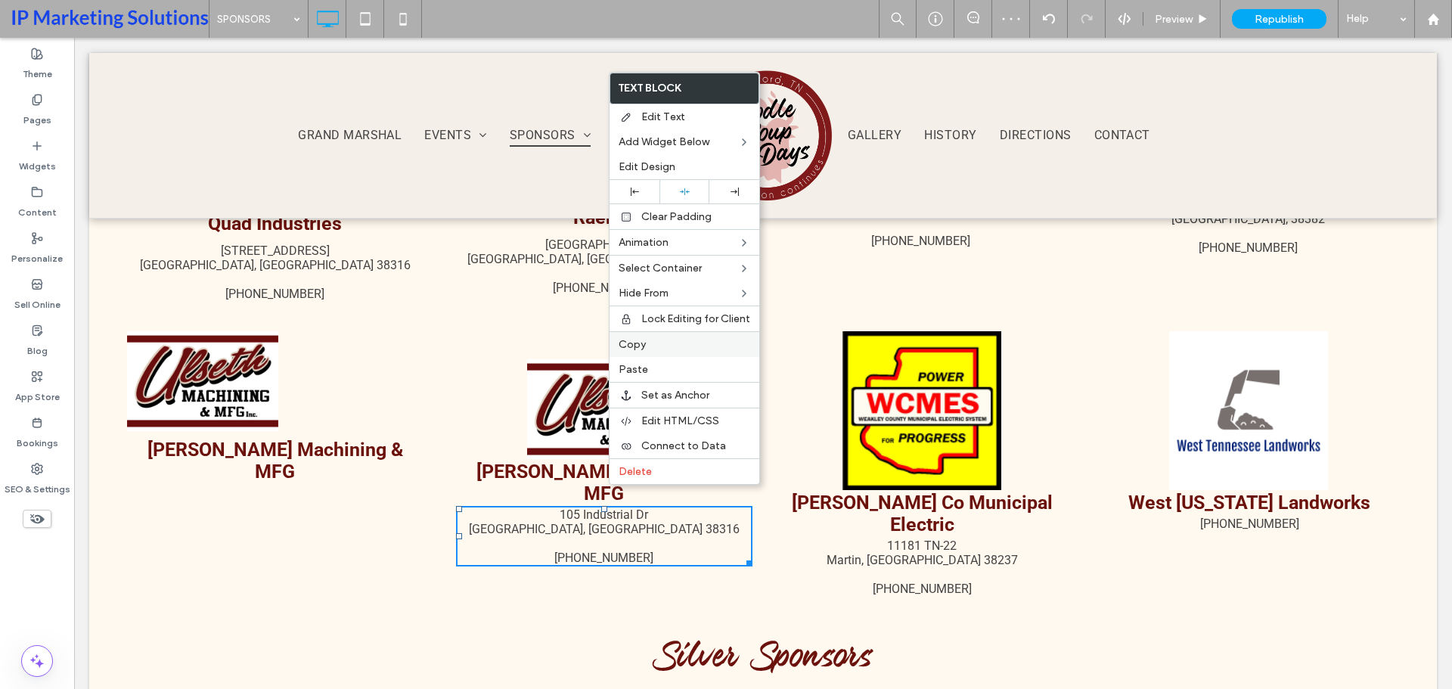
click at [641, 335] on div "Copy" at bounding box center [685, 344] width 150 height 26
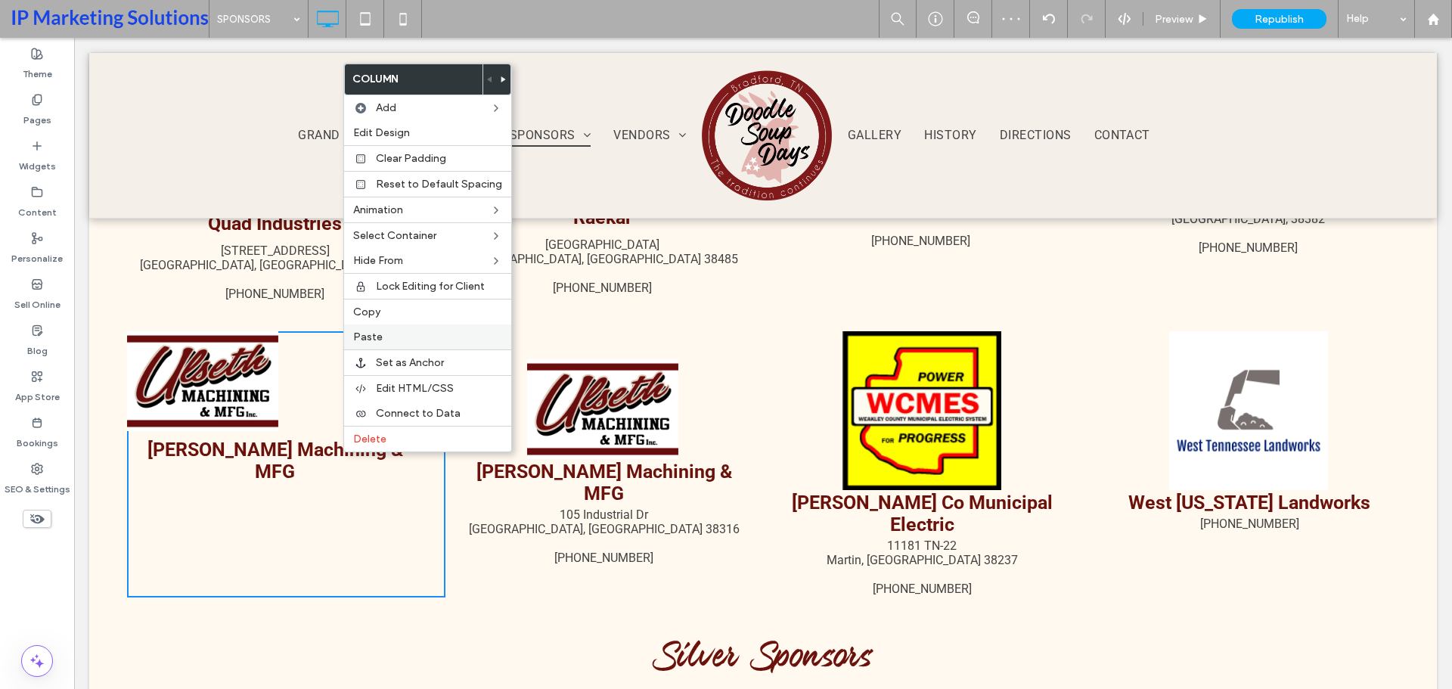
click at [371, 332] on span "Paste" at bounding box center [367, 336] width 29 height 13
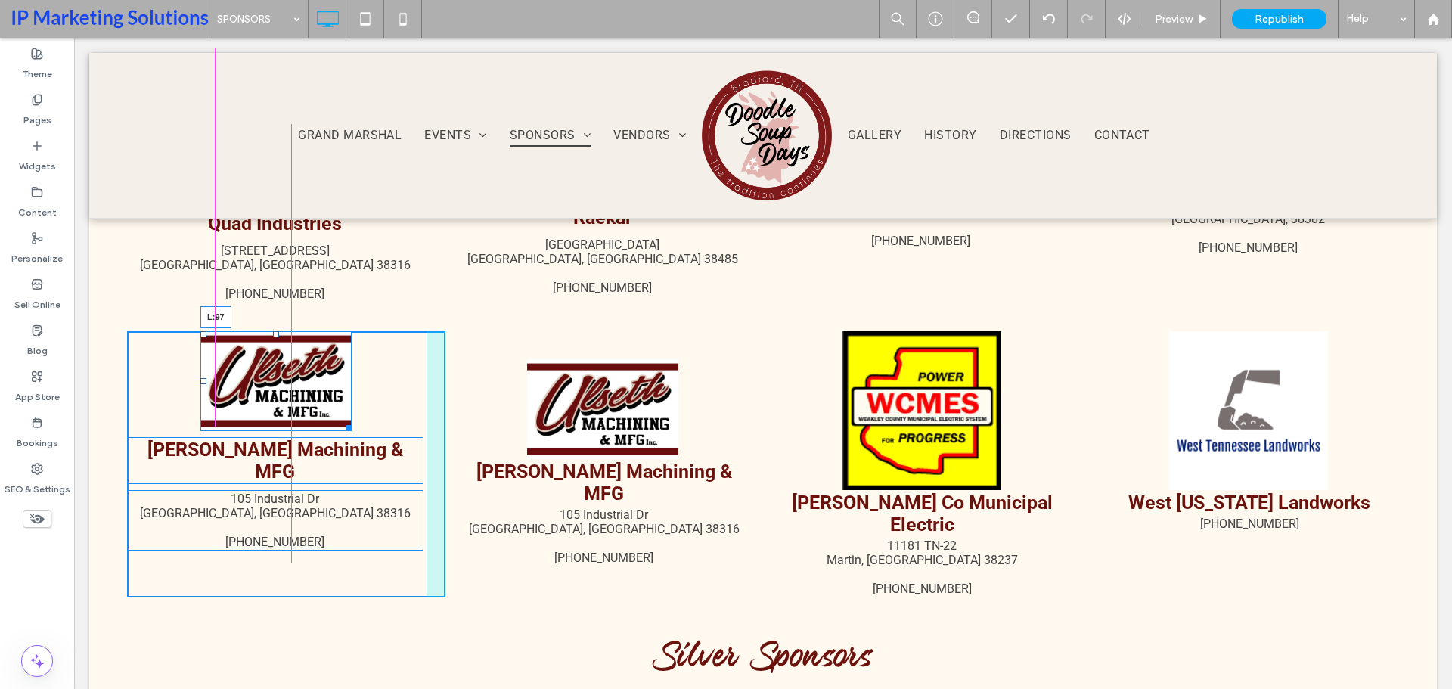
drag, startPoint x: 132, startPoint y: 361, endPoint x: 203, endPoint y: 377, distance: 73.6
click at [203, 377] on div "L:97" at bounding box center [275, 381] width 151 height 100
drag, startPoint x: 276, startPoint y: 316, endPoint x: 357, endPoint y: 388, distance: 108.2
click at [275, 337] on div at bounding box center [276, 334] width 6 height 6
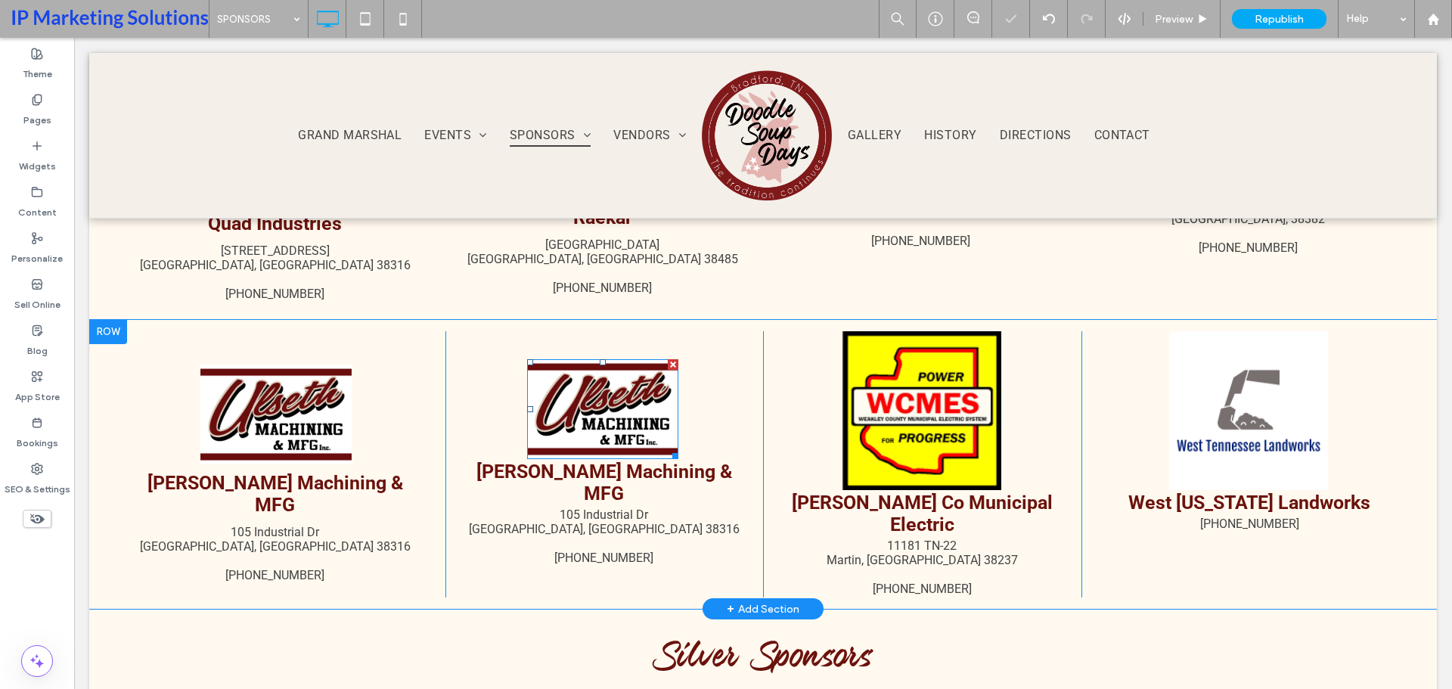
click at [670, 359] on div at bounding box center [673, 364] width 11 height 11
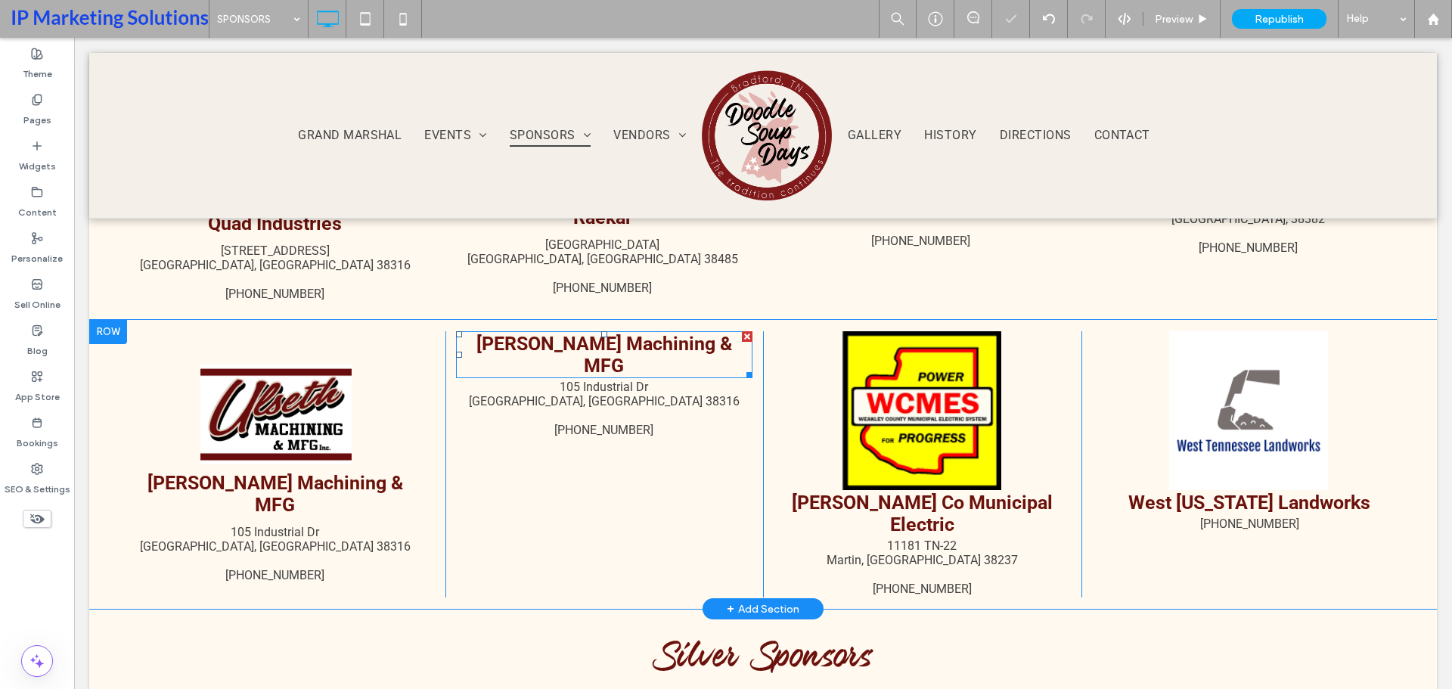
click at [742, 331] on div at bounding box center [747, 336] width 11 height 11
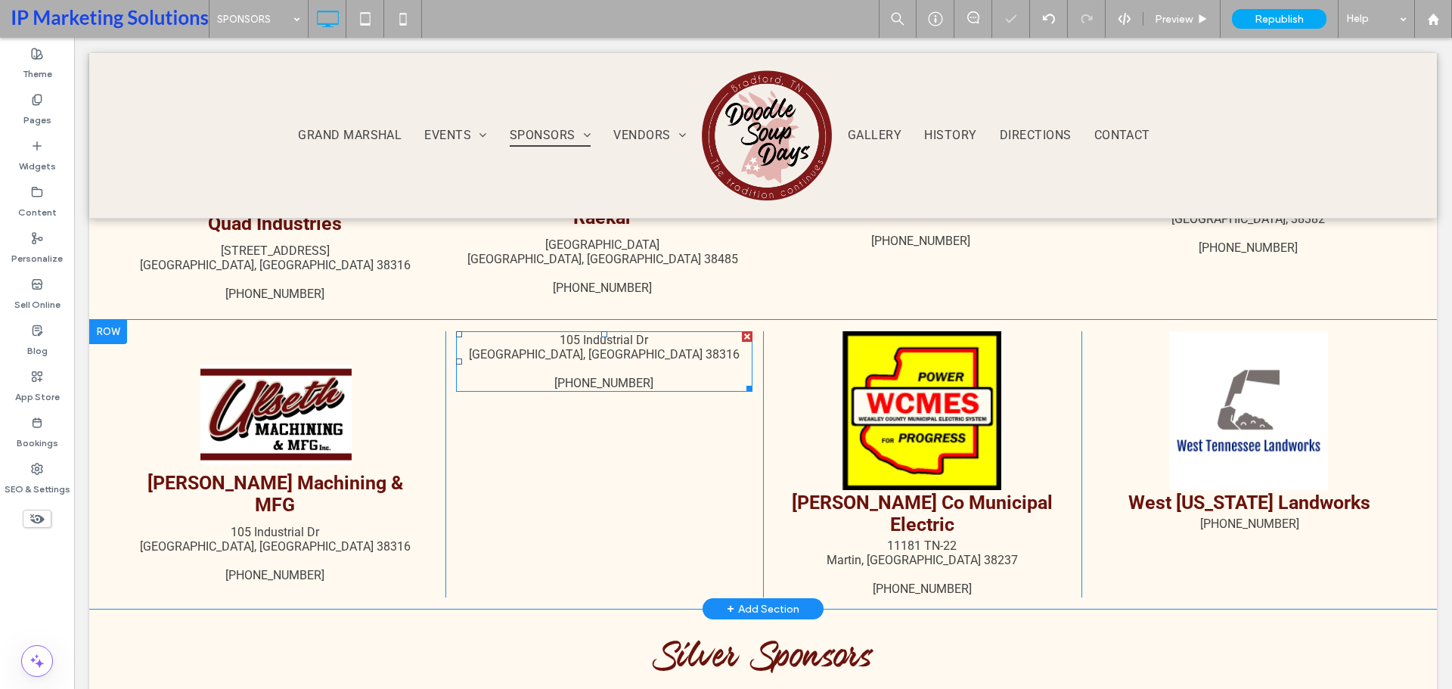
click at [742, 331] on div at bounding box center [747, 336] width 11 height 11
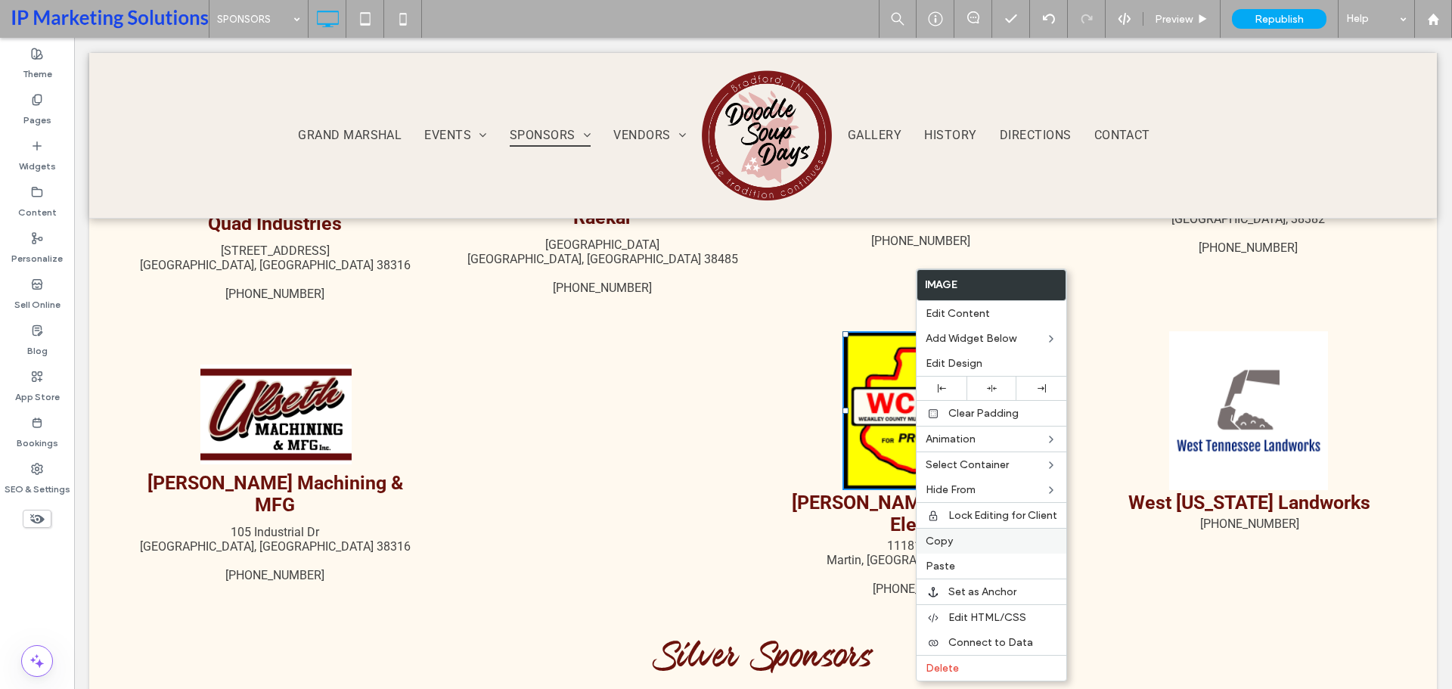
click at [973, 543] on label "Copy" at bounding box center [992, 541] width 132 height 13
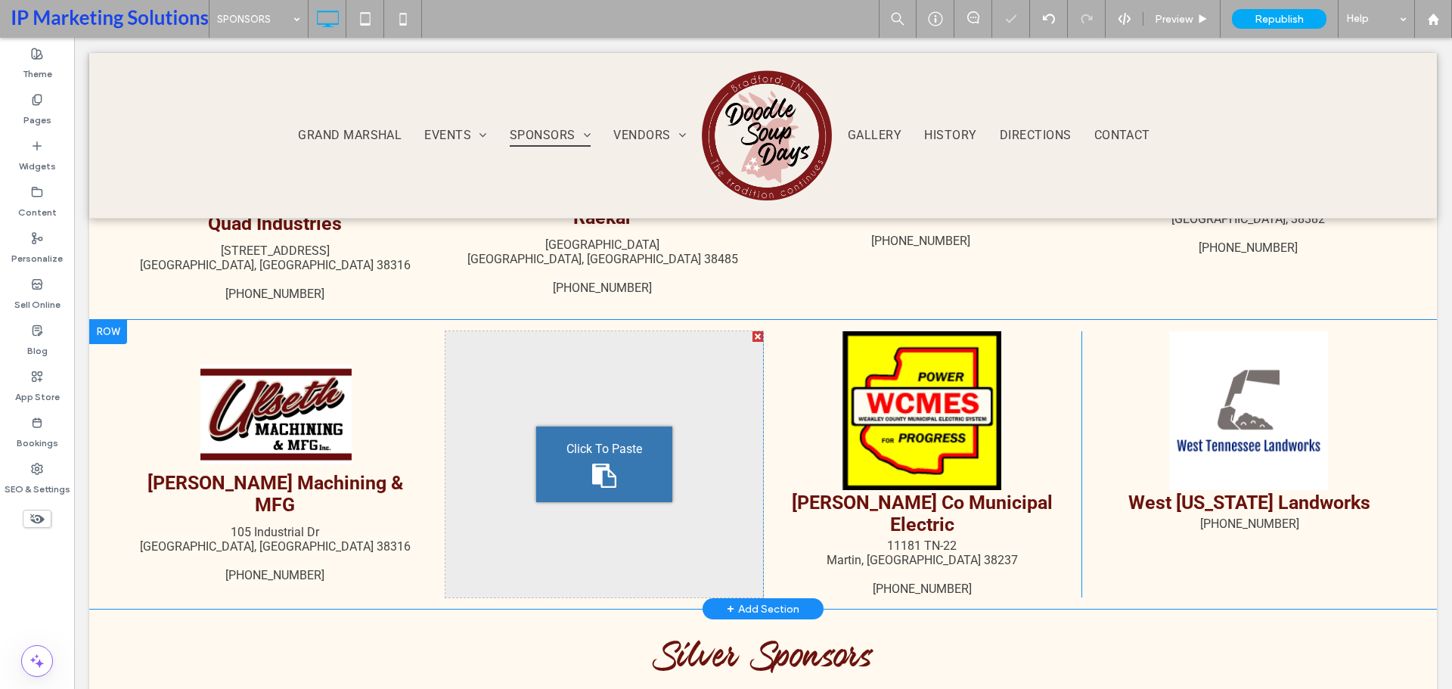
click at [631, 434] on div "Click To Paste" at bounding box center [604, 464] width 136 height 76
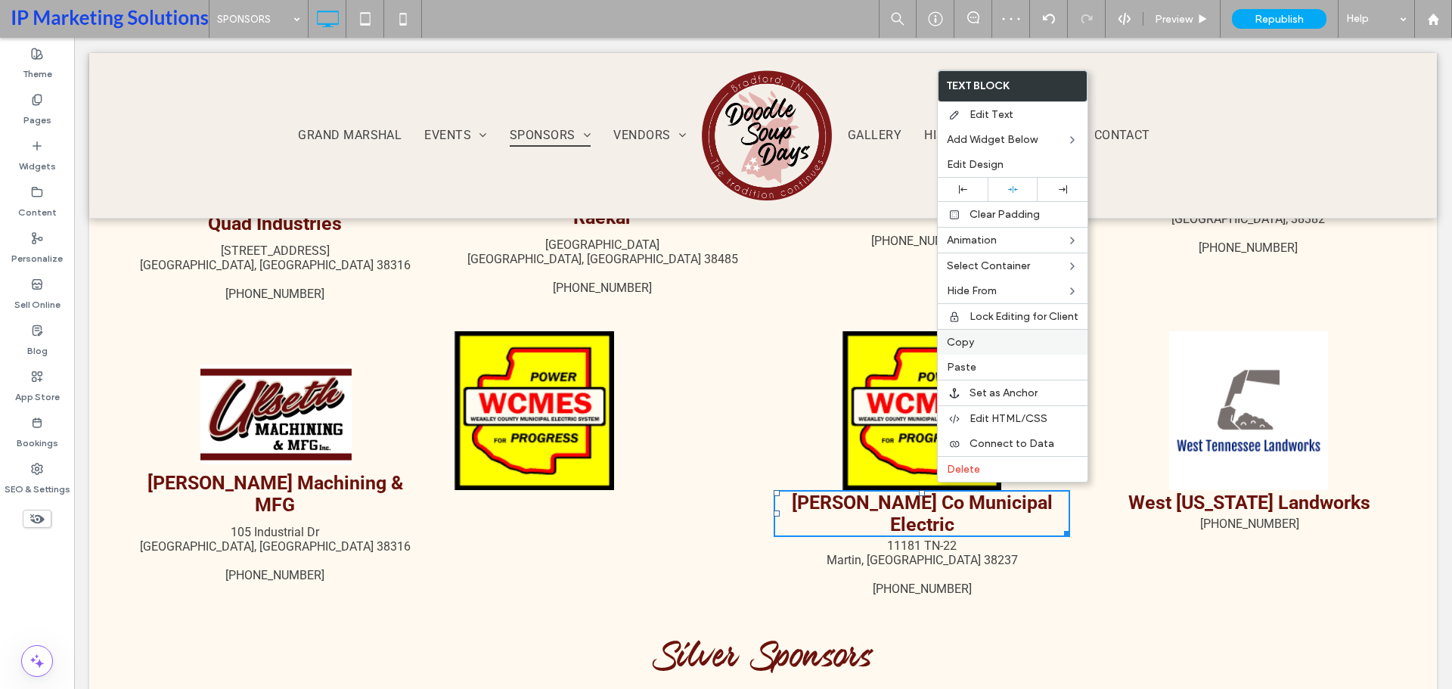
click at [977, 348] on label "Copy" at bounding box center [1013, 342] width 132 height 13
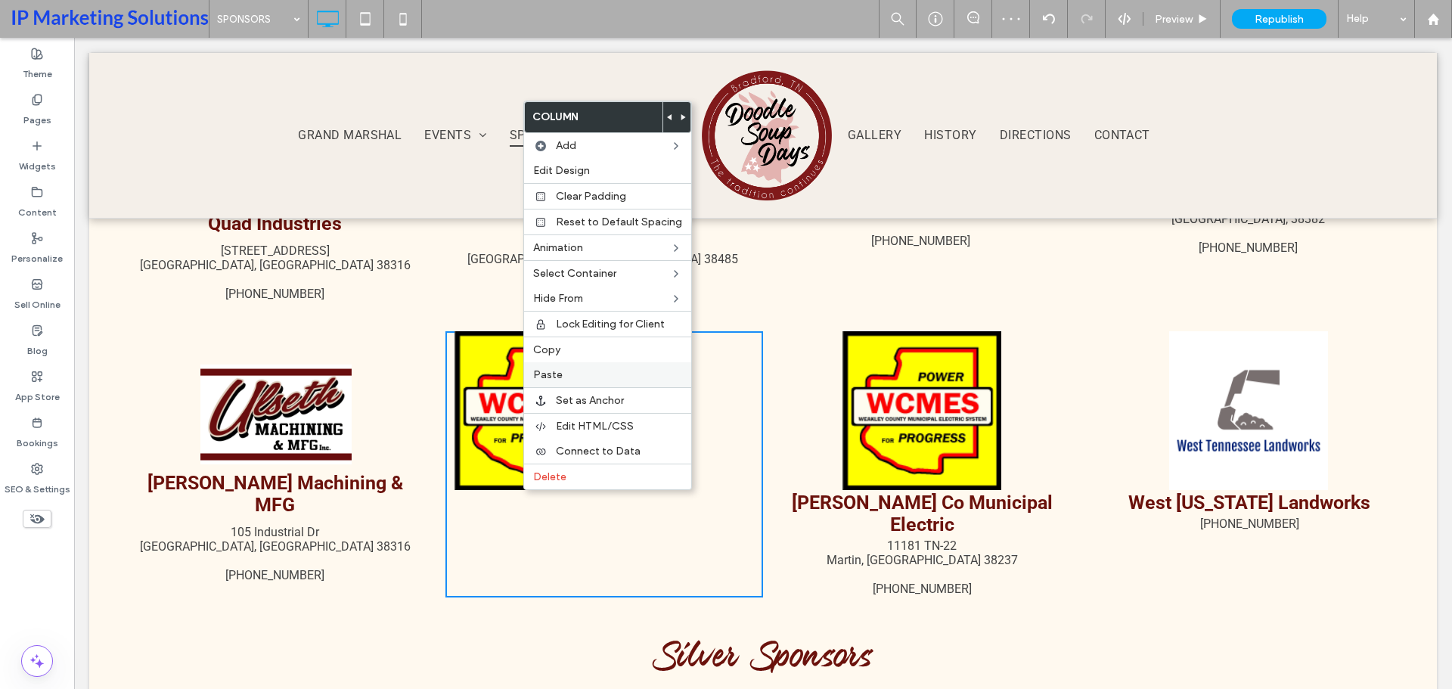
click at [568, 374] on label "Paste" at bounding box center [607, 374] width 149 height 13
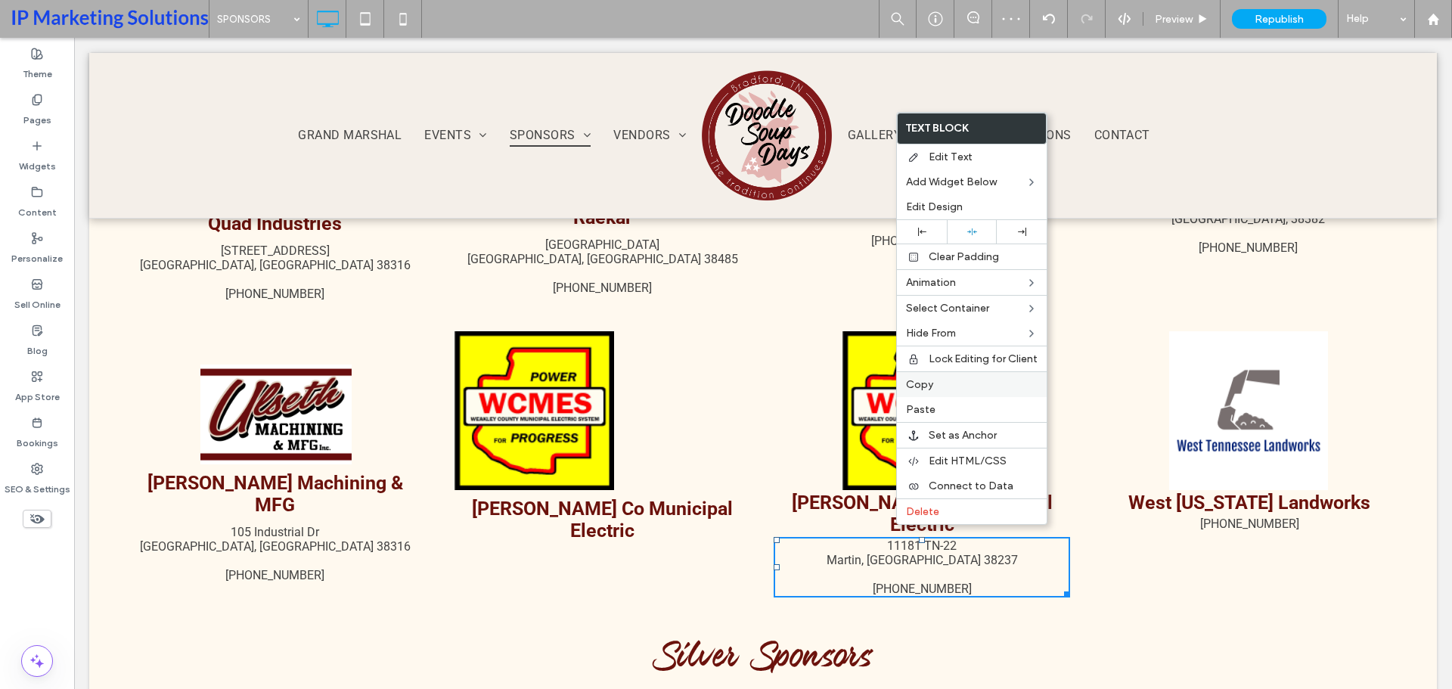
click at [918, 377] on div "Copy" at bounding box center [972, 384] width 150 height 26
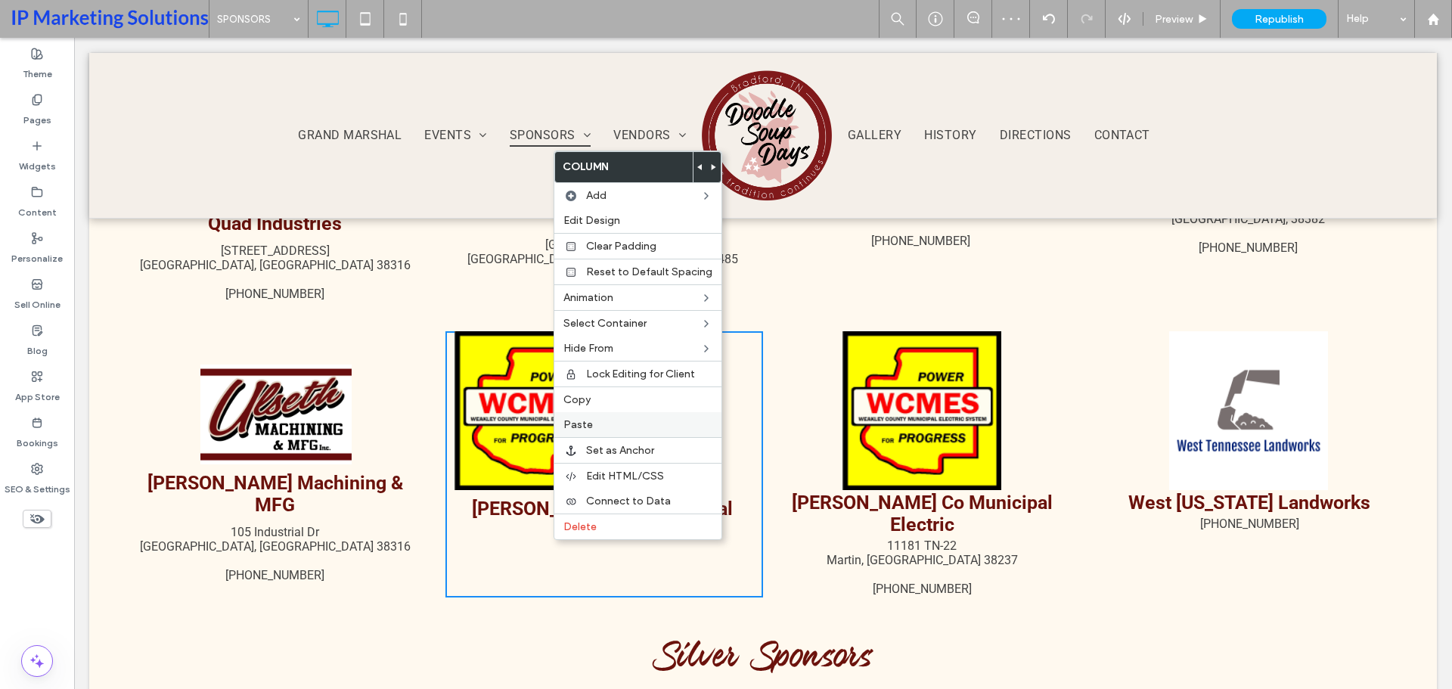
click at [575, 423] on span "Paste" at bounding box center [577, 424] width 29 height 13
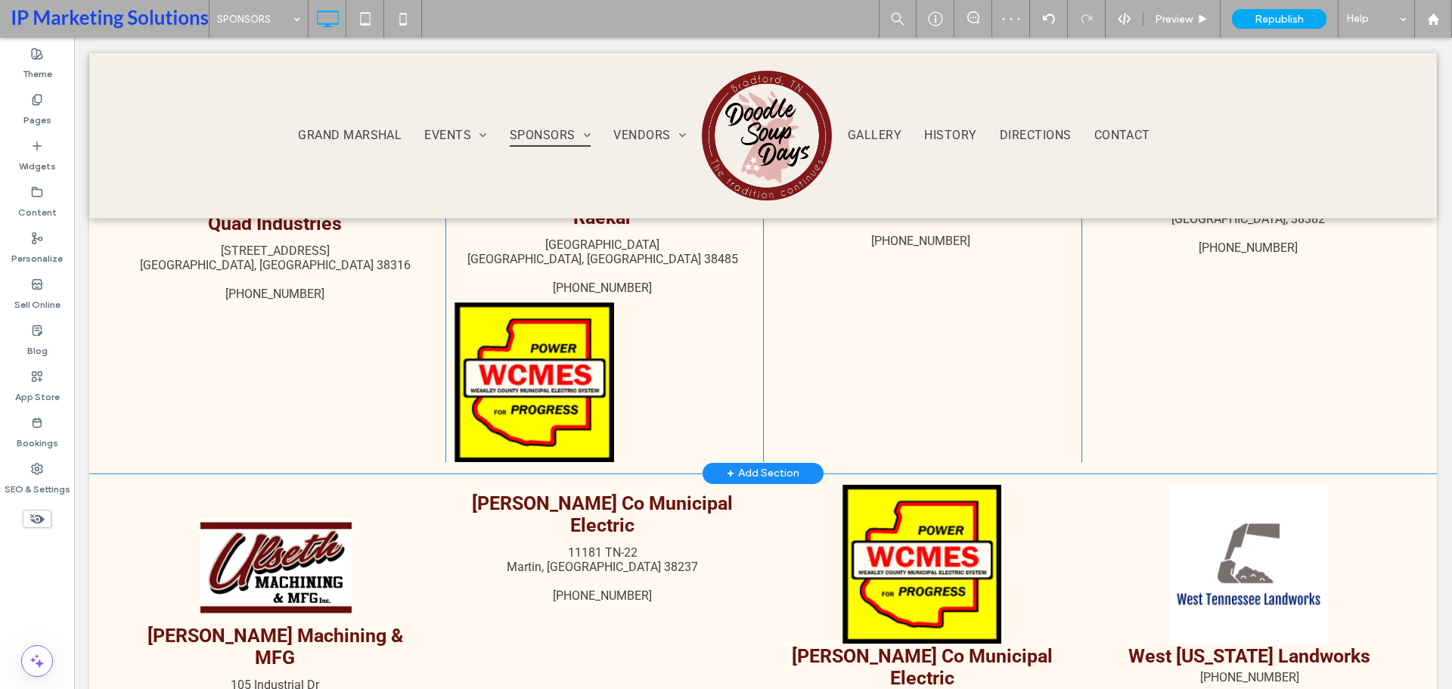
scroll to position [3116, 0]
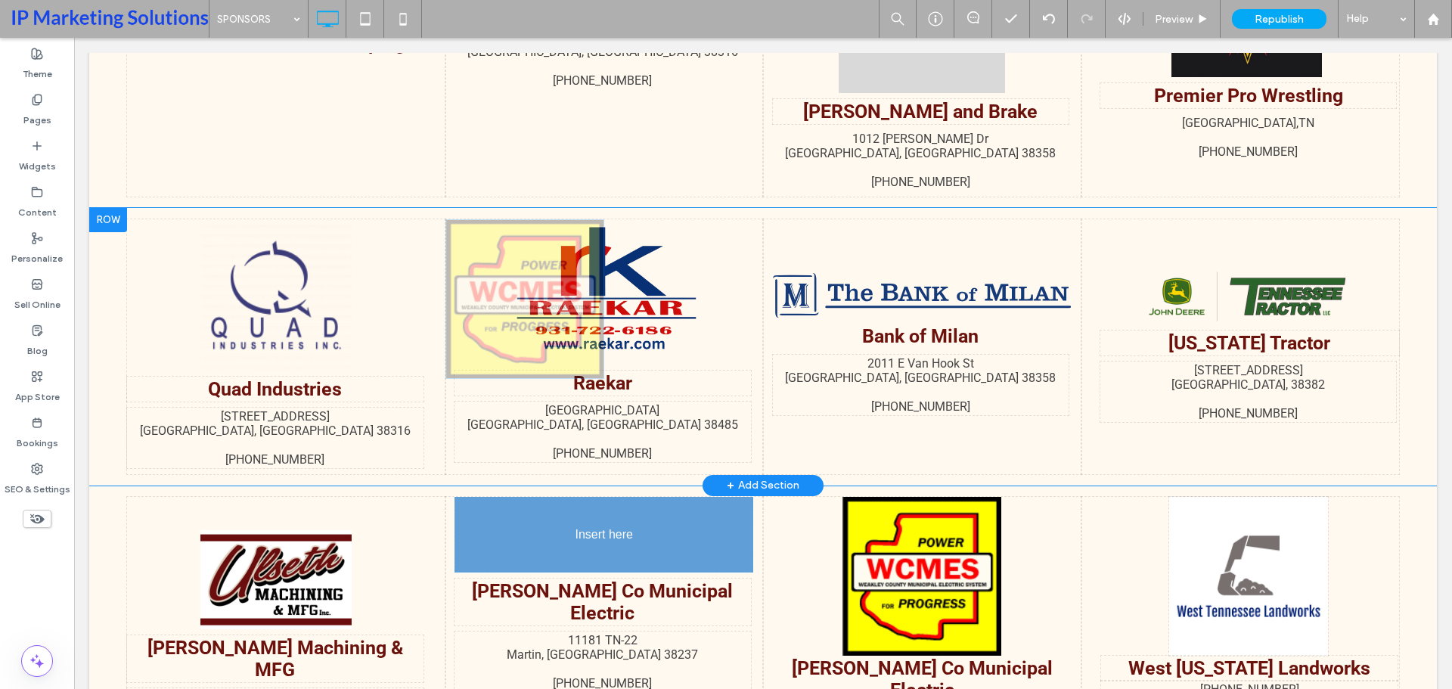
drag, startPoint x: 550, startPoint y: 384, endPoint x: 600, endPoint y: 498, distance: 124.9
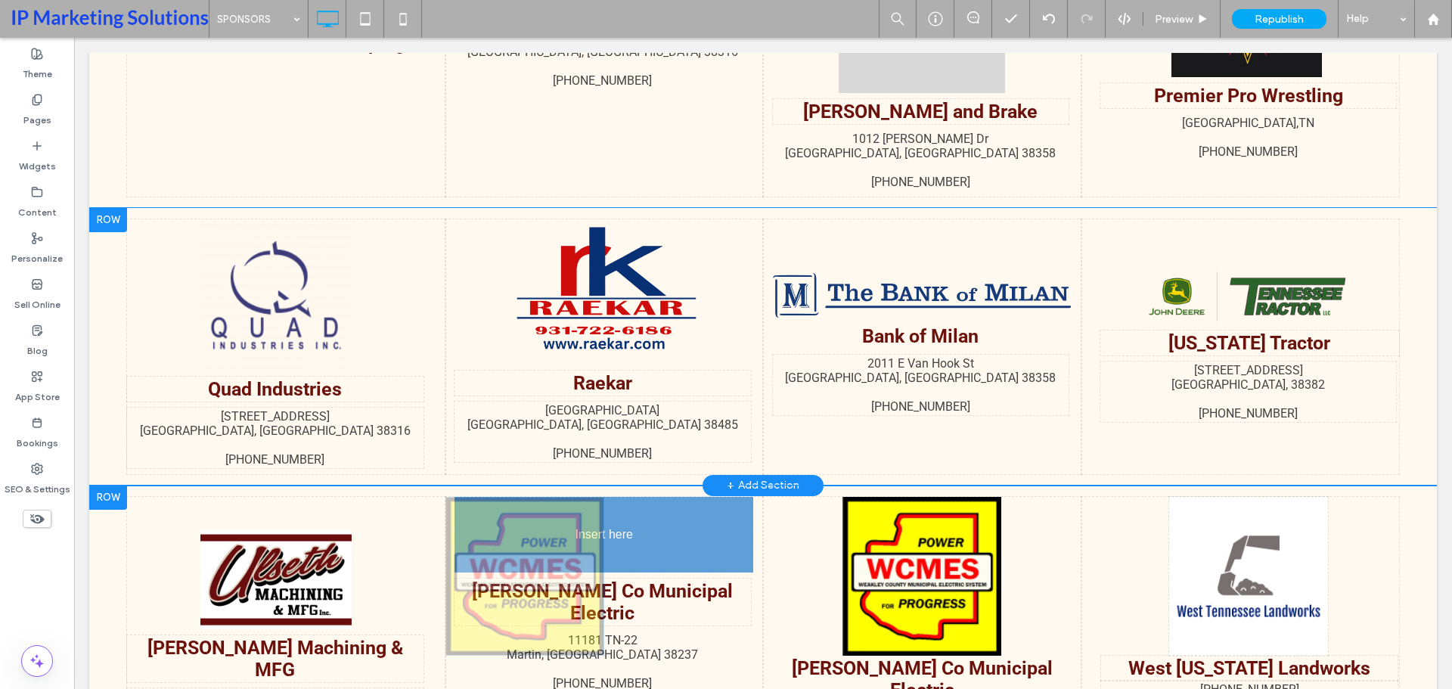
drag, startPoint x: 459, startPoint y: 389, endPoint x: 606, endPoint y: 523, distance: 199.1
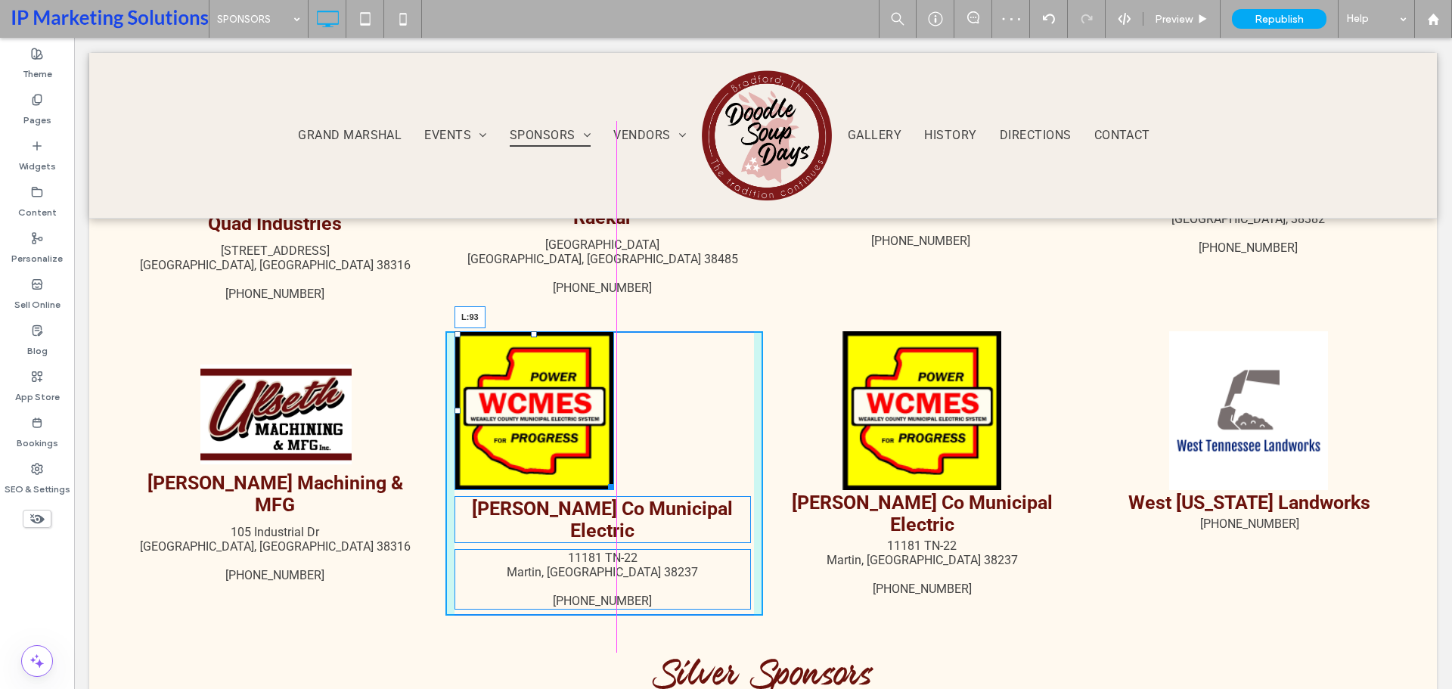
drag, startPoint x: 457, startPoint y: 390, endPoint x: 706, endPoint y: 465, distance: 259.8
click at [527, 398] on div "L:93" at bounding box center [534, 411] width 160 height 160
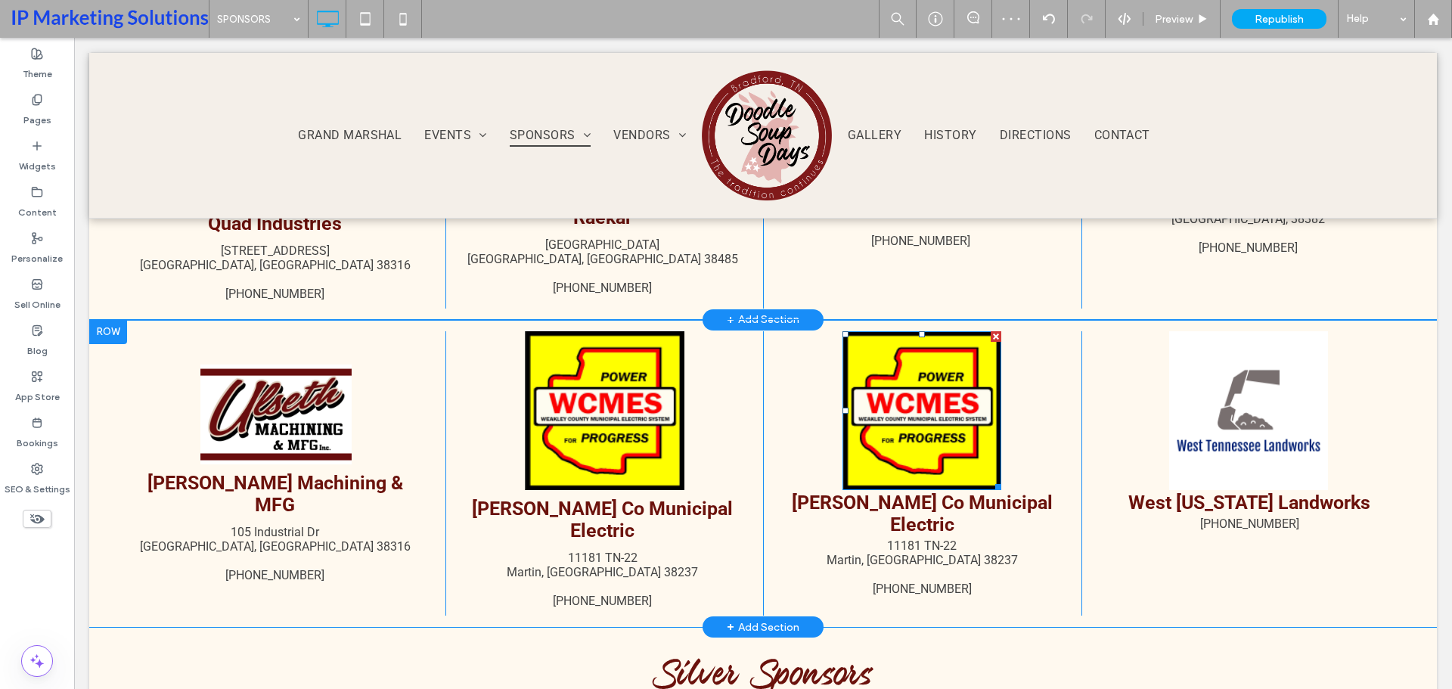
click at [991, 331] on div at bounding box center [996, 336] width 11 height 11
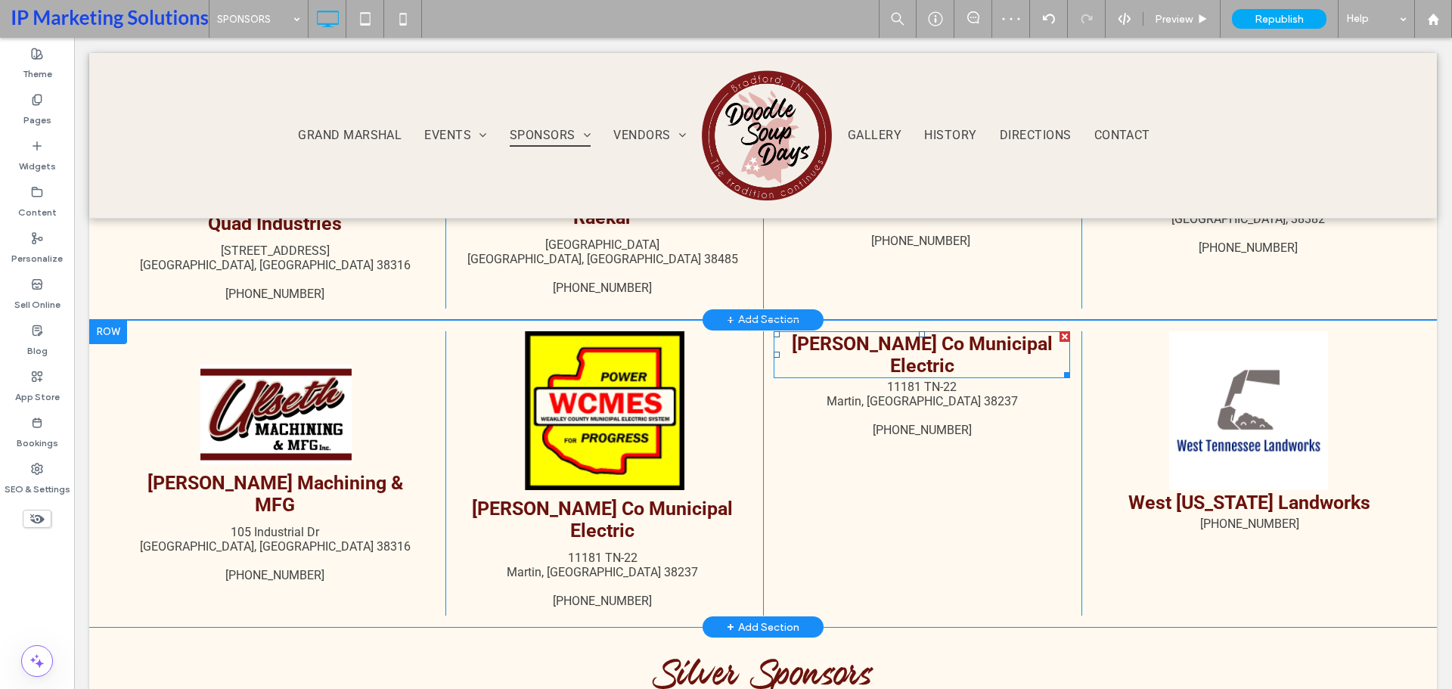
drag, startPoint x: 1059, startPoint y: 315, endPoint x: 1088, endPoint y: 367, distance: 58.9
click at [1059, 331] on div at bounding box center [1064, 336] width 11 height 11
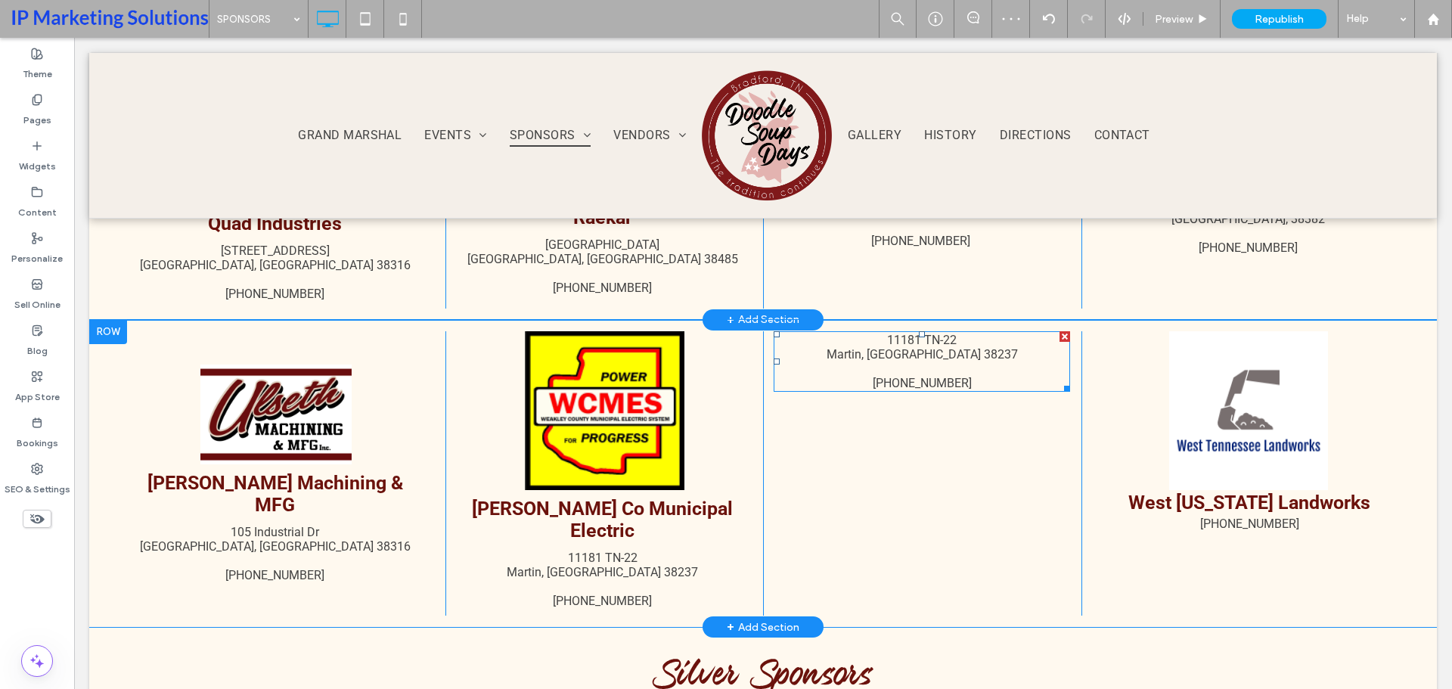
drag, startPoint x: 1060, startPoint y: 316, endPoint x: 1138, endPoint y: 354, distance: 86.6
click at [1060, 331] on div at bounding box center [1064, 336] width 11 height 11
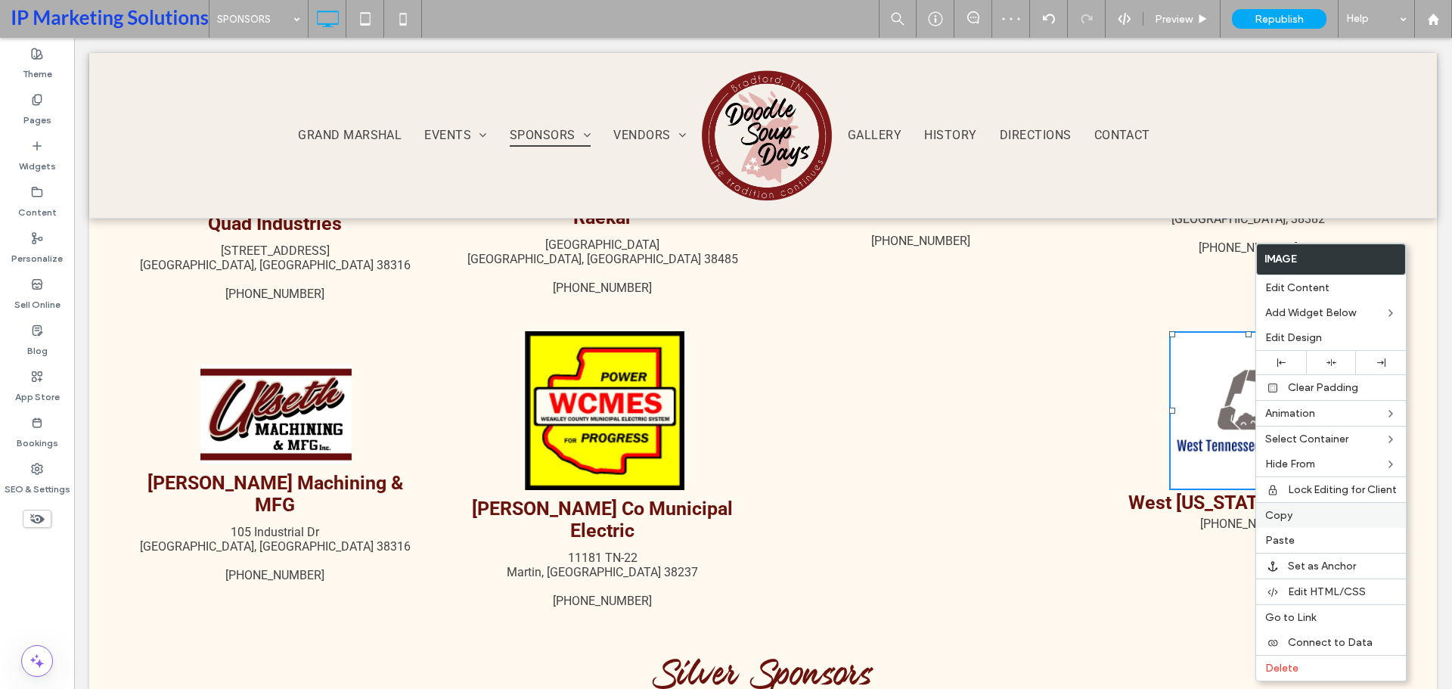
click at [1289, 521] on span "Copy" at bounding box center [1278, 515] width 27 height 13
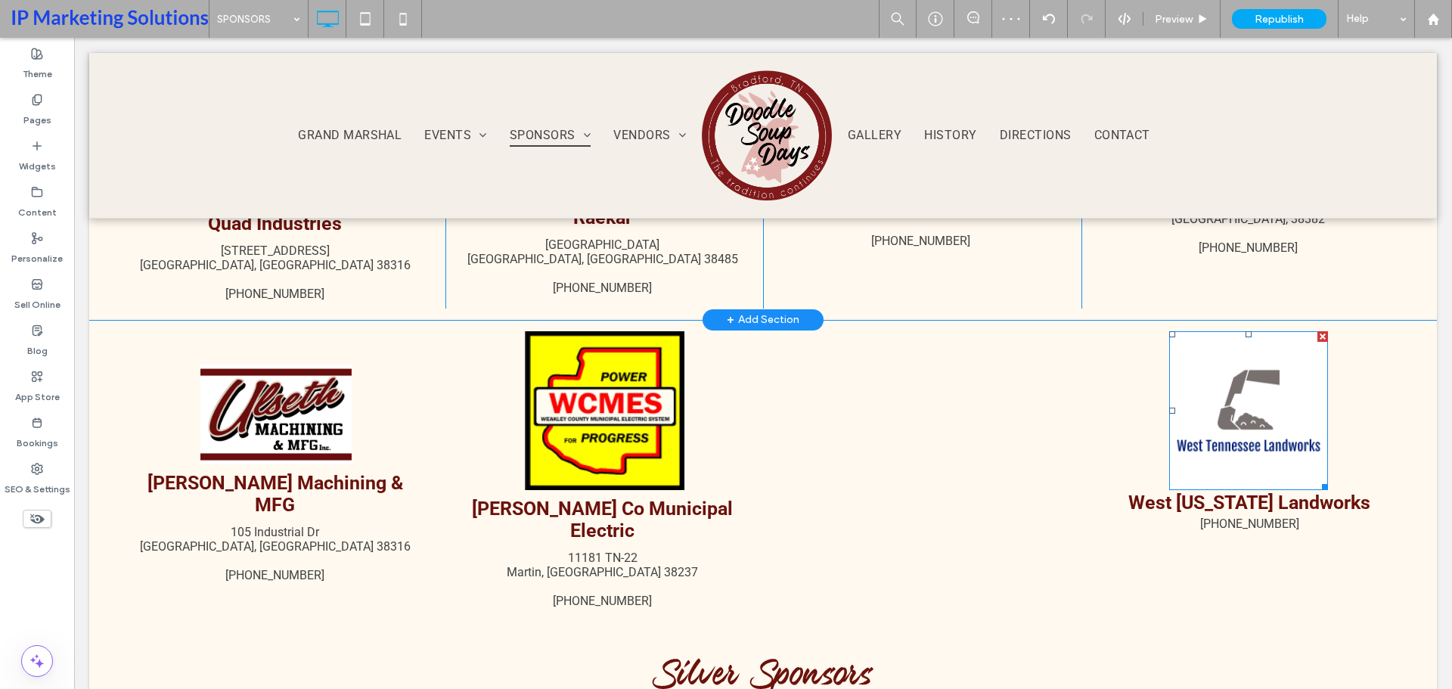
click at [927, 451] on span "Click To Paste" at bounding box center [922, 458] width 76 height 14
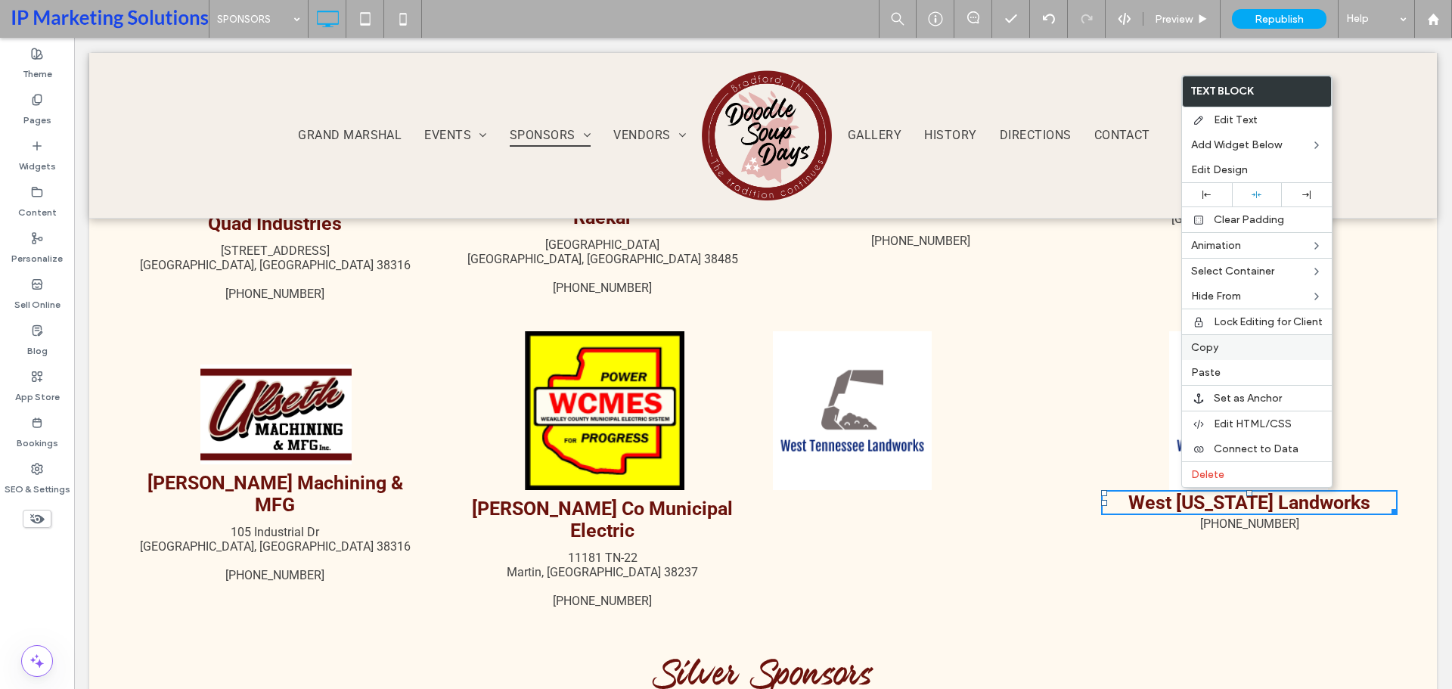
click at [1230, 357] on div "Copy" at bounding box center [1257, 347] width 150 height 26
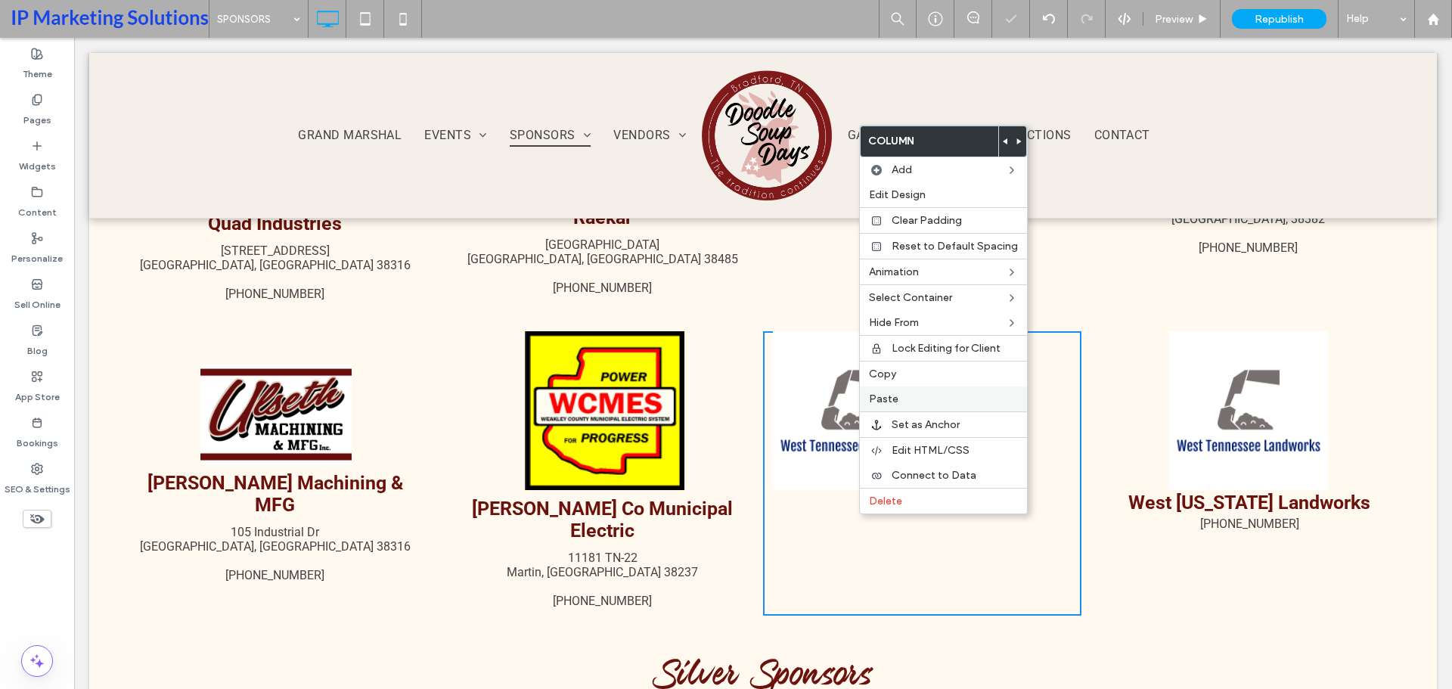
click at [915, 394] on label "Paste" at bounding box center [943, 398] width 149 height 13
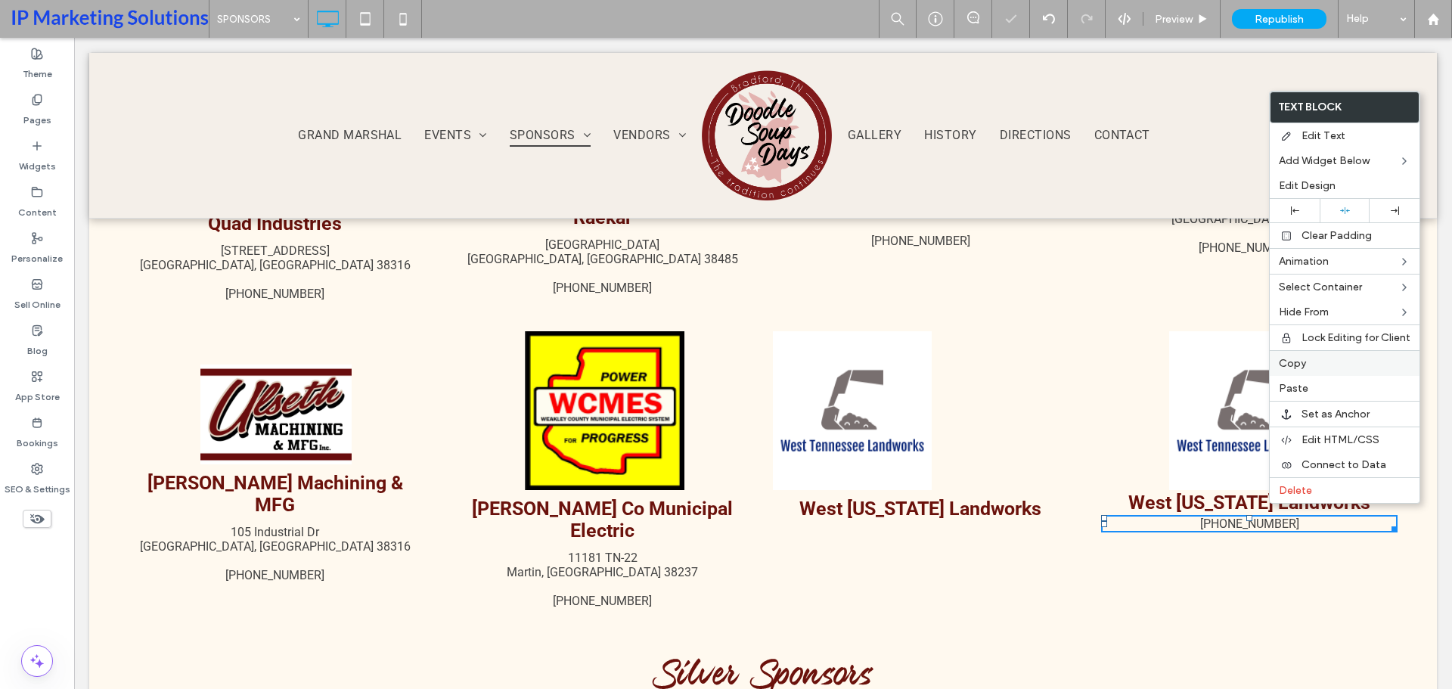
click at [1292, 368] on span "Copy" at bounding box center [1292, 363] width 27 height 13
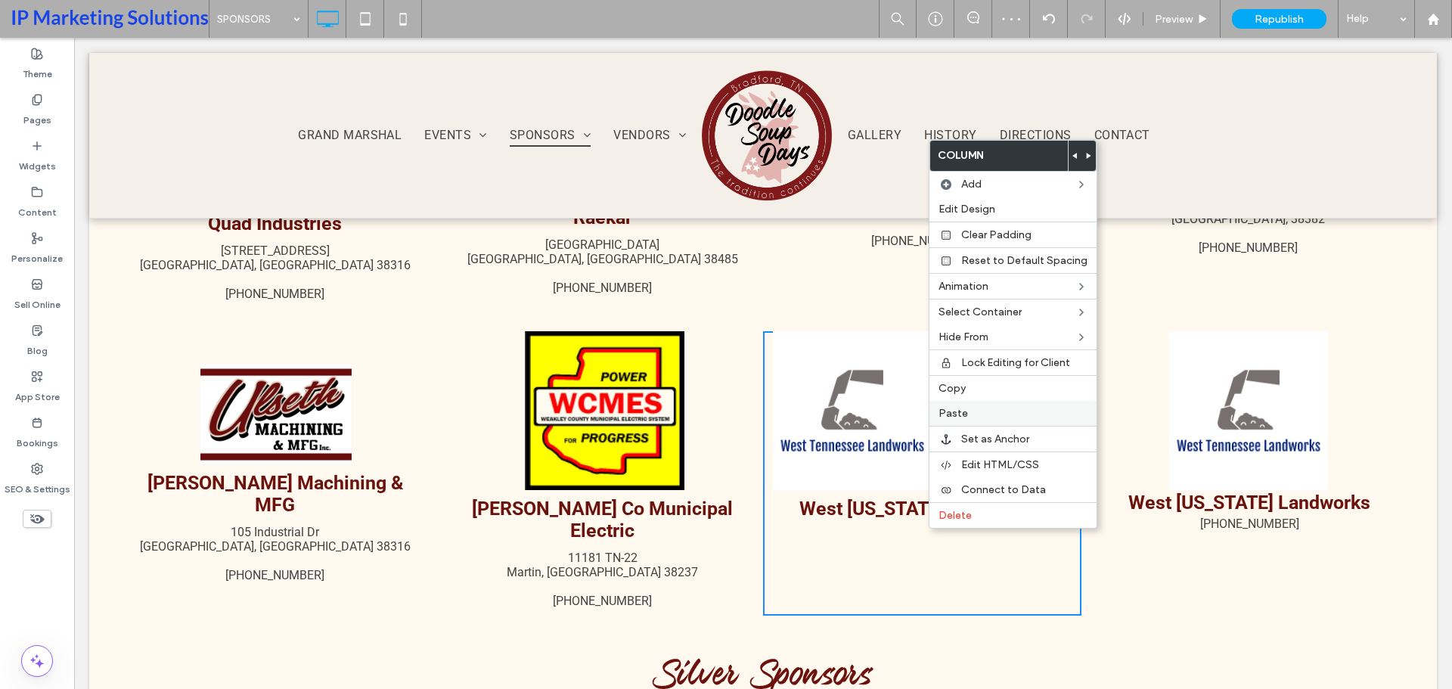
click at [976, 407] on label "Paste" at bounding box center [1012, 413] width 149 height 13
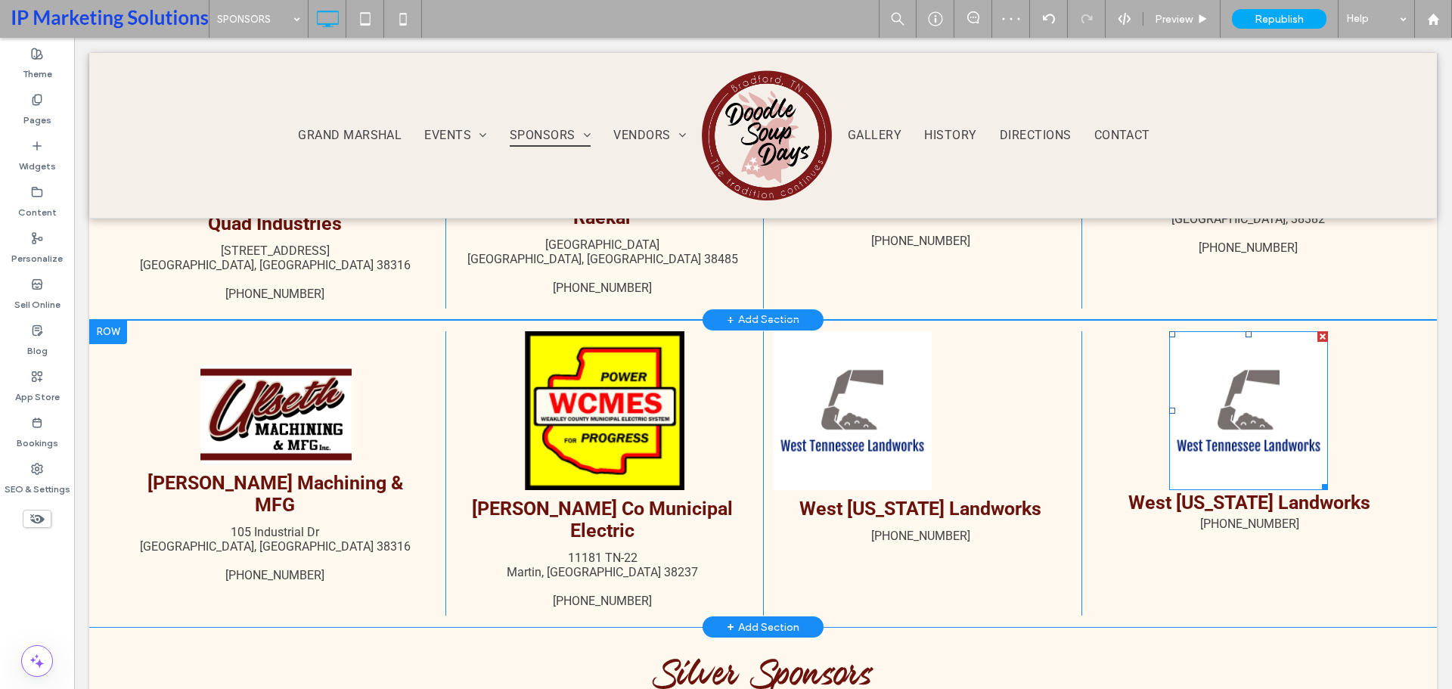
click at [1317, 331] on div at bounding box center [1322, 336] width 11 height 11
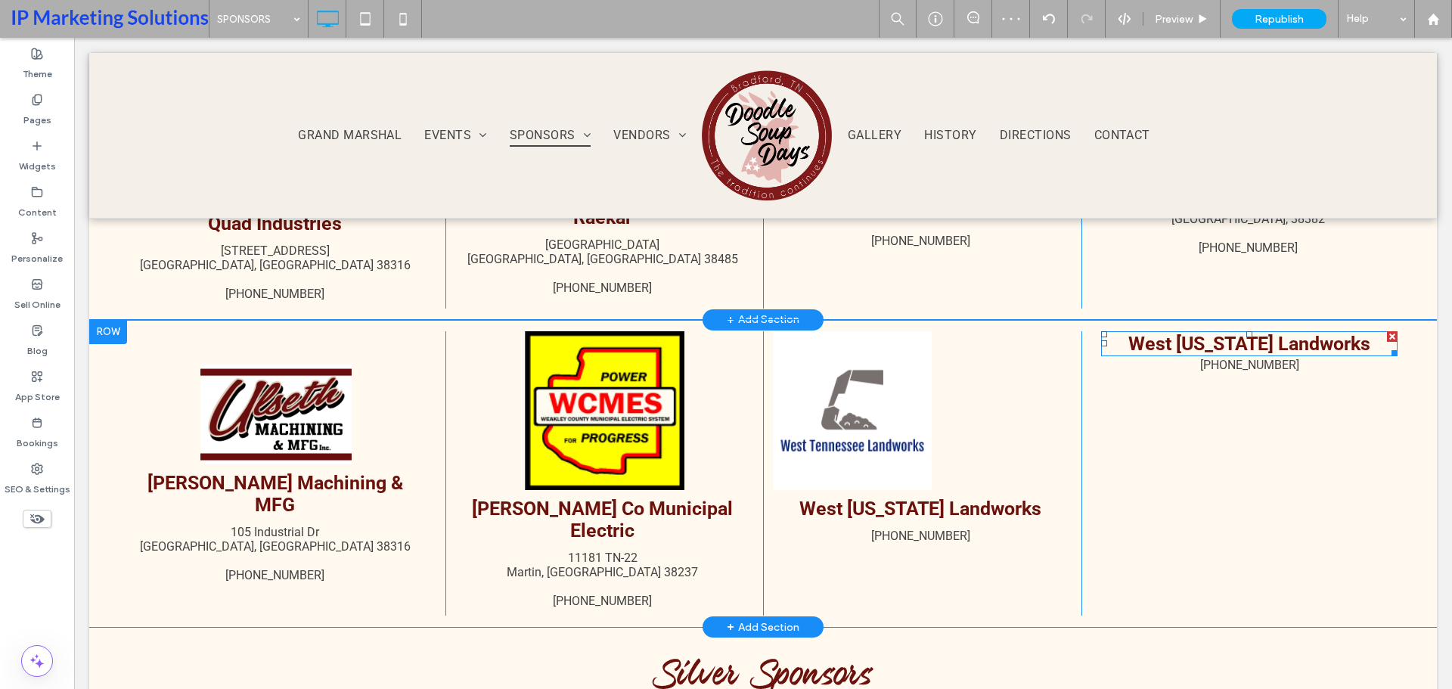
click at [1387, 331] on div at bounding box center [1392, 336] width 11 height 11
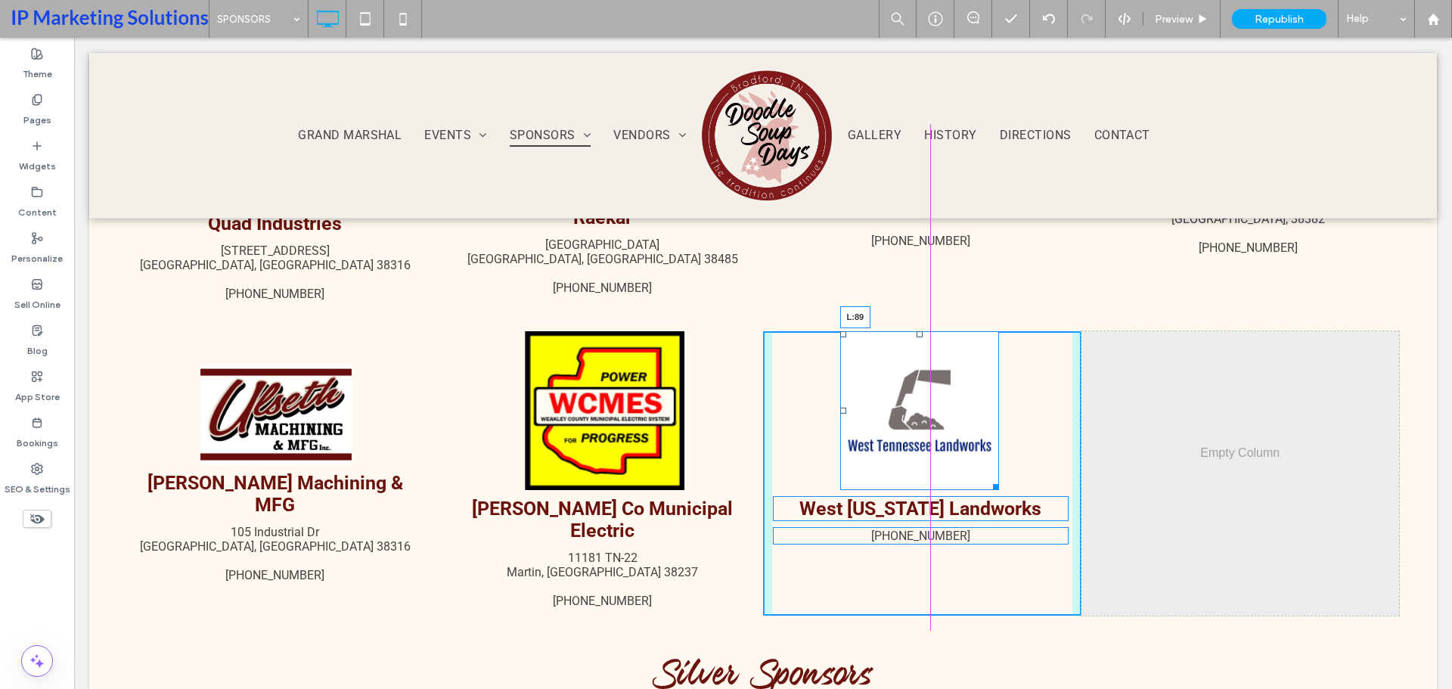
drag, startPoint x: 786, startPoint y: 392, endPoint x: 839, endPoint y: 405, distance: 54.5
click at [840, 405] on div "L:89" at bounding box center [920, 411] width 160 height 160
drag, startPoint x: 913, startPoint y: 314, endPoint x: 919, endPoint y: 330, distance: 17.5
click at [919, 331] on div "T:22" at bounding box center [920, 411] width 160 height 160
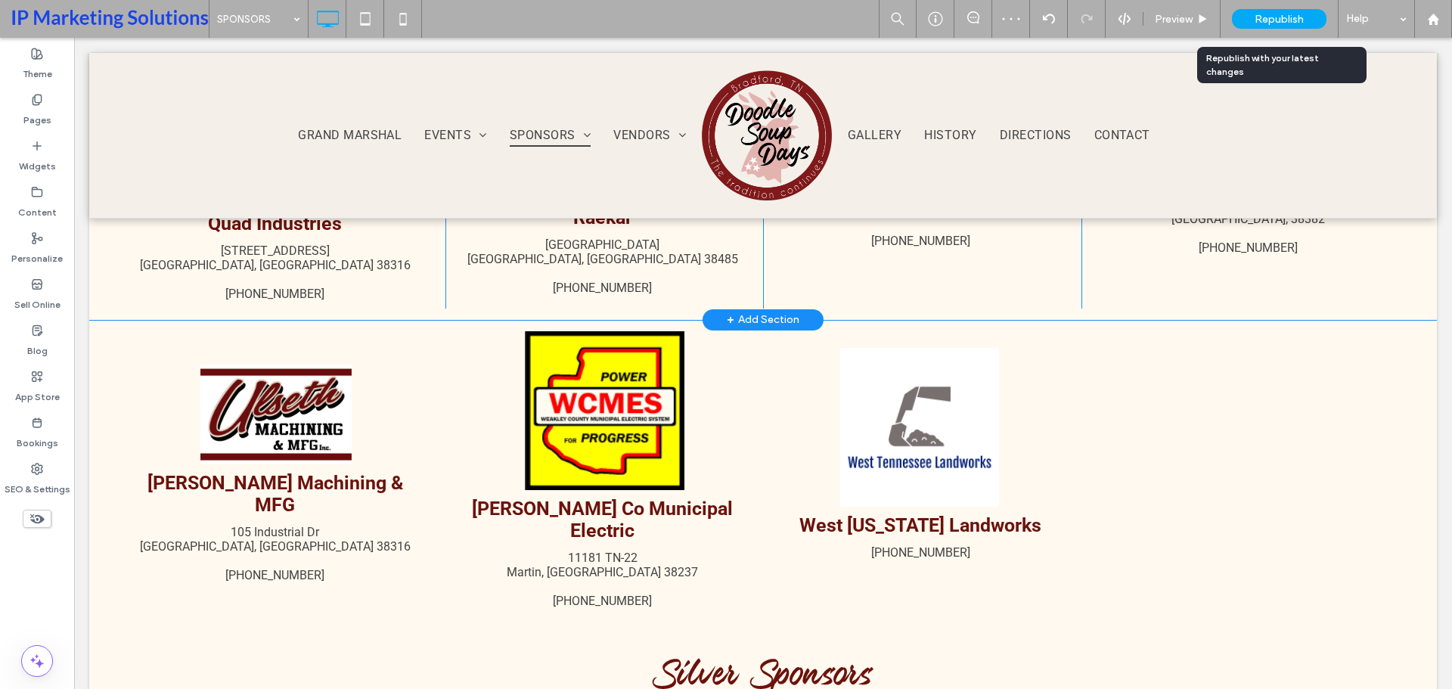
click at [1288, 14] on span "Republish" at bounding box center [1279, 19] width 49 height 13
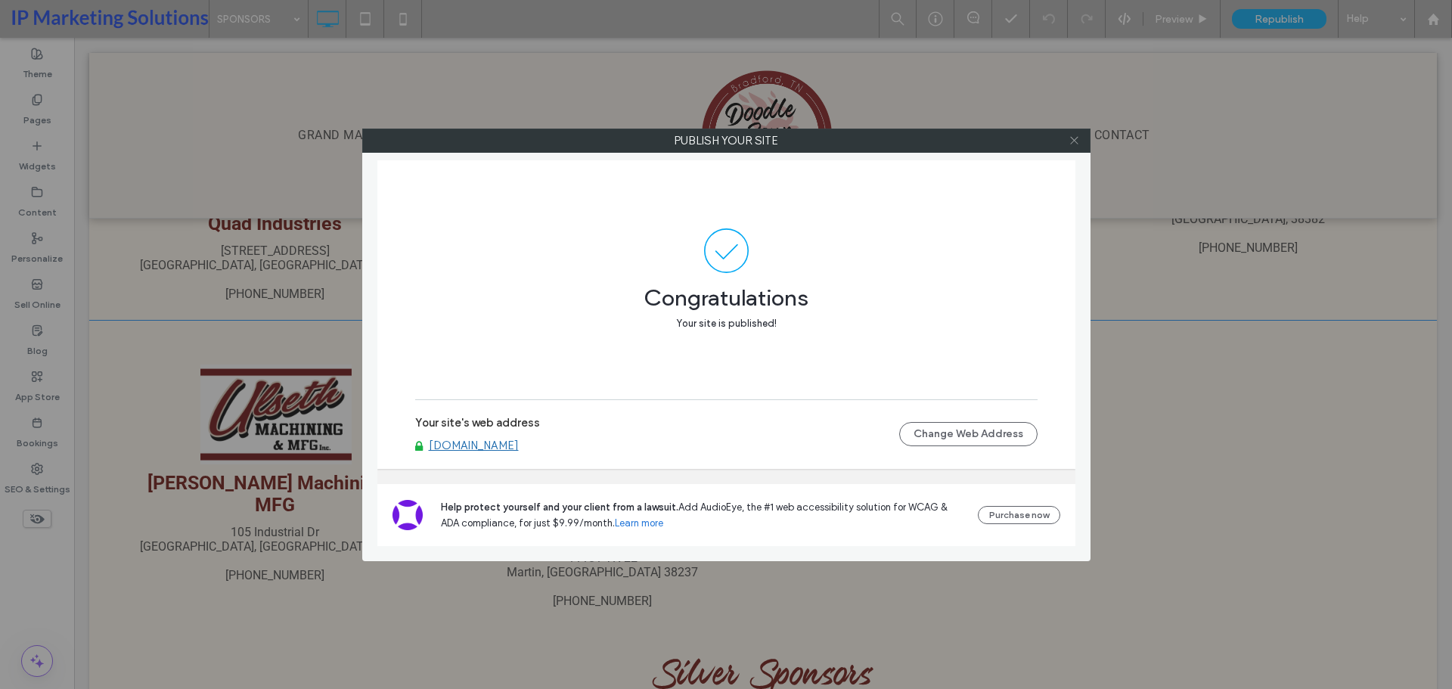
click at [1075, 141] on icon at bounding box center [1074, 140] width 11 height 11
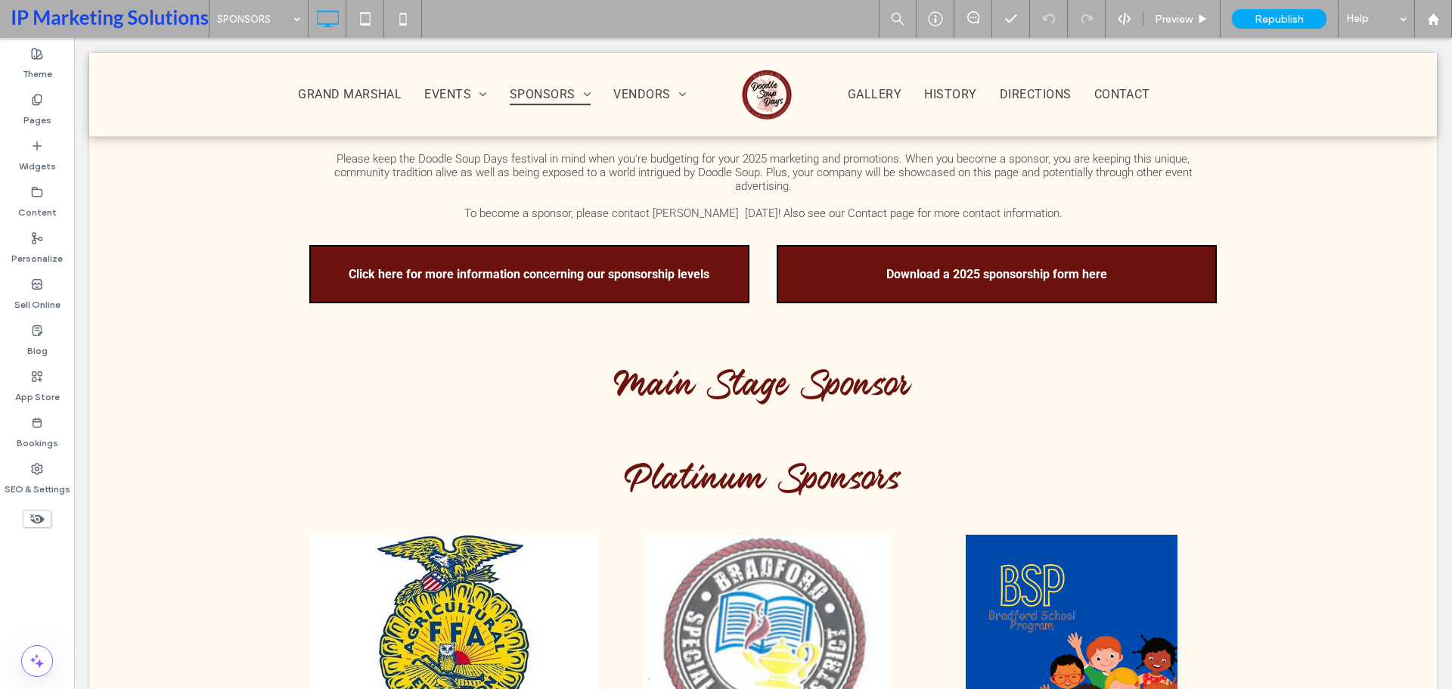
scroll to position [302, 0]
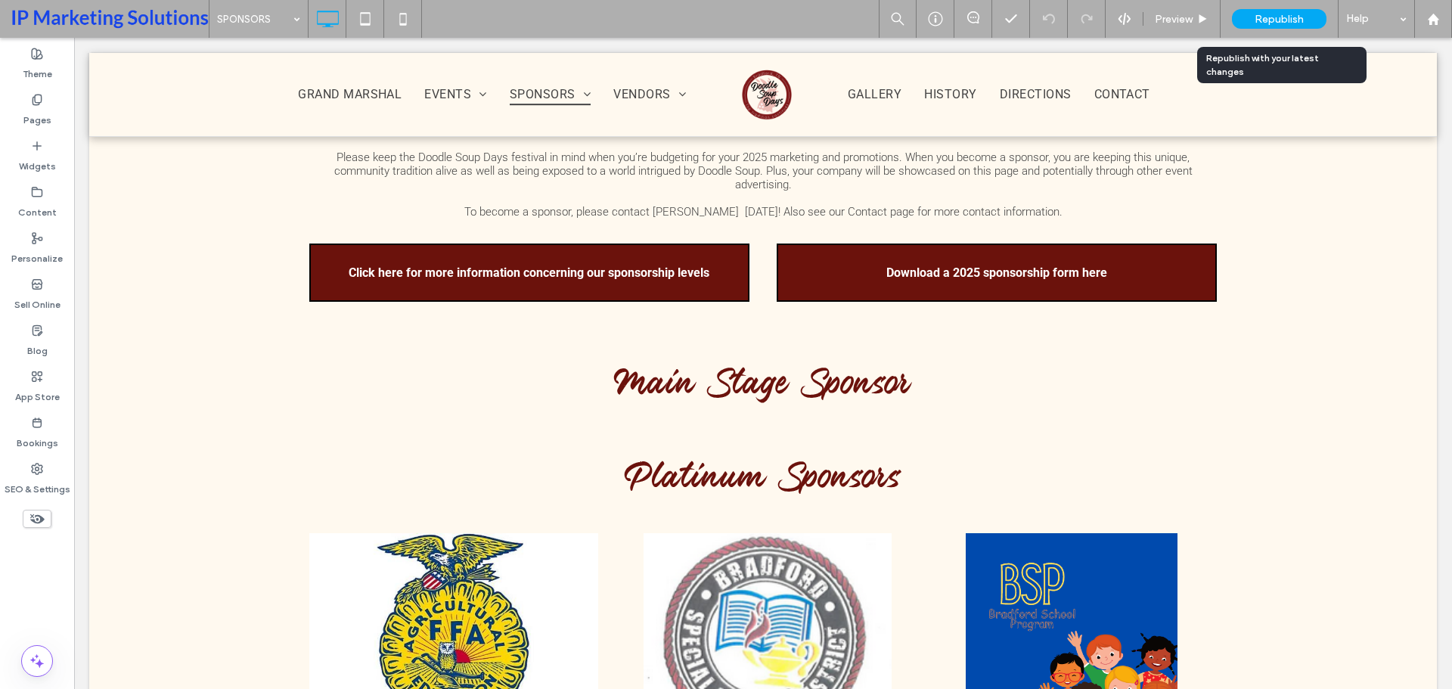
click at [1282, 22] on span "Republish" at bounding box center [1279, 19] width 49 height 13
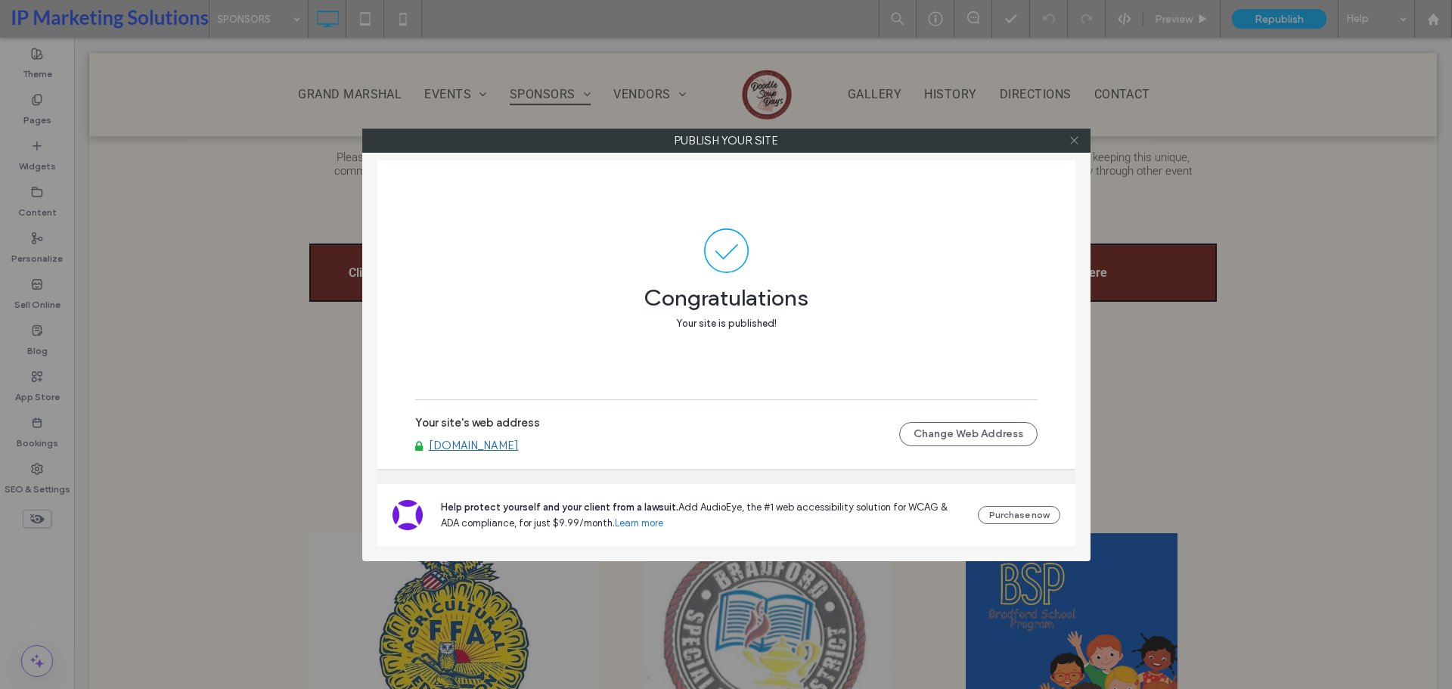
click at [1074, 141] on icon at bounding box center [1074, 140] width 11 height 11
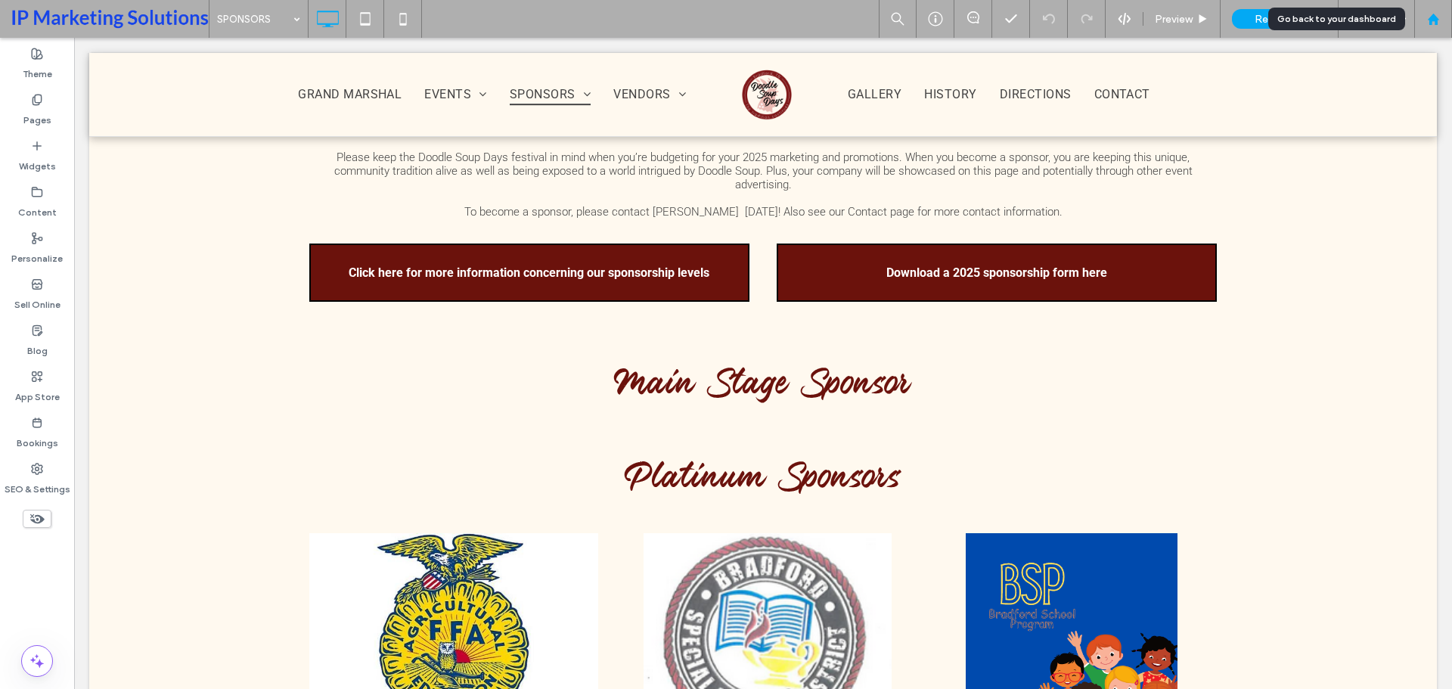
click at [1428, 10] on div at bounding box center [1433, 19] width 38 height 38
